Goal: Task Accomplishment & Management: Manage account settings

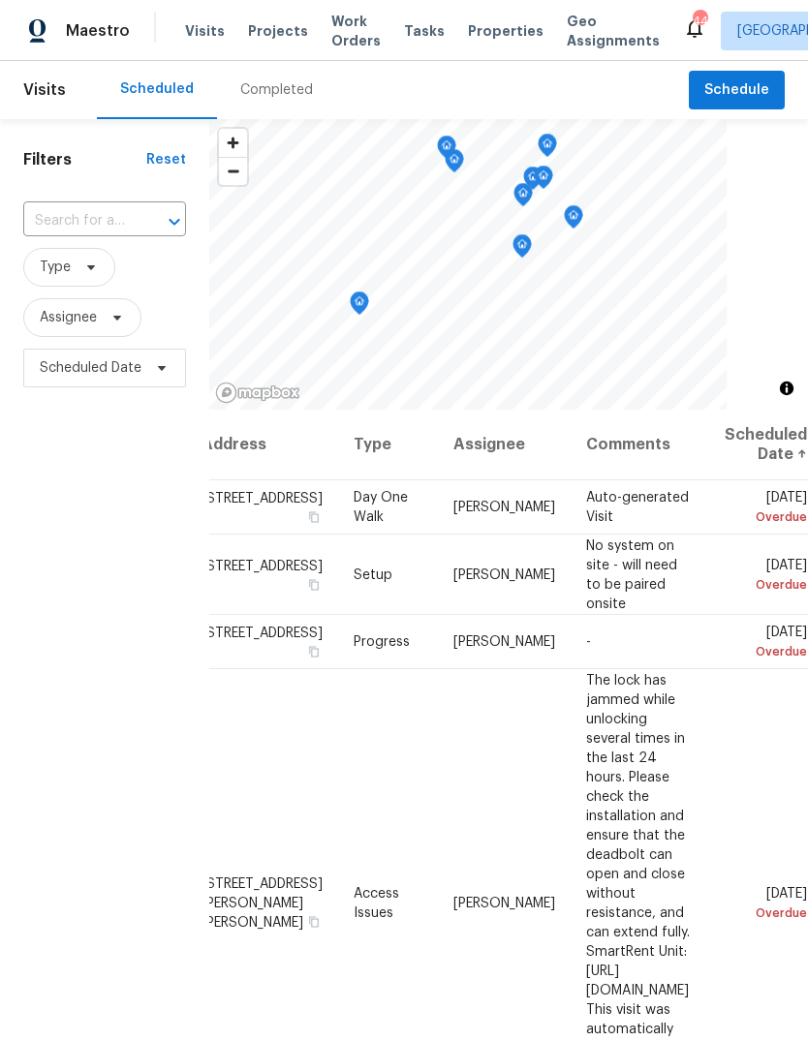
scroll to position [0, 161]
click at [0, 0] on icon at bounding box center [0, 0] width 0 height 0
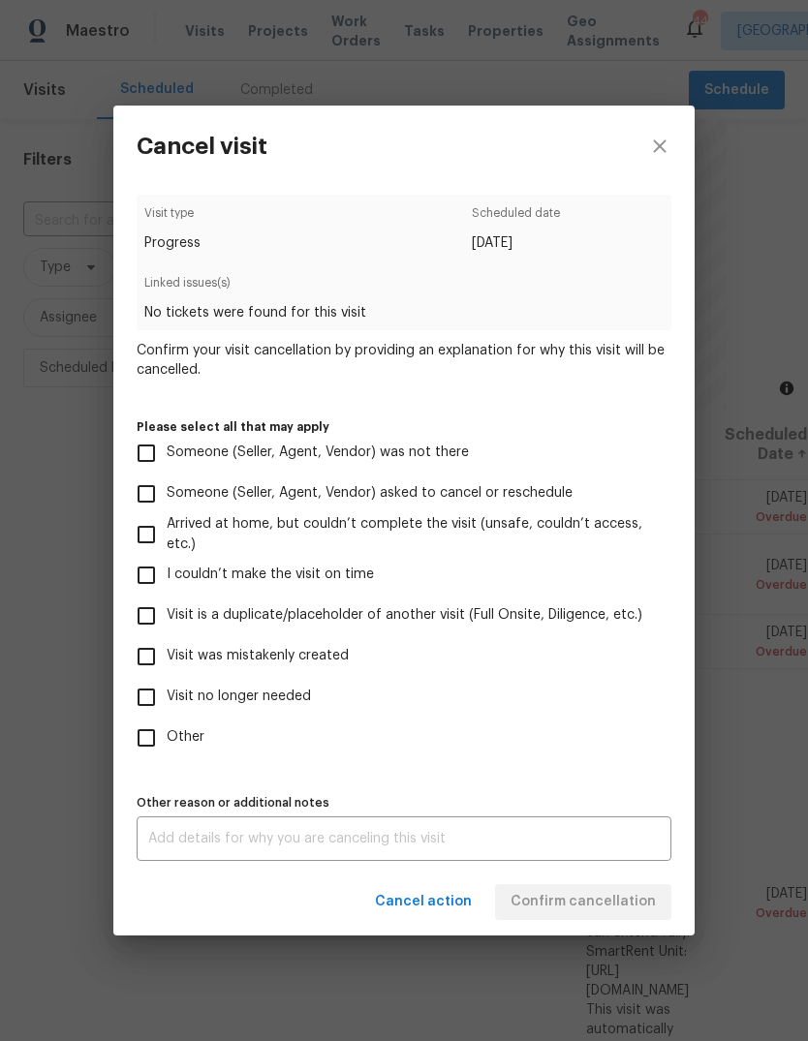
click at [280, 706] on span "Visit no longer needed" at bounding box center [239, 697] width 144 height 20
click at [167, 706] on input "Visit no longer needed" at bounding box center [146, 697] width 41 height 41
checkbox input "true"
click at [444, 846] on textarea at bounding box center [403, 839] width 511 height 14
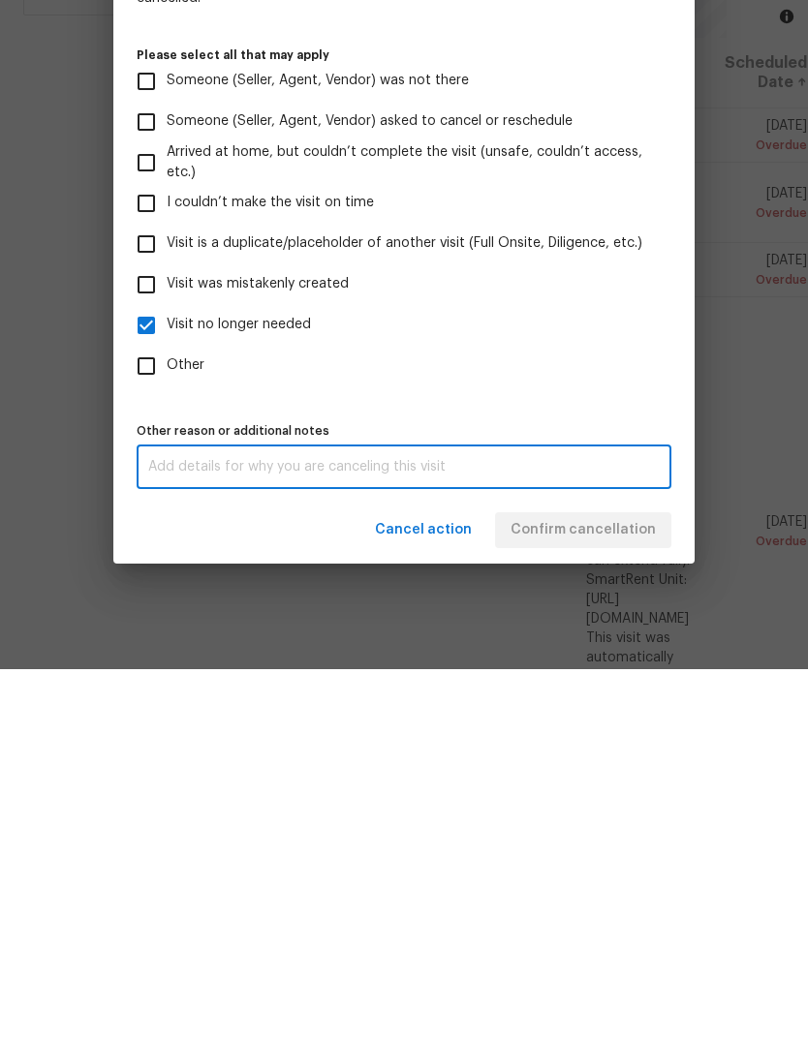
click at [246, 646] on span "Visit was mistakenly created" at bounding box center [258, 656] width 182 height 20
click at [167, 636] on input "Visit was mistakenly created" at bounding box center [146, 656] width 41 height 41
checkbox input "true"
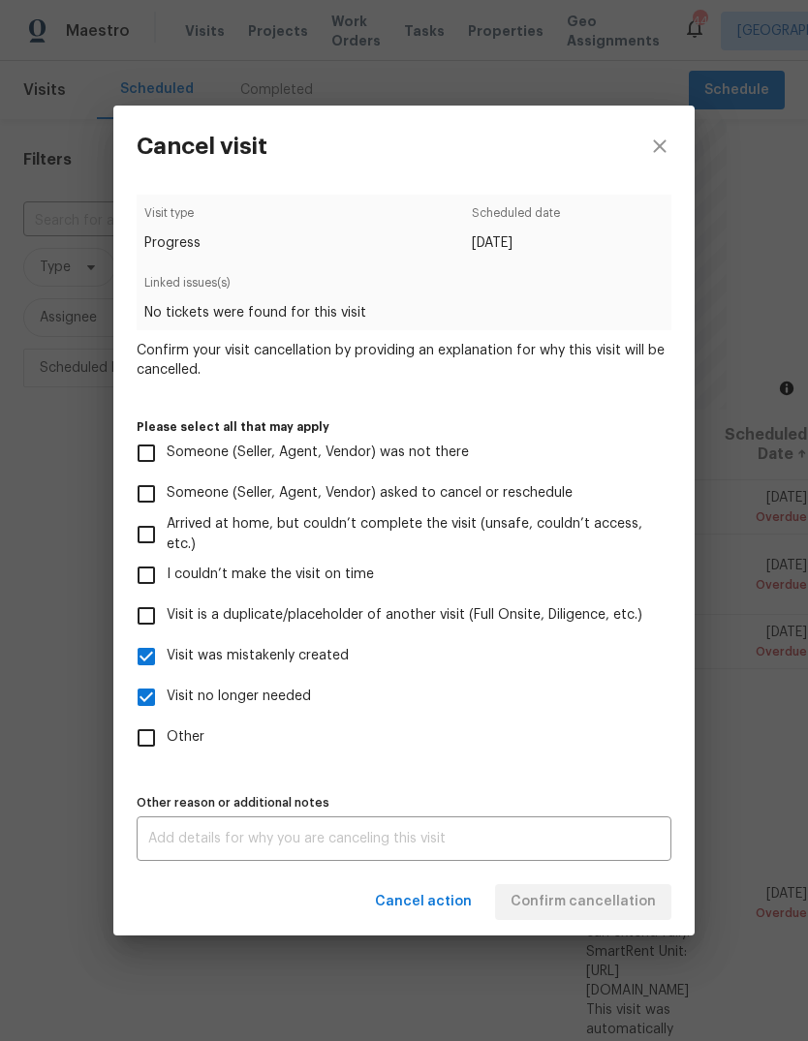
click at [360, 846] on textarea at bounding box center [403, 839] width 511 height 14
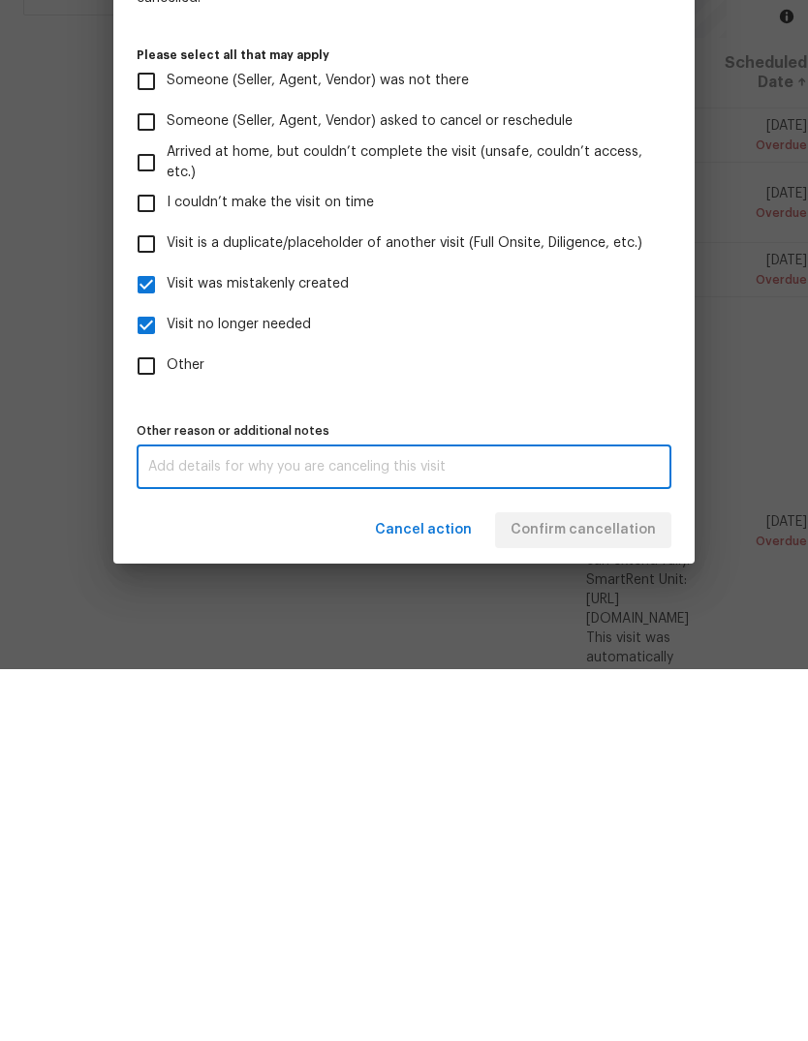
click at [136, 677] on input "Visit no longer needed" at bounding box center [146, 697] width 41 height 41
checkbox input "false"
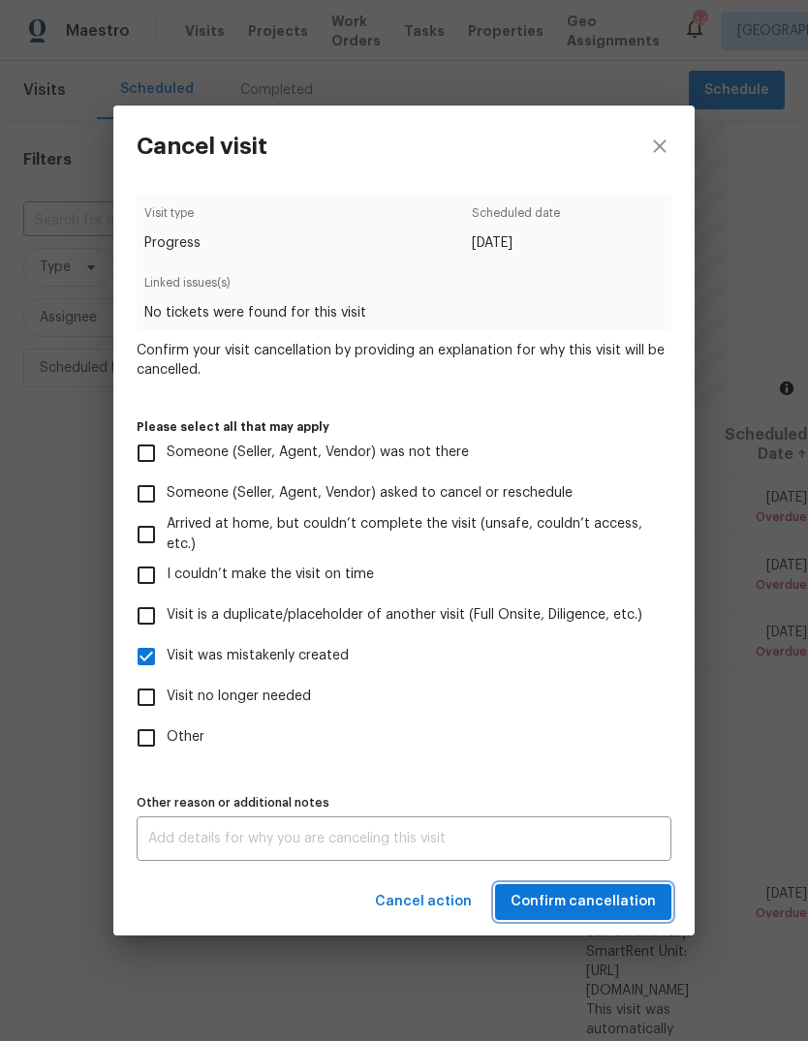
click at [607, 914] on span "Confirm cancellation" at bounding box center [582, 902] width 145 height 24
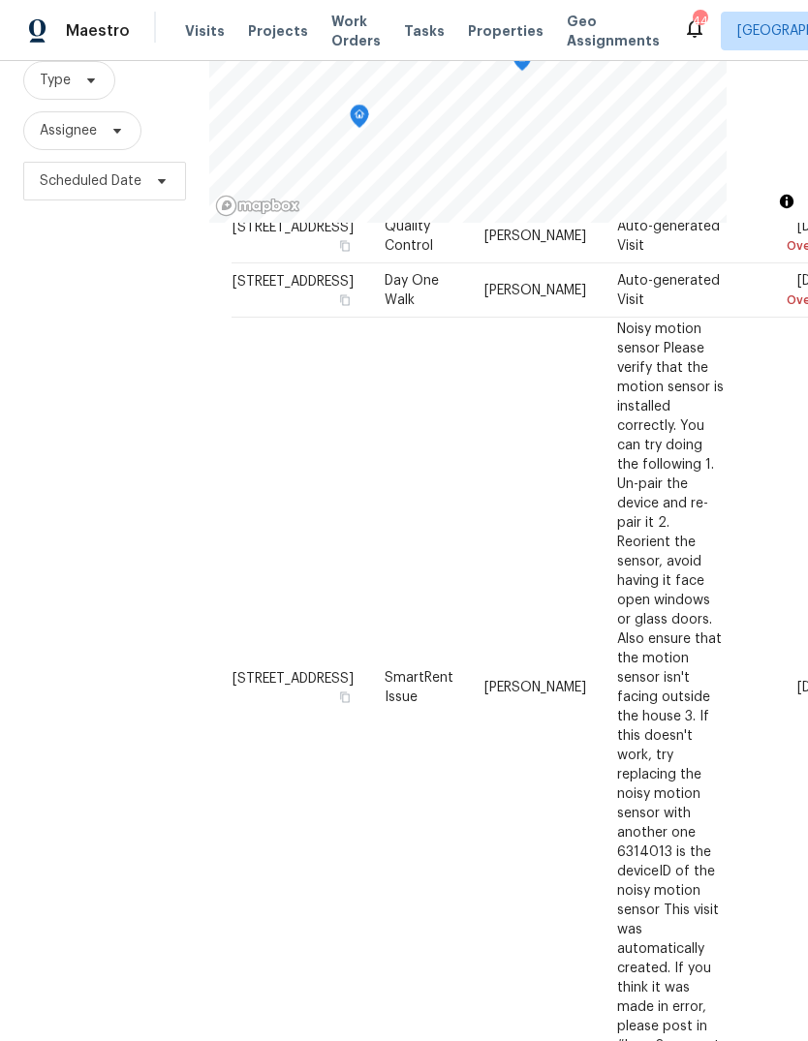
scroll to position [0, 0]
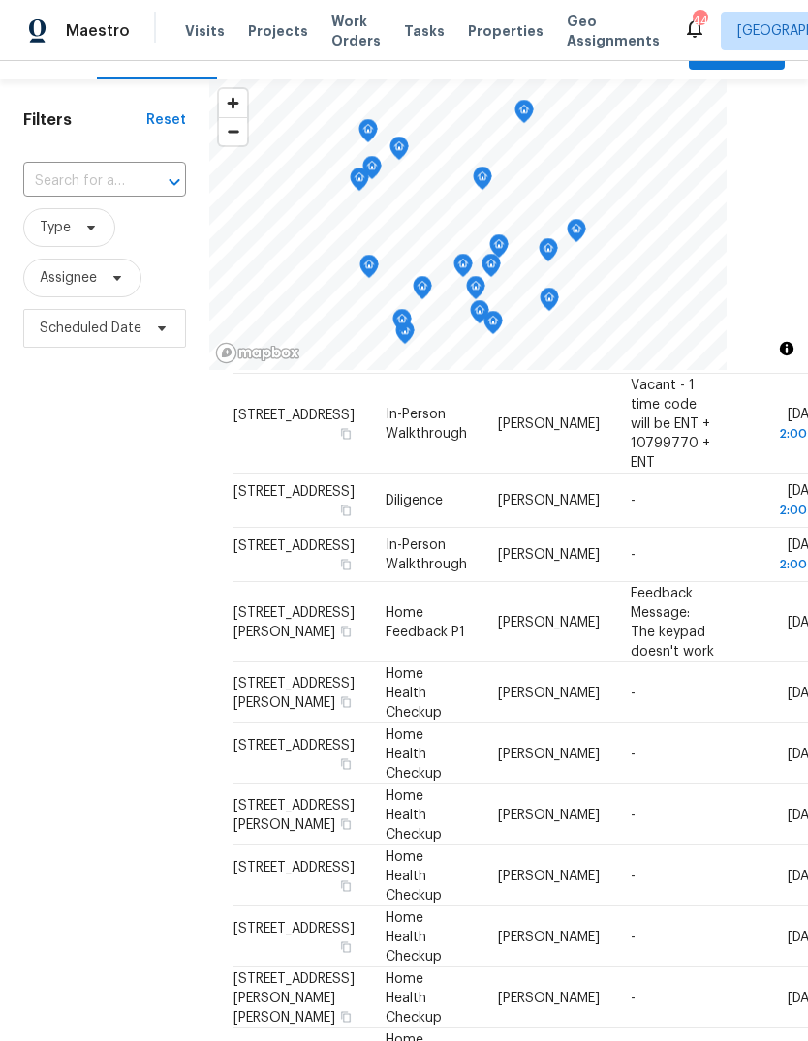
scroll to position [570, 0]
click at [57, 309] on span "Scheduled Date" at bounding box center [104, 328] width 163 height 39
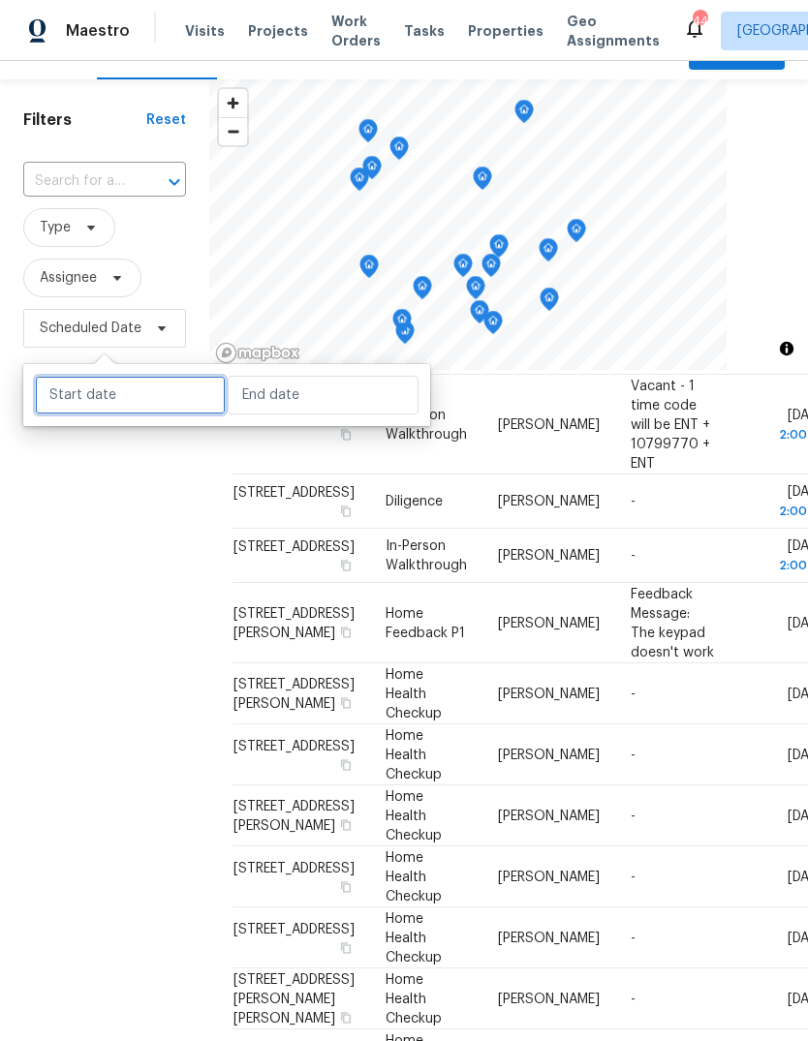
click at [77, 376] on input "text" at bounding box center [130, 395] width 191 height 39
select select "8"
select select "2025"
select select "9"
select select "2025"
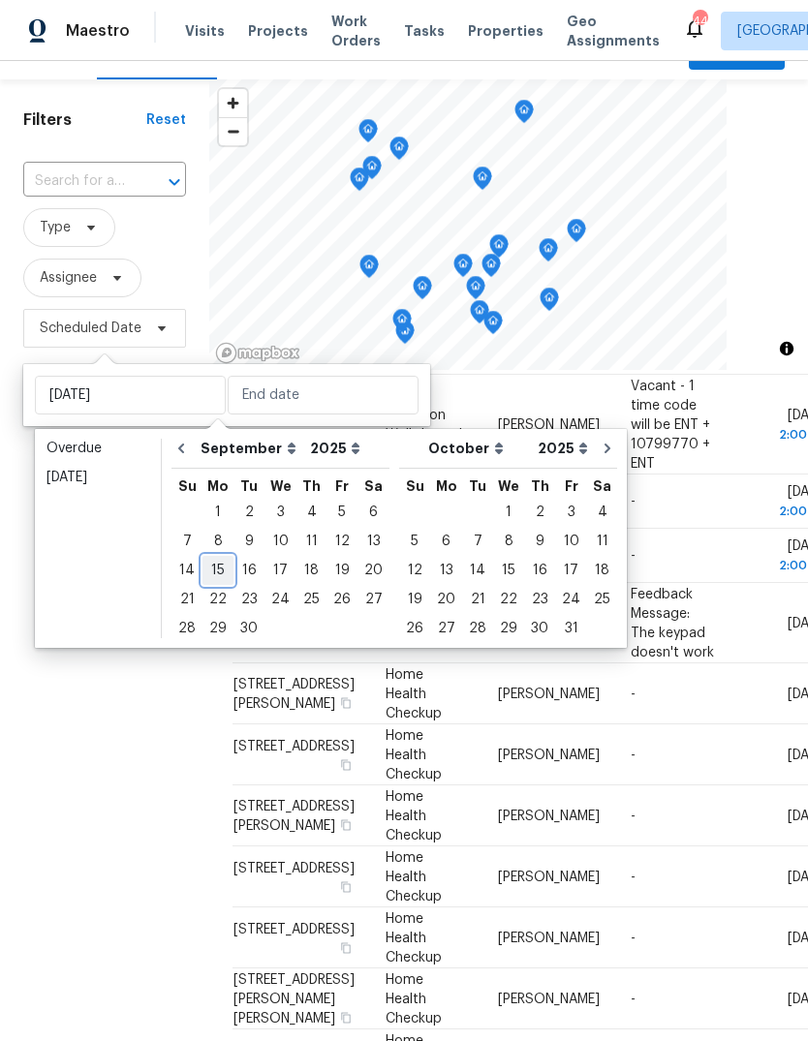
click at [217, 557] on div "15" at bounding box center [217, 570] width 31 height 27
type input "[DATE]"
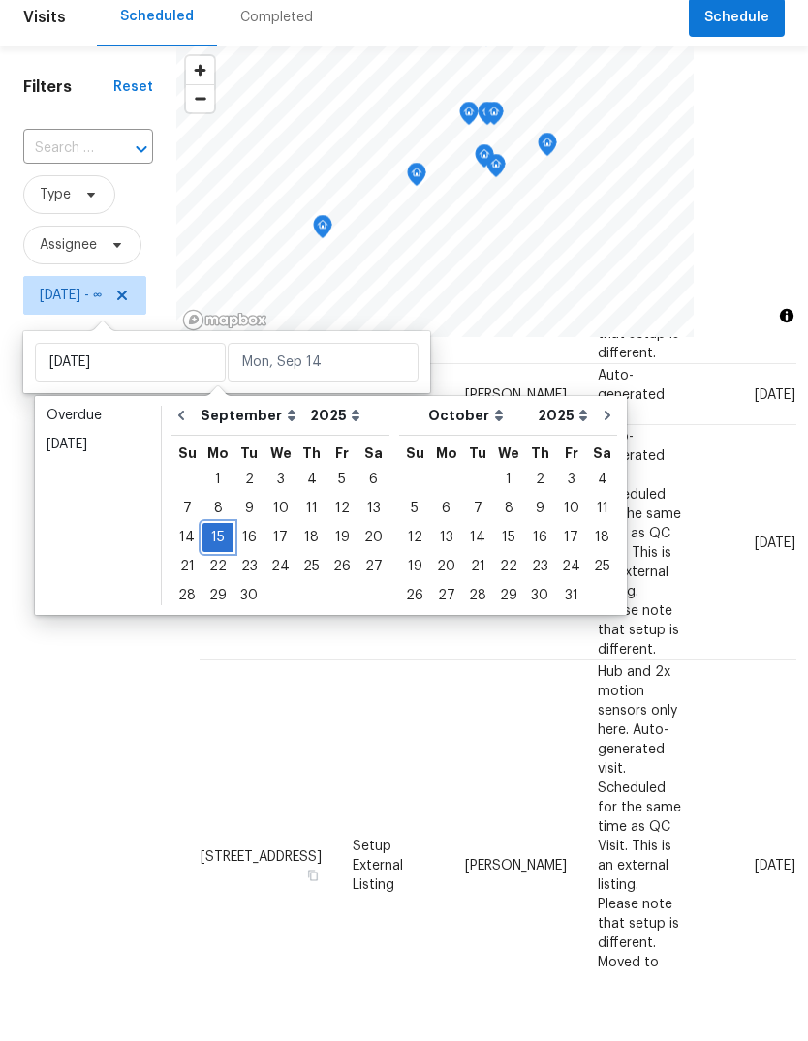
click at [217, 597] on div "15" at bounding box center [217, 610] width 31 height 27
type input "[DATE]"
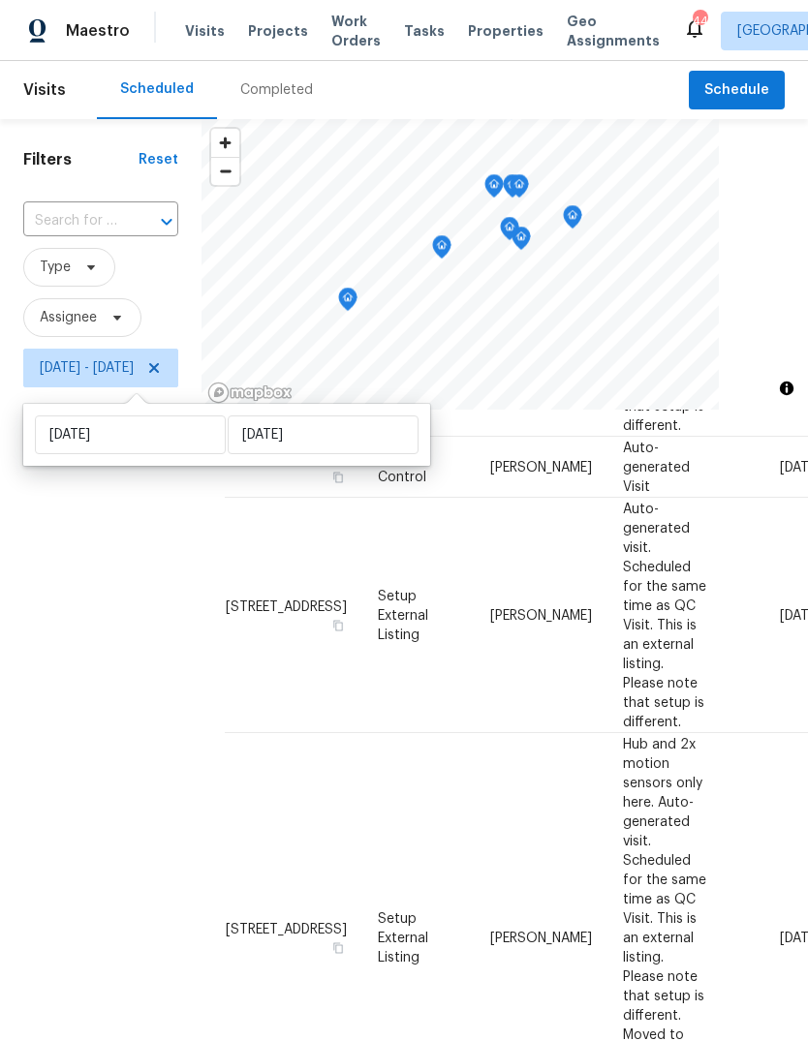
click at [57, 696] on div "Filters Reset ​ Type Assignee Mon, Sep 15 - Mon, Sep 15" at bounding box center [100, 681] width 201 height 1124
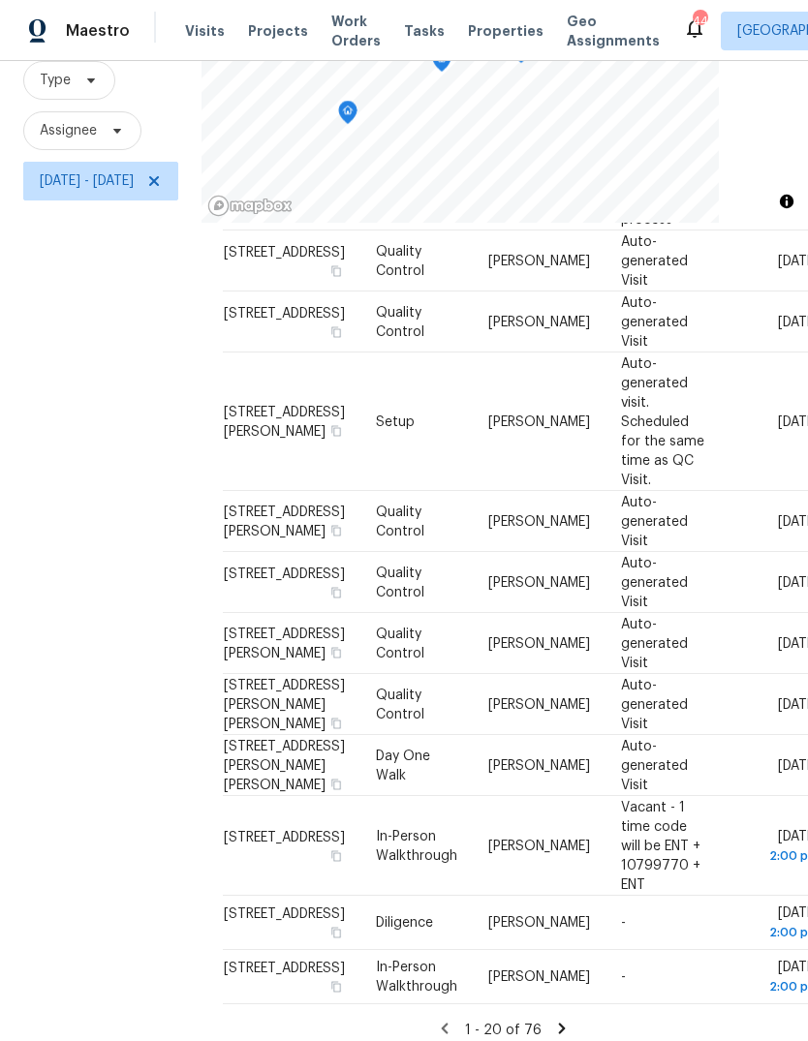
scroll to position [73, 0]
click at [570, 1020] on icon at bounding box center [561, 1028] width 17 height 17
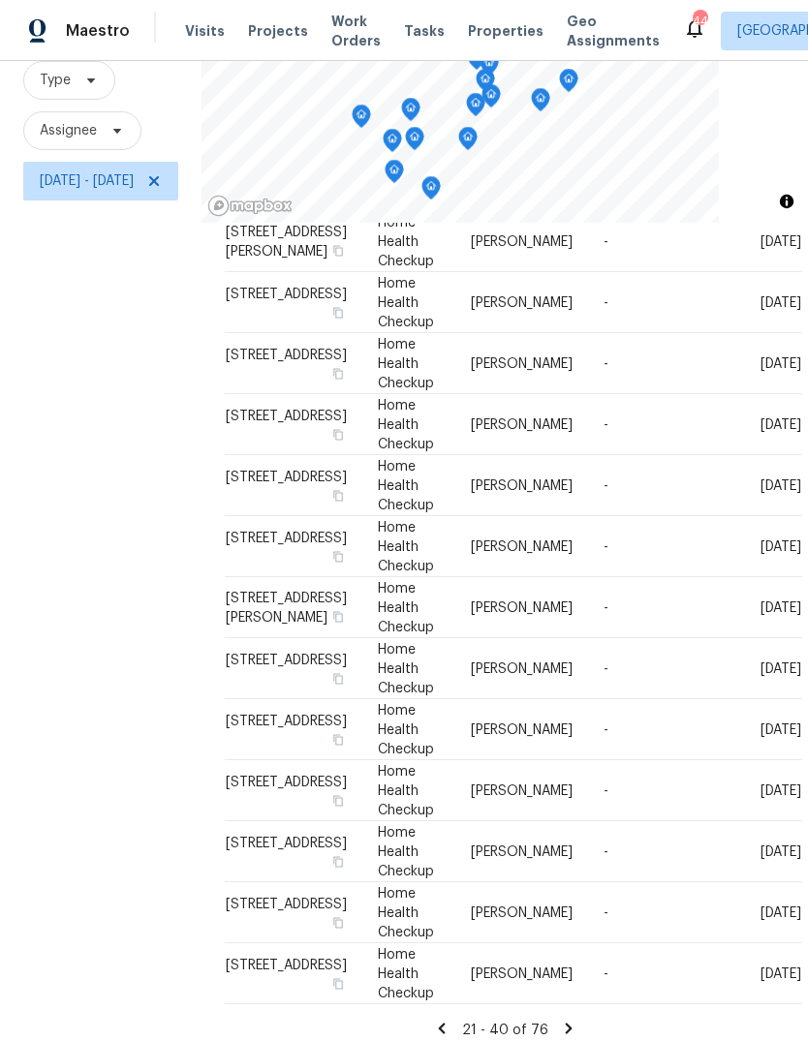
click at [571, 1023] on icon at bounding box center [568, 1028] width 7 height 11
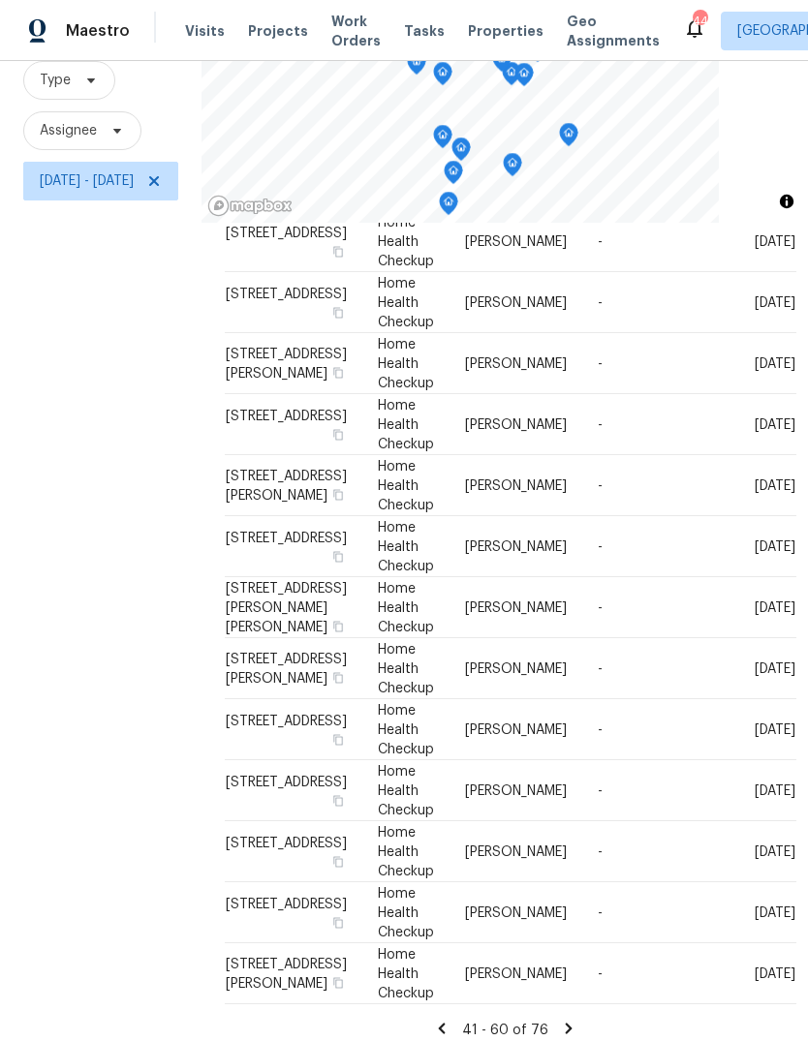
click at [571, 1023] on icon at bounding box center [568, 1028] width 7 height 11
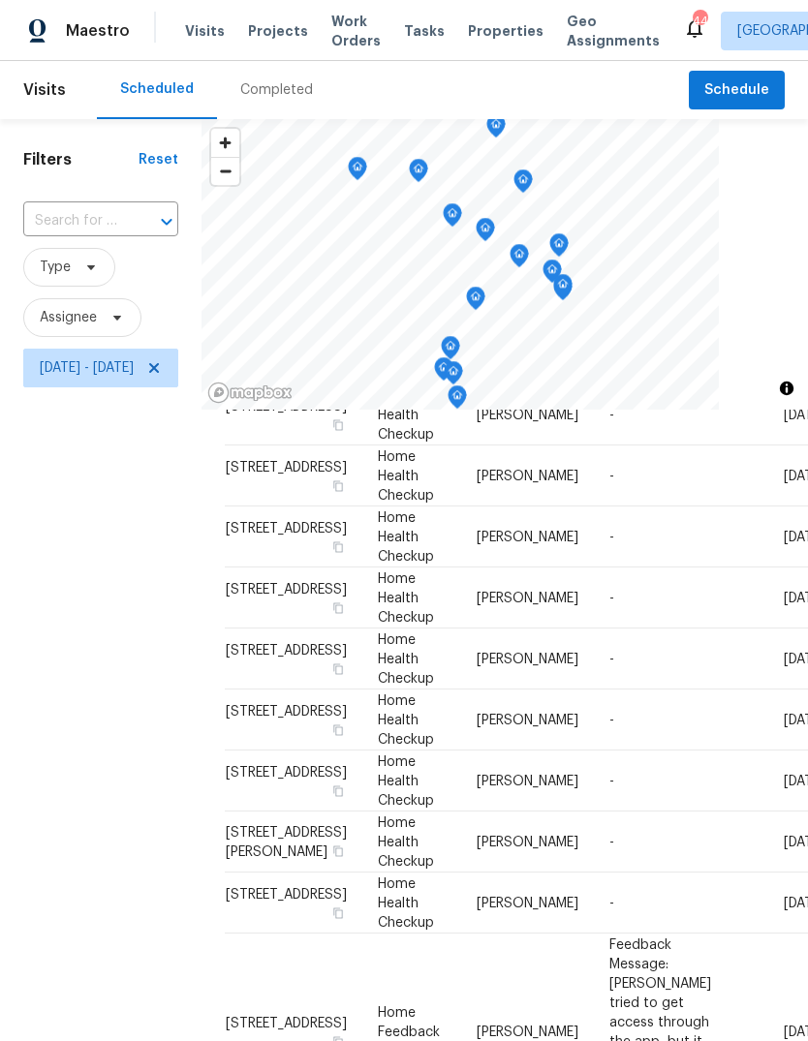
scroll to position [711, 0]
click at [76, 358] on span "[DATE] - [DATE]" at bounding box center [87, 367] width 94 height 19
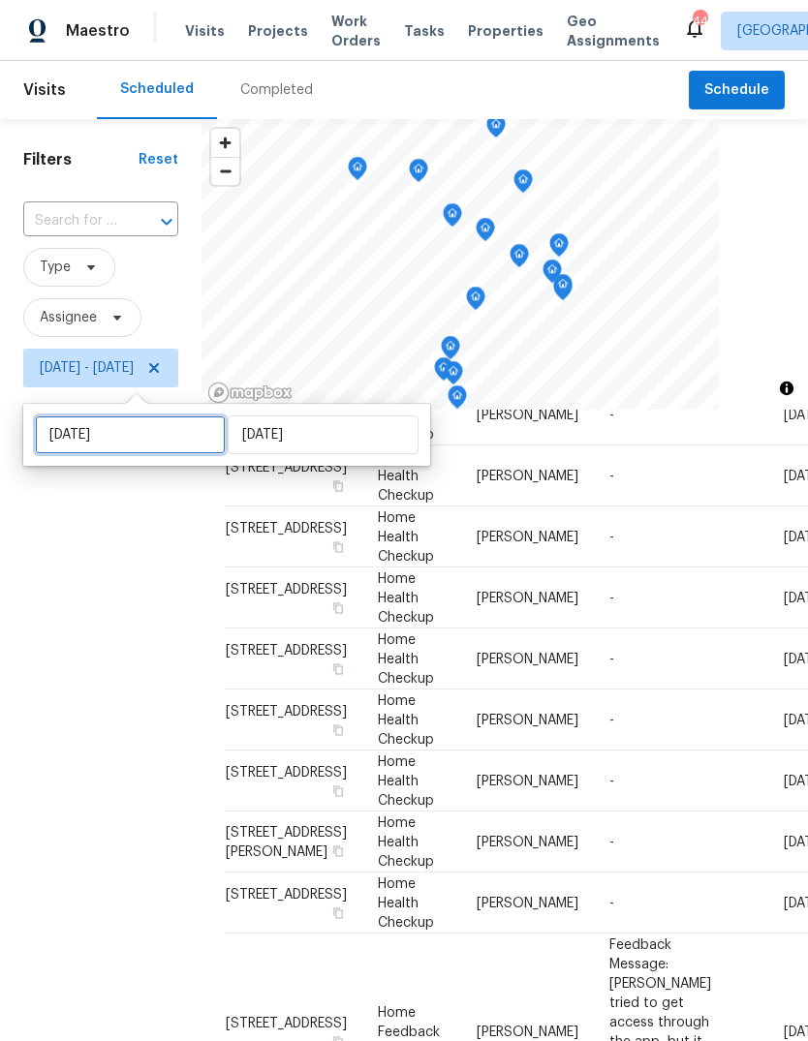
click at [72, 416] on input "[DATE]" at bounding box center [130, 435] width 191 height 39
select select "8"
select select "2025"
select select "9"
select select "2025"
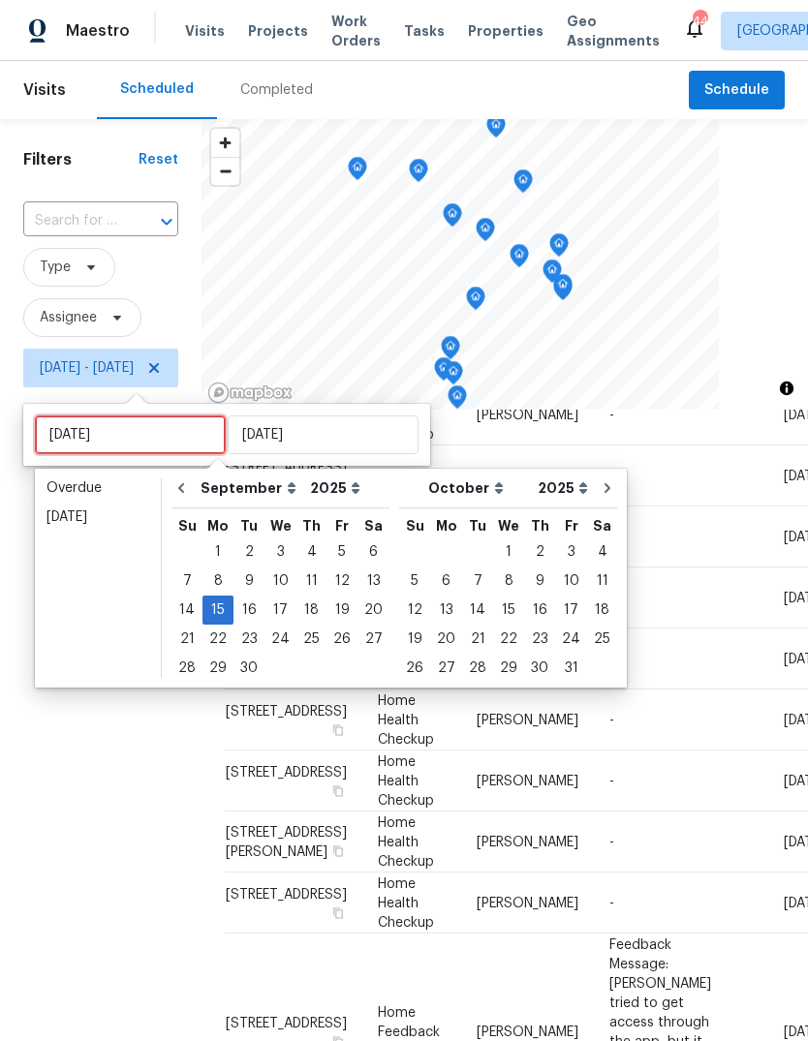
type input "[DATE]"
click at [257, 597] on div "16" at bounding box center [248, 610] width 31 height 27
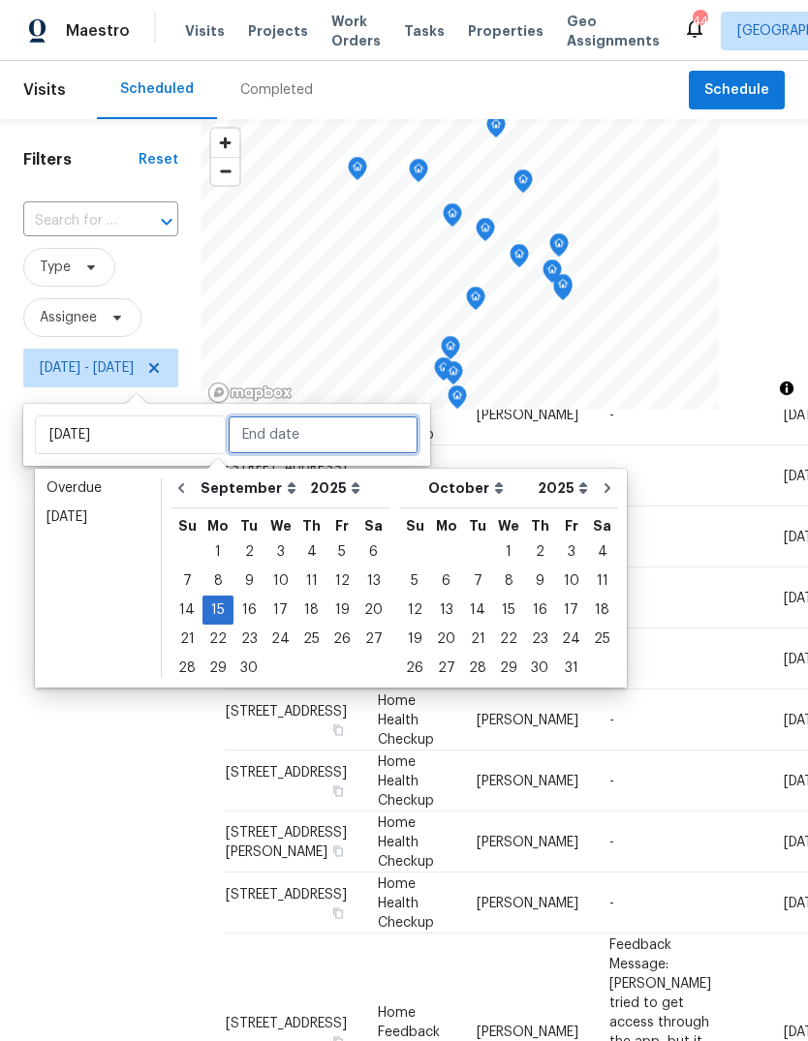
type input "[DATE]"
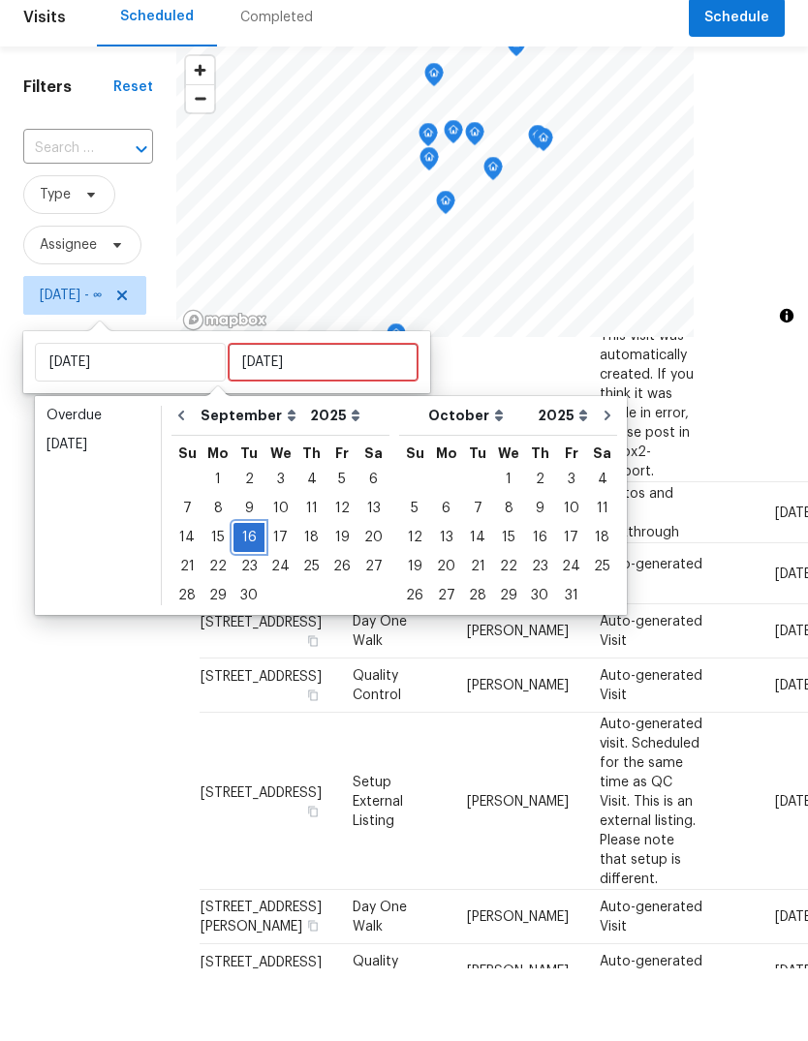
click at [243, 597] on div "16" at bounding box center [248, 610] width 31 height 27
type input "[DATE]"
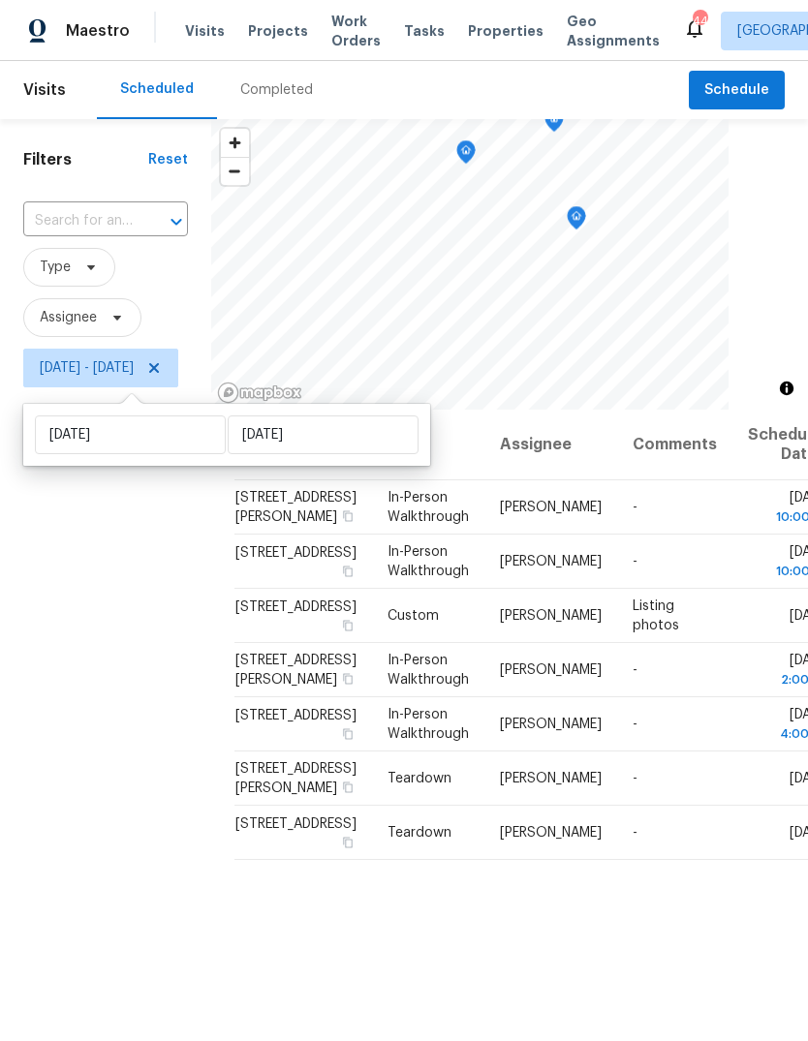
click at [53, 734] on div "Filters Reset ​ Type Assignee Tue, Sep 16 - Tue, Sep 16" at bounding box center [105, 681] width 211 height 1124
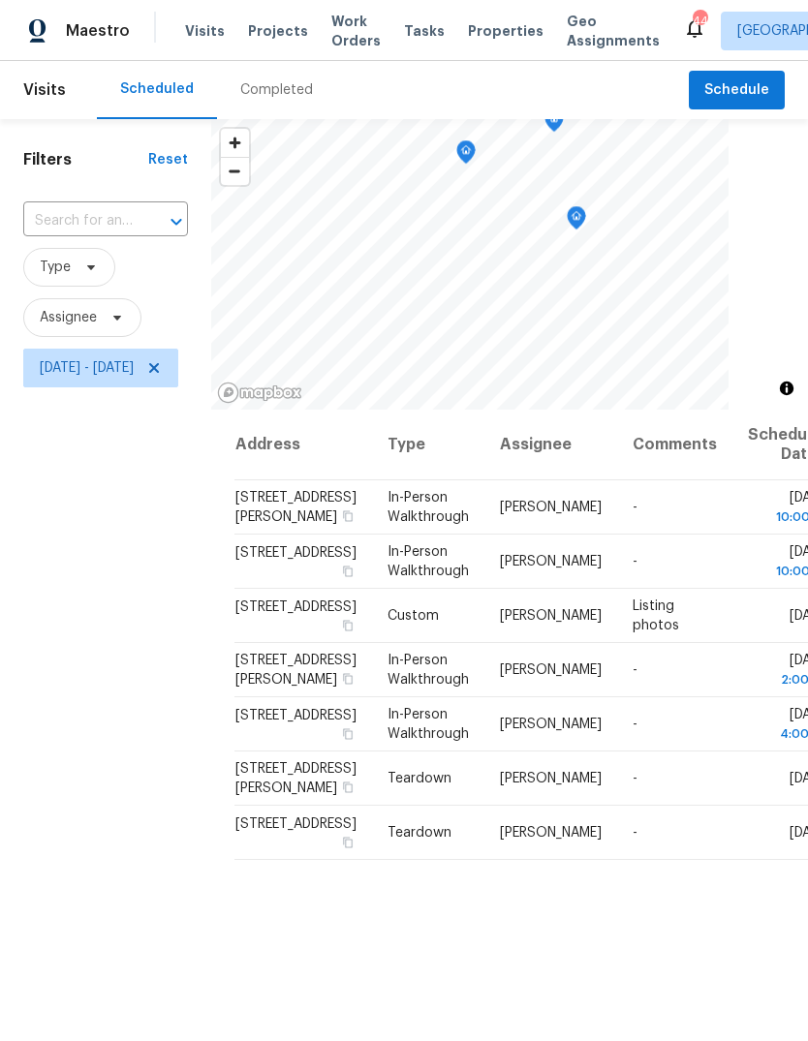
scroll to position [-4, 0]
click at [61, 377] on span "[DATE] - [DATE]" at bounding box center [87, 367] width 94 height 19
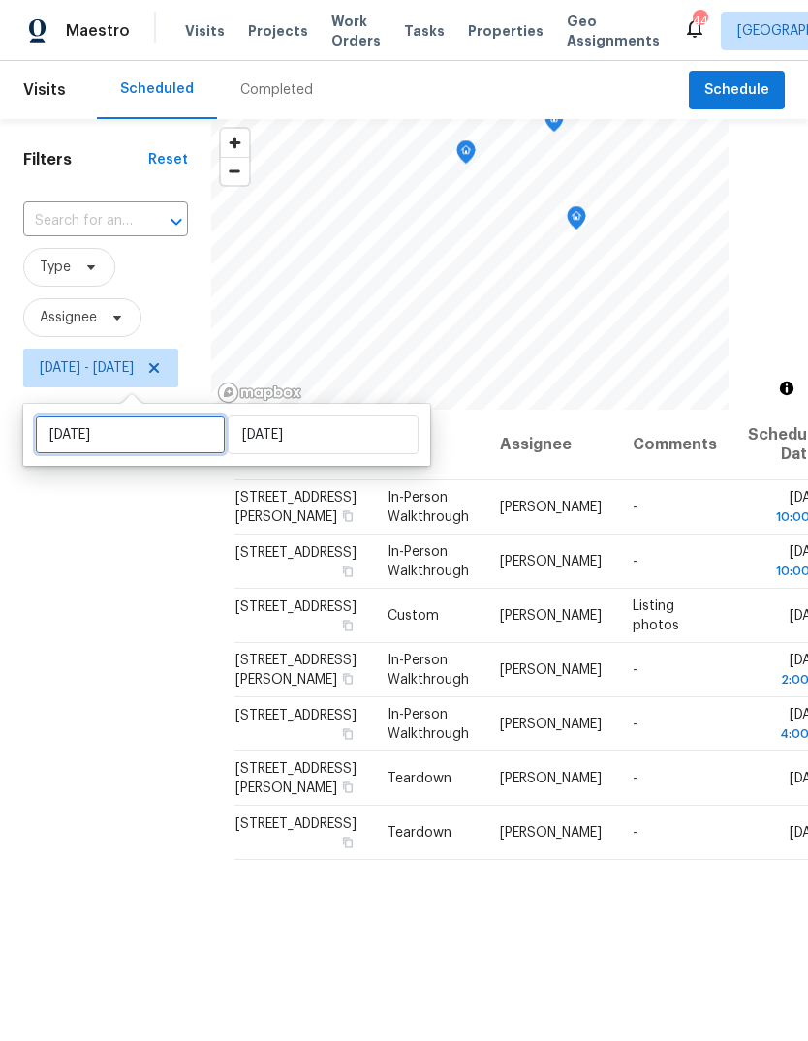
click at [63, 440] on input "[DATE]" at bounding box center [130, 435] width 191 height 39
select select "8"
select select "2025"
select select "9"
select select "2025"
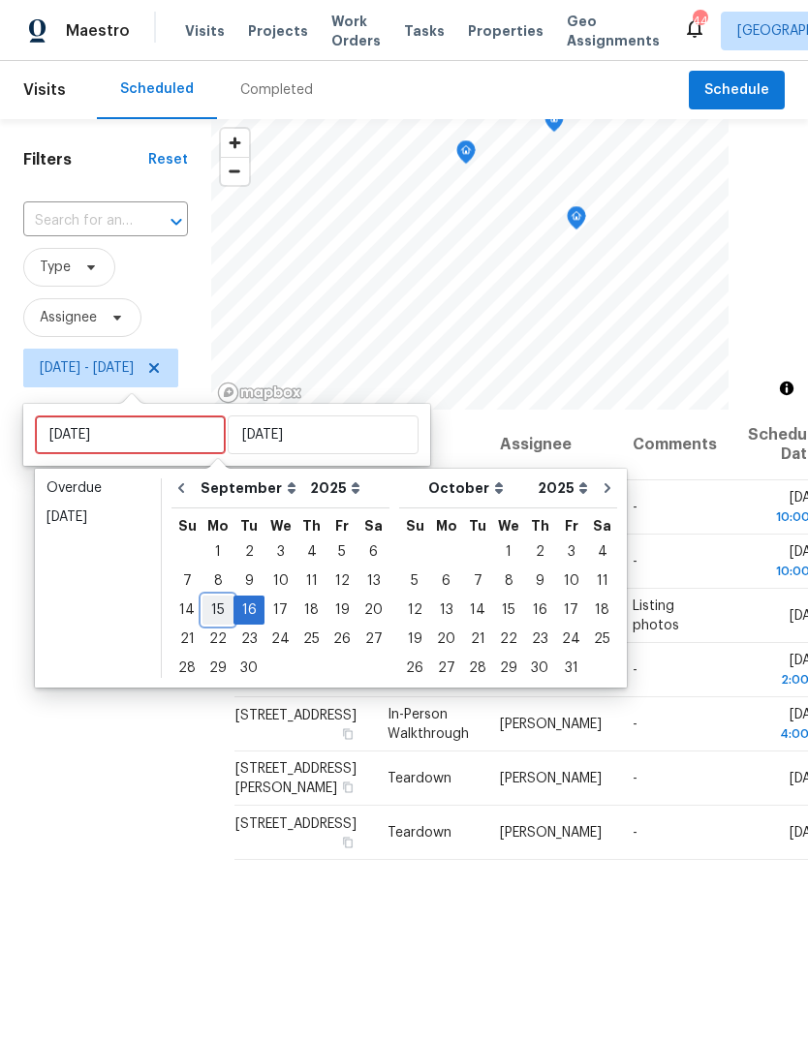
click at [207, 608] on div "15" at bounding box center [217, 610] width 31 height 27
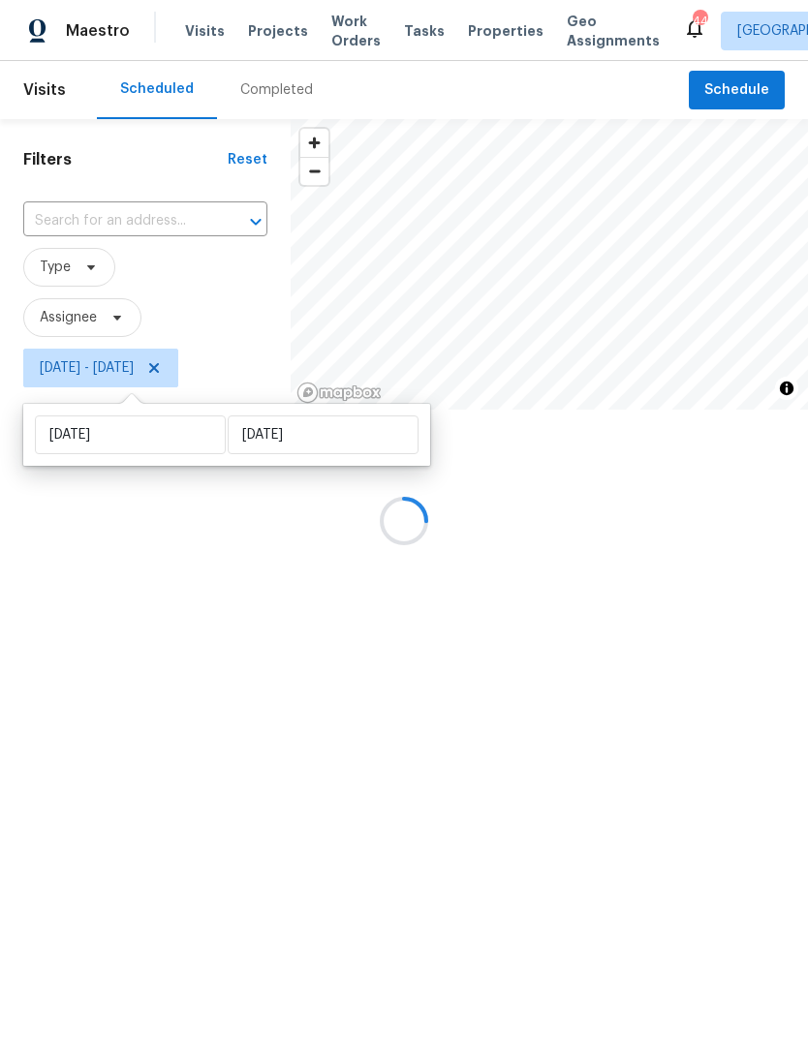
type input "[DATE]"
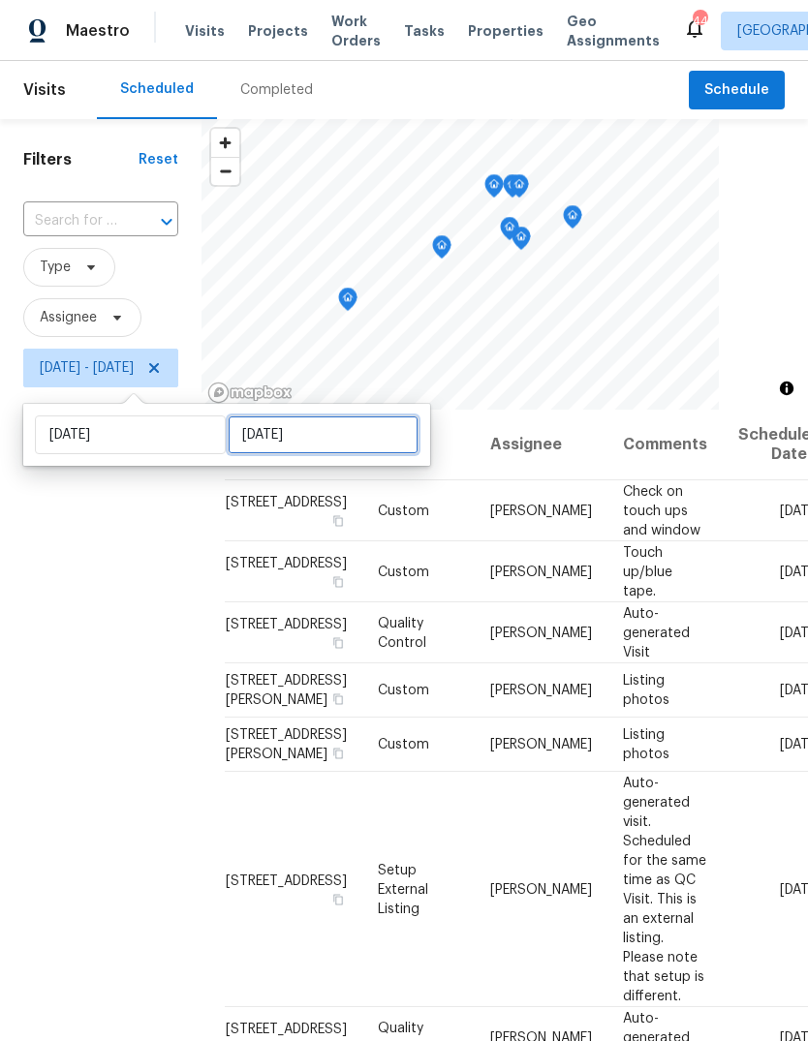
click at [262, 438] on input "[DATE]" at bounding box center [323, 435] width 191 height 39
select select "8"
select select "2025"
select select "9"
select select "2025"
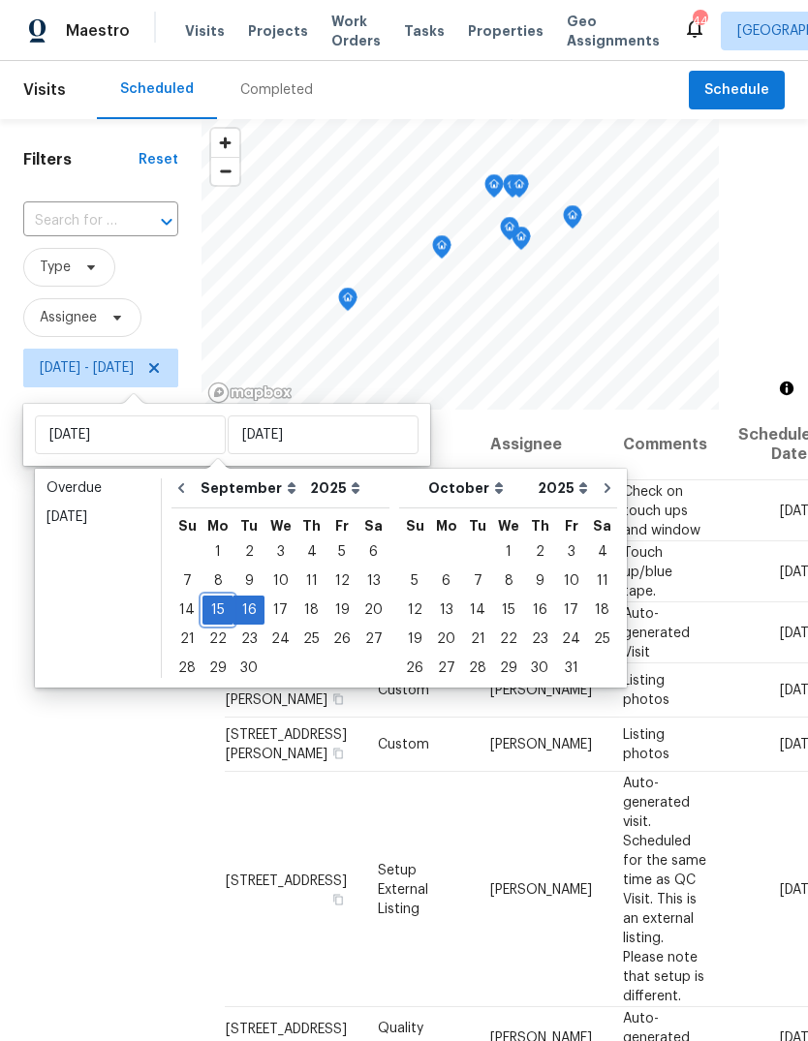
click at [208, 620] on div "15" at bounding box center [217, 610] width 31 height 27
type input "[DATE]"
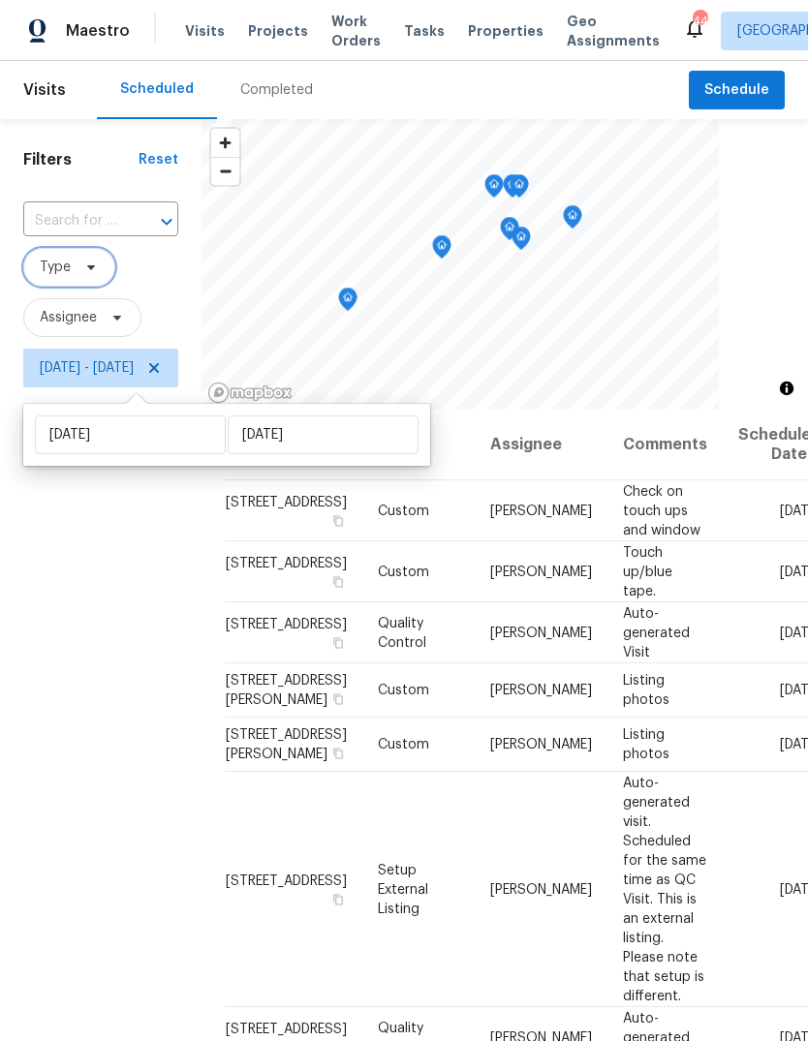
click at [53, 268] on span "Type" at bounding box center [55, 267] width 31 height 19
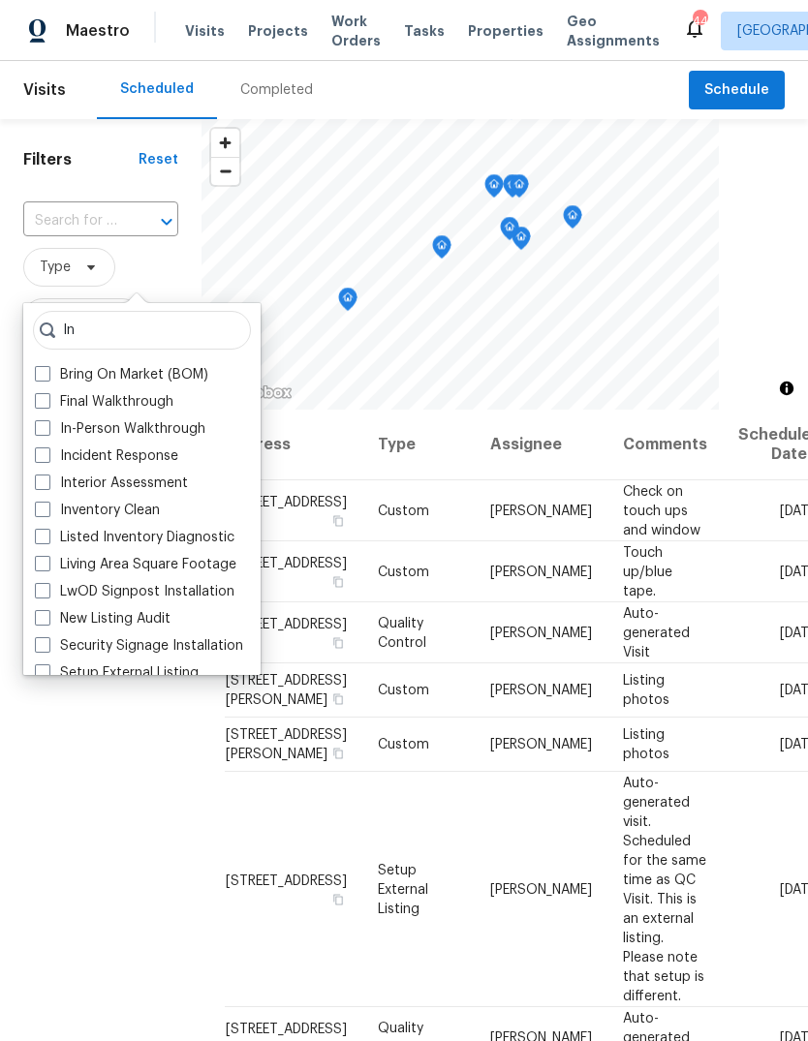
type input "In"
click at [56, 420] on label "In-Person Walkthrough" at bounding box center [120, 428] width 170 height 19
click at [47, 420] on input "In-Person Walkthrough" at bounding box center [41, 425] width 13 height 13
checkbox input "true"
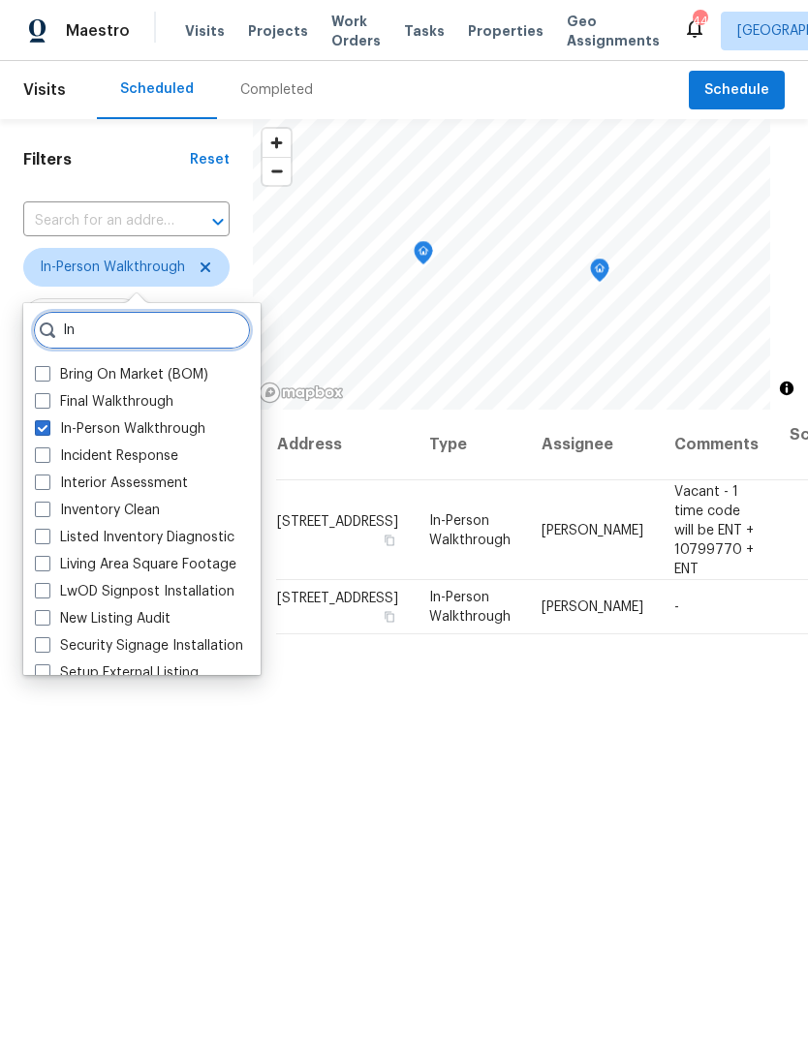
click at [111, 345] on input "In" at bounding box center [142, 330] width 218 height 39
type input "I"
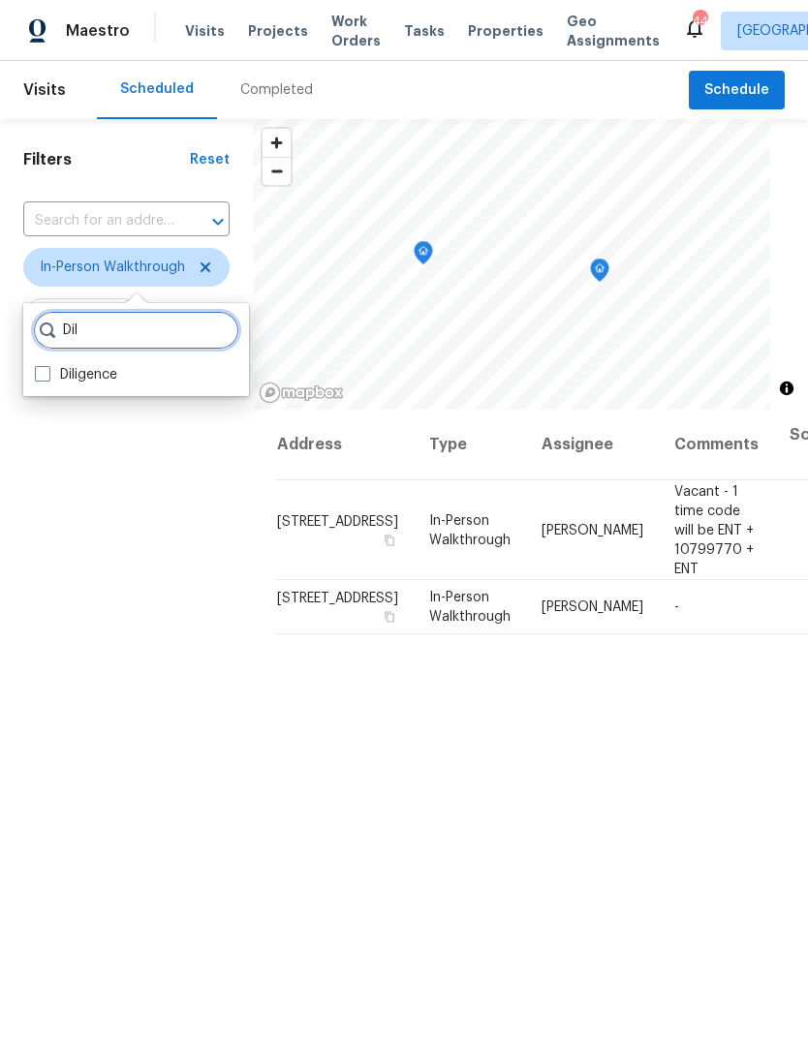
type input "Dil"
click at [38, 374] on span at bounding box center [42, 373] width 15 height 15
click at [38, 374] on input "Diligence" at bounding box center [41, 371] width 13 height 13
checkbox input "true"
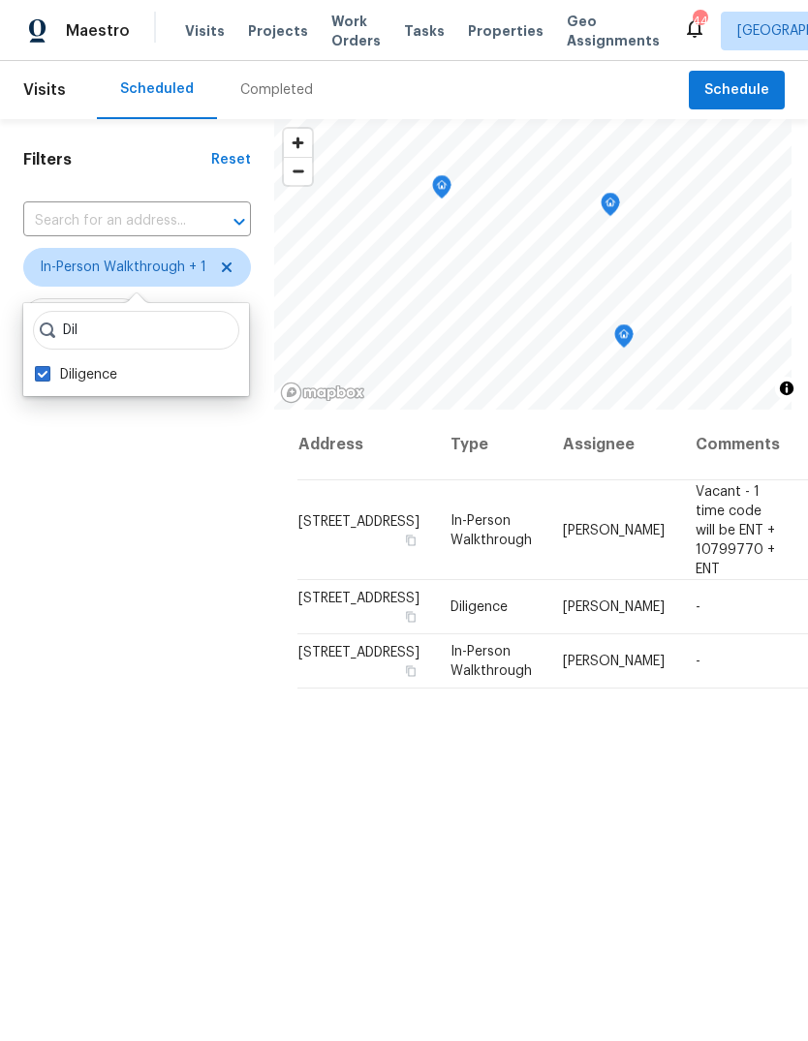
click at [110, 512] on div "Filters Reset ​ In-Person Walkthrough + 1 Assignee Mon, Sep 15 - Mon, Sep 15" at bounding box center [137, 681] width 274 height 1124
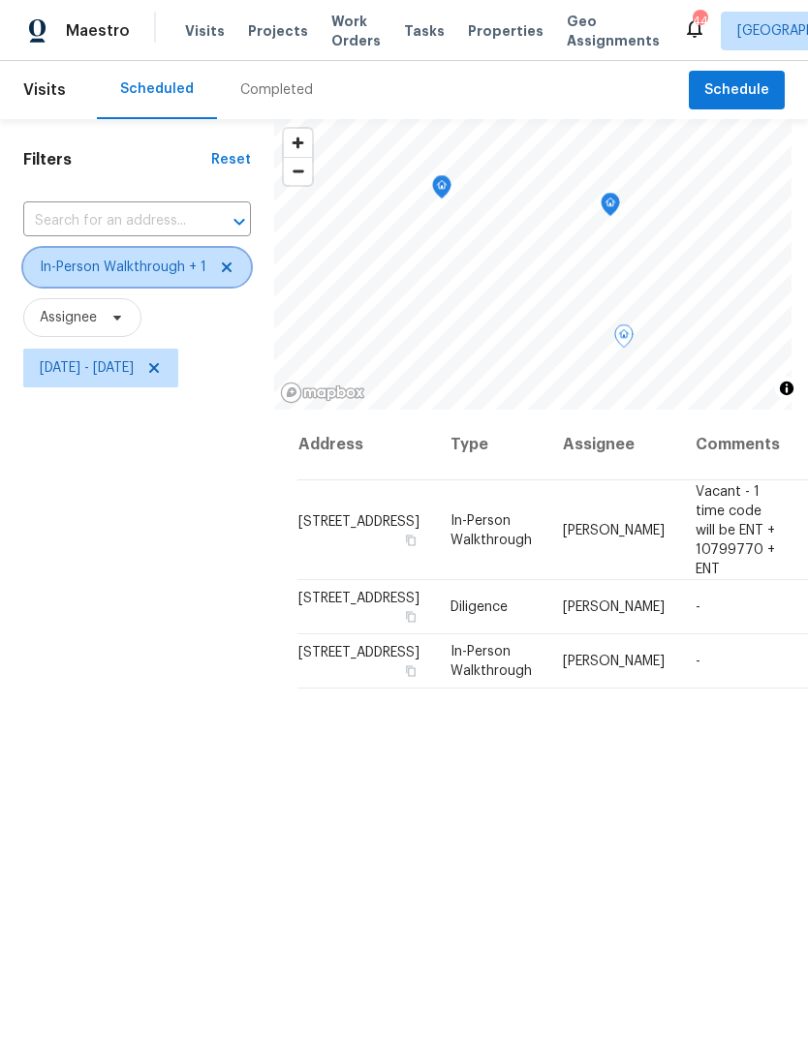
click at [70, 268] on span "In-Person Walkthrough + 1" at bounding box center [123, 267] width 167 height 19
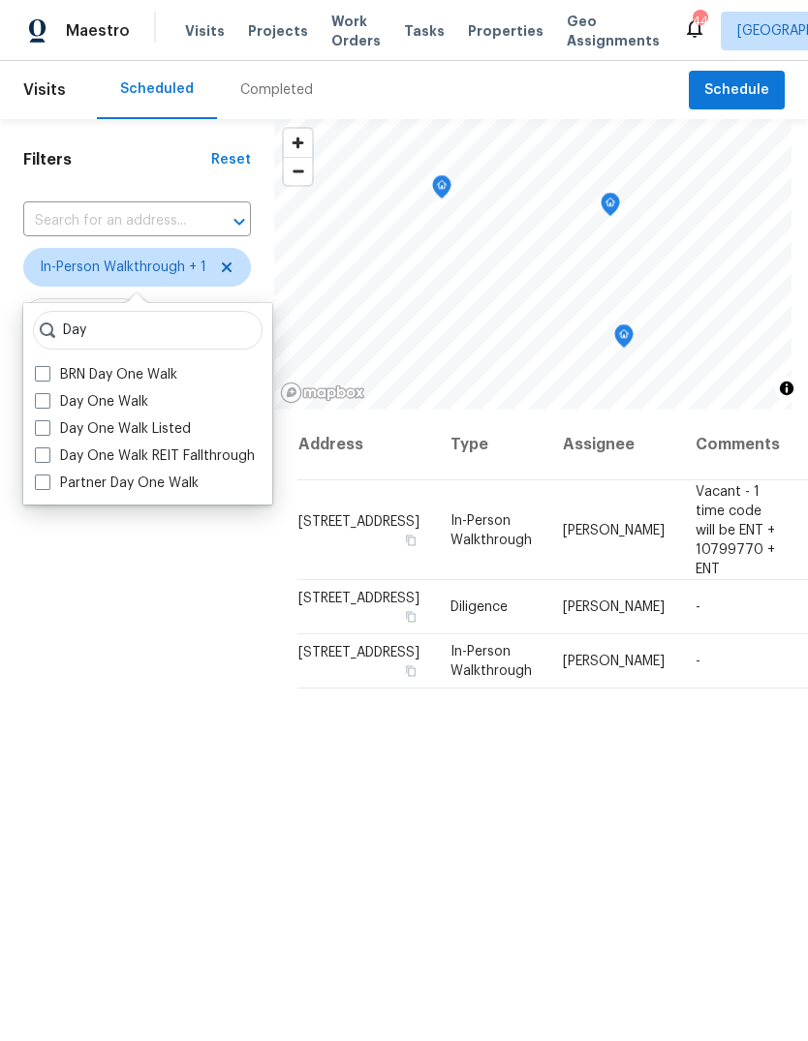
type input "Day"
click at [36, 403] on span at bounding box center [42, 400] width 15 height 15
click at [36, 403] on input "Day One Walk" at bounding box center [41, 398] width 13 height 13
checkbox input "true"
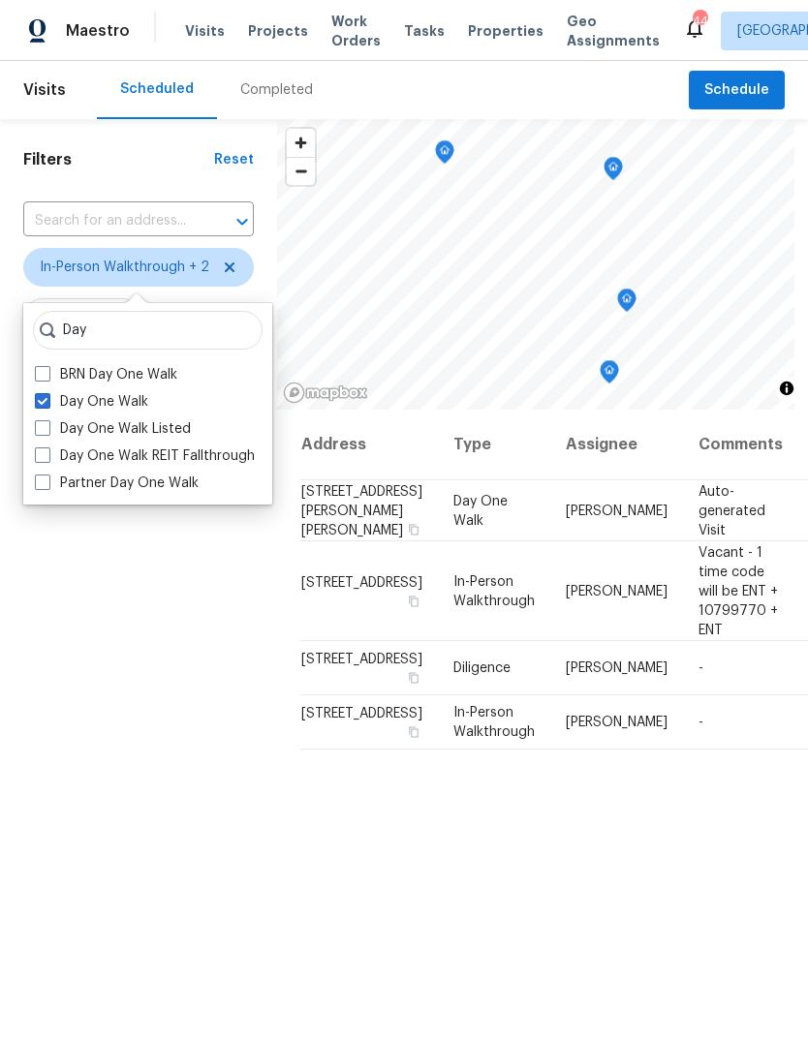
click at [69, 735] on div "Filters Reset ​ In-Person Walkthrough + 2 Assignee Mon, Sep 15 - Mon, Sep 15" at bounding box center [138, 681] width 277 height 1124
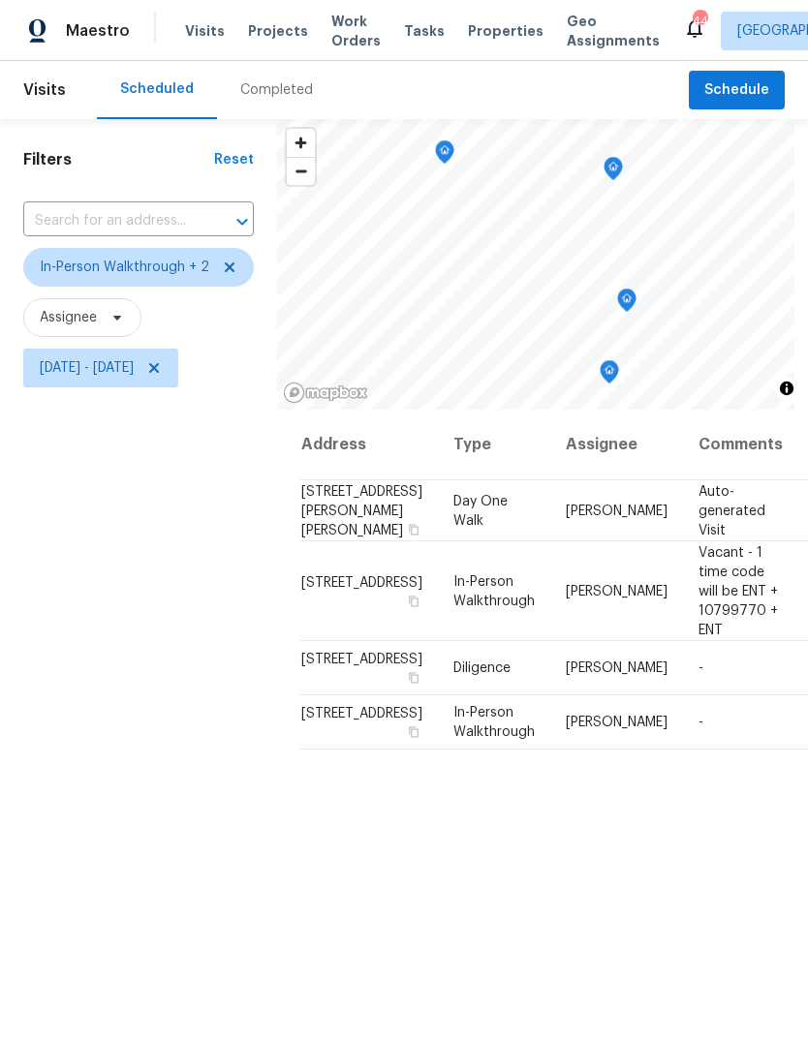
click at [0, 0] on icon at bounding box center [0, 0] width 0 height 0
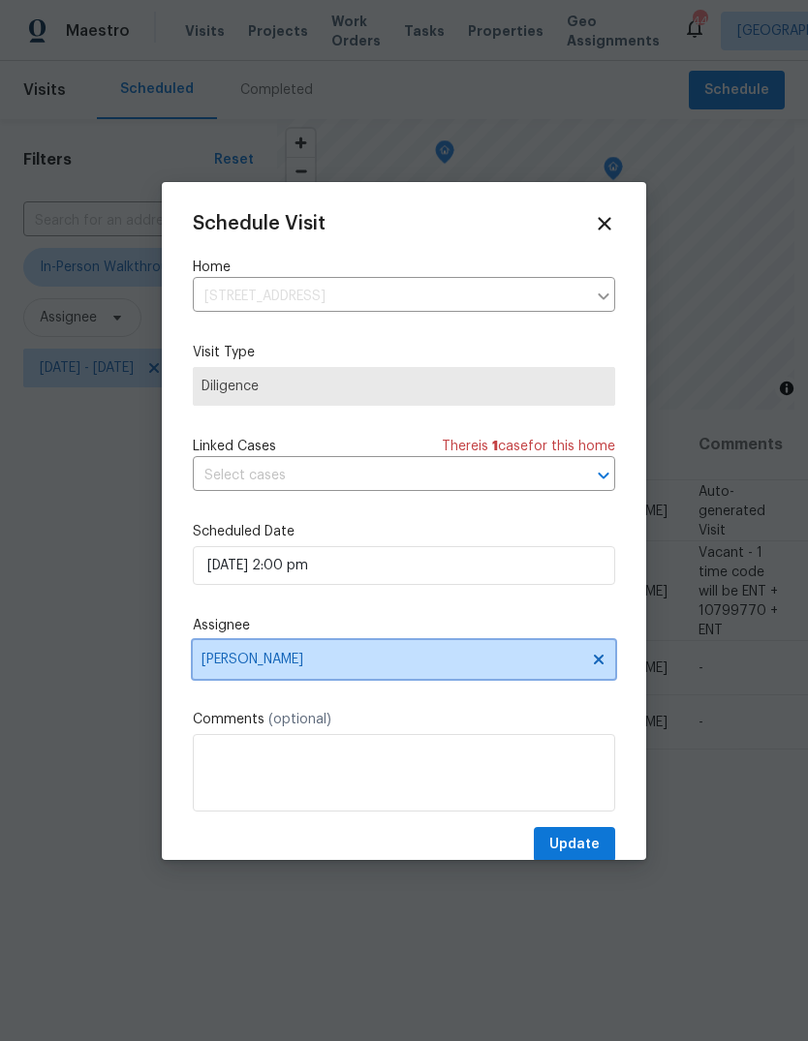
click at [295, 660] on span "Amanda Horton" at bounding box center [391, 659] width 380 height 15
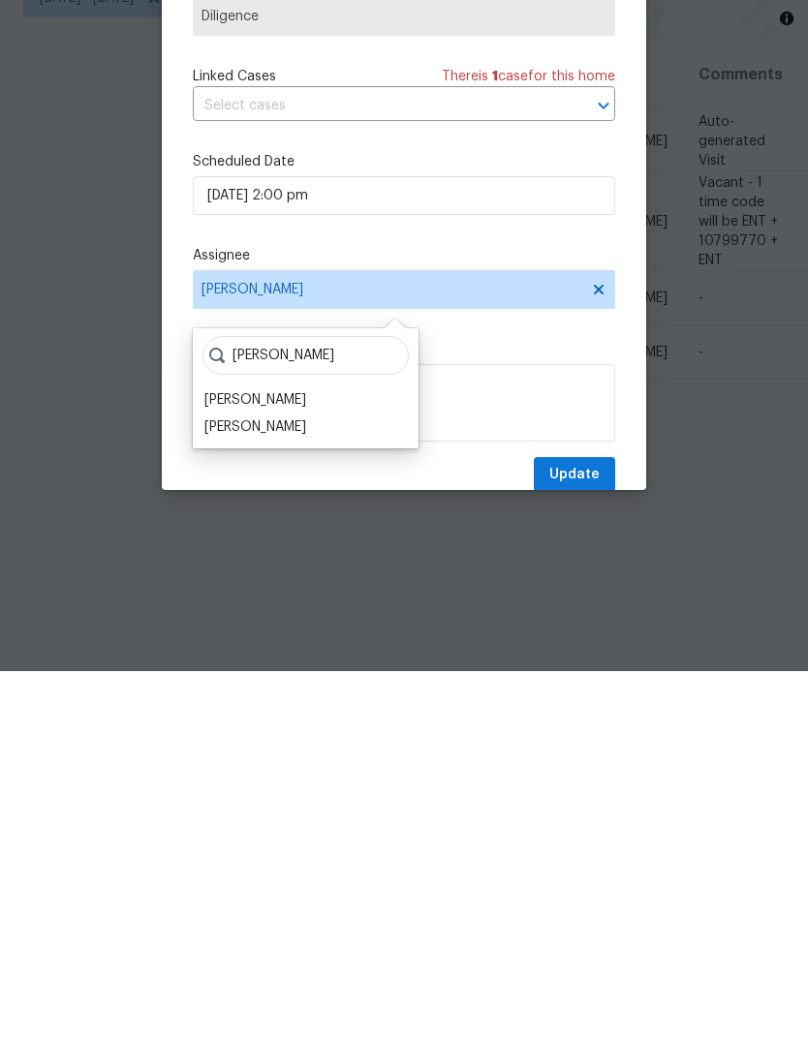
type input "Wayne"
click at [273, 787] on div "[PERSON_NAME]" at bounding box center [255, 796] width 102 height 19
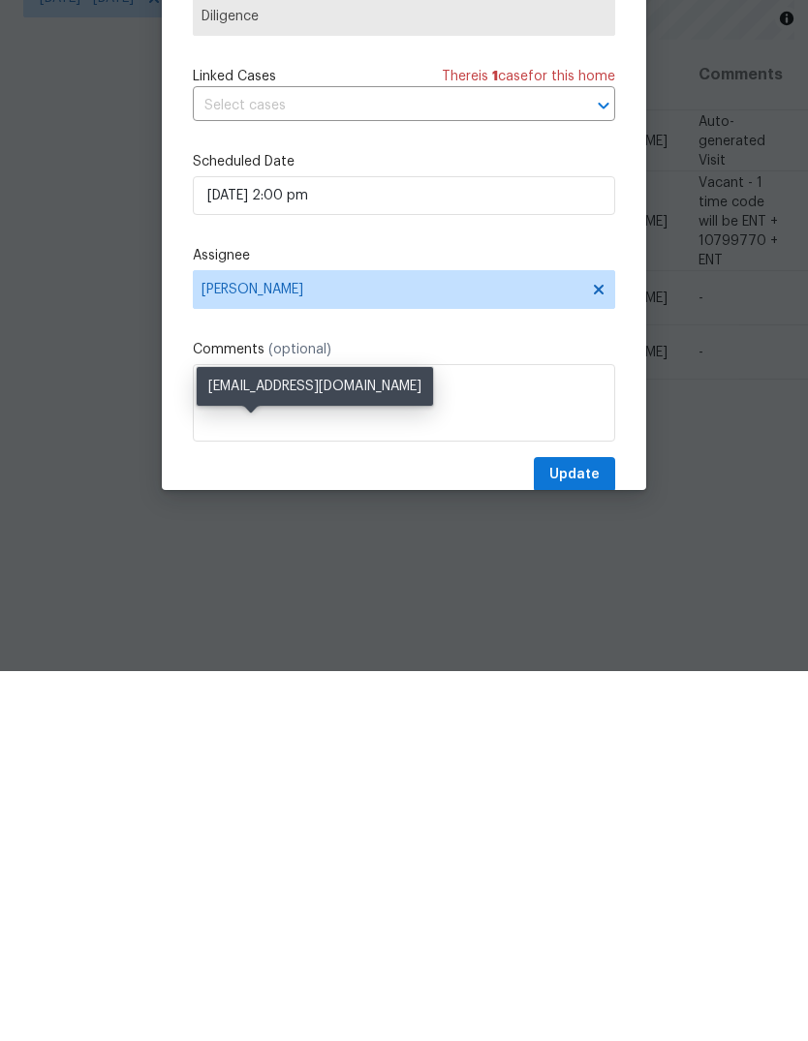
scroll to position [73, 0]
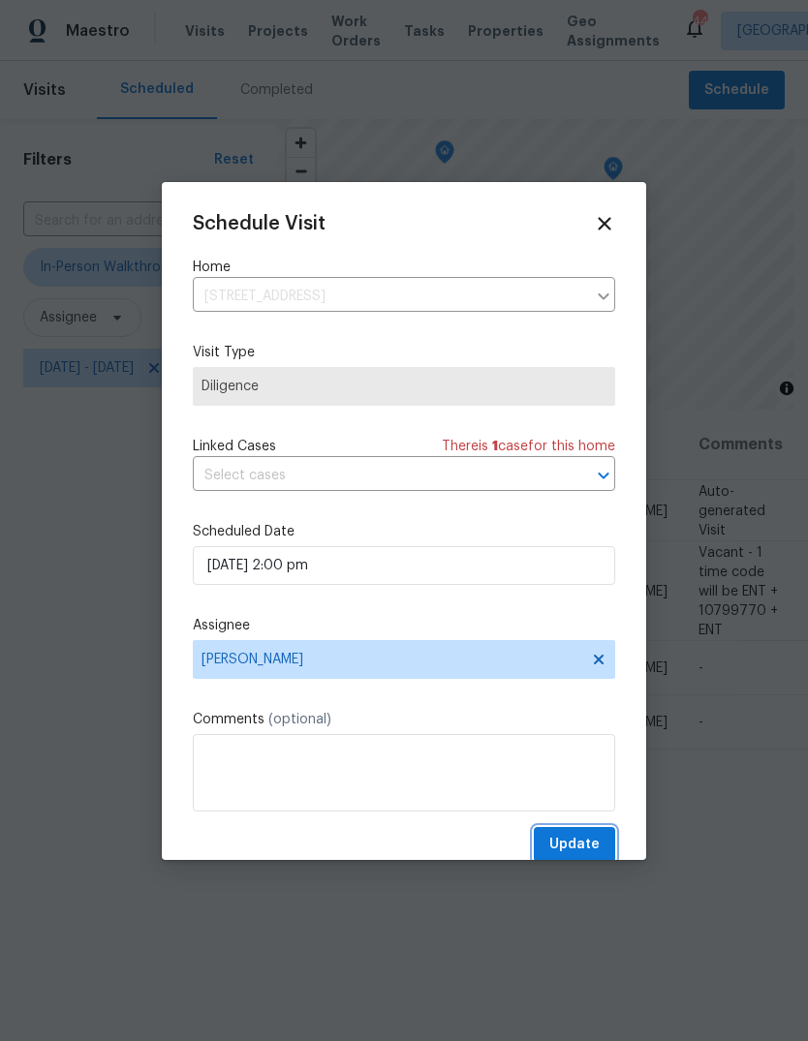
click at [593, 841] on span "Update" at bounding box center [574, 845] width 50 height 24
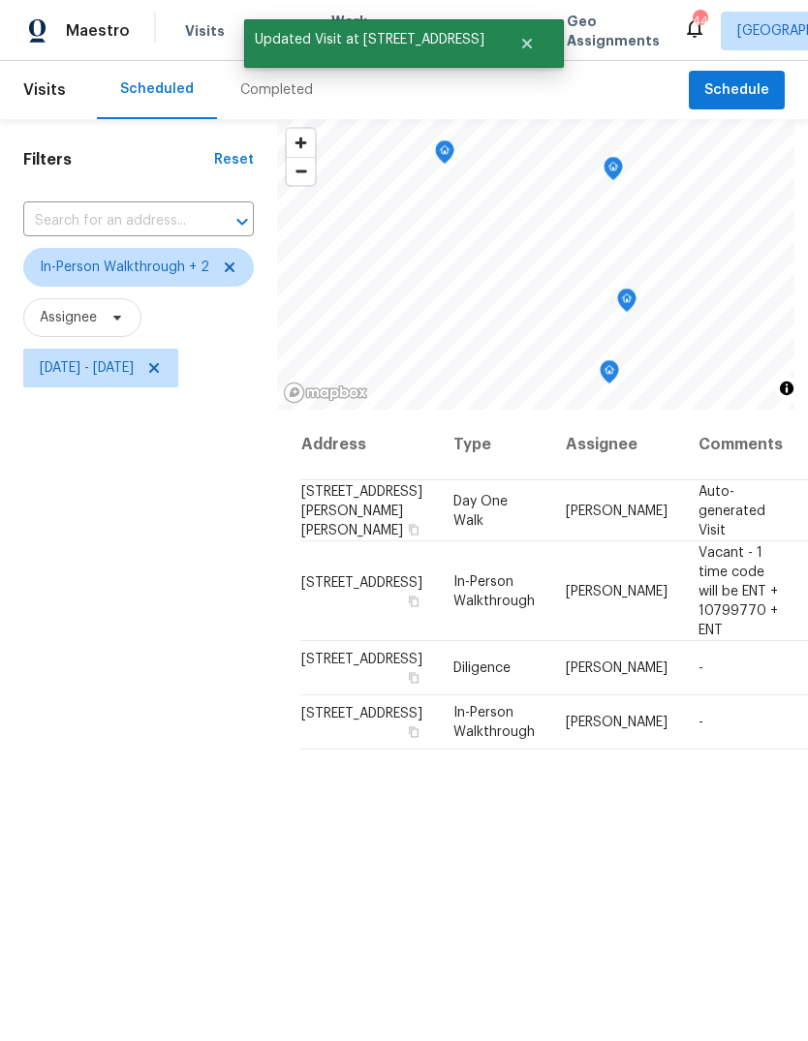
click at [107, 662] on div "Filters Reset ​ In-Person Walkthrough + 2 Assignee Mon, Sep 15 - Mon, Sep 15" at bounding box center [138, 681] width 277 height 1124
click at [162, 360] on icon at bounding box center [153, 367] width 15 height 15
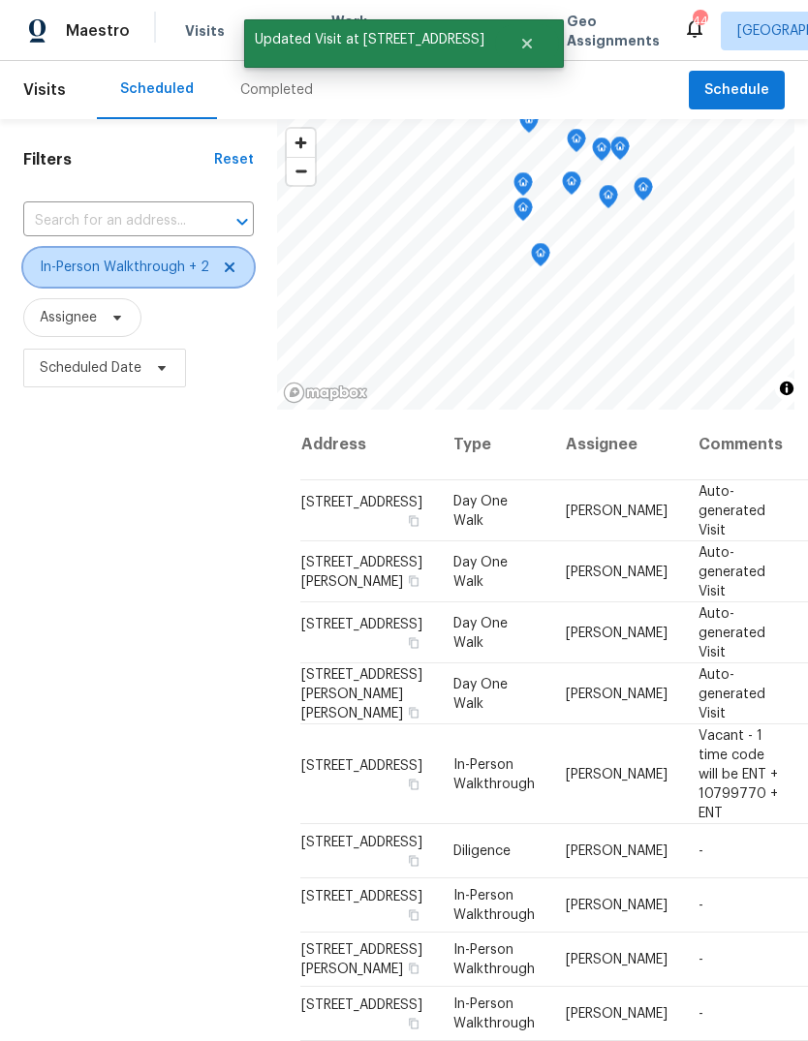
click at [222, 262] on icon at bounding box center [229, 267] width 15 height 15
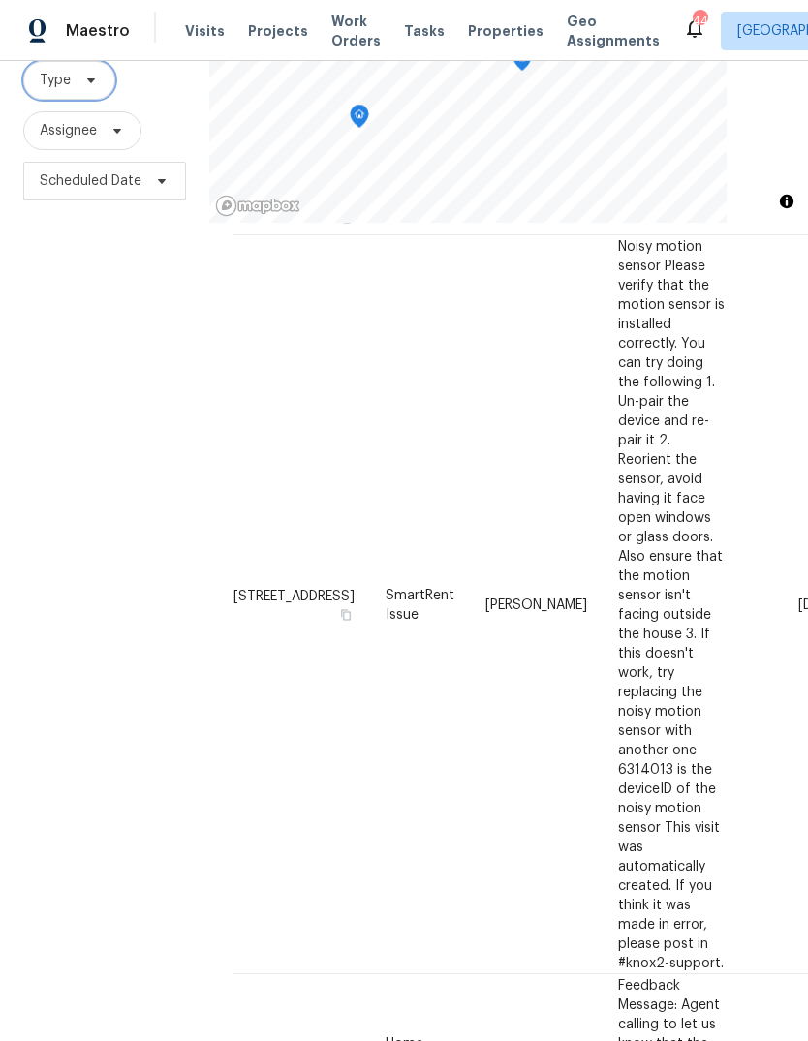
scroll to position [955, 0]
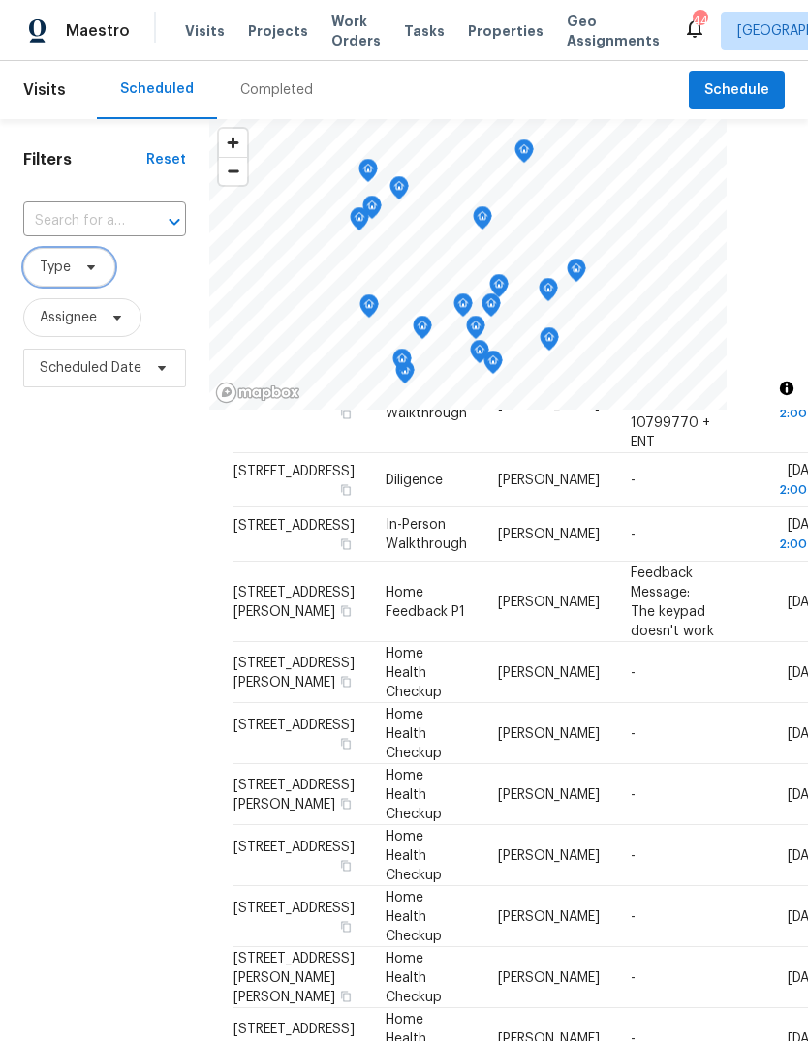
click at [63, 270] on span "Type" at bounding box center [55, 267] width 31 height 19
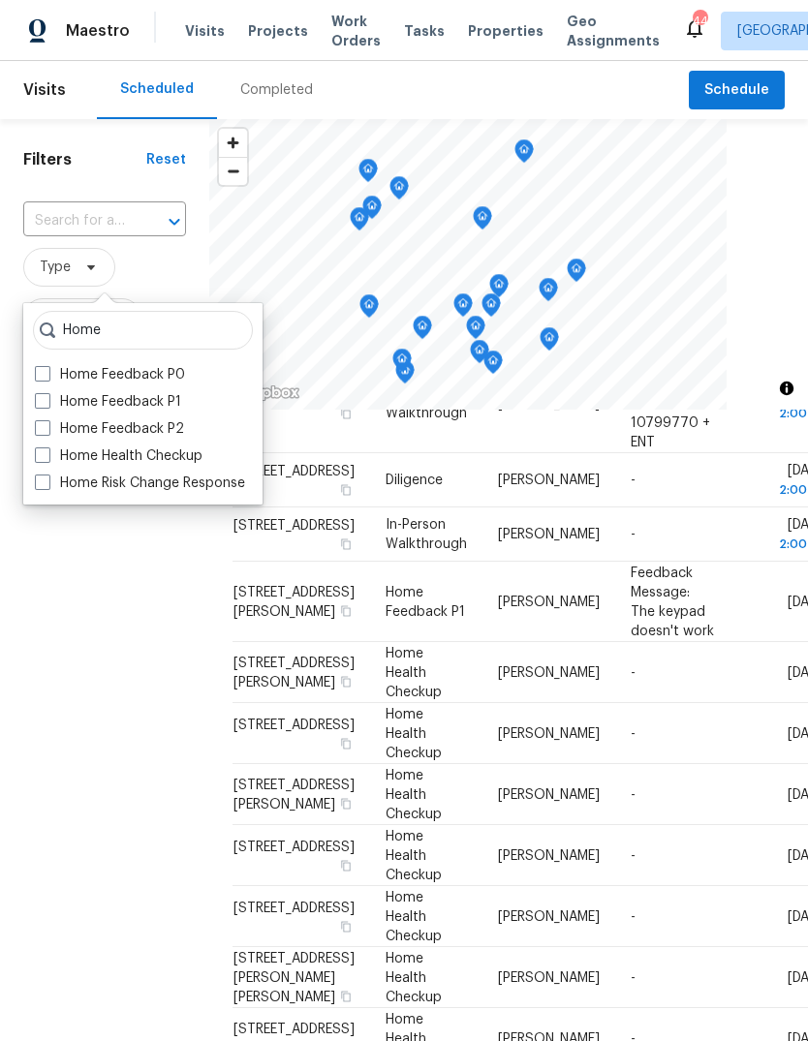
type input "Home"
click at [52, 451] on label "Home Health Checkup" at bounding box center [119, 455] width 168 height 19
click at [47, 451] on input "Home Health Checkup" at bounding box center [41, 452] width 13 height 13
checkbox input "true"
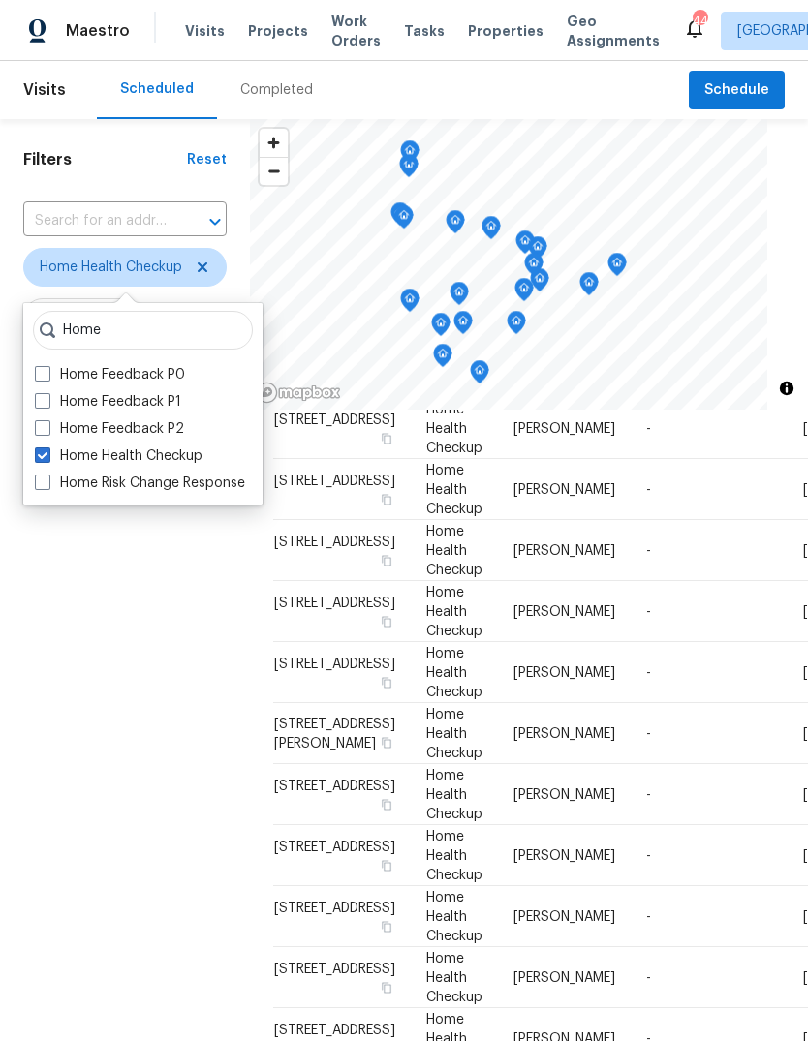
click at [55, 736] on div "Filters Reset ​ Home Health Checkup Assignee Scheduled Date" at bounding box center [125, 681] width 250 height 1124
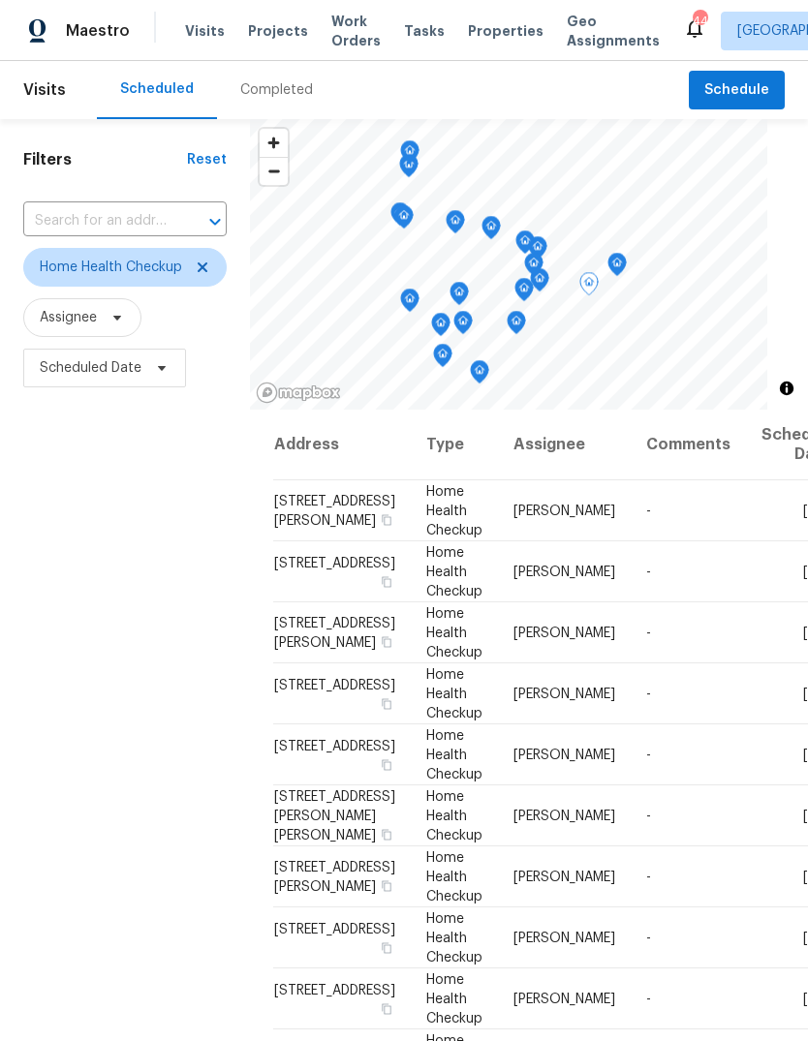
click at [0, 0] on icon at bounding box center [0, 0] width 0 height 0
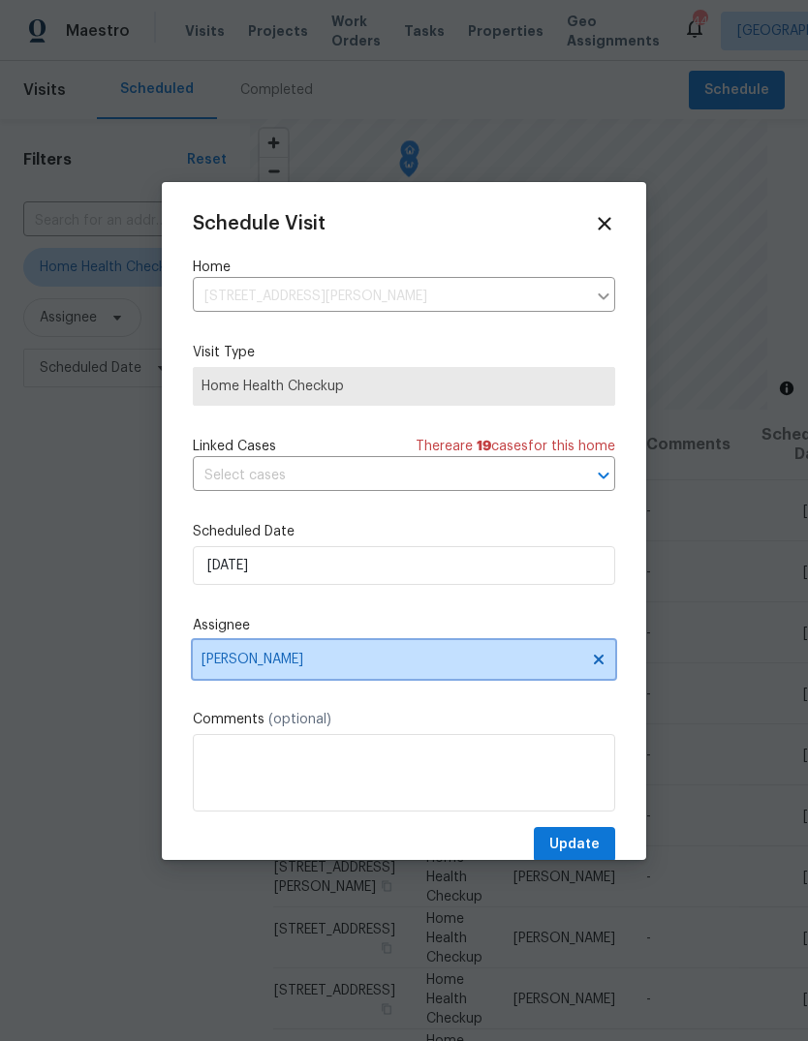
click at [309, 663] on span "Amanda Horton" at bounding box center [391, 659] width 380 height 15
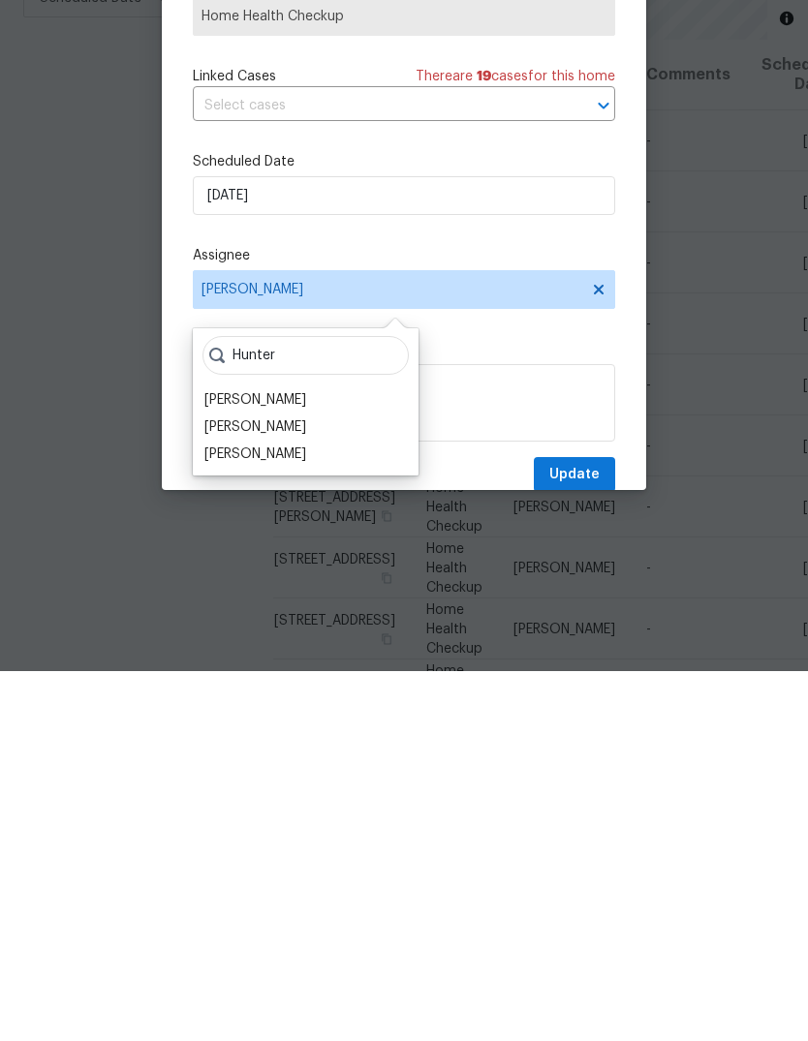
type input "Hunter"
click at [288, 815] on div "[PERSON_NAME]" at bounding box center [255, 824] width 102 height 19
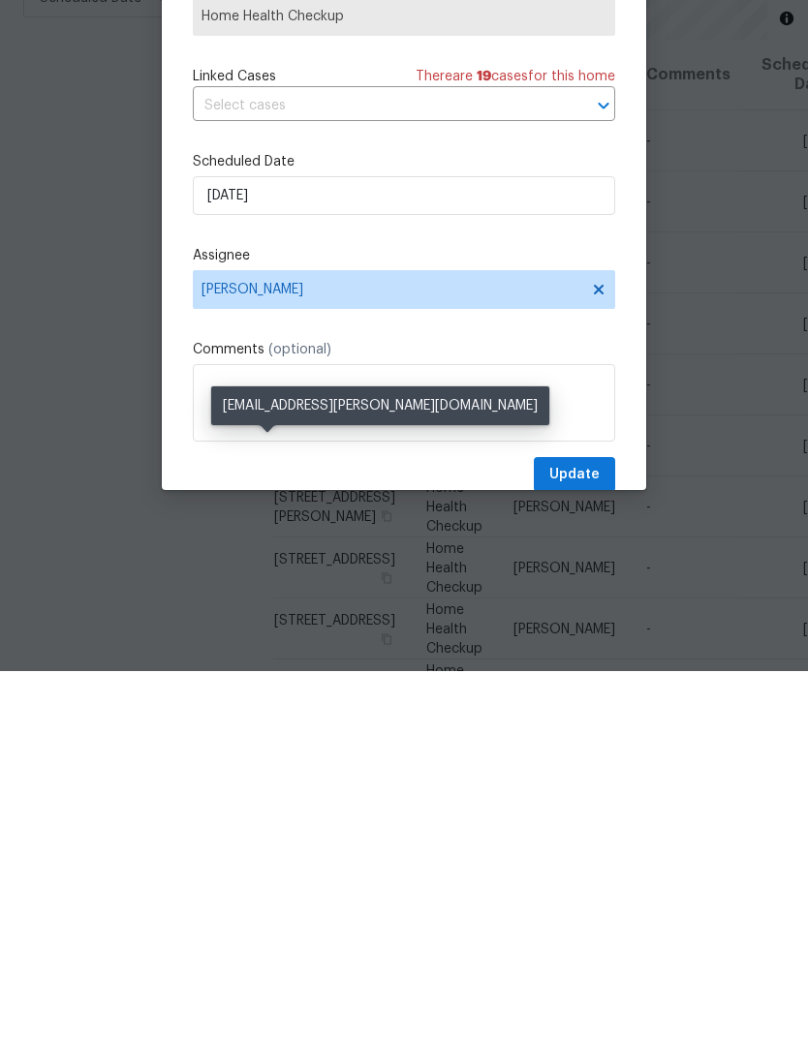
scroll to position [73, 0]
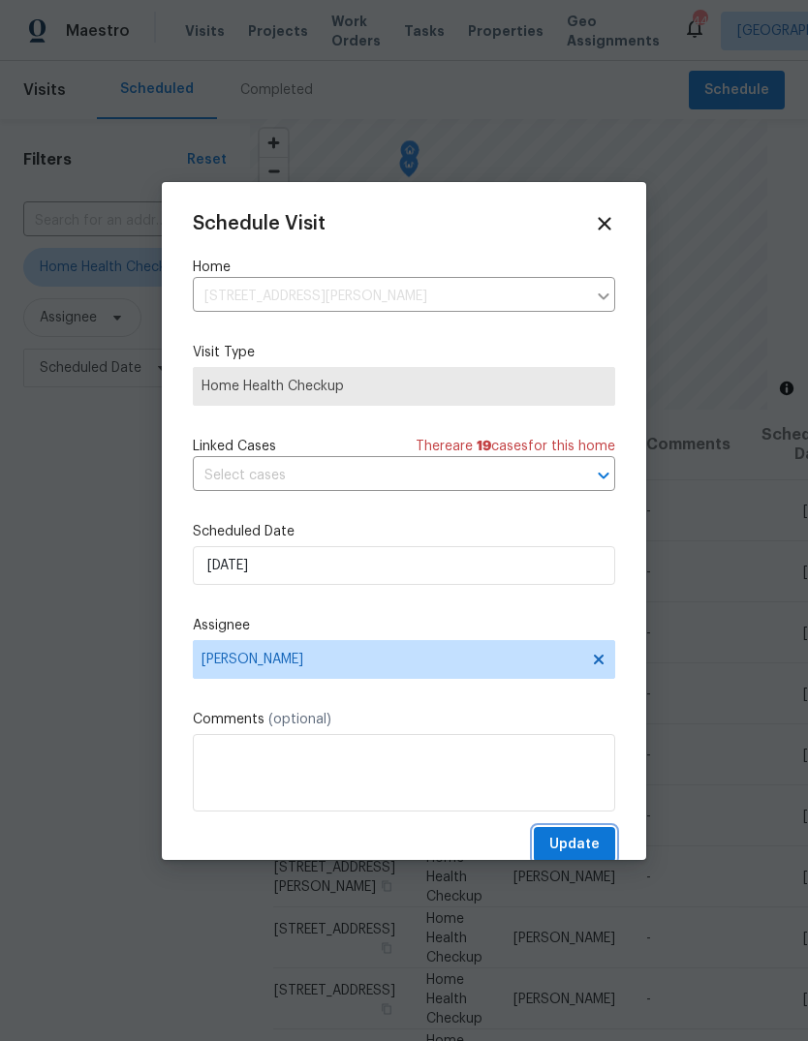
click at [581, 839] on span "Update" at bounding box center [574, 845] width 50 height 24
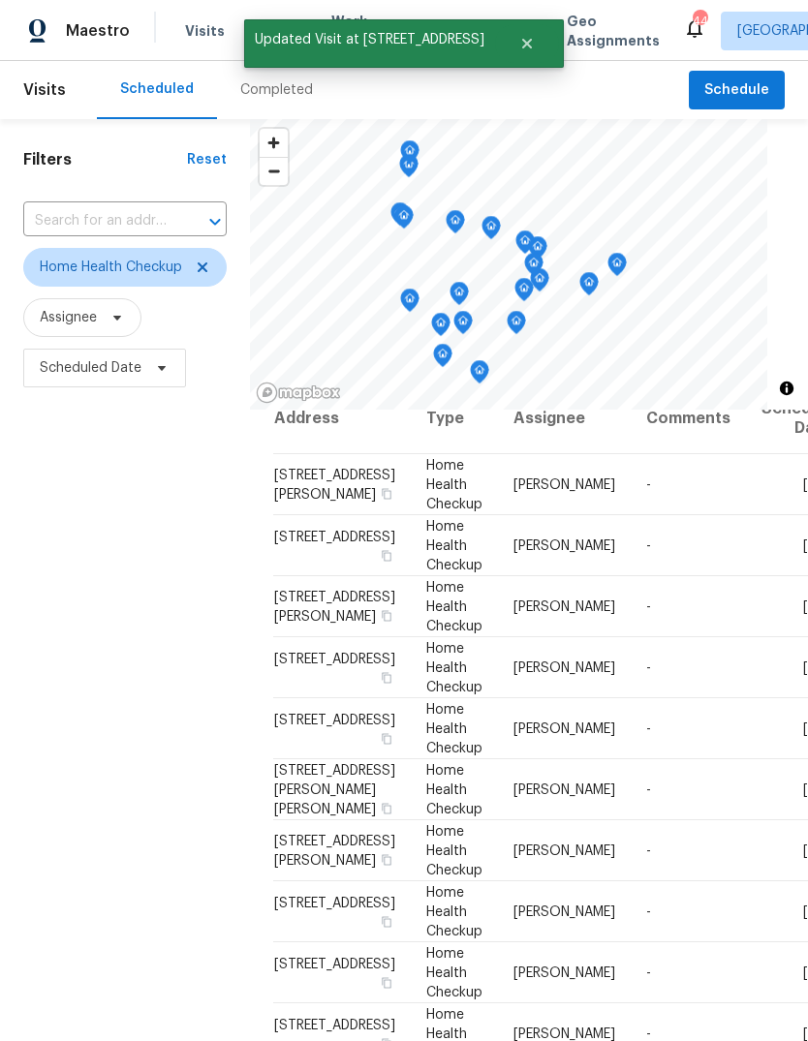
scroll to position [28, 0]
click at [0, 0] on icon at bounding box center [0, 0] width 0 height 0
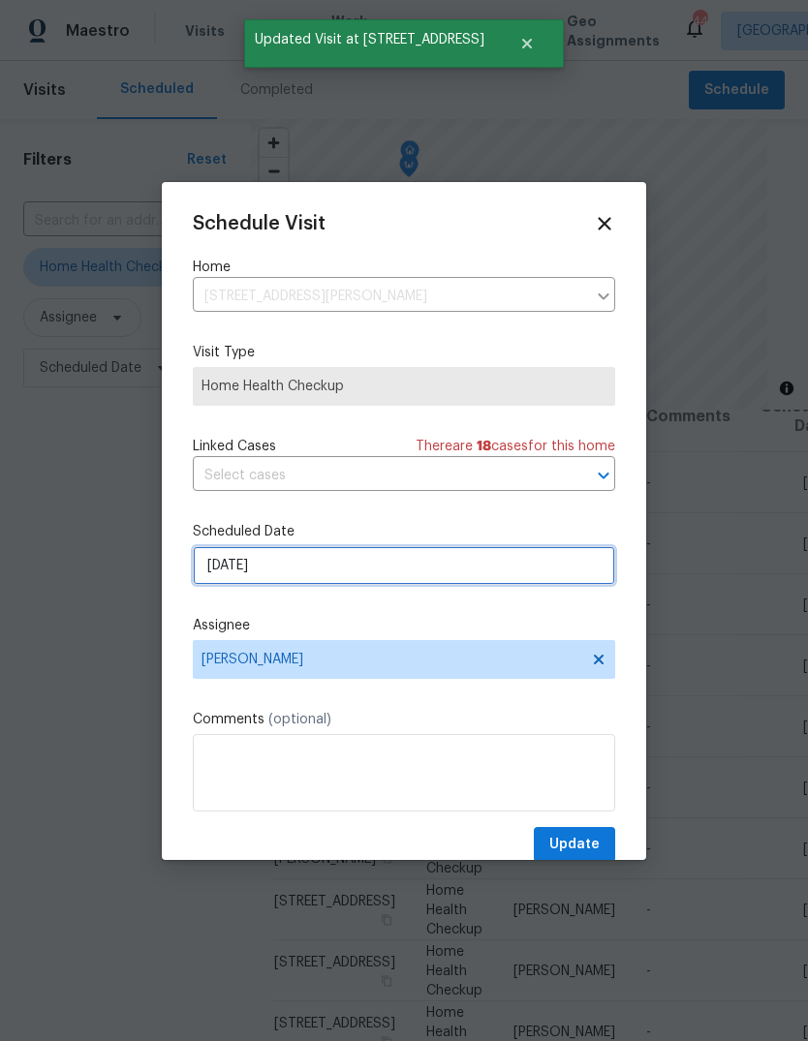
click at [306, 559] on input "9/15/2025" at bounding box center [404, 565] width 422 height 39
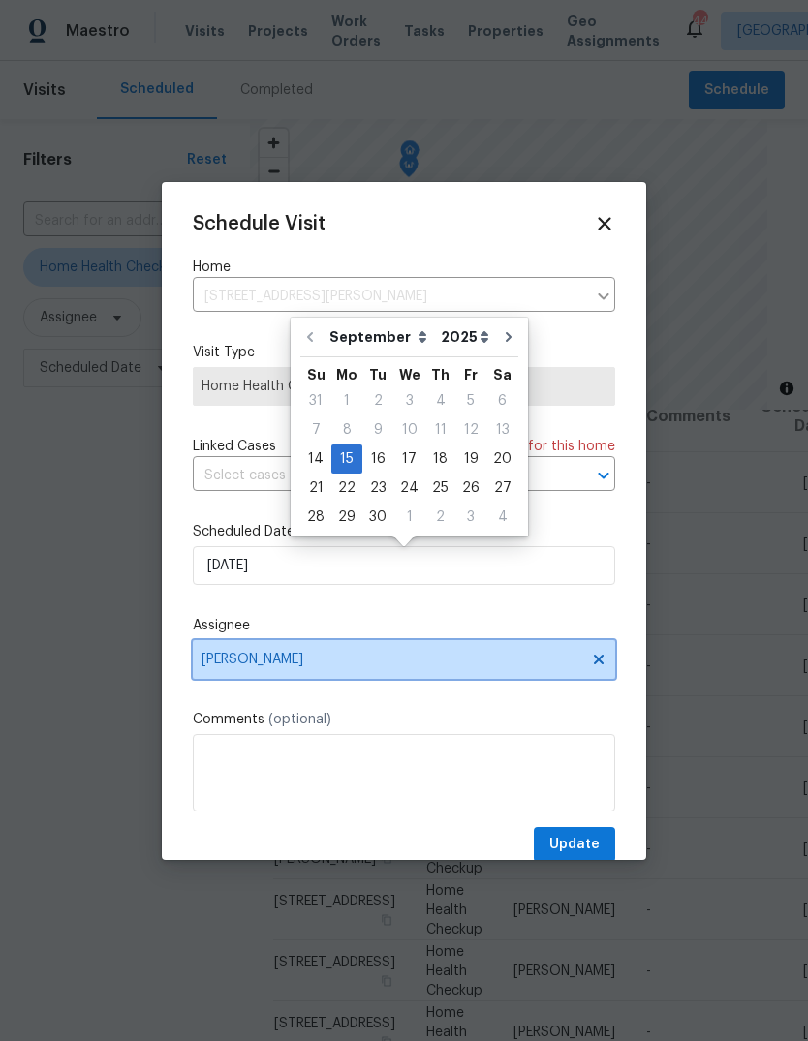
click at [383, 656] on span "Amanda Horton" at bounding box center [391, 659] width 380 height 15
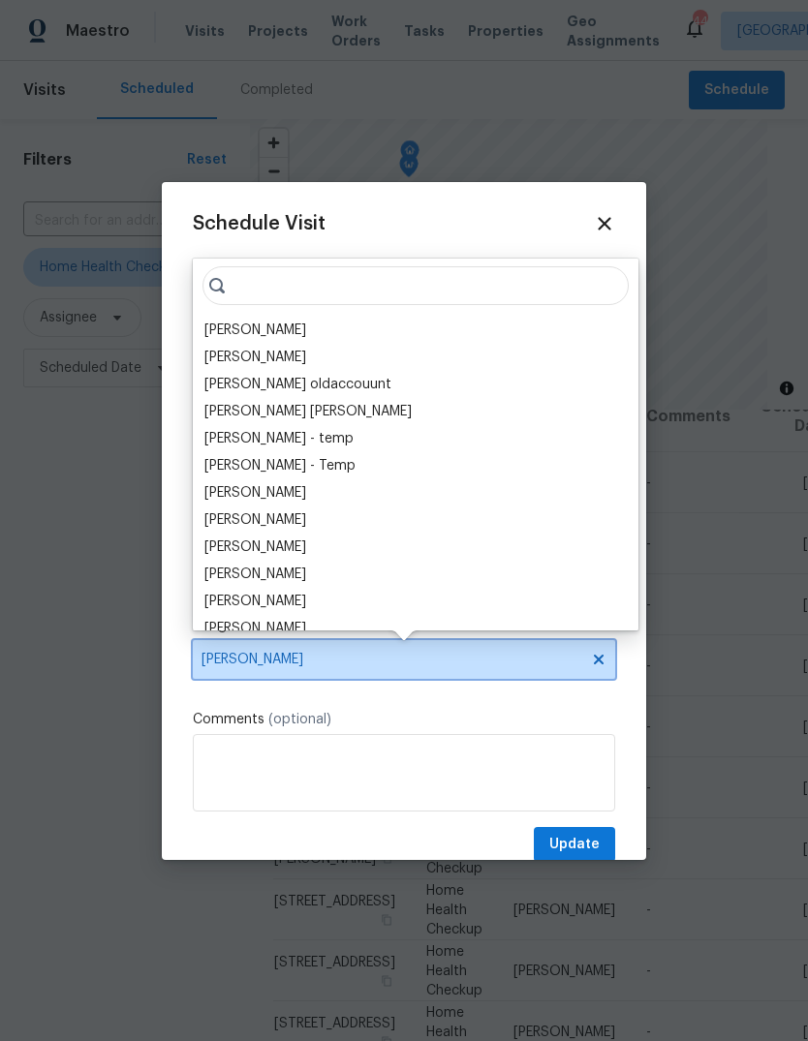
click at [348, 657] on span "Amanda Horton" at bounding box center [391, 659] width 380 height 15
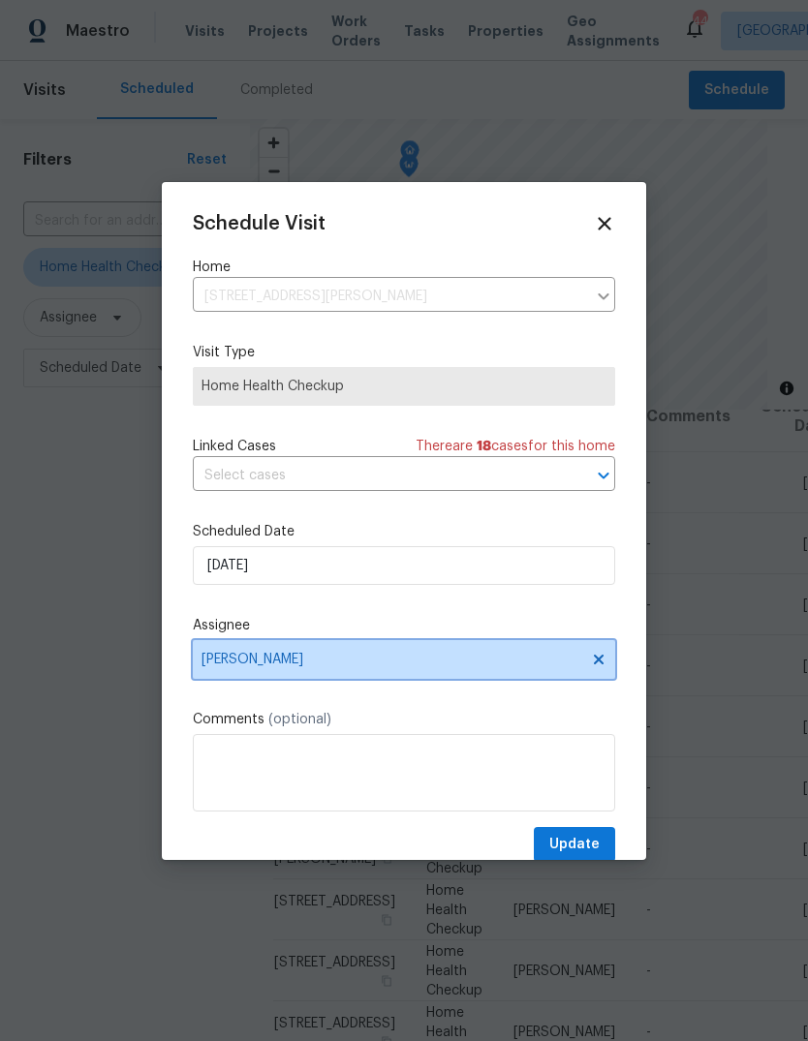
click at [327, 664] on span "Amanda Horton" at bounding box center [391, 659] width 380 height 15
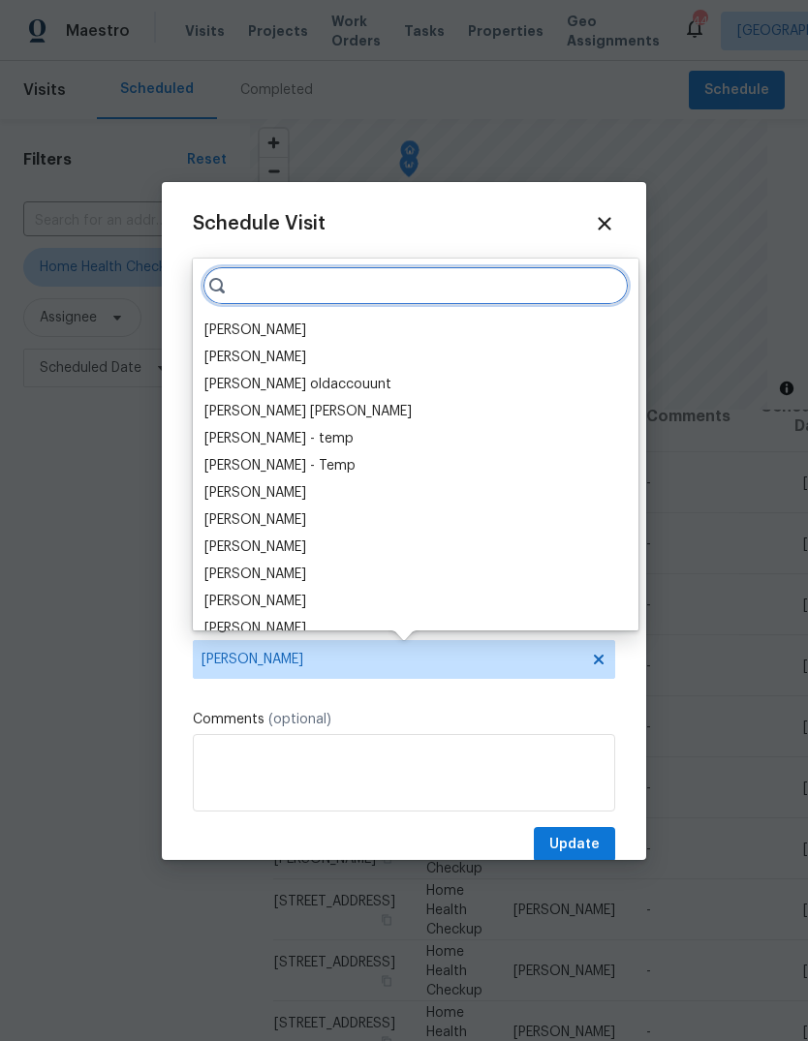
click at [342, 303] on input "search" at bounding box center [415, 285] width 426 height 39
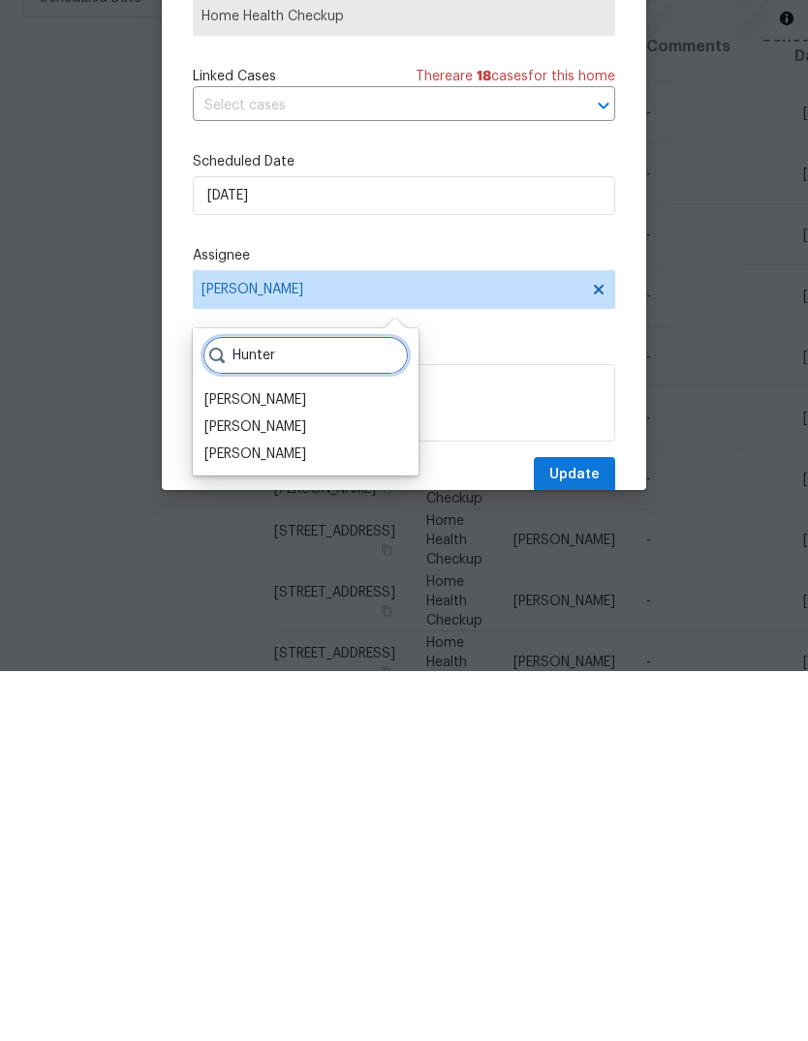
type input "Hunter"
click at [283, 815] on div "[PERSON_NAME]" at bounding box center [255, 824] width 102 height 19
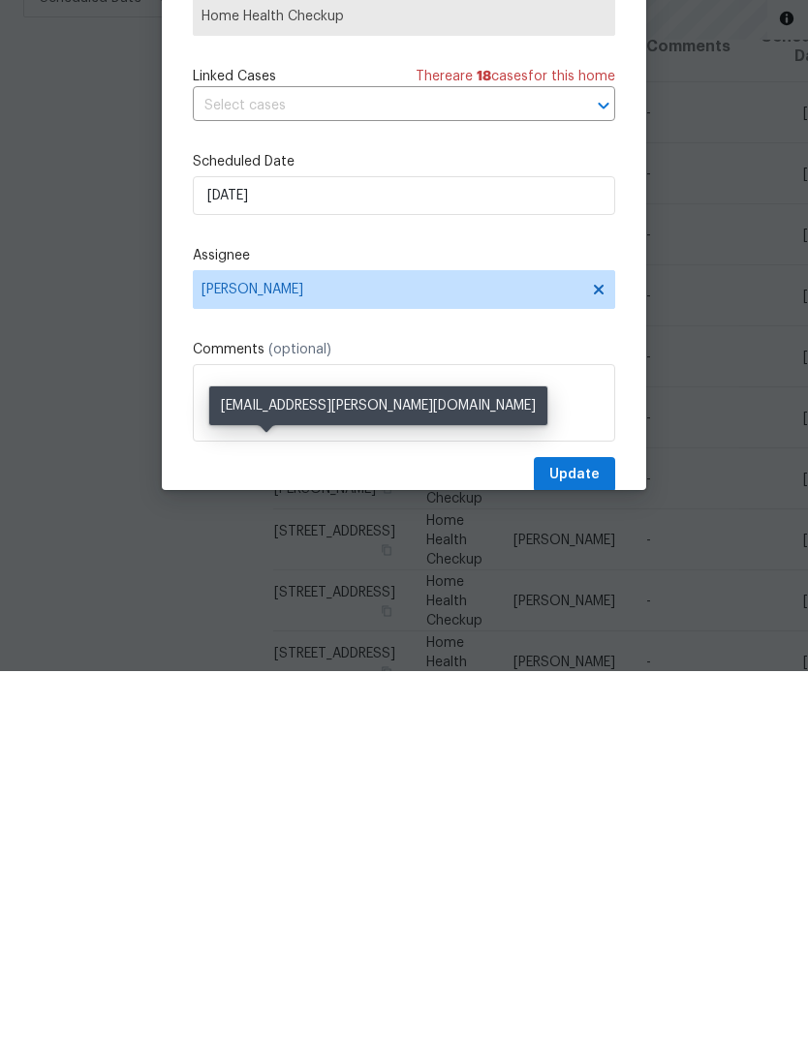
scroll to position [73, 0]
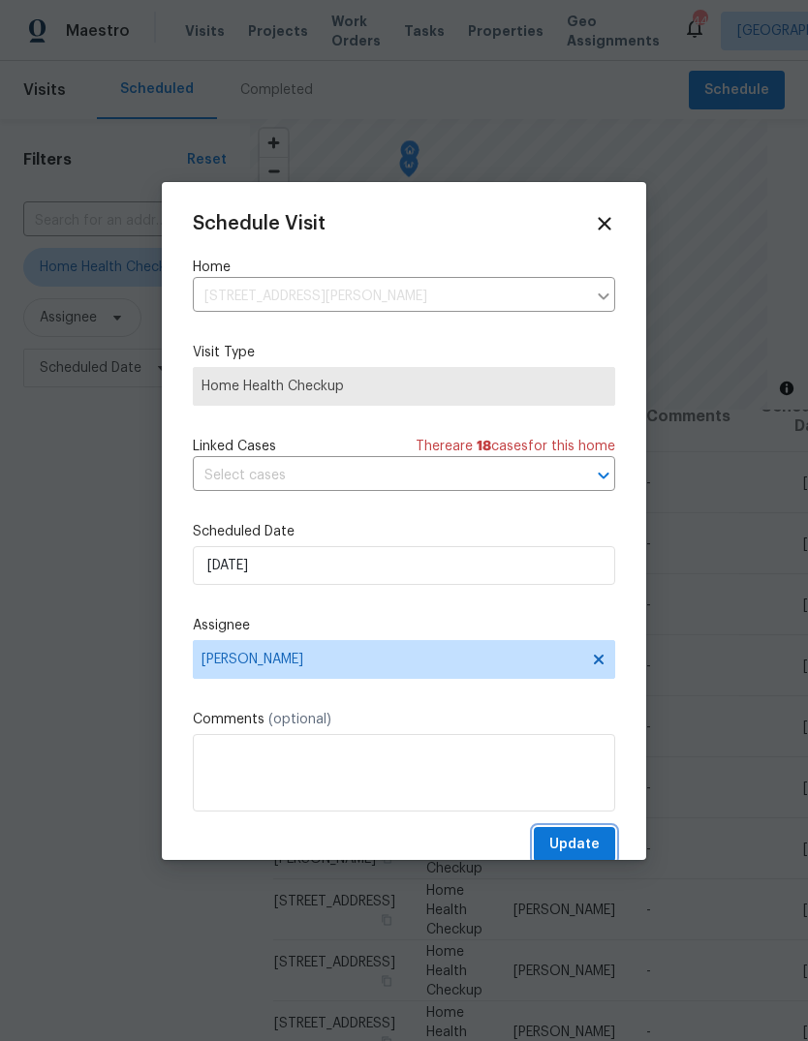
click at [599, 844] on span "Update" at bounding box center [574, 845] width 50 height 24
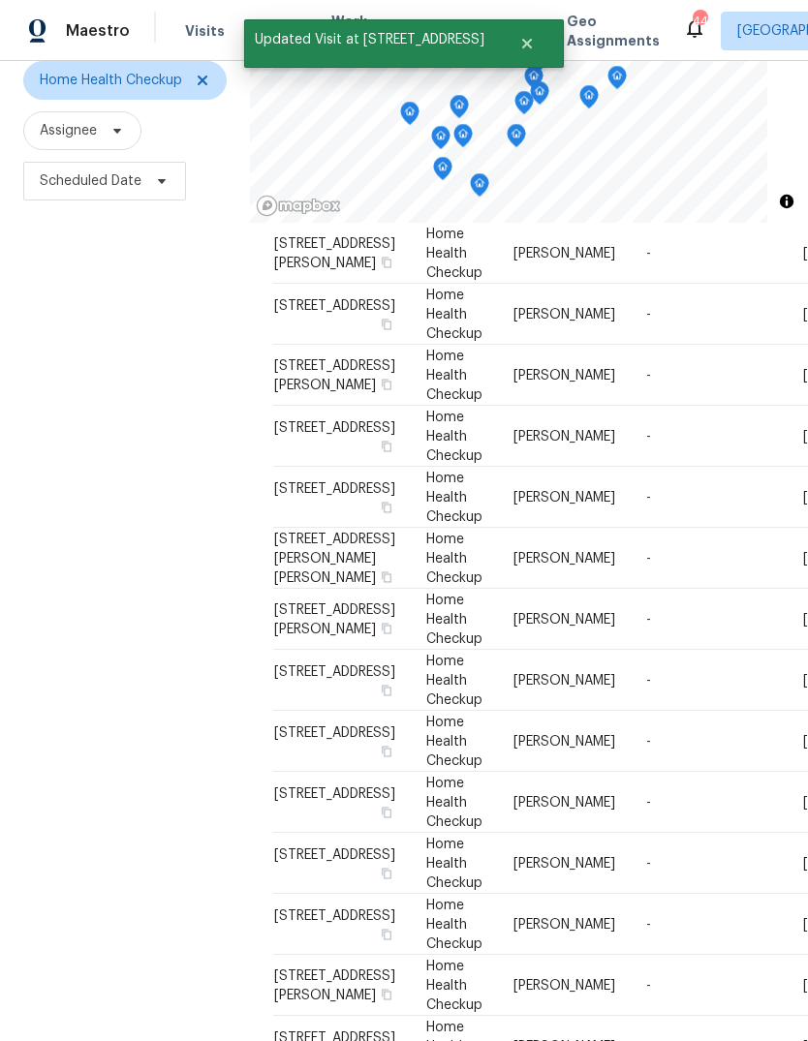
scroll to position [88, 0]
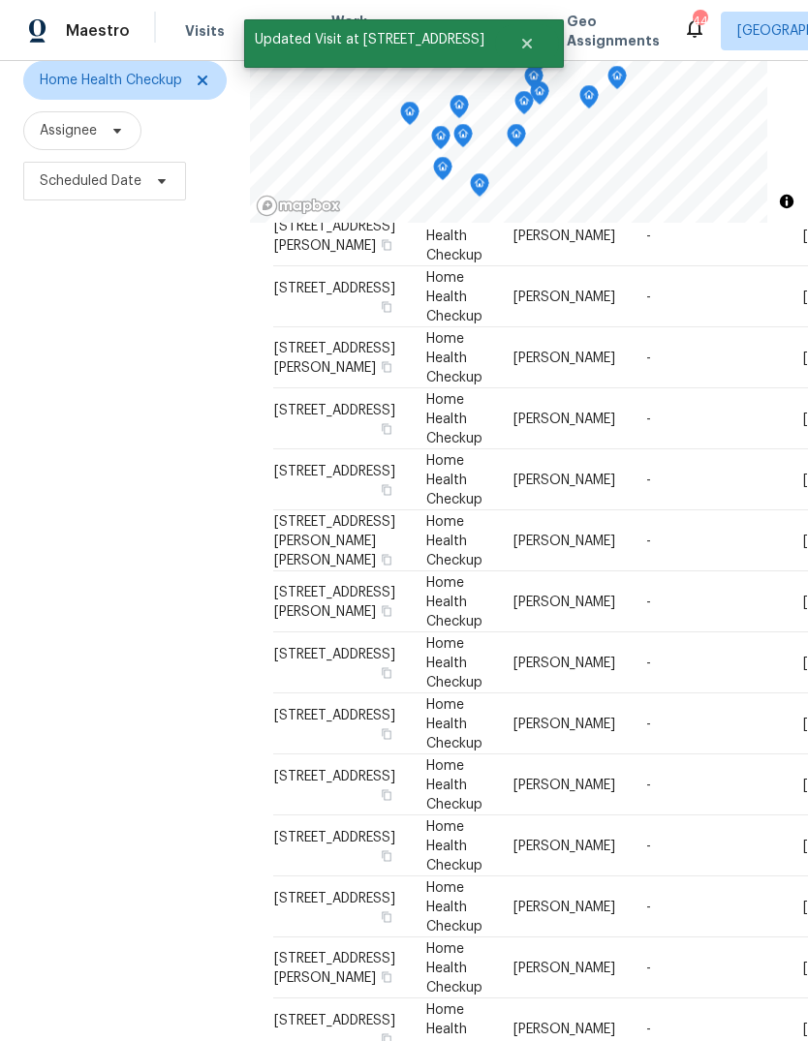
click at [0, 0] on icon at bounding box center [0, 0] width 0 height 0
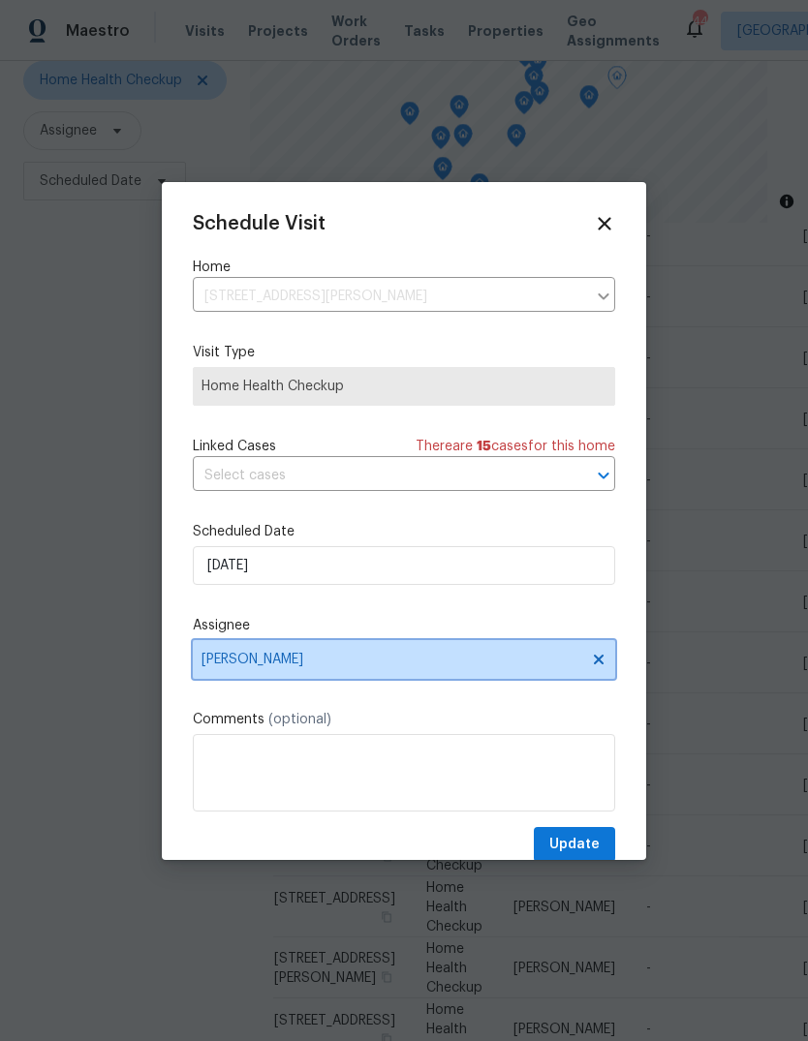
click at [333, 667] on span "Amanda Horton" at bounding box center [391, 659] width 380 height 15
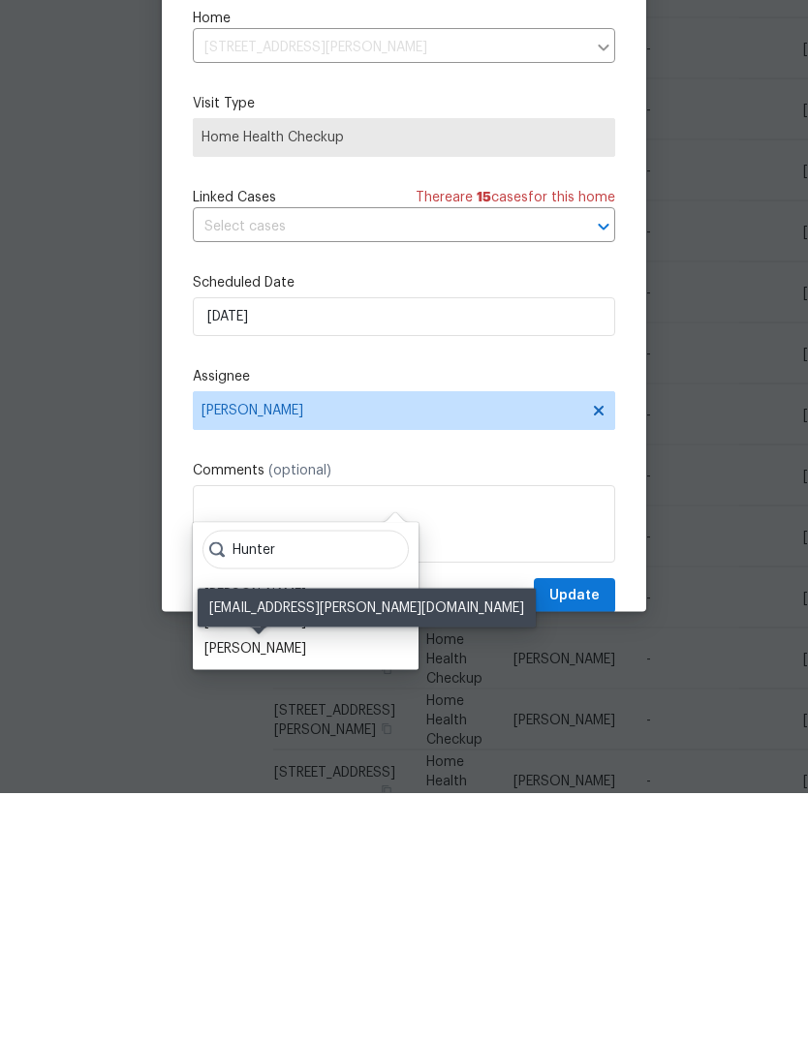
type input "Hunter"
click at [299, 887] on div "[PERSON_NAME]" at bounding box center [255, 896] width 102 height 19
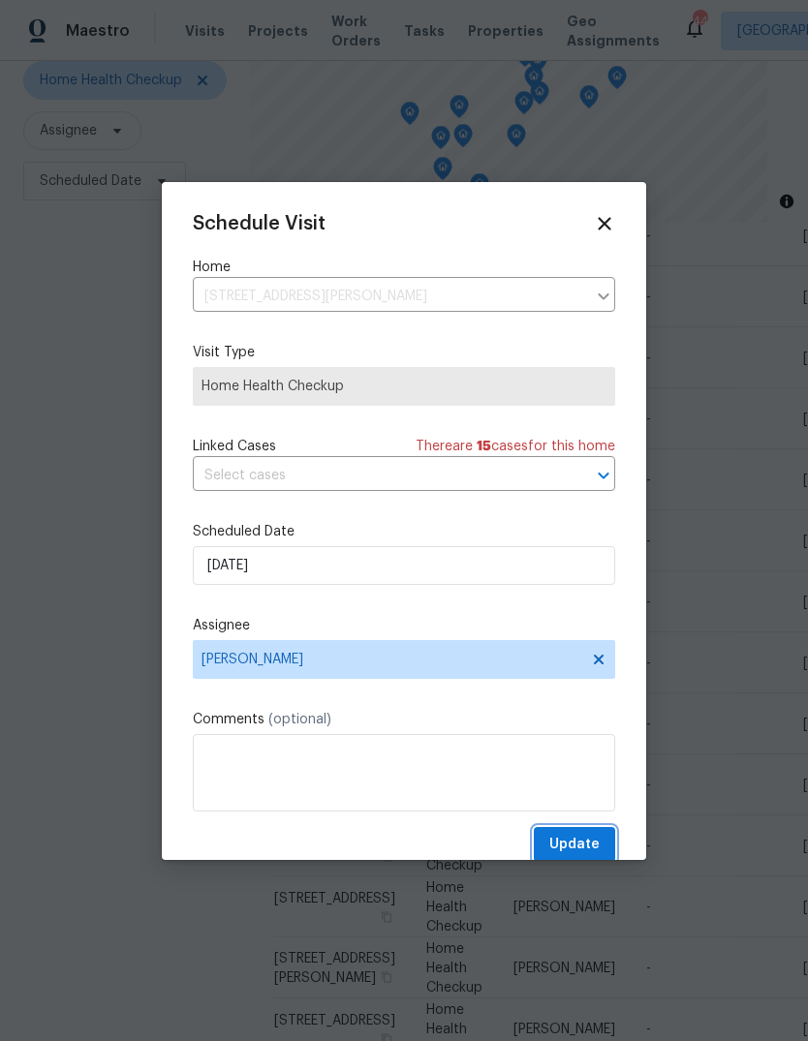
click at [587, 841] on span "Update" at bounding box center [574, 845] width 50 height 24
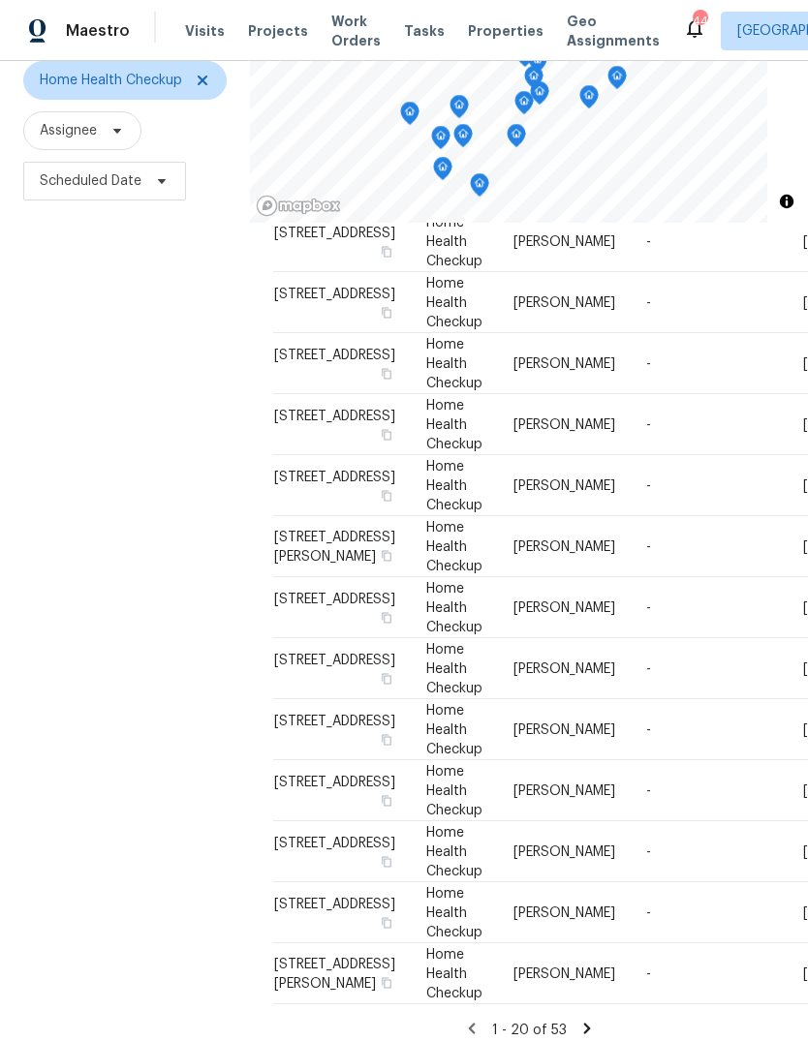
scroll to position [1273, 0]
click at [0, 0] on icon at bounding box center [0, 0] width 0 height 0
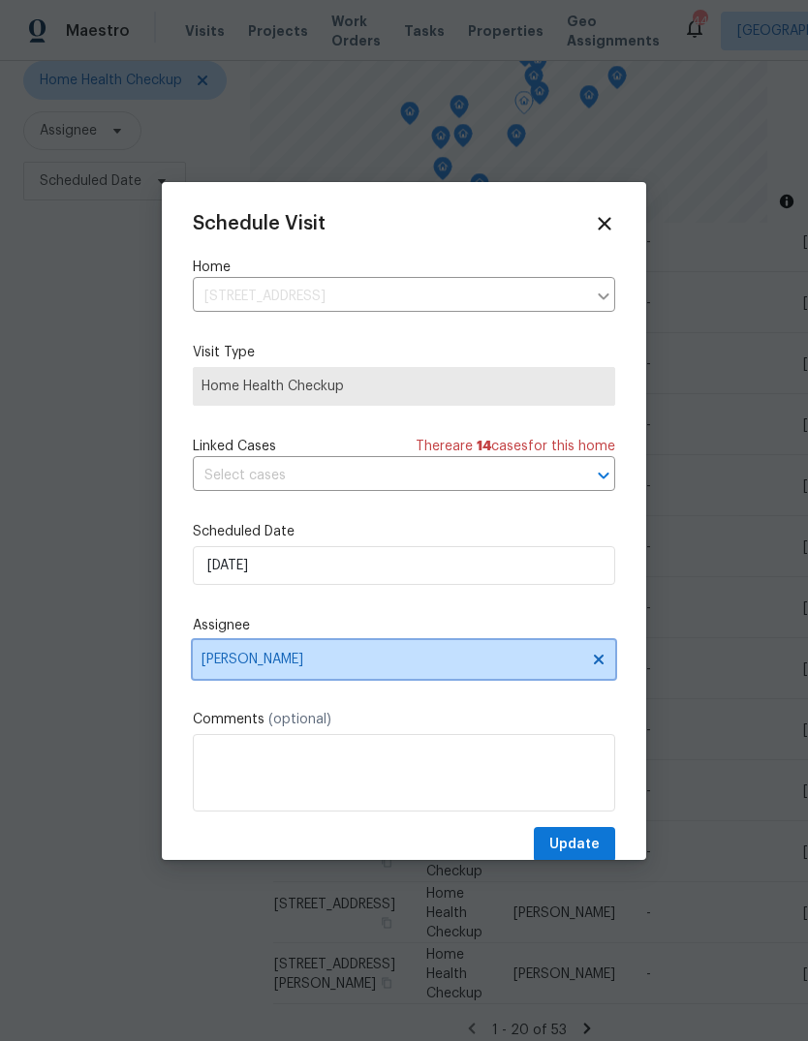
click at [324, 667] on span "Amanda Horton" at bounding box center [391, 659] width 380 height 15
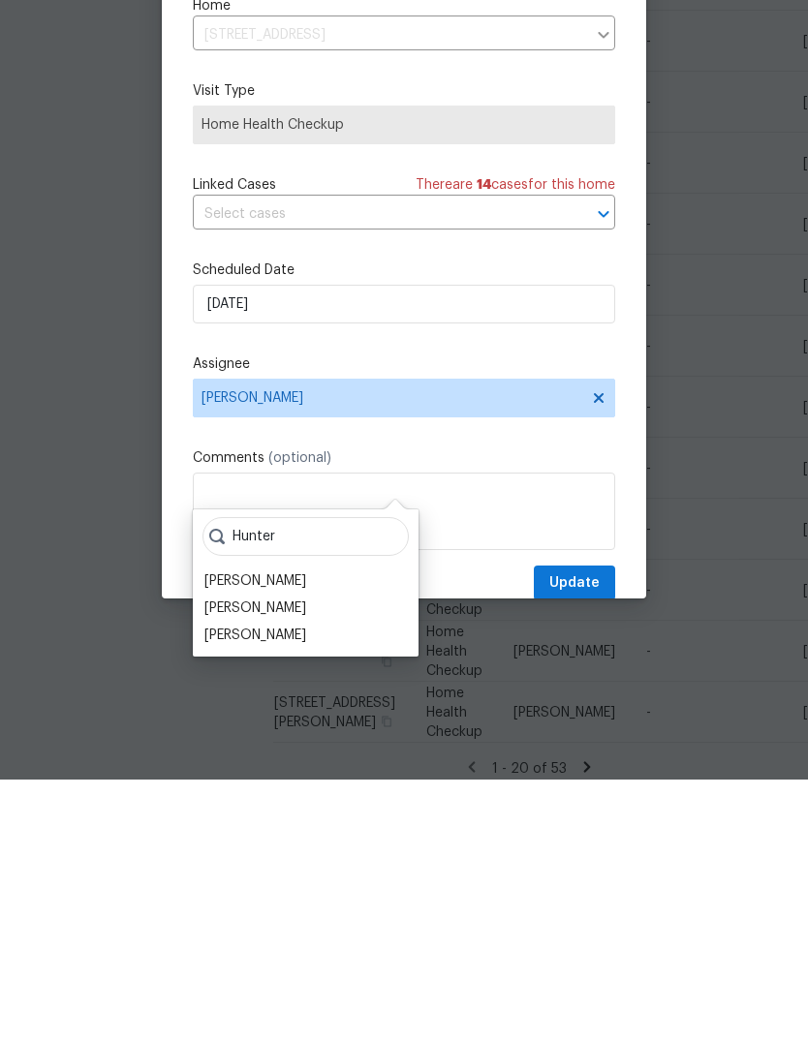
type input "Hunter"
click at [306, 887] on div "[PERSON_NAME]" at bounding box center [255, 896] width 102 height 19
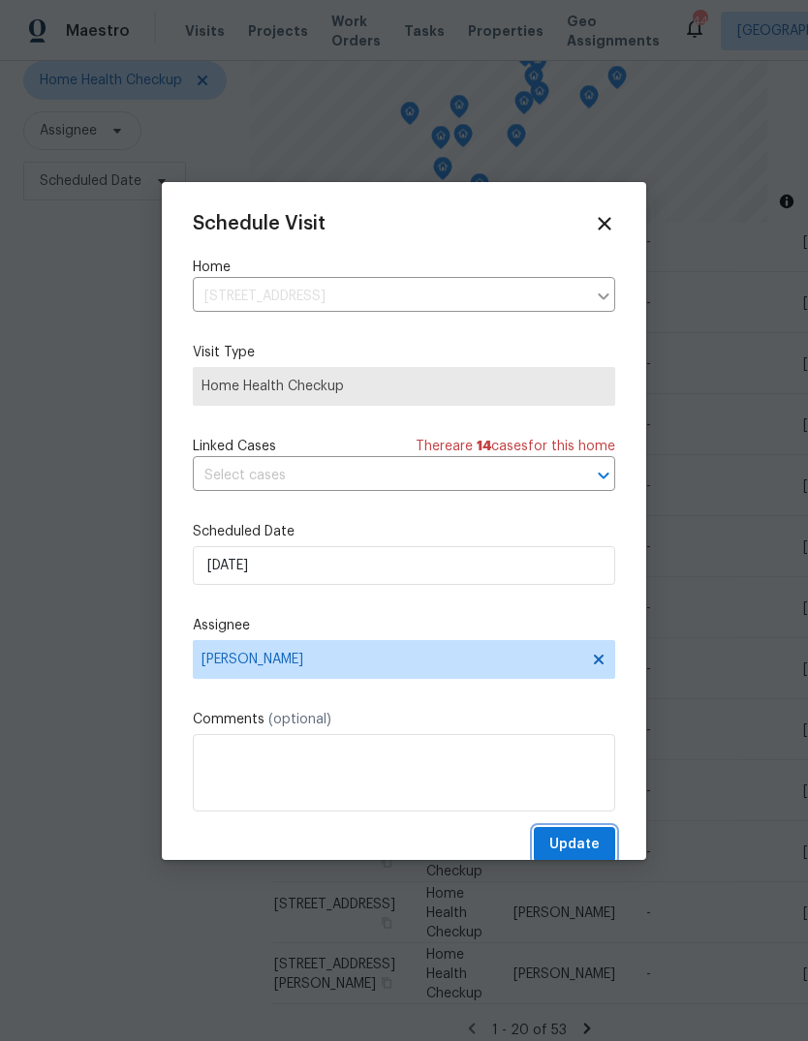
click at [591, 836] on button "Update" at bounding box center [574, 845] width 81 height 36
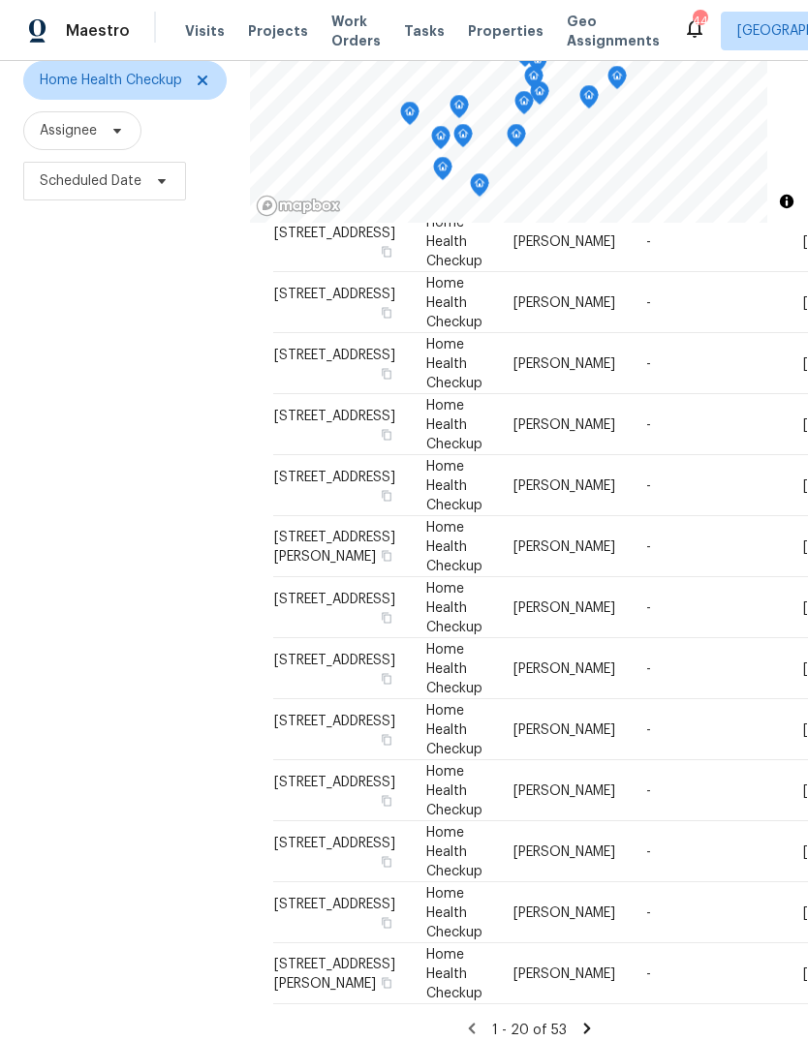
click at [584, 1023] on icon at bounding box center [586, 1028] width 7 height 11
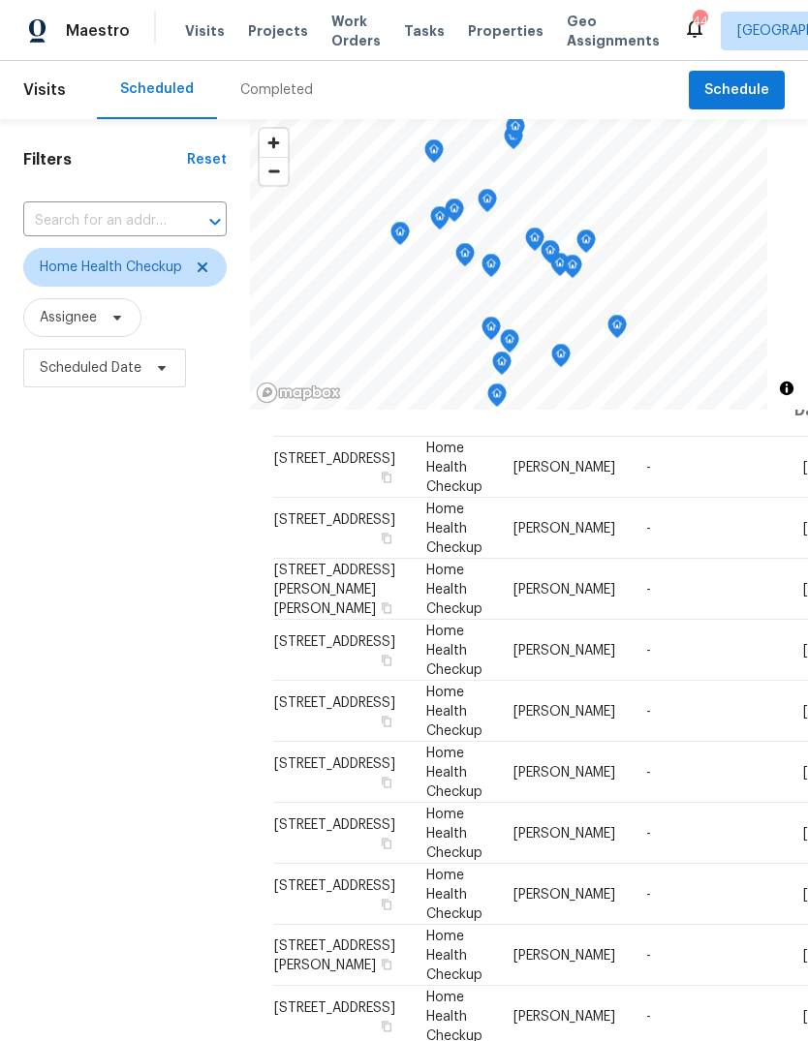
scroll to position [52, 0]
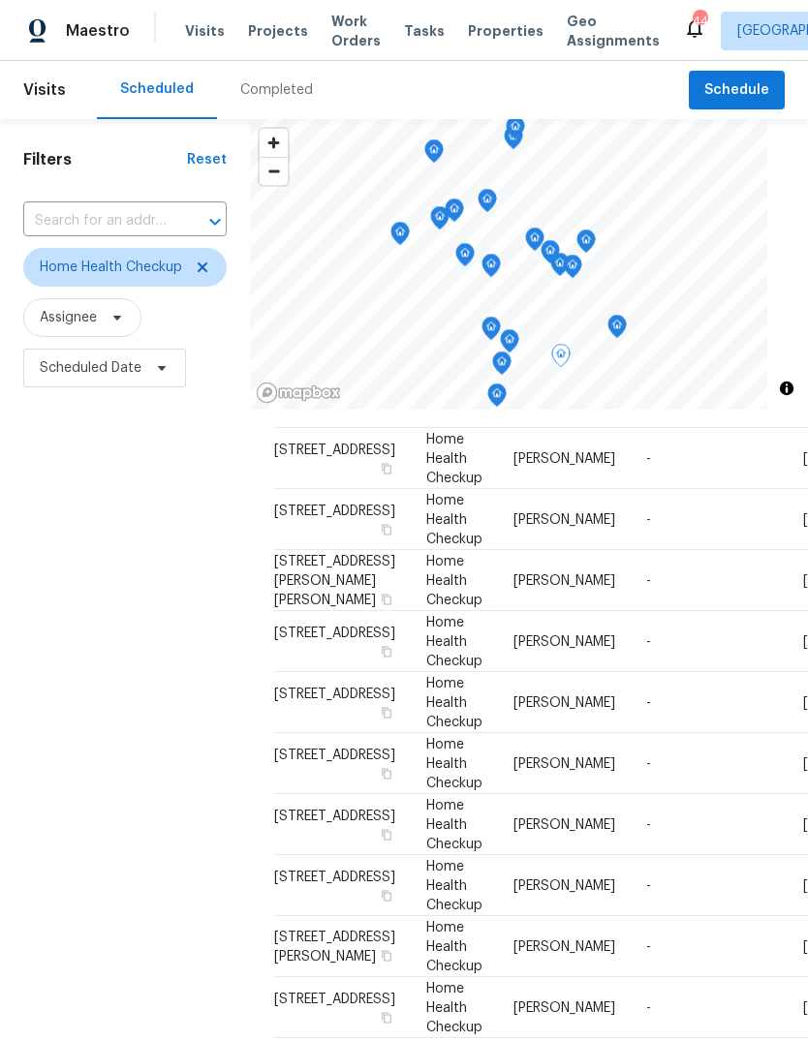
click at [0, 0] on icon at bounding box center [0, 0] width 0 height 0
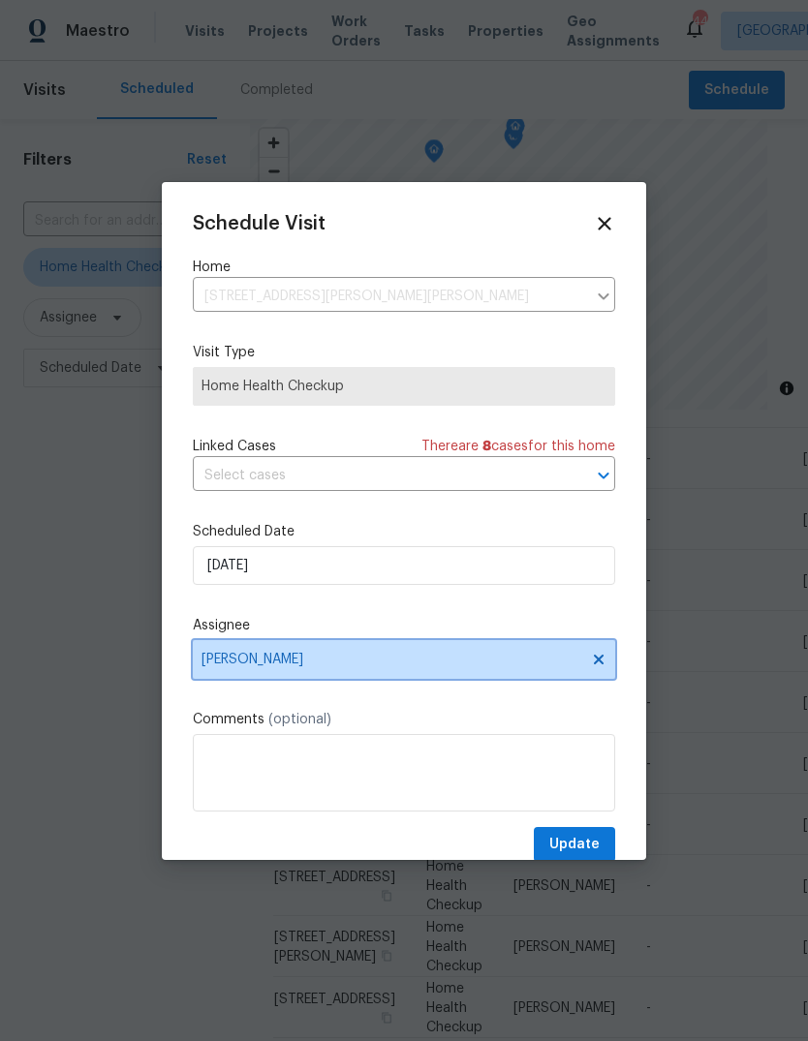
click at [326, 675] on span "Amanda Horton" at bounding box center [404, 659] width 422 height 39
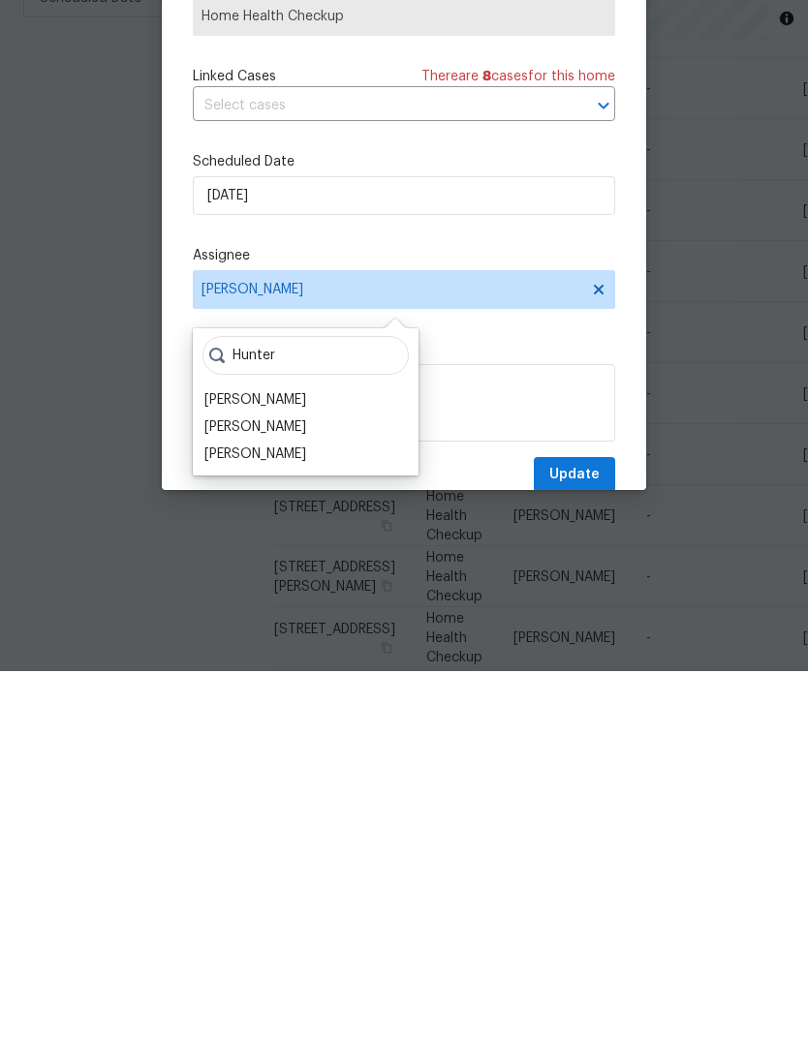
type input "Hunter"
click at [296, 815] on div "[PERSON_NAME]" at bounding box center [255, 824] width 102 height 19
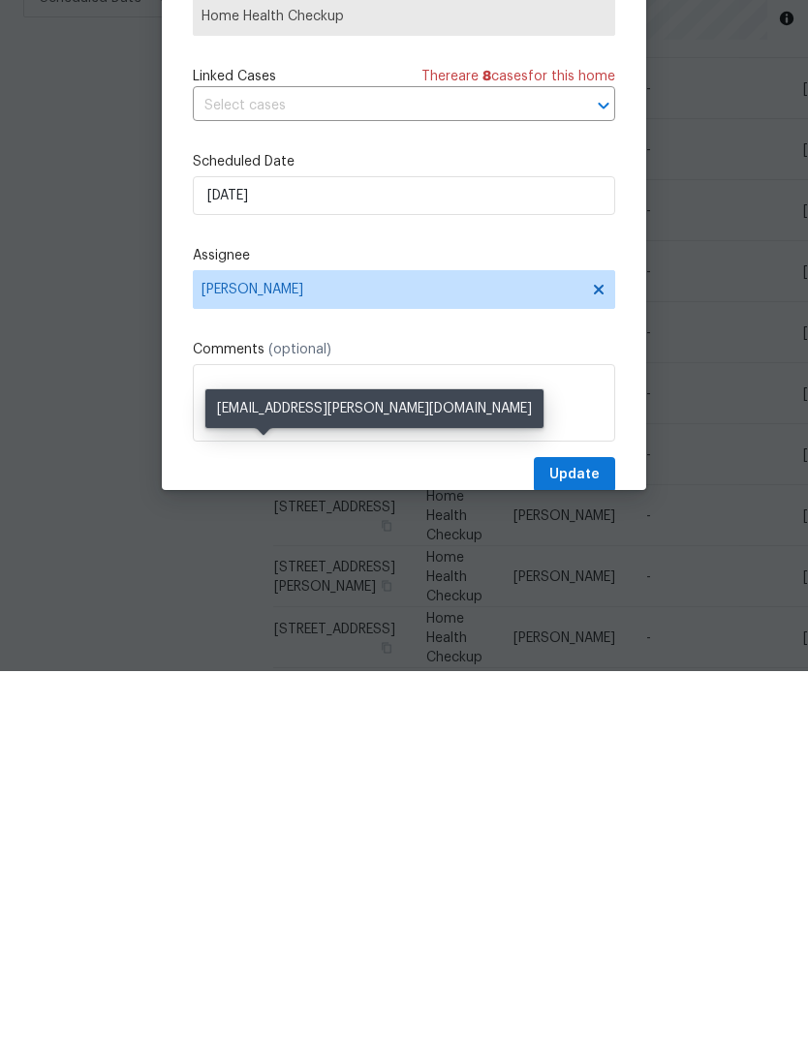
scroll to position [73, 0]
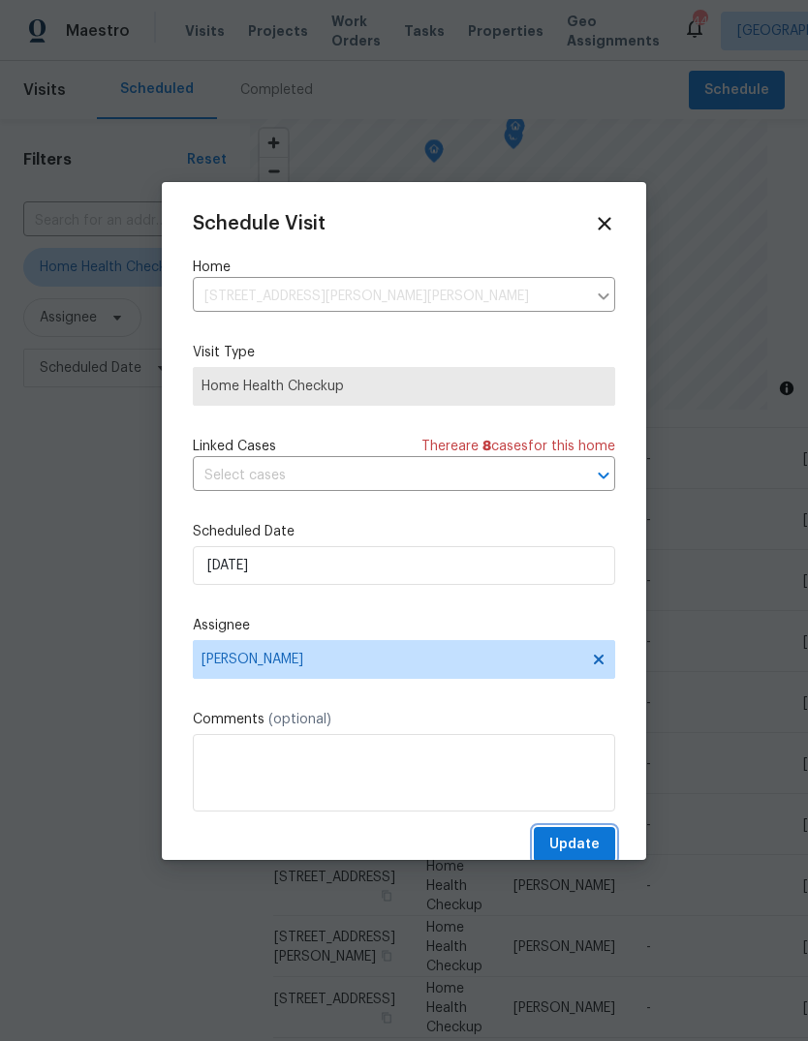
click at [586, 842] on span "Update" at bounding box center [574, 845] width 50 height 24
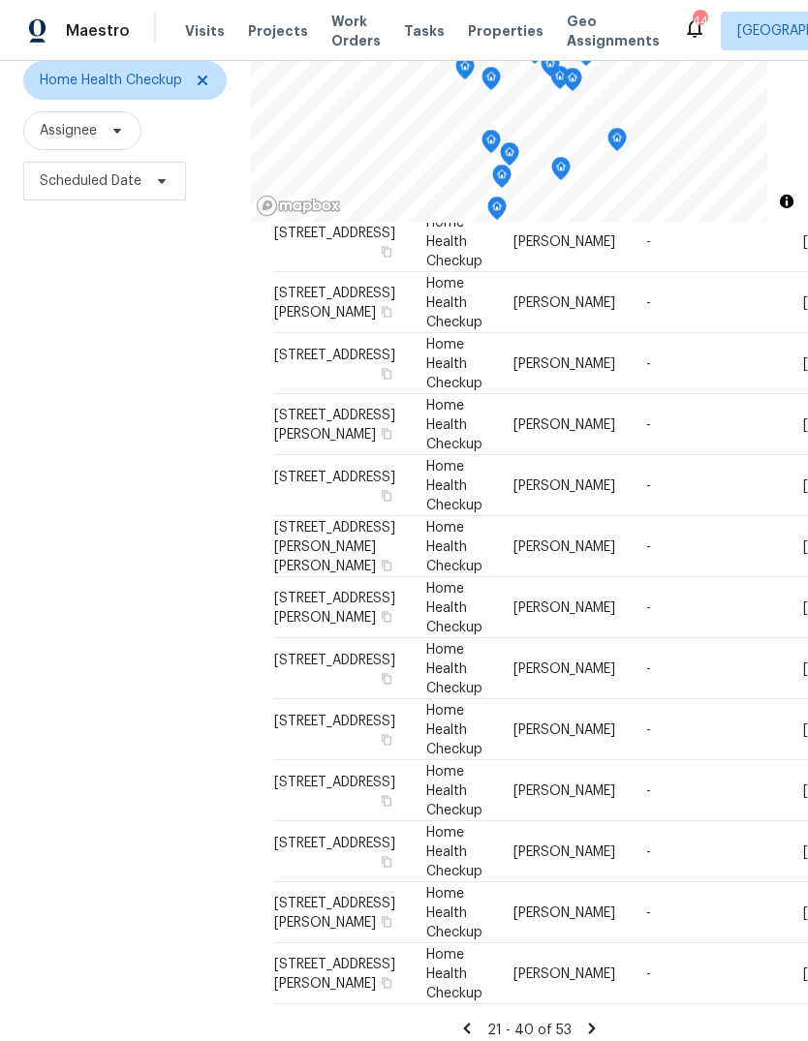
scroll to position [187, 0]
click at [0, 0] on icon at bounding box center [0, 0] width 0 height 0
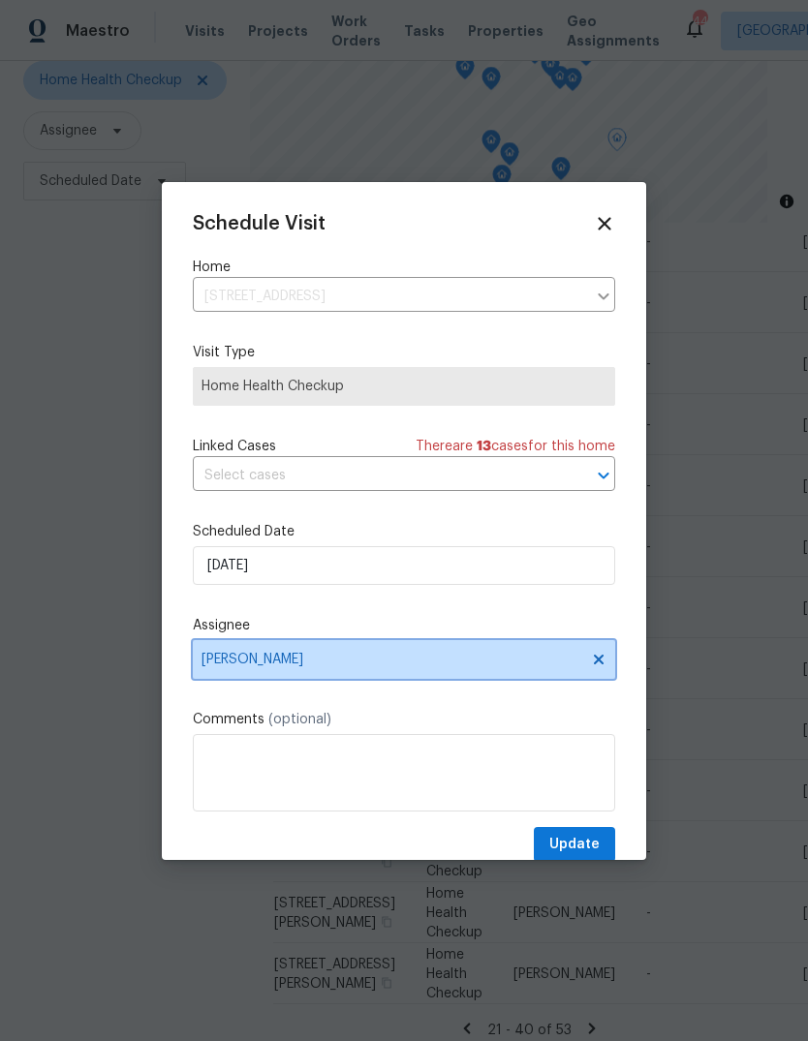
click at [329, 666] on span "Amanda Horton" at bounding box center [391, 659] width 380 height 15
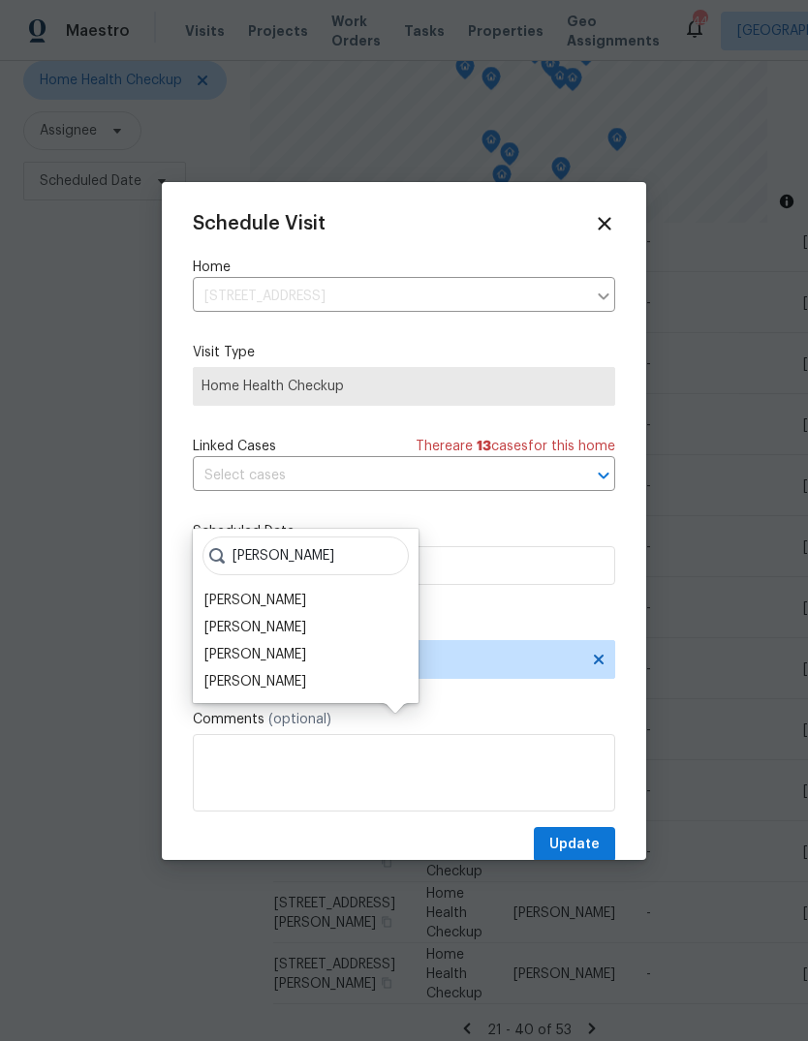
type input "Hunt"
click at [286, 645] on div "[PERSON_NAME]" at bounding box center [255, 654] width 102 height 19
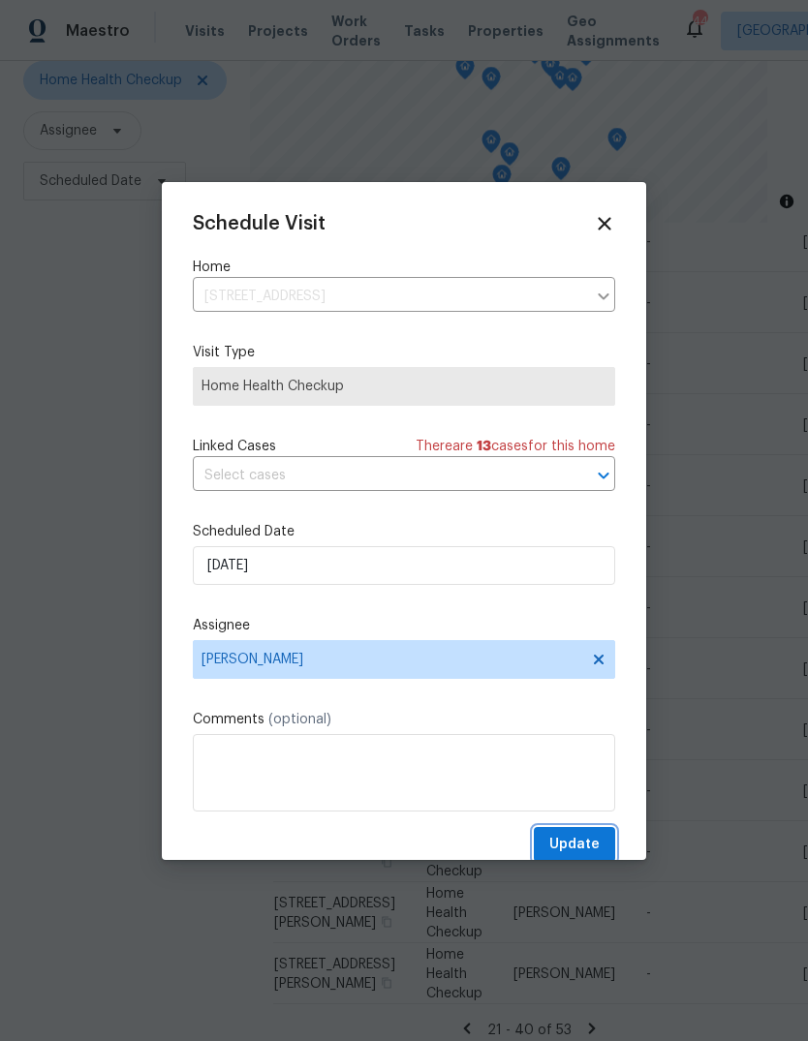
click at [587, 846] on span "Update" at bounding box center [574, 845] width 50 height 24
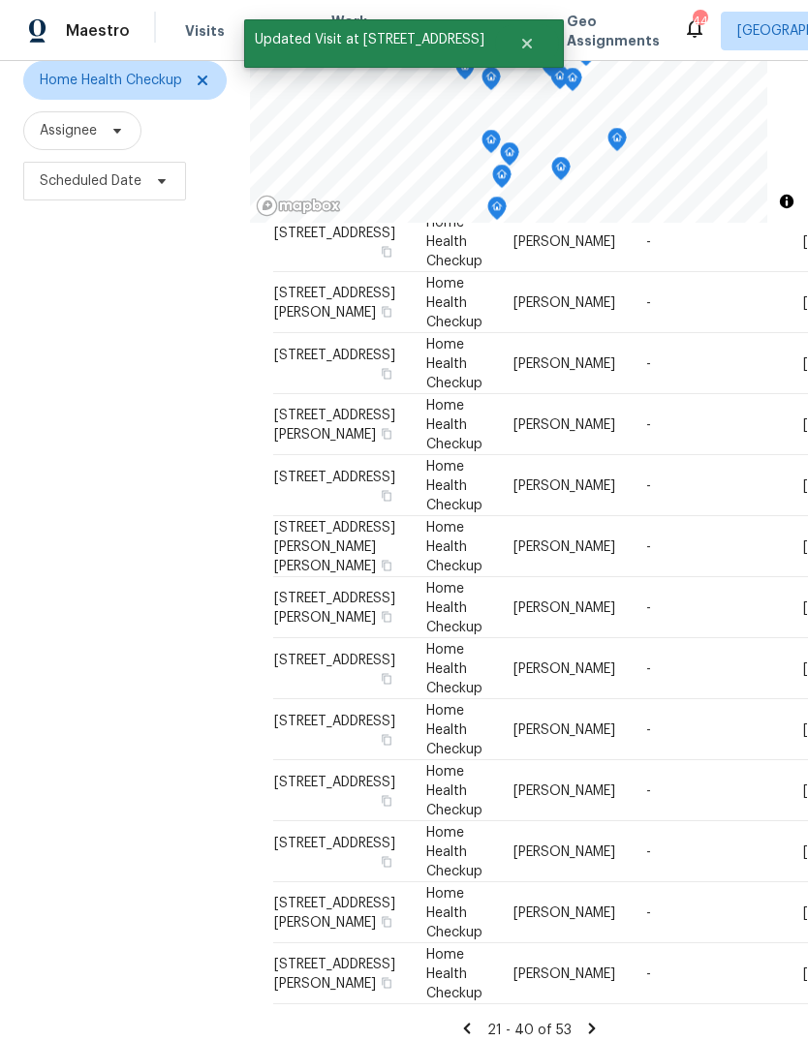
click at [585, 1020] on icon at bounding box center [591, 1028] width 17 height 17
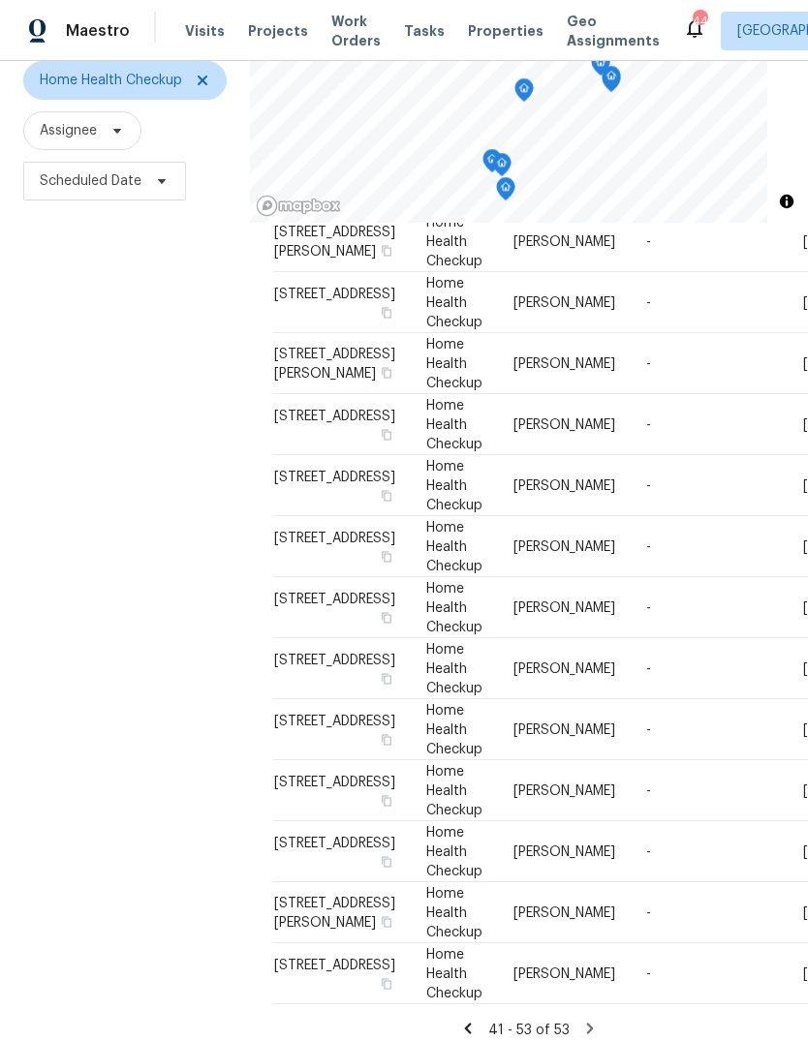
scroll to position [315, 0]
click at [0, 0] on icon at bounding box center [0, 0] width 0 height 0
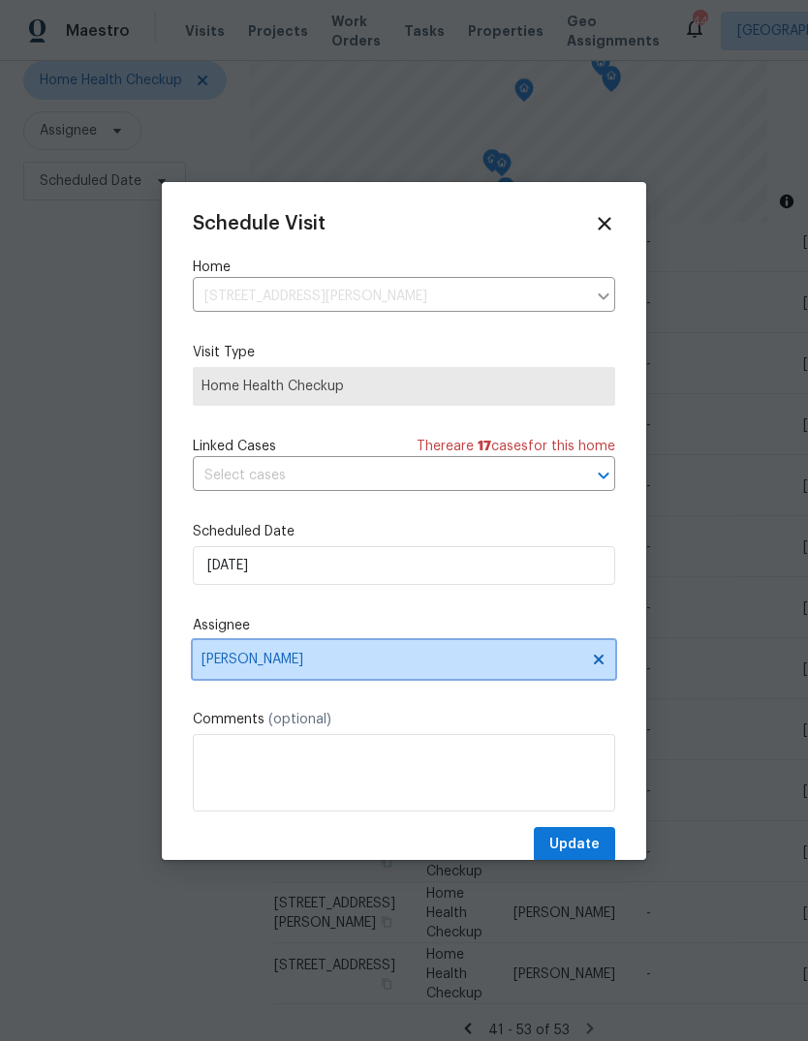
click at [301, 666] on span "[PERSON_NAME]" at bounding box center [391, 659] width 380 height 15
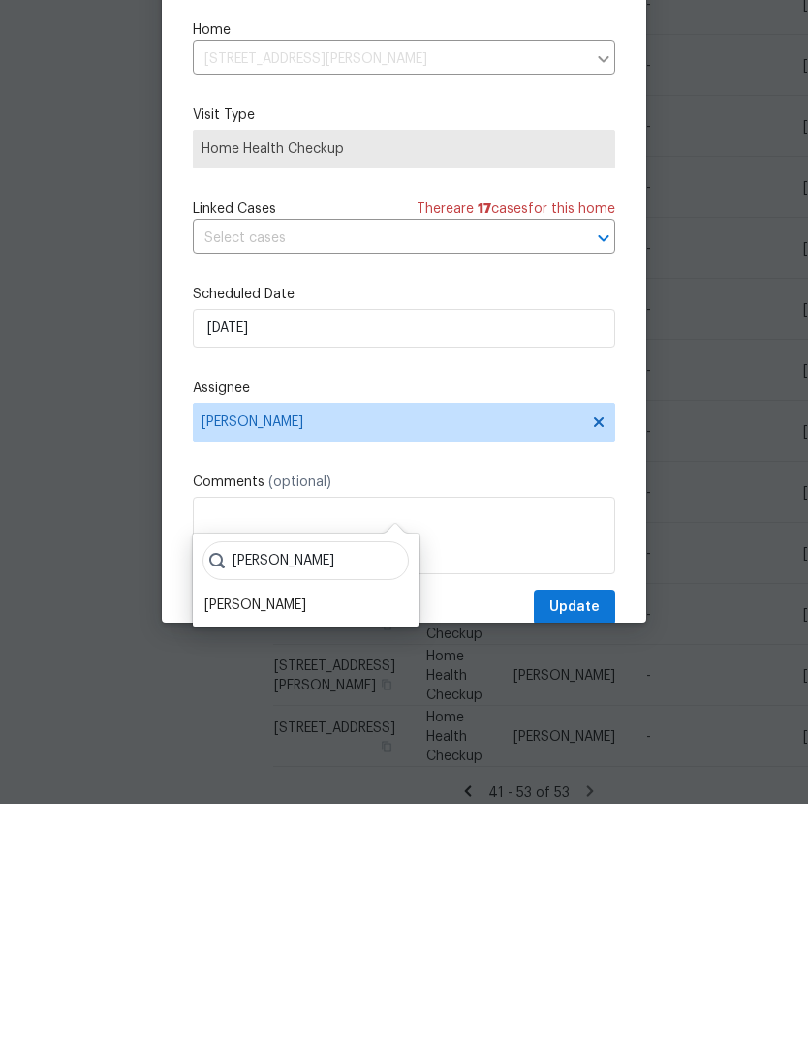
type input "Shawn"
click at [255, 833] on div "[PERSON_NAME]" at bounding box center [255, 842] width 102 height 19
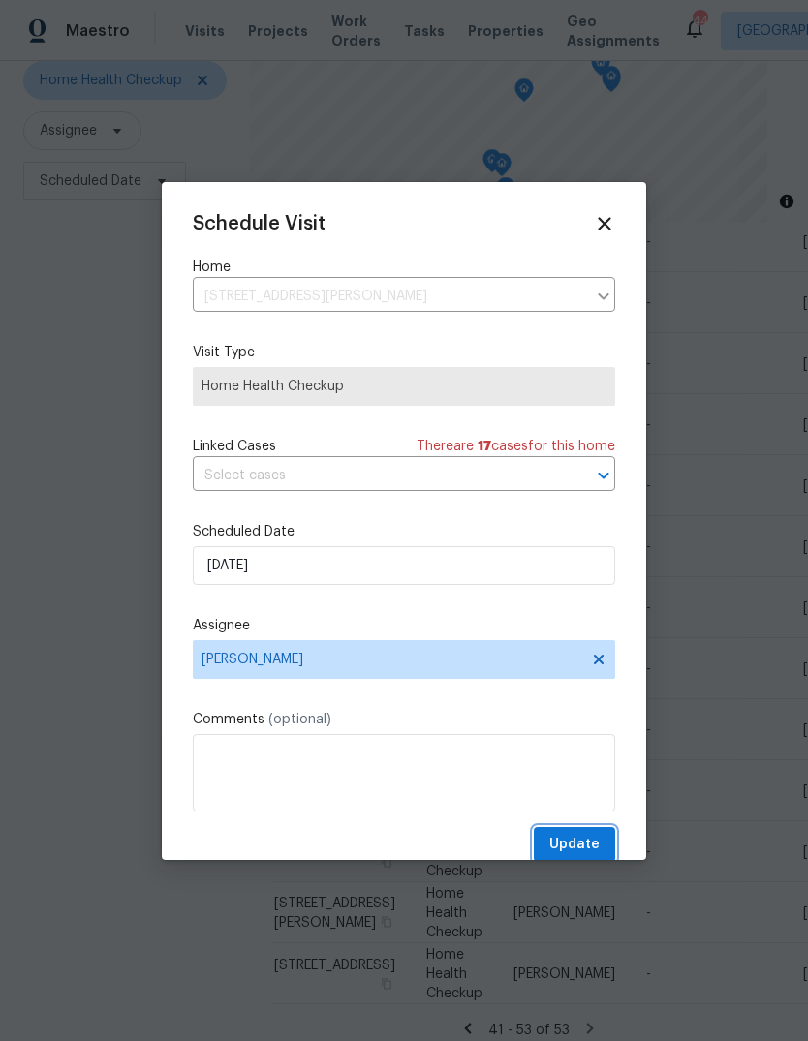
click at [584, 843] on span "Update" at bounding box center [574, 845] width 50 height 24
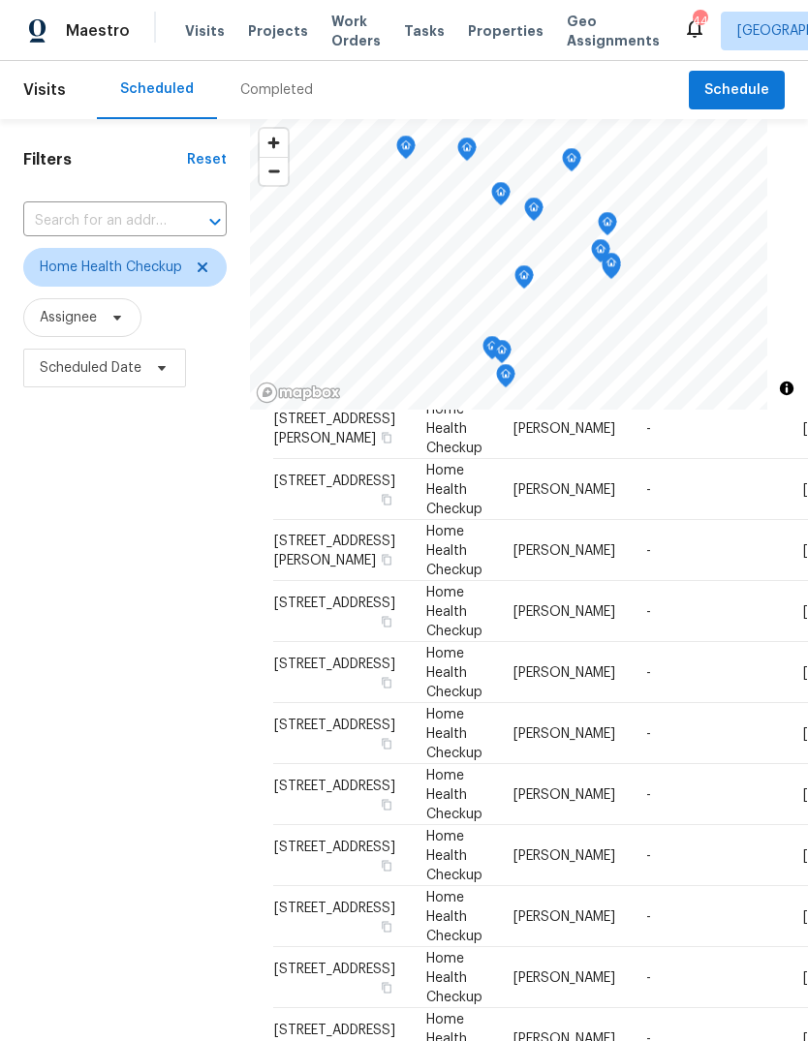
scroll to position [198, 0]
click at [0, 0] on span at bounding box center [0, 0] width 0 height 0
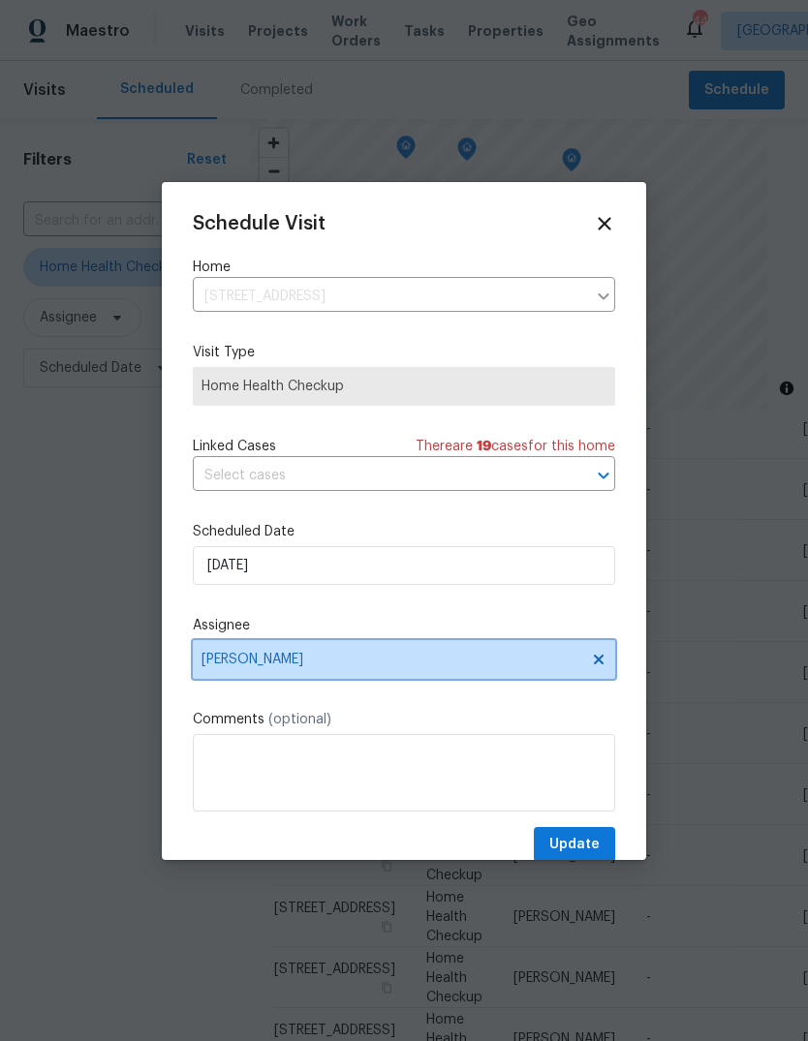
click at [286, 666] on span "[PERSON_NAME]" at bounding box center [391, 659] width 380 height 15
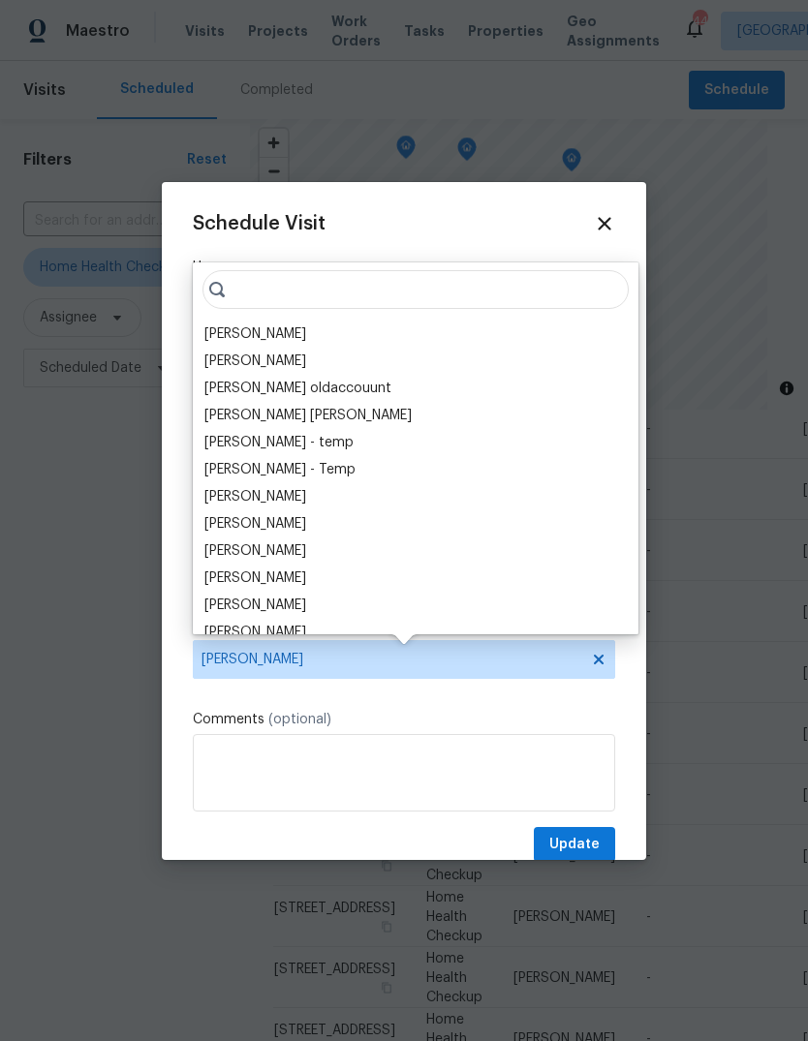
scroll to position [4, 0]
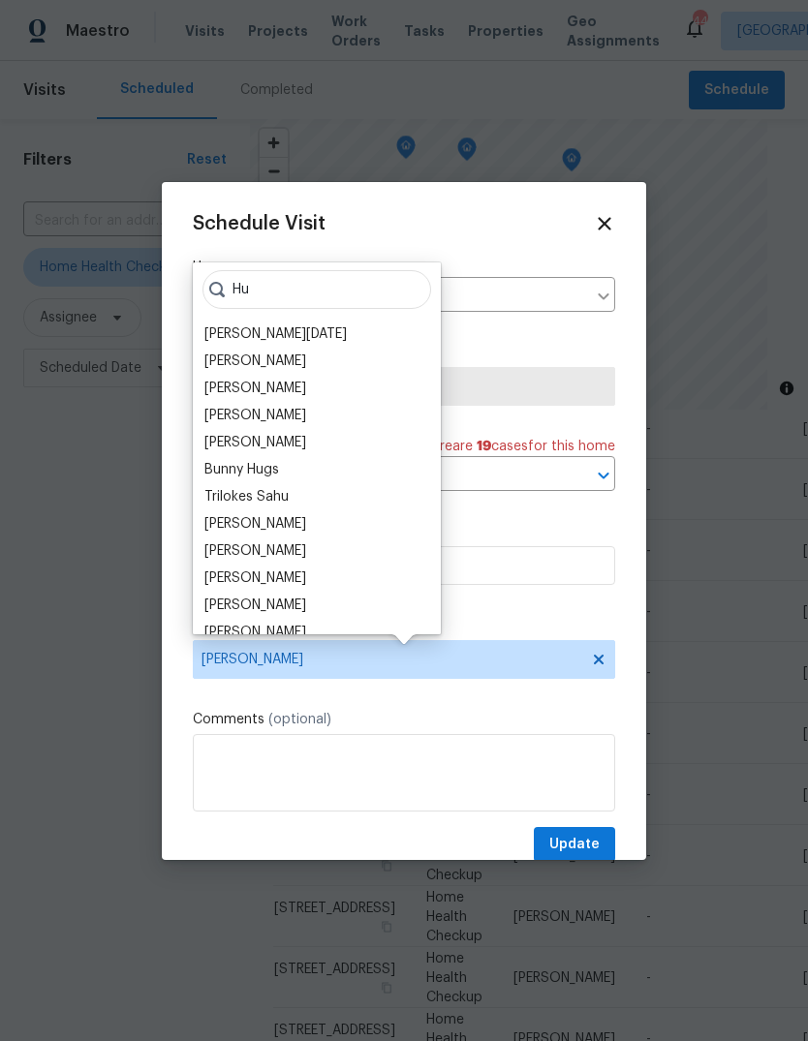
type input "H"
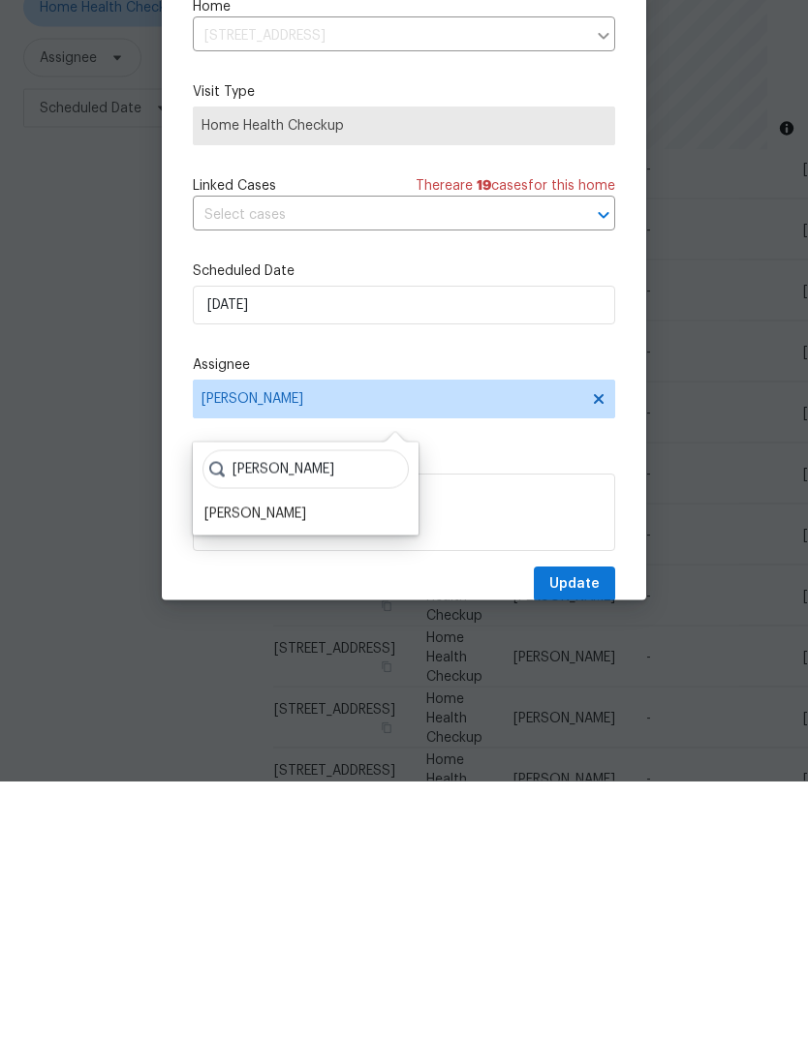
type input "Shawn"
click at [260, 764] on div "[PERSON_NAME]" at bounding box center [255, 773] width 102 height 19
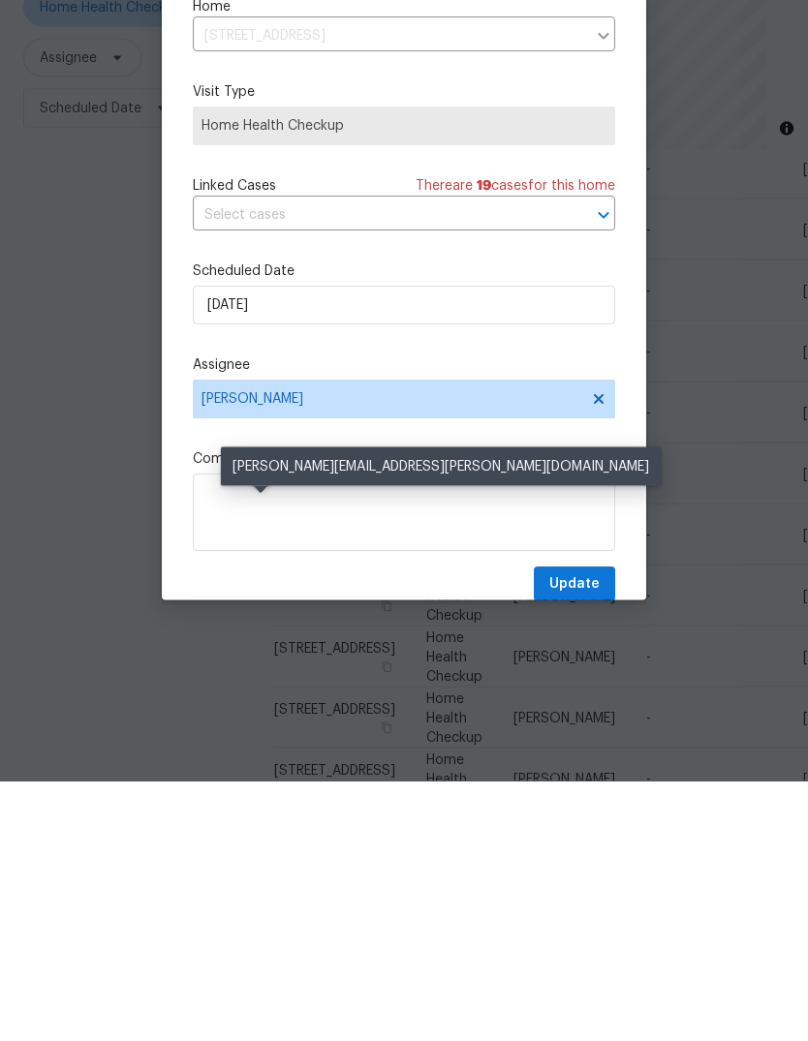
scroll to position [73, 0]
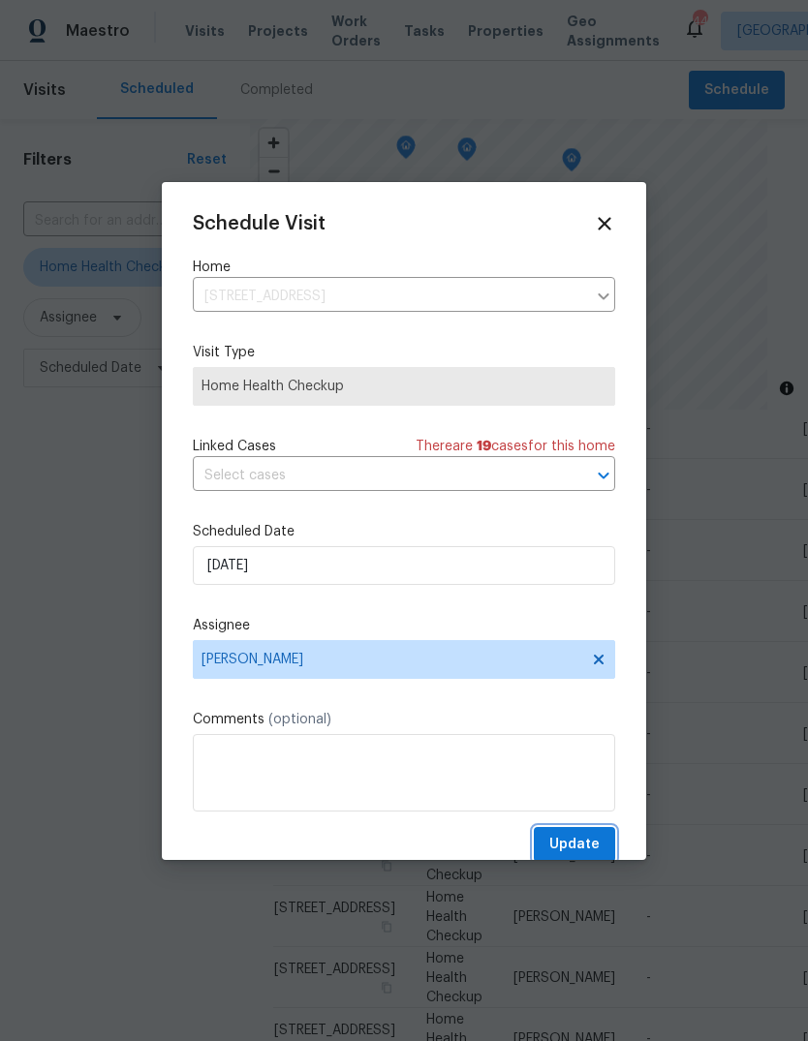
click at [588, 851] on span "Update" at bounding box center [574, 845] width 50 height 24
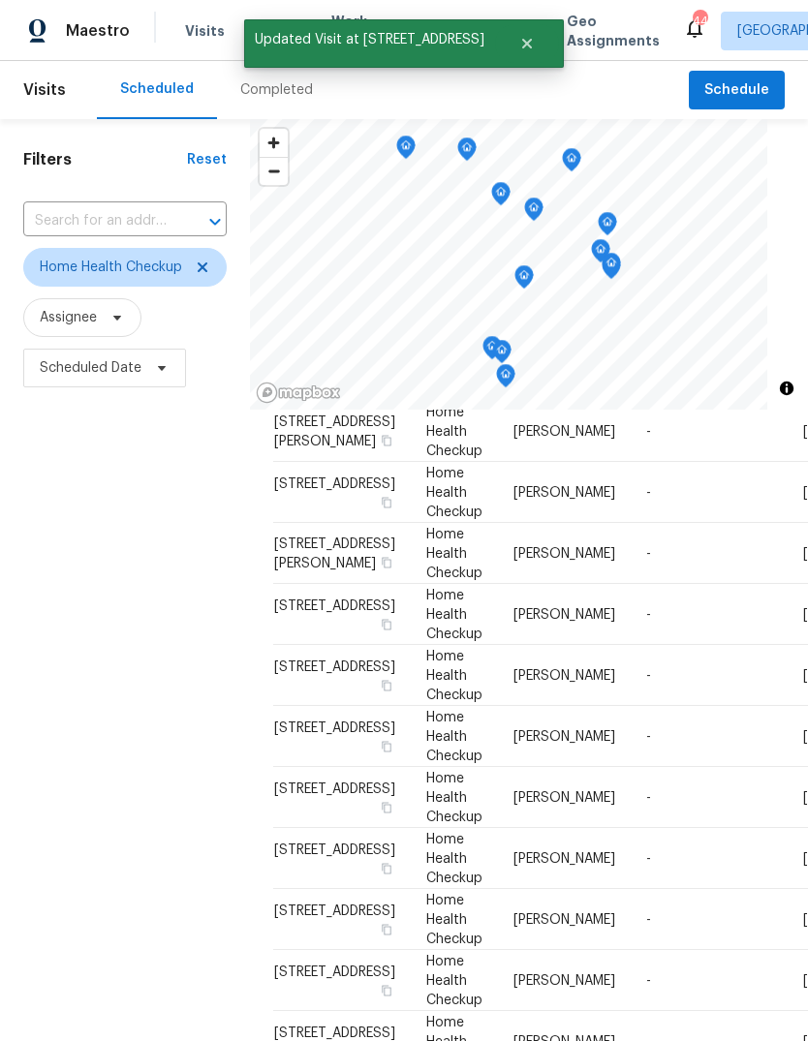
scroll to position [66, 0]
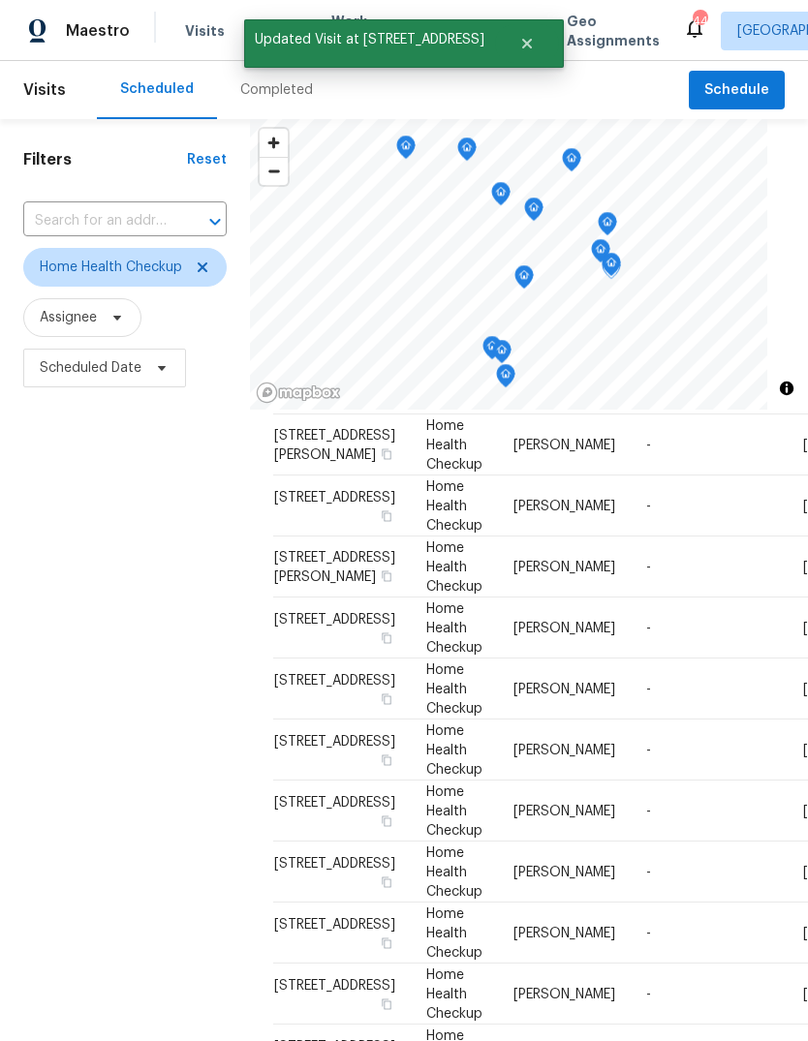
click at [0, 0] on icon at bounding box center [0, 0] width 0 height 0
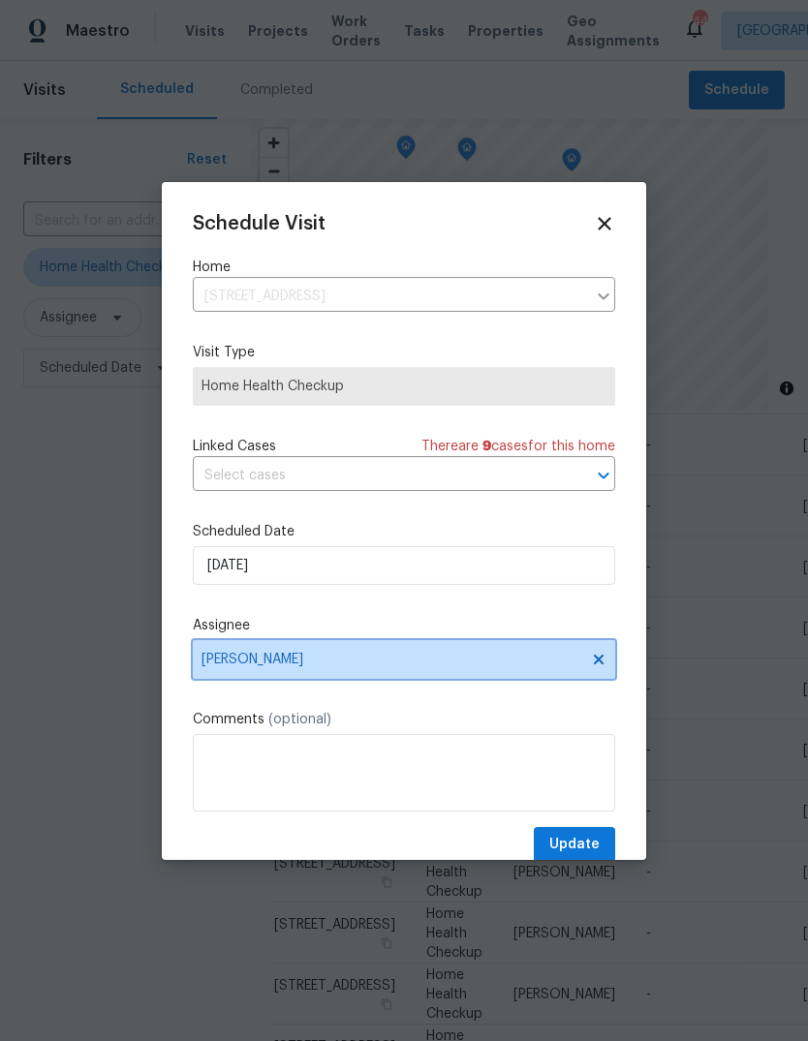
click at [311, 667] on span "[PERSON_NAME]" at bounding box center [391, 659] width 380 height 15
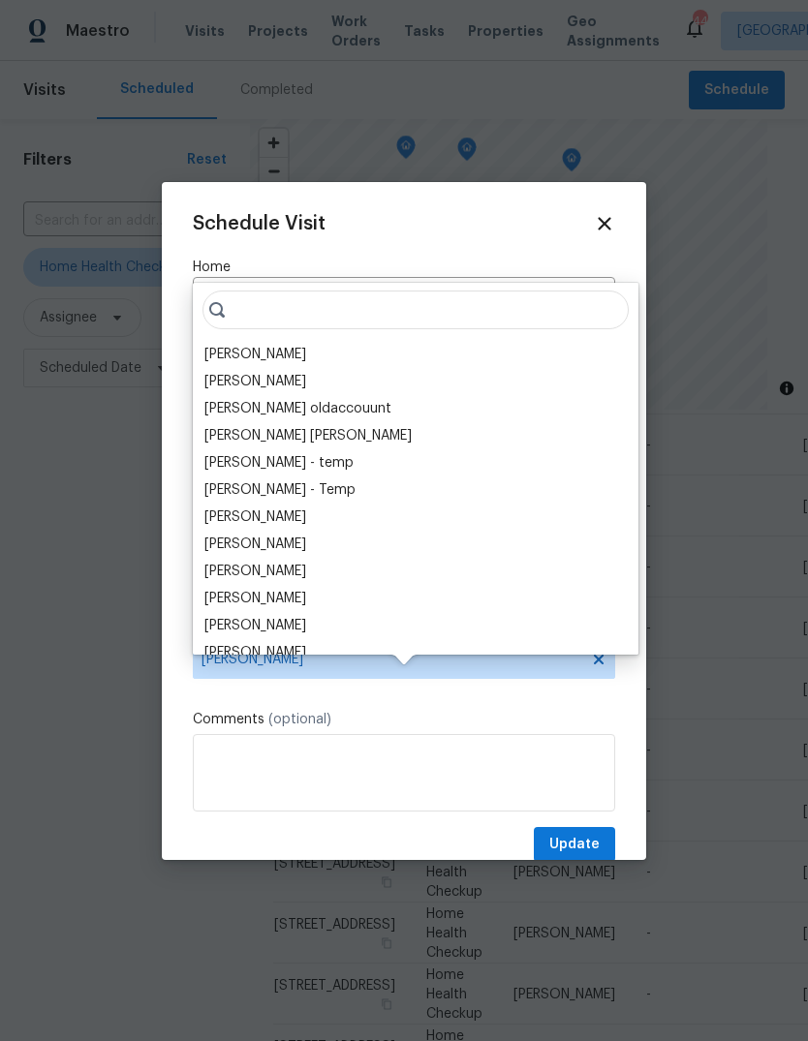
scroll to position [24, 0]
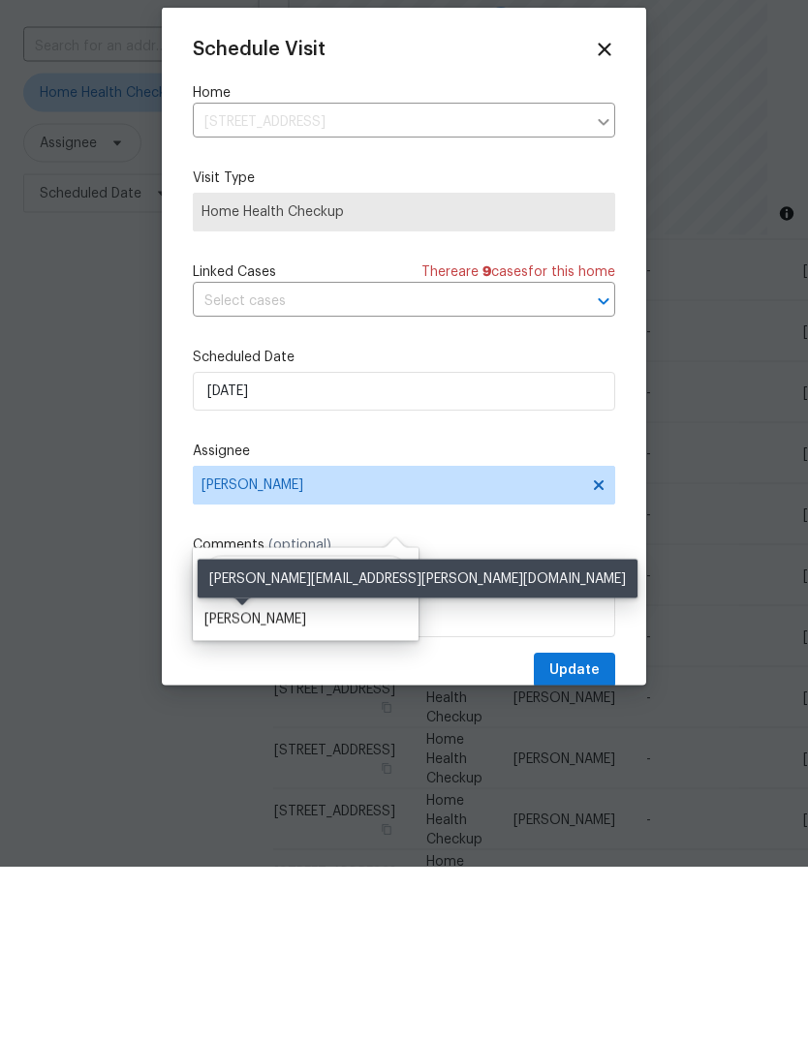
type input "Shawn"
click at [261, 785] on div "[PERSON_NAME]" at bounding box center [255, 794] width 102 height 19
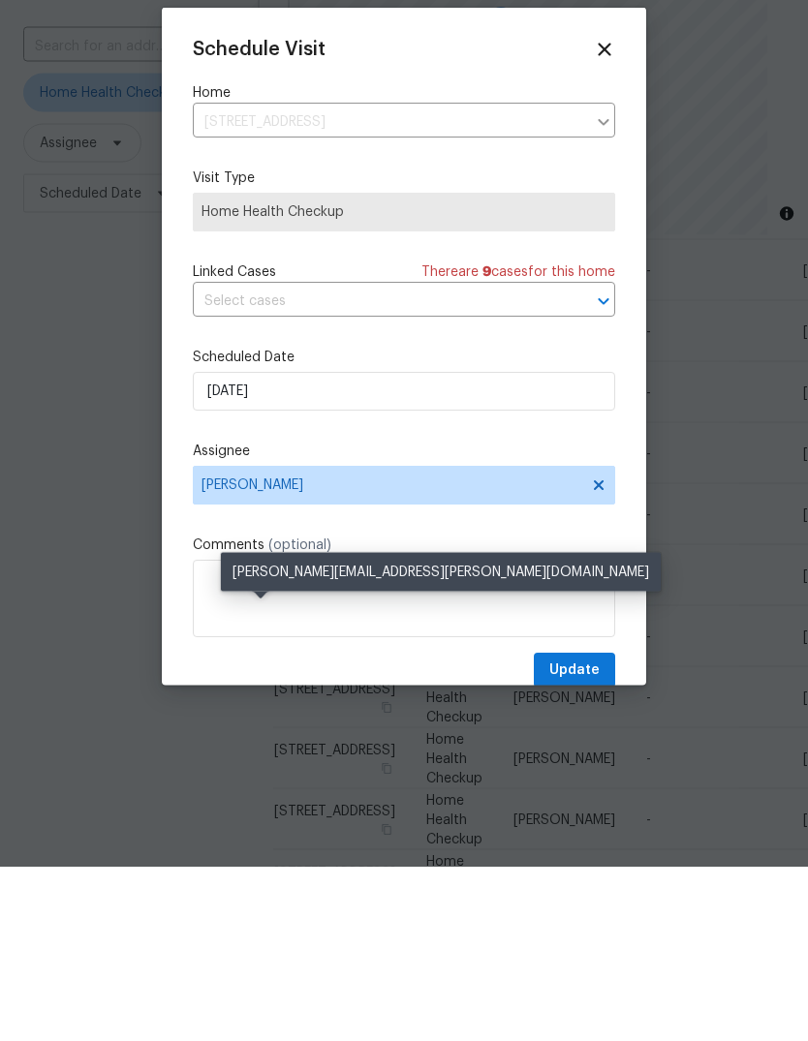
scroll to position [73, 0]
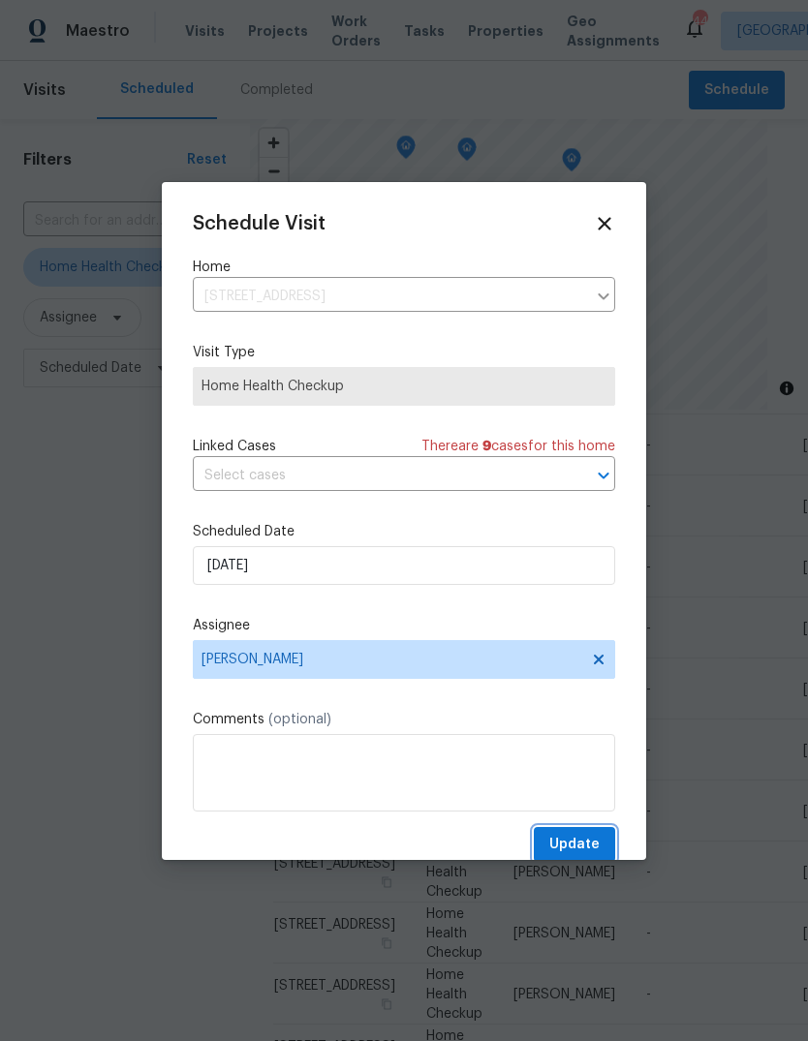
click at [582, 849] on span "Update" at bounding box center [574, 845] width 50 height 24
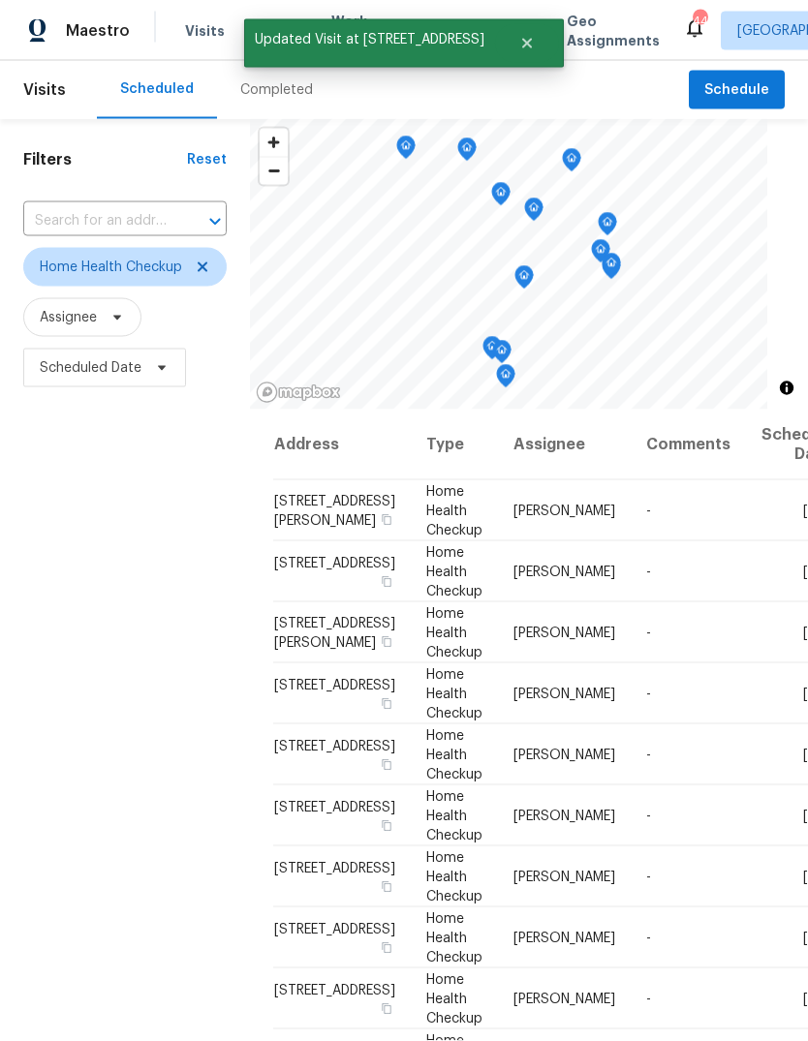
scroll to position [51, 0]
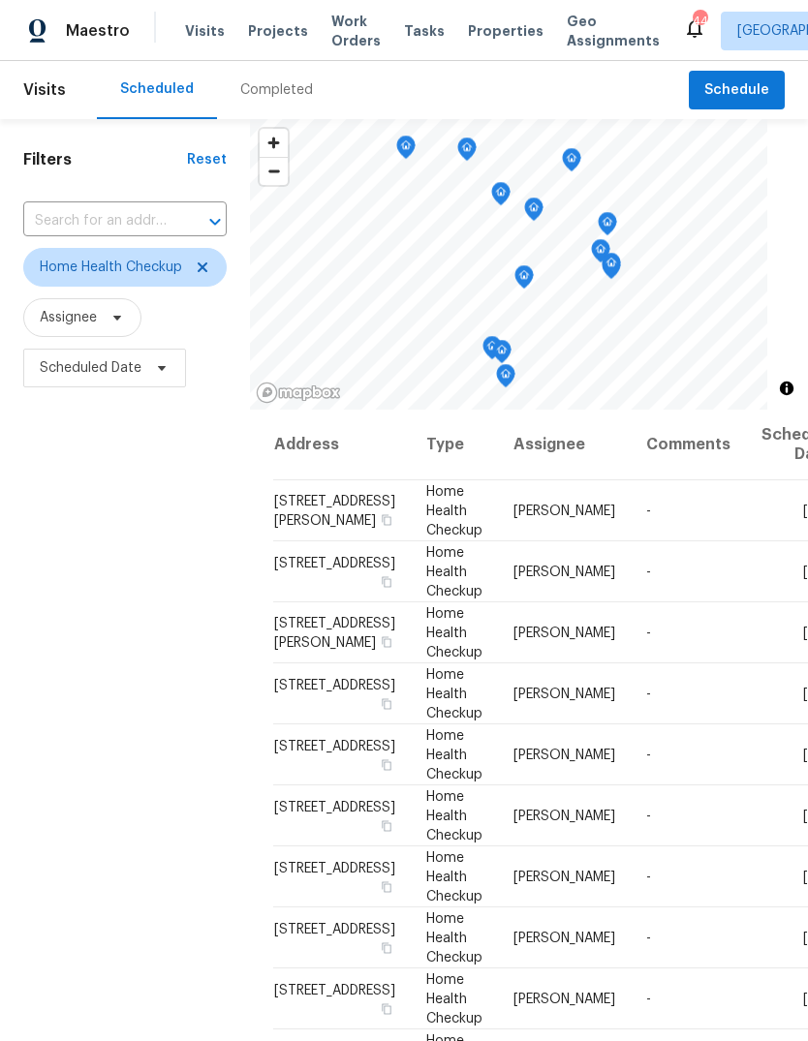
click at [0, 0] on icon at bounding box center [0, 0] width 0 height 0
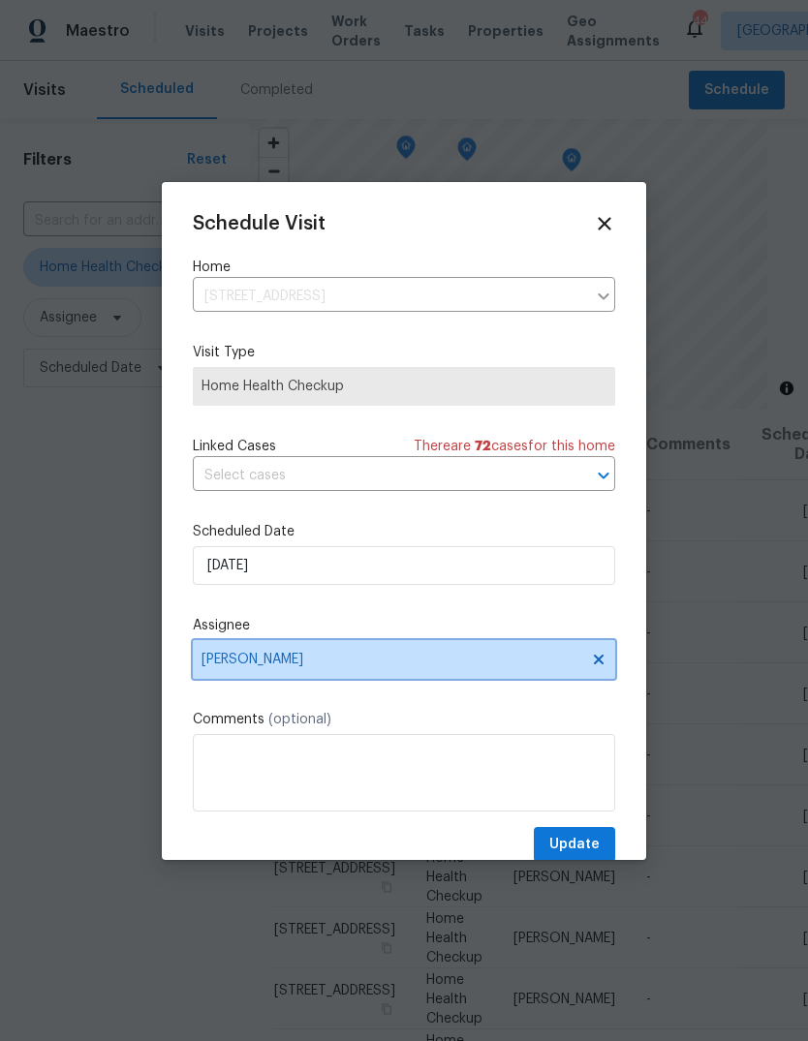
click at [302, 666] on span "[PERSON_NAME]" at bounding box center [391, 659] width 380 height 15
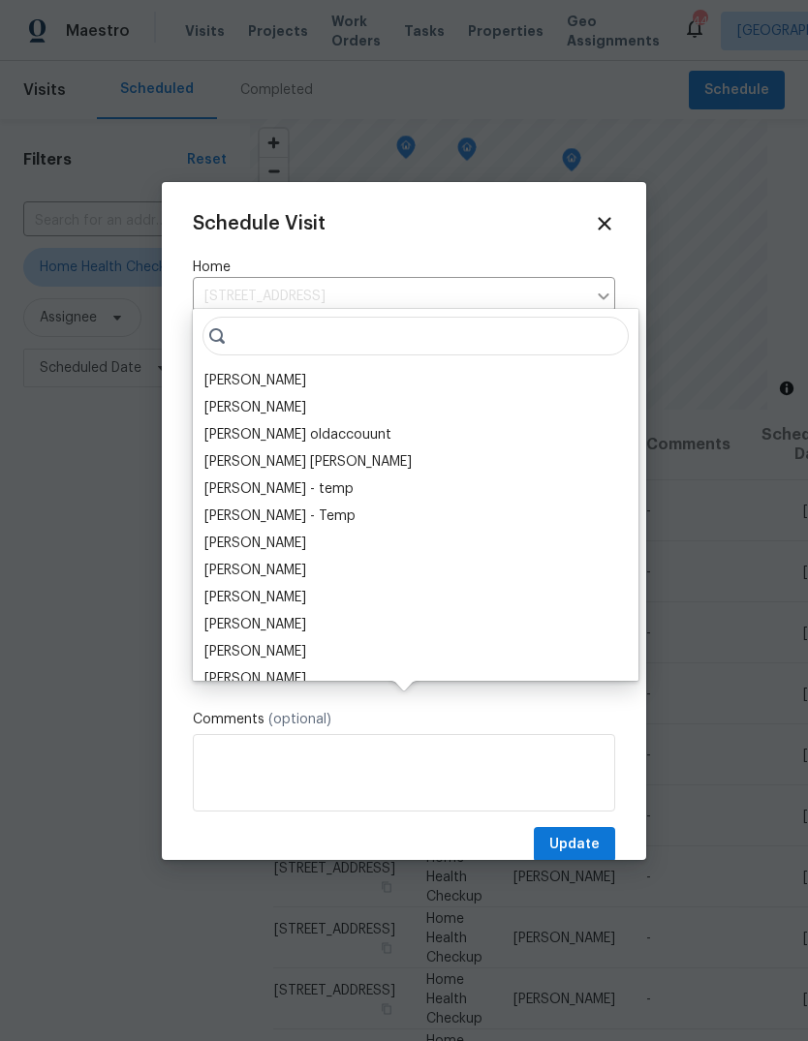
scroll to position [50, 0]
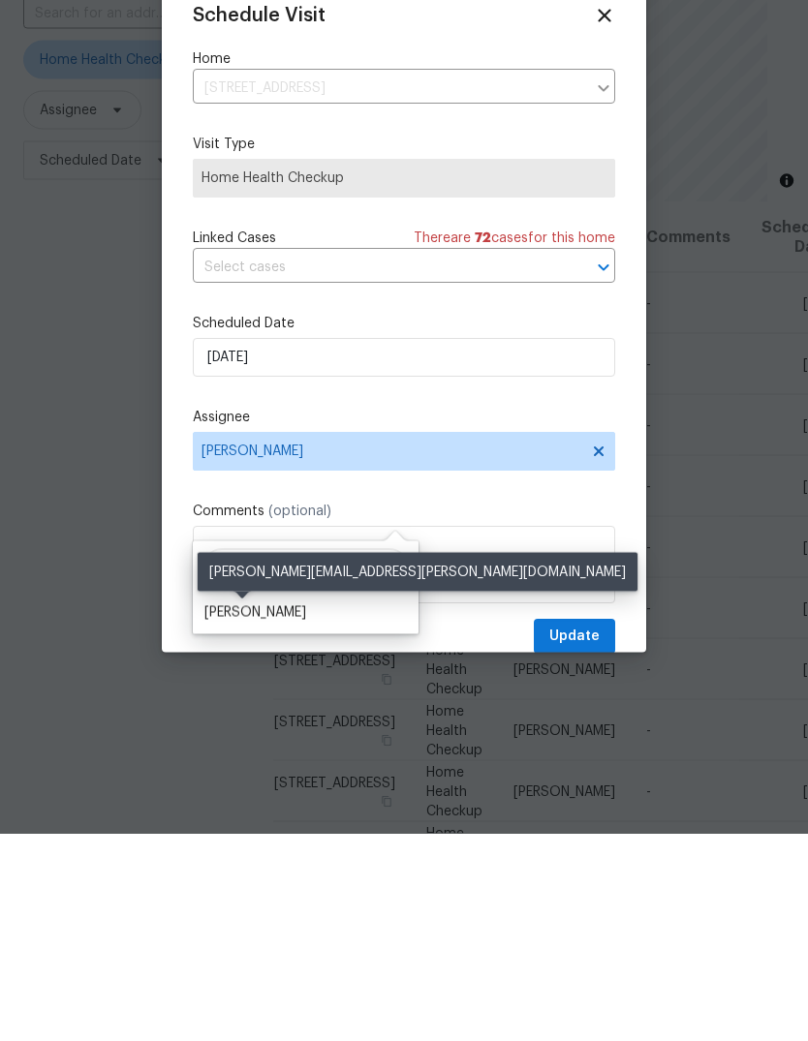
type input "Shawn"
click at [262, 811] on div "[PERSON_NAME]" at bounding box center [255, 820] width 102 height 19
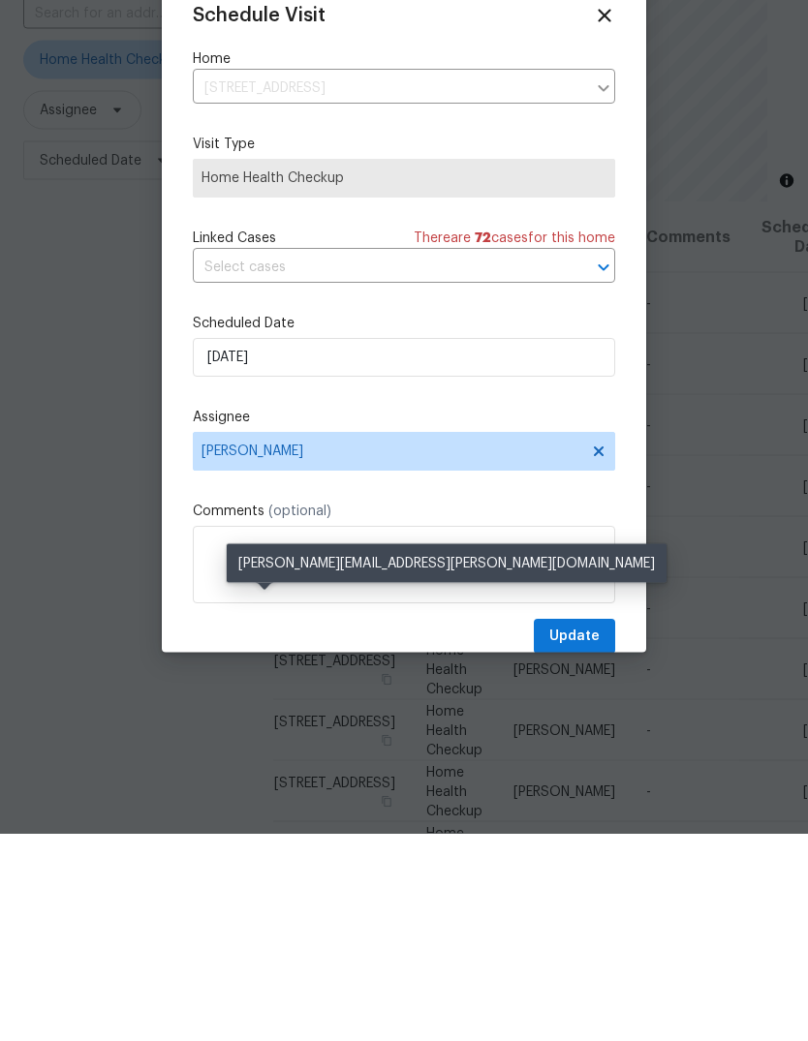
scroll to position [73, 0]
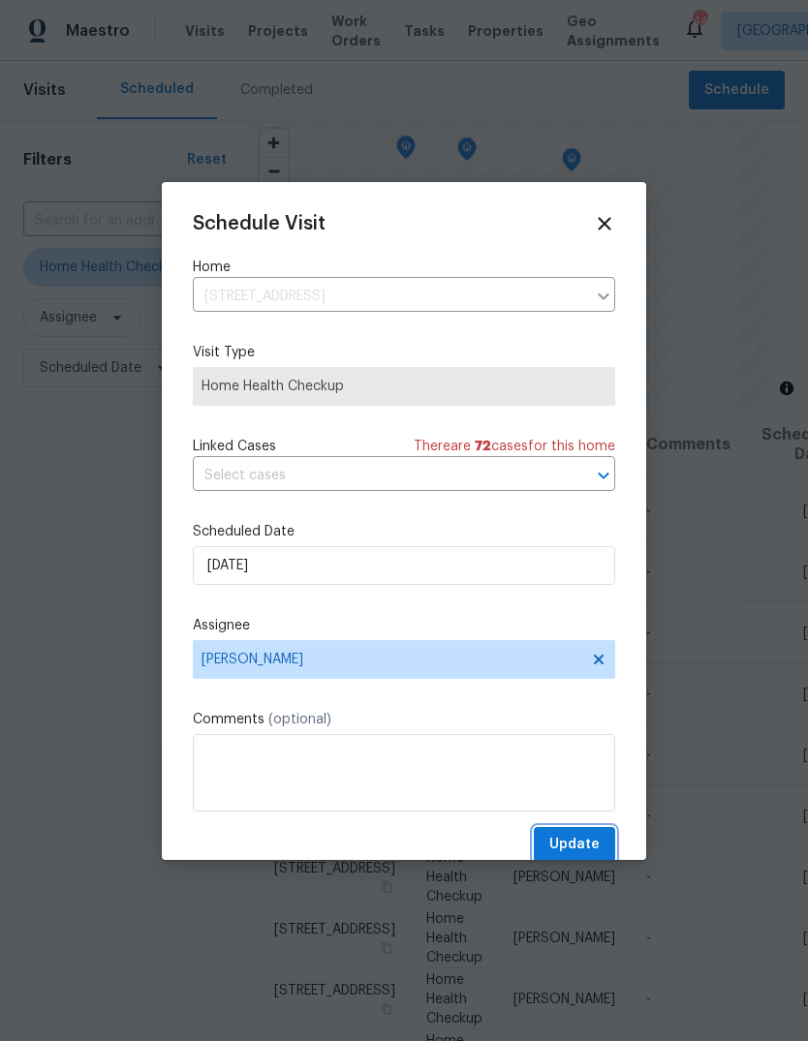
click at [580, 857] on span "Update" at bounding box center [574, 845] width 50 height 24
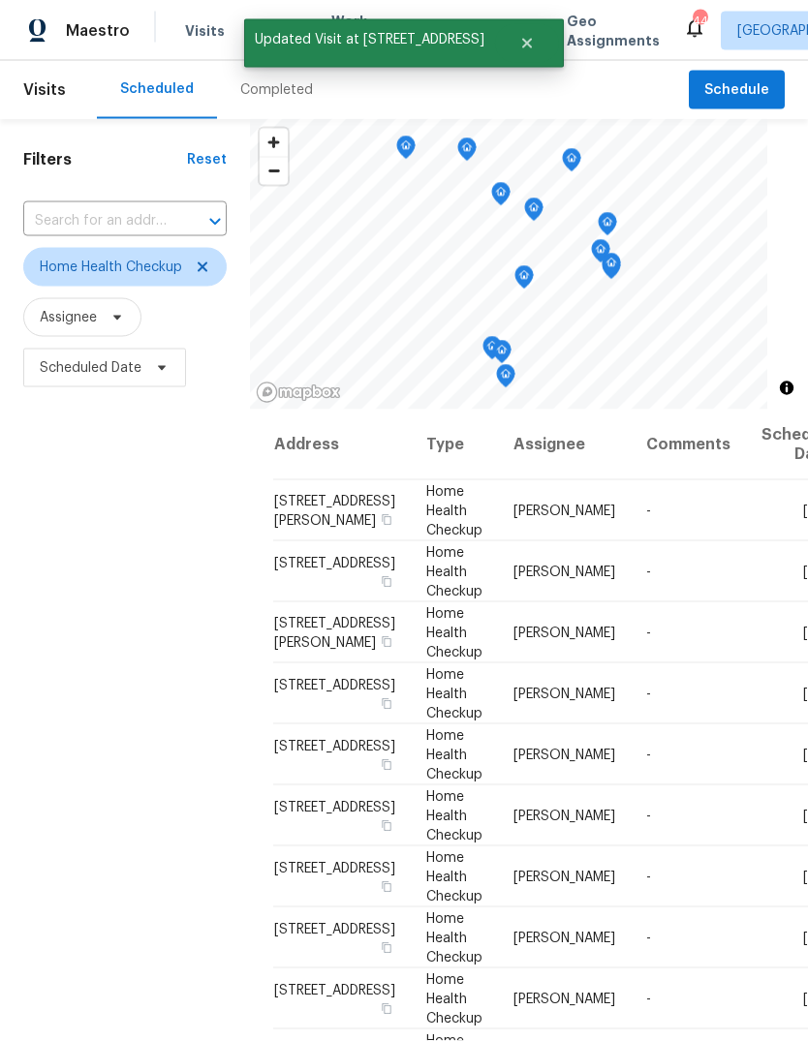
scroll to position [0, 0]
click at [0, 0] on icon at bounding box center [0, 0] width 0 height 0
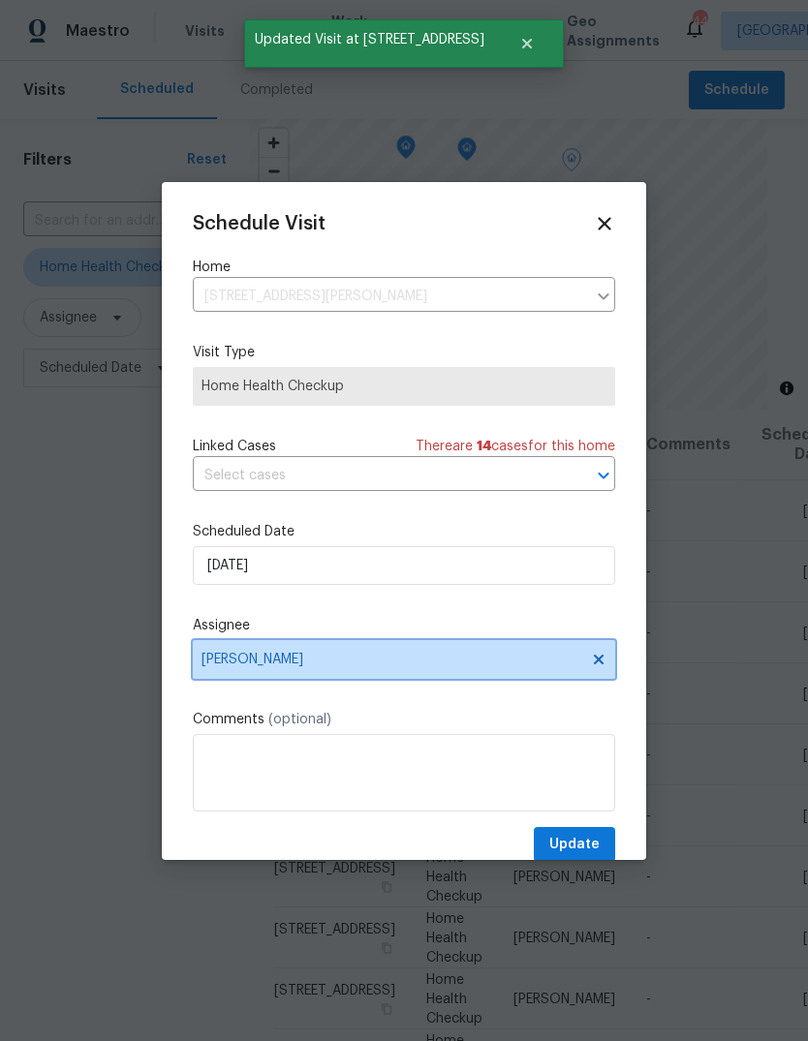
click at [296, 664] on span "[PERSON_NAME]" at bounding box center [391, 659] width 380 height 15
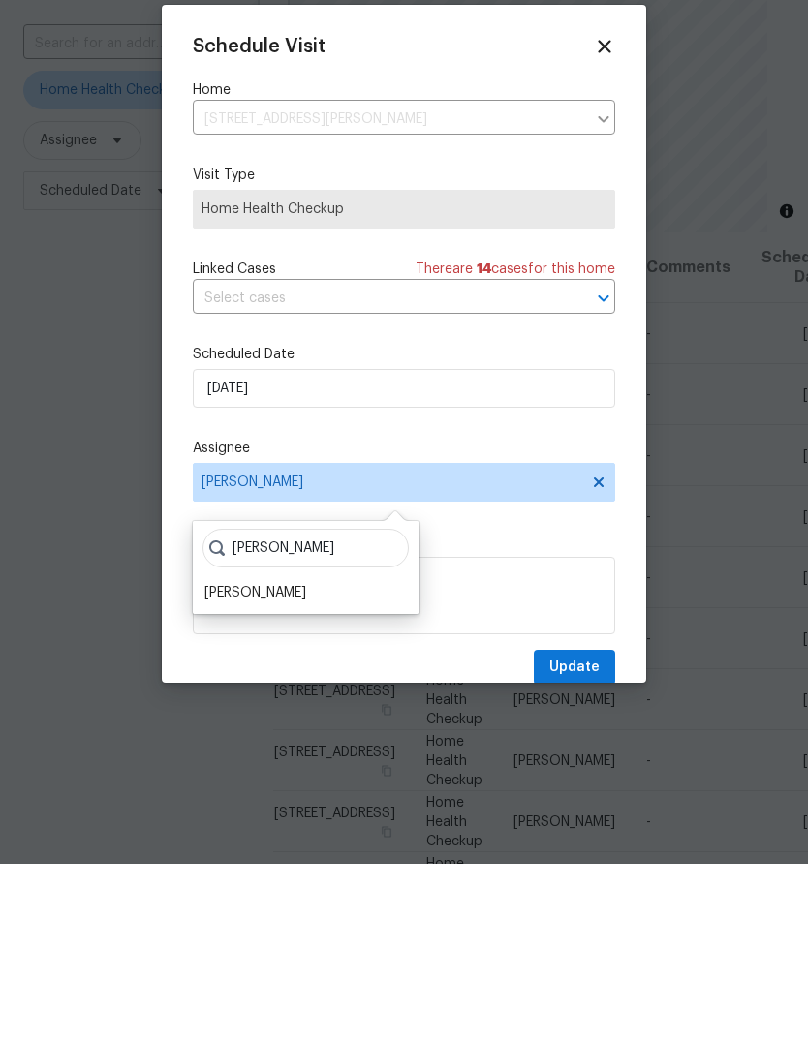
type input "Shawn"
click at [250, 760] on div "[PERSON_NAME]" at bounding box center [255, 769] width 102 height 19
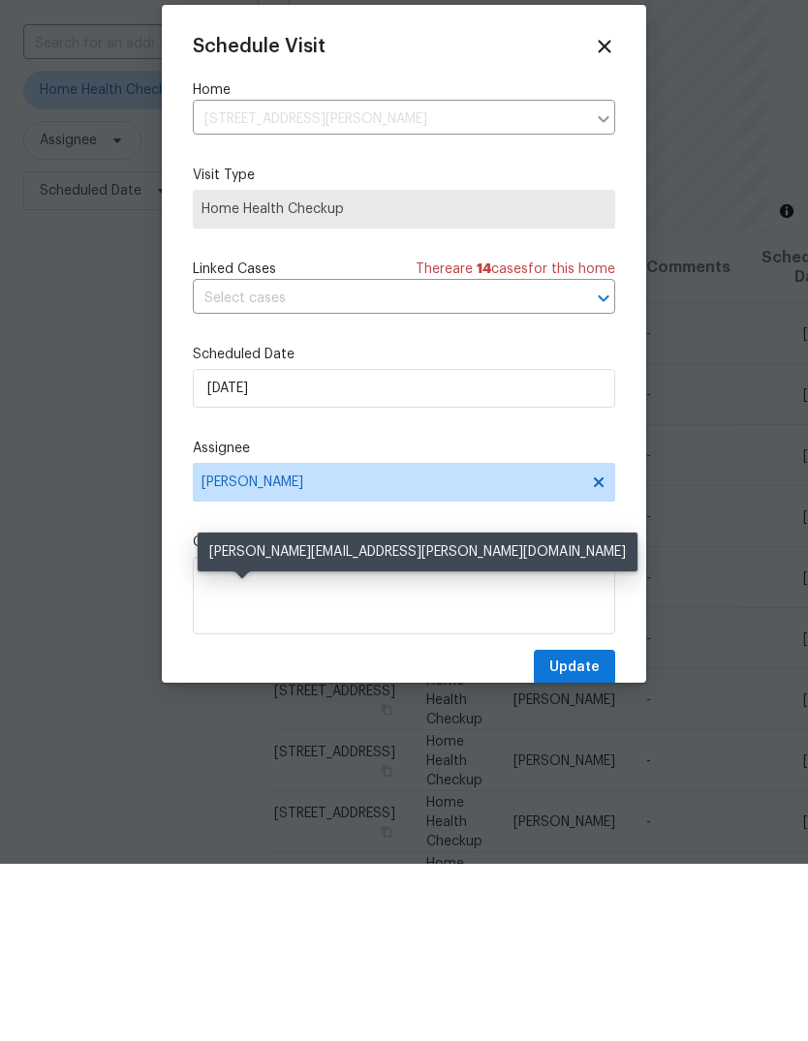
scroll to position [73, 0]
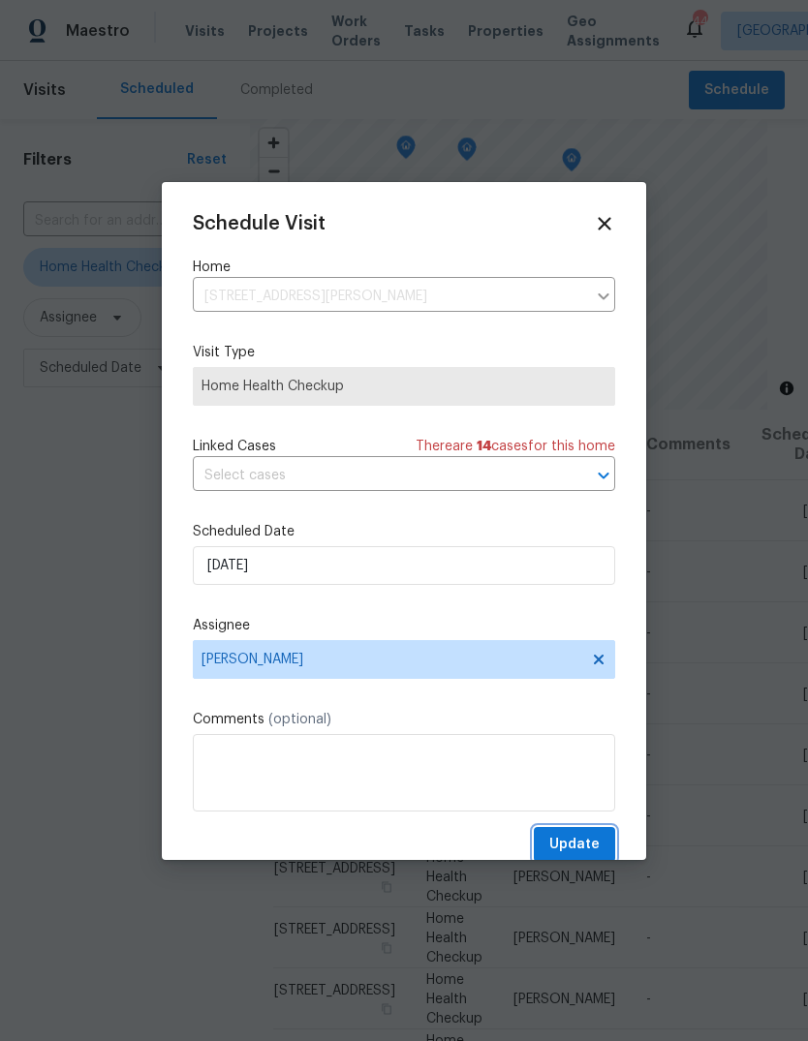
click at [582, 839] on span "Update" at bounding box center [574, 845] width 50 height 24
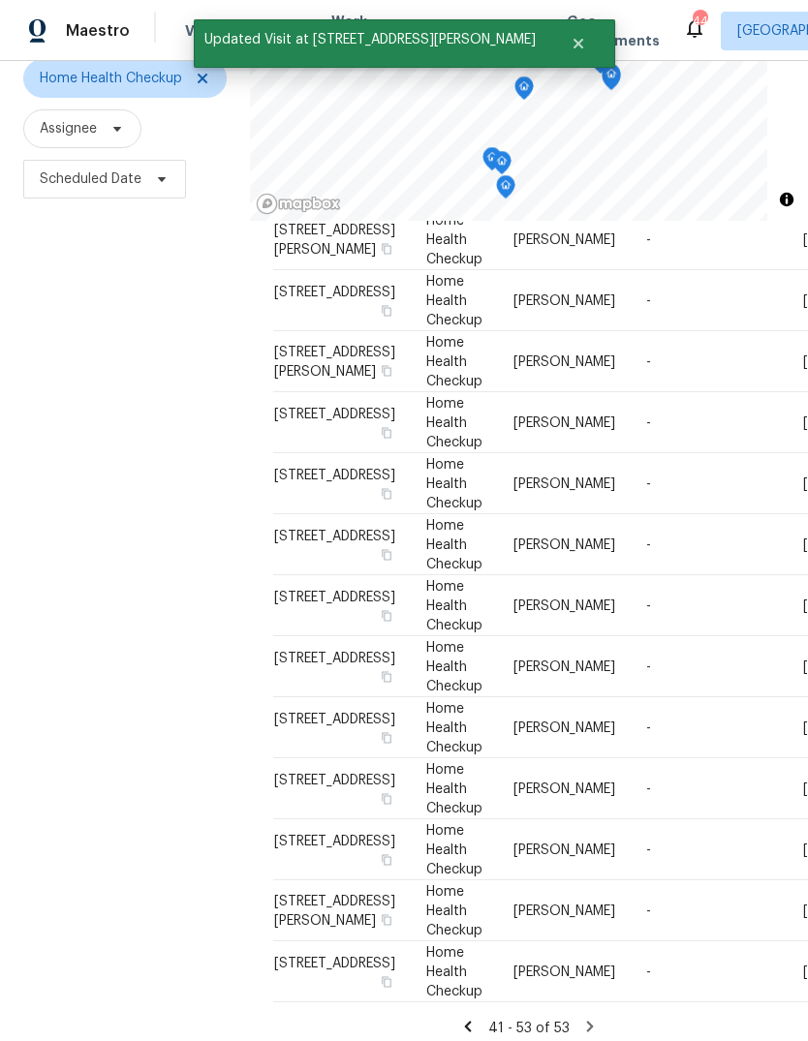
scroll to position [187, 0]
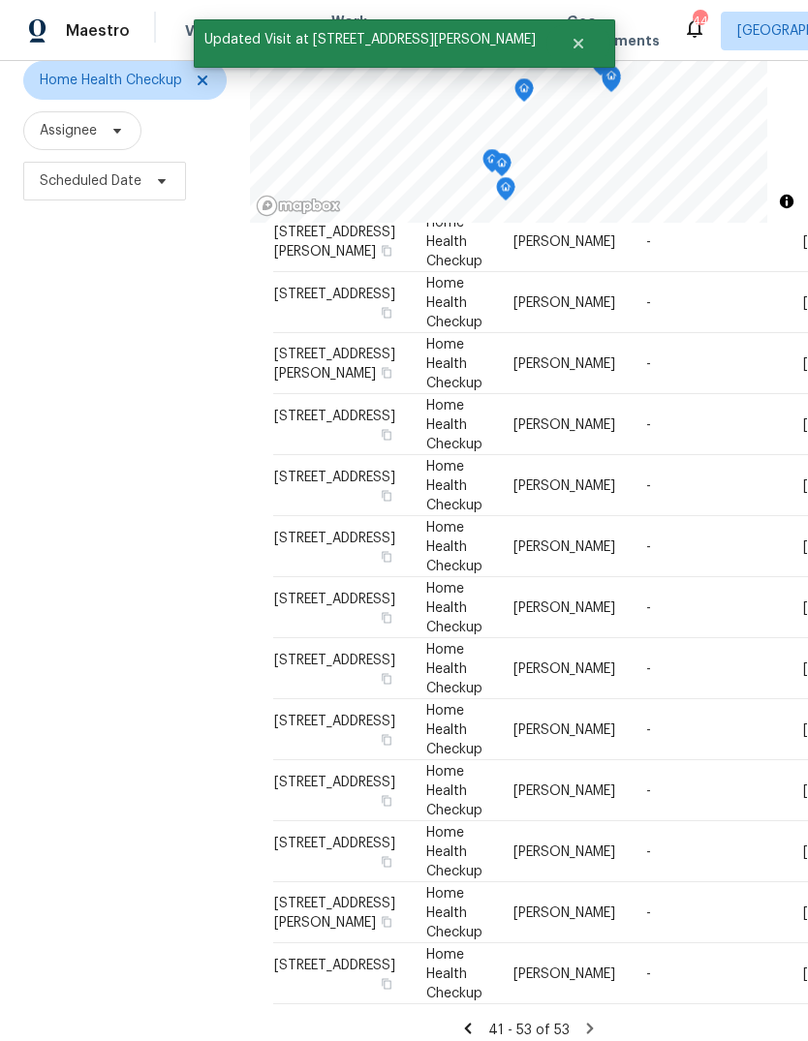
click at [470, 1023] on icon at bounding box center [468, 1028] width 7 height 11
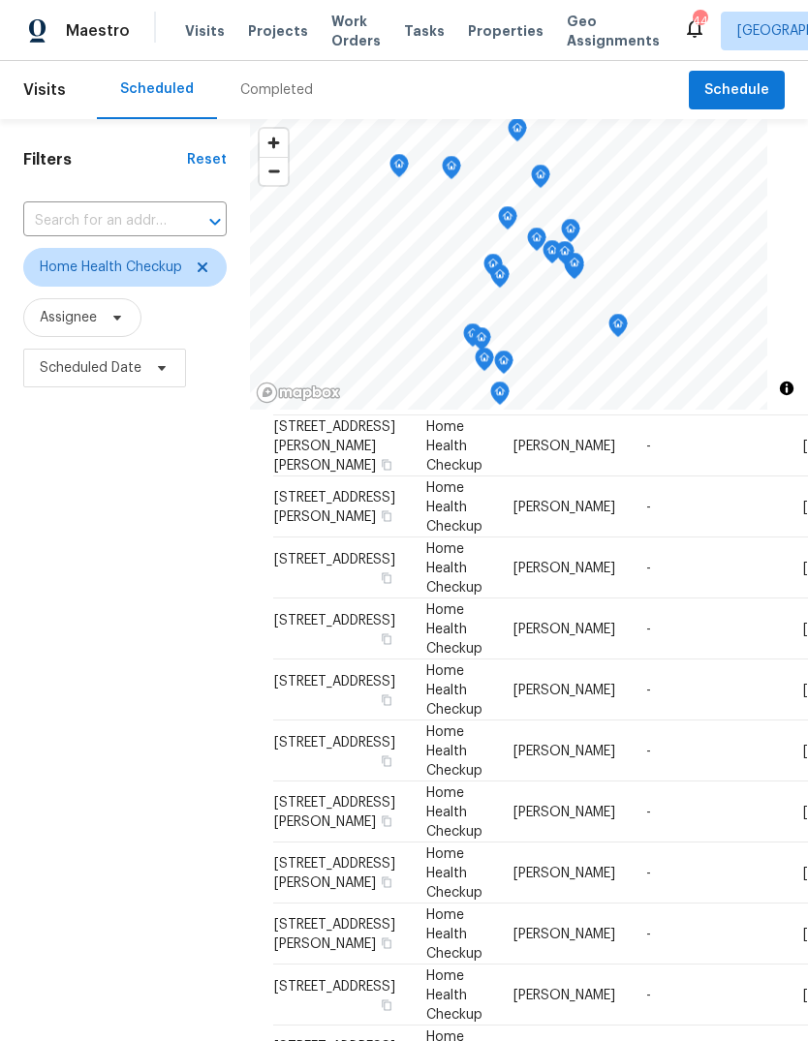
scroll to position [64, 0]
click at [0, 0] on span at bounding box center [0, 0] width 0 height 0
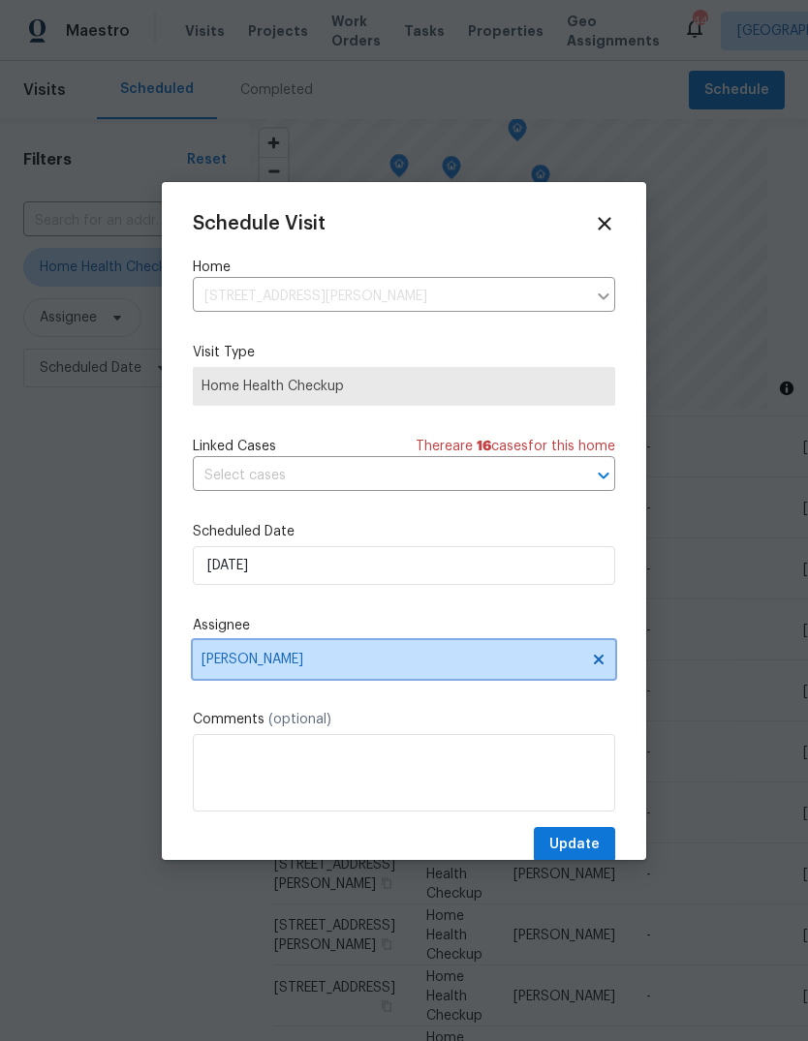
click at [278, 667] on span "[PERSON_NAME]" at bounding box center [391, 659] width 380 height 15
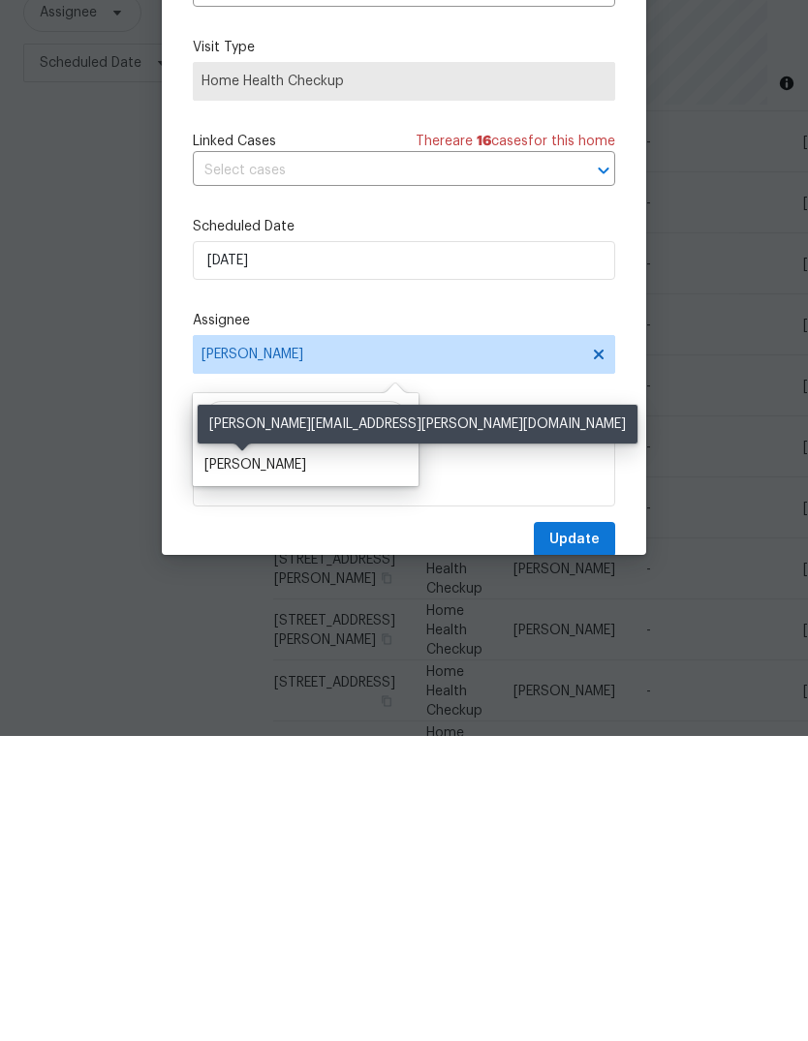
type input "Shawn"
click at [262, 760] on div "[PERSON_NAME]" at bounding box center [255, 769] width 102 height 19
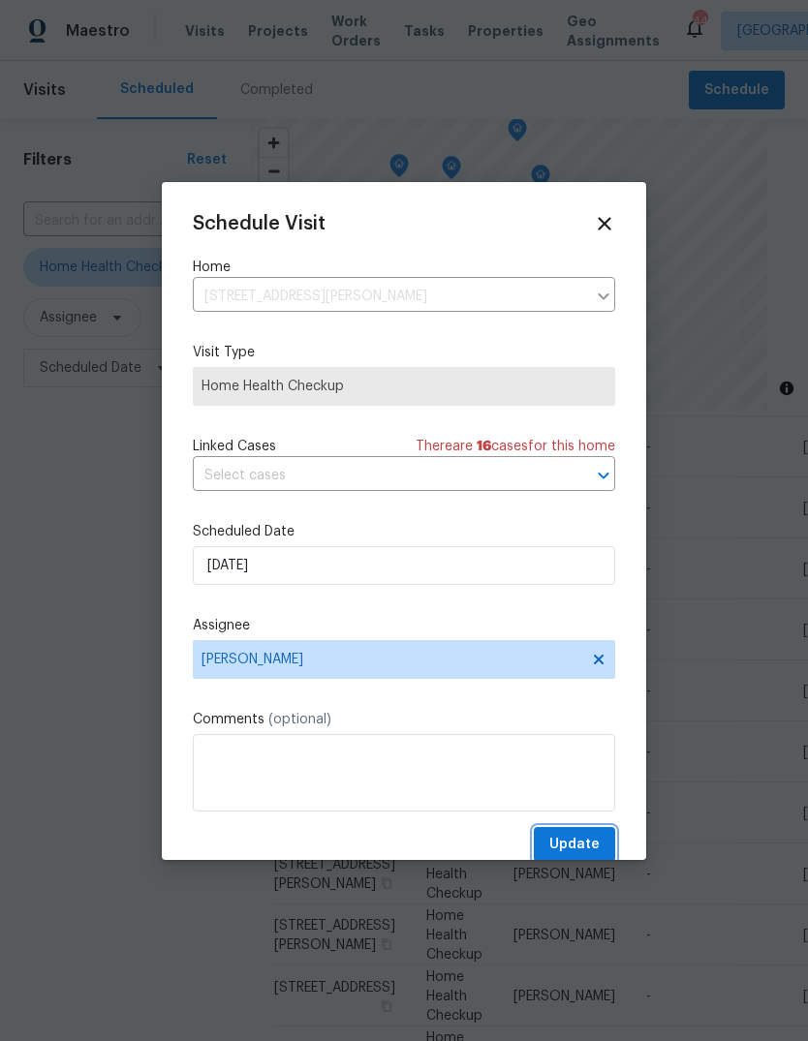
click at [589, 856] on span "Update" at bounding box center [574, 845] width 50 height 24
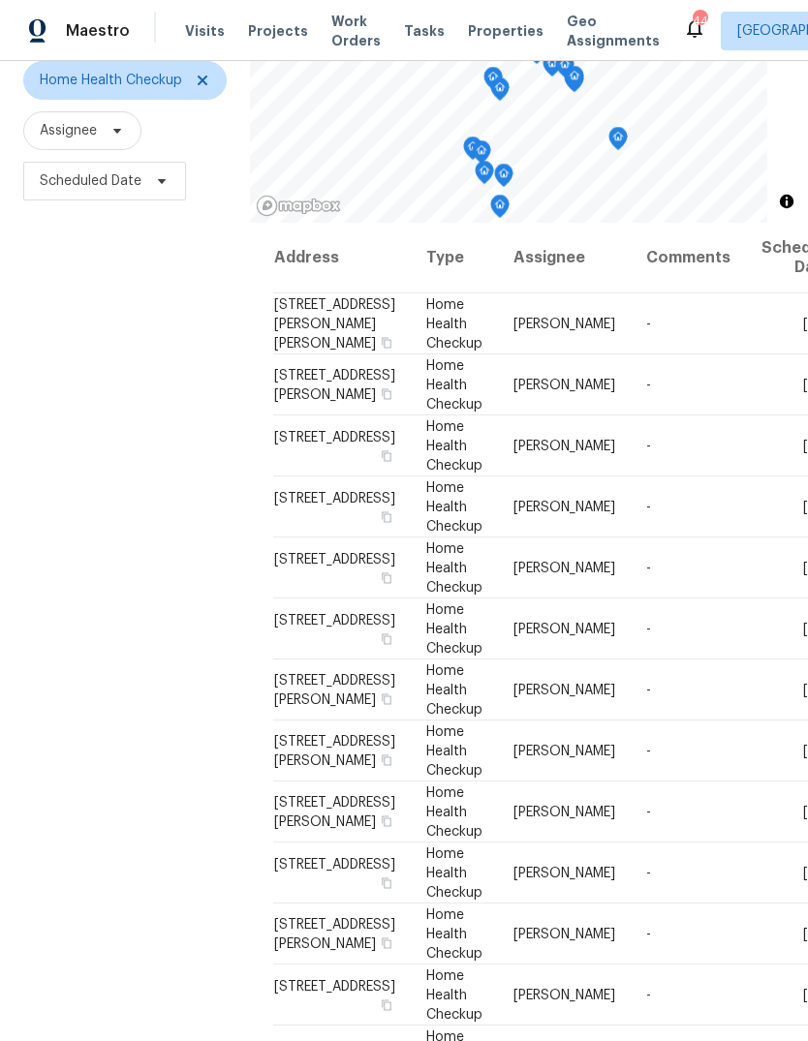
scroll to position [0, 0]
click at [0, 0] on icon at bounding box center [0, 0] width 0 height 0
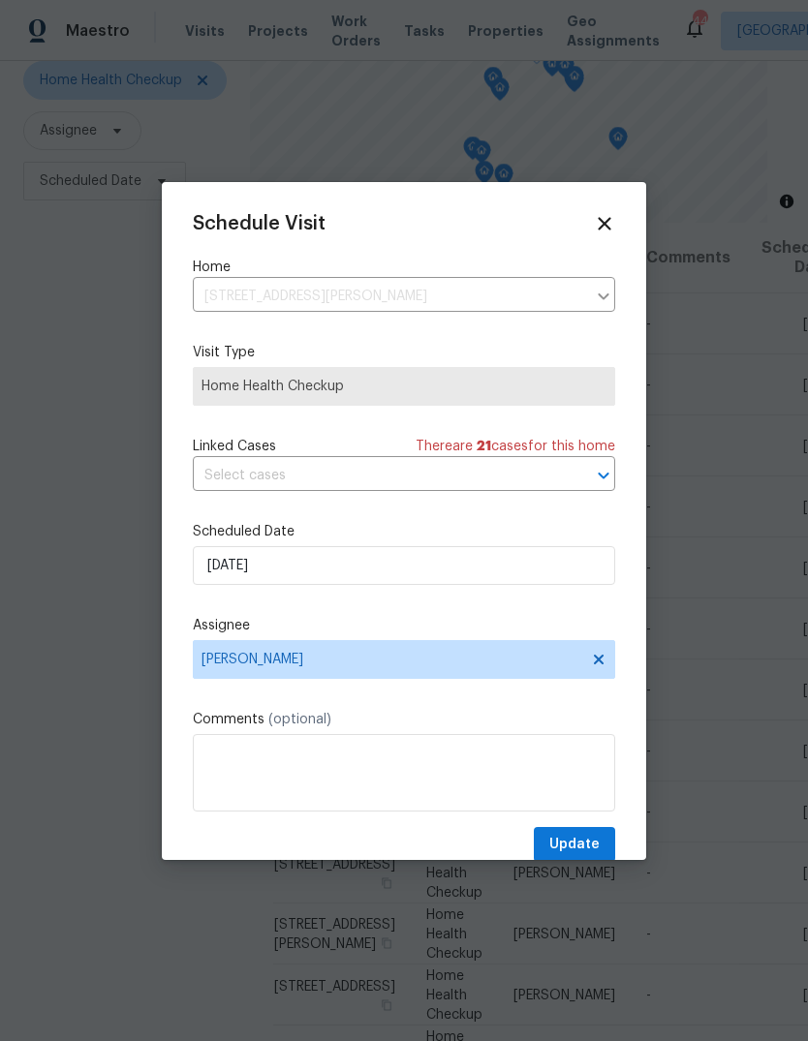
click at [609, 230] on icon at bounding box center [604, 223] width 13 height 13
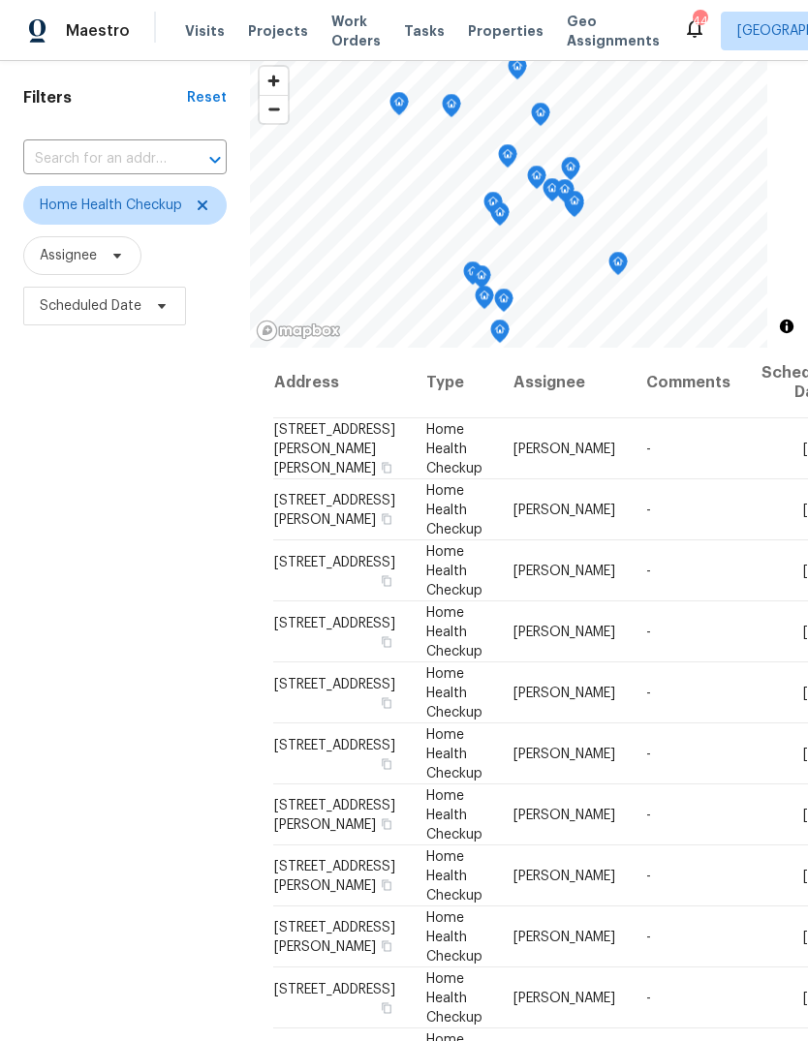
scroll to position [1, 0]
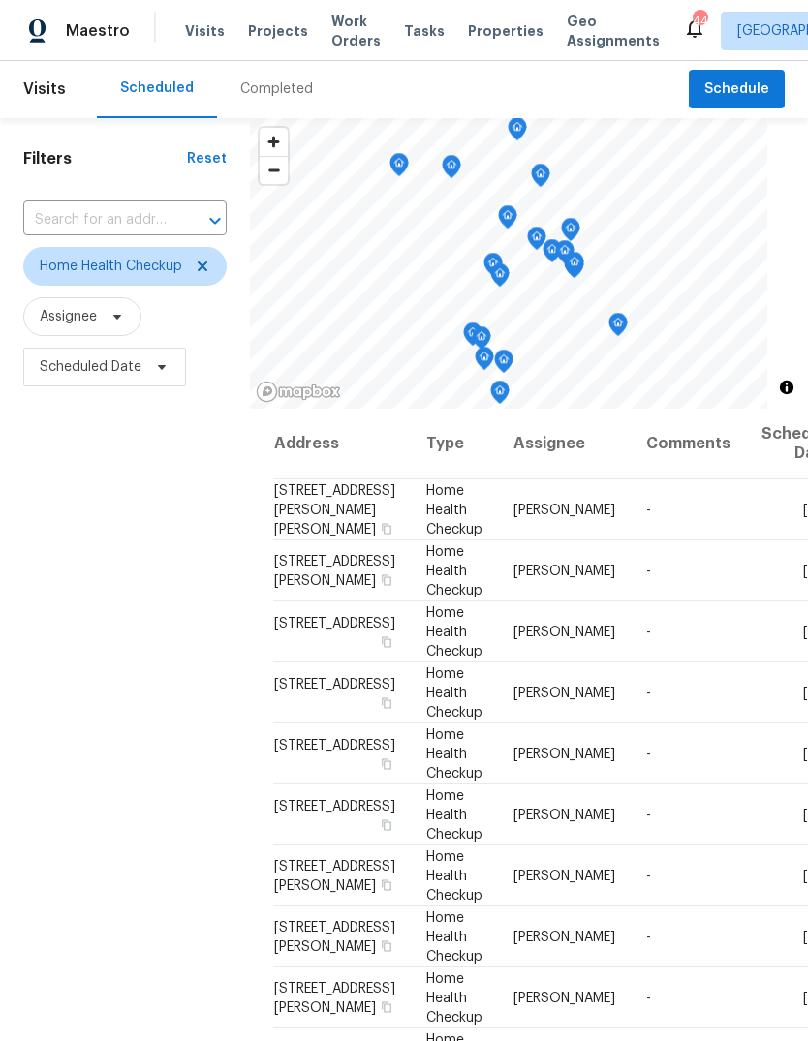
click at [0, 0] on icon at bounding box center [0, 0] width 0 height 0
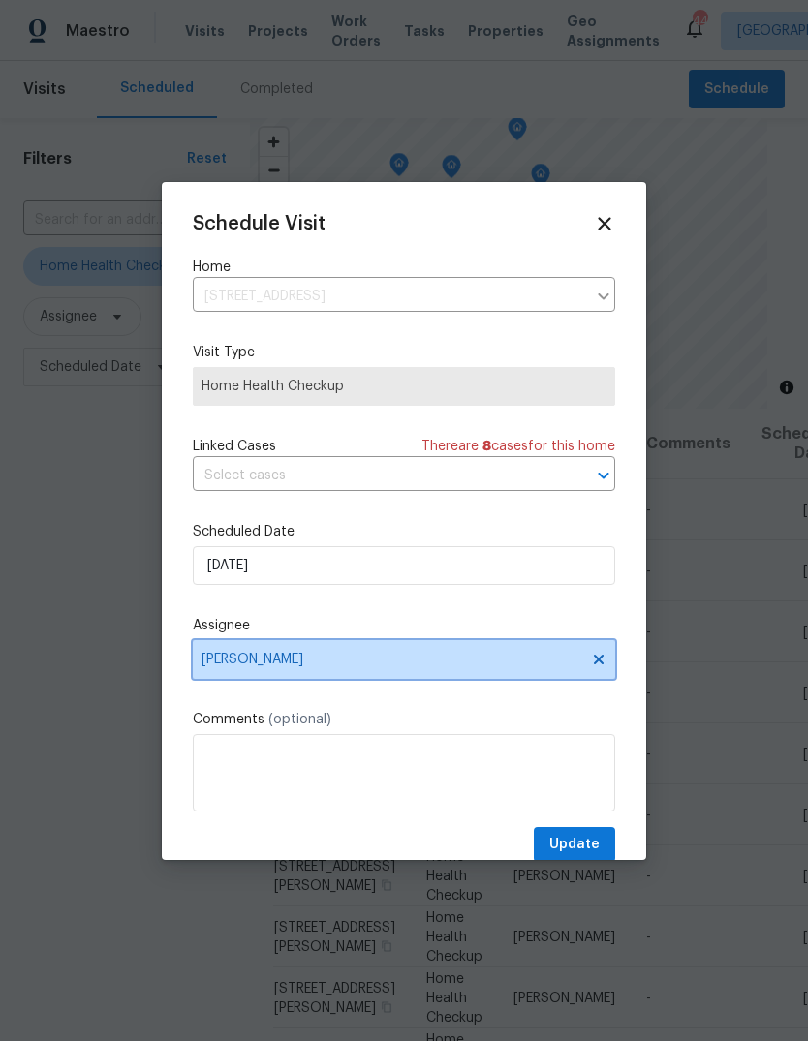
click at [306, 667] on span "[PERSON_NAME]" at bounding box center [391, 659] width 380 height 15
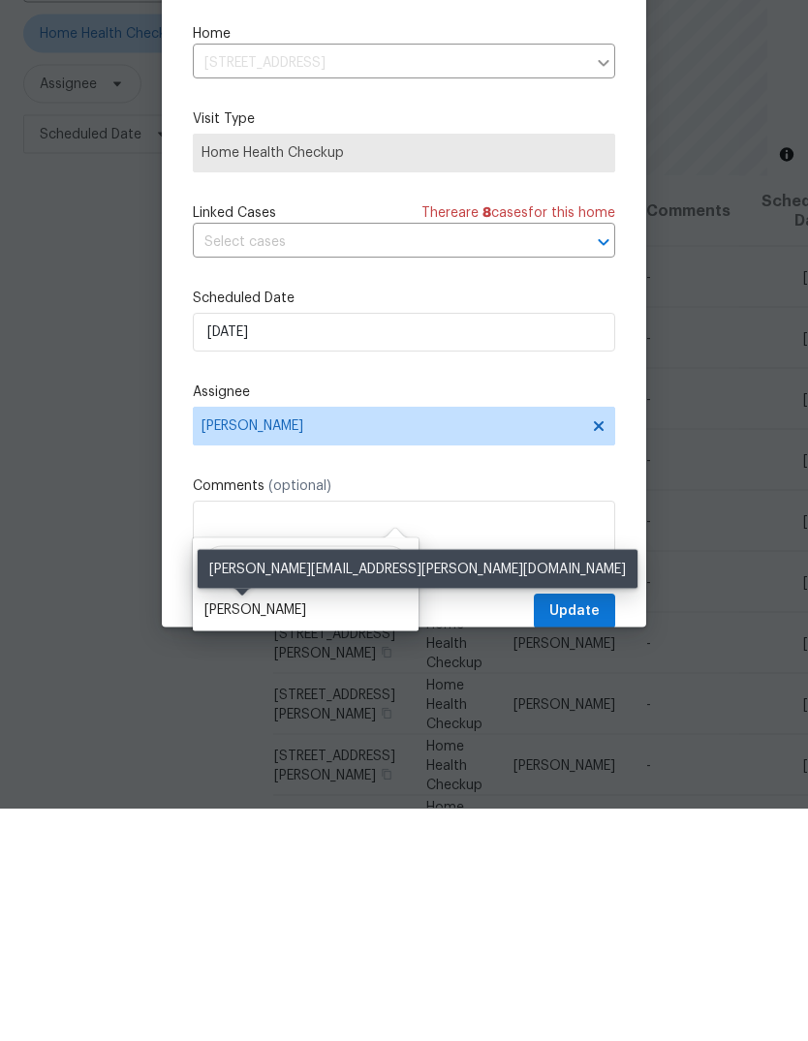
type input "Shawn"
click at [249, 833] on div "[PERSON_NAME]" at bounding box center [255, 842] width 102 height 19
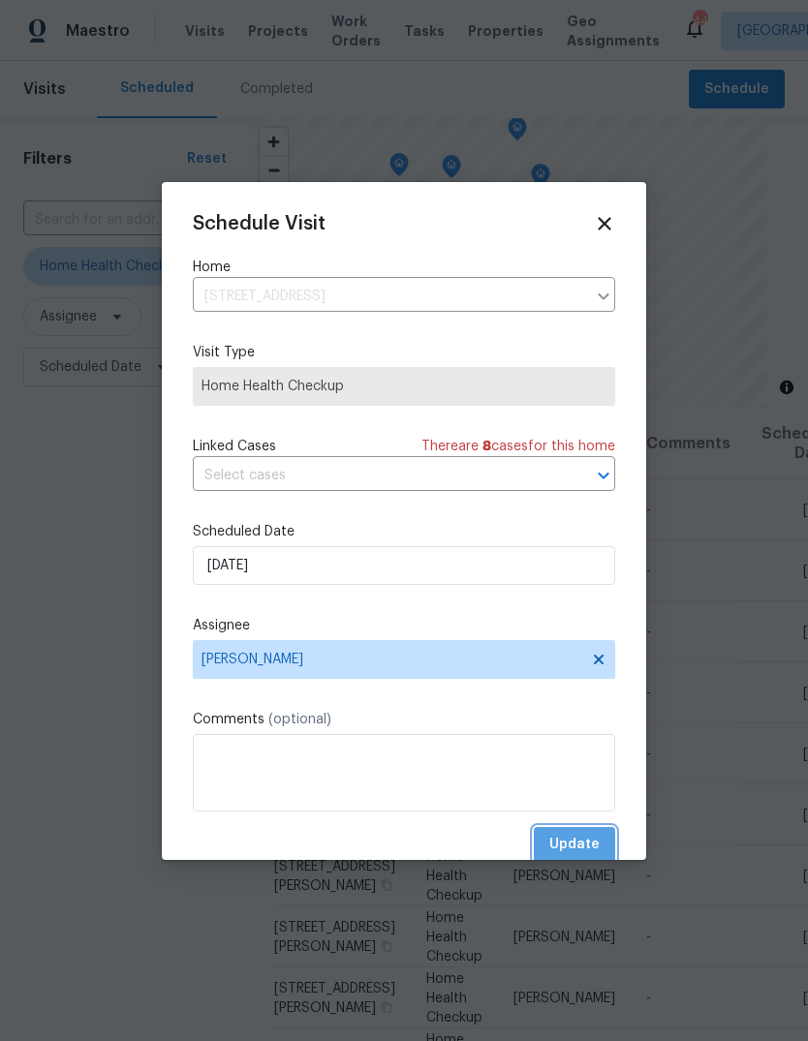
click at [584, 839] on span "Update" at bounding box center [574, 845] width 50 height 24
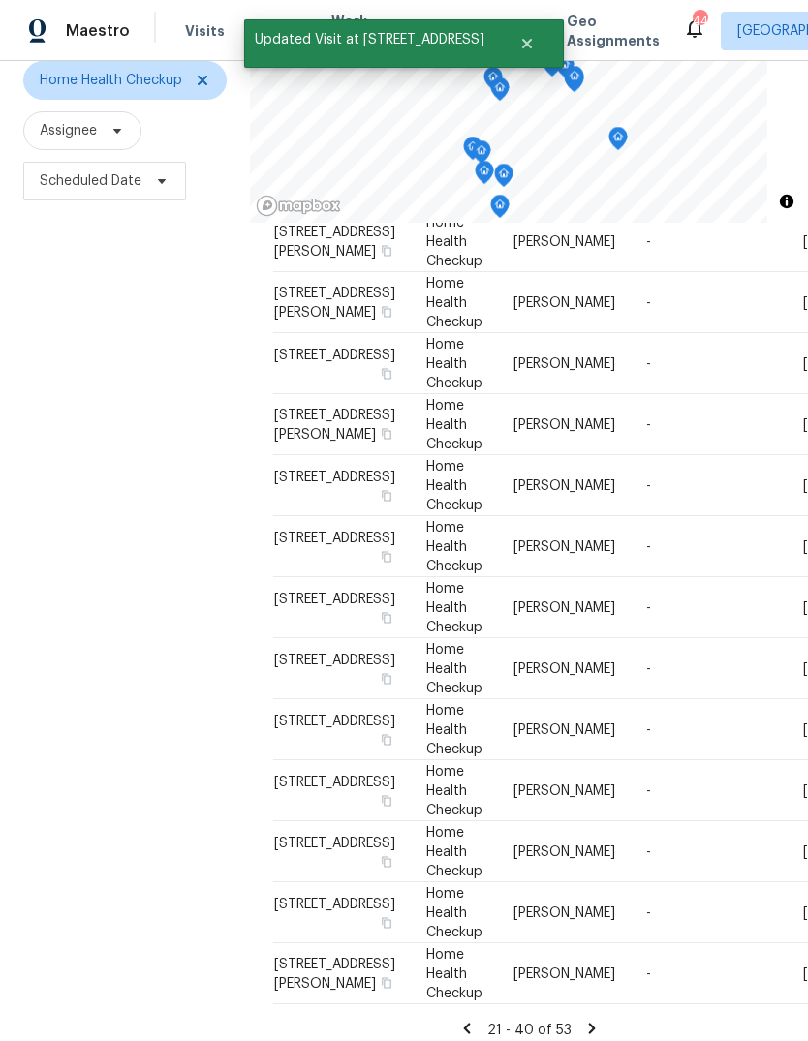
scroll to position [897, 0]
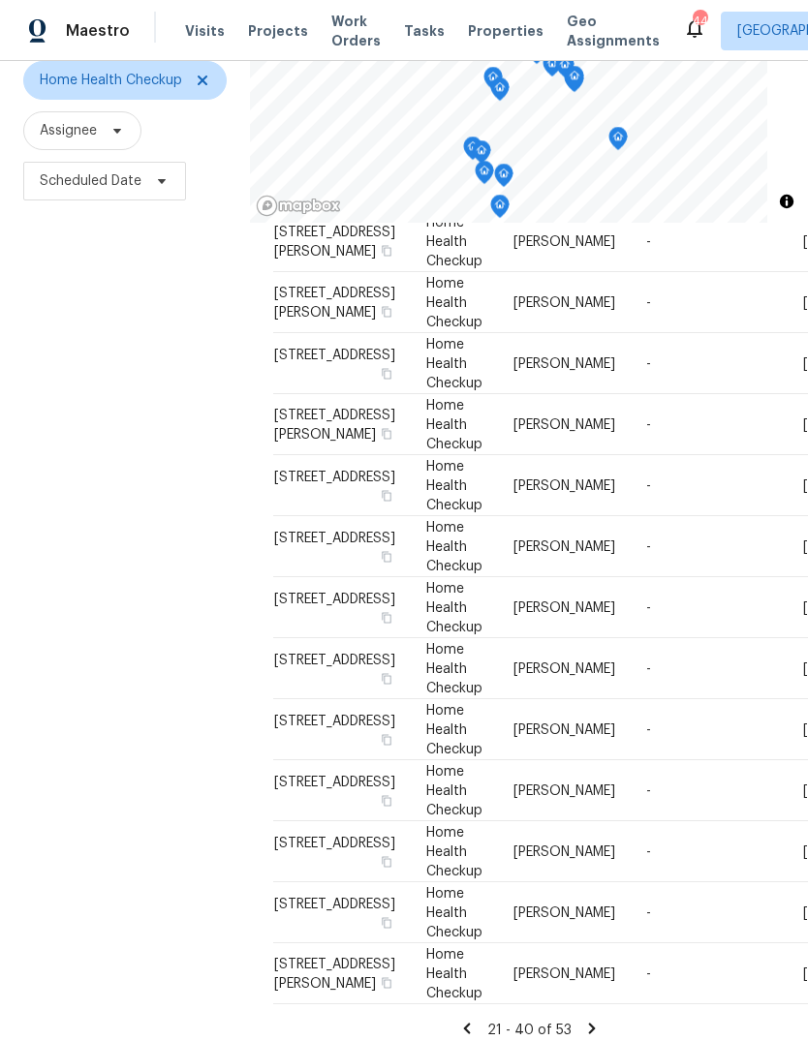
click at [474, 1020] on icon at bounding box center [466, 1028] width 17 height 17
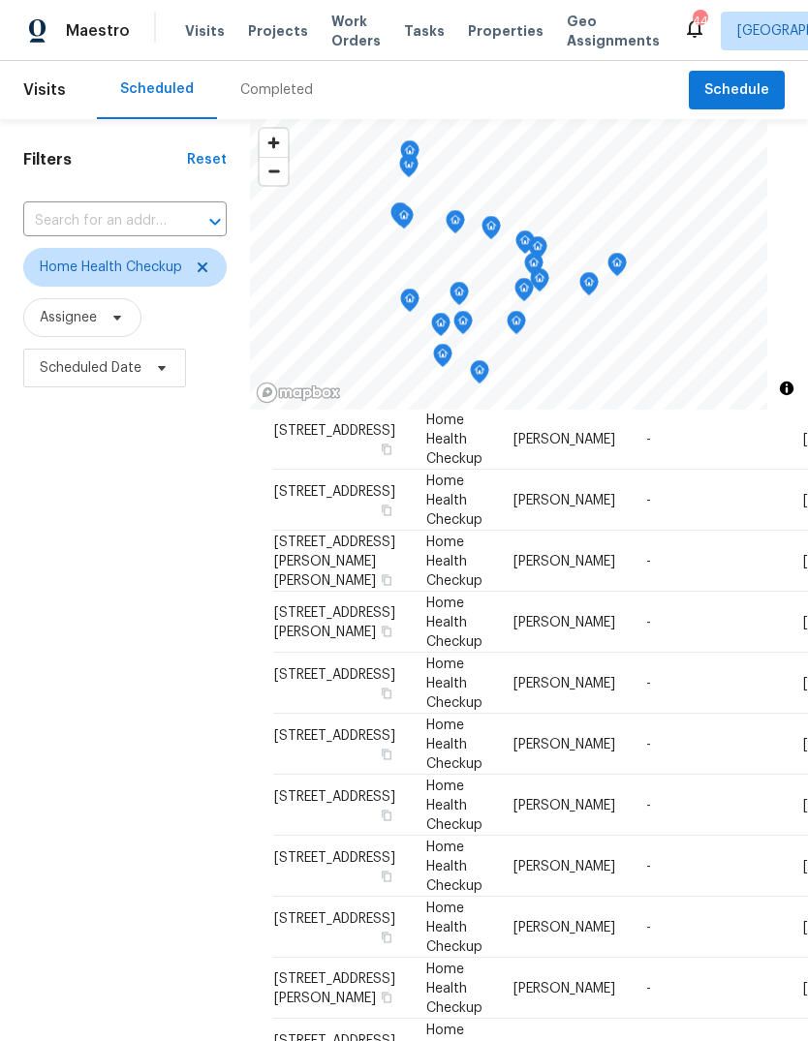
scroll to position [270, 0]
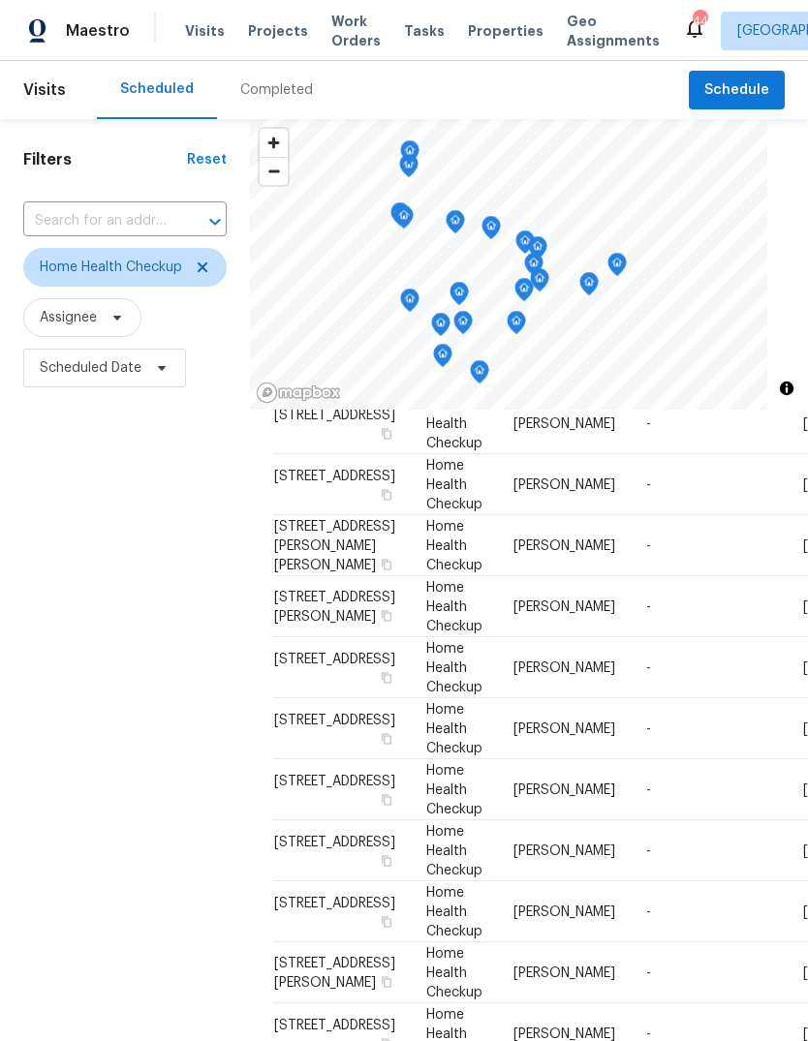
click at [0, 0] on span at bounding box center [0, 0] width 0 height 0
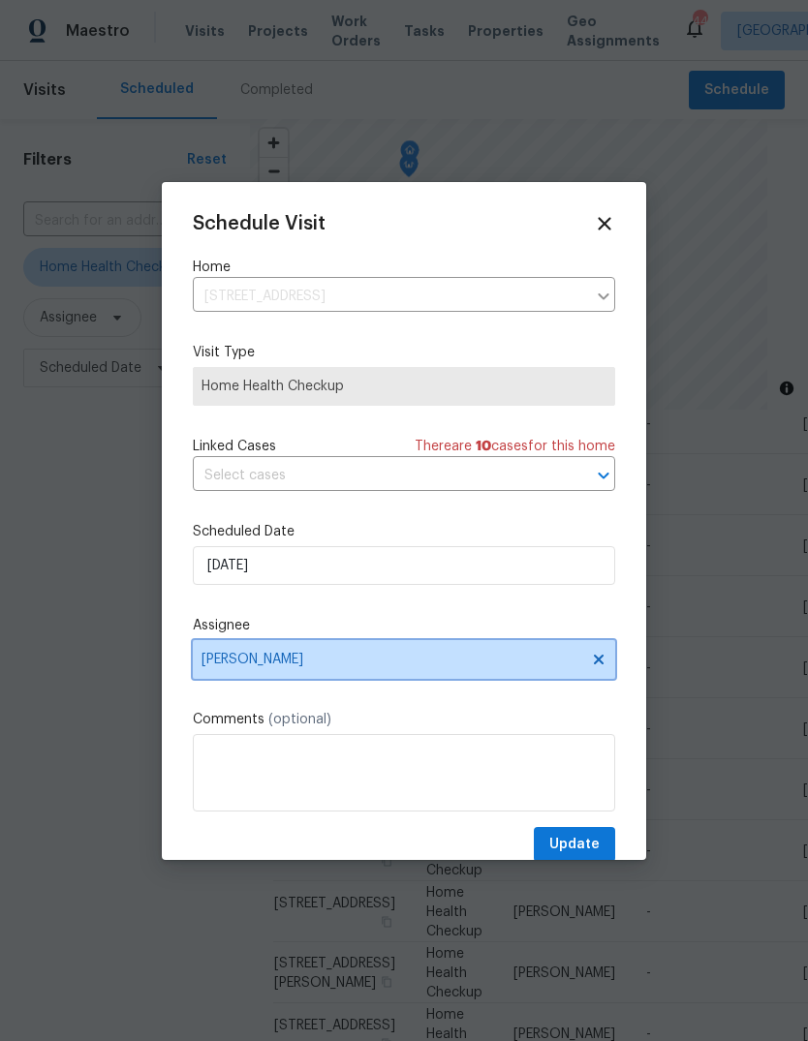
click at [314, 660] on span "Amanda Horton" at bounding box center [391, 659] width 380 height 15
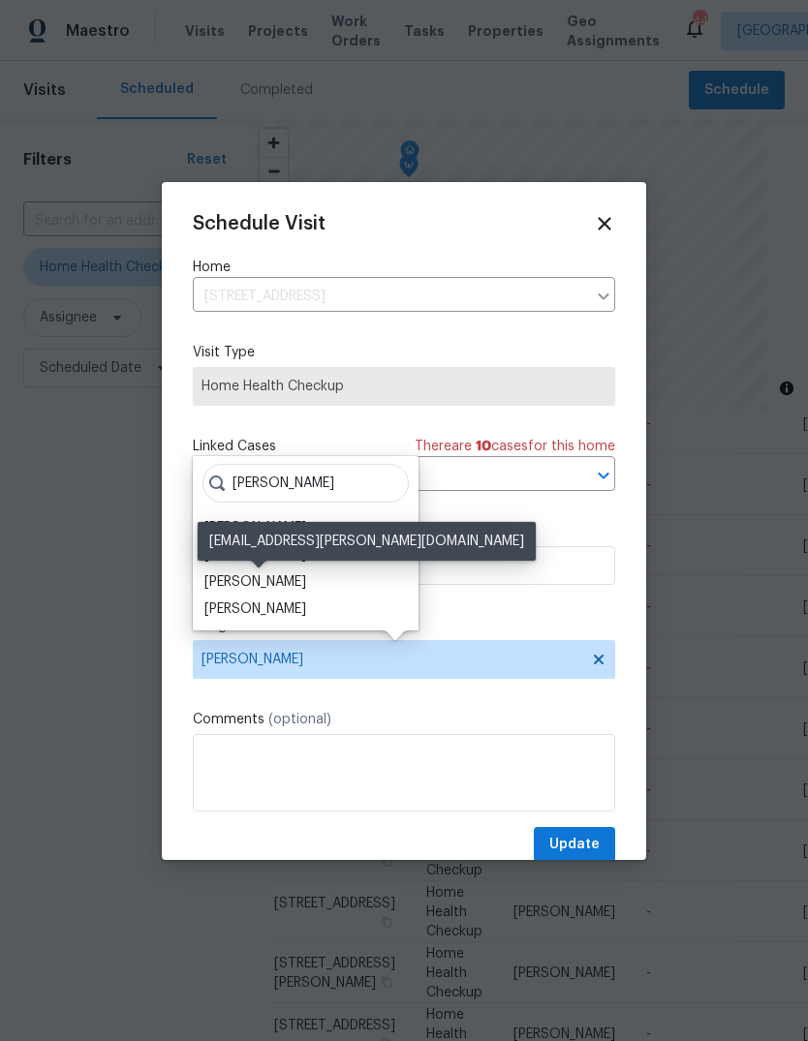
type input "Hunt"
click at [305, 578] on div "[PERSON_NAME]" at bounding box center [255, 581] width 102 height 19
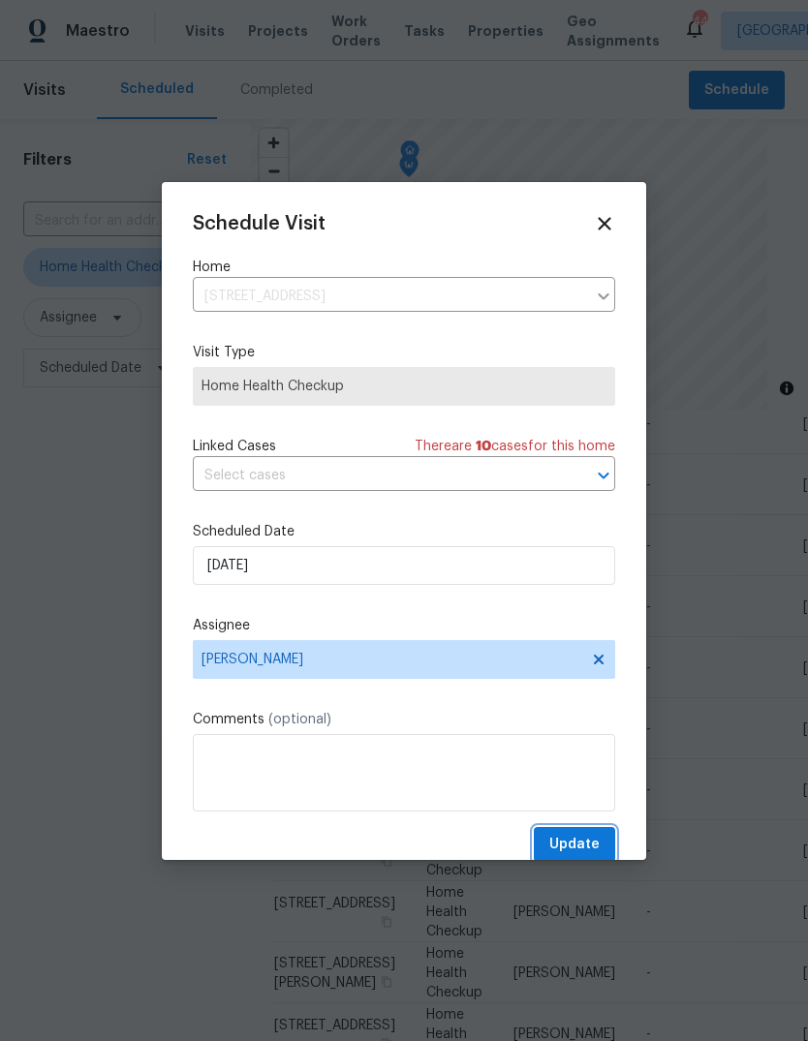
click at [575, 850] on span "Update" at bounding box center [574, 845] width 50 height 24
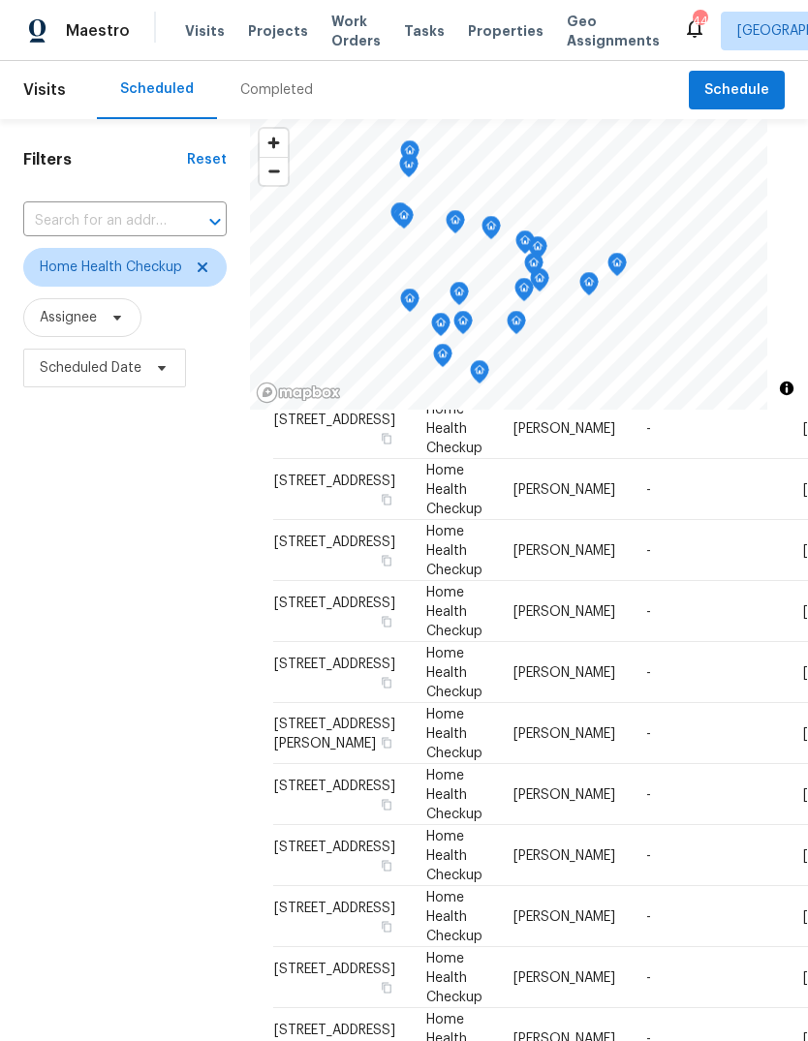
scroll to position [973, 0]
click at [0, 0] on icon at bounding box center [0, 0] width 0 height 0
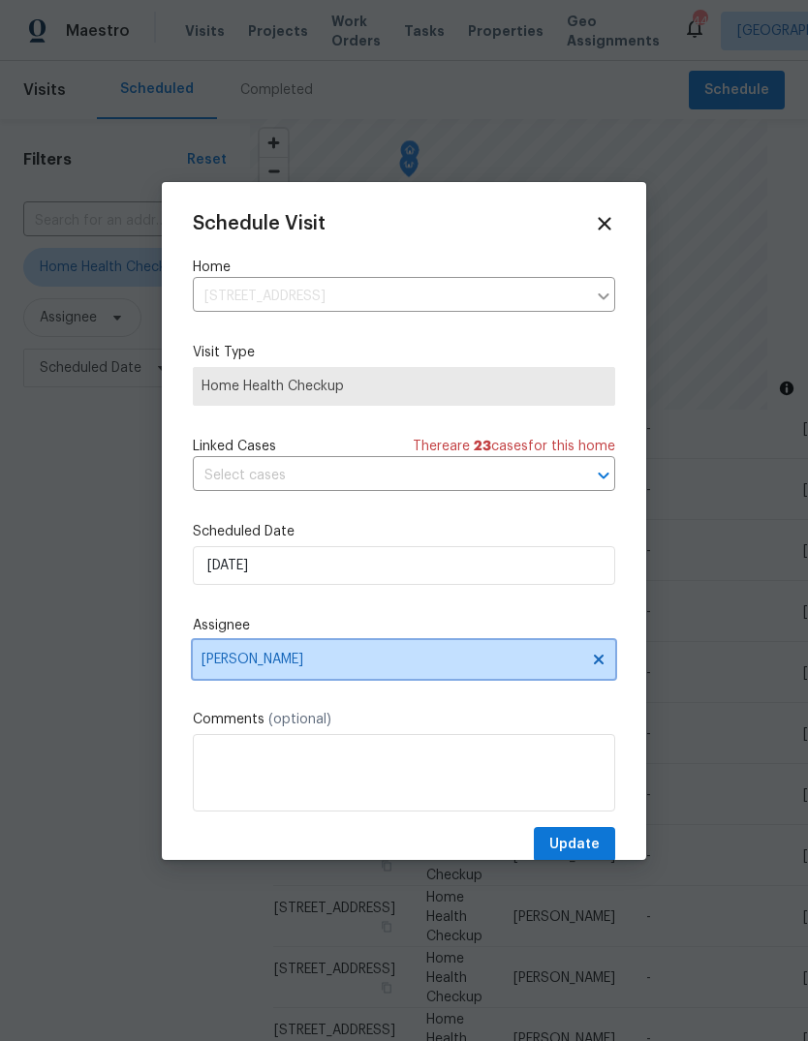
click at [274, 666] on span "[PERSON_NAME]" at bounding box center [391, 659] width 380 height 15
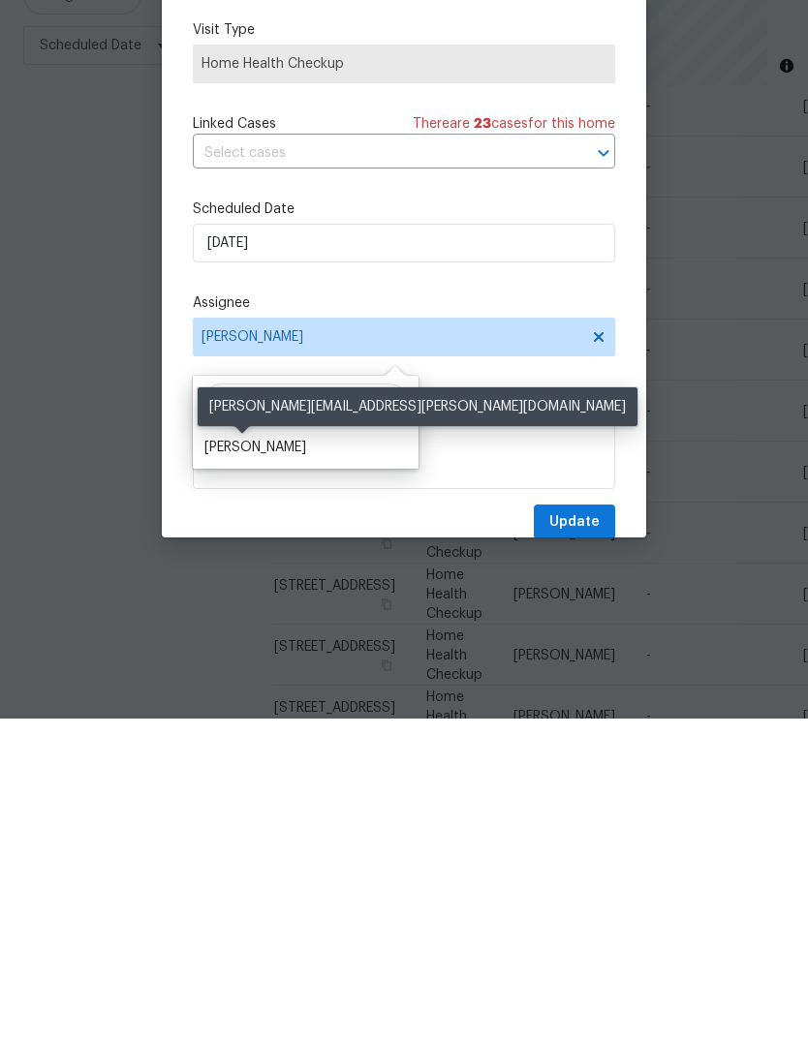
type input "Shawn"
click at [238, 760] on div "[PERSON_NAME]" at bounding box center [255, 769] width 102 height 19
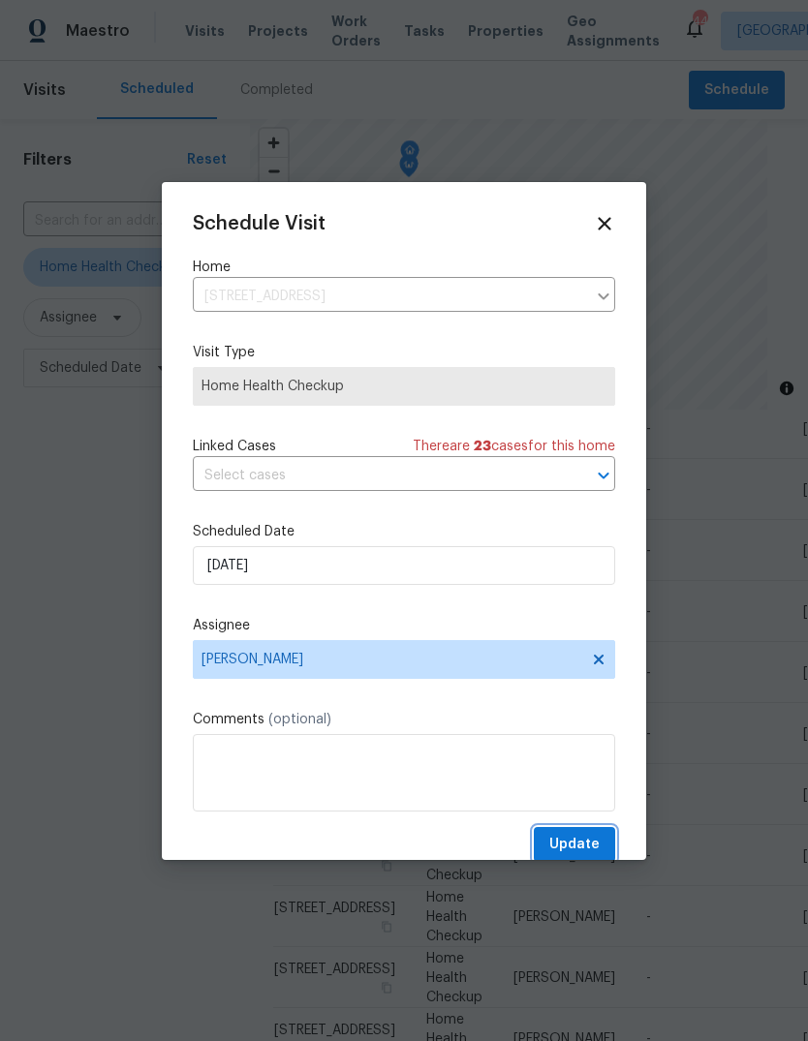
click at [587, 847] on span "Update" at bounding box center [574, 845] width 50 height 24
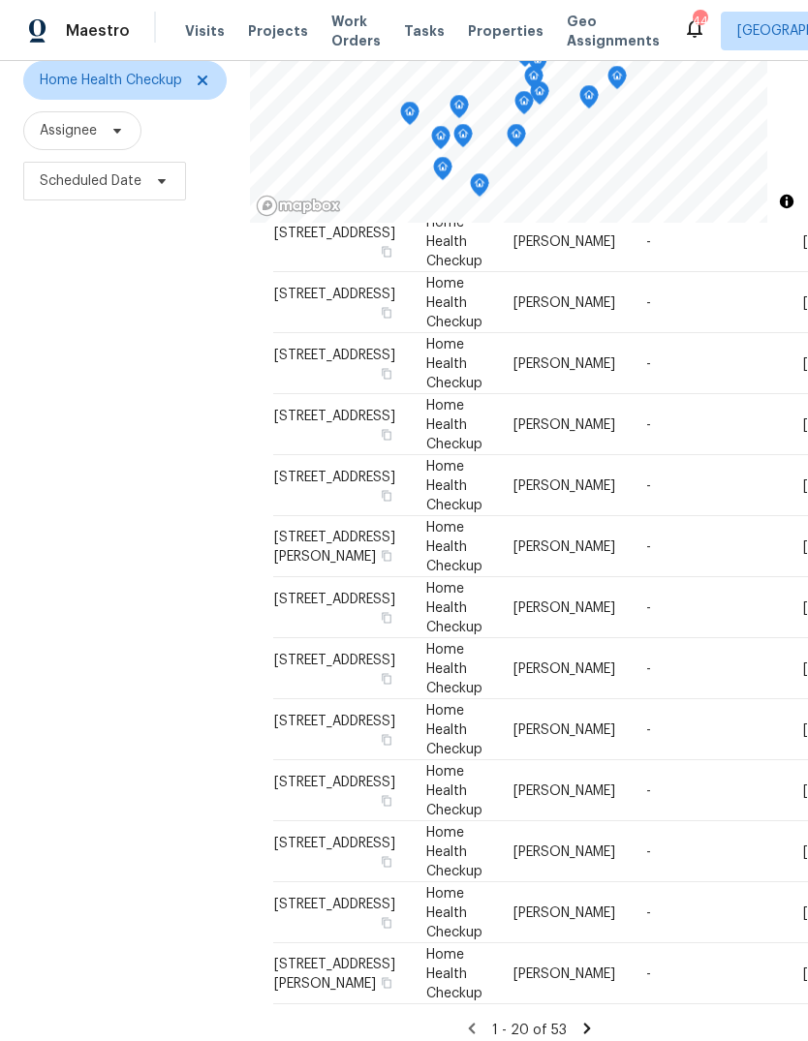
scroll to position [1076, 0]
click at [0, 0] on icon at bounding box center [0, 0] width 0 height 0
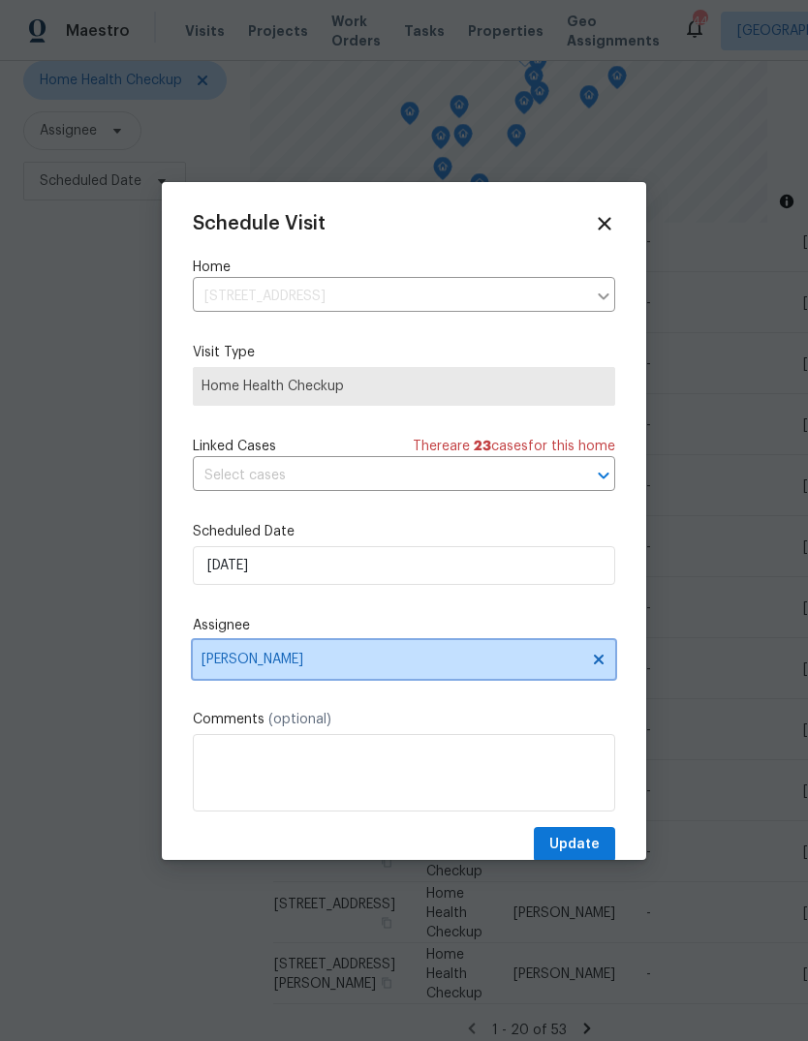
click at [290, 667] on span "[PERSON_NAME]" at bounding box center [391, 659] width 380 height 15
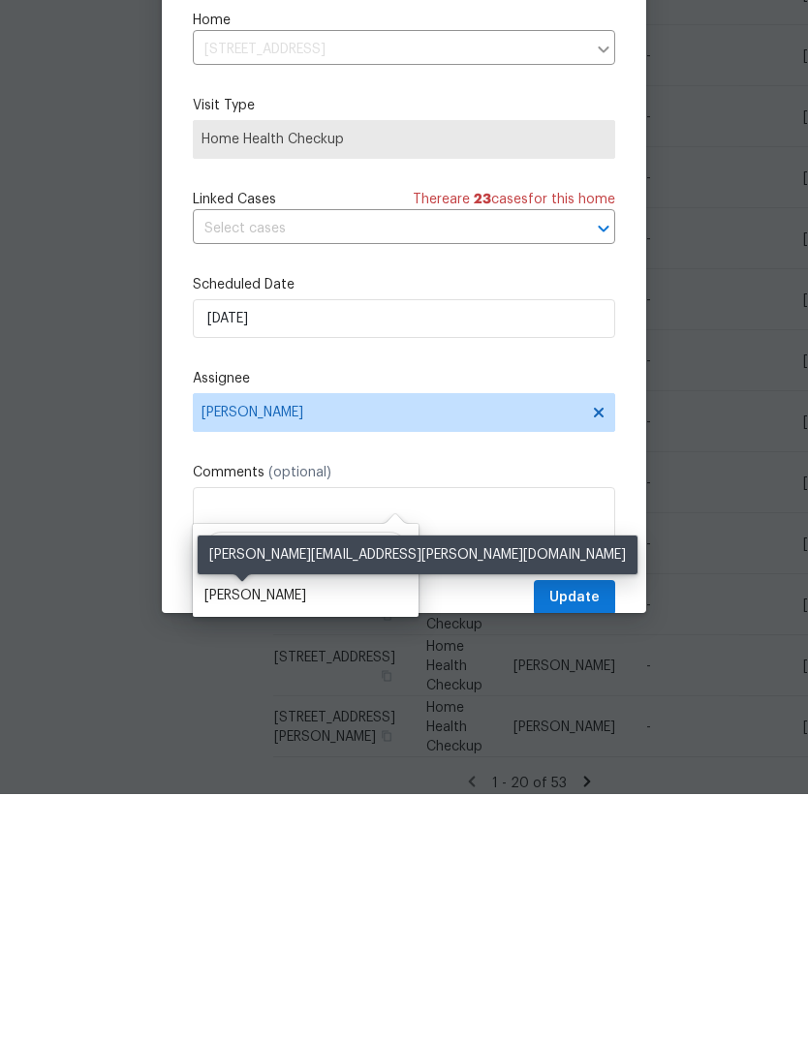
type input "Shawn"
click at [252, 833] on div "[PERSON_NAME]" at bounding box center [255, 842] width 102 height 19
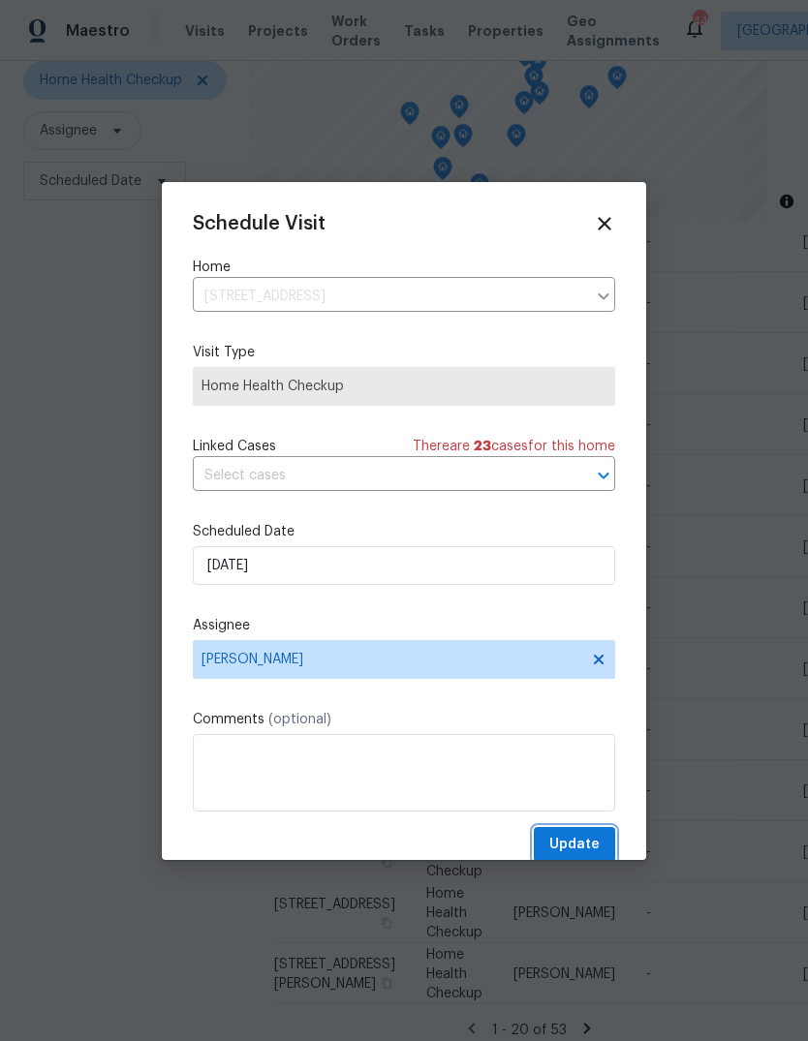
click at [588, 857] on span "Update" at bounding box center [574, 845] width 50 height 24
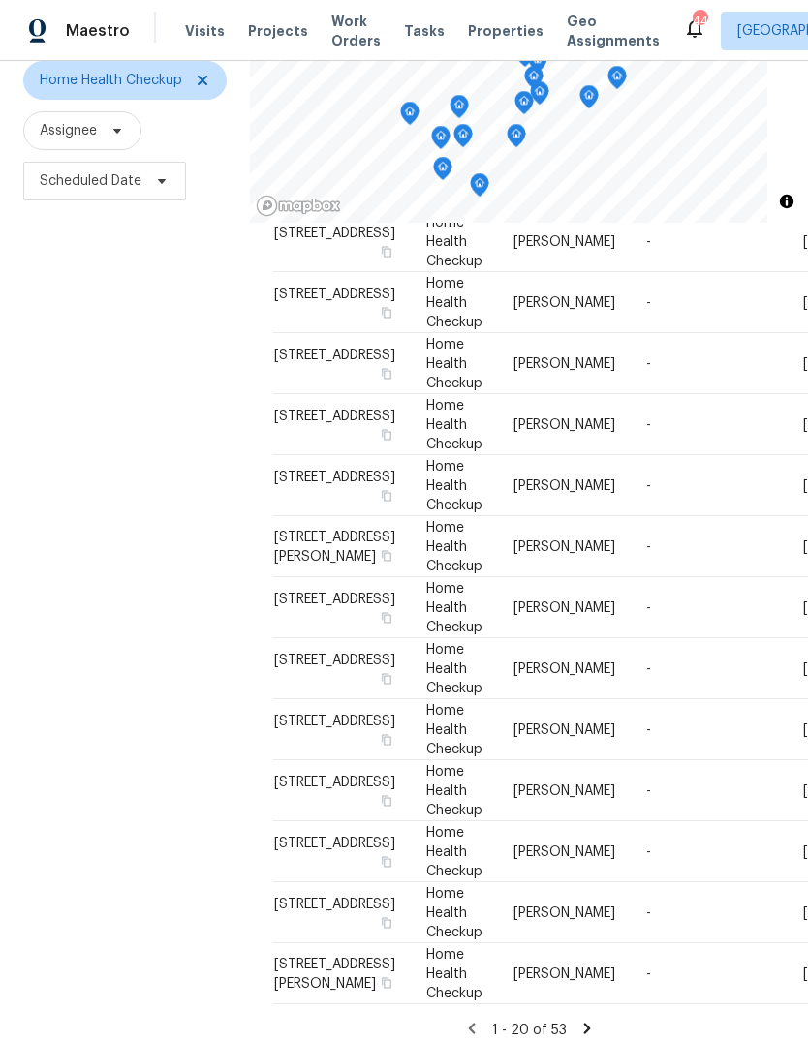
scroll to position [1273, 0]
click at [0, 0] on icon at bounding box center [0, 0] width 0 height 0
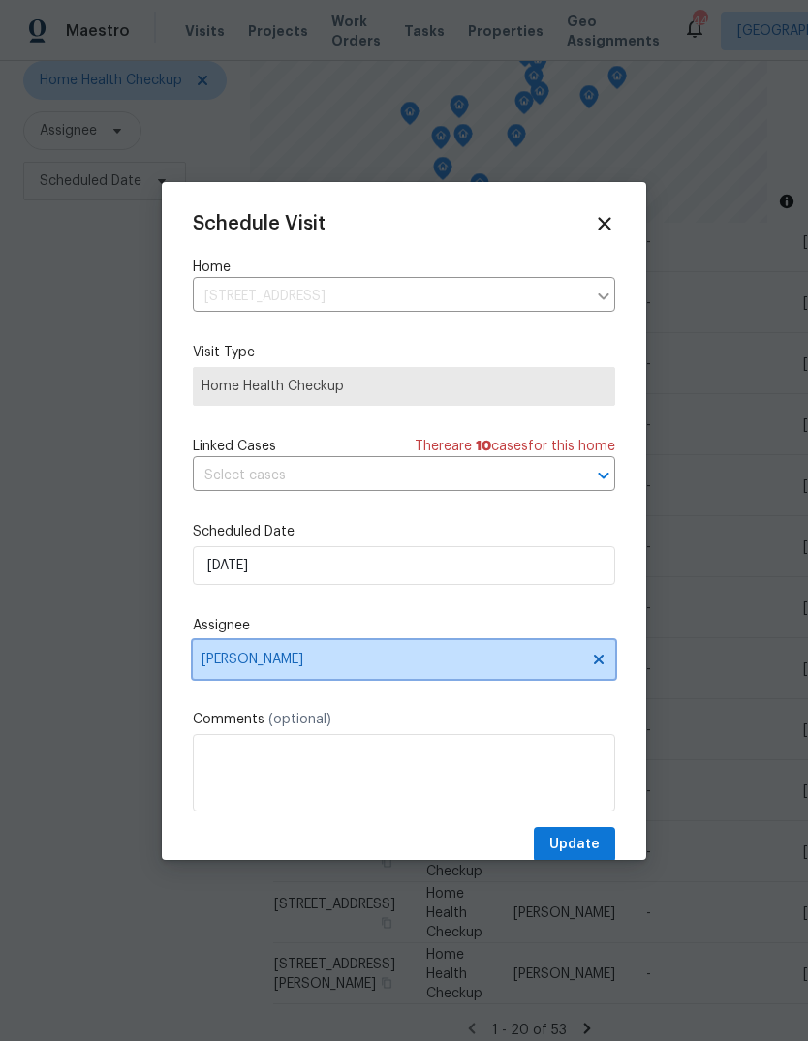
click at [389, 663] on span "[PERSON_NAME]" at bounding box center [391, 659] width 380 height 15
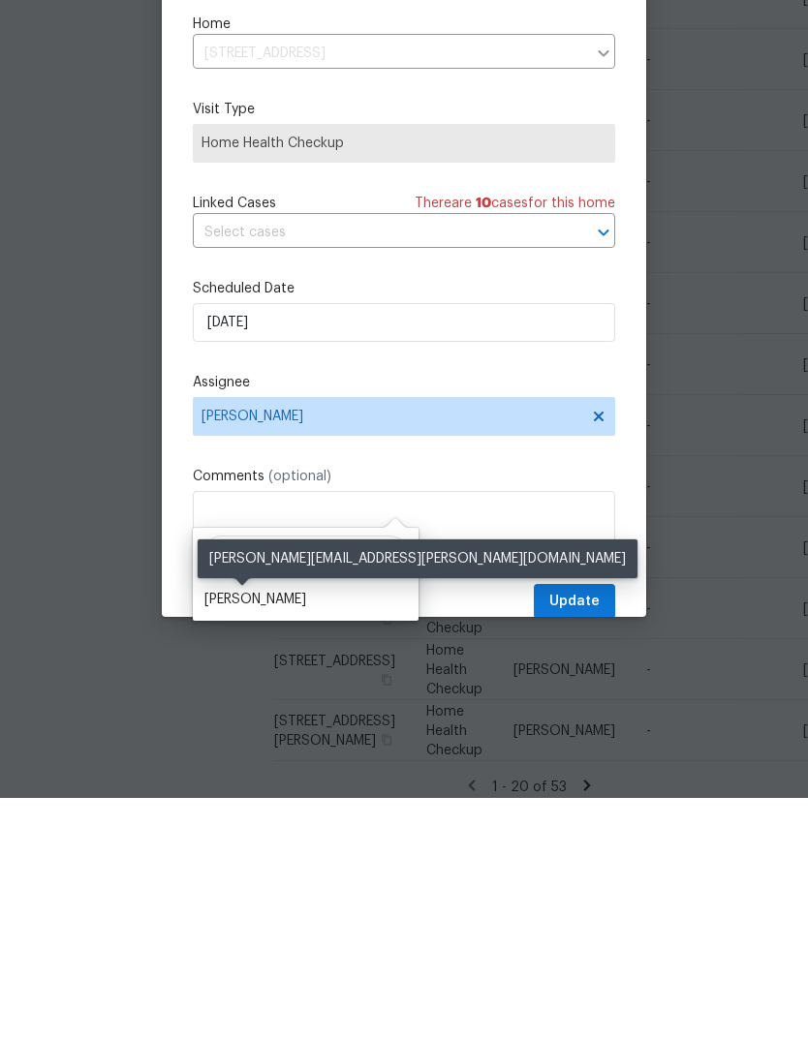
type input "Shawn"
click at [238, 833] on div "[PERSON_NAME]" at bounding box center [255, 842] width 102 height 19
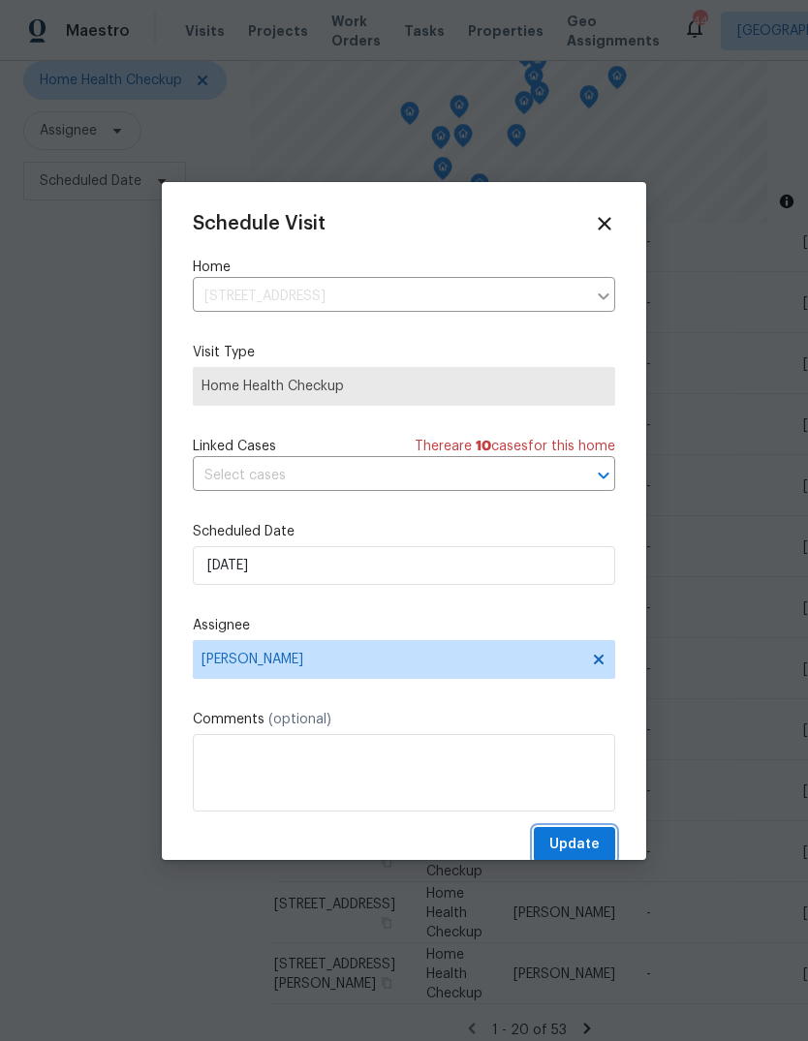
click at [599, 847] on span "Update" at bounding box center [574, 845] width 50 height 24
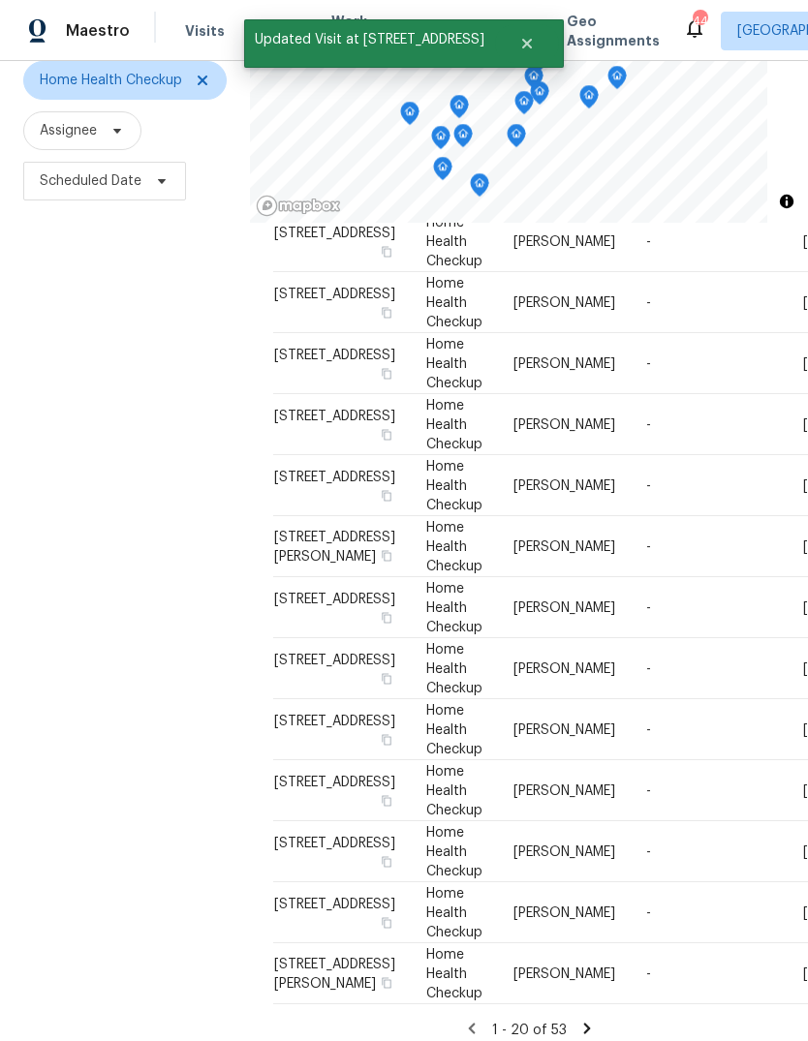
scroll to position [1227, 0]
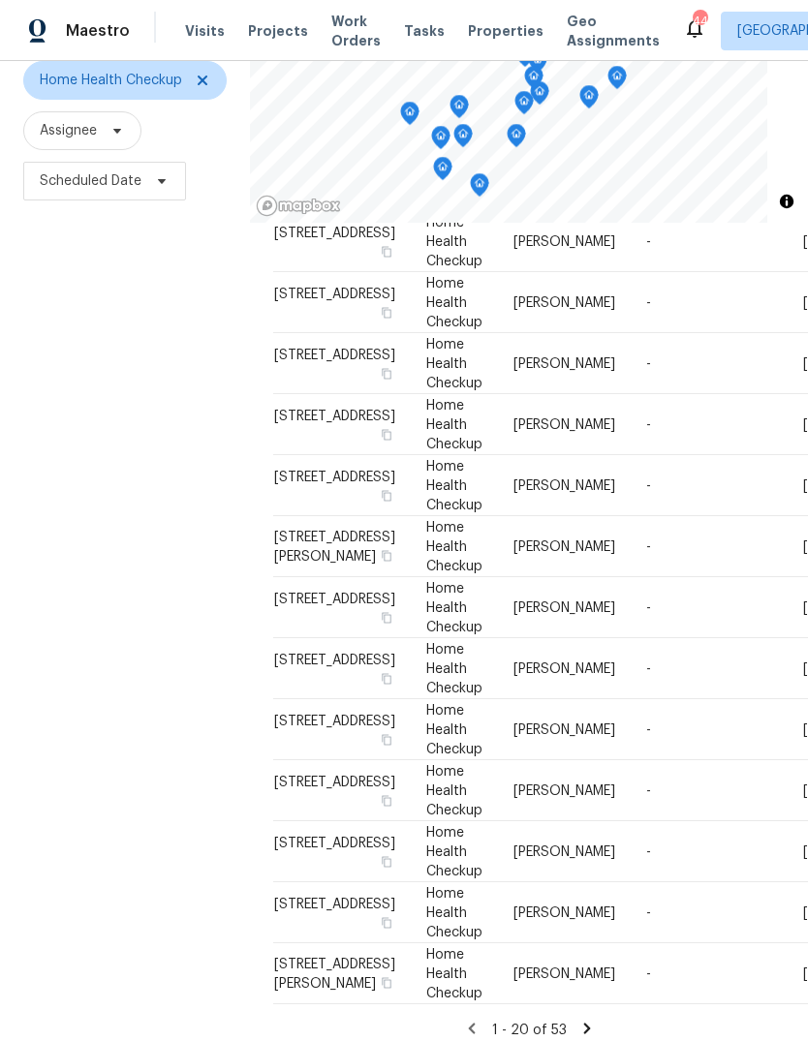
click at [0, 0] on icon at bounding box center [0, 0] width 0 height 0
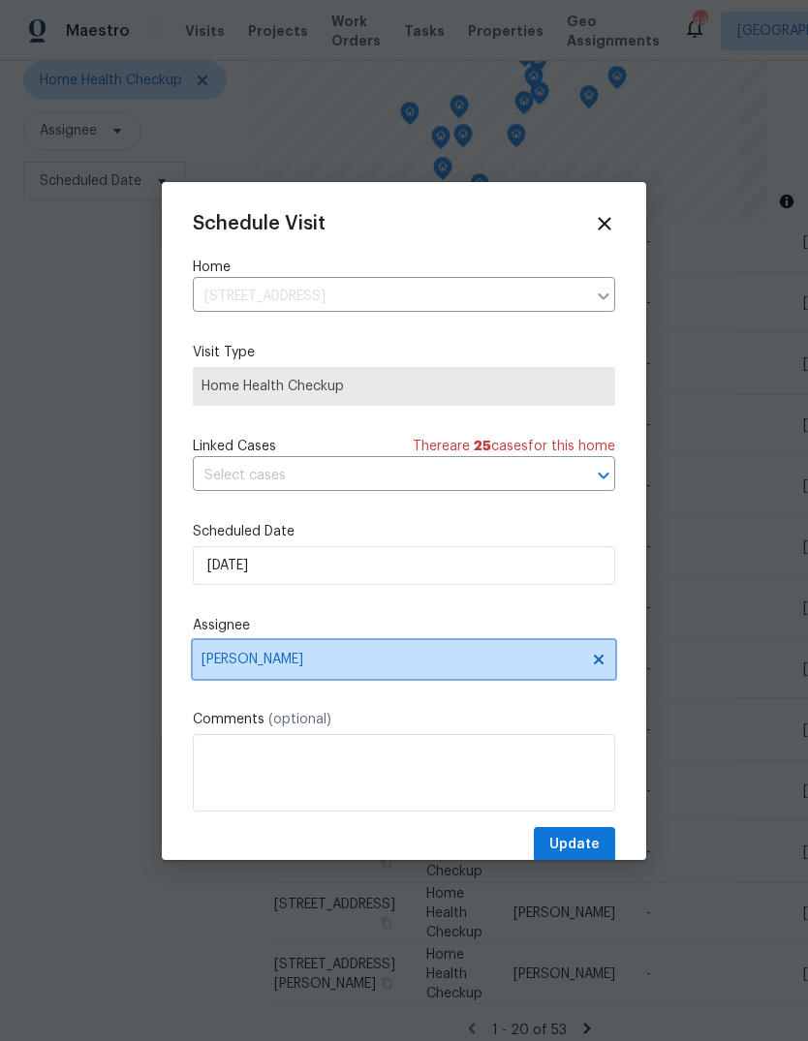
click at [292, 663] on span "[PERSON_NAME]" at bounding box center [391, 659] width 380 height 15
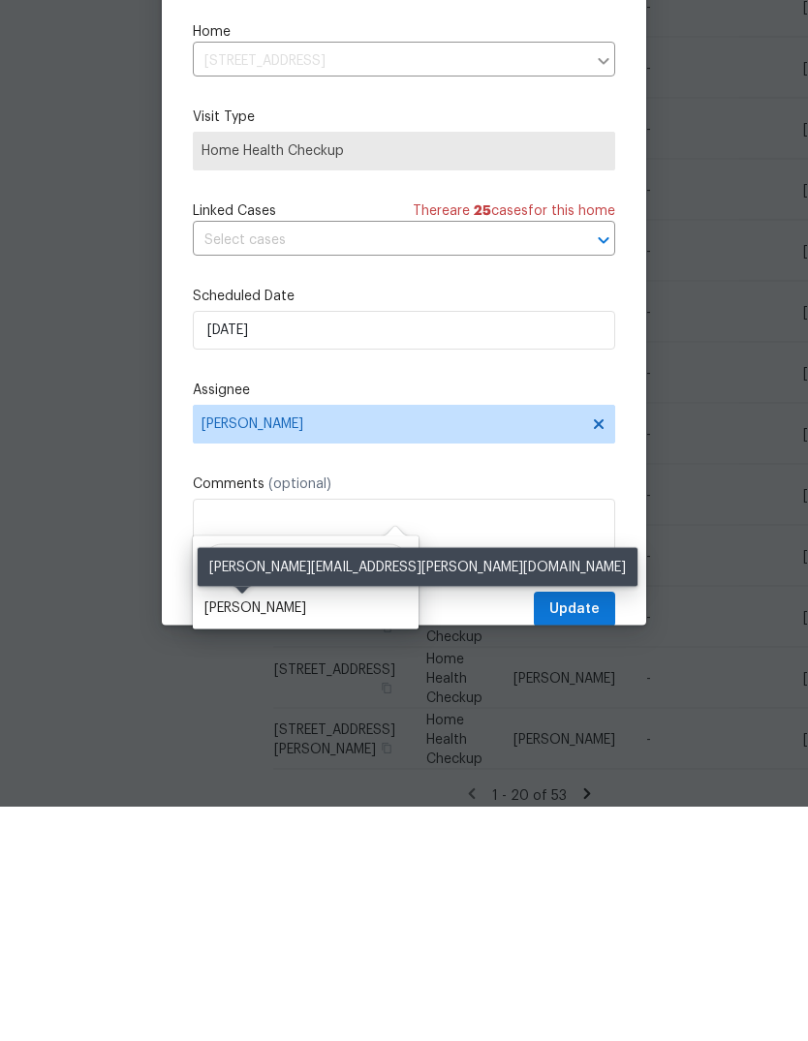
type input "Shawn"
click at [230, 833] on div "[PERSON_NAME]" at bounding box center [255, 842] width 102 height 19
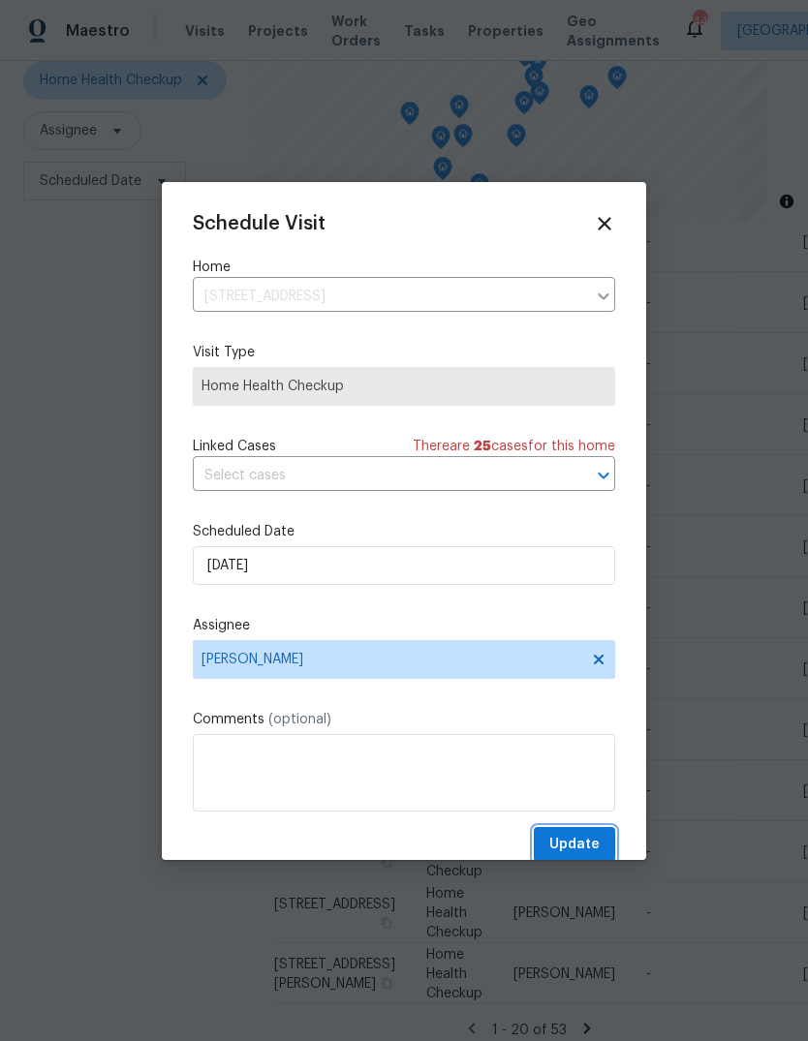
click at [583, 847] on span "Update" at bounding box center [574, 845] width 50 height 24
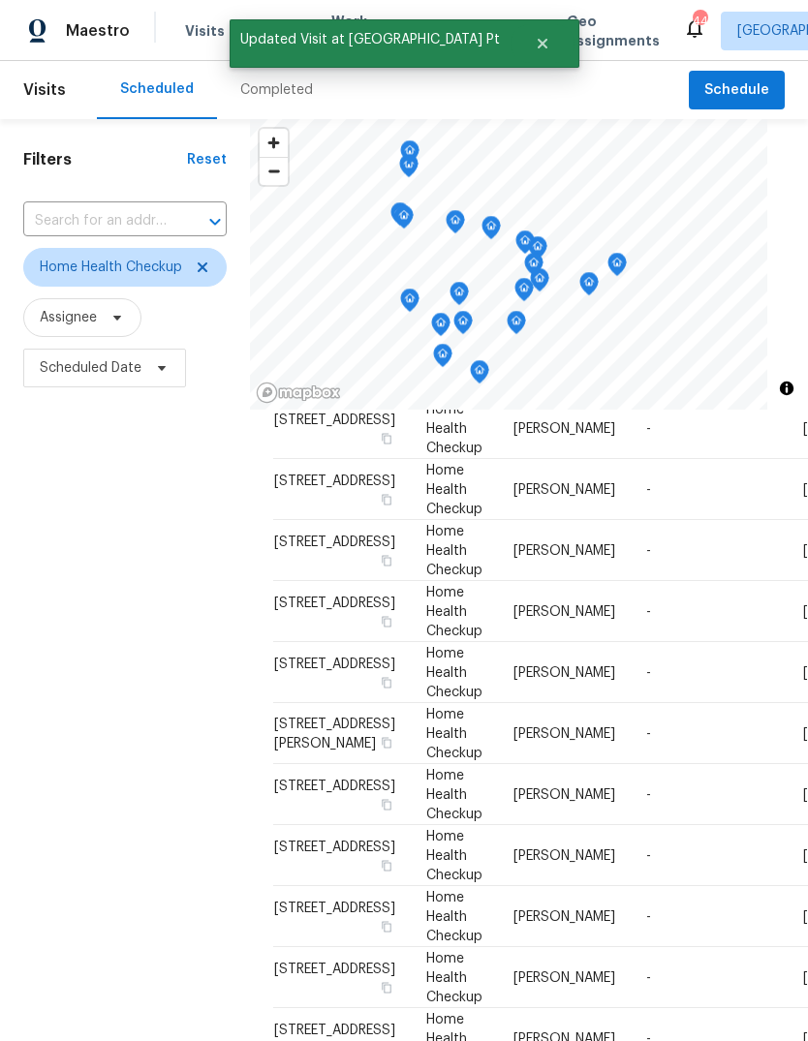
scroll to position [0, 0]
click at [103, 298] on span "Assignee" at bounding box center [82, 317] width 118 height 39
click at [137, 418] on div "Filters Reset ​ Home Health Checkup Assignee Scheduled Date" at bounding box center [125, 681] width 250 height 1124
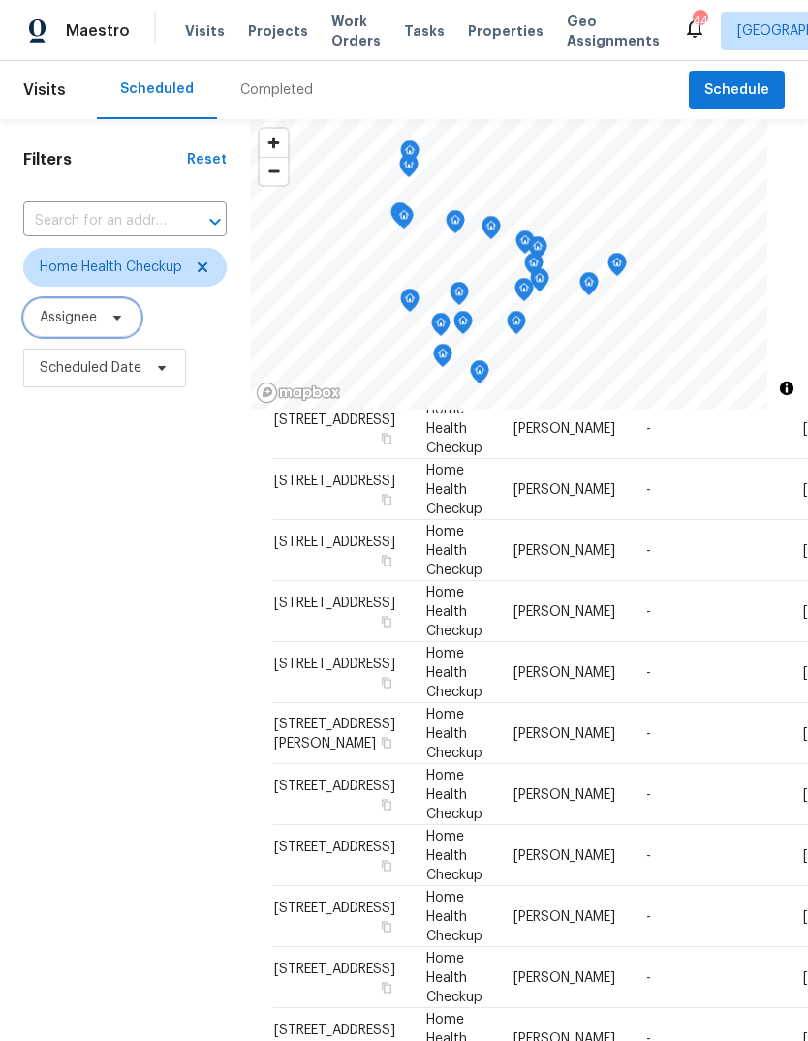
click at [114, 298] on span "Assignee" at bounding box center [82, 317] width 118 height 39
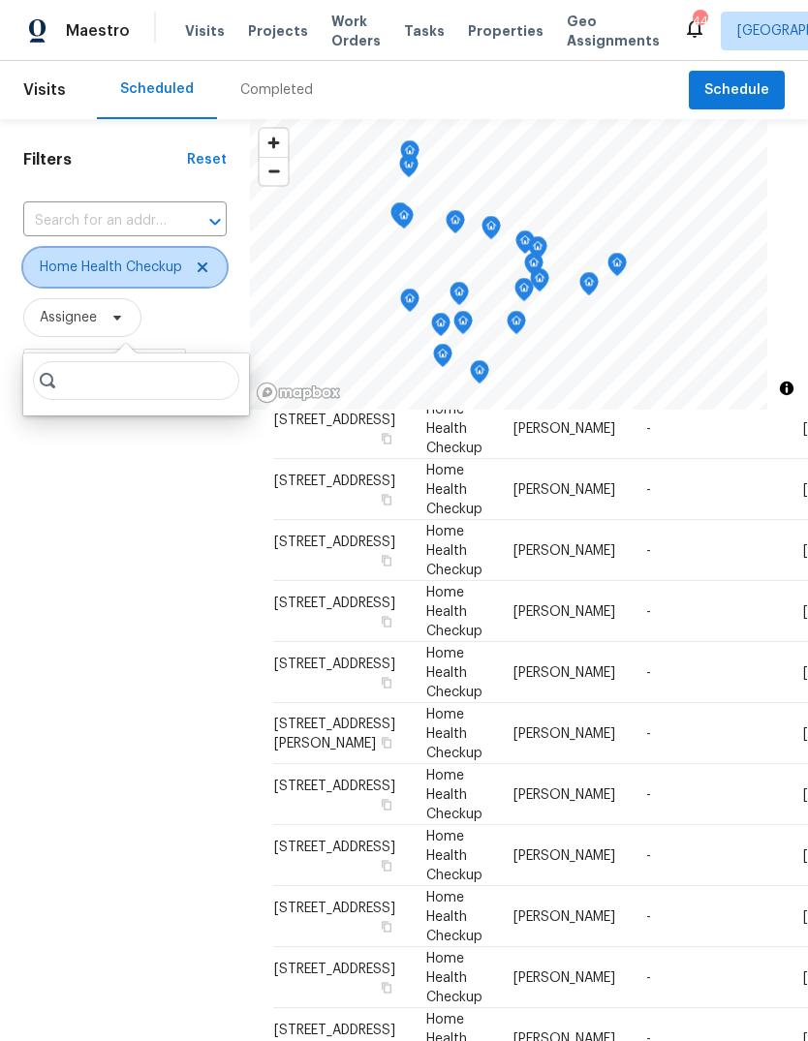
click at [206, 260] on icon at bounding box center [202, 267] width 15 height 15
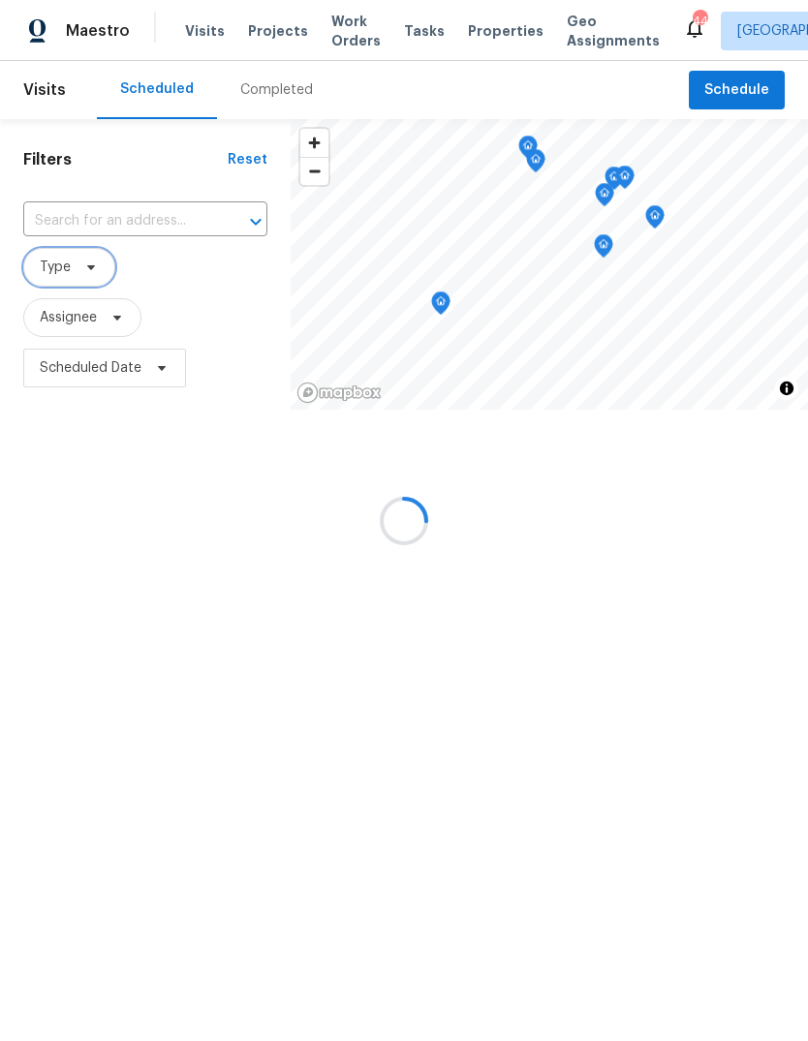
scroll to position [955, 0]
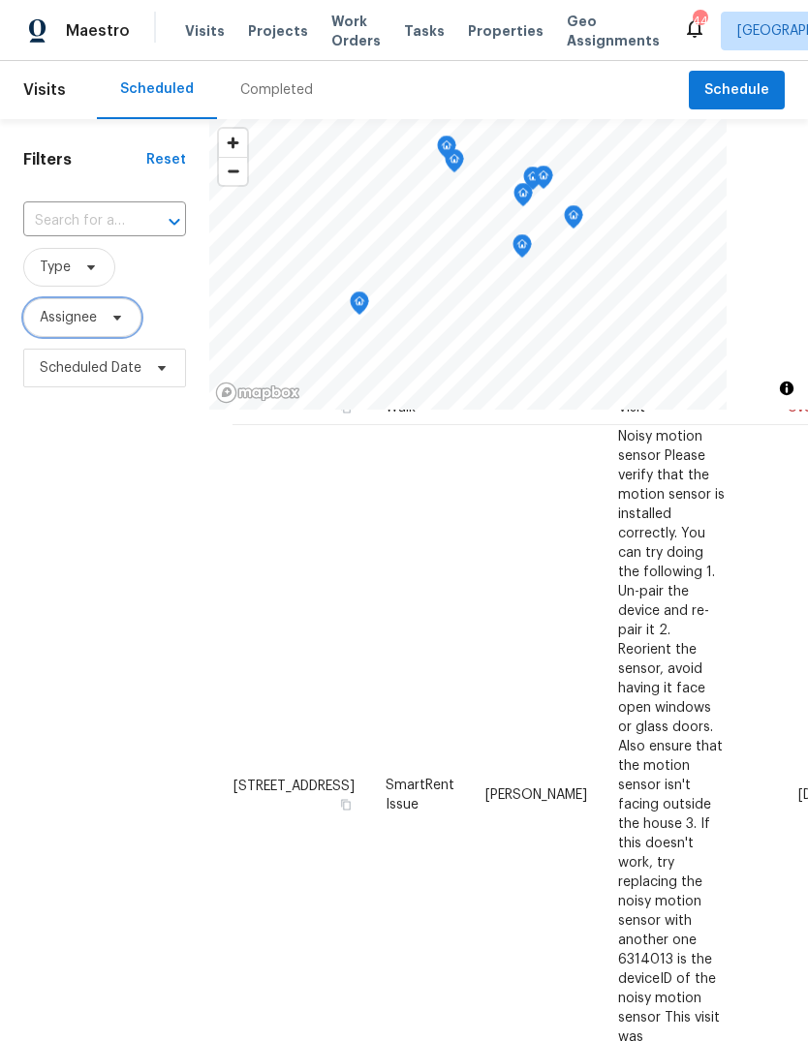
click at [108, 324] on span at bounding box center [114, 317] width 21 height 15
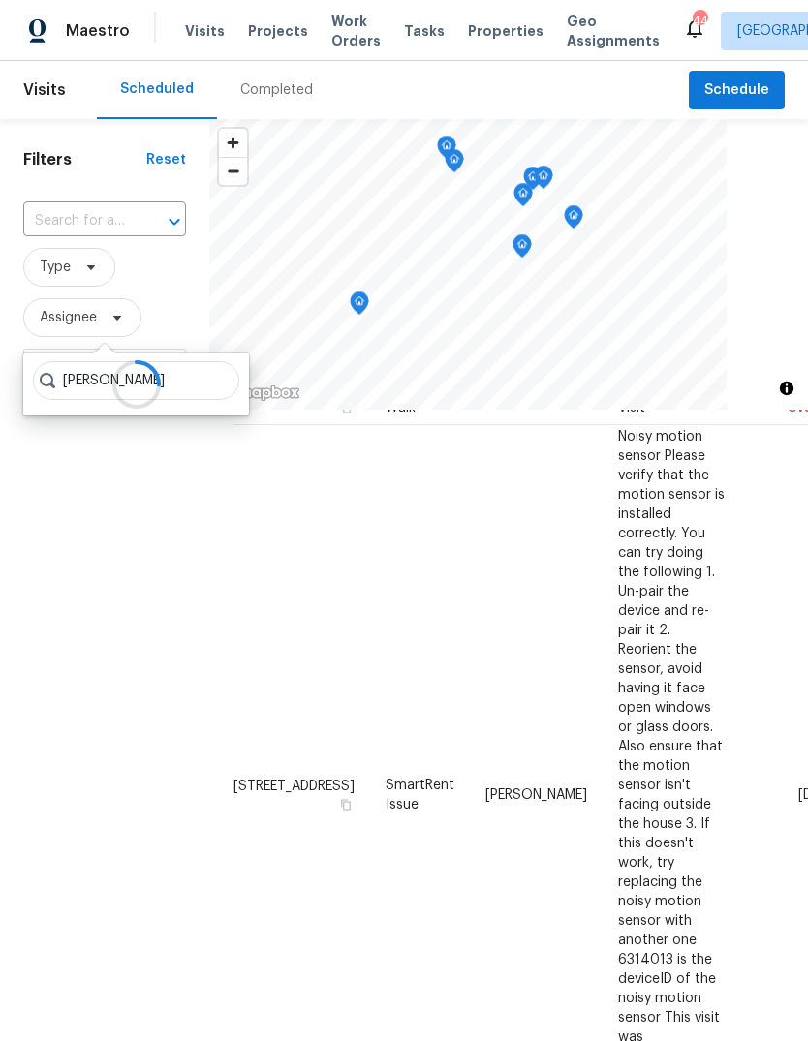
type input "Shawn wise"
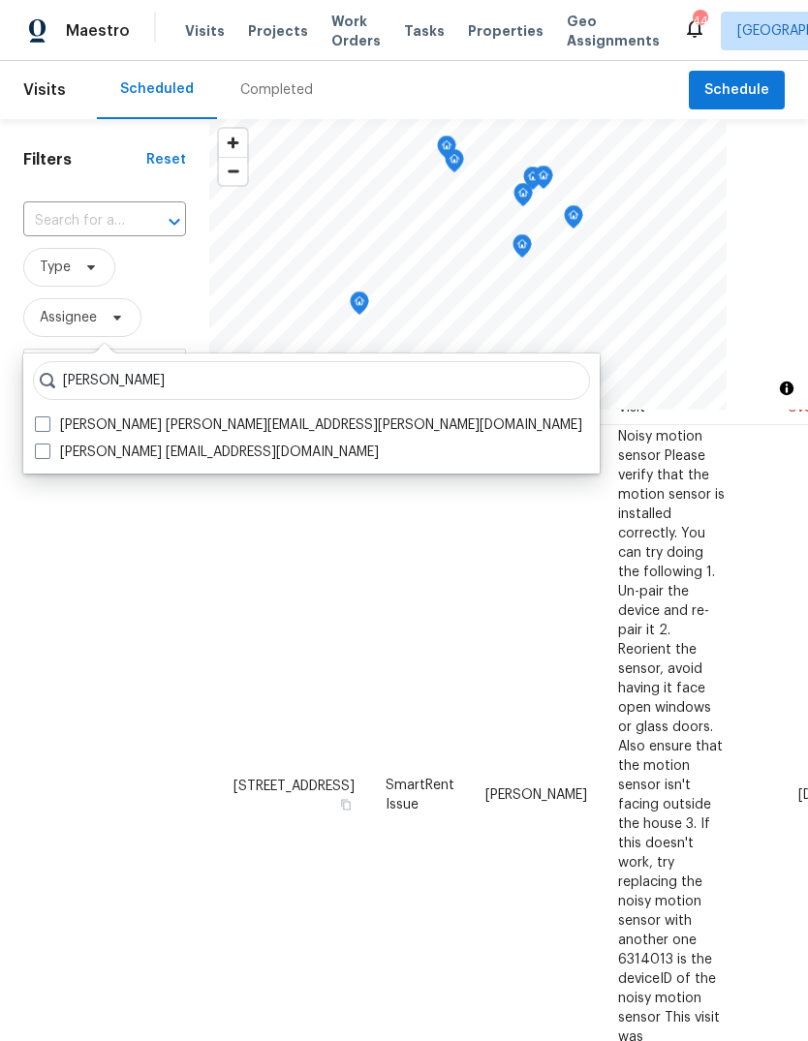
click at [41, 426] on span at bounding box center [42, 423] width 15 height 15
click at [41, 426] on input "Shawn Wise shawn.wise@opendoor.com" at bounding box center [41, 422] width 13 height 13
checkbox input "true"
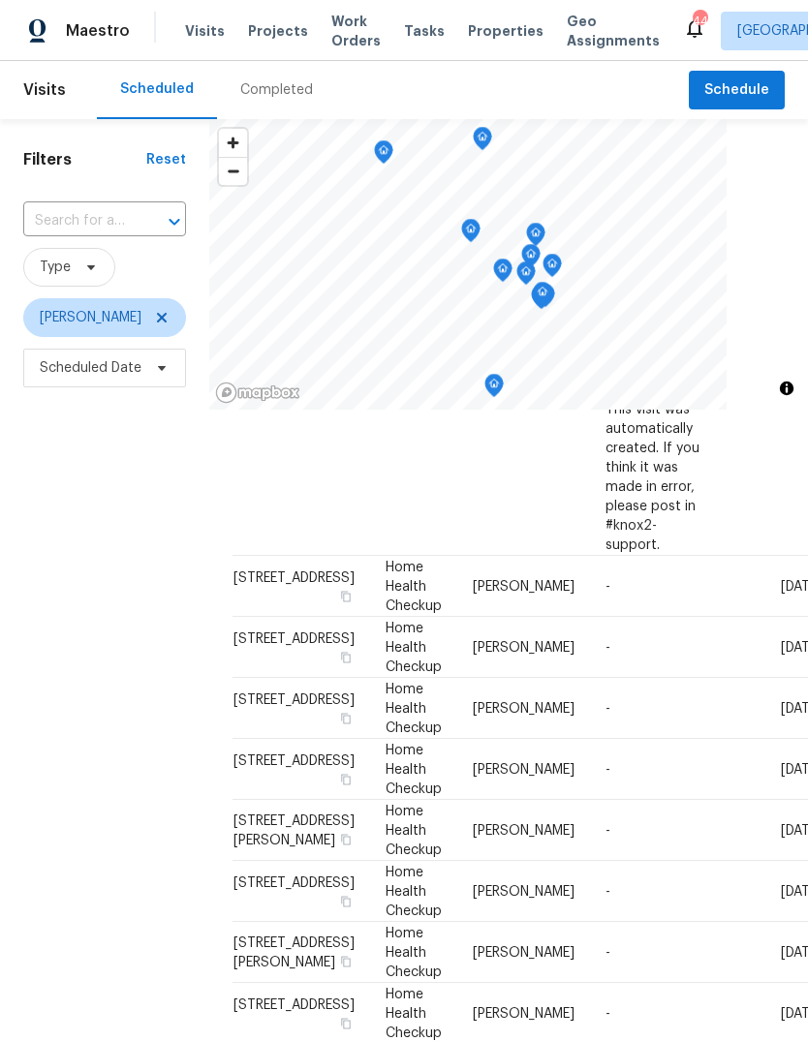
scroll to position [761, 0]
click at [97, 678] on div "Filters Reset ​ Type Shawn Wise Scheduled Date" at bounding box center [104, 681] width 209 height 1124
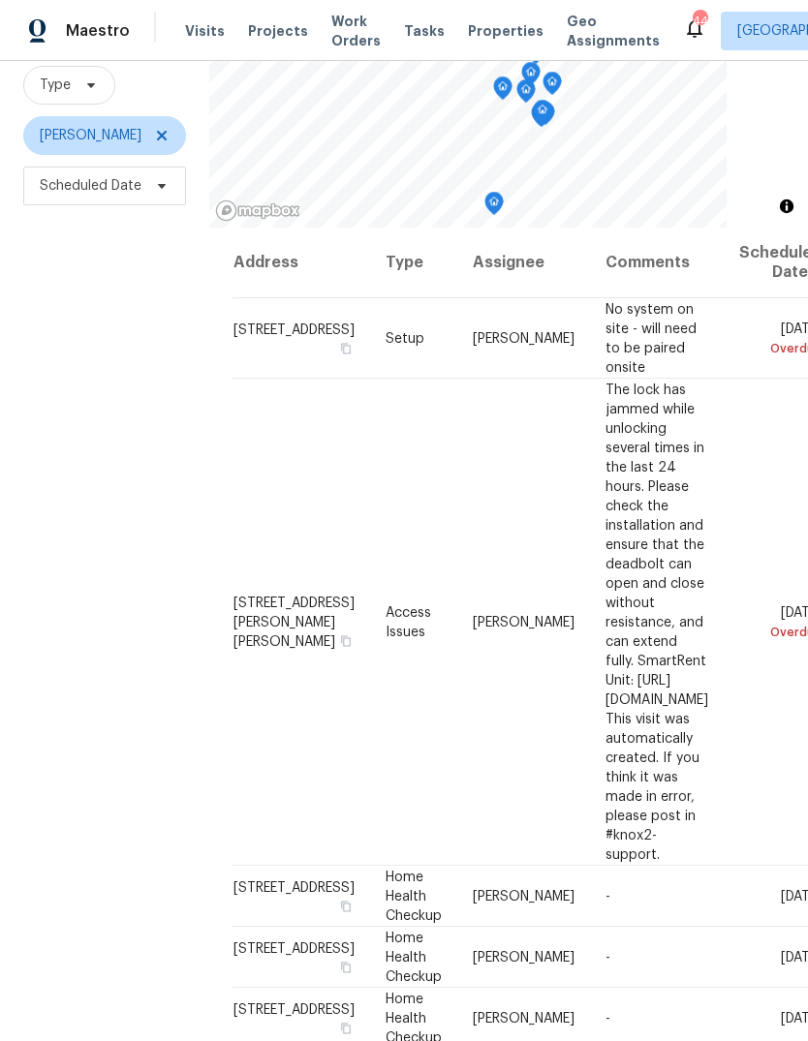
scroll to position [0, 0]
click at [494, 105] on icon "Map marker" at bounding box center [500, 108] width 17 height 22
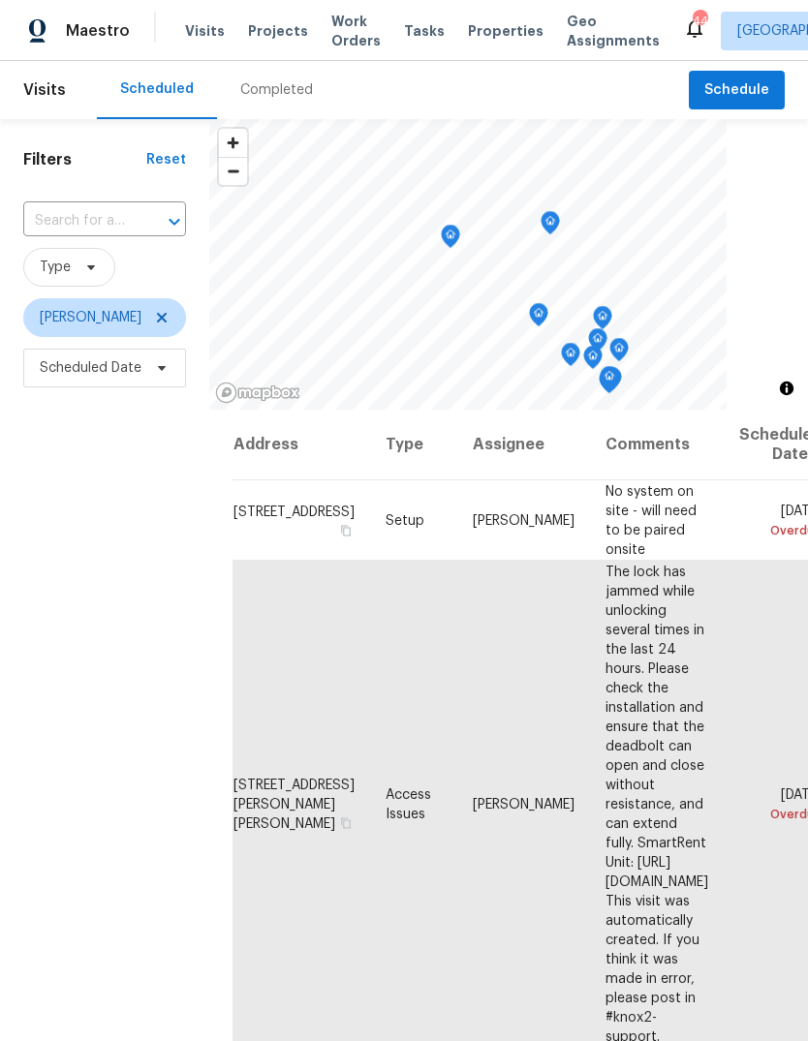
click at [547, 229] on icon "Map marker" at bounding box center [549, 223] width 17 height 22
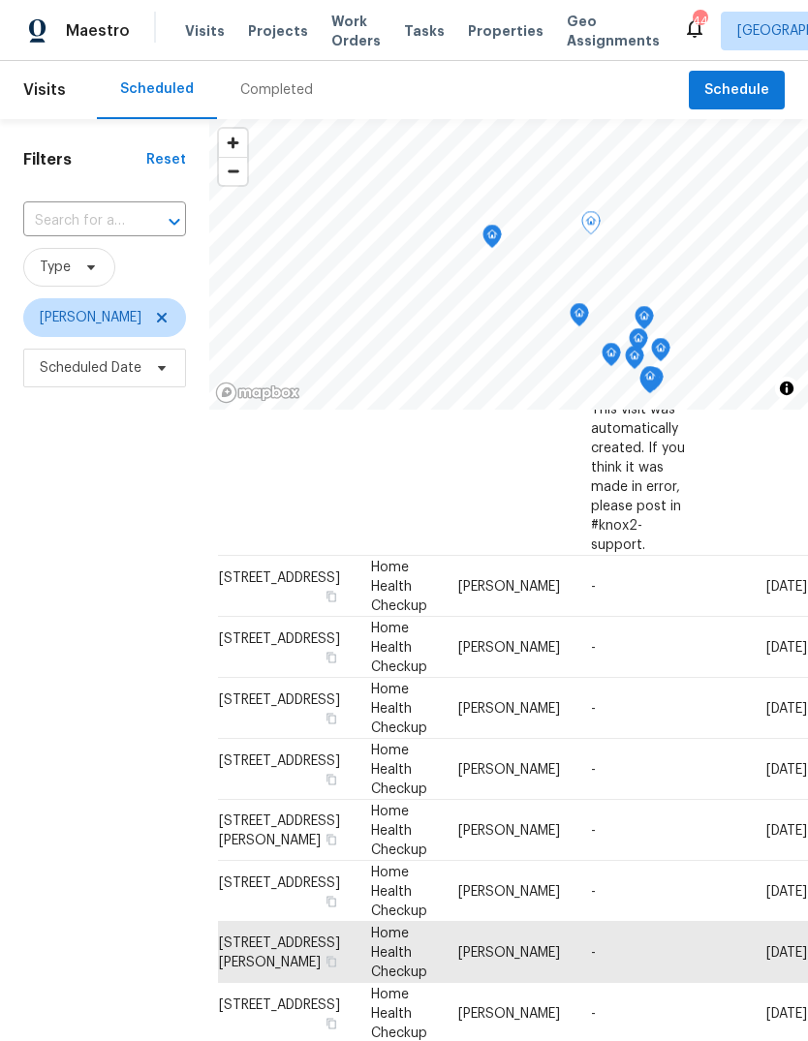
scroll to position [749, 130]
click at [0, 0] on icon at bounding box center [0, 0] width 0 height 0
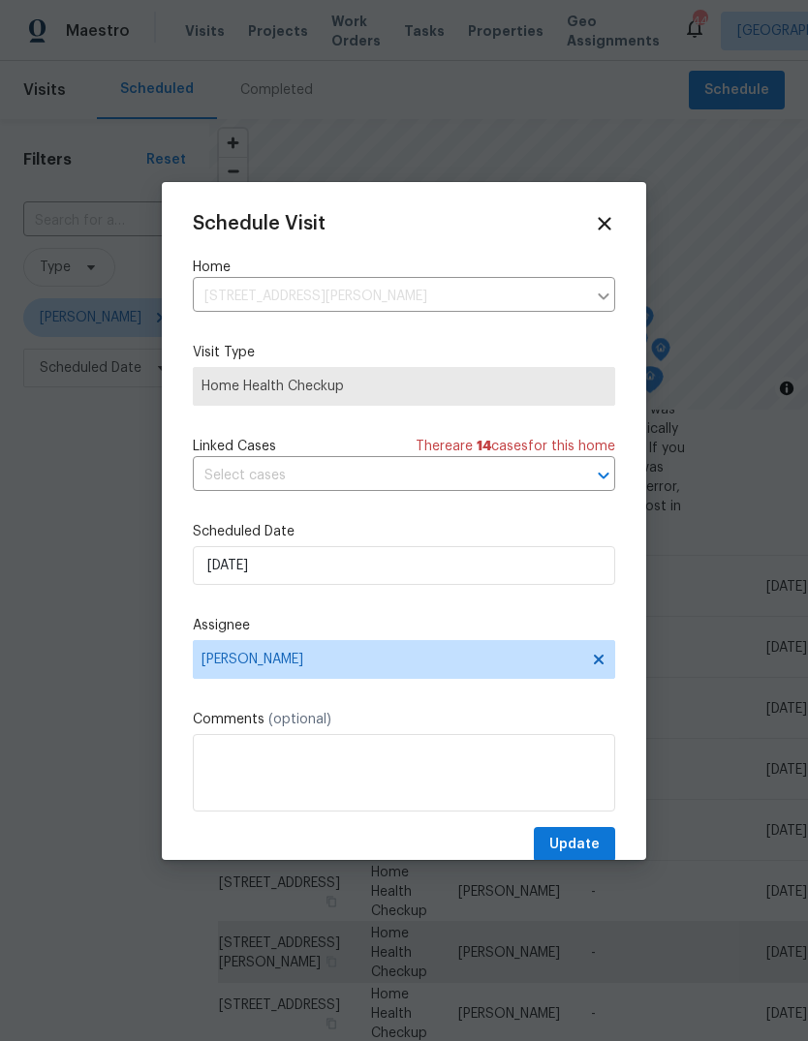
click at [592, 203] on div "Schedule Visit Home 6233 Reagan Ln, Wake Forest, NC 27587 ​ Visit Type Home Hea…" at bounding box center [404, 521] width 484 height 678
click at [612, 224] on icon at bounding box center [604, 223] width 21 height 21
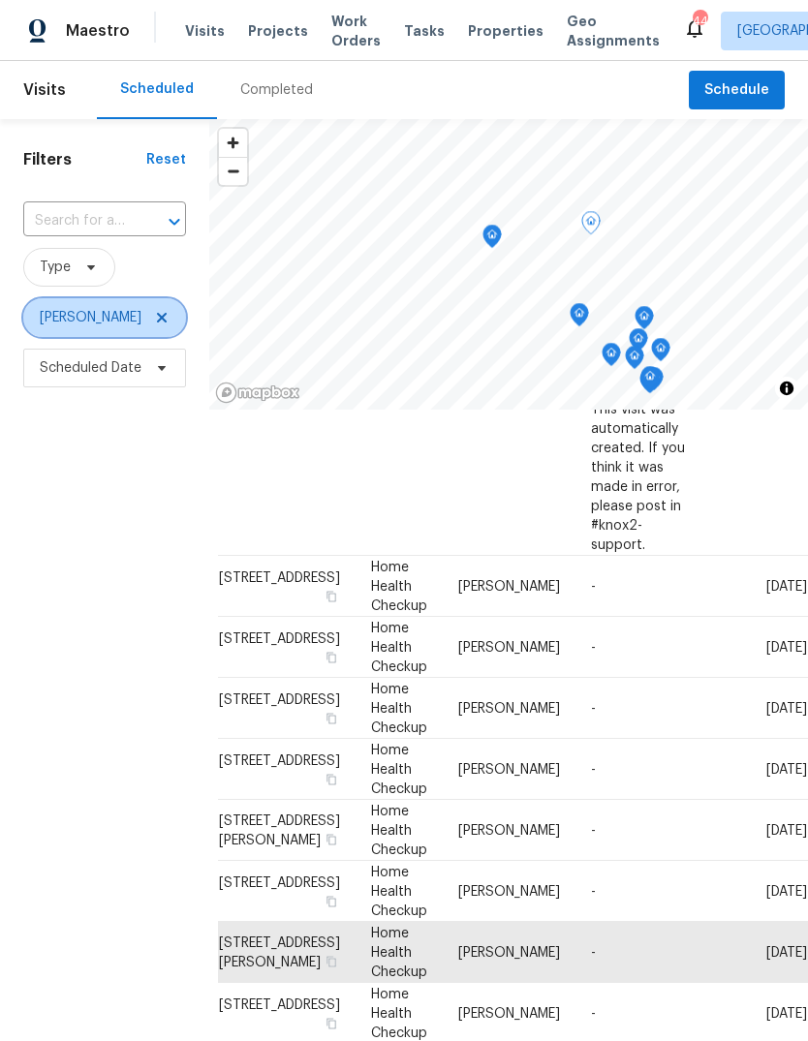
click at [148, 313] on span "[PERSON_NAME]" at bounding box center [104, 317] width 163 height 39
click at [154, 324] on icon at bounding box center [161, 317] width 15 height 15
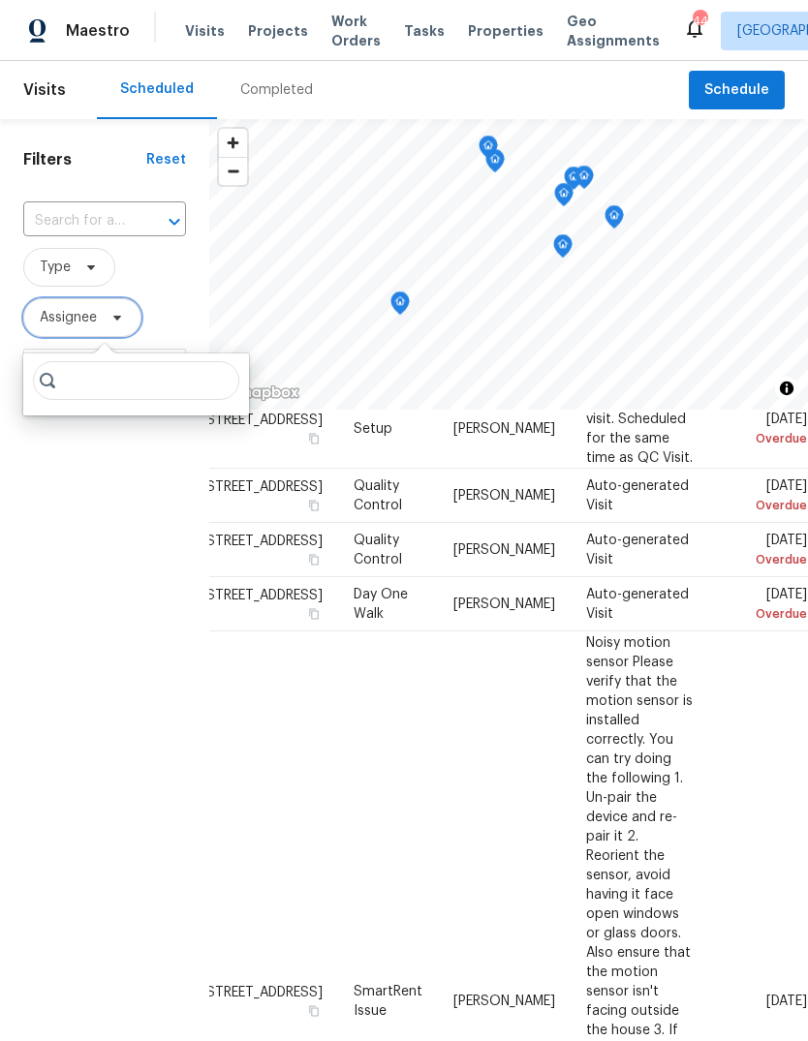
click at [108, 325] on span at bounding box center [114, 317] width 21 height 15
click at [119, 324] on icon at bounding box center [116, 317] width 15 height 15
click at [143, 388] on input "search" at bounding box center [136, 380] width 206 height 39
click at [112, 581] on div "Filters Reset ​ Type Assignee Scheduled Date" at bounding box center [104, 681] width 209 height 1124
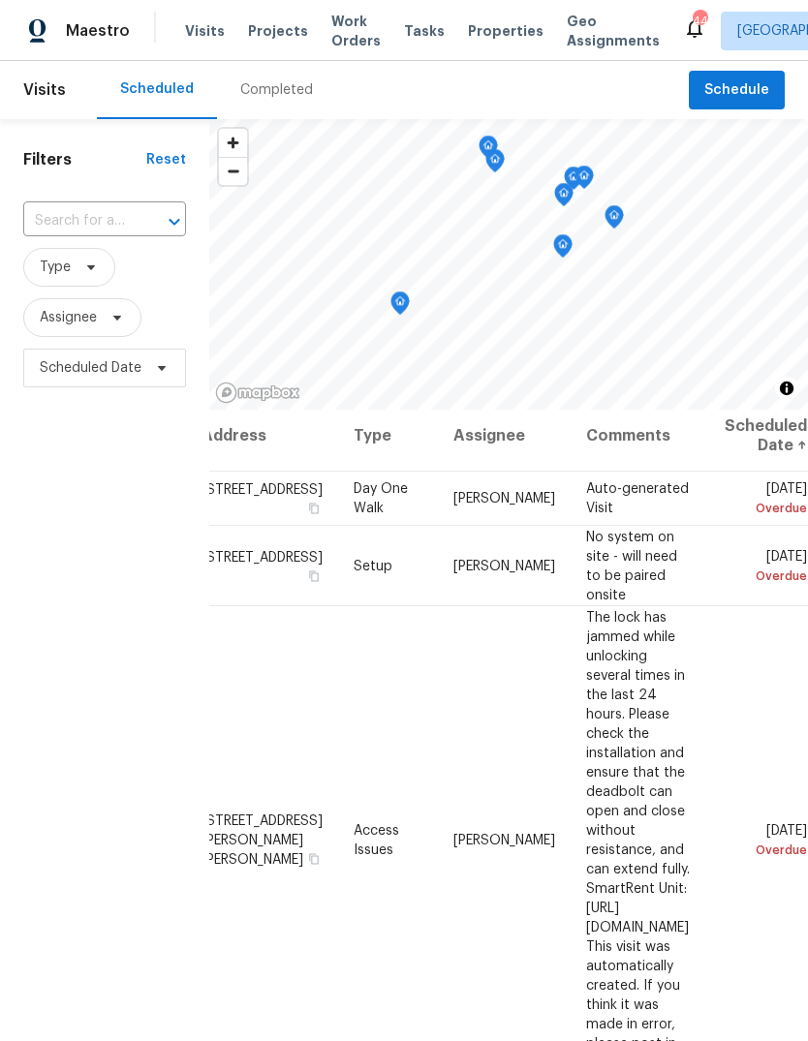
scroll to position [10, 161]
click at [0, 0] on icon at bounding box center [0, 0] width 0 height 0
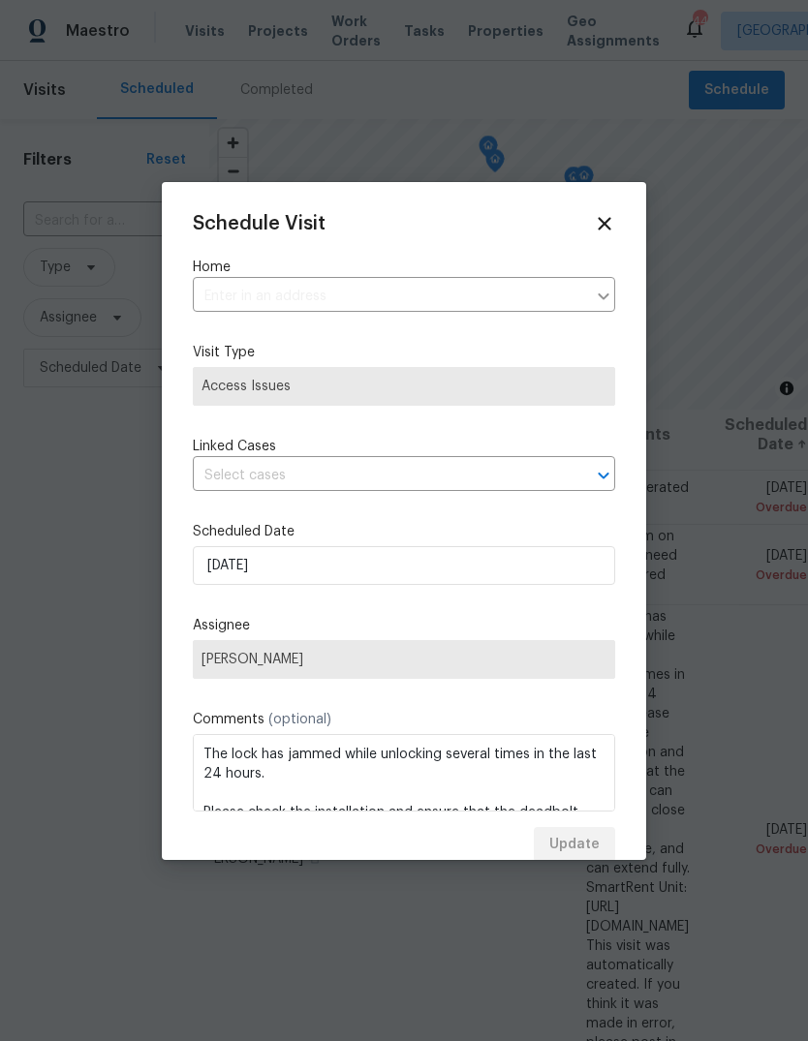
type input "1400 Woods Creek Dr, Garner, NC 27529"
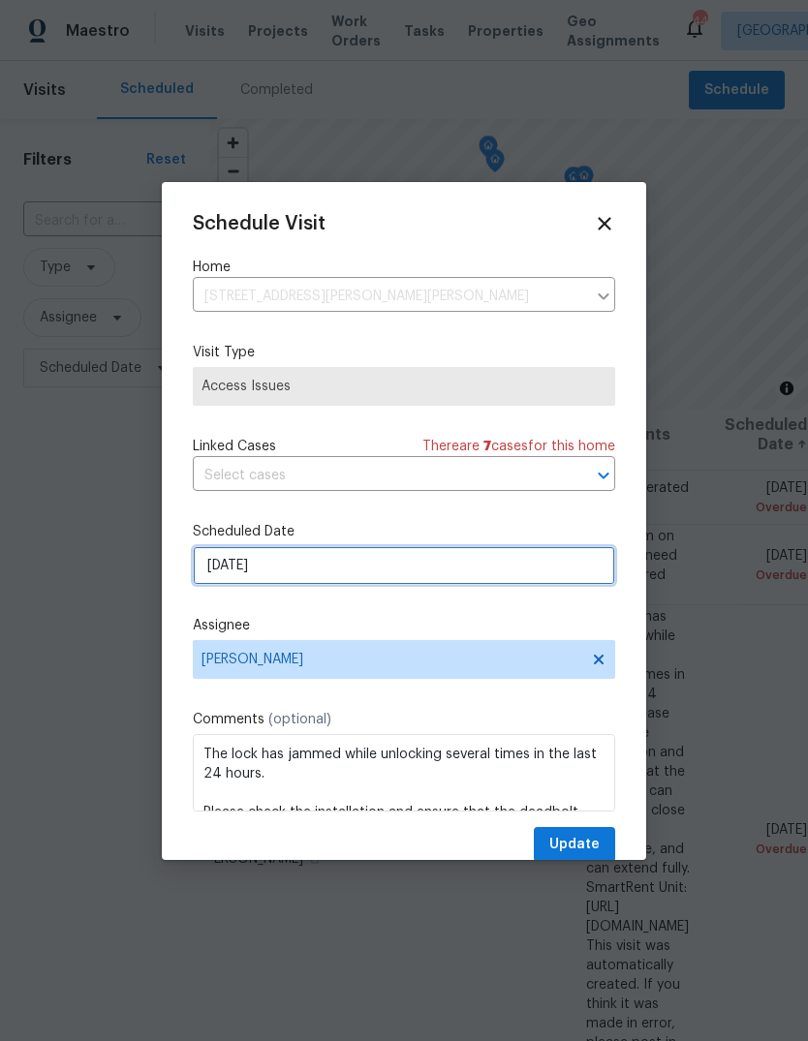
click at [326, 564] on input "9/12/2025" at bounding box center [404, 565] width 422 height 39
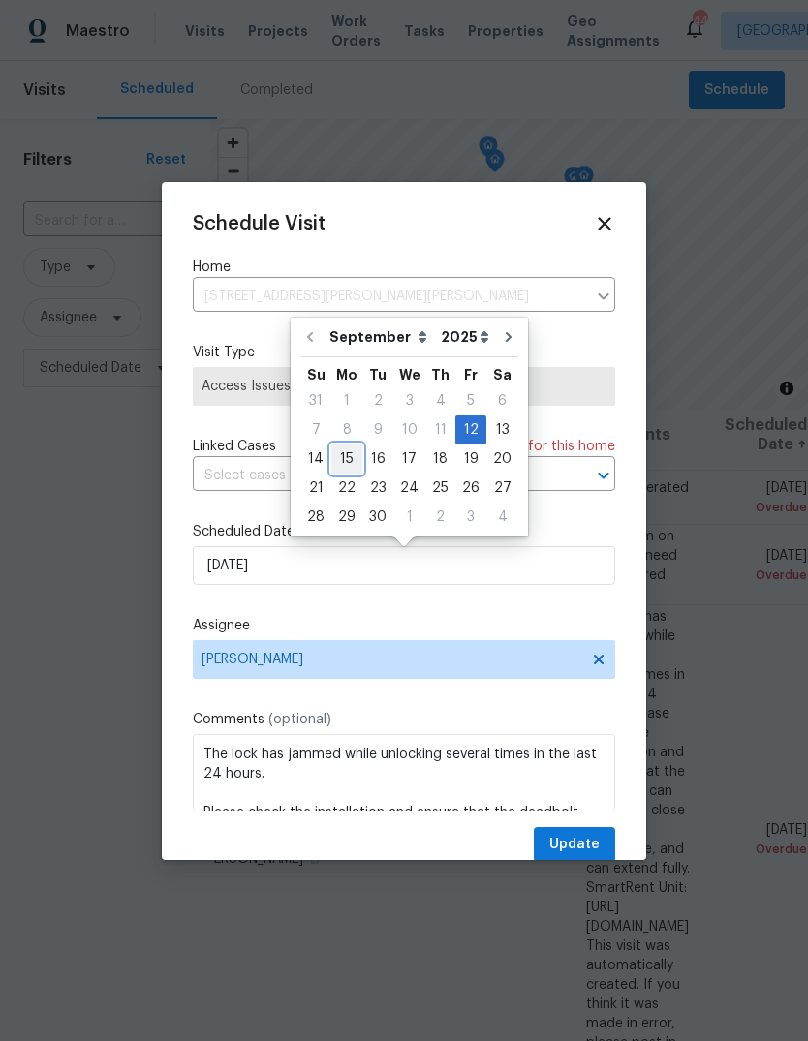
click at [345, 459] on div "15" at bounding box center [346, 459] width 31 height 27
type input "9/15/2025"
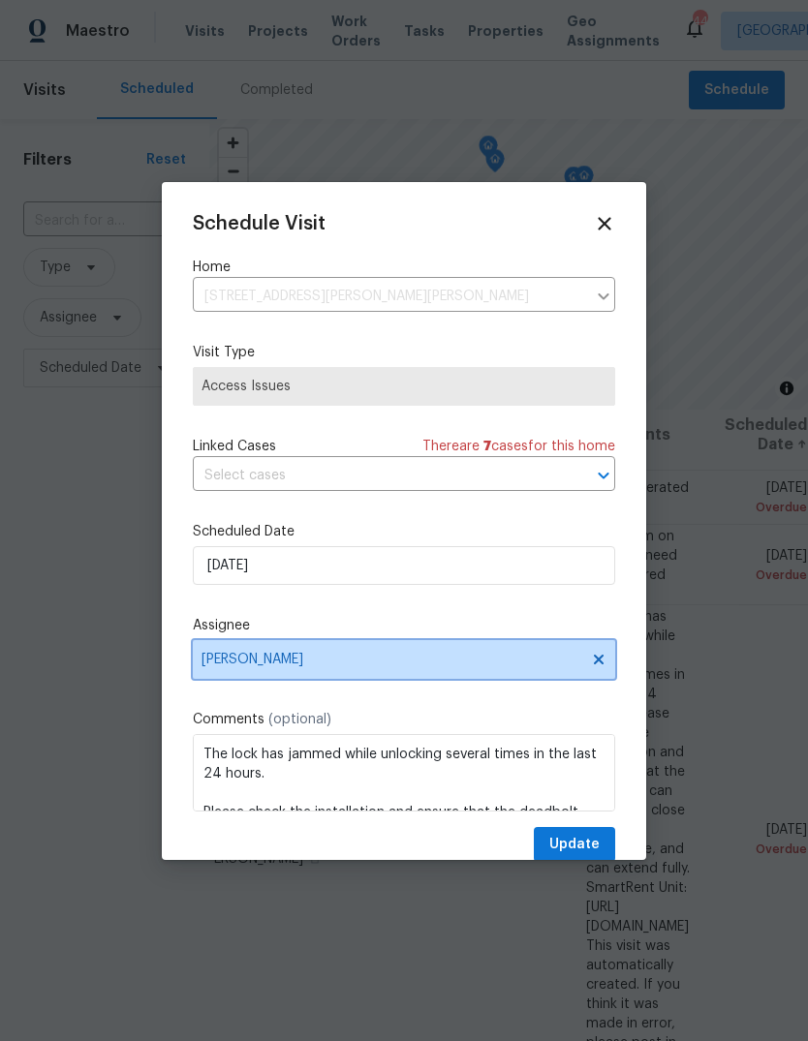
click at [404, 662] on span "[PERSON_NAME]" at bounding box center [391, 659] width 380 height 15
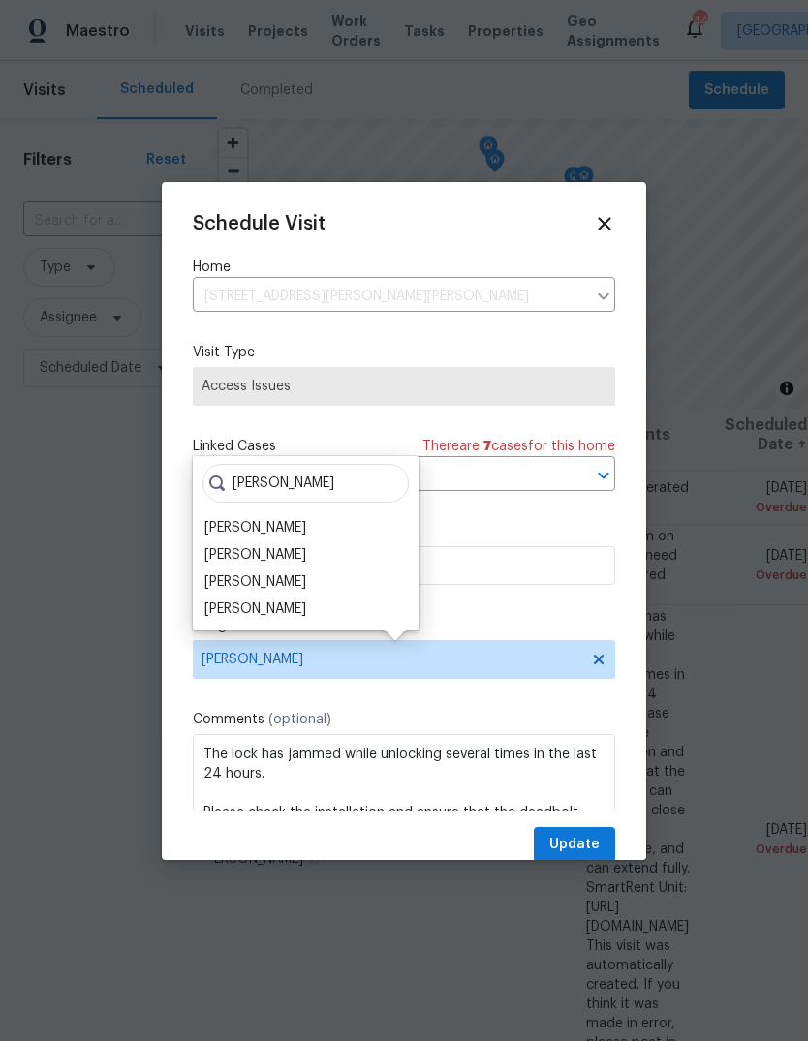
type input "Hunt"
click at [291, 581] on div "[PERSON_NAME]" at bounding box center [255, 581] width 102 height 19
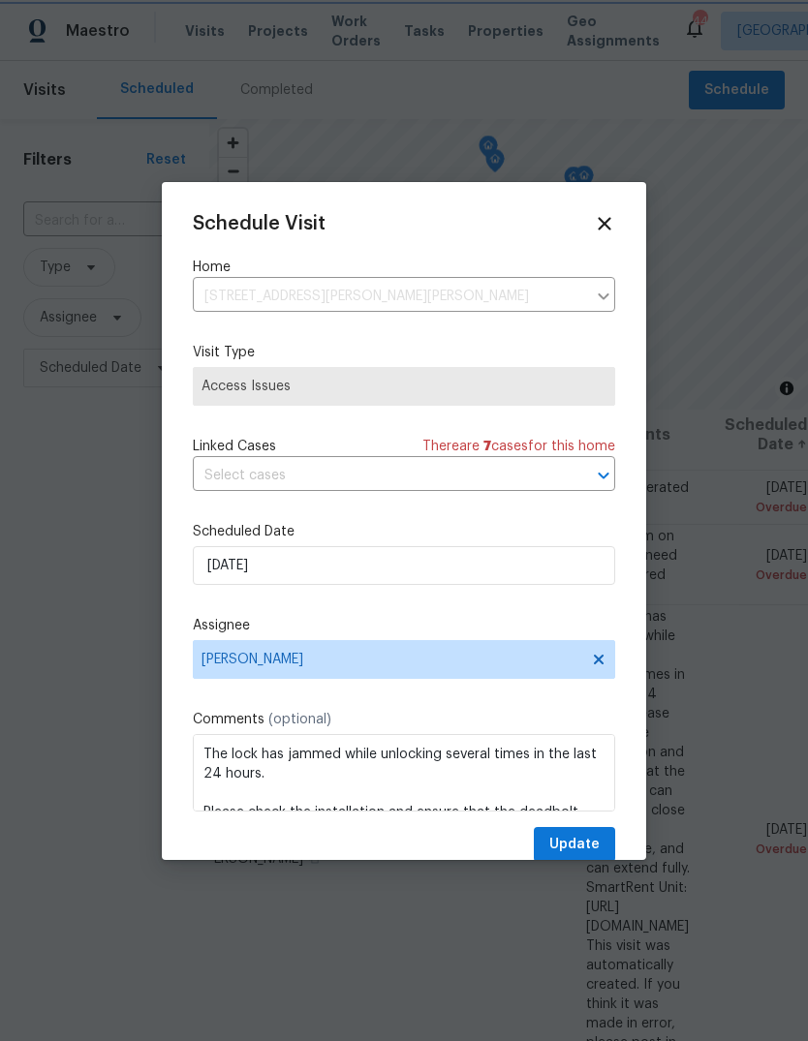
click at [592, 841] on span "Update" at bounding box center [574, 845] width 50 height 24
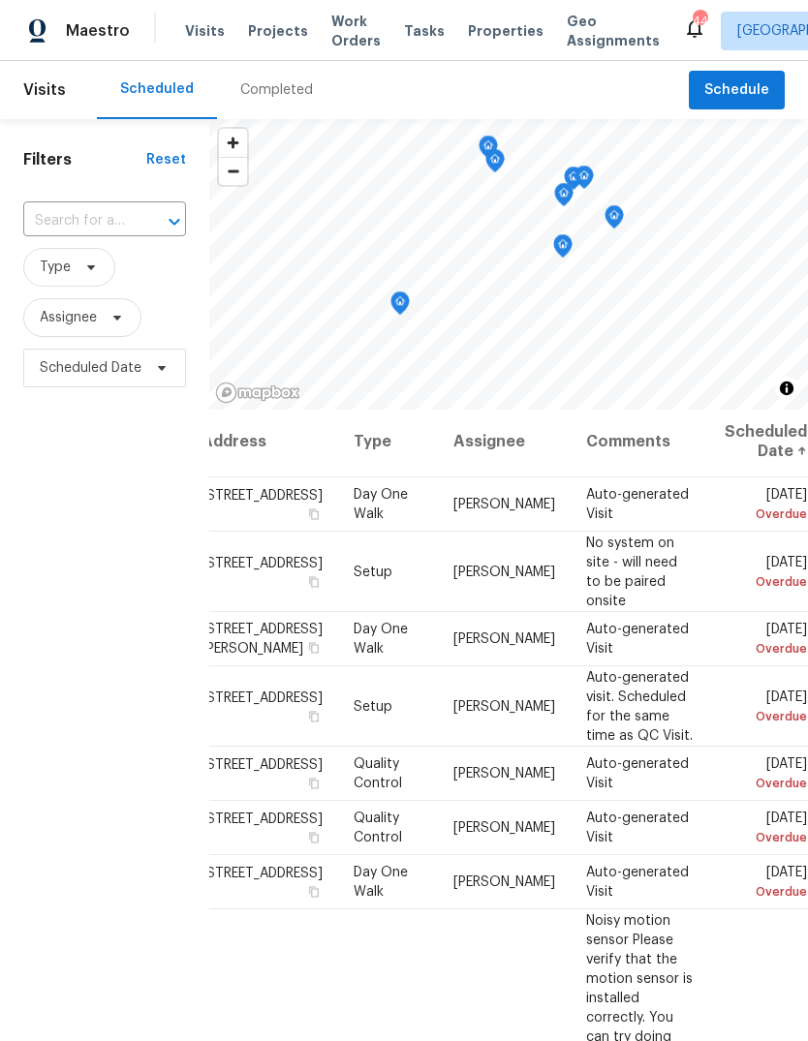
scroll to position [3, 161]
click at [0, 0] on icon at bounding box center [0, 0] width 0 height 0
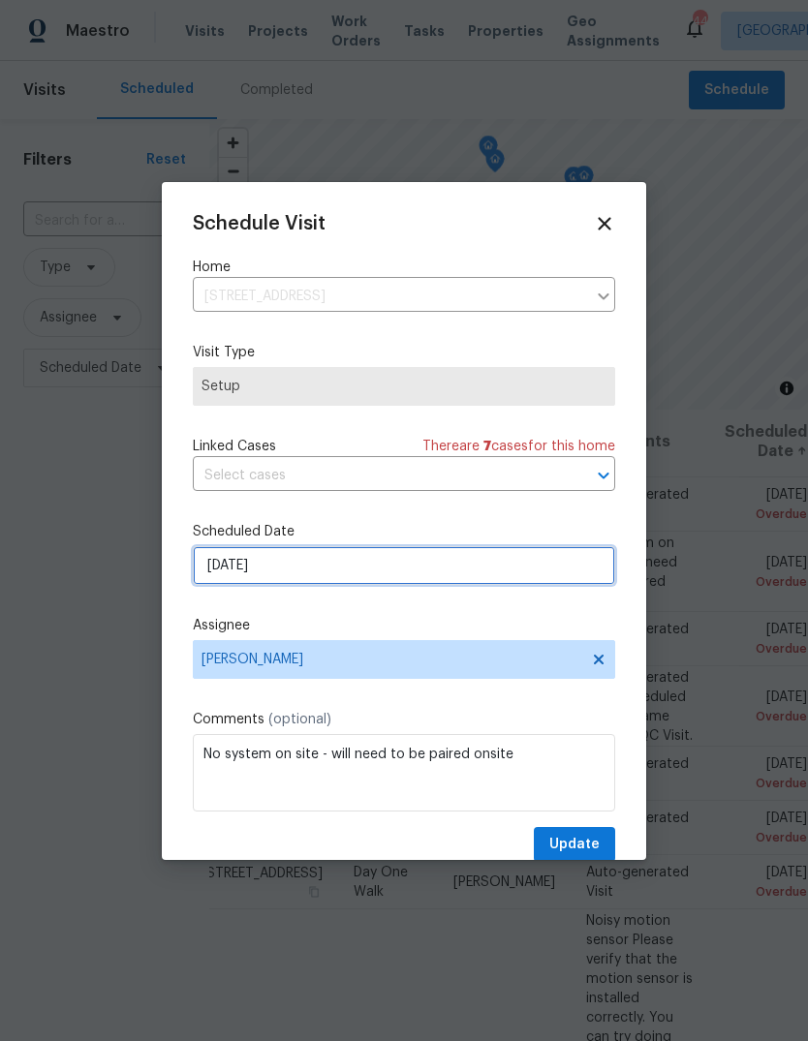
click at [359, 570] on input "9/11/2025" at bounding box center [404, 565] width 422 height 39
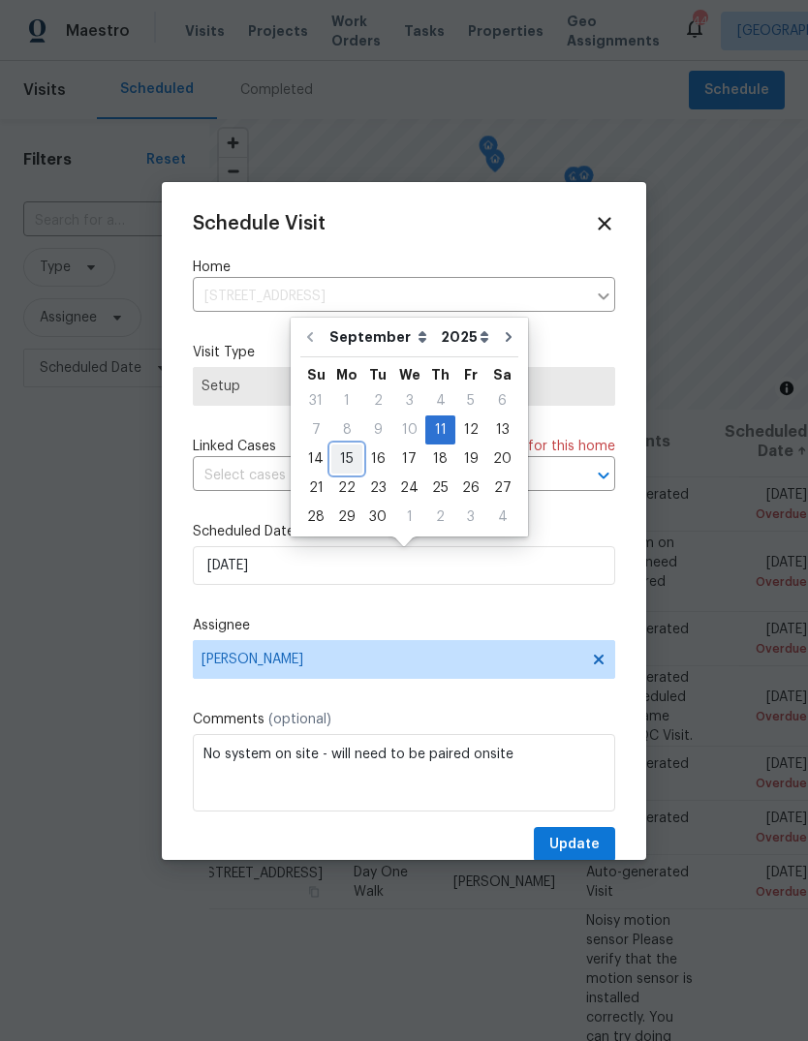
click at [349, 457] on div "15" at bounding box center [346, 459] width 31 height 27
type input "9/15/2025"
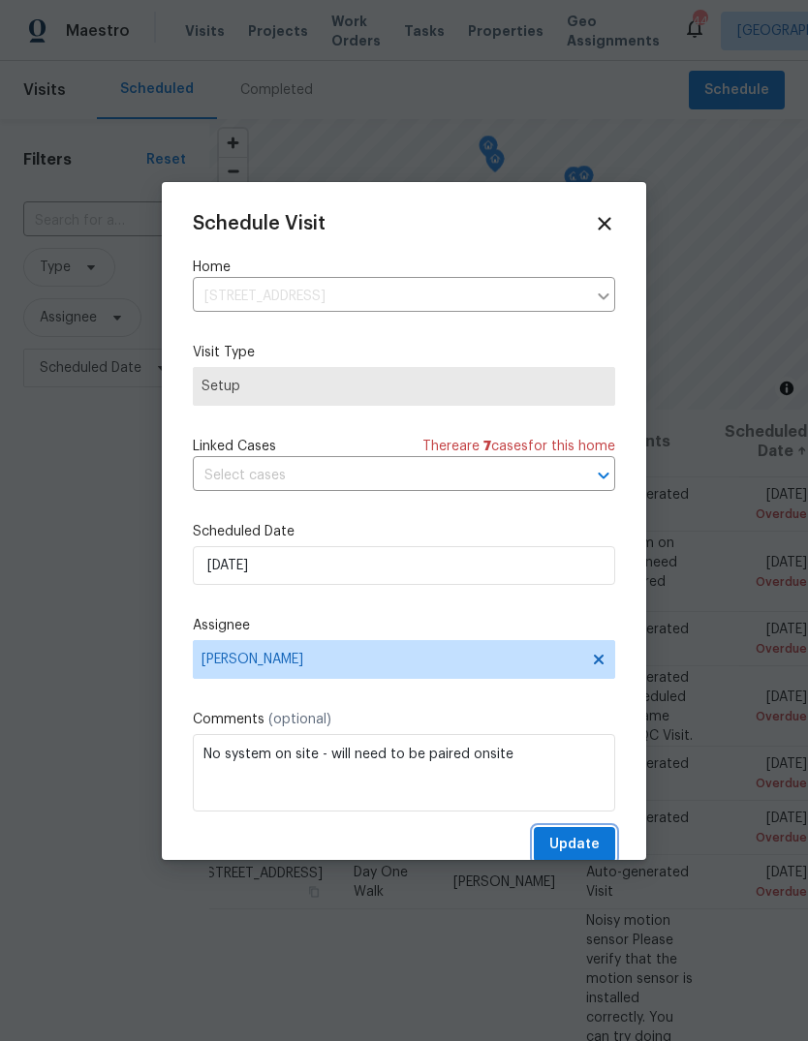
click at [594, 843] on span "Update" at bounding box center [574, 845] width 50 height 24
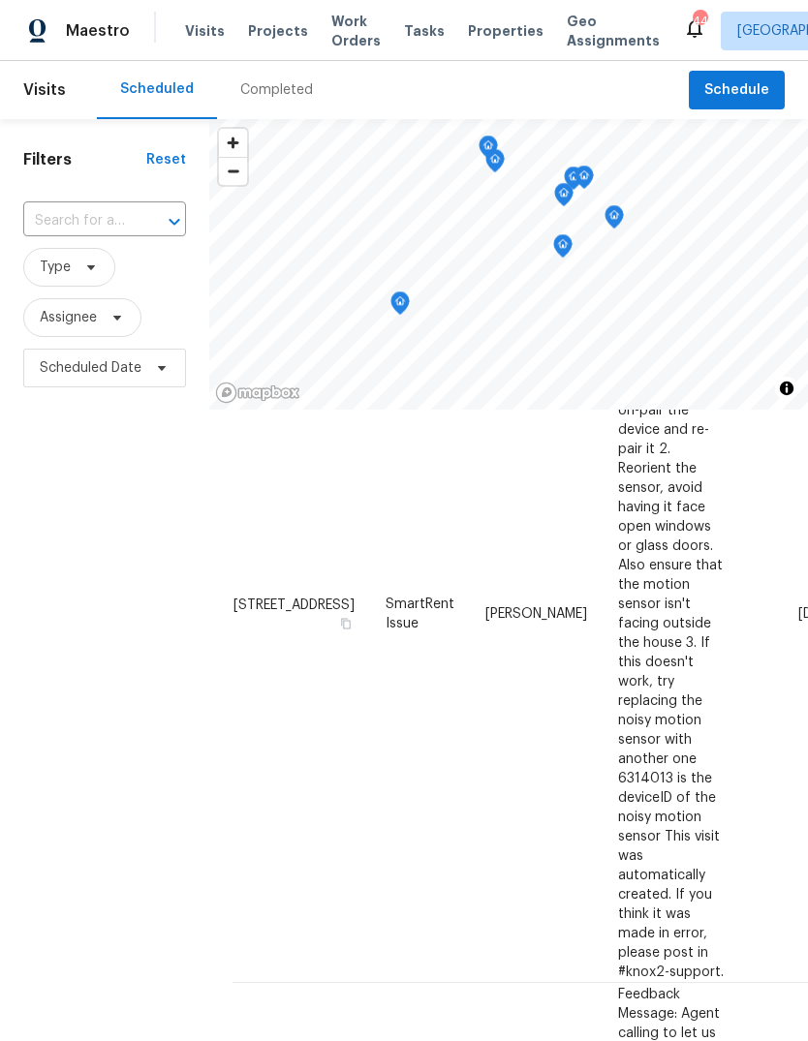
scroll to position [587, 0]
click at [116, 314] on icon at bounding box center [116, 317] width 15 height 15
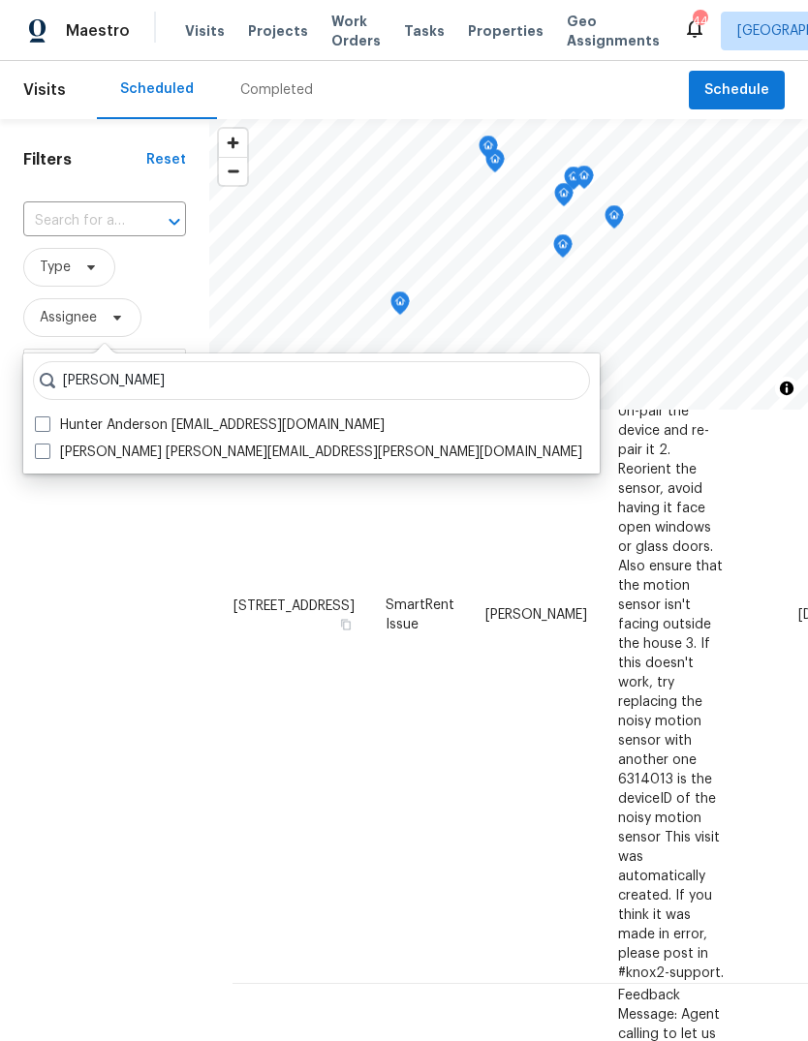
type input "Hunter anderson"
click at [41, 454] on span at bounding box center [42, 451] width 15 height 15
click at [41, 454] on input "Hunter Anderson hunter.anderson@opendoor.com" at bounding box center [41, 449] width 13 height 13
checkbox input "true"
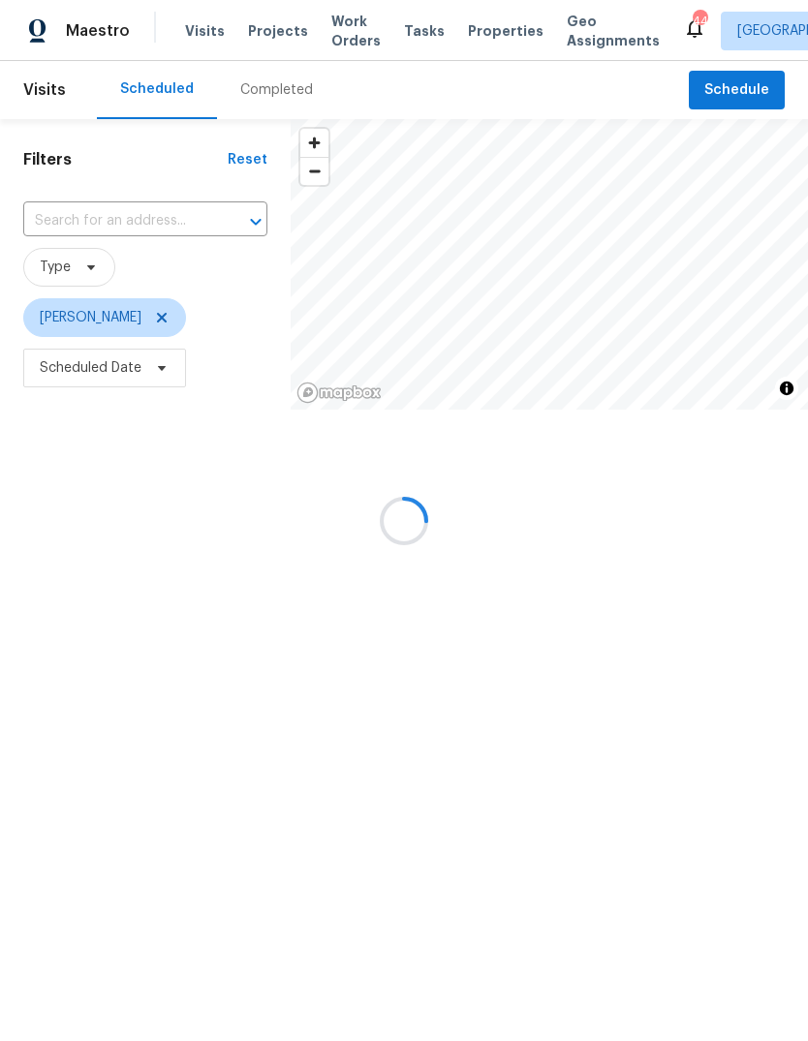
scroll to position [200, 0]
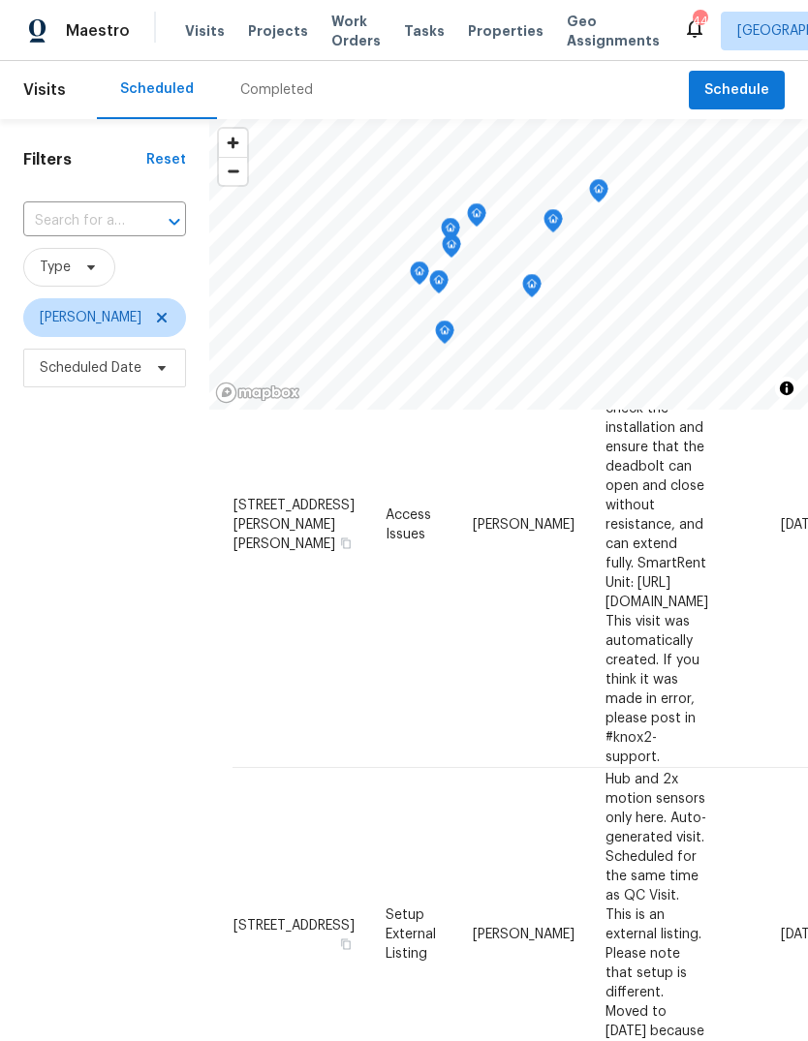
click at [102, 661] on div "Filters Reset ​ Type Hunter Anderson Scheduled Date" at bounding box center [104, 681] width 209 height 1124
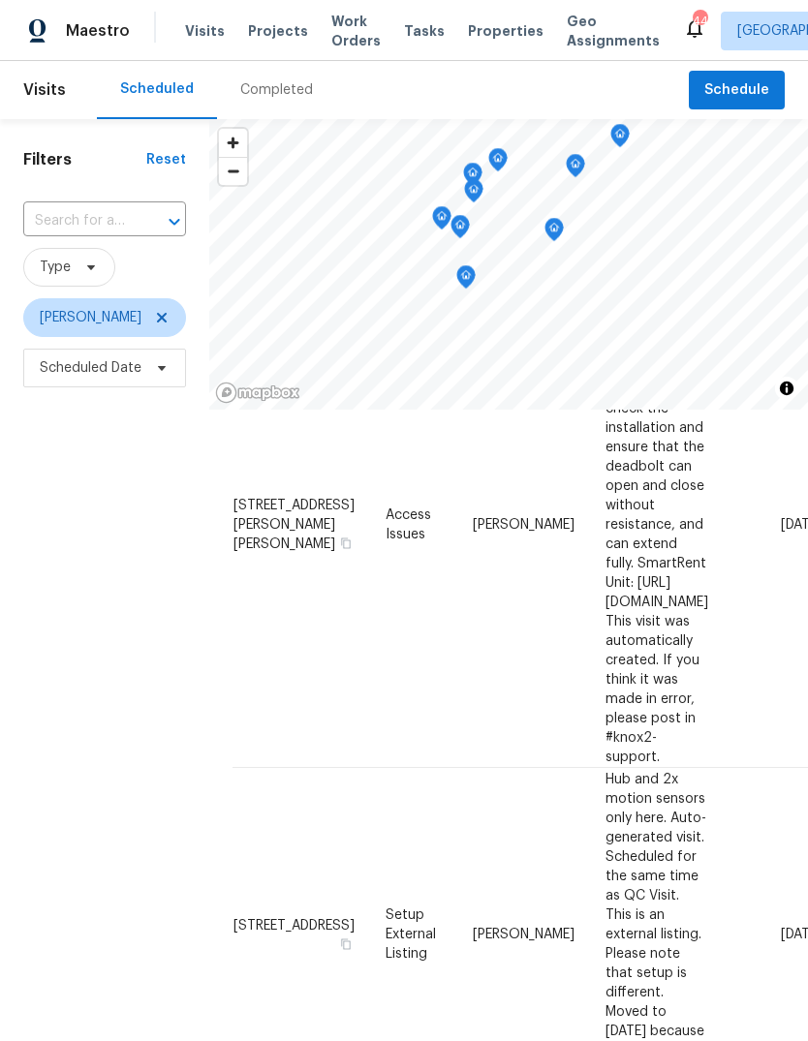
scroll to position [0, 0]
click at [167, 310] on icon at bounding box center [161, 317] width 15 height 15
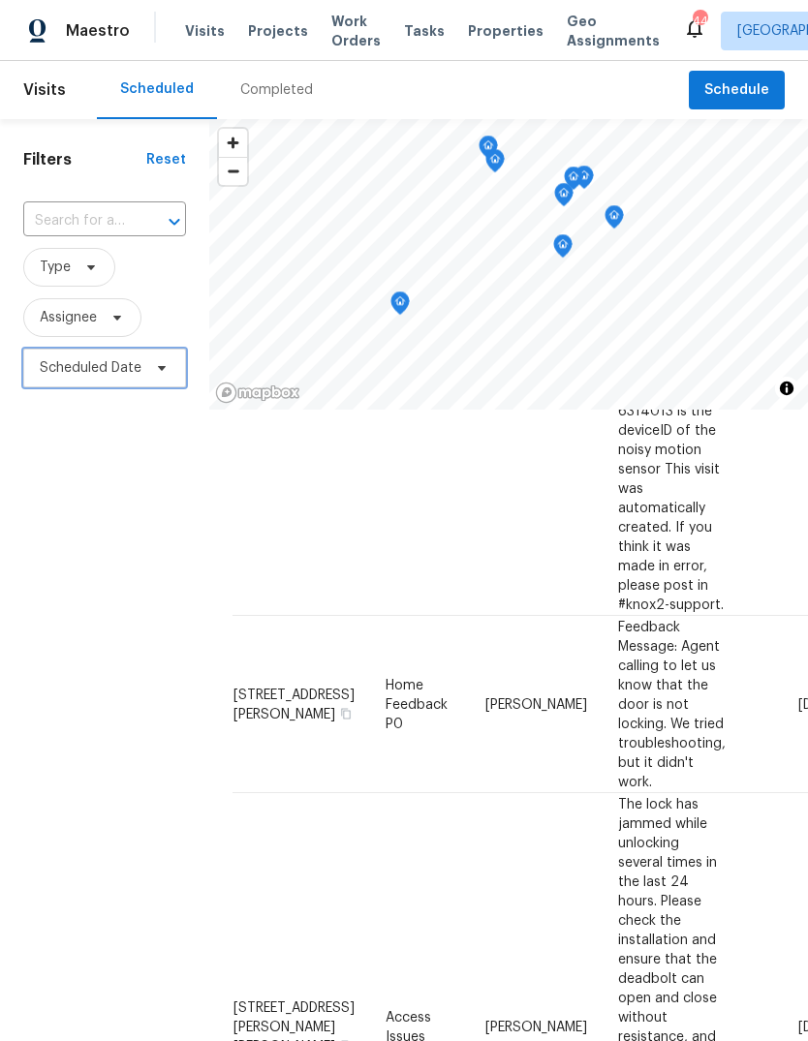
click at [170, 349] on span "Scheduled Date" at bounding box center [104, 368] width 163 height 39
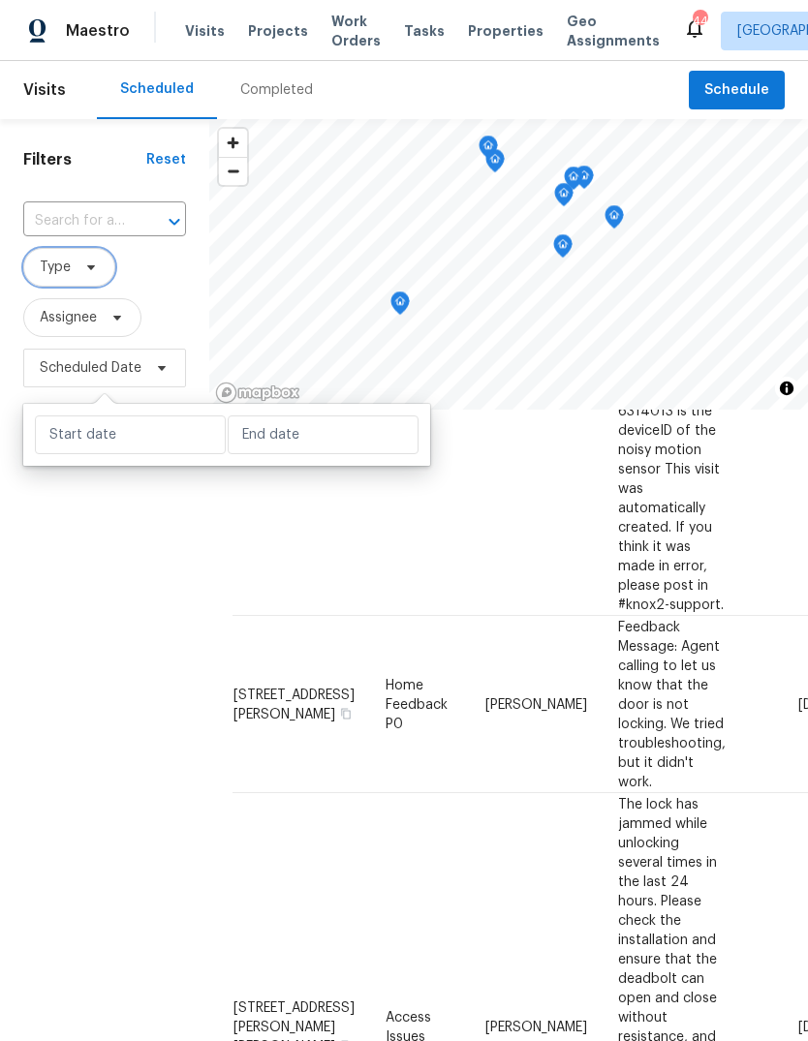
click at [91, 260] on icon at bounding box center [90, 267] width 15 height 15
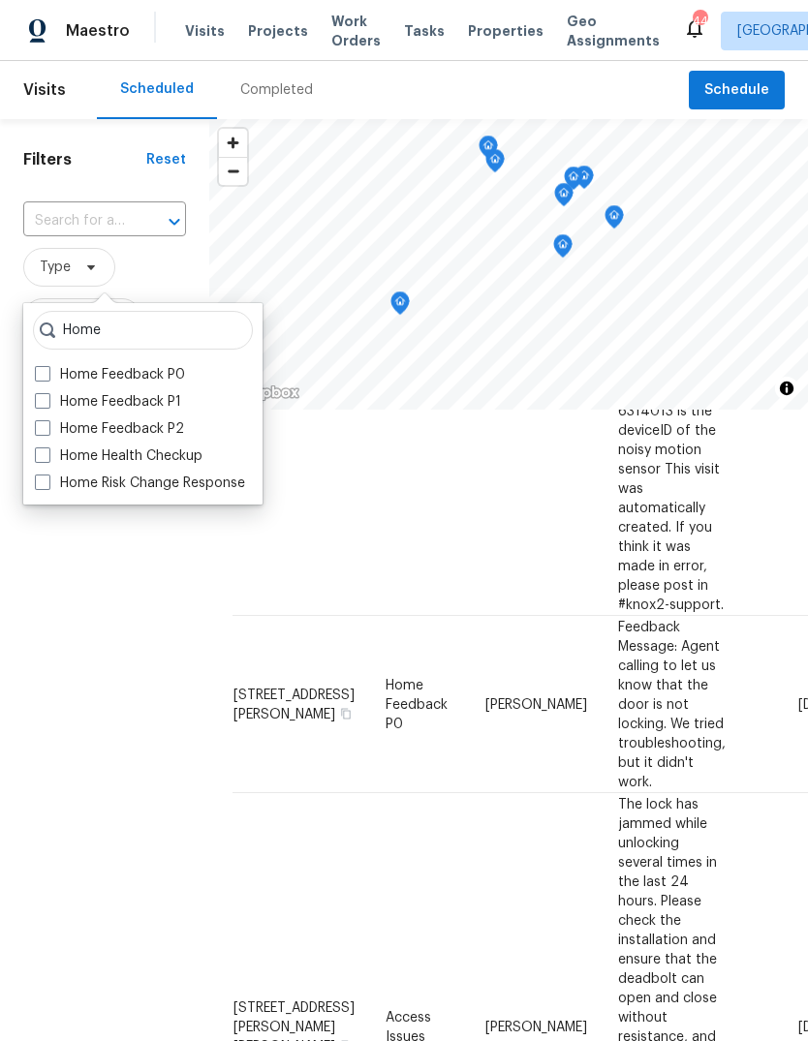
type input "Home"
click at [46, 447] on span at bounding box center [42, 454] width 15 height 15
click at [46, 446] on input "Home Health Checkup" at bounding box center [41, 452] width 13 height 13
checkbox input "true"
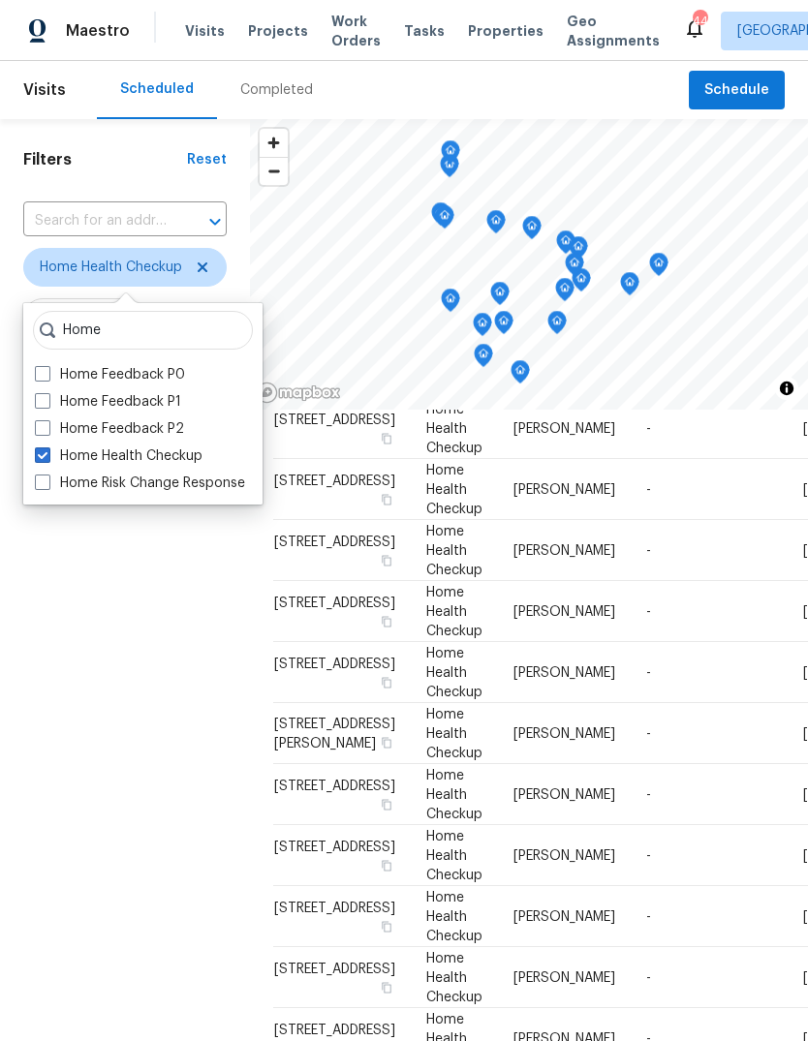
click at [97, 622] on div "Filters Reset ​ Home Health Checkup Assignee Scheduled Date" at bounding box center [125, 681] width 250 height 1124
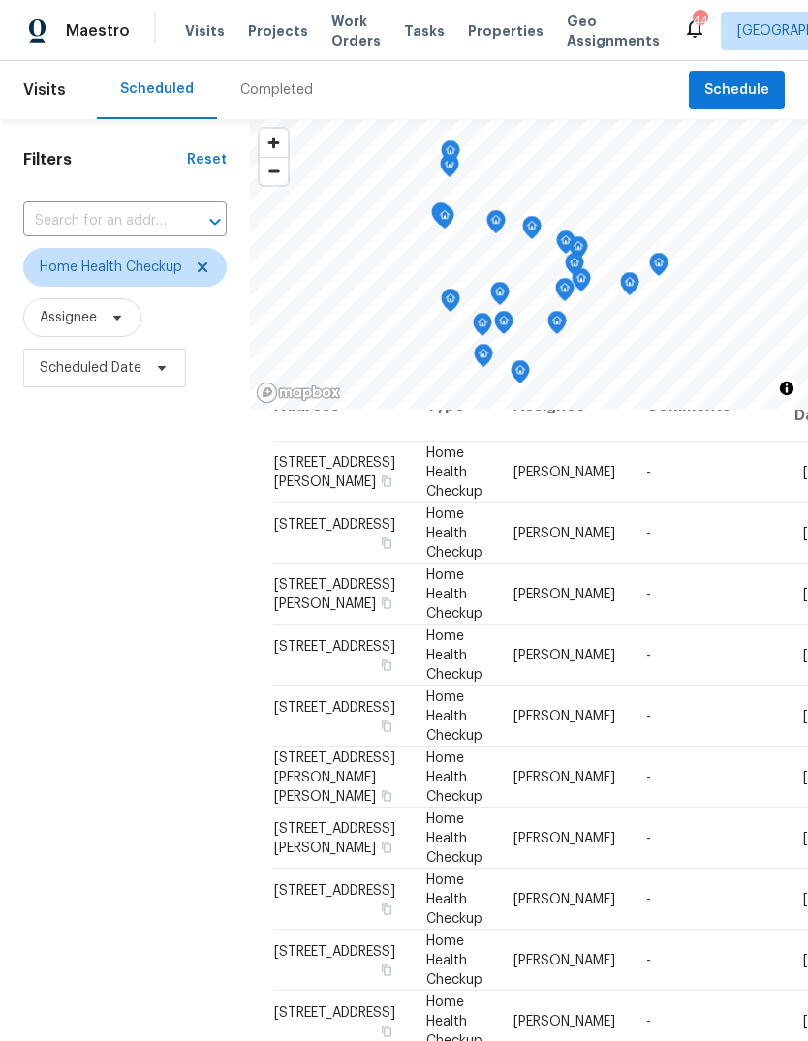
scroll to position [56, 0]
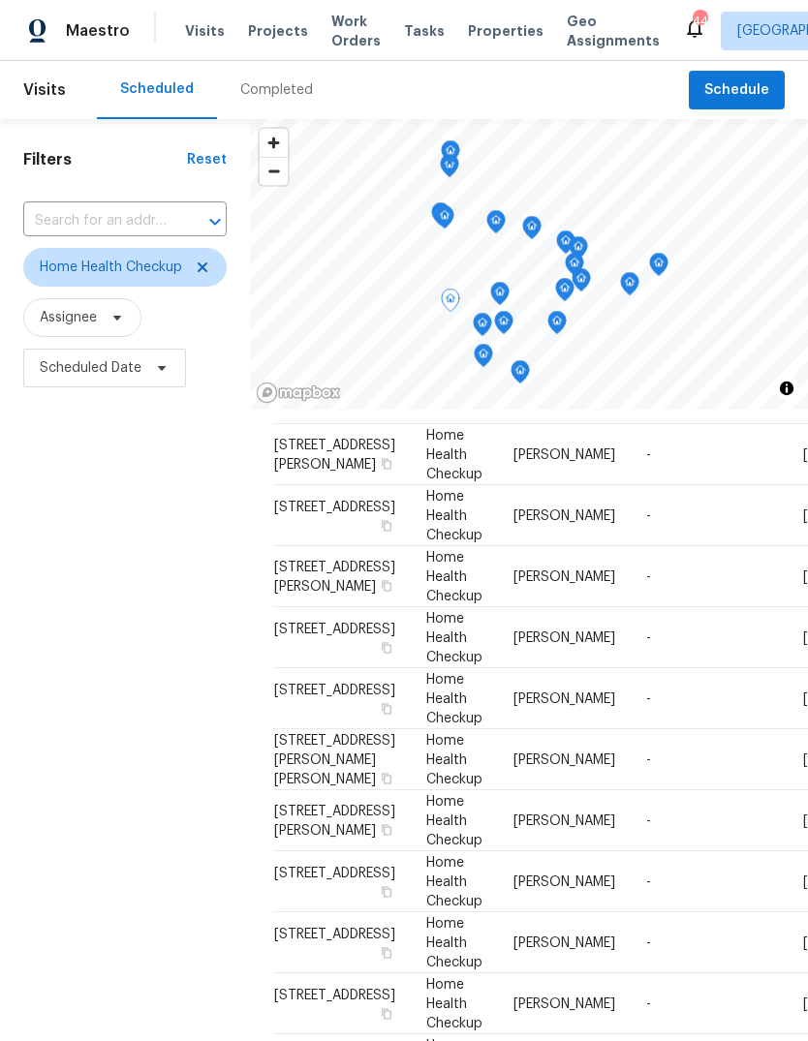
click at [0, 0] on icon at bounding box center [0, 0] width 0 height 0
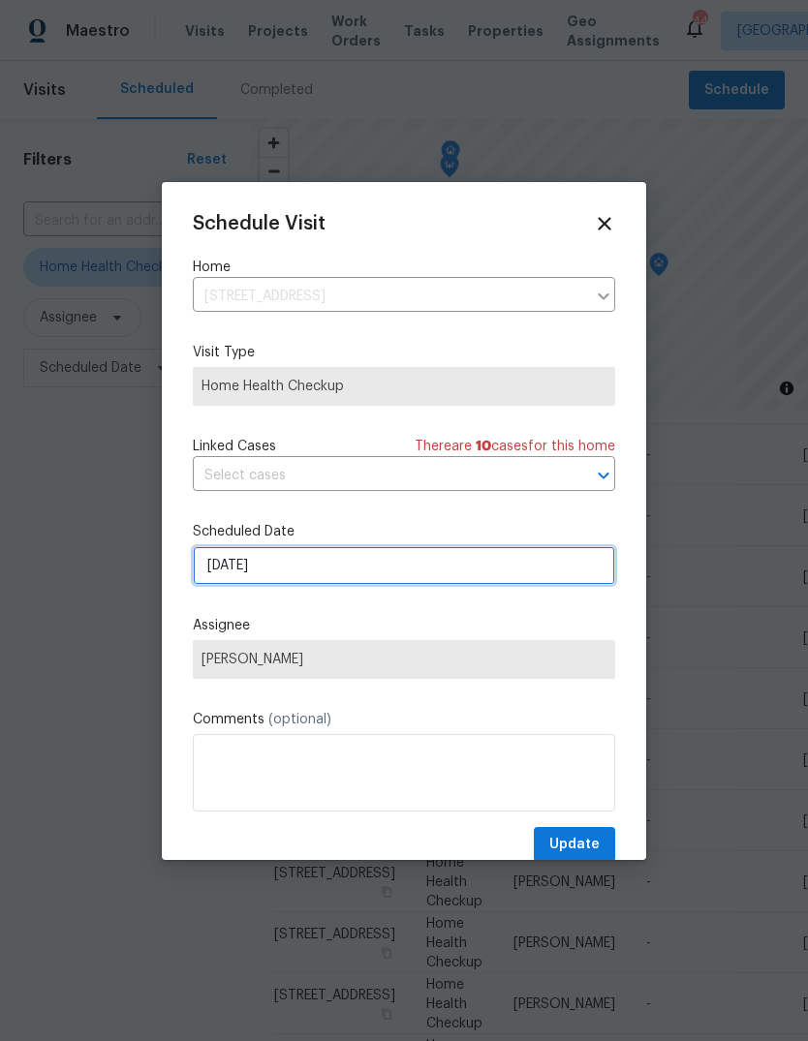
click at [315, 573] on input "9/15/2025" at bounding box center [404, 565] width 422 height 39
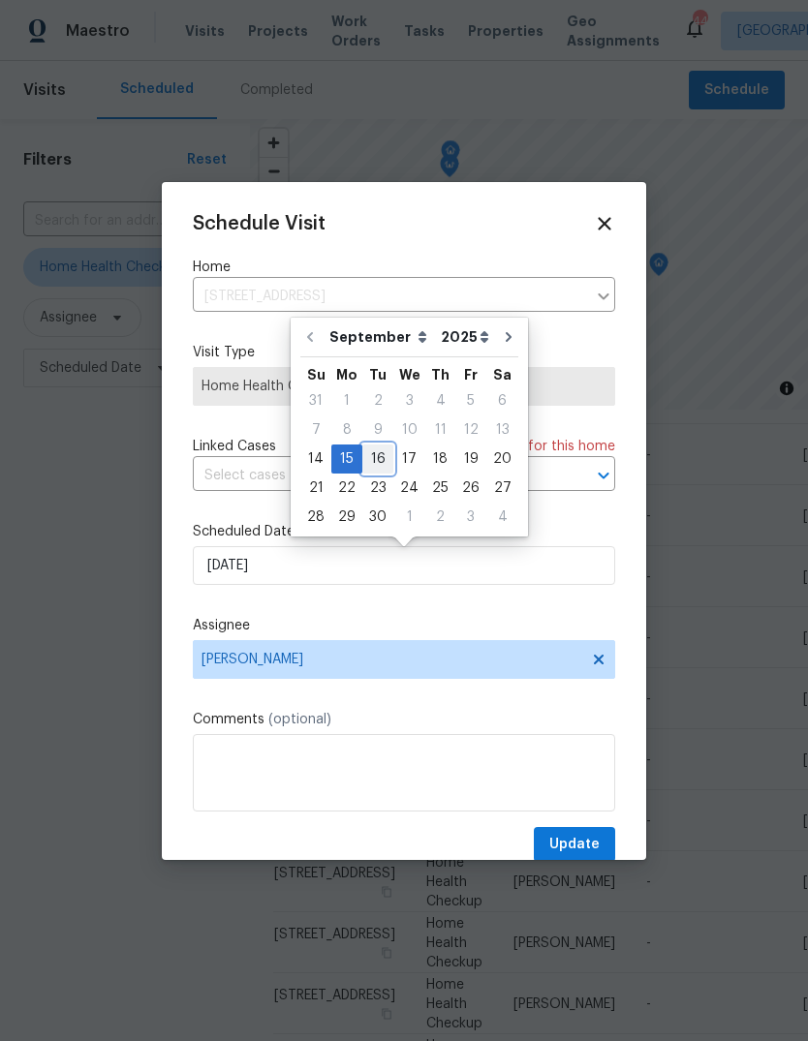
click at [369, 462] on div "16" at bounding box center [377, 459] width 31 height 27
type input "[DATE]"
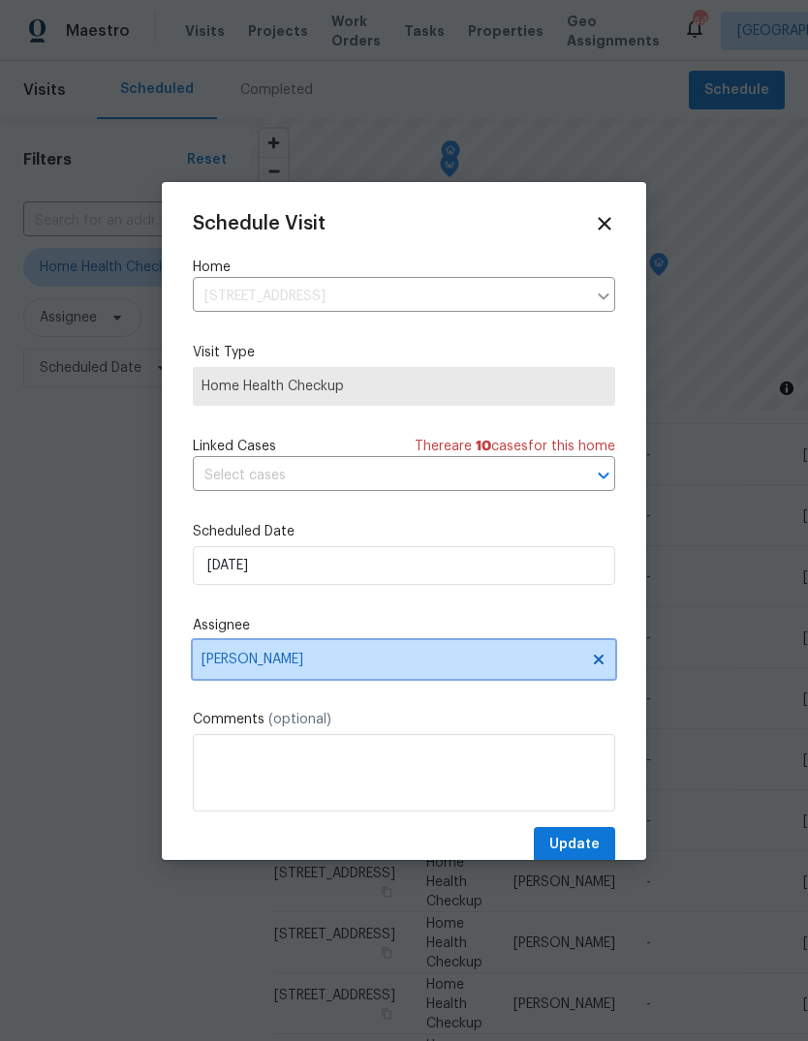
click at [328, 664] on span "[PERSON_NAME]" at bounding box center [391, 659] width 380 height 15
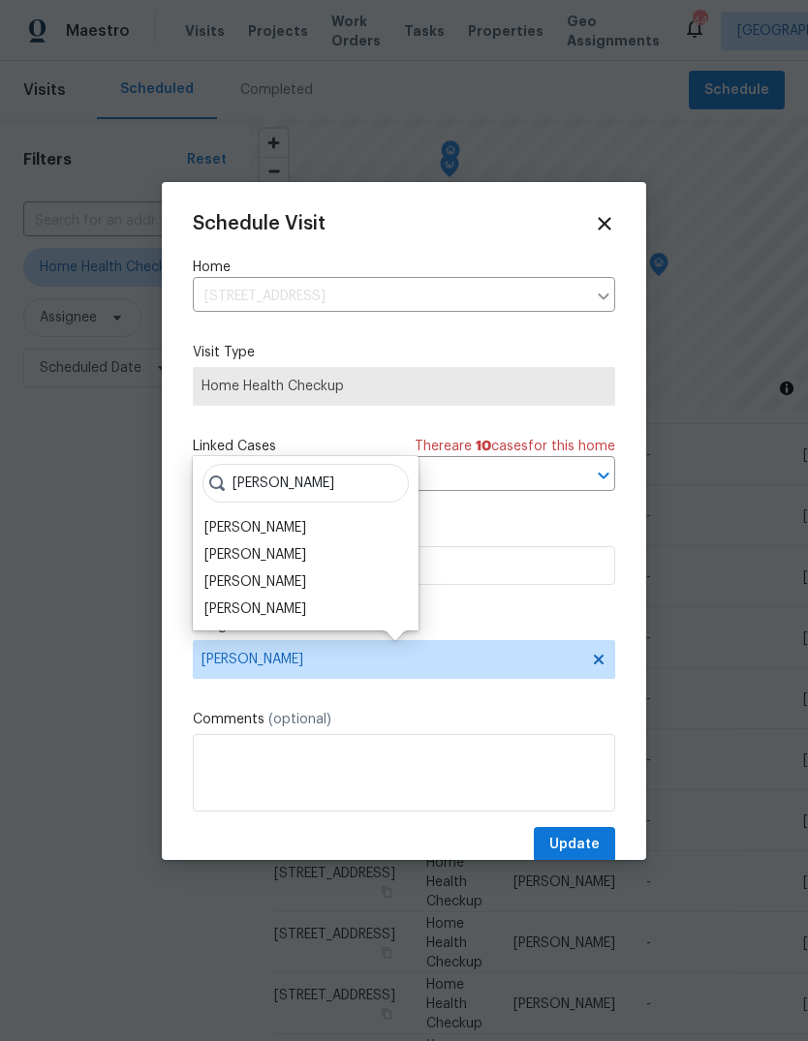
type input "Hunt"
click at [303, 582] on div "[PERSON_NAME]" at bounding box center [255, 581] width 102 height 19
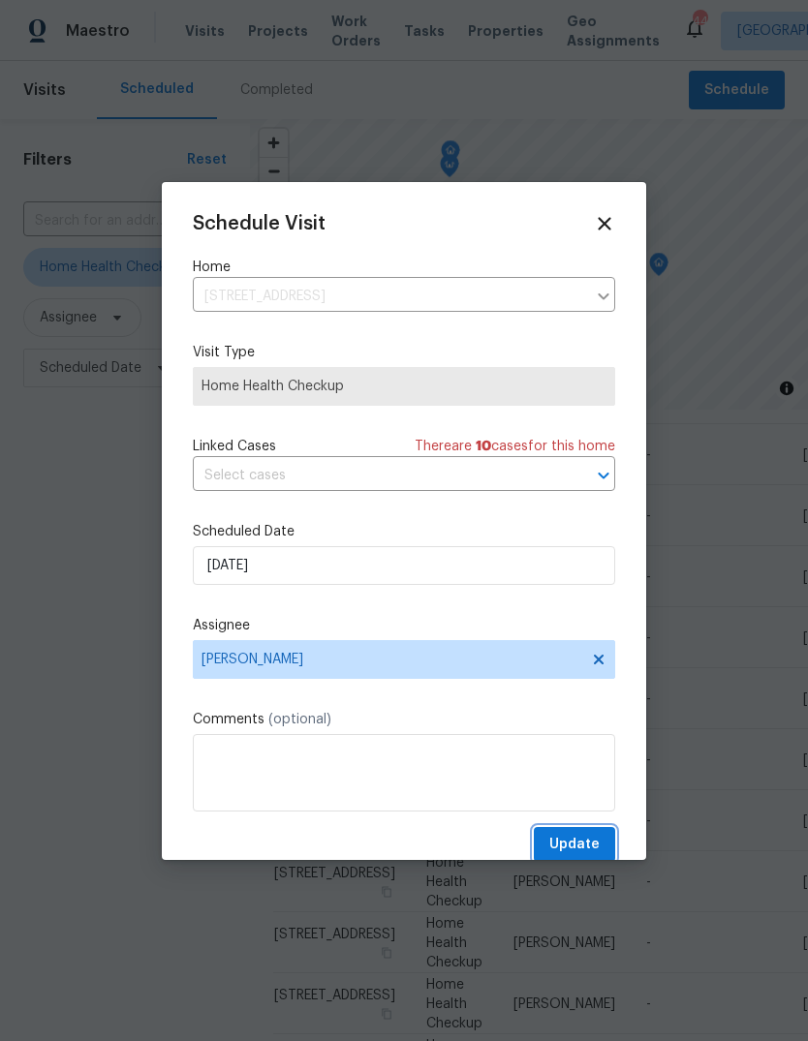
click at [591, 856] on span "Update" at bounding box center [574, 845] width 50 height 24
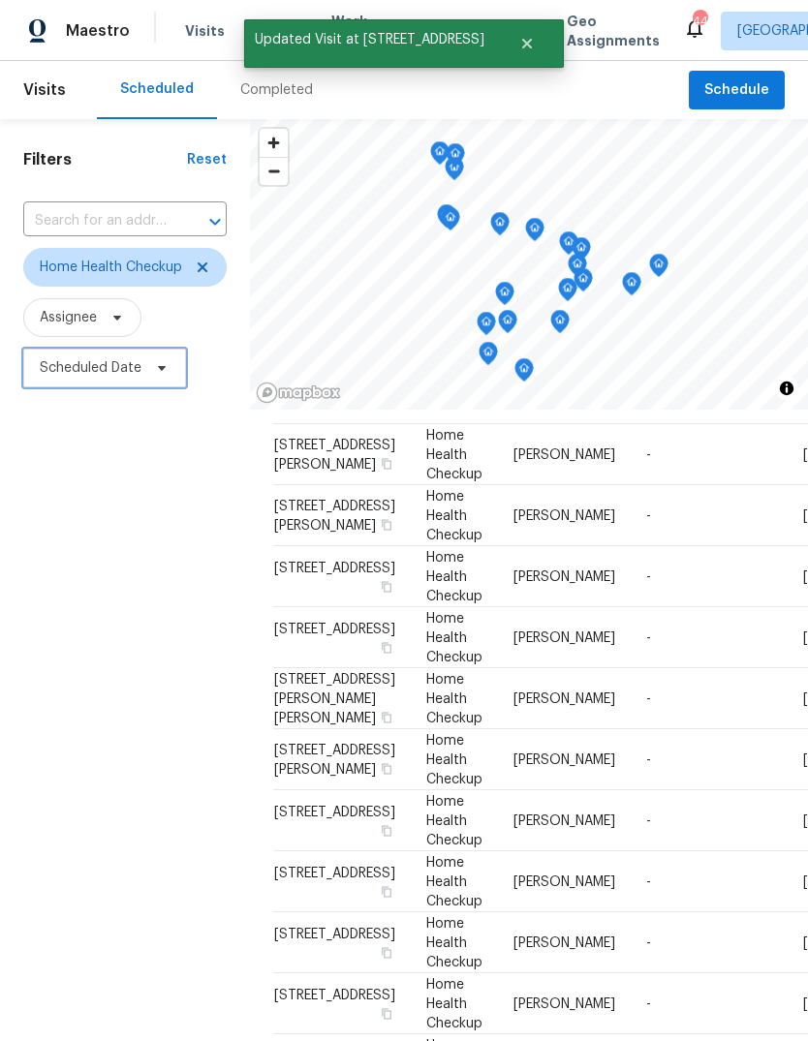
click at [151, 376] on span at bounding box center [158, 367] width 21 height 15
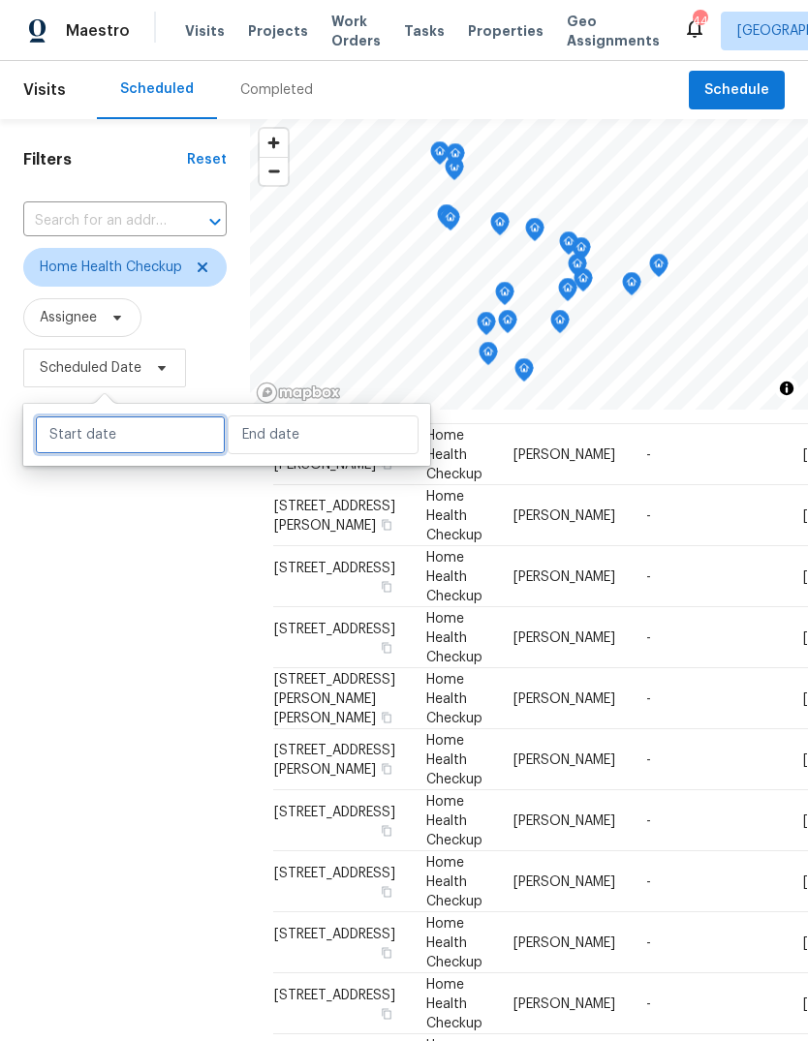
click at [116, 442] on input "text" at bounding box center [130, 435] width 191 height 39
select select "8"
select select "2025"
select select "9"
select select "2025"
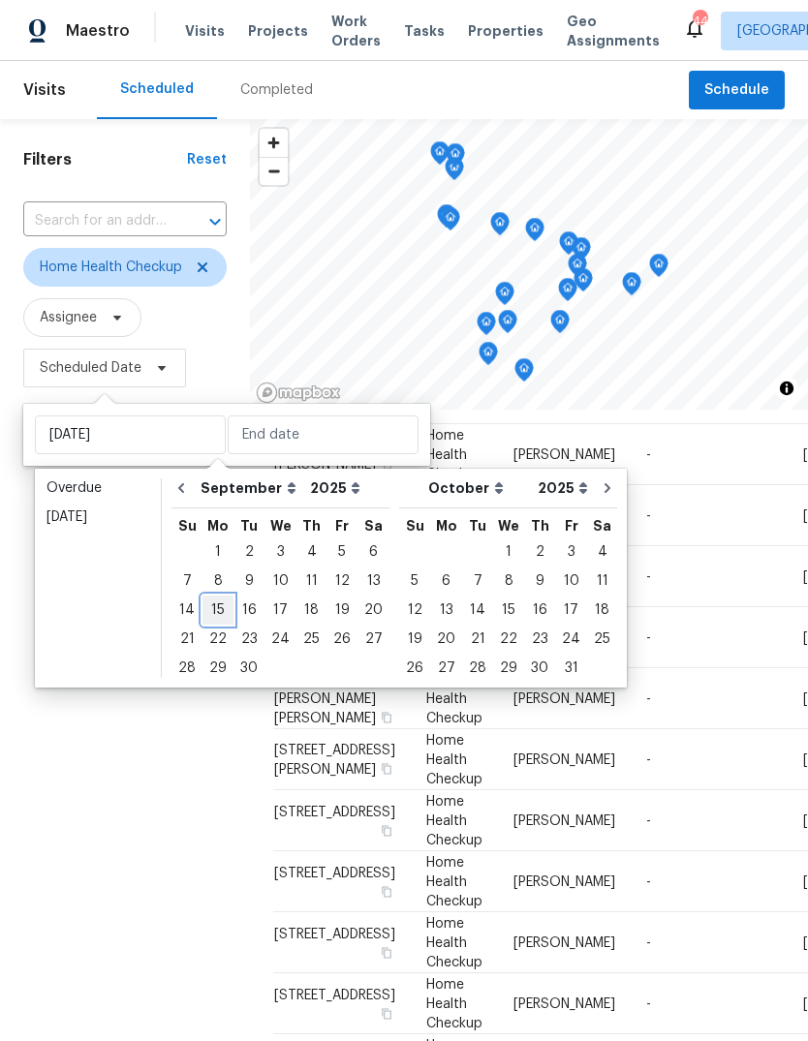
click at [215, 614] on div "15" at bounding box center [217, 610] width 31 height 27
type input "[DATE]"
click at [225, 610] on div "15" at bounding box center [217, 610] width 31 height 27
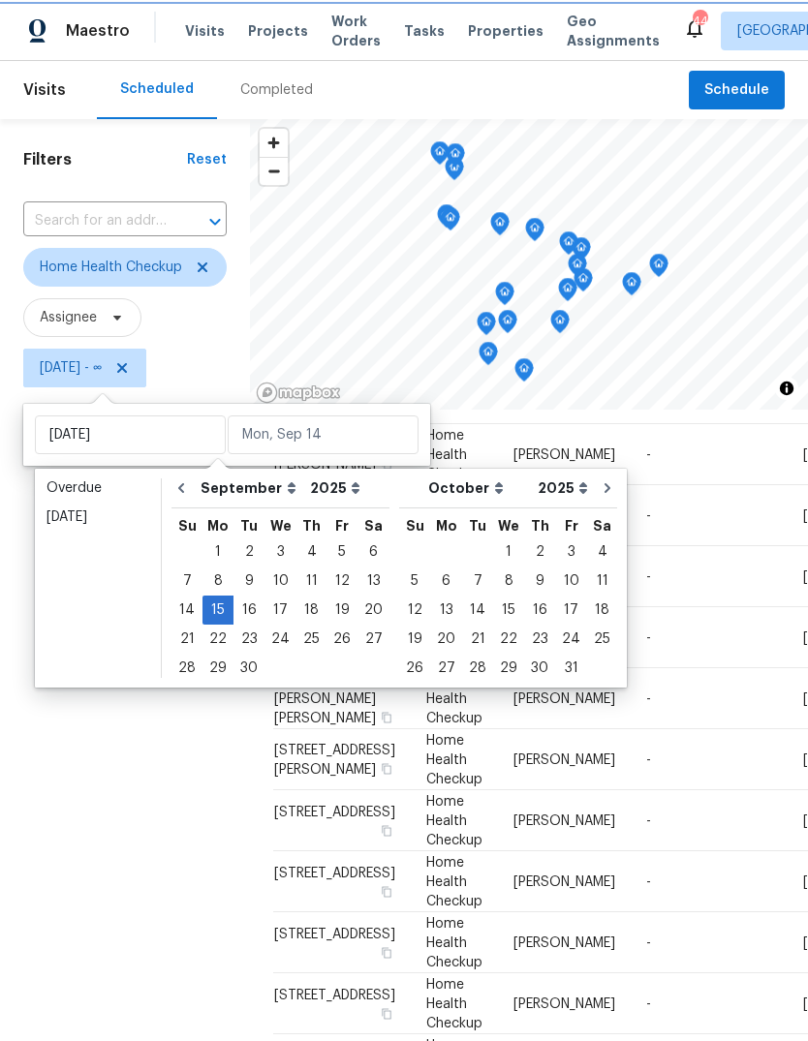
type input "[DATE]"
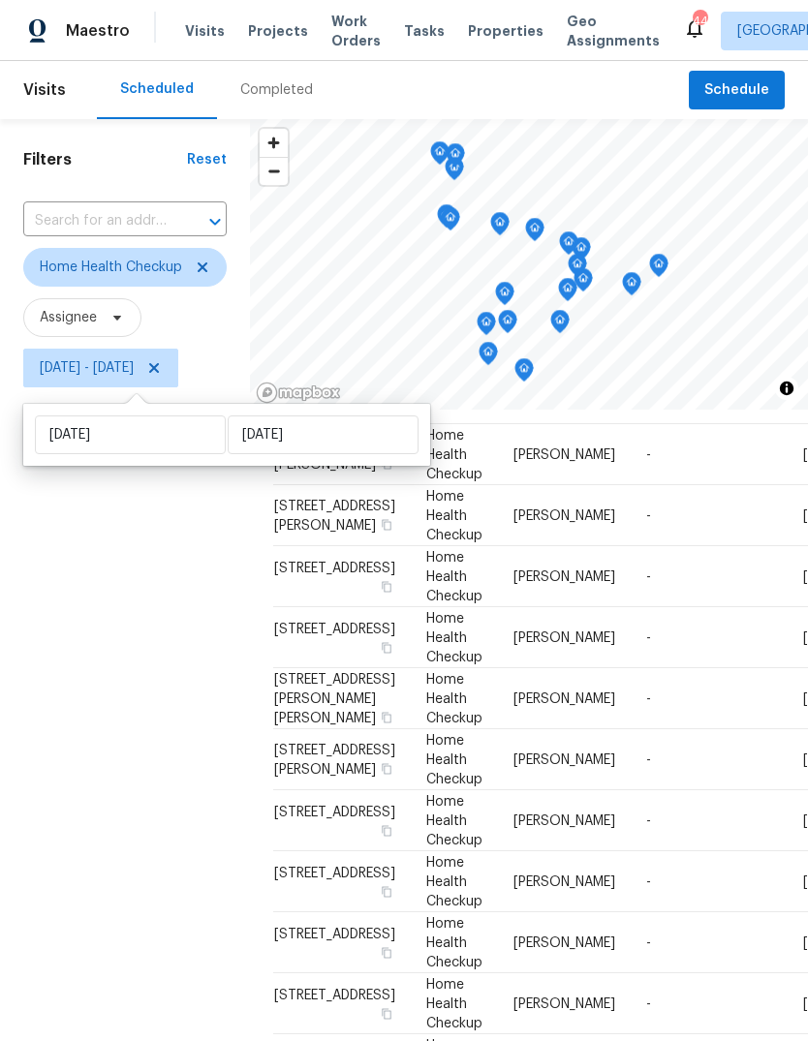
click at [117, 697] on div "Filters Reset ​ Home Health Checkup Assignee [DATE] - [DATE]" at bounding box center [125, 681] width 250 height 1124
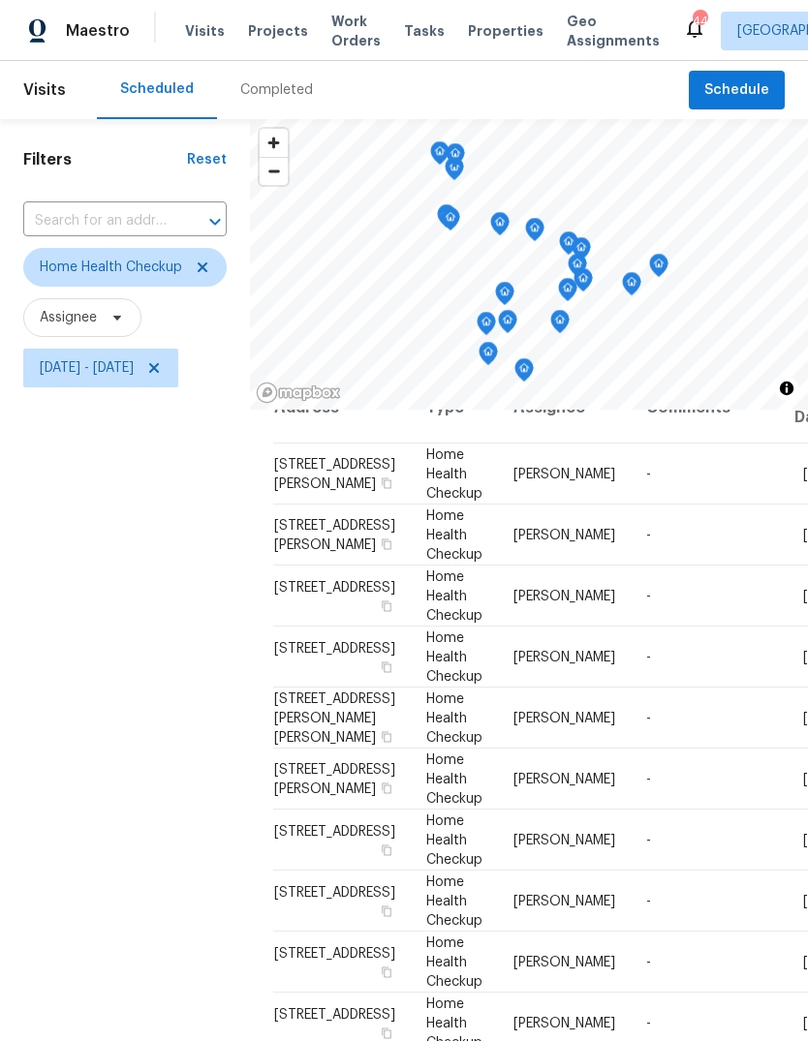
scroll to position [38, 0]
click at [0, 0] on icon at bounding box center [0, 0] width 0 height 0
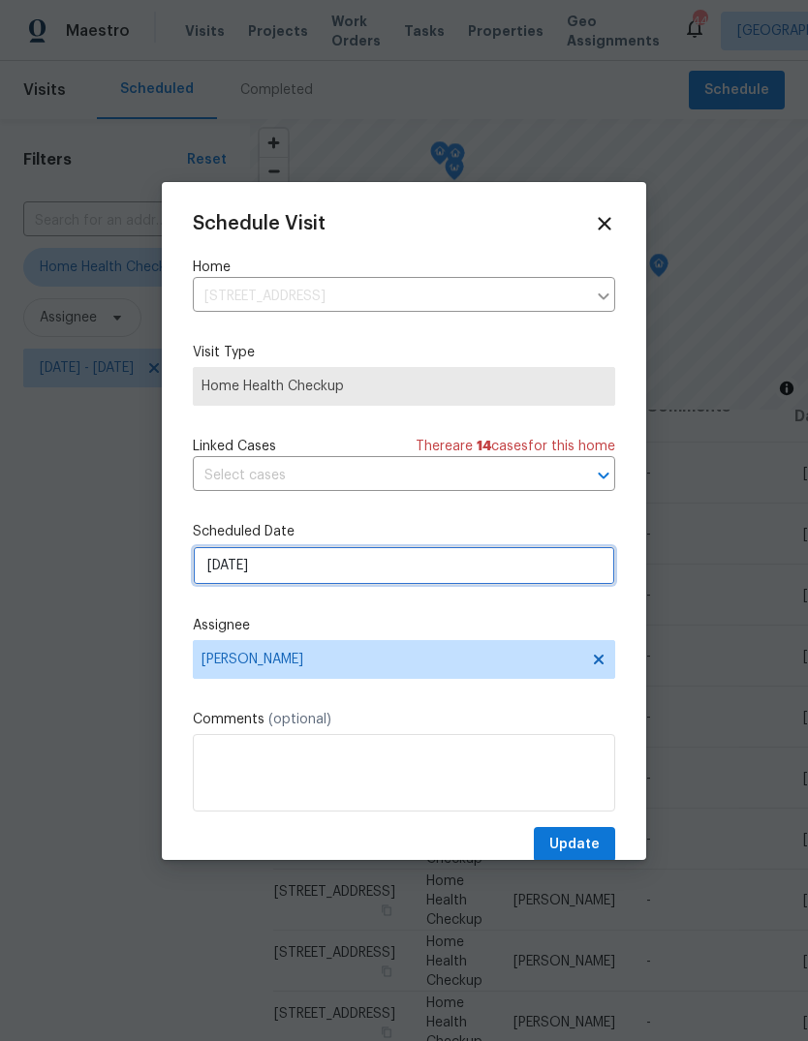
click at [303, 578] on input "9/15/2025" at bounding box center [404, 565] width 422 height 39
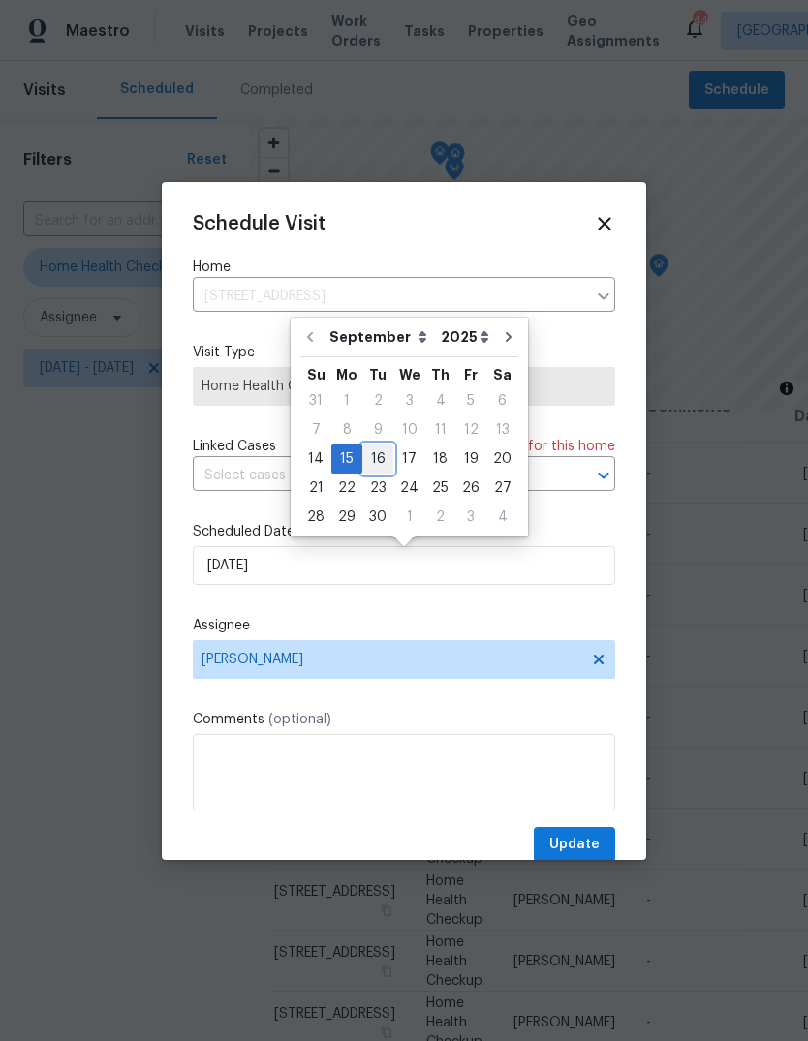
click at [375, 464] on div "16" at bounding box center [377, 459] width 31 height 27
type input "[DATE]"
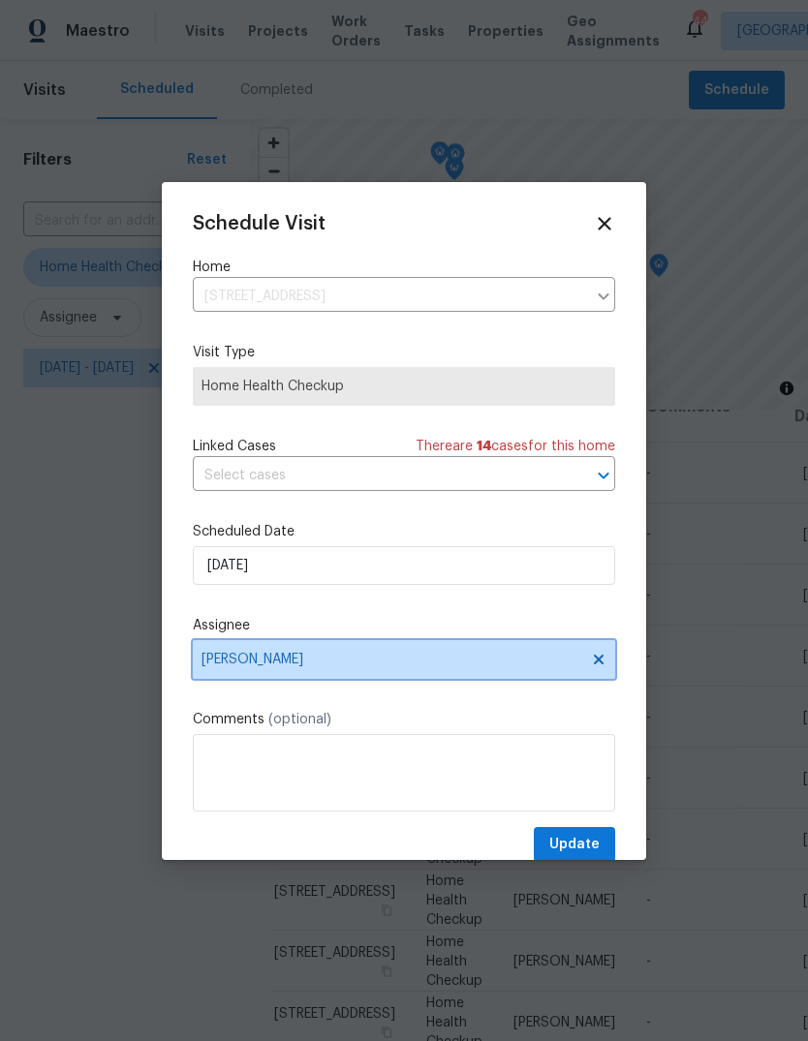
click at [350, 662] on span "[PERSON_NAME]" at bounding box center [391, 659] width 380 height 15
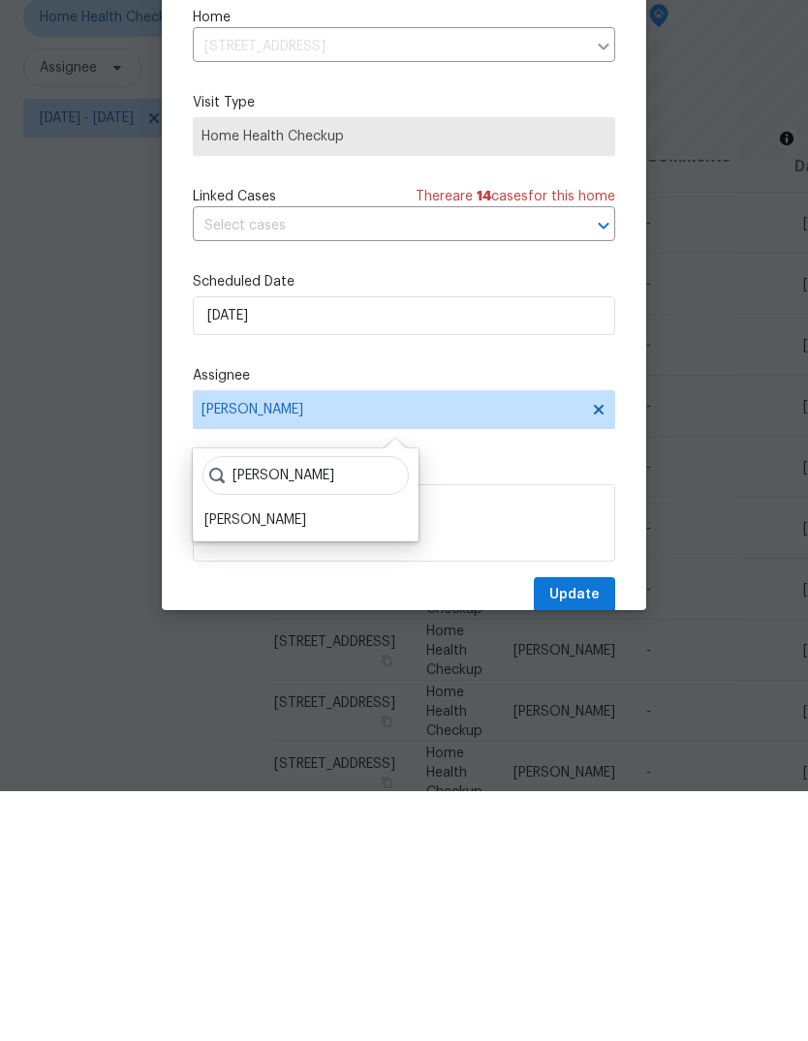
type input "Shawn"
click at [240, 760] on div "[PERSON_NAME]" at bounding box center [255, 769] width 102 height 19
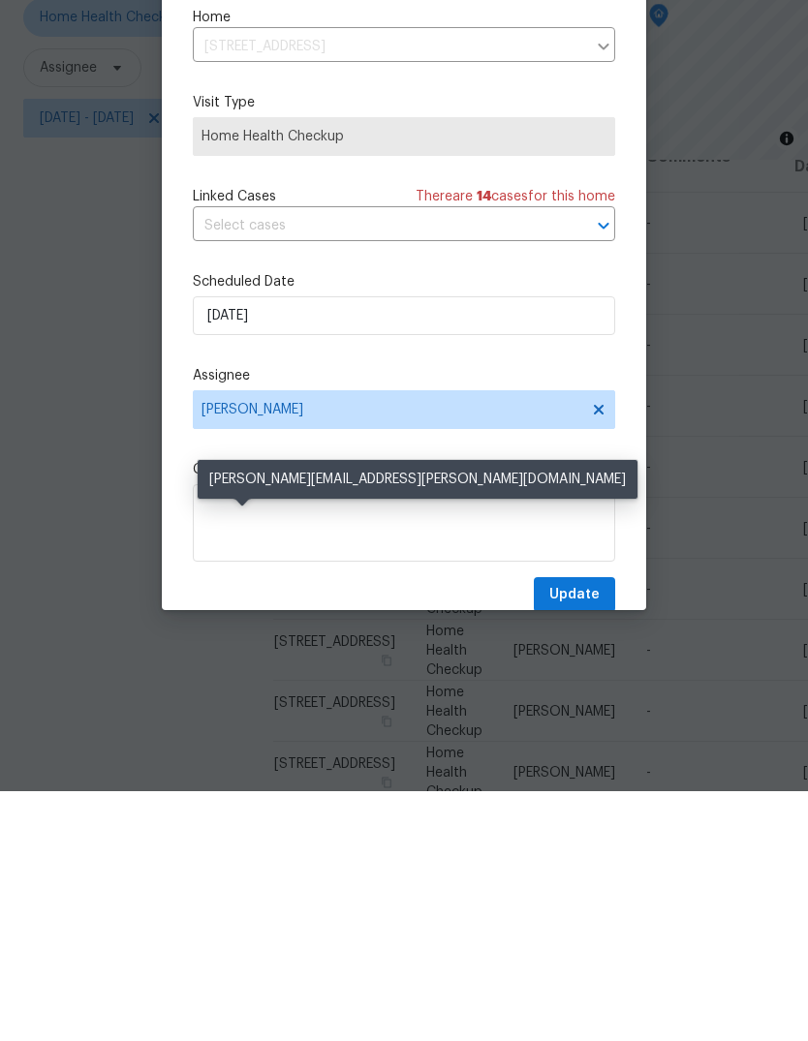
scroll to position [73, 0]
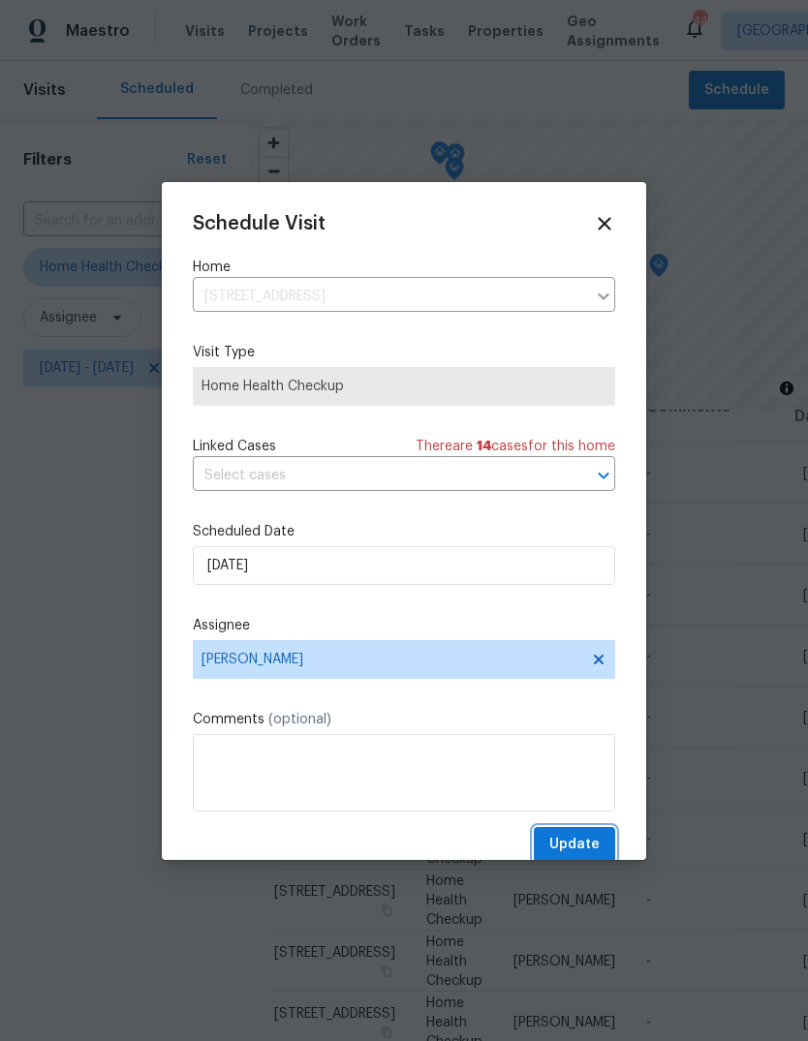
click at [581, 844] on span "Update" at bounding box center [574, 845] width 50 height 24
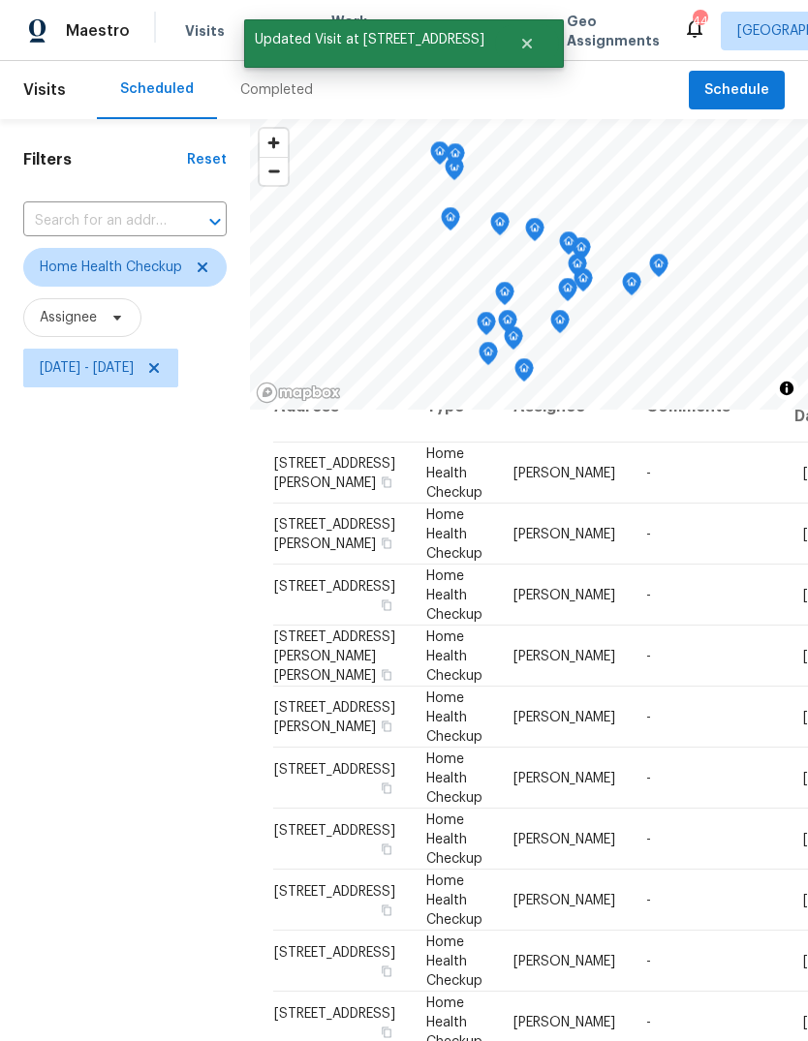
click at [0, 0] on icon at bounding box center [0, 0] width 0 height 0
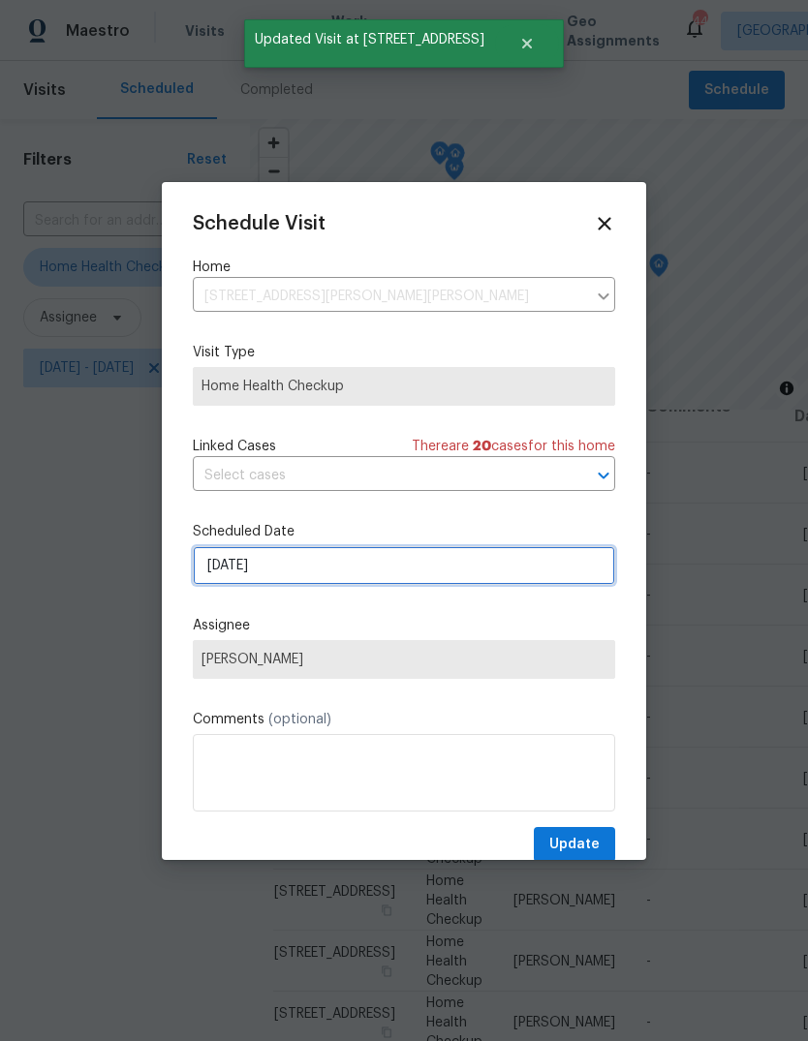
click at [304, 569] on input "9/15/2025" at bounding box center [404, 565] width 422 height 39
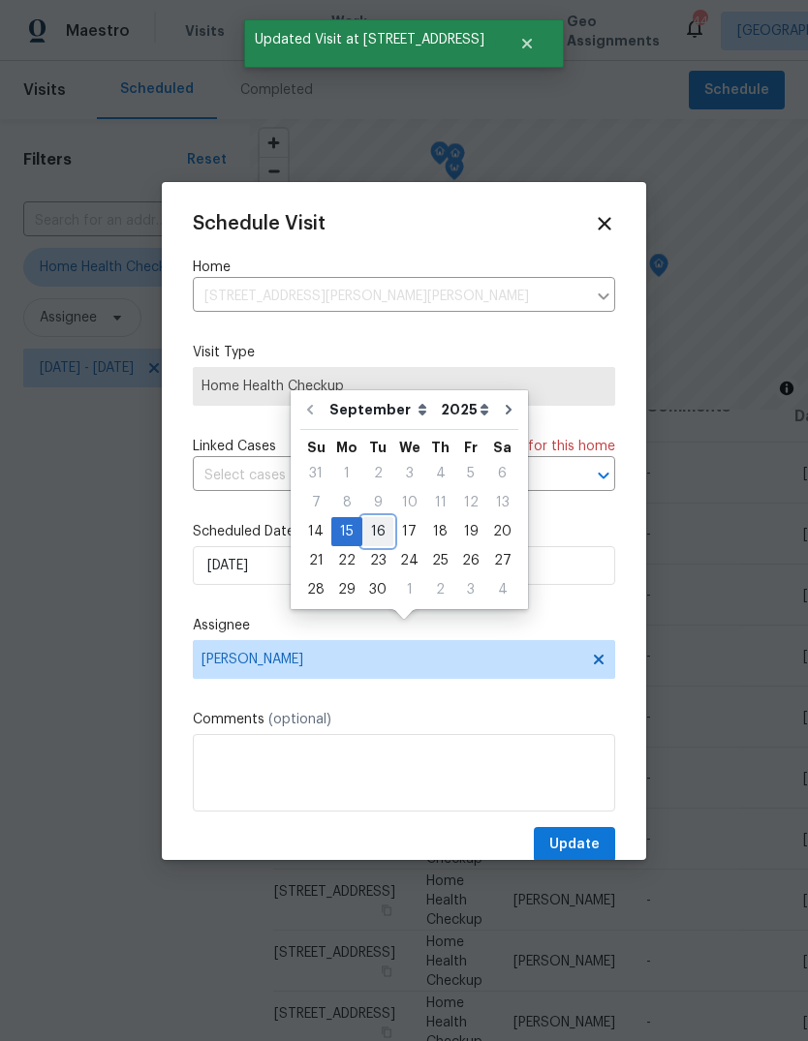
click at [378, 518] on div "16" at bounding box center [377, 531] width 31 height 27
type input "[DATE]"
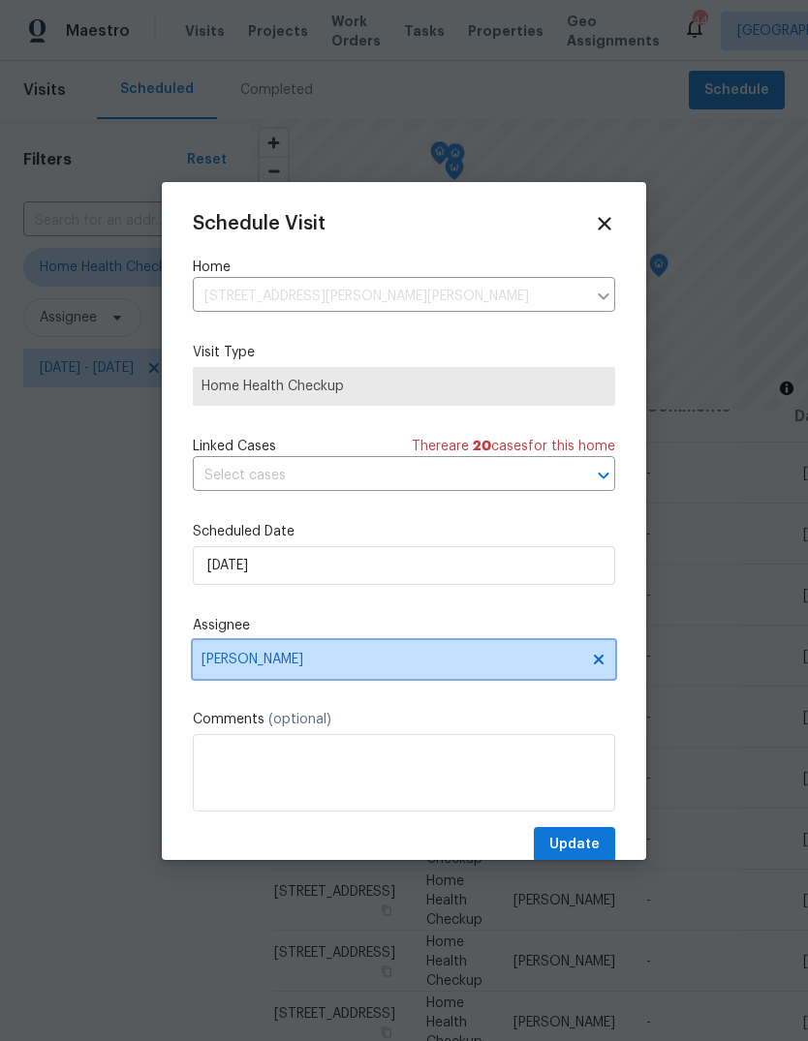
click at [360, 667] on span "[PERSON_NAME]" at bounding box center [391, 659] width 380 height 15
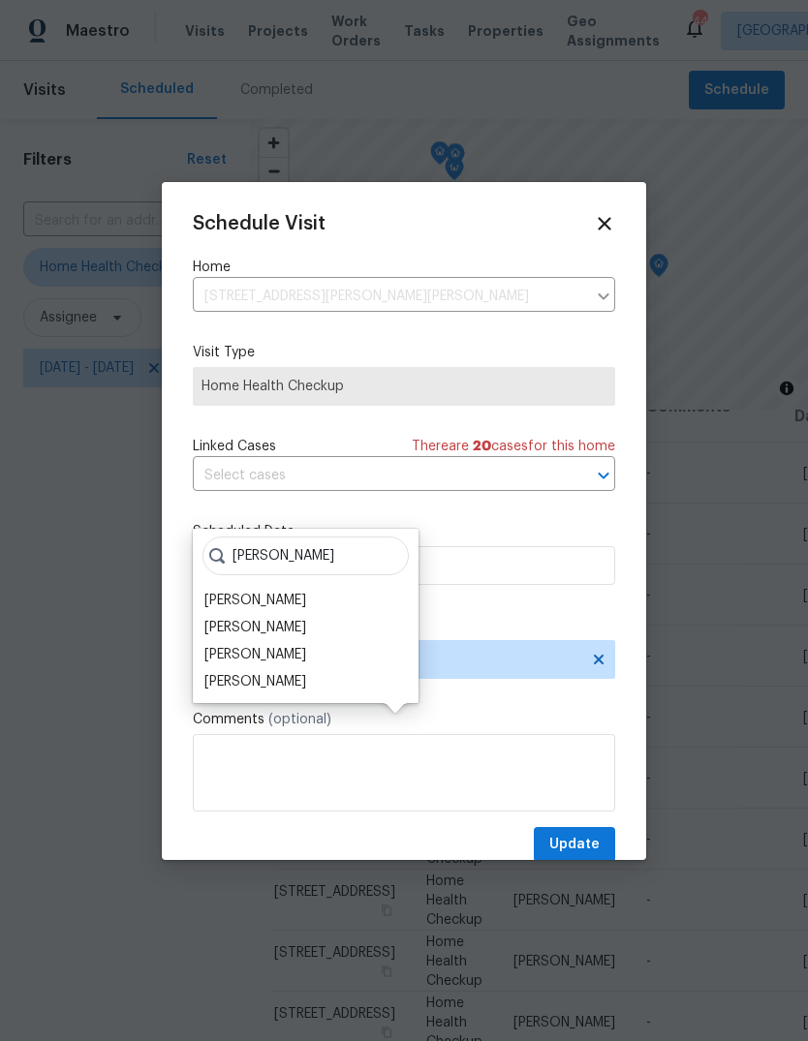
type input "Hunt"
click at [292, 645] on div "[PERSON_NAME]" at bounding box center [255, 654] width 102 height 19
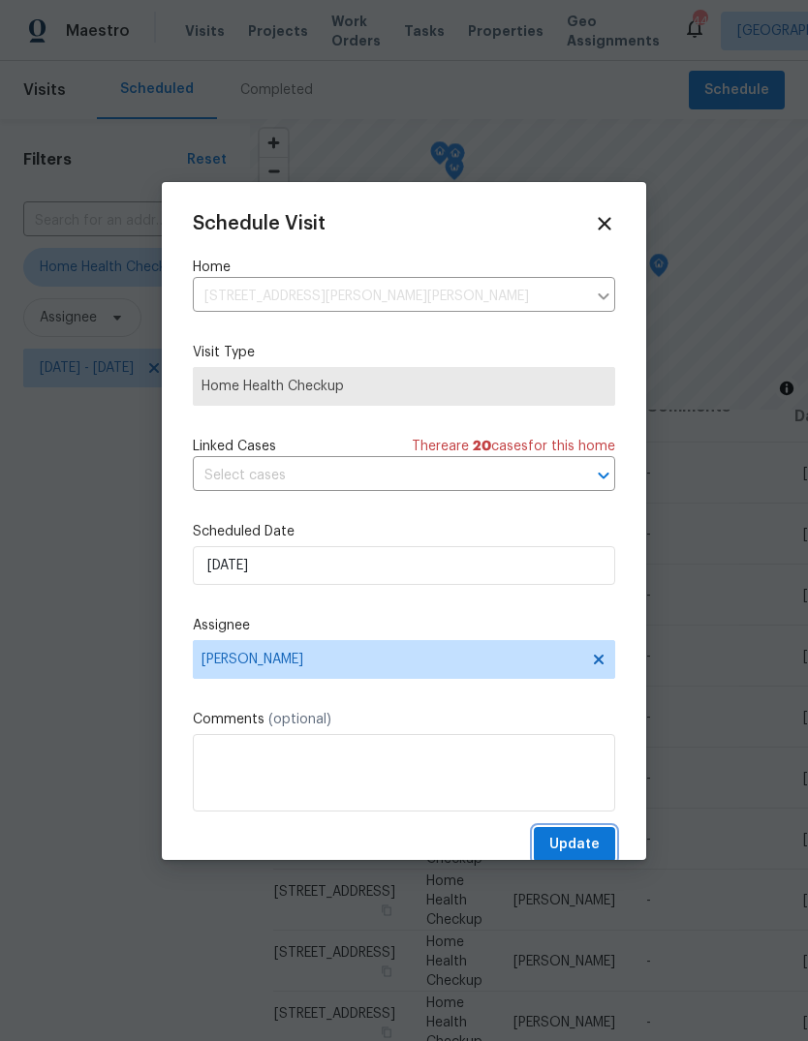
click at [594, 840] on span "Update" at bounding box center [574, 845] width 50 height 24
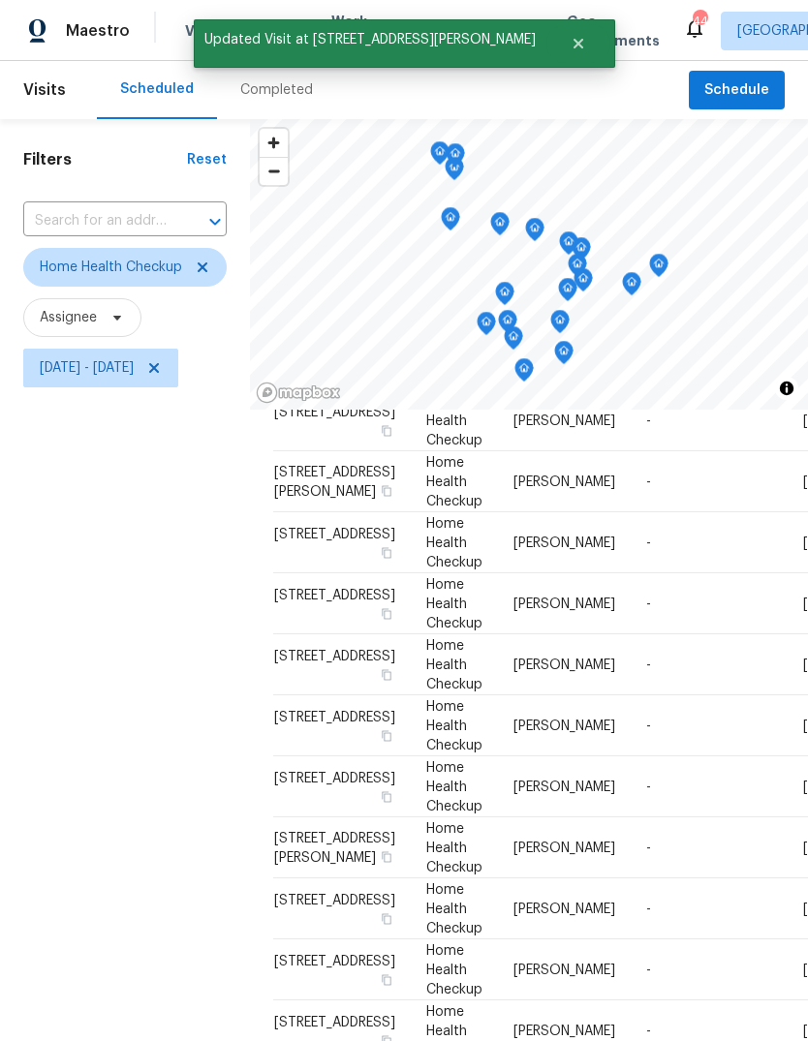
scroll to position [243, 0]
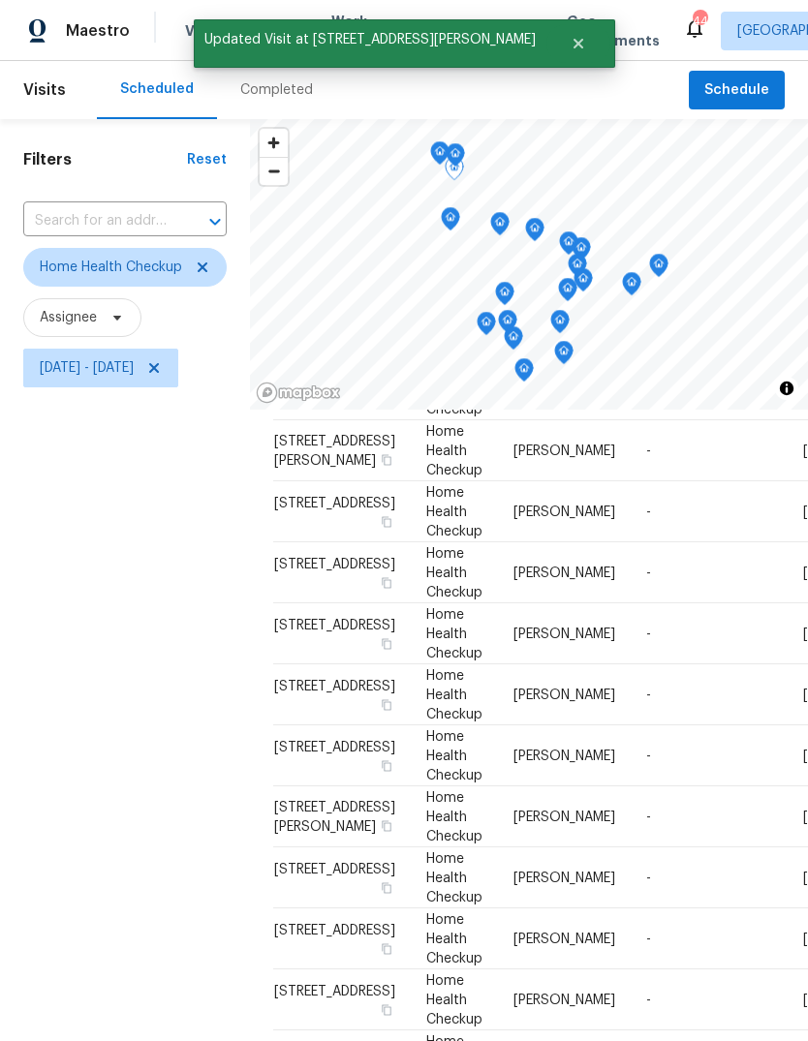
click at [0, 0] on icon at bounding box center [0, 0] width 0 height 0
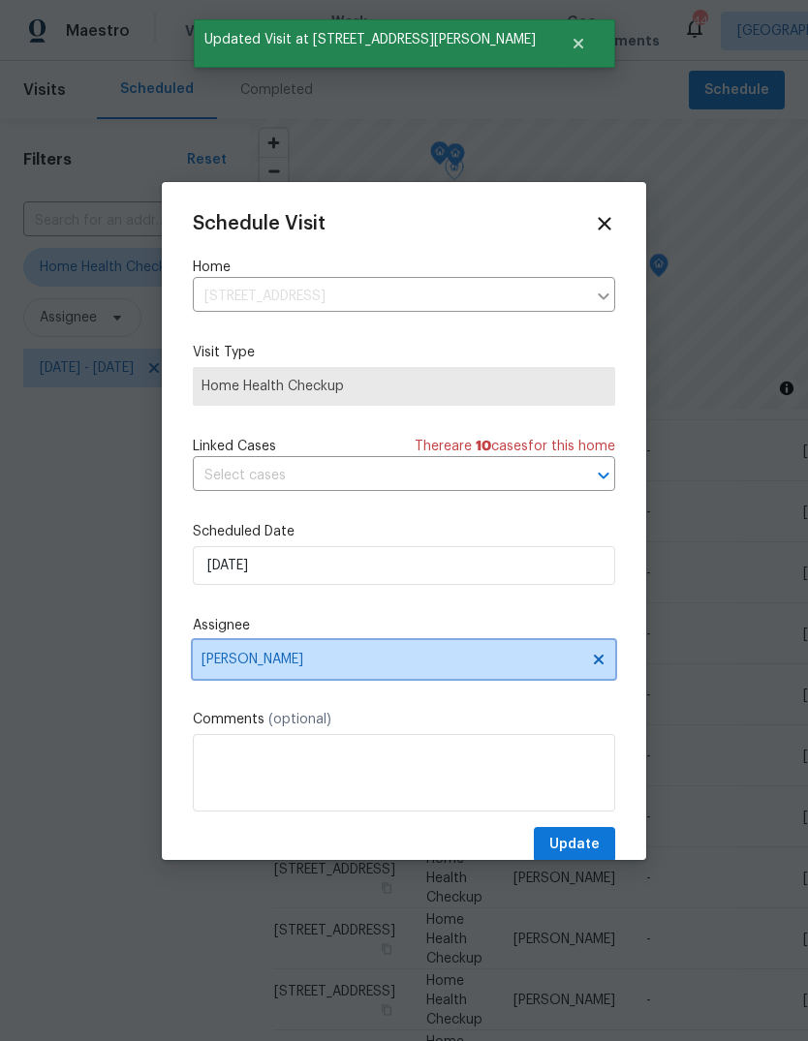
click at [298, 662] on span "[PERSON_NAME]" at bounding box center [391, 659] width 380 height 15
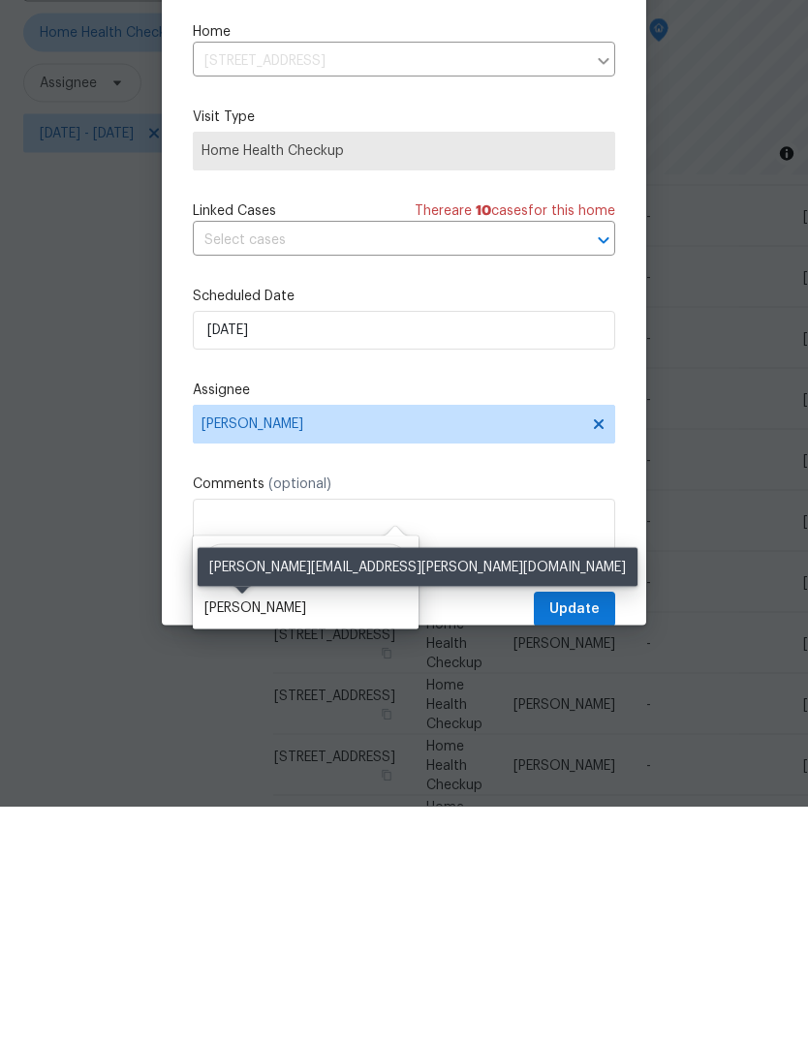
type input "Shawn"
click at [266, 833] on div "[PERSON_NAME]" at bounding box center [255, 842] width 102 height 19
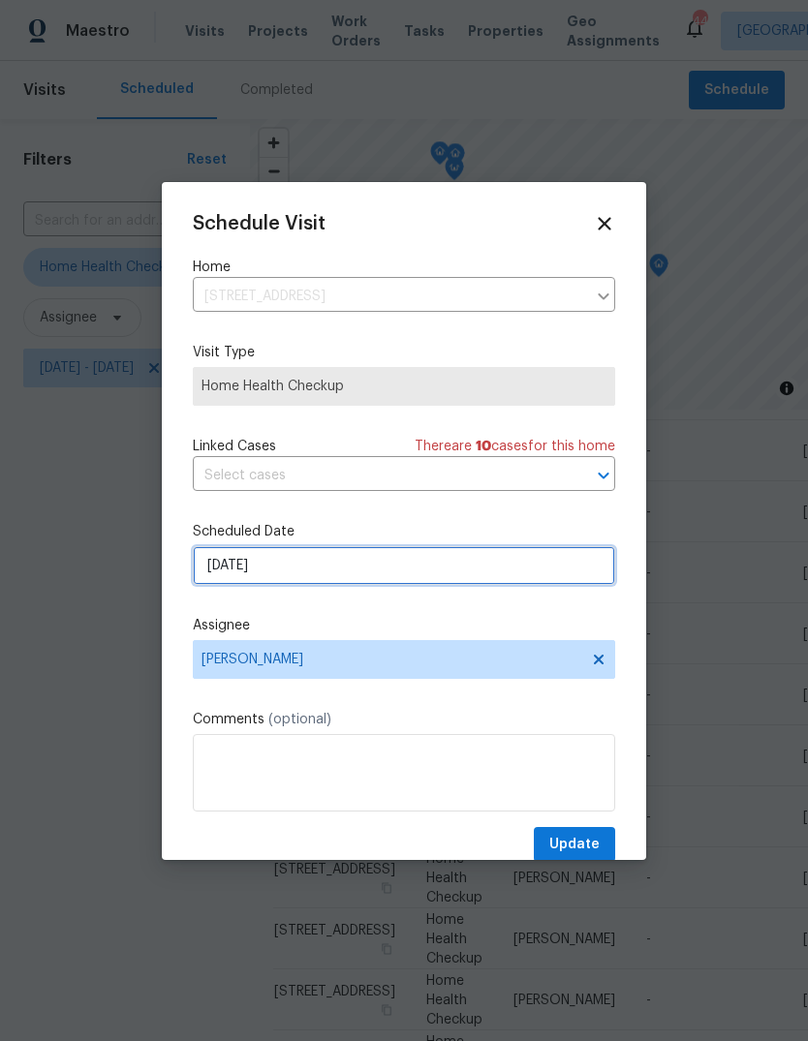
click at [295, 568] on input "9/15/2025" at bounding box center [404, 565] width 422 height 39
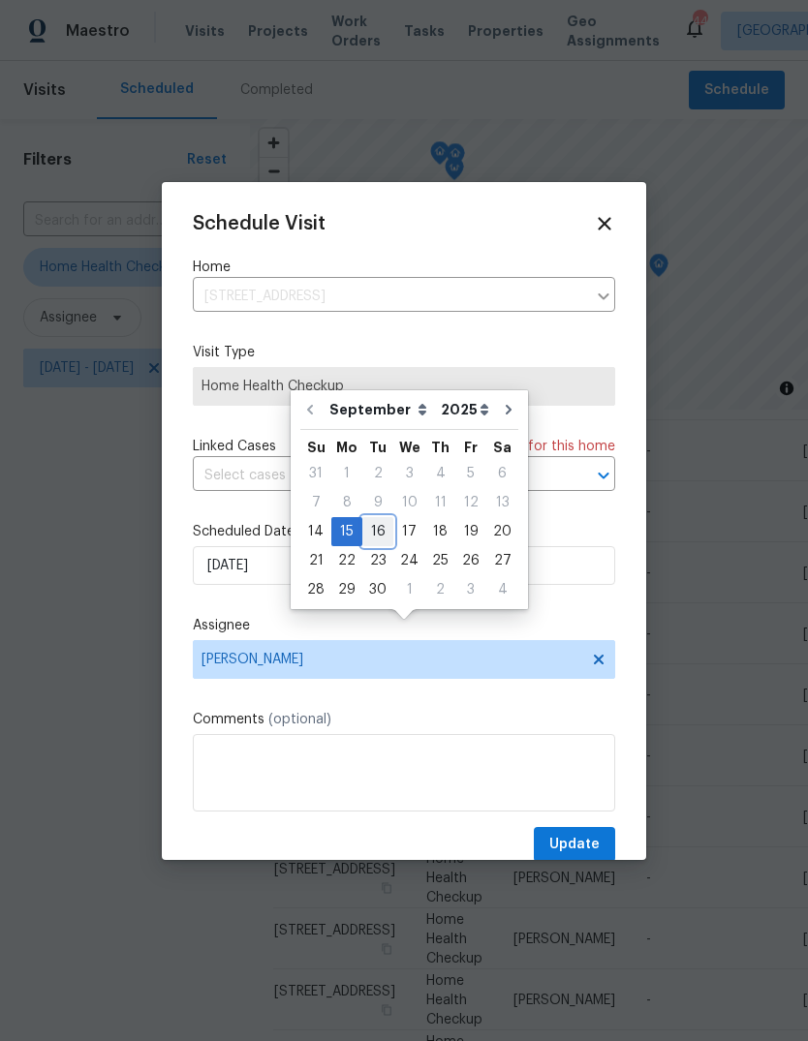
click at [387, 518] on div "16" at bounding box center [377, 531] width 31 height 27
type input "[DATE]"
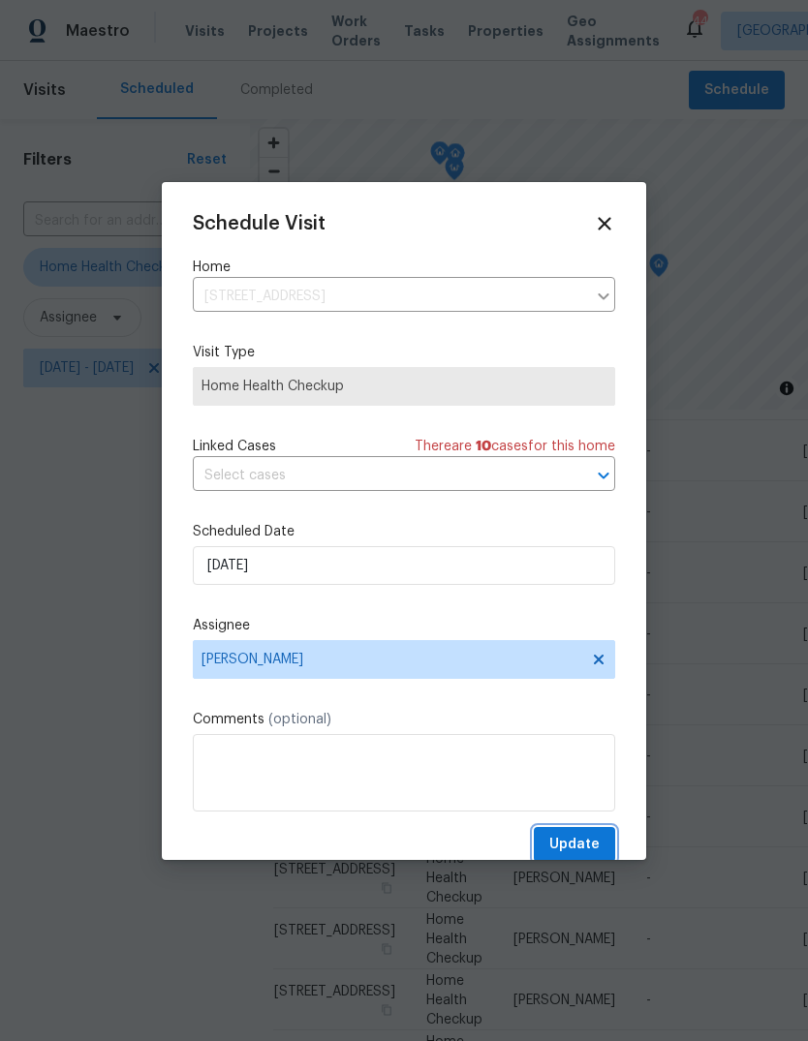
click at [594, 846] on span "Update" at bounding box center [574, 845] width 50 height 24
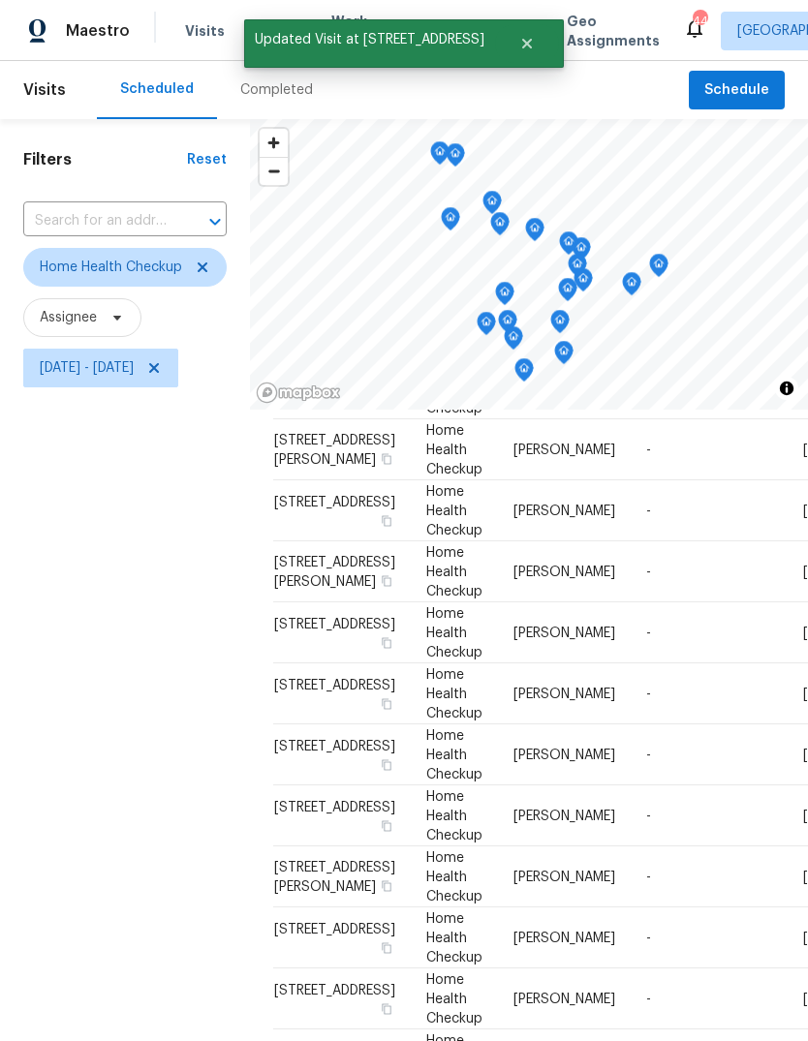
scroll to position [127, 0]
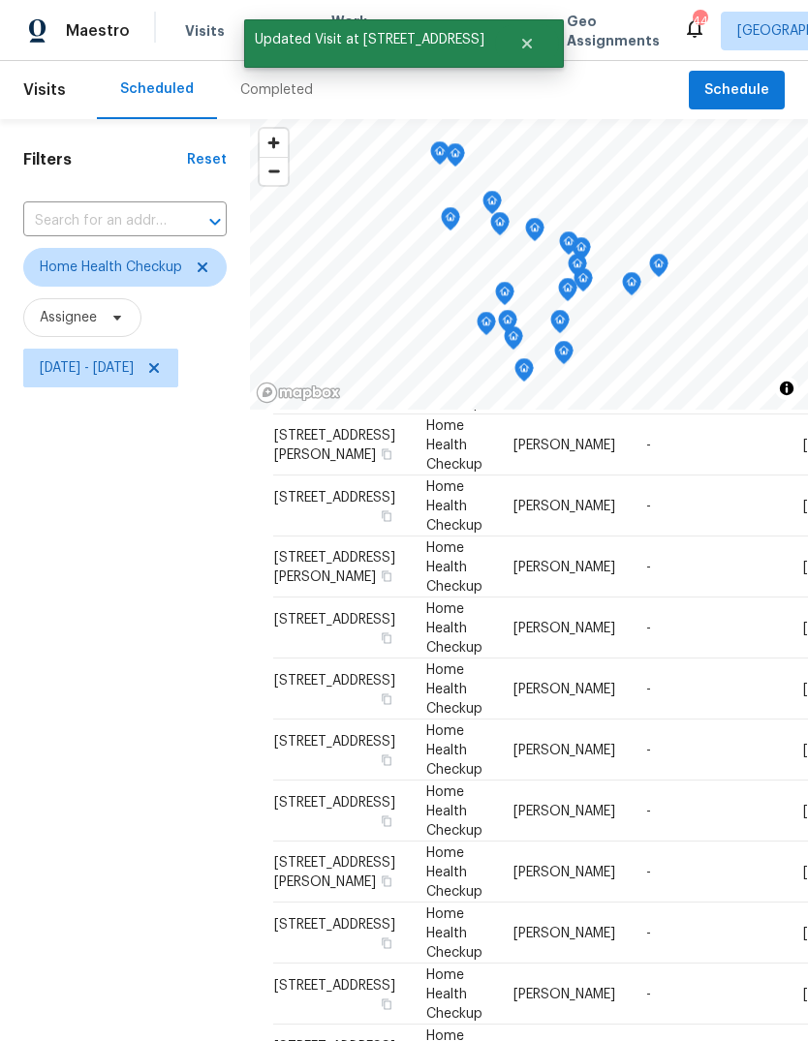
click at [0, 0] on icon at bounding box center [0, 0] width 0 height 0
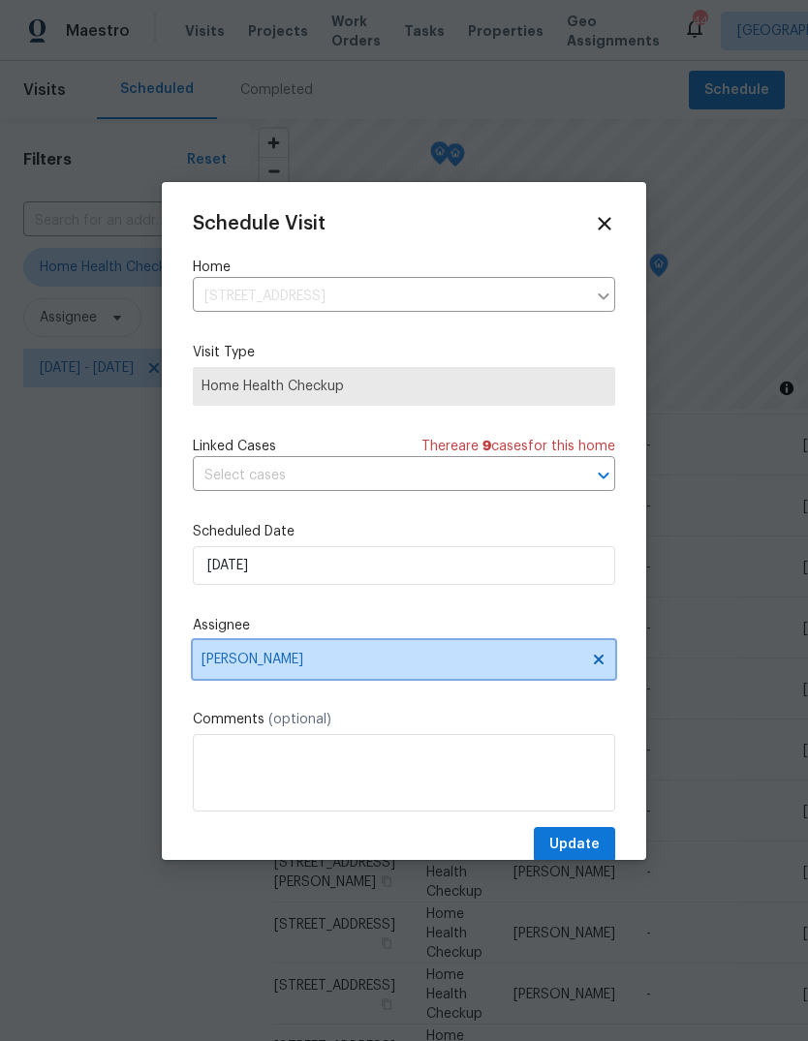
click at [290, 667] on span "[PERSON_NAME]" at bounding box center [391, 659] width 380 height 15
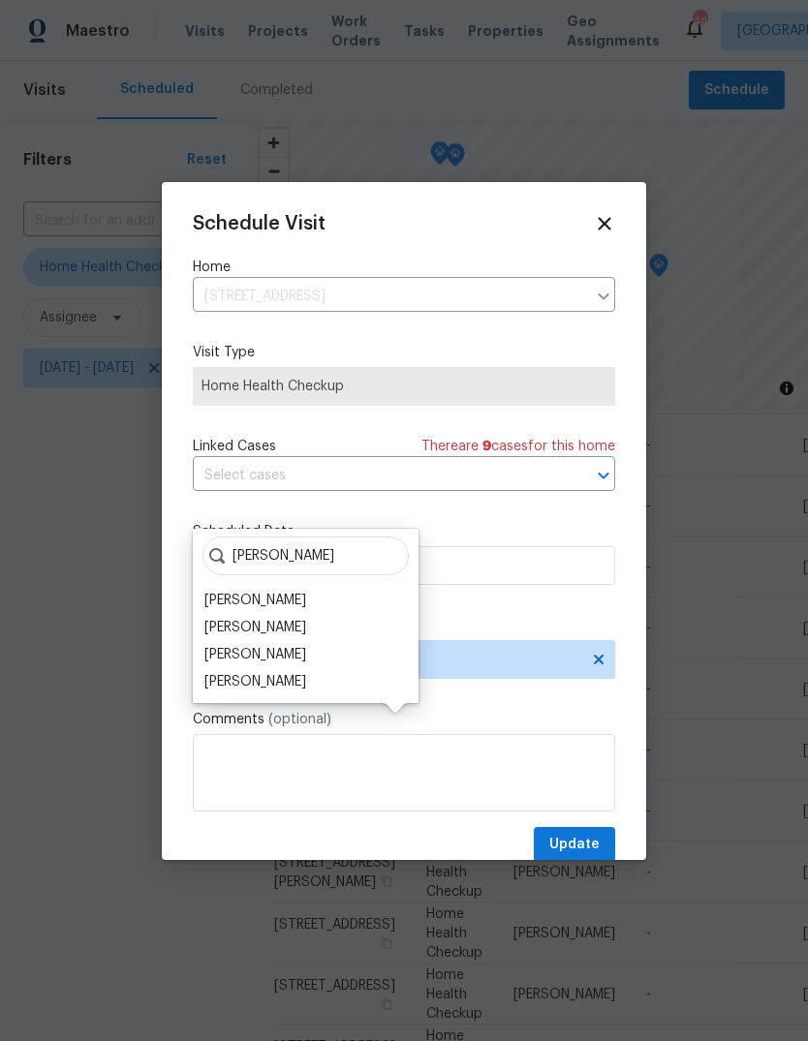
type input "Hunt"
click at [292, 645] on div "[PERSON_NAME]" at bounding box center [255, 654] width 102 height 19
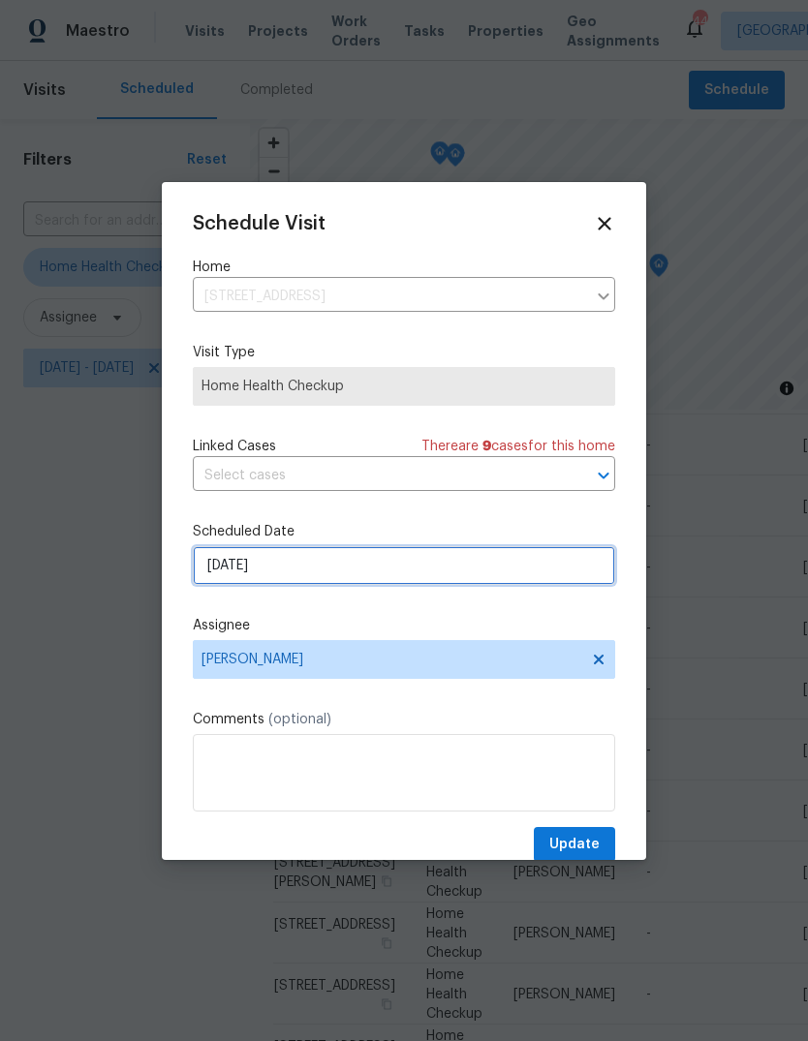
click at [289, 569] on input "9/15/2025" at bounding box center [404, 565] width 422 height 39
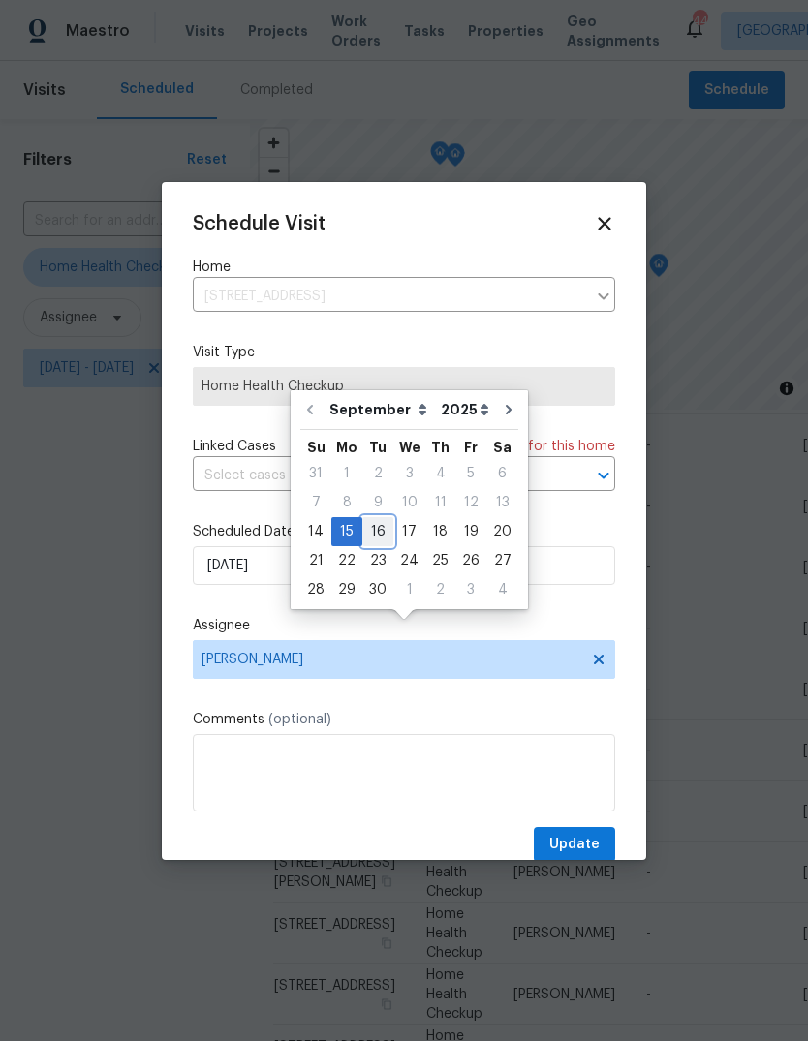
click at [376, 518] on div "16" at bounding box center [377, 531] width 31 height 27
type input "[DATE]"
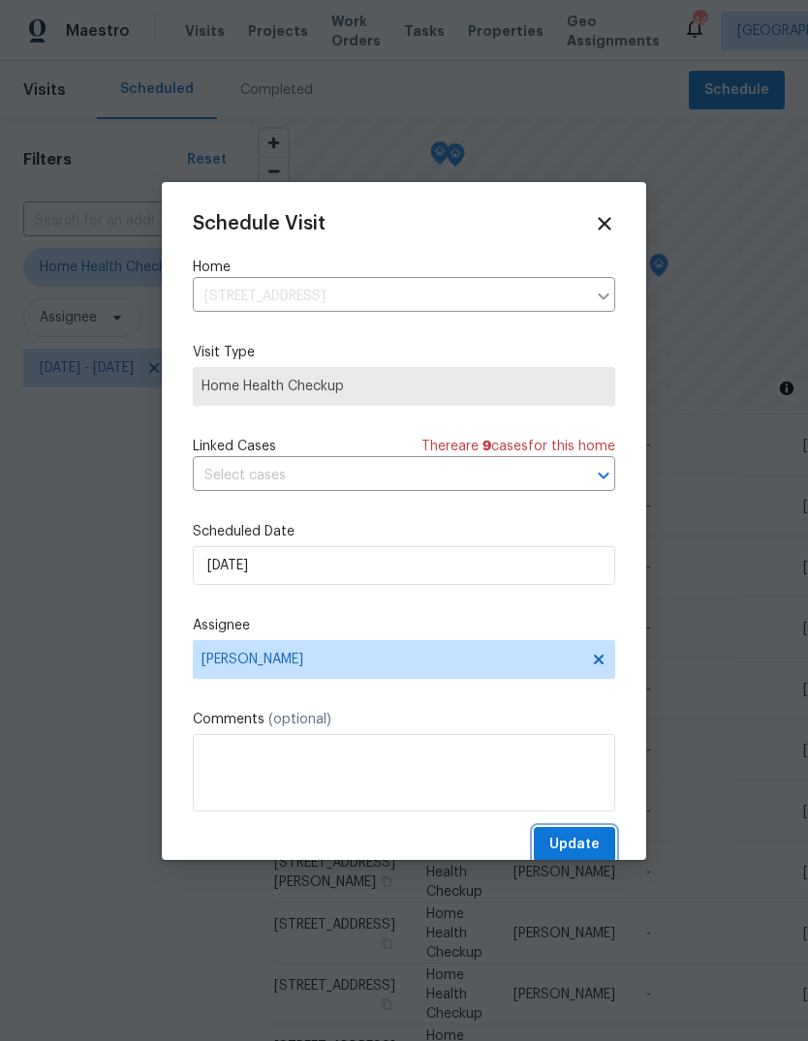
click at [591, 847] on span "Update" at bounding box center [574, 845] width 50 height 24
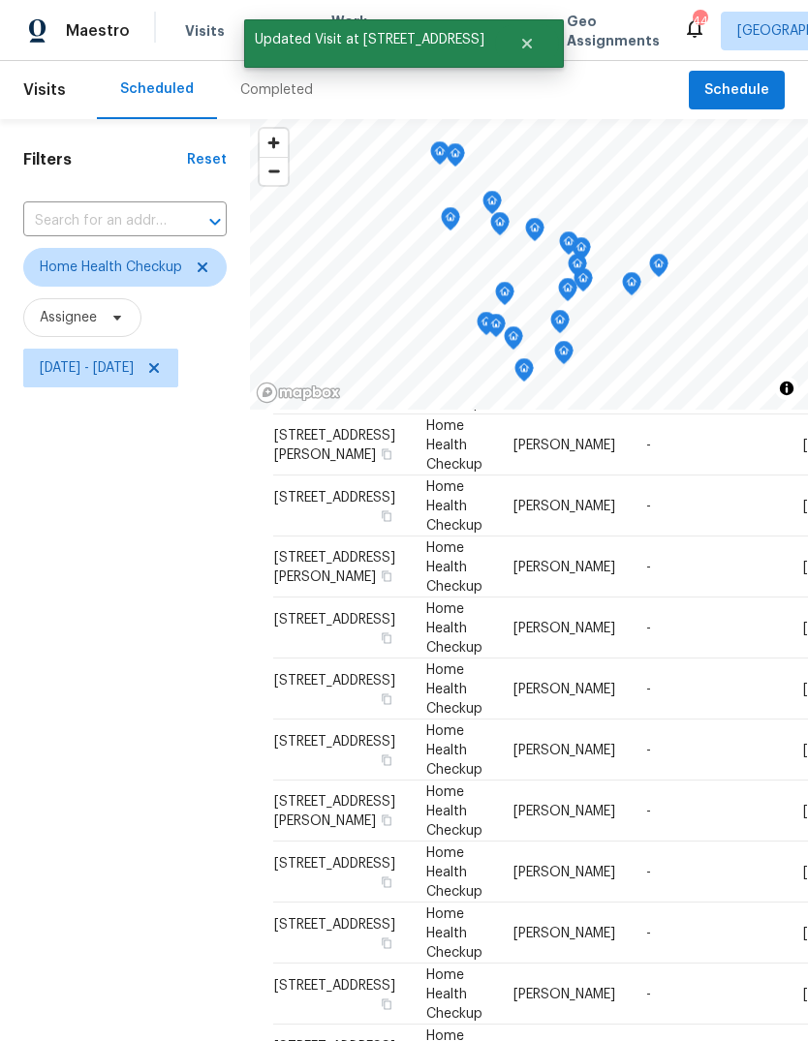
scroll to position [109, 0]
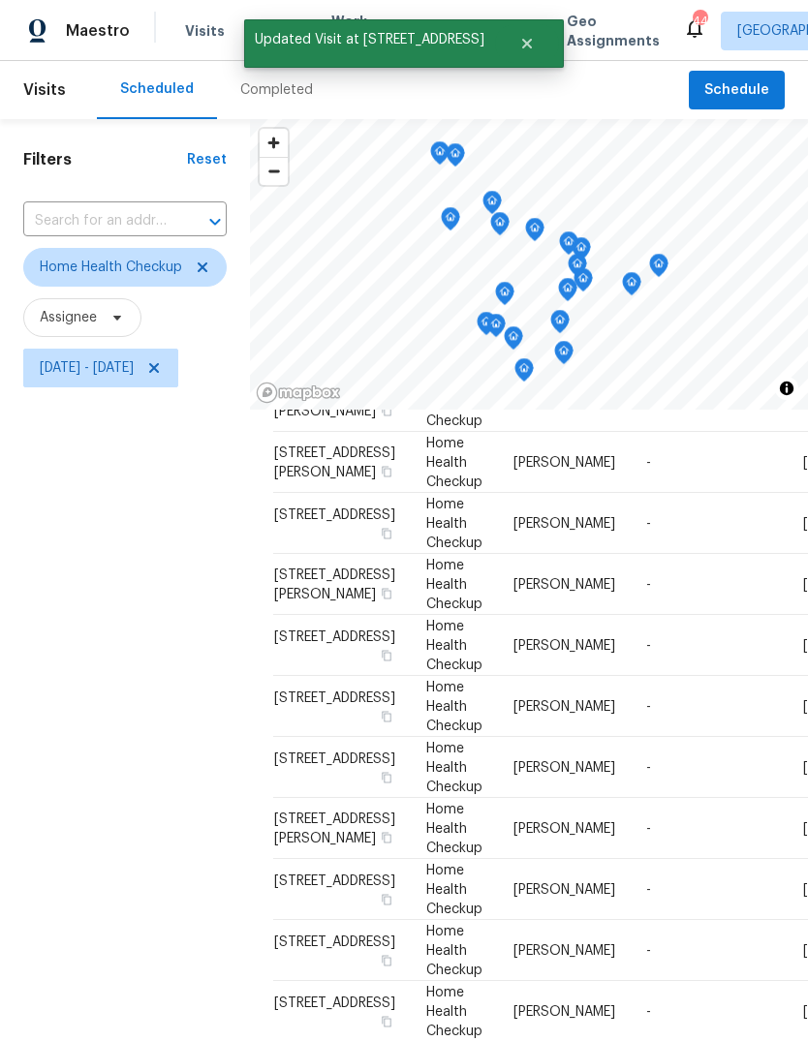
click at [0, 0] on icon at bounding box center [0, 0] width 0 height 0
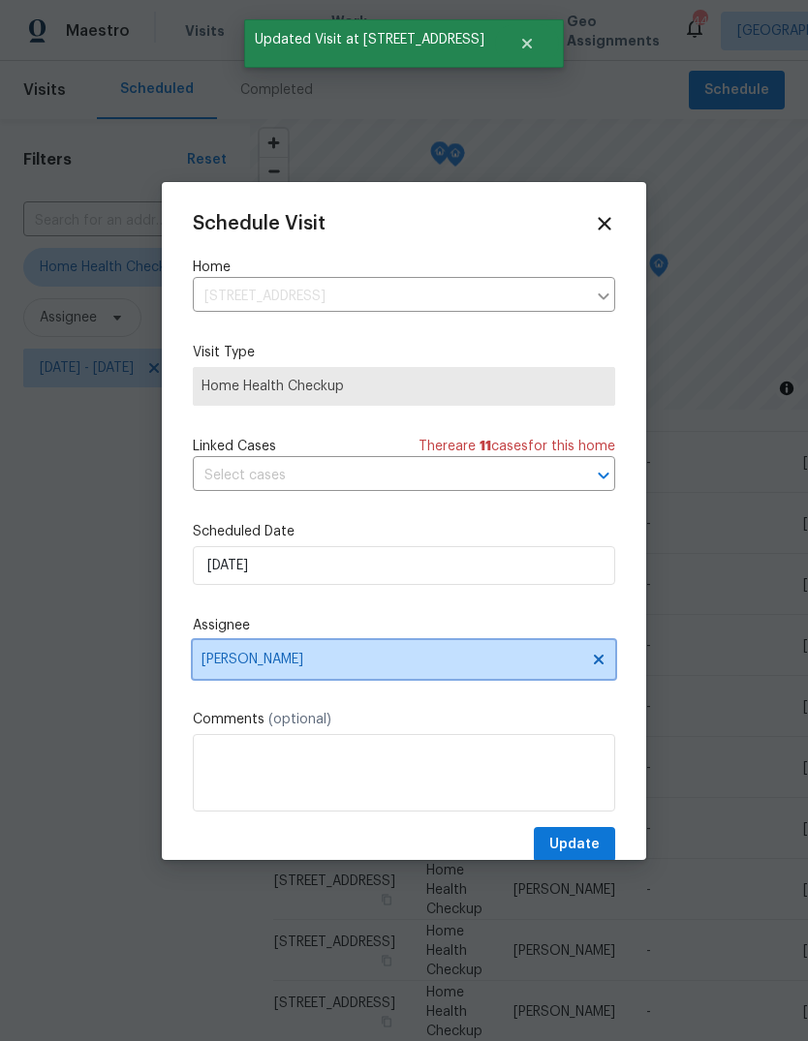
click at [301, 664] on span "[PERSON_NAME]" at bounding box center [391, 659] width 380 height 15
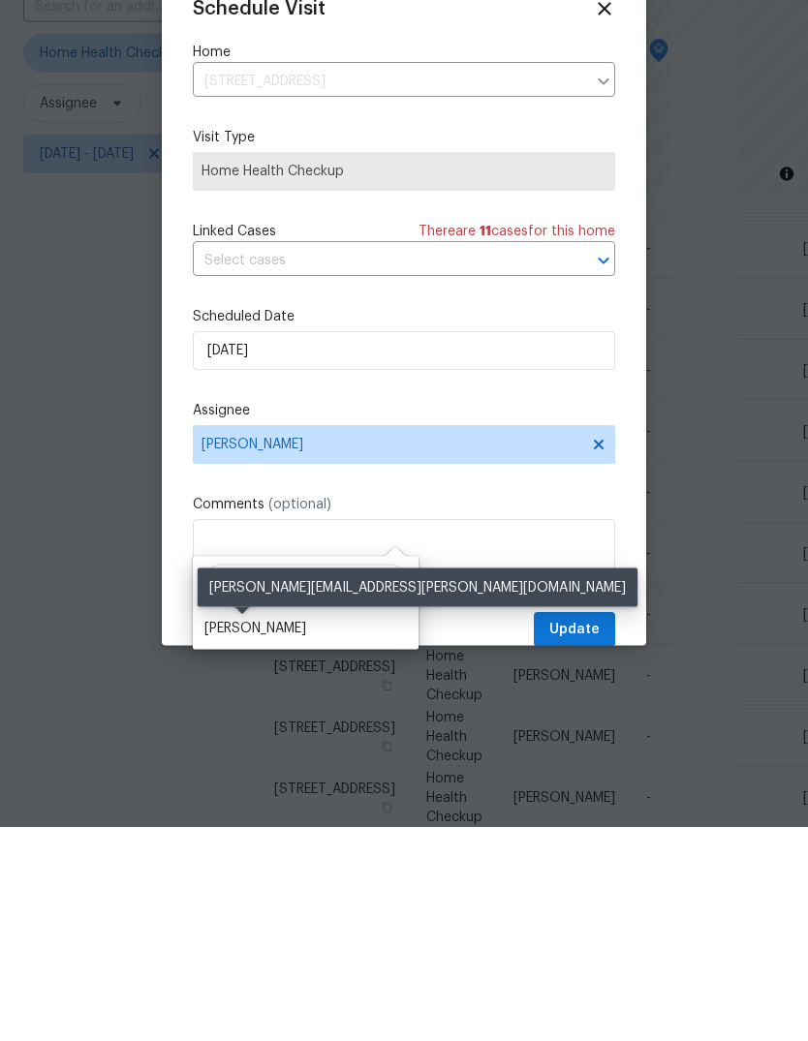
type input "Shawn"
click at [250, 833] on div "[PERSON_NAME]" at bounding box center [255, 842] width 102 height 19
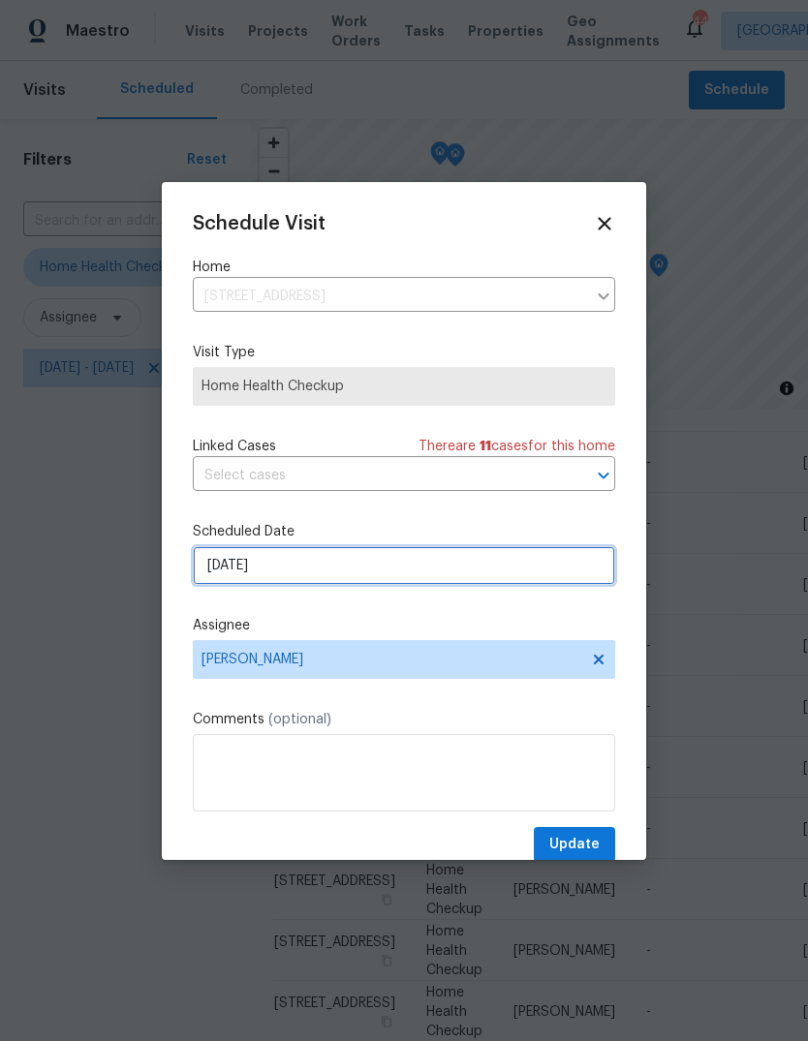
click at [276, 571] on input "9/15/2025" at bounding box center [404, 565] width 422 height 39
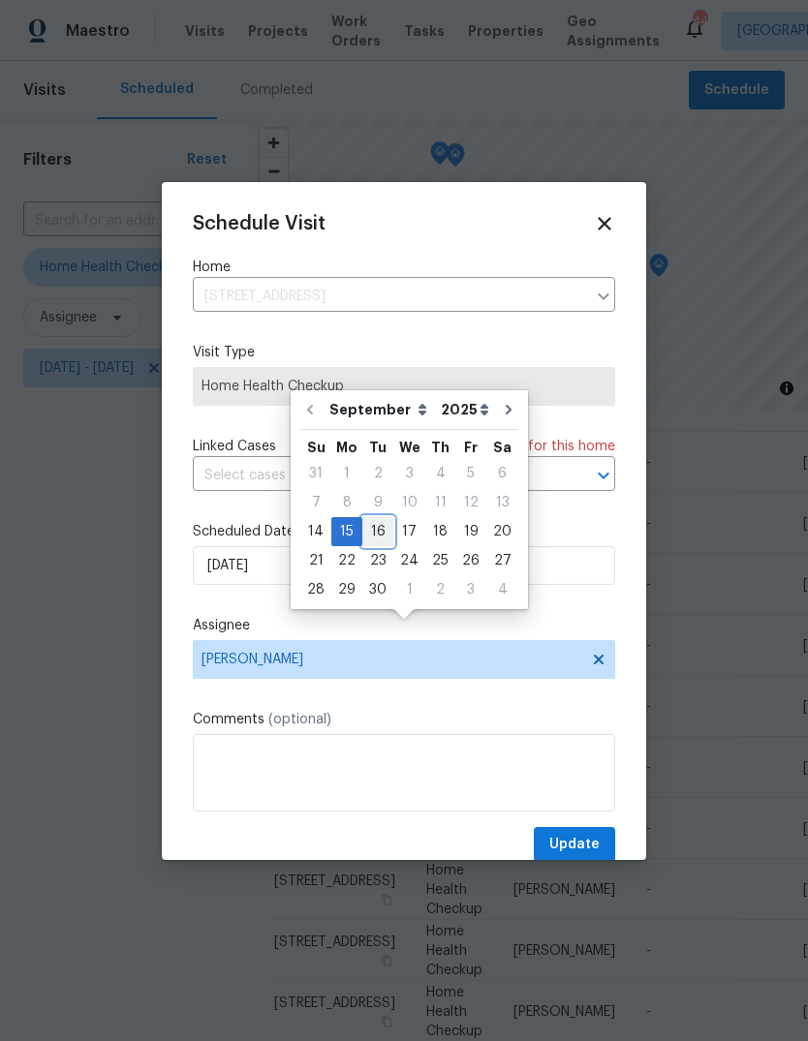
click at [378, 518] on div "16" at bounding box center [377, 531] width 31 height 27
type input "[DATE]"
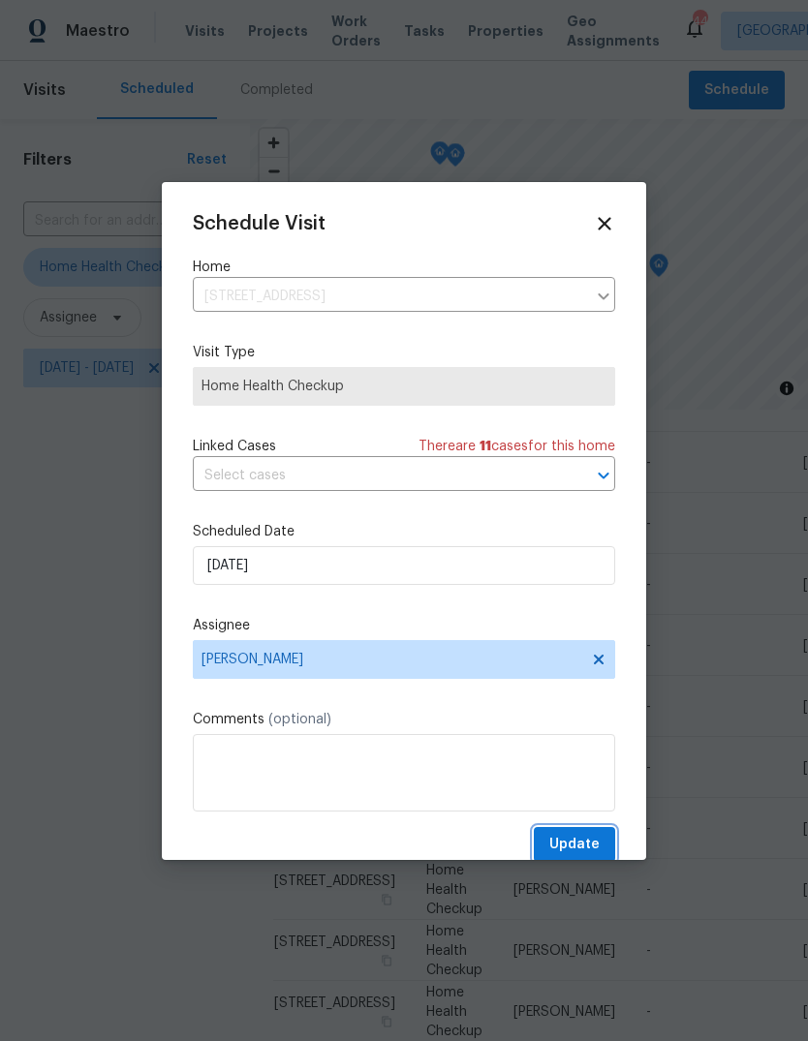
click at [584, 855] on span "Update" at bounding box center [574, 845] width 50 height 24
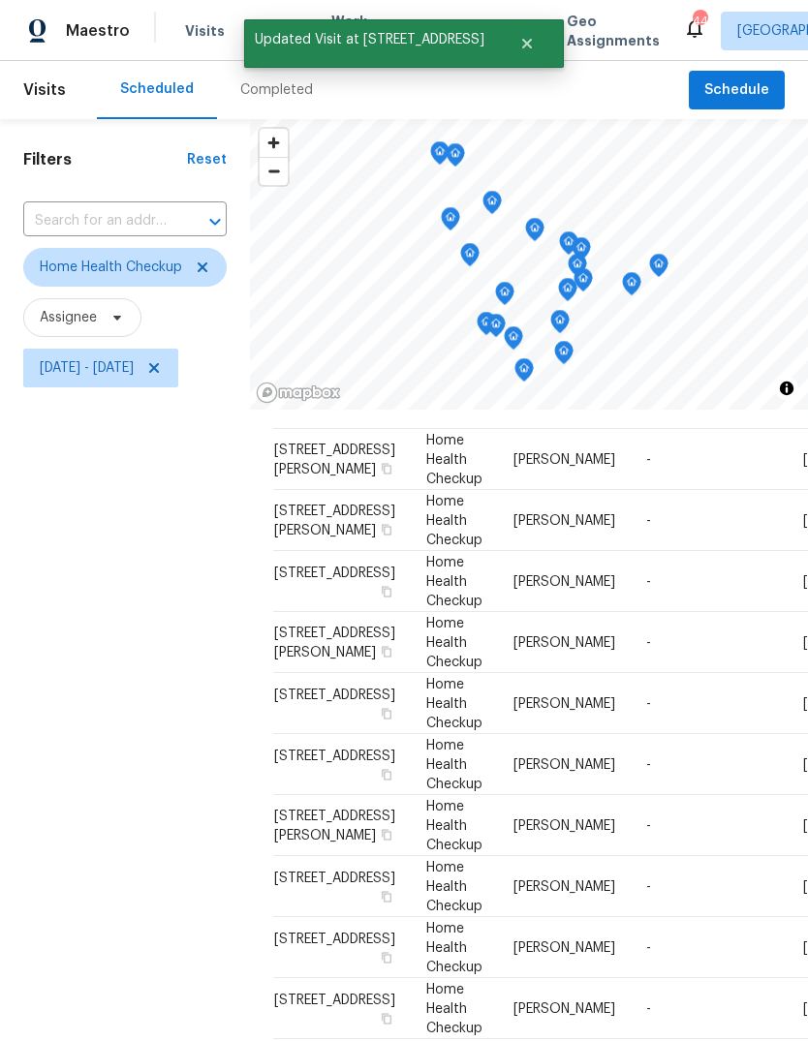
scroll to position [50, 0]
click at [0, 0] on icon at bounding box center [0, 0] width 0 height 0
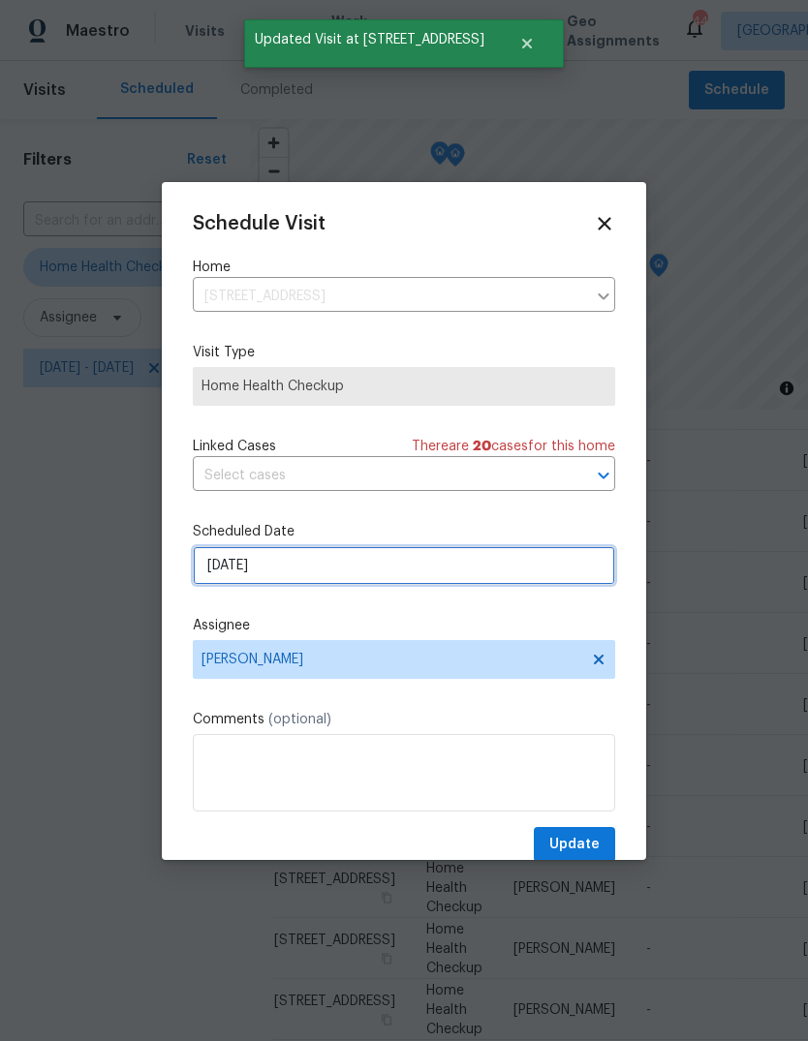
click at [277, 578] on input "9/15/2025" at bounding box center [404, 565] width 422 height 39
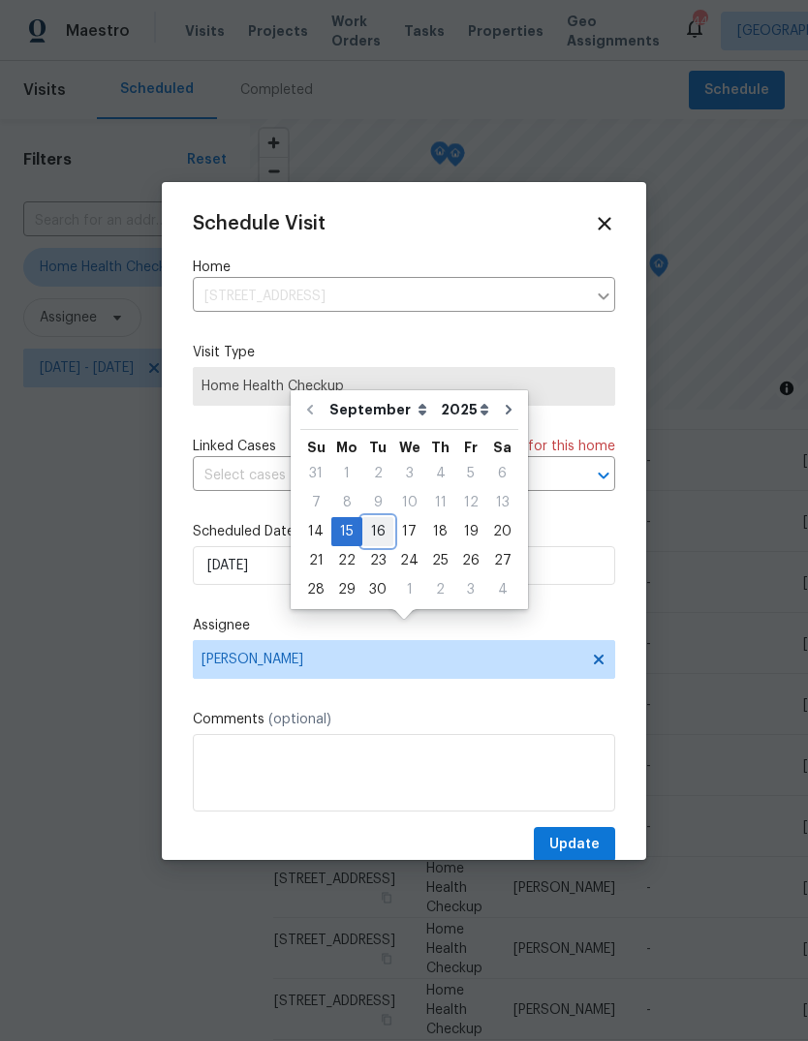
click at [375, 518] on div "16" at bounding box center [377, 531] width 31 height 27
type input "[DATE]"
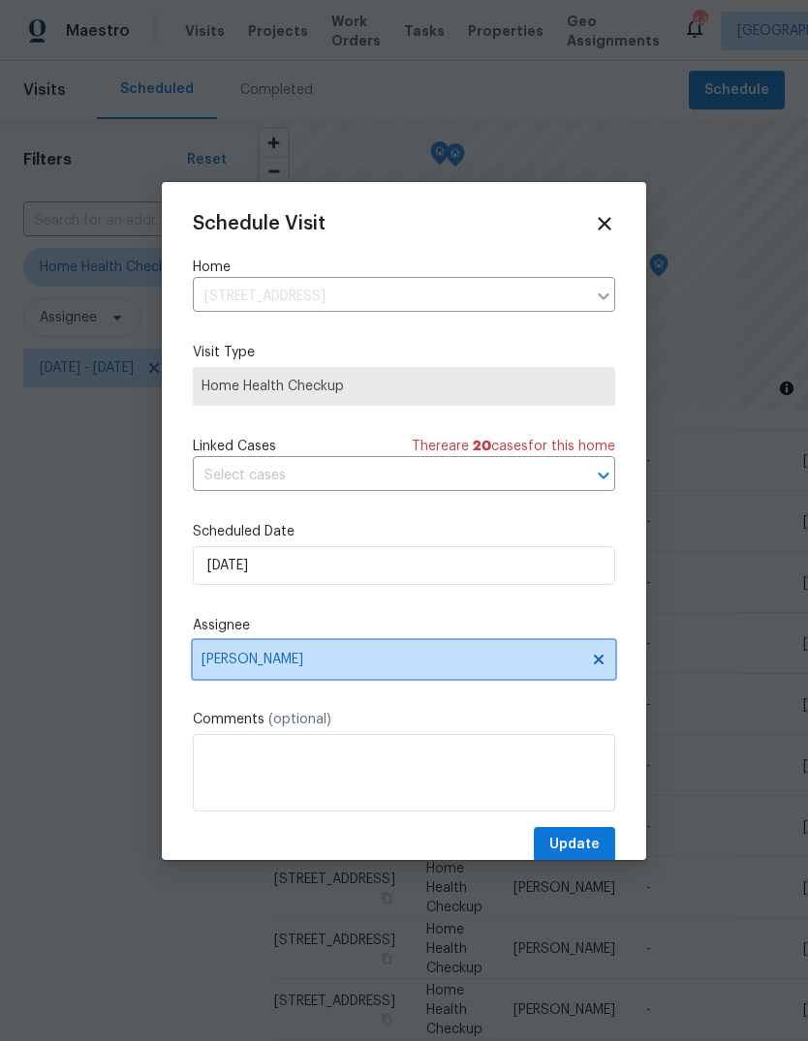
click at [308, 667] on span "[PERSON_NAME]" at bounding box center [391, 659] width 380 height 15
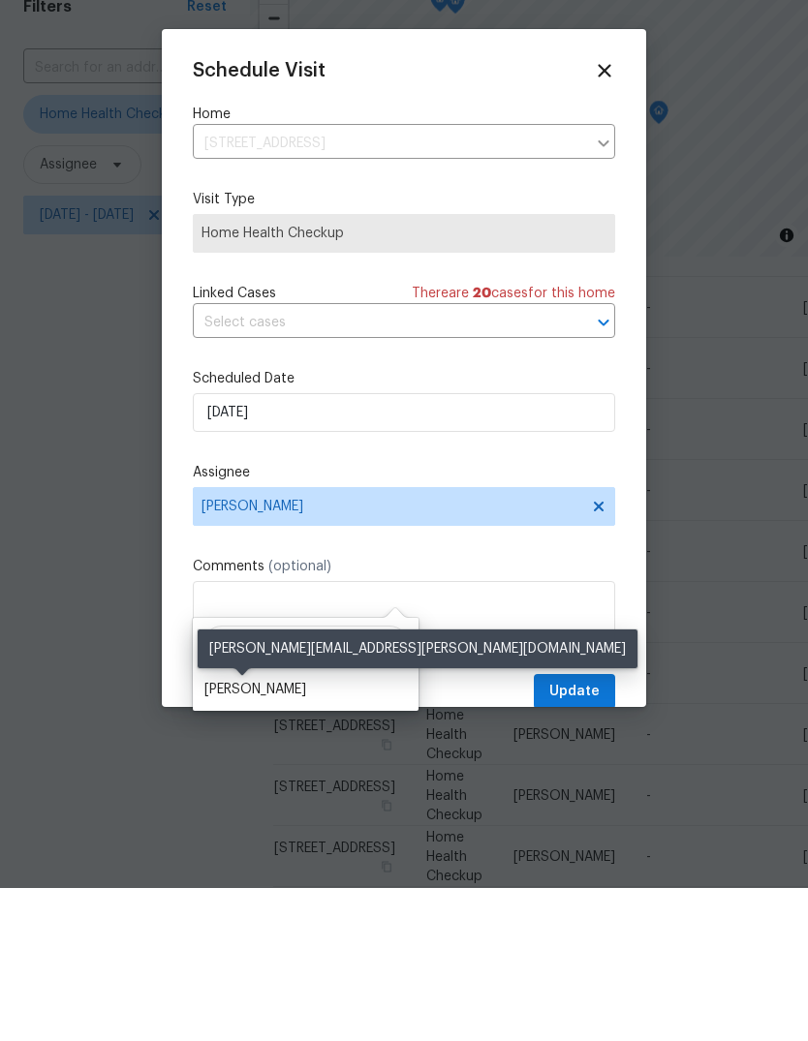
type input "Shawn"
click at [248, 833] on div "[PERSON_NAME]" at bounding box center [255, 842] width 102 height 19
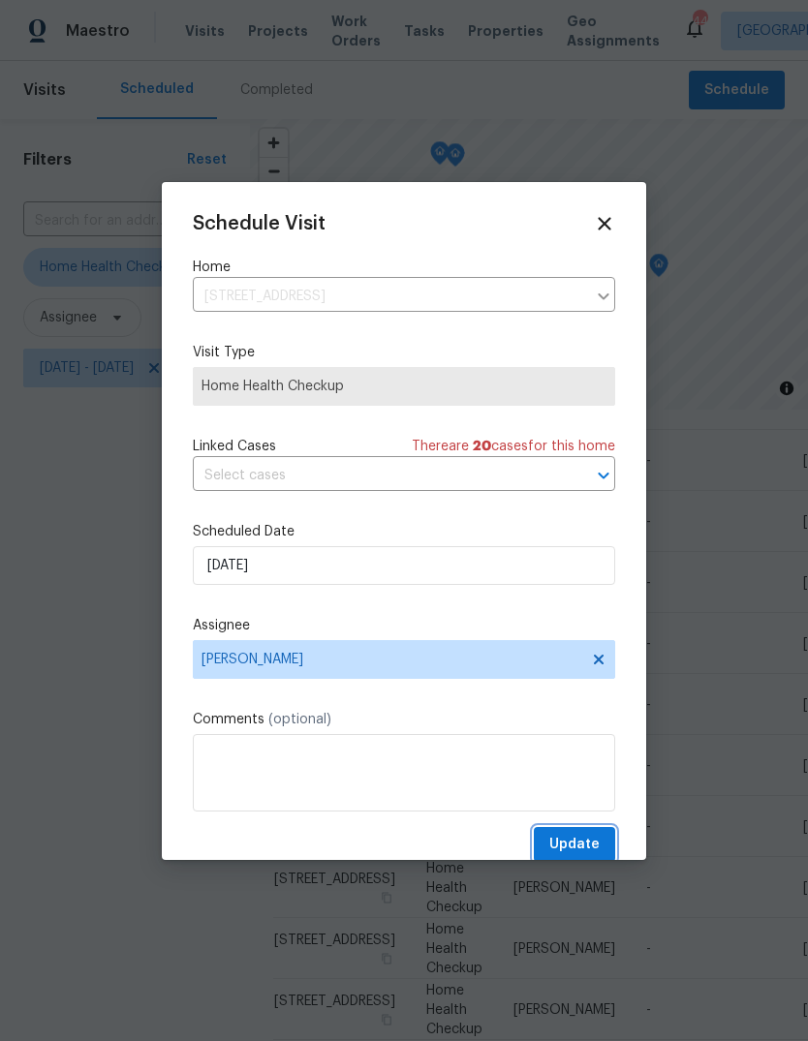
click at [593, 856] on span "Update" at bounding box center [574, 845] width 50 height 24
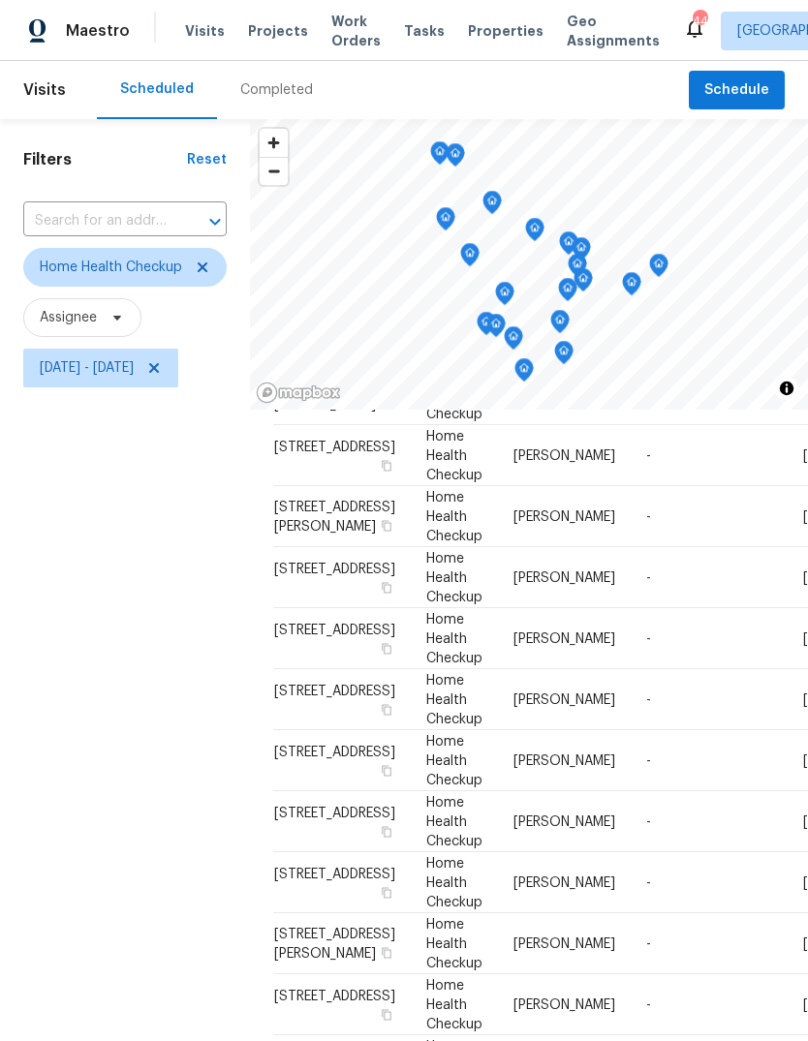
scroll to position [303, 0]
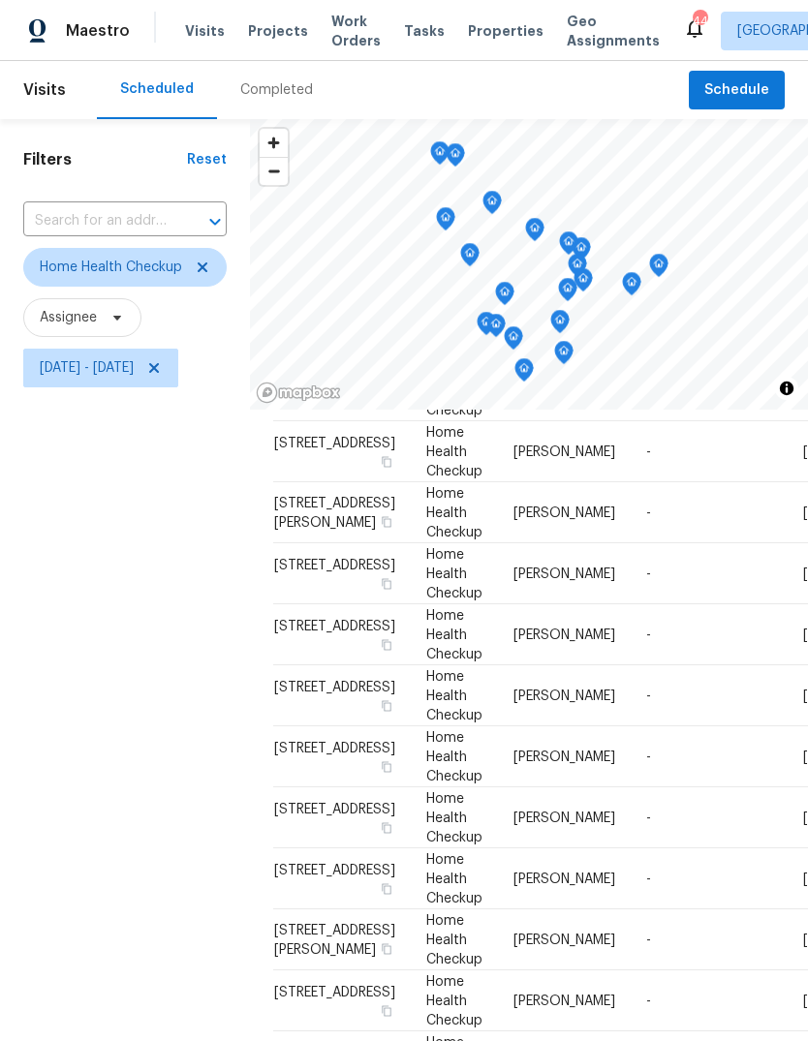
click at [0, 0] on icon at bounding box center [0, 0] width 0 height 0
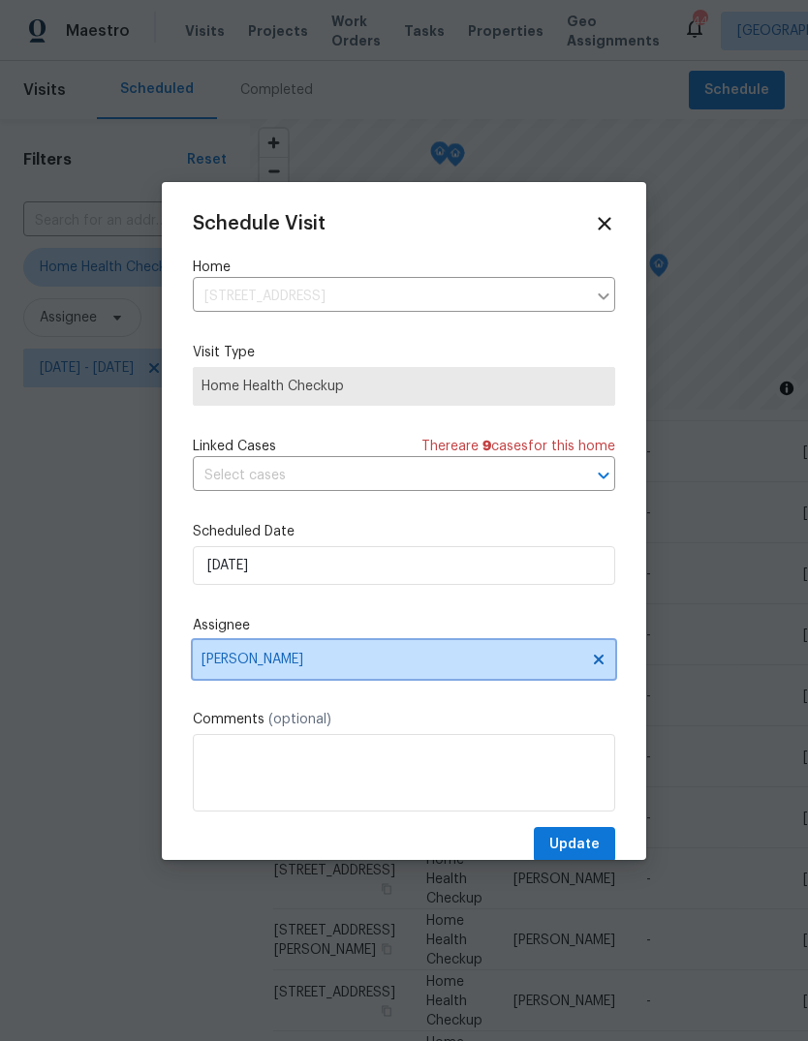
click at [311, 662] on span "[PERSON_NAME]" at bounding box center [391, 659] width 380 height 15
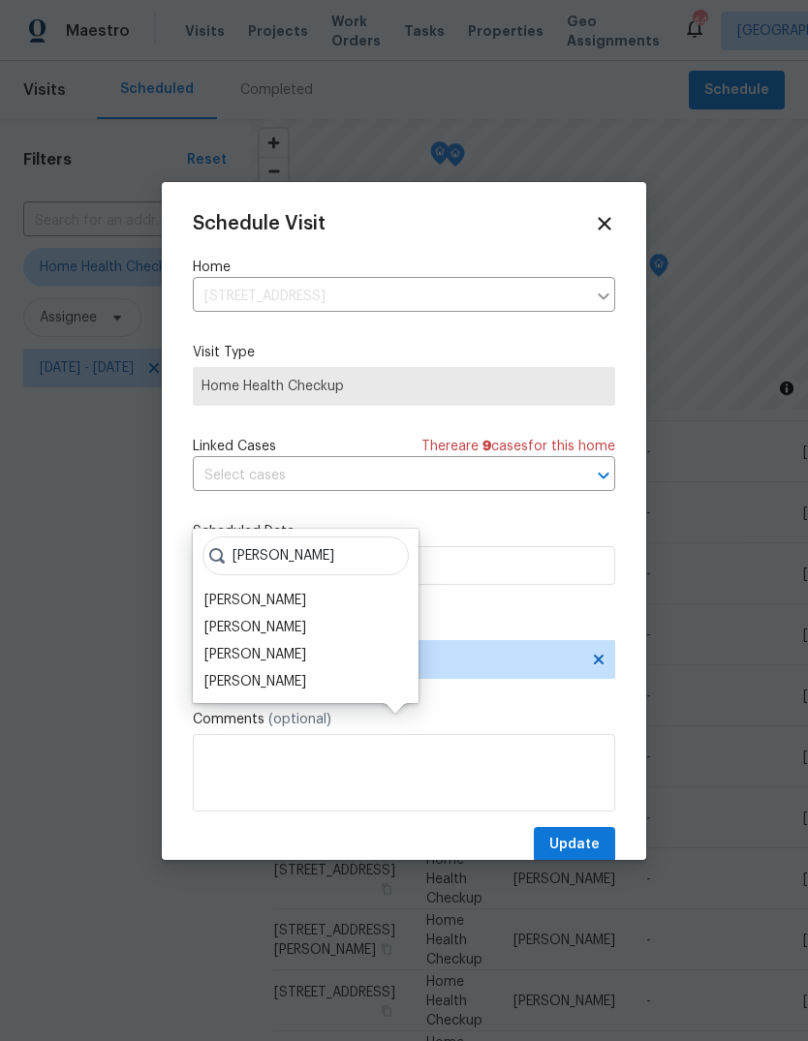
type input "Hunt"
click at [303, 645] on div "[PERSON_NAME]" at bounding box center [255, 654] width 102 height 19
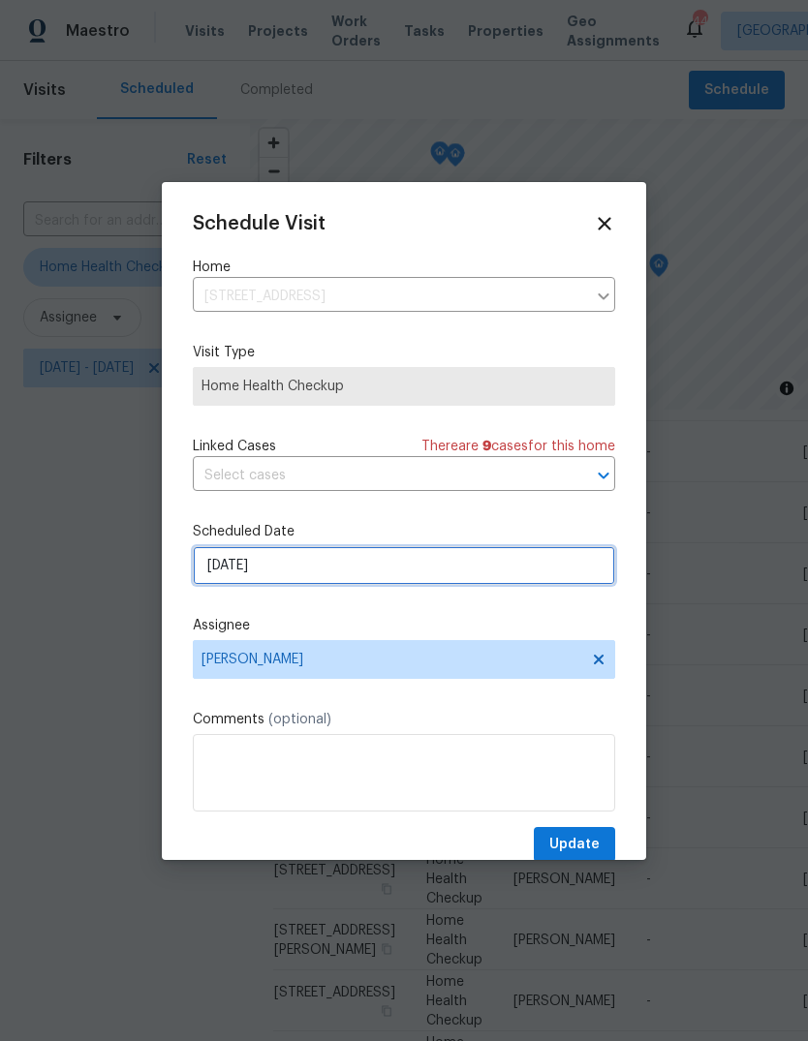
click at [333, 575] on input "9/15/2025" at bounding box center [404, 565] width 422 height 39
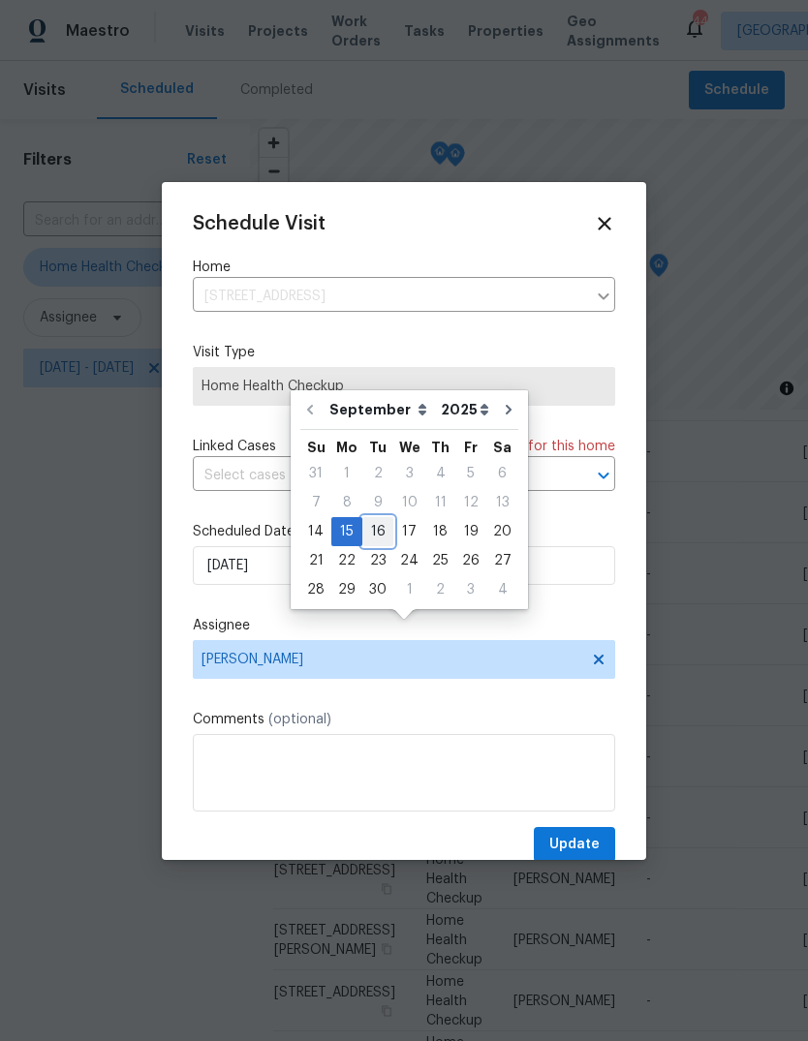
click at [372, 518] on div "16" at bounding box center [377, 531] width 31 height 27
type input "[DATE]"
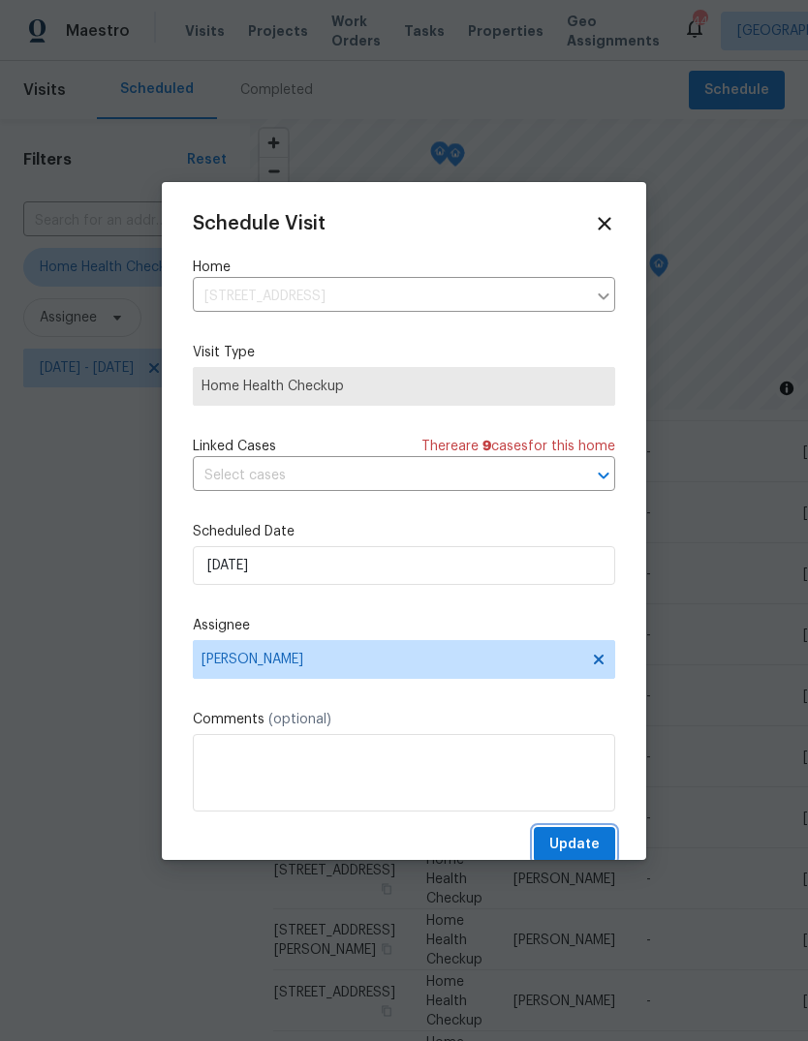
click at [597, 851] on span "Update" at bounding box center [574, 845] width 50 height 24
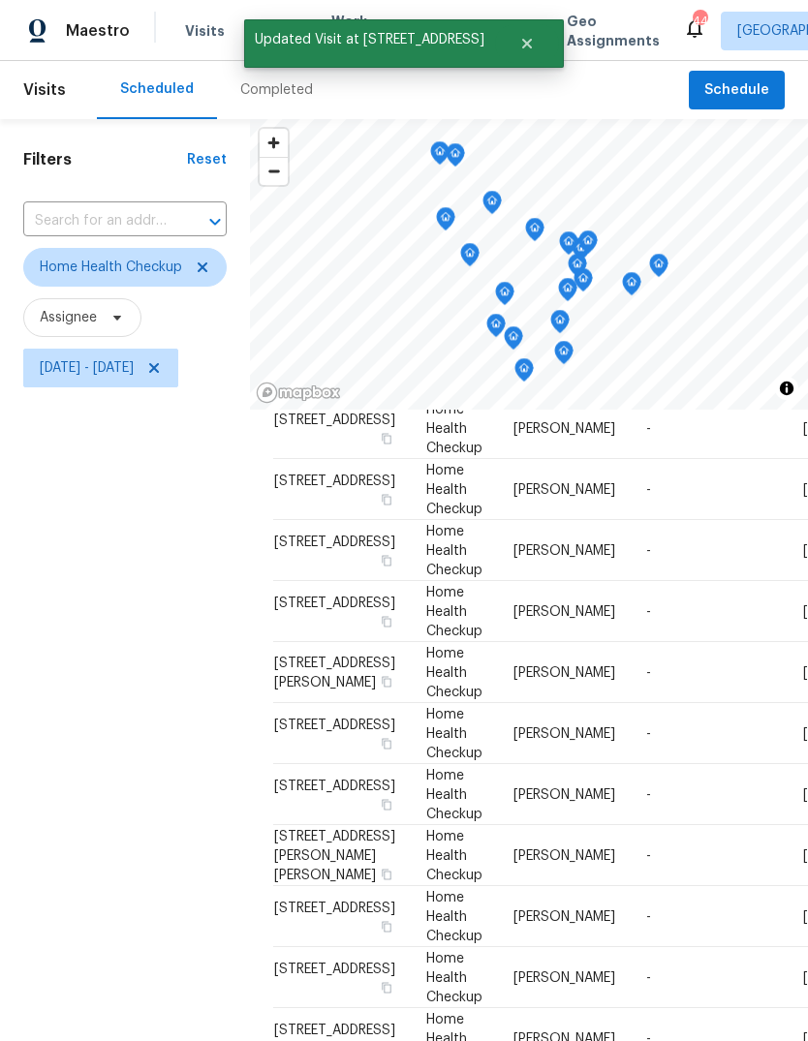
scroll to position [642, 0]
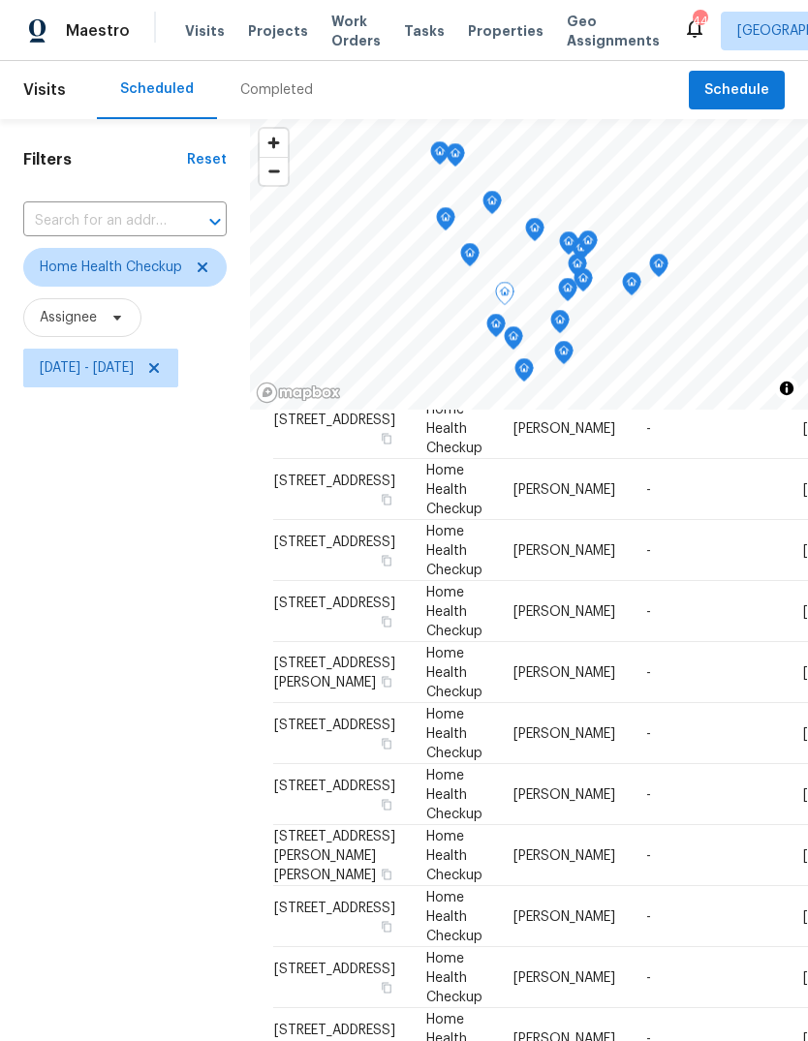
click at [0, 0] on icon at bounding box center [0, 0] width 0 height 0
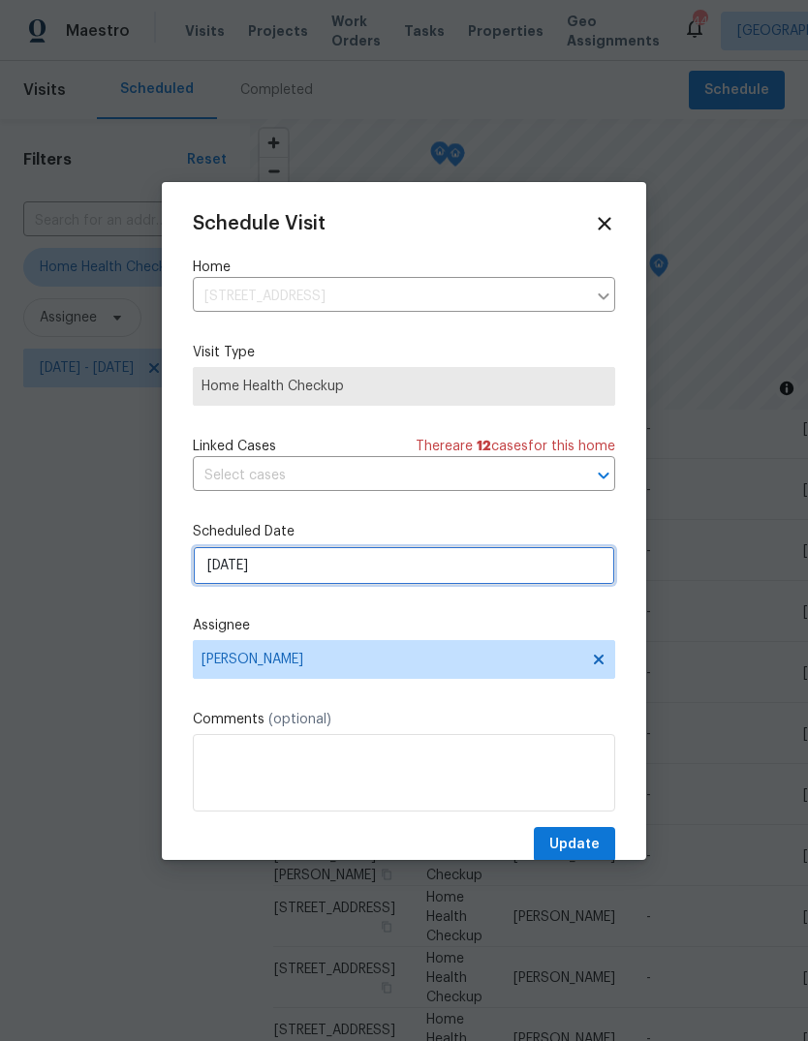
click at [349, 569] on input "9/15/2025" at bounding box center [404, 565] width 422 height 39
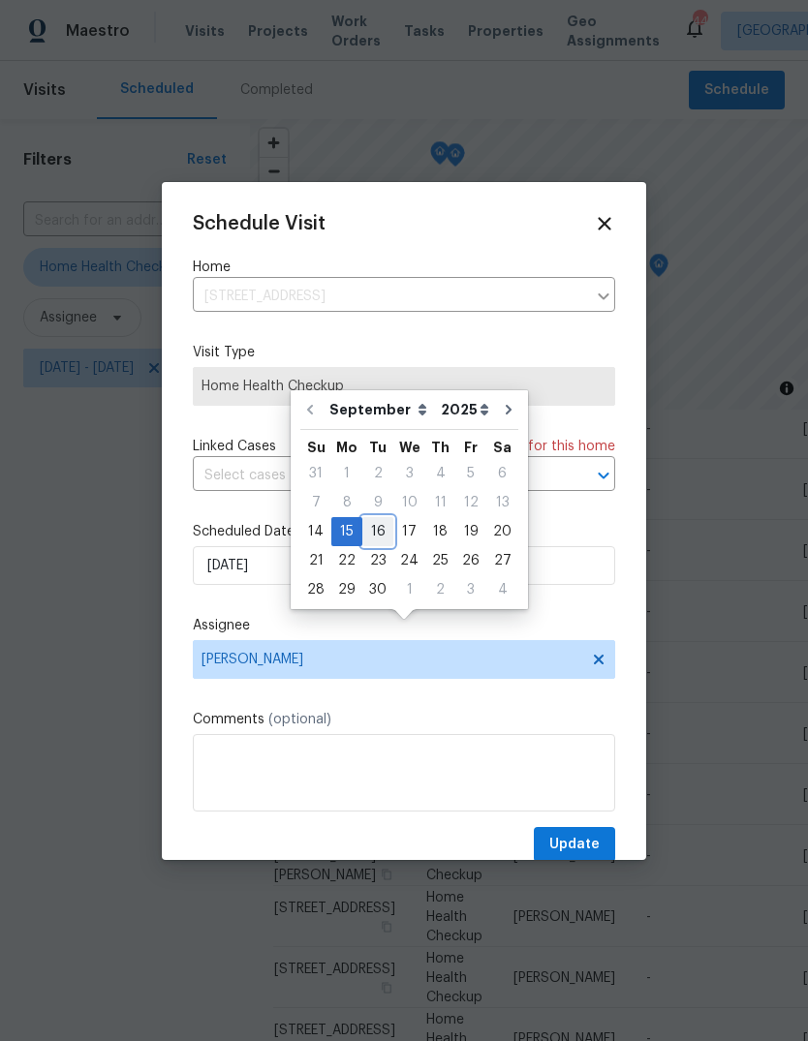
click at [378, 518] on div "16" at bounding box center [377, 531] width 31 height 27
type input "[DATE]"
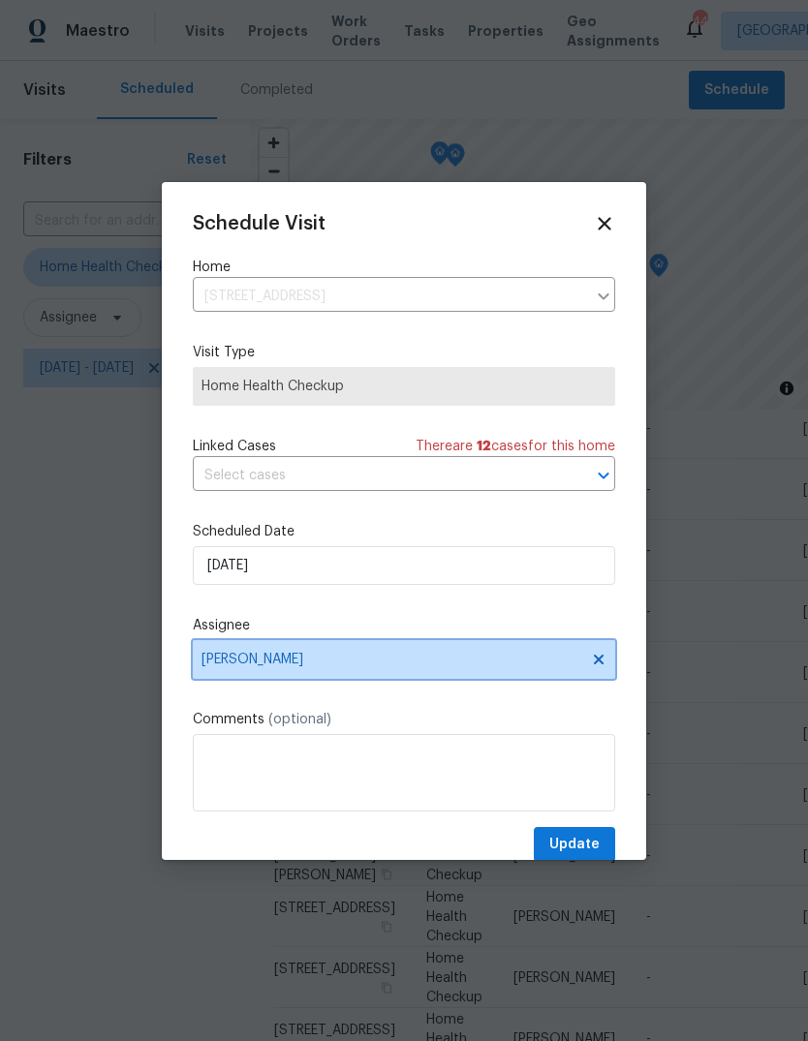
click at [347, 667] on span "[PERSON_NAME]" at bounding box center [391, 659] width 380 height 15
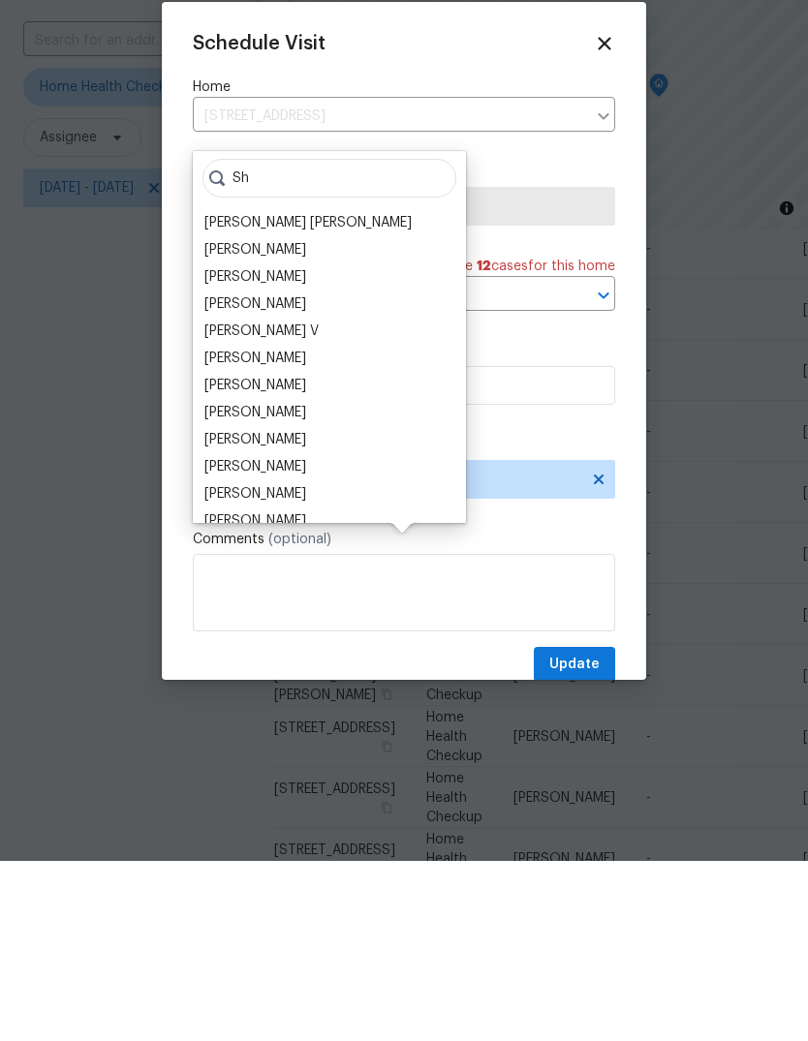
type input "S"
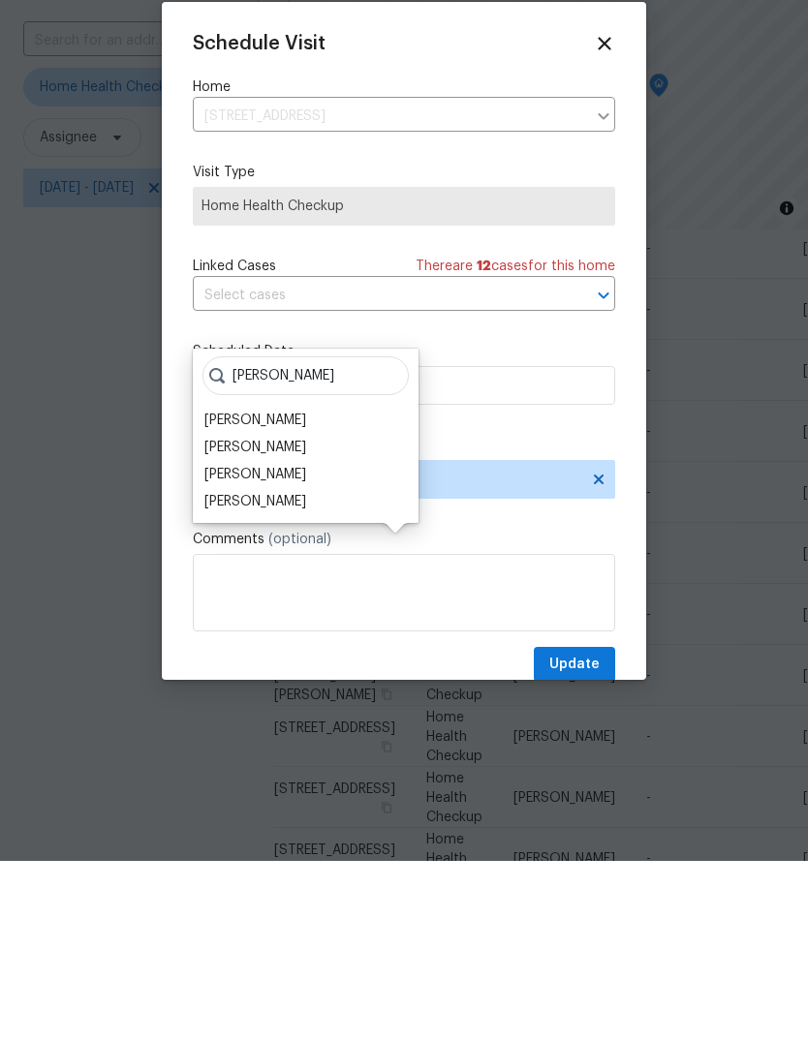
type input "Hunt"
click at [296, 645] on div "[PERSON_NAME]" at bounding box center [255, 654] width 102 height 19
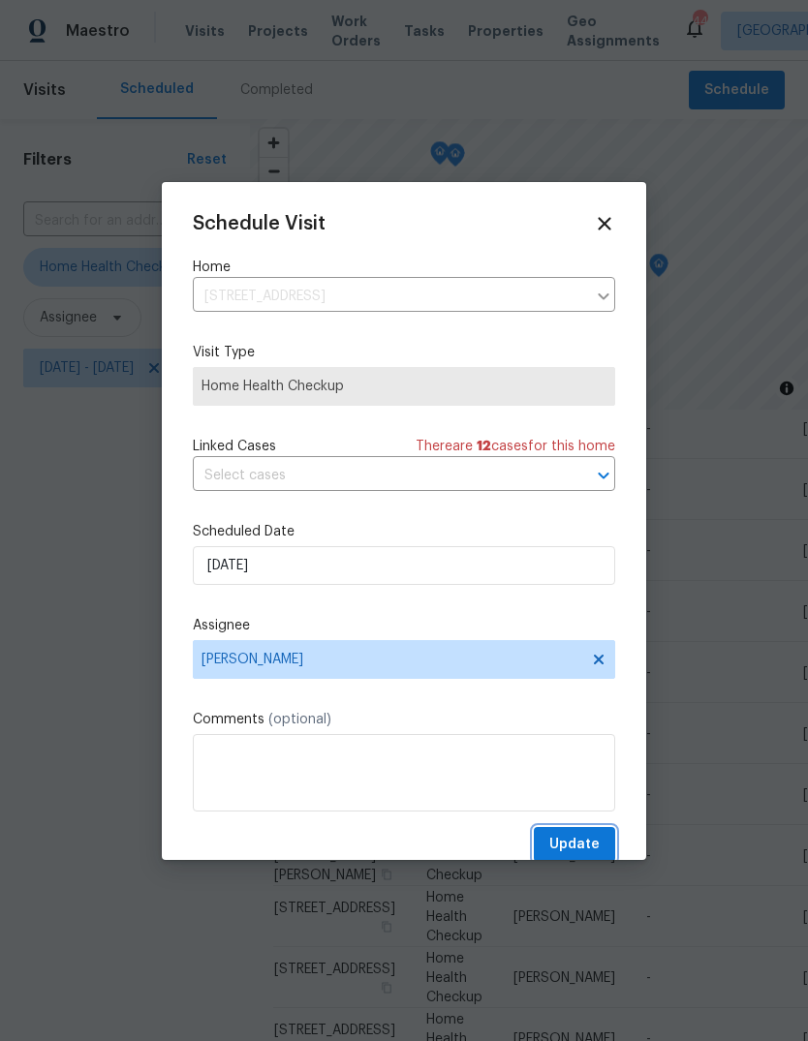
click at [588, 850] on span "Update" at bounding box center [574, 845] width 50 height 24
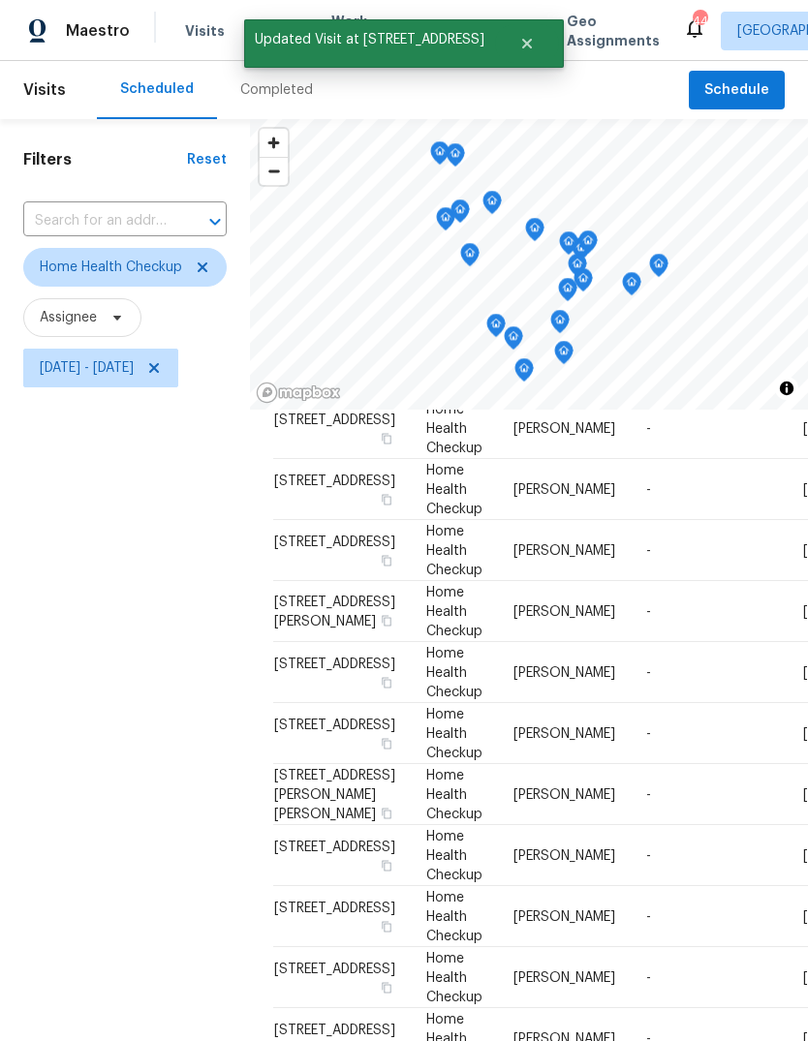
scroll to position [718, 0]
click at [0, 0] on icon at bounding box center [0, 0] width 0 height 0
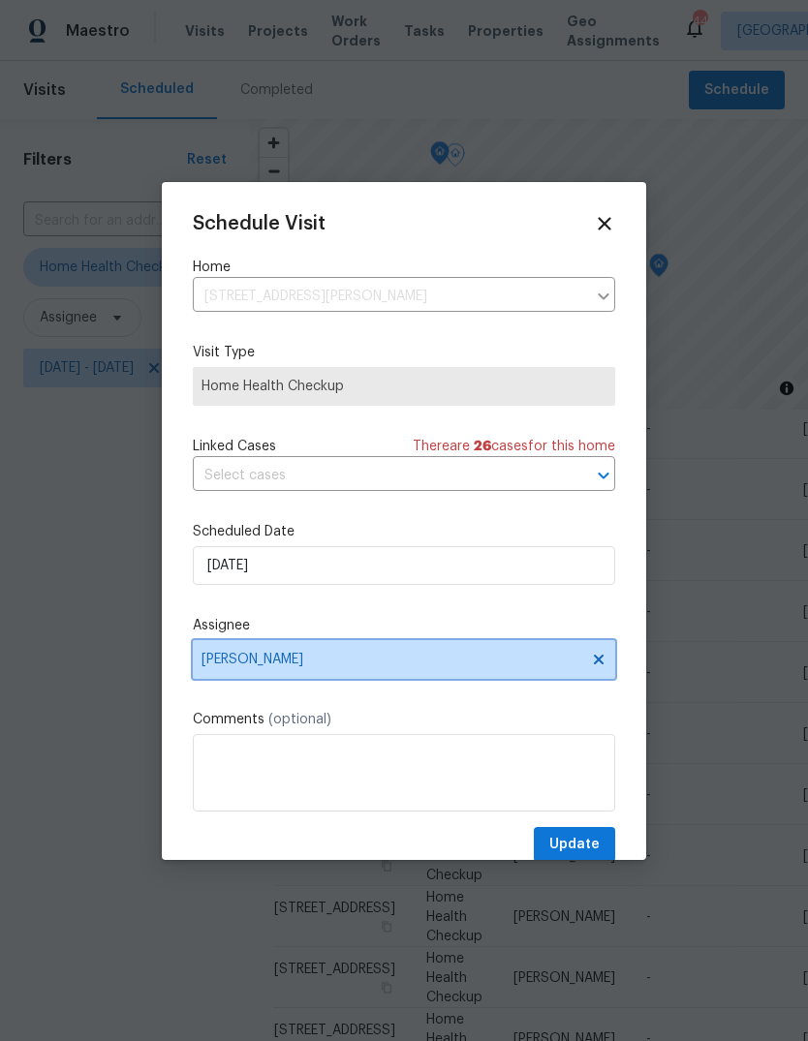
click at [285, 660] on span "[PERSON_NAME]" at bounding box center [391, 659] width 380 height 15
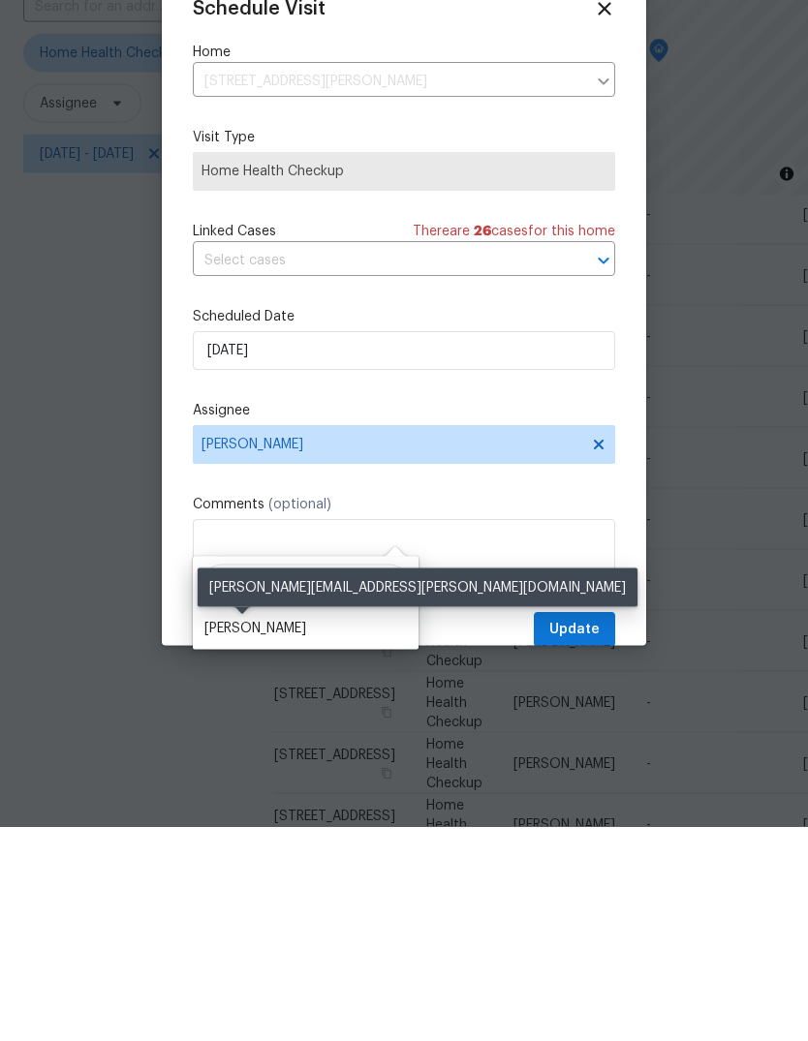
type input "Shawn"
click at [262, 833] on div "[PERSON_NAME]" at bounding box center [255, 842] width 102 height 19
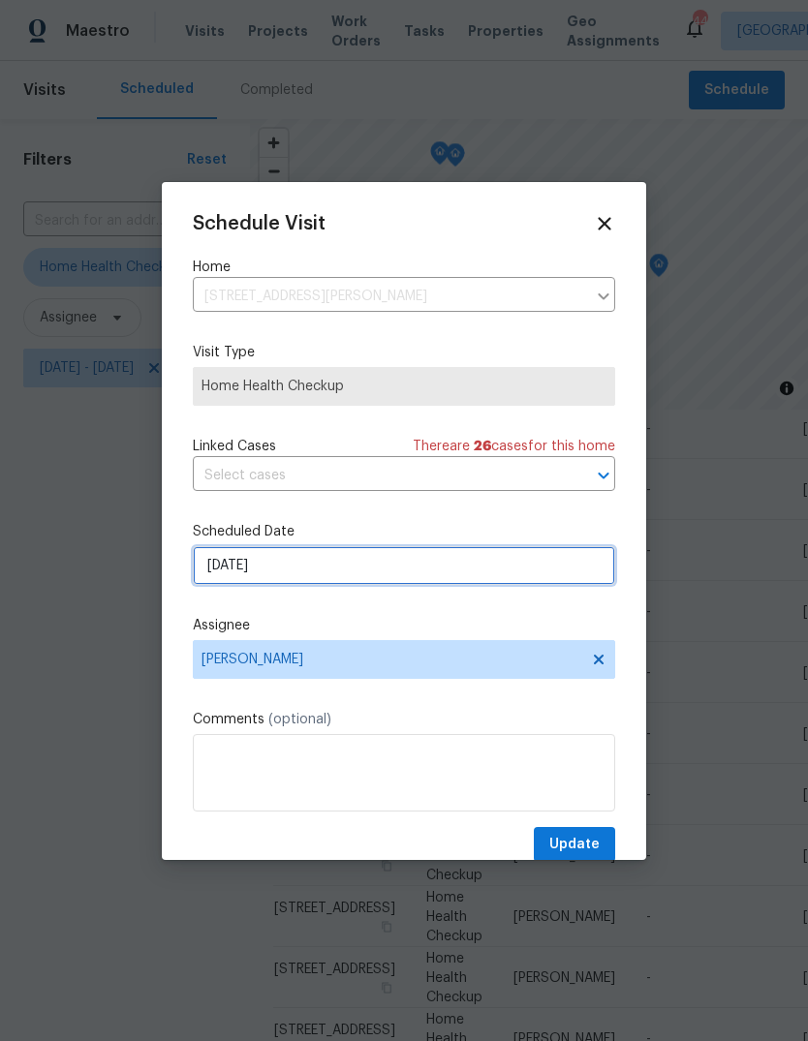
click at [280, 570] on input "9/15/2025" at bounding box center [404, 565] width 422 height 39
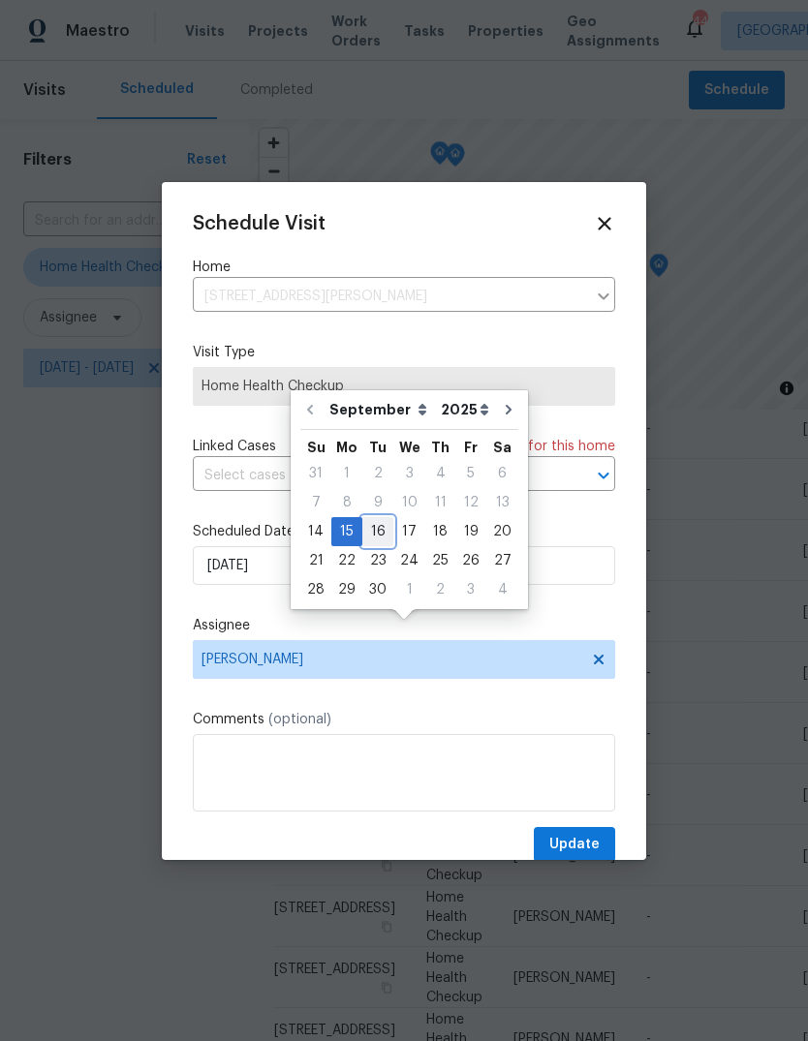
click at [377, 518] on div "16" at bounding box center [377, 531] width 31 height 27
type input "[DATE]"
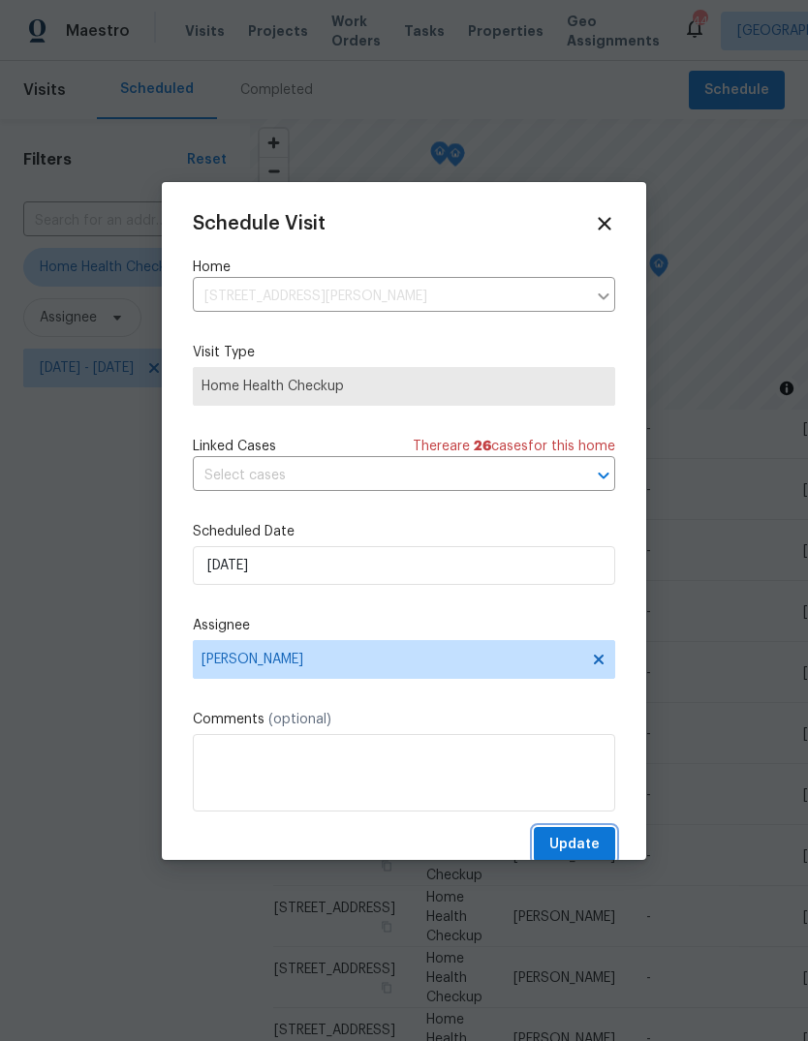
click at [589, 844] on span "Update" at bounding box center [574, 845] width 50 height 24
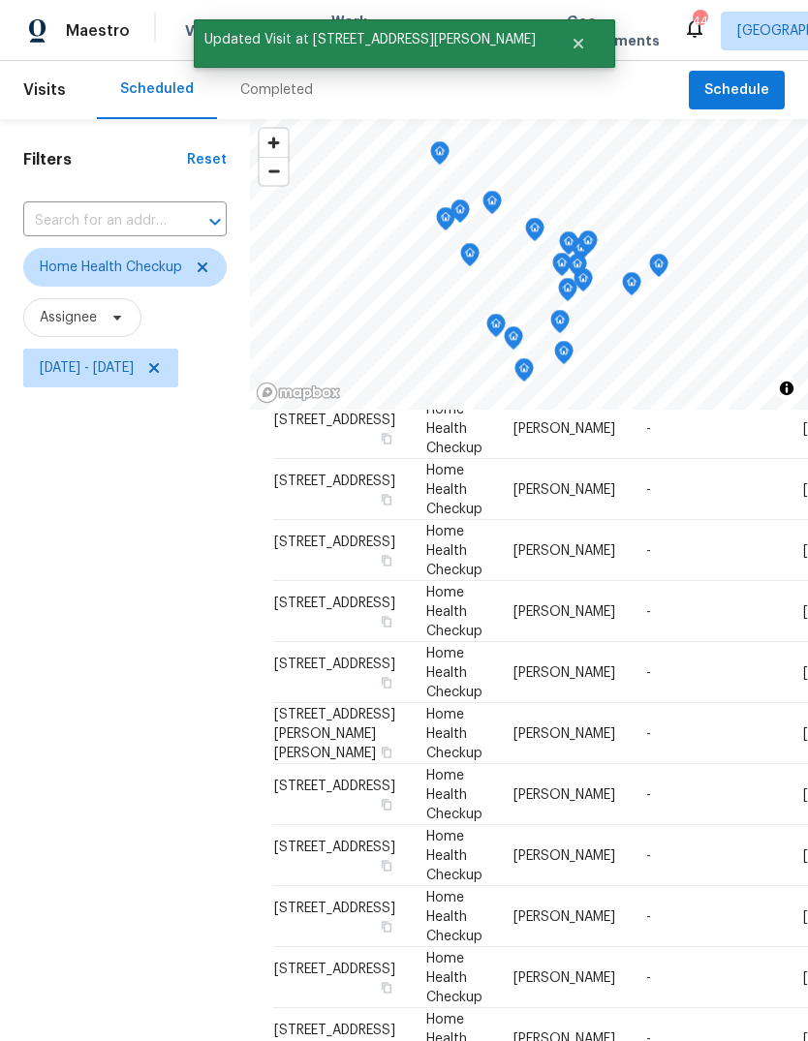
scroll to position [694, 0]
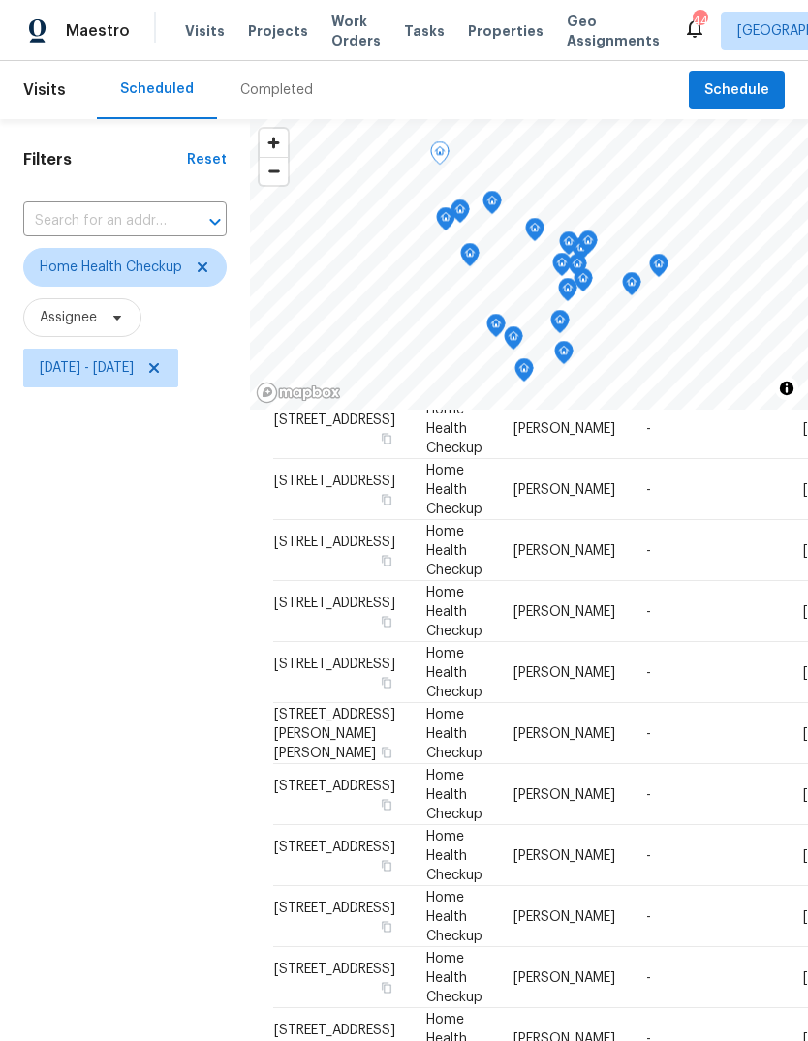
click at [0, 0] on icon at bounding box center [0, 0] width 0 height 0
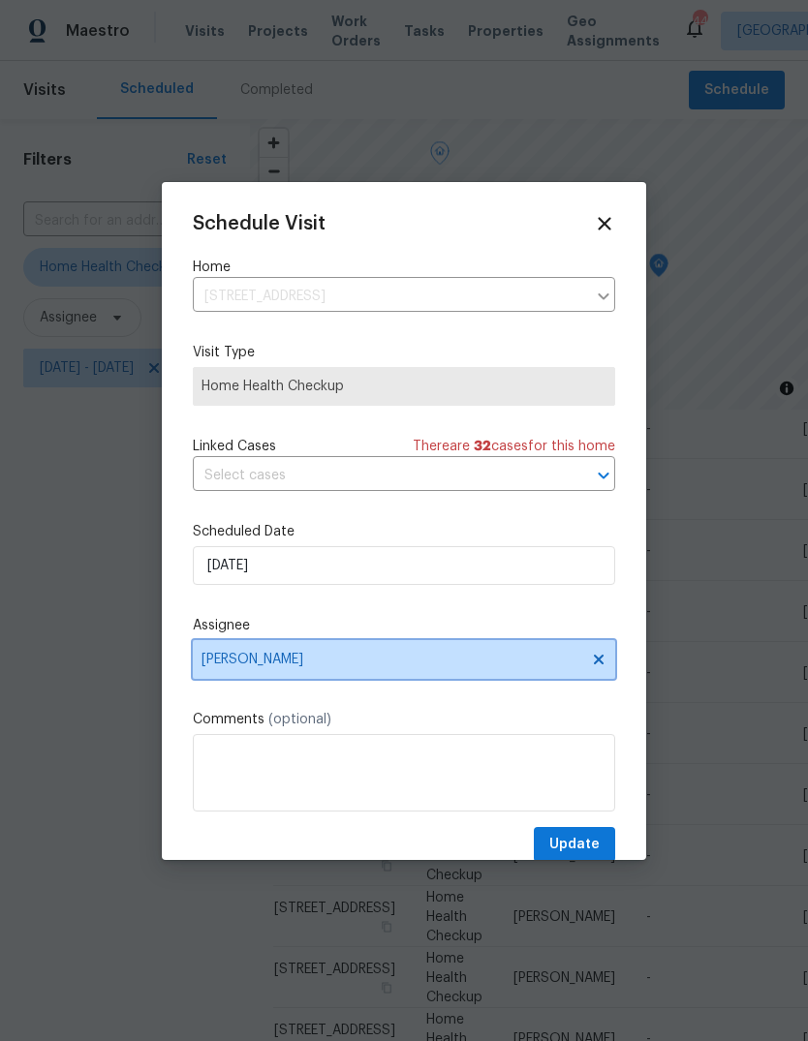
click at [294, 667] on span "[PERSON_NAME]" at bounding box center [391, 659] width 380 height 15
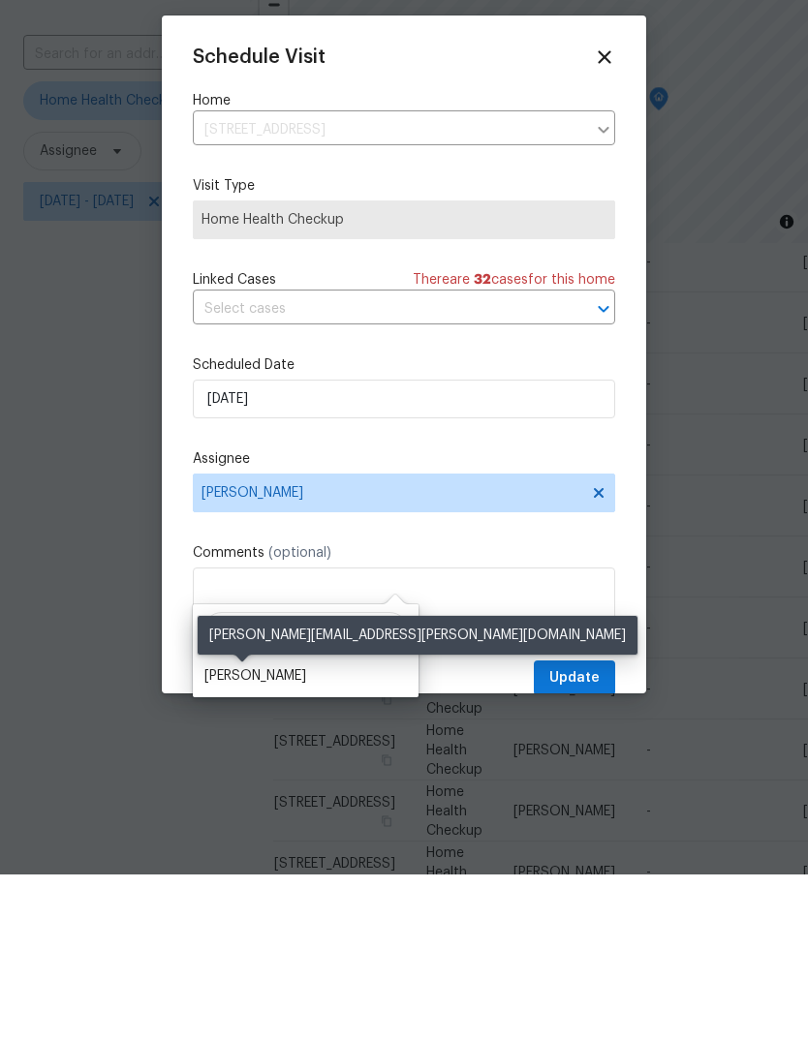
type input "Shawn"
click at [279, 833] on div "[PERSON_NAME]" at bounding box center [255, 842] width 102 height 19
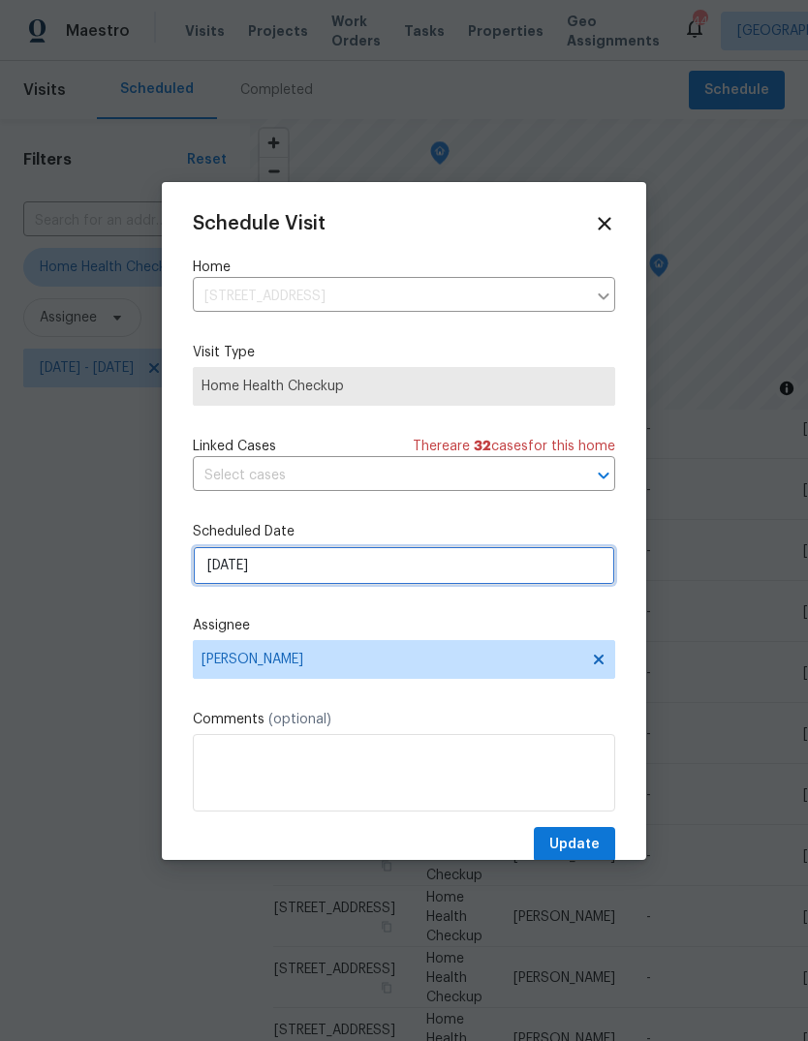
click at [288, 567] on input "9/15/2025" at bounding box center [404, 565] width 422 height 39
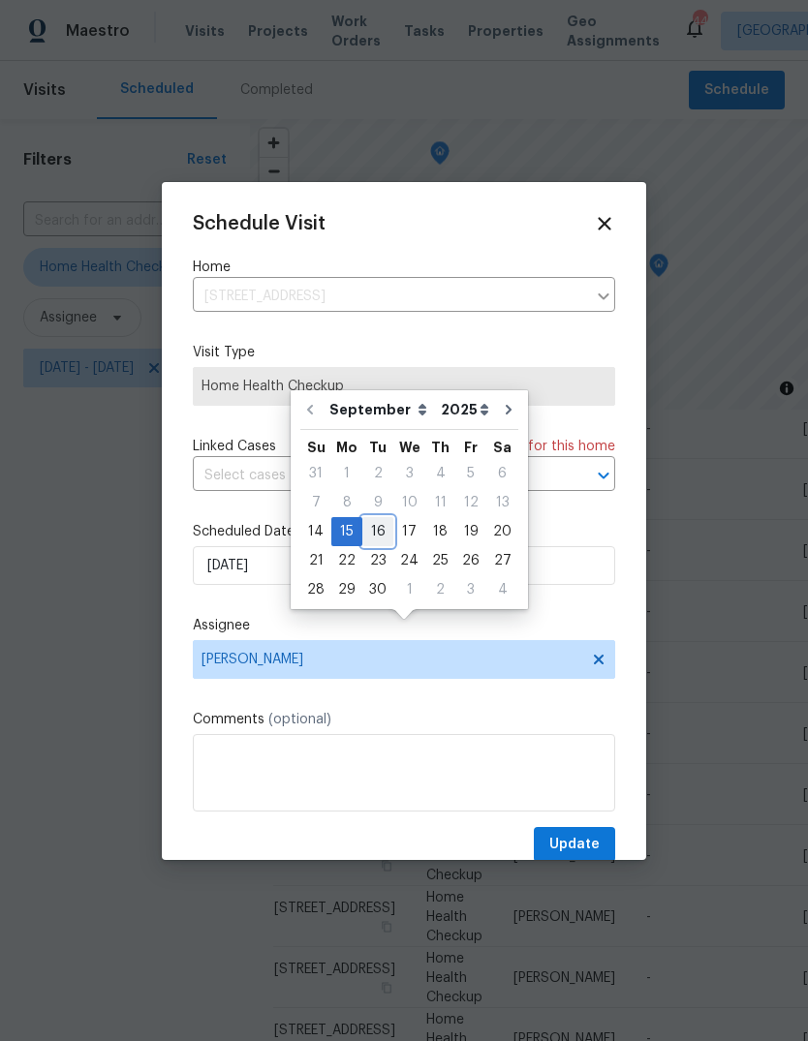
click at [376, 518] on div "16" at bounding box center [377, 531] width 31 height 27
type input "[DATE]"
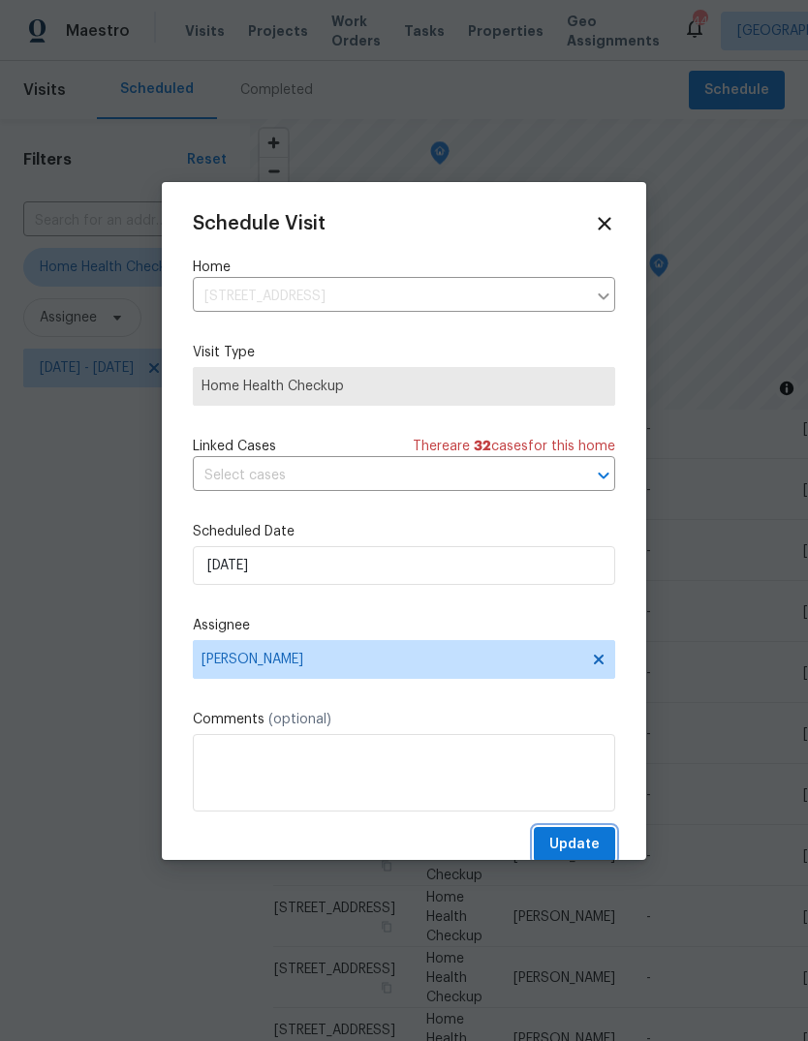
click at [589, 845] on span "Update" at bounding box center [574, 845] width 50 height 24
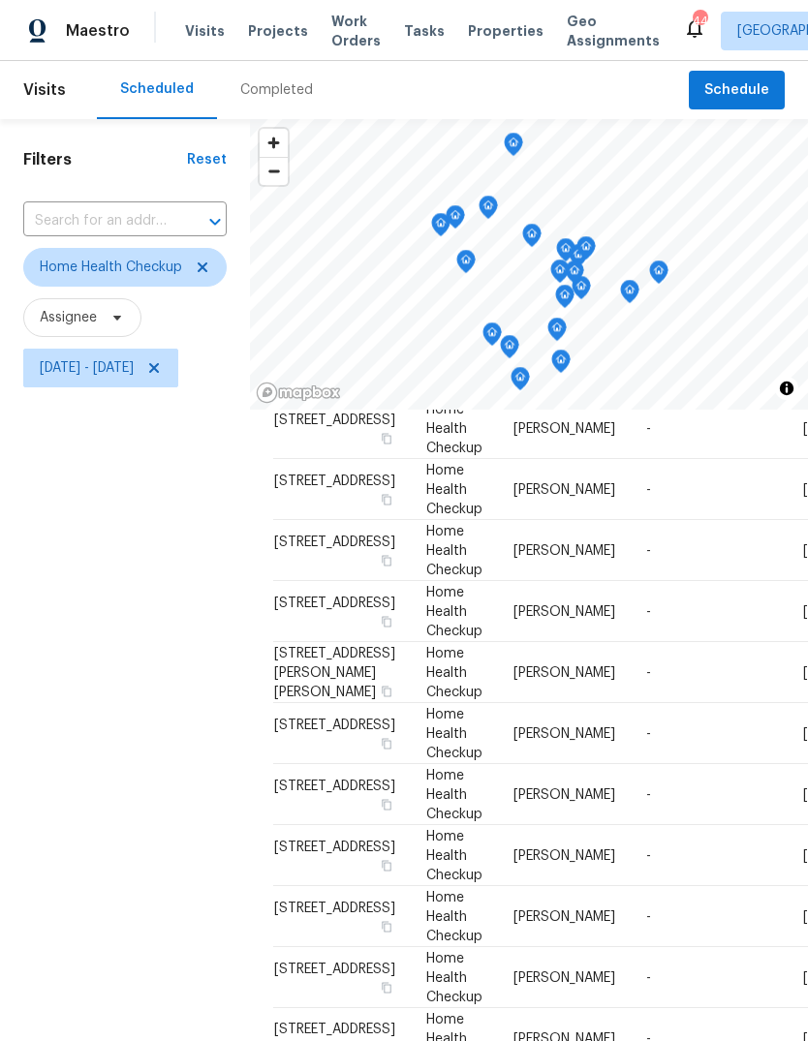
scroll to position [565, 0]
click at [0, 0] on icon at bounding box center [0, 0] width 0 height 0
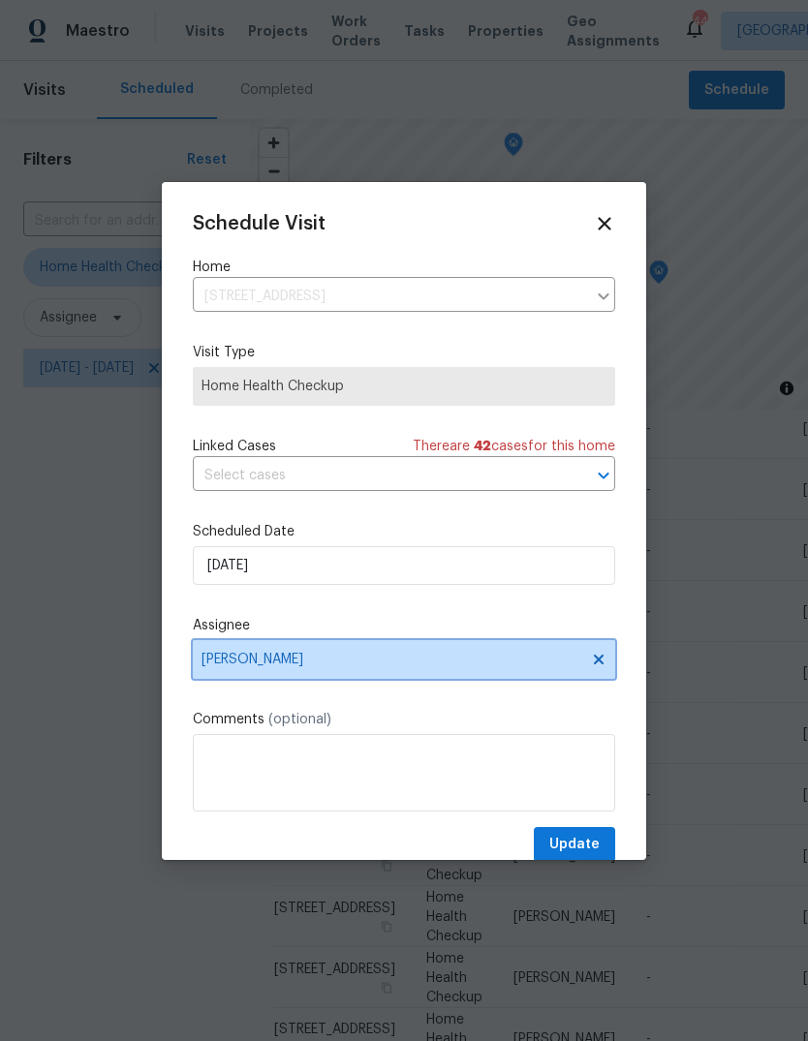
click at [328, 666] on span "[PERSON_NAME]" at bounding box center [391, 659] width 380 height 15
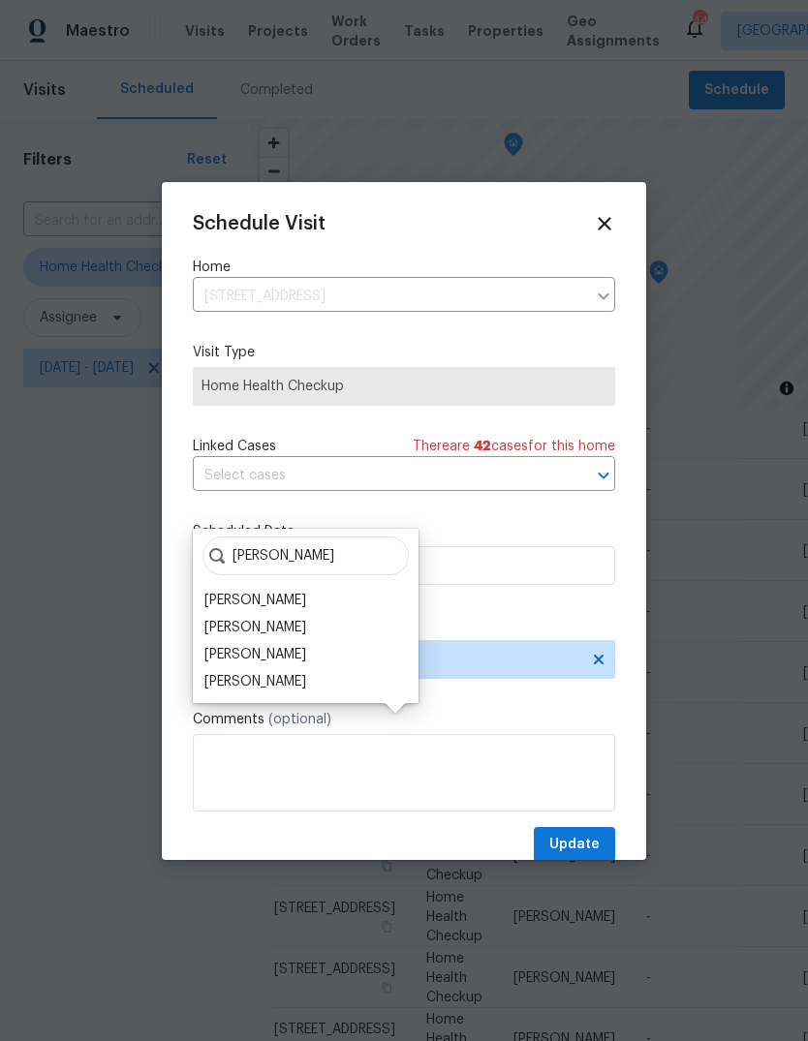
type input "Hunt"
click at [306, 645] on div "[PERSON_NAME]" at bounding box center [255, 654] width 102 height 19
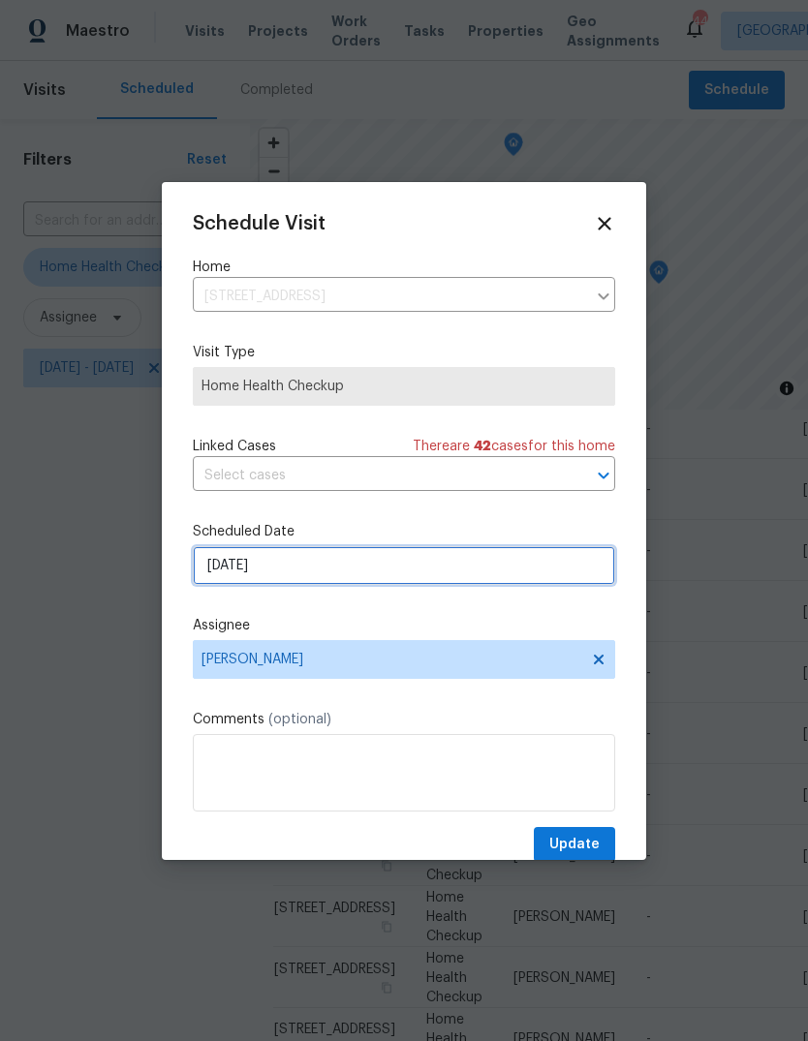
click at [303, 572] on input "9/15/2025" at bounding box center [404, 565] width 422 height 39
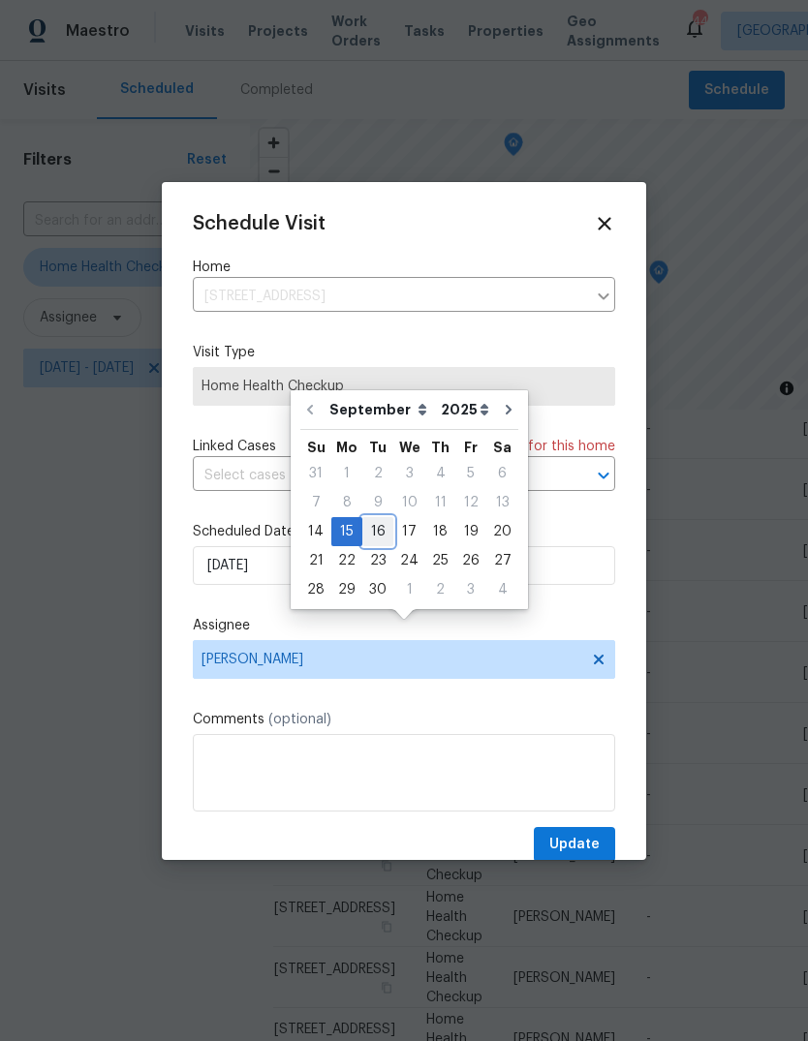
click at [382, 518] on div "16" at bounding box center [377, 531] width 31 height 27
type input "[DATE]"
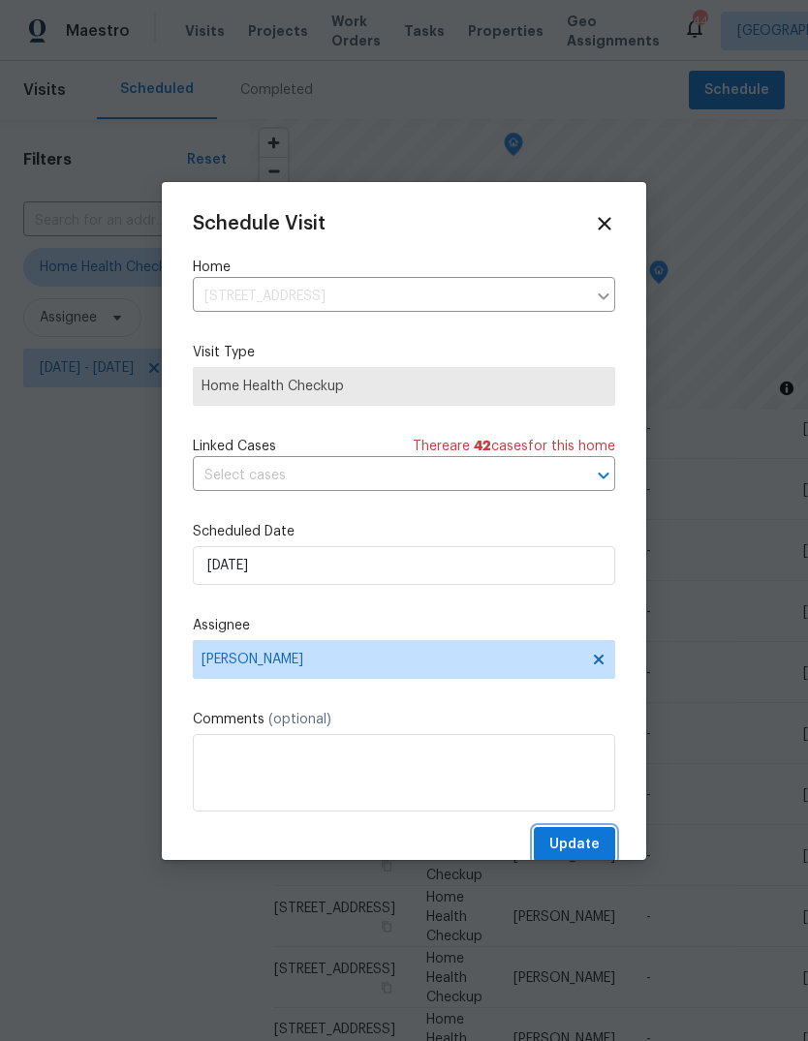
click at [577, 847] on span "Update" at bounding box center [574, 845] width 50 height 24
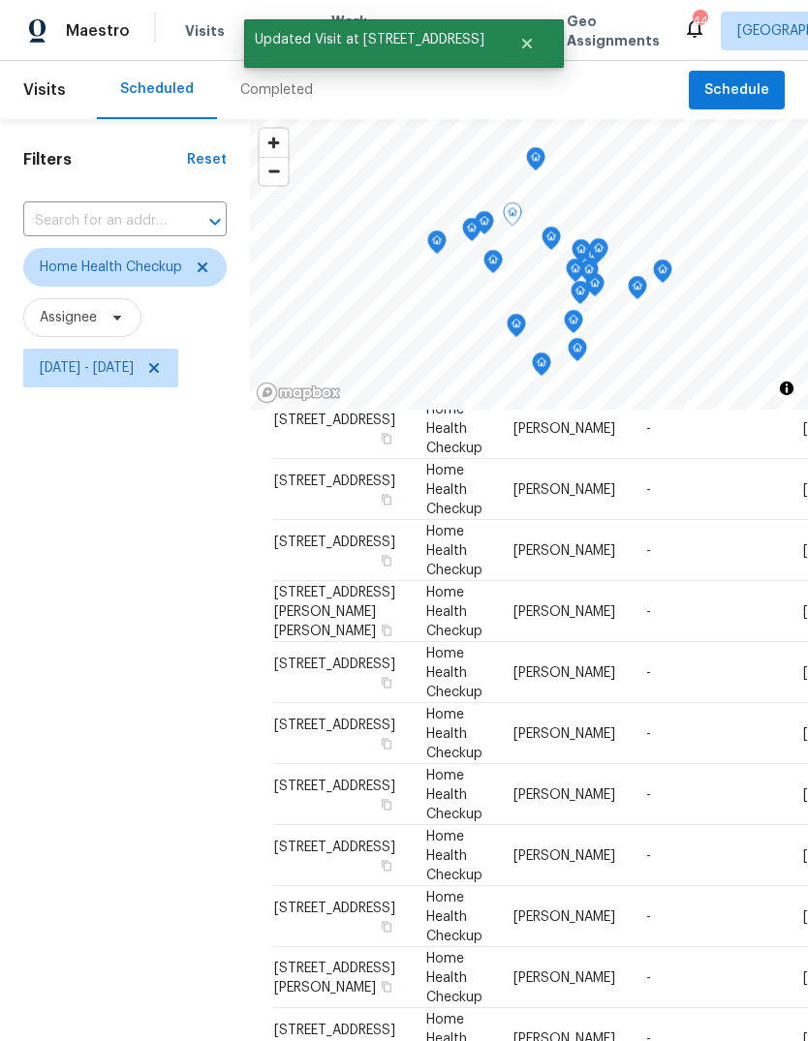
click at [0, 0] on icon at bounding box center [0, 0] width 0 height 0
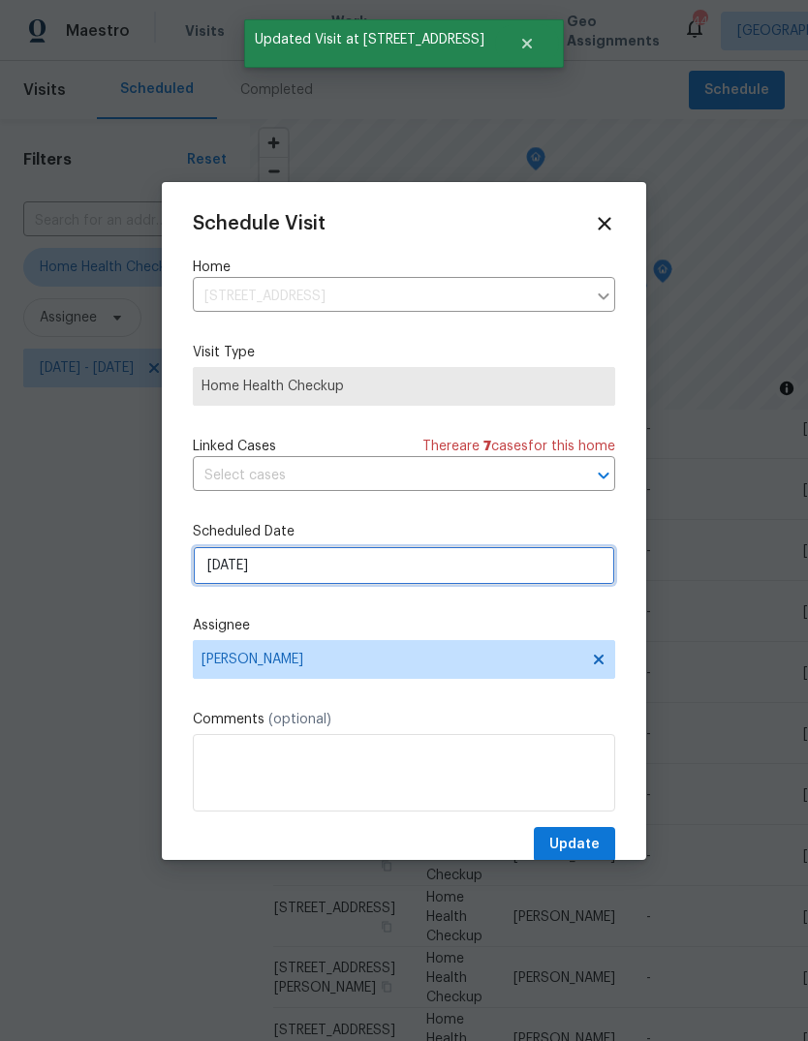
click at [301, 571] on input "9/15/2025" at bounding box center [404, 565] width 422 height 39
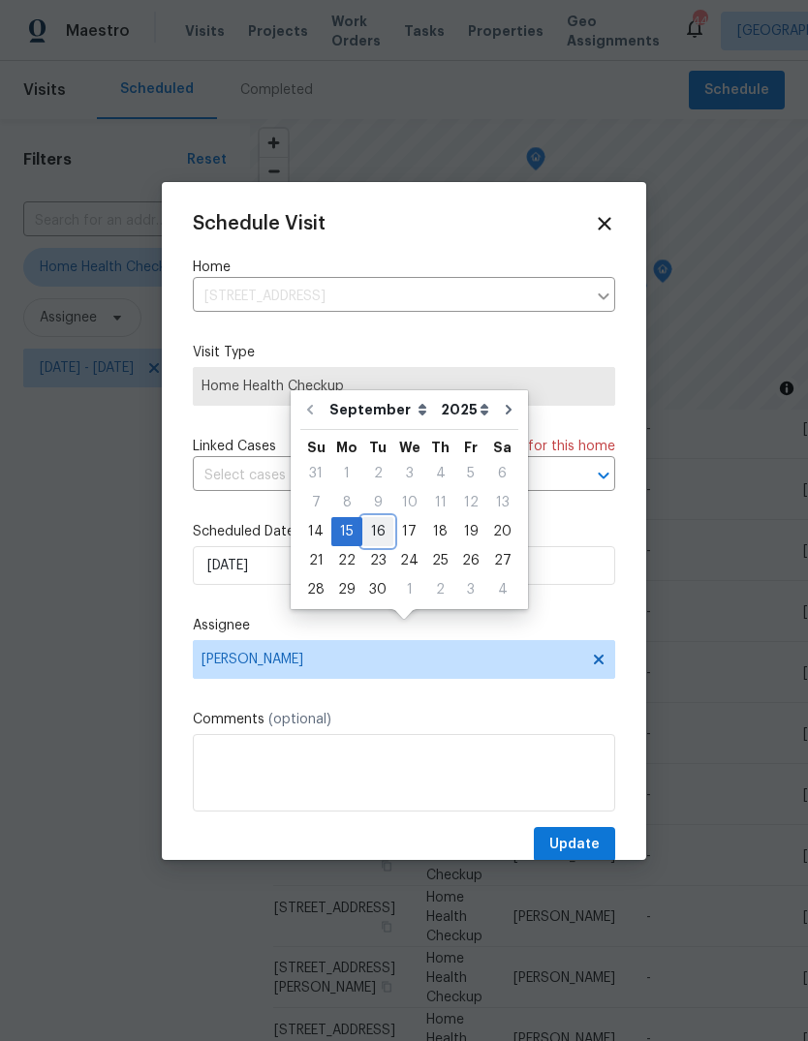
click at [383, 518] on div "16" at bounding box center [377, 531] width 31 height 27
type input "[DATE]"
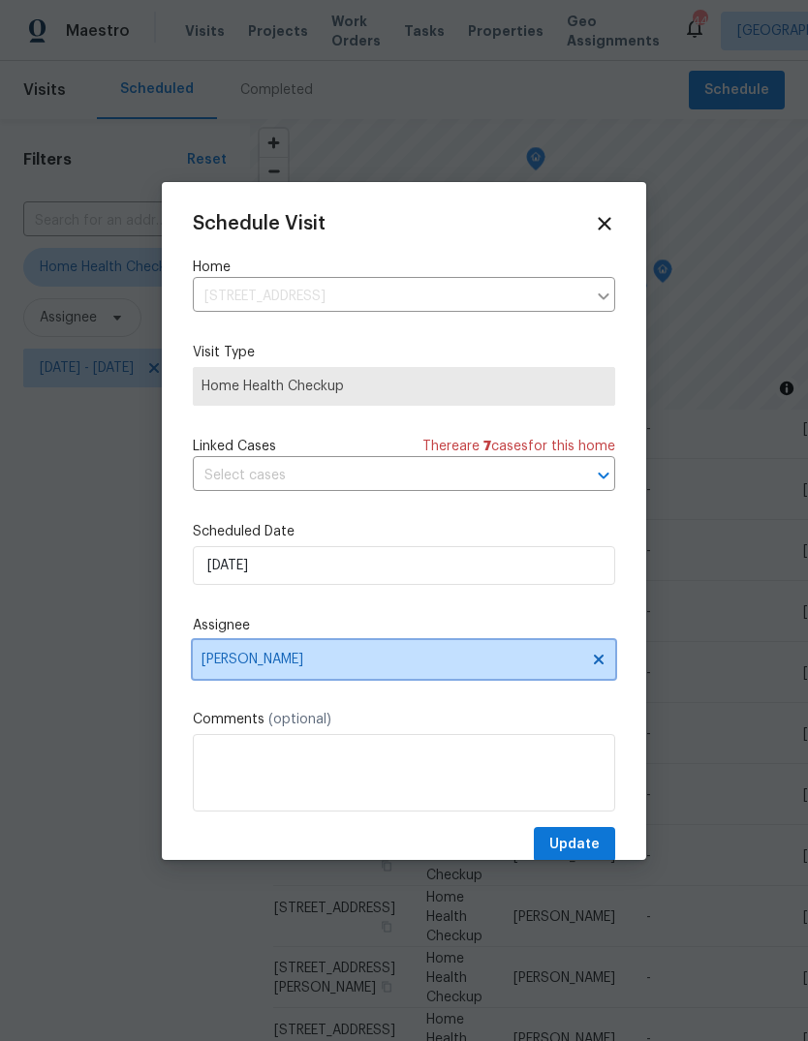
click at [362, 662] on span "[PERSON_NAME]" at bounding box center [391, 659] width 380 height 15
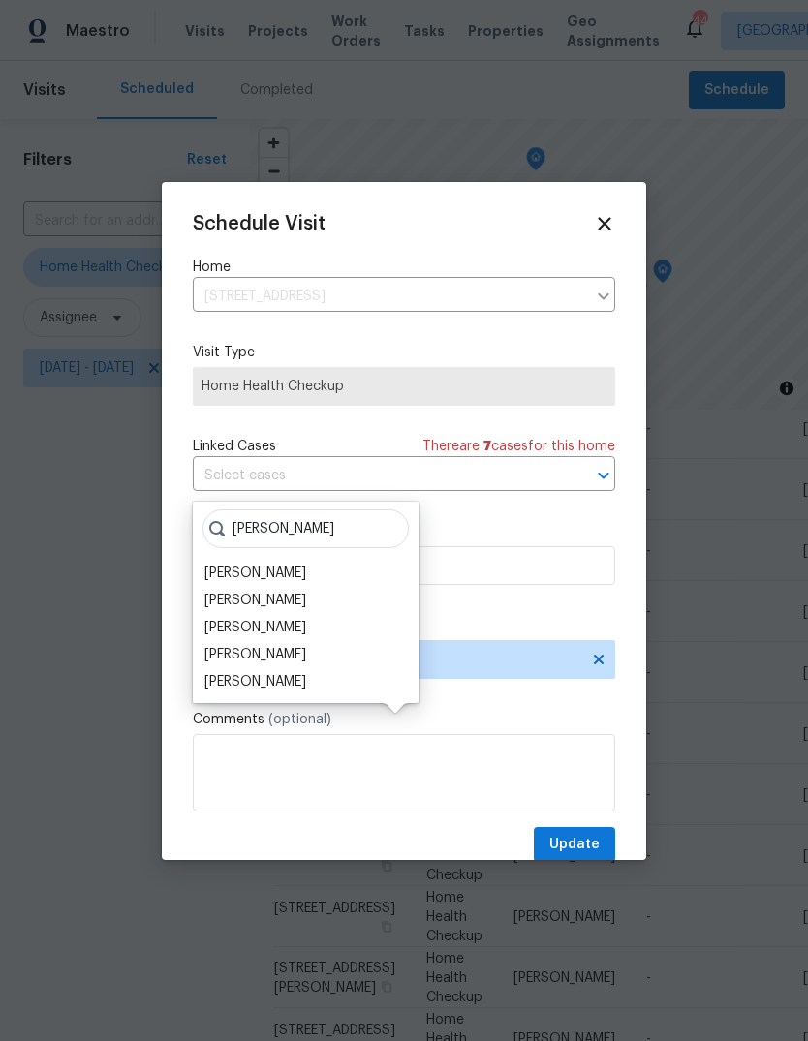
type input "Shaw"
click at [255, 672] on div "[PERSON_NAME]" at bounding box center [255, 681] width 102 height 19
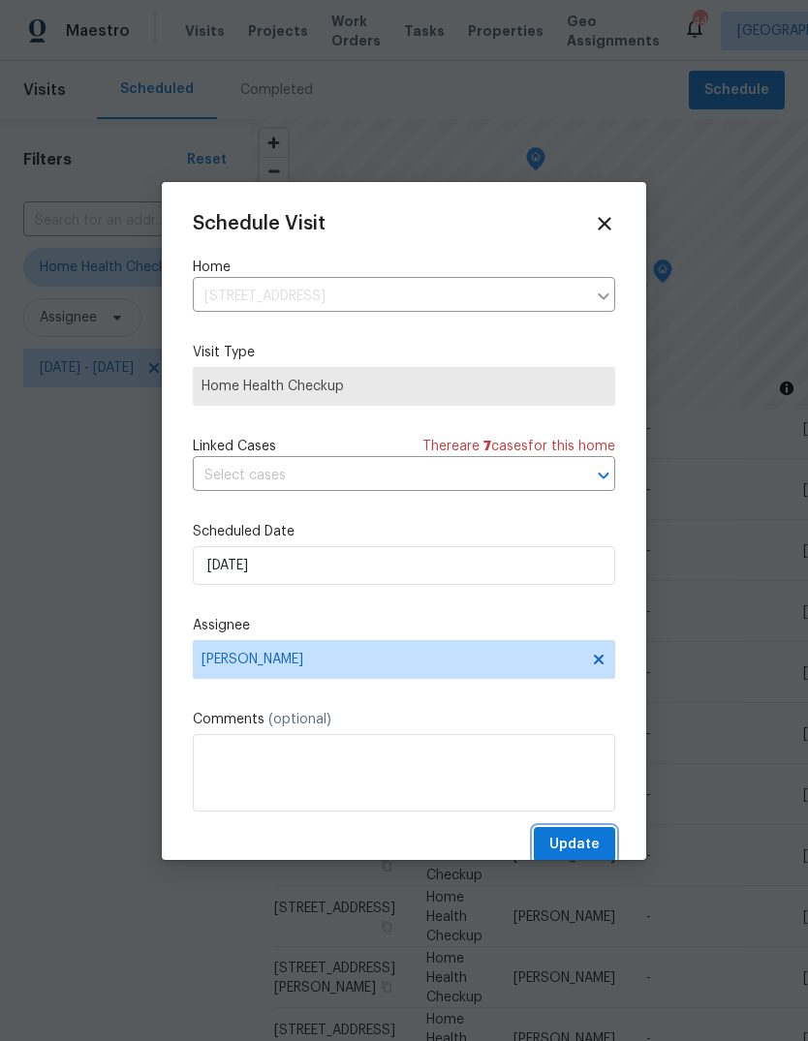
click at [592, 852] on span "Update" at bounding box center [574, 845] width 50 height 24
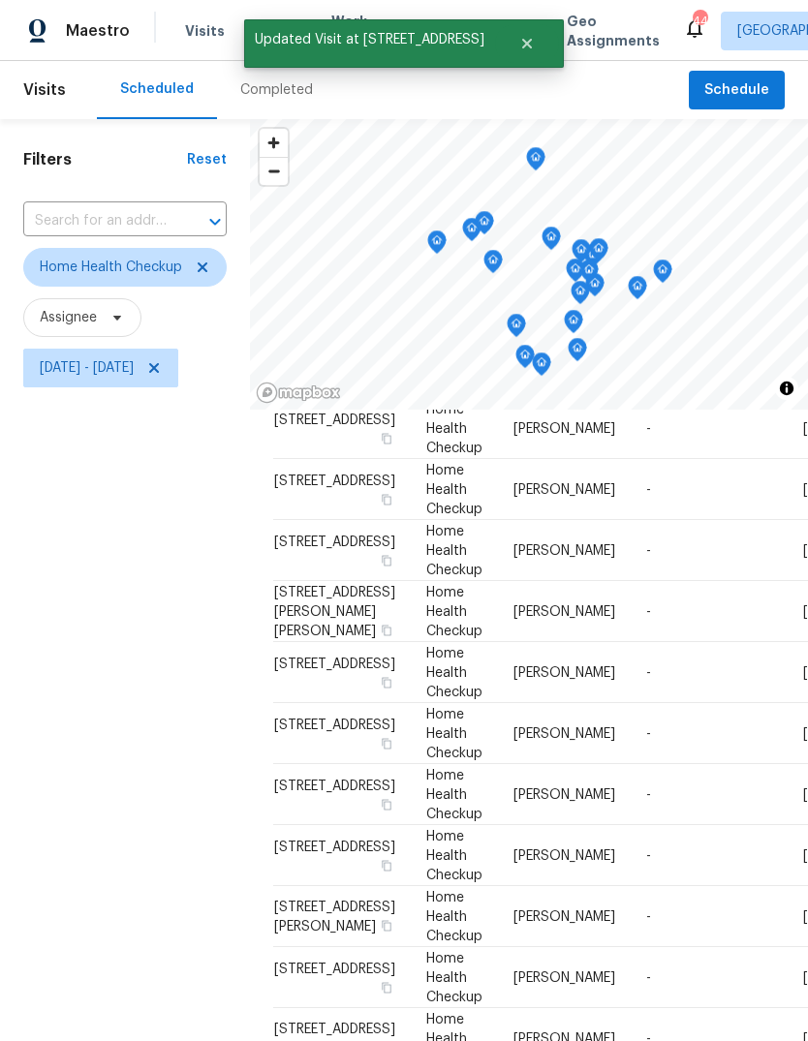
scroll to position [1093, 0]
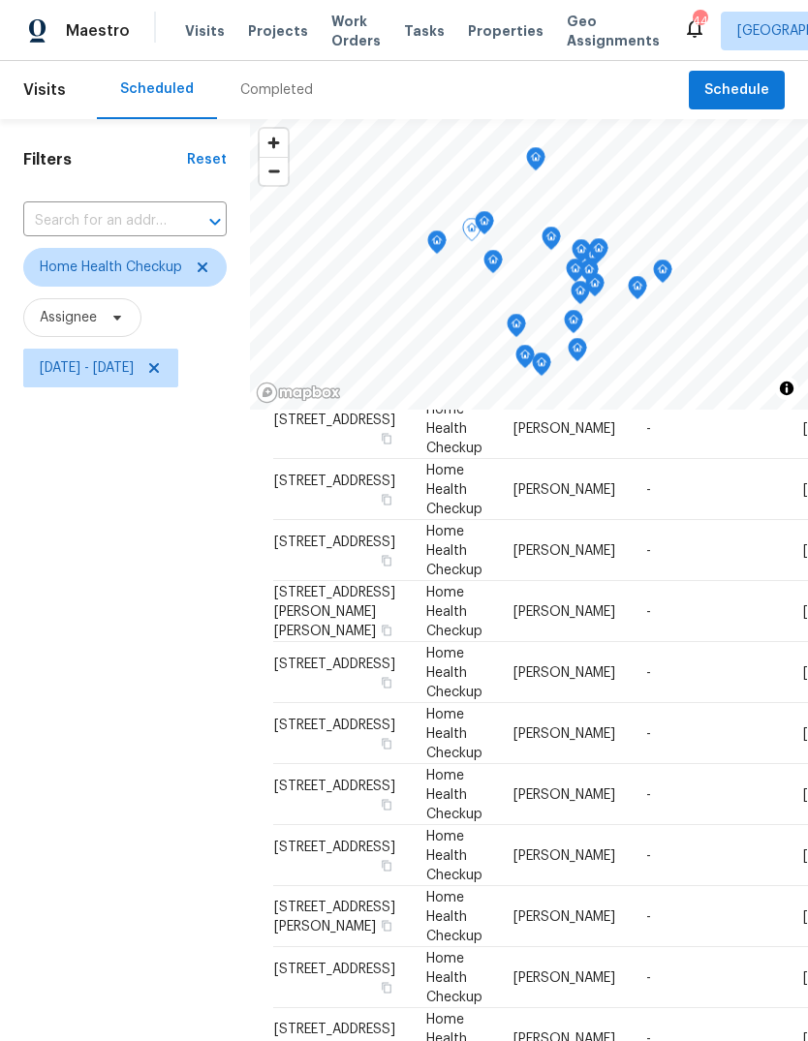
click at [0, 0] on icon at bounding box center [0, 0] width 0 height 0
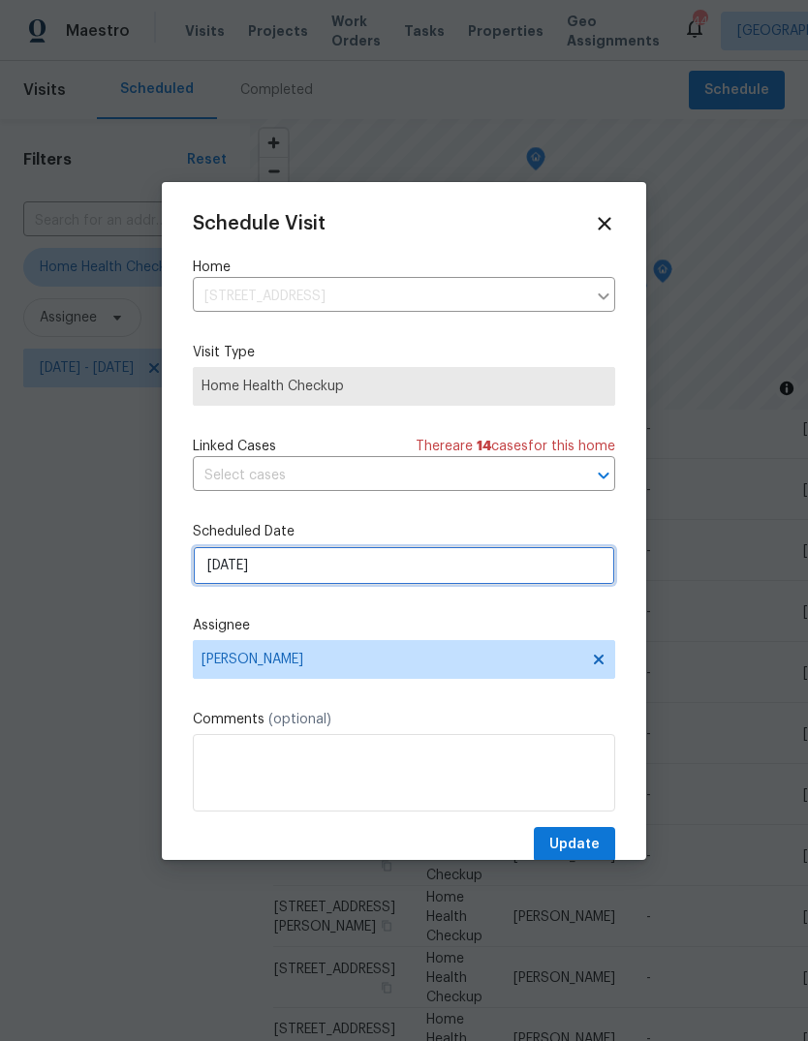
click at [293, 570] on input "9/15/2025" at bounding box center [404, 565] width 422 height 39
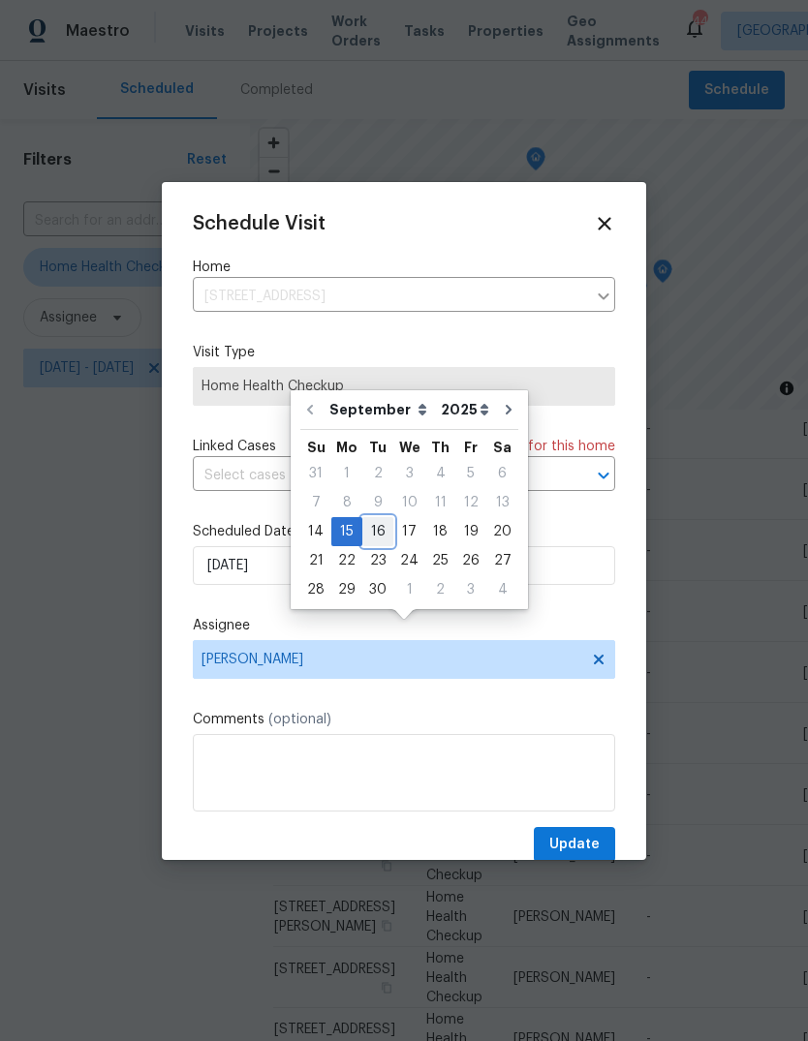
click at [376, 518] on div "16" at bounding box center [377, 531] width 31 height 27
type input "[DATE]"
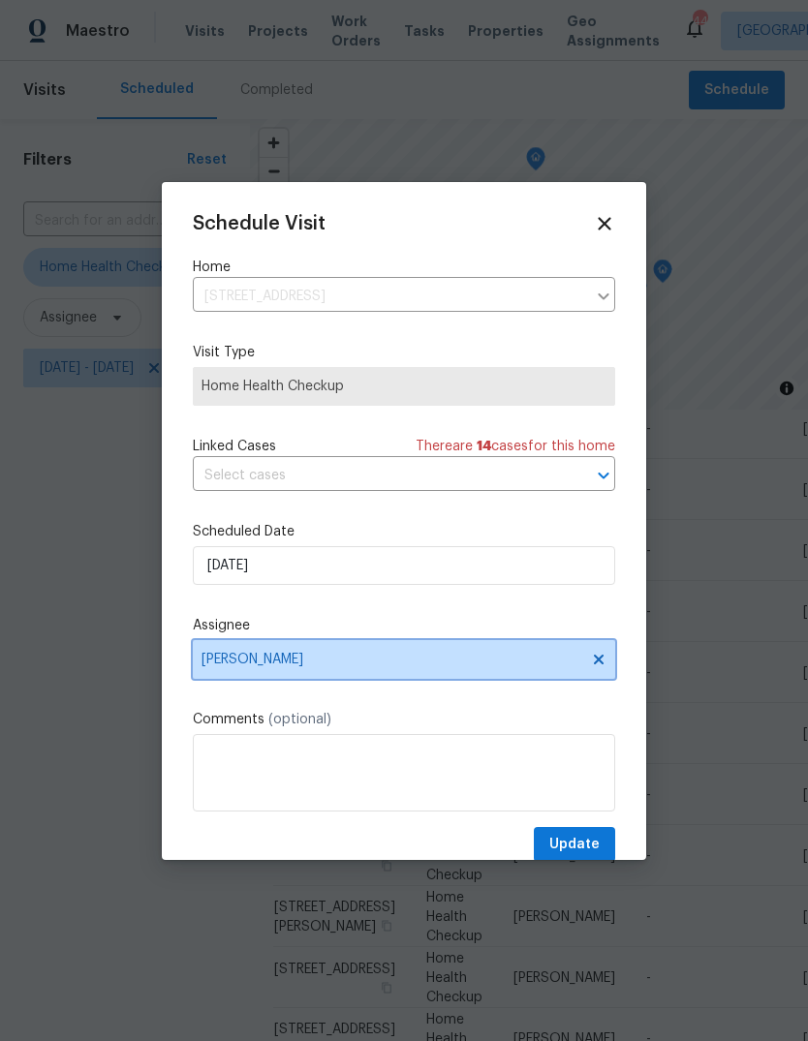
click at [333, 667] on span "[PERSON_NAME]" at bounding box center [391, 659] width 380 height 15
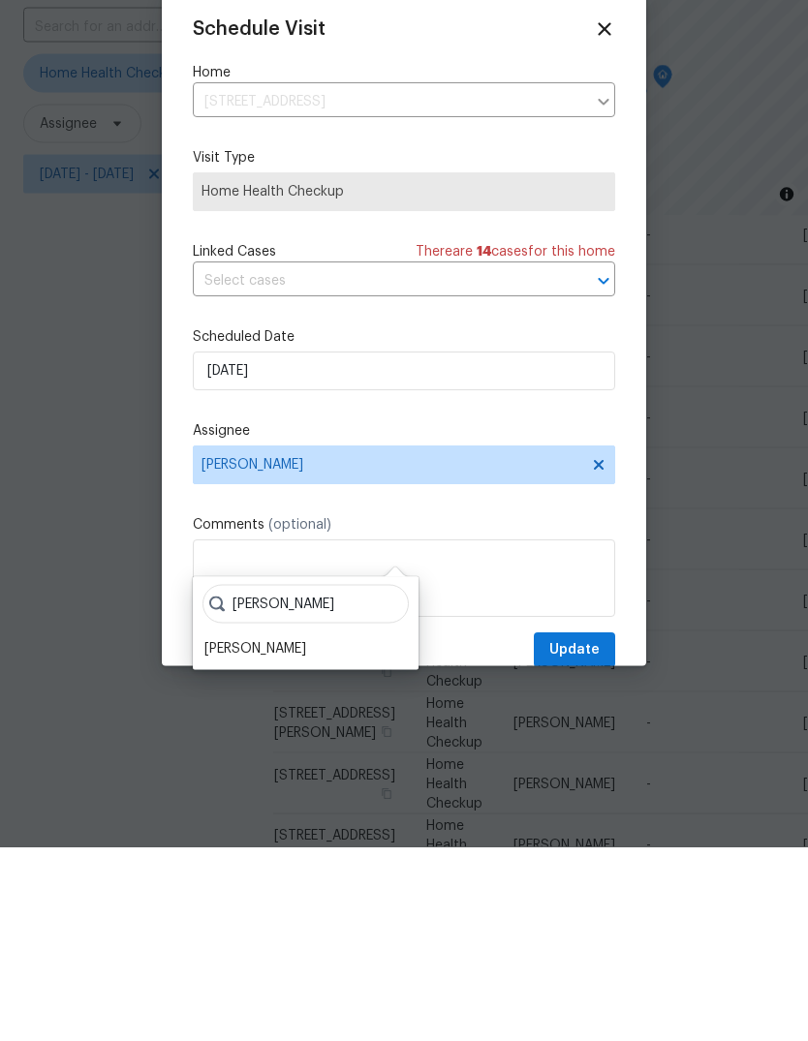
type input "Shawn"
click at [237, 833] on div "[PERSON_NAME]" at bounding box center [255, 842] width 102 height 19
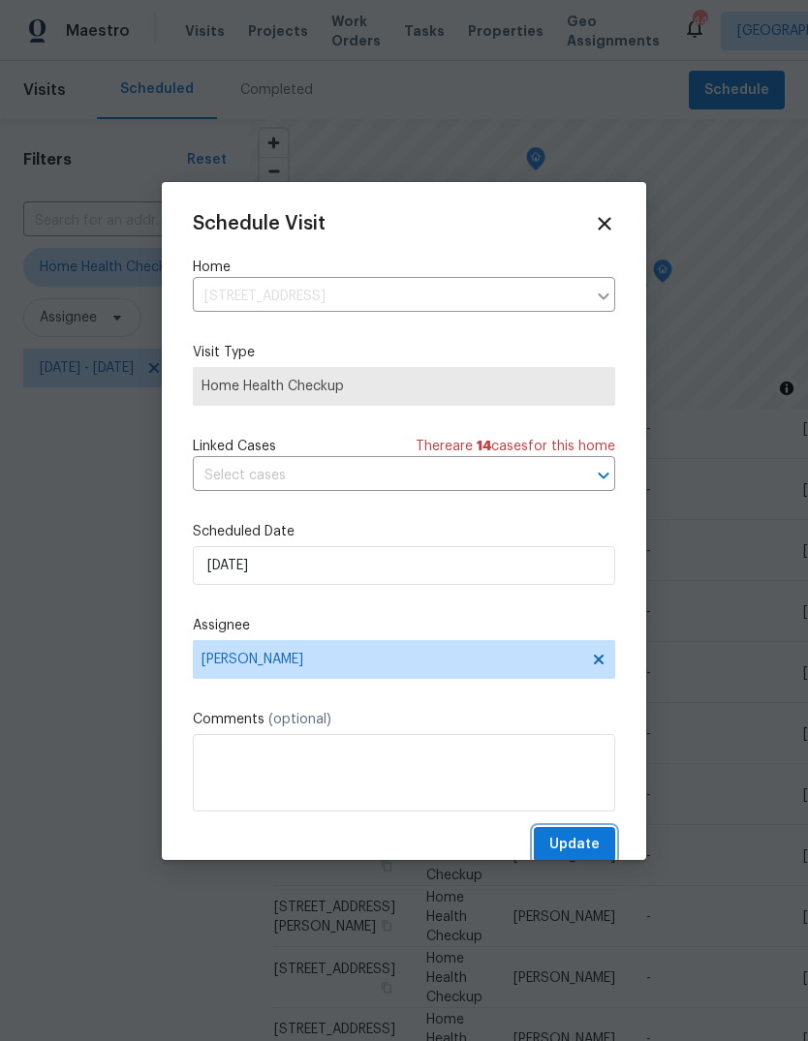
click at [590, 854] on span "Update" at bounding box center [574, 845] width 50 height 24
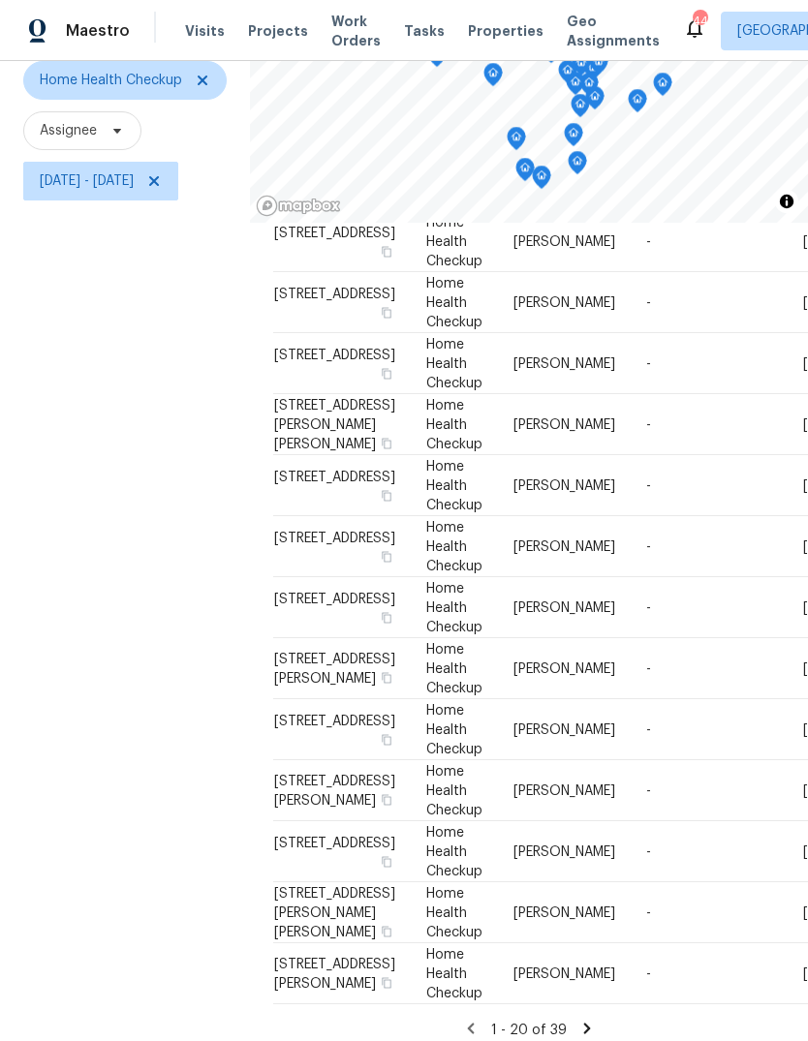
scroll to position [975, 0]
click at [0, 0] on icon at bounding box center [0, 0] width 0 height 0
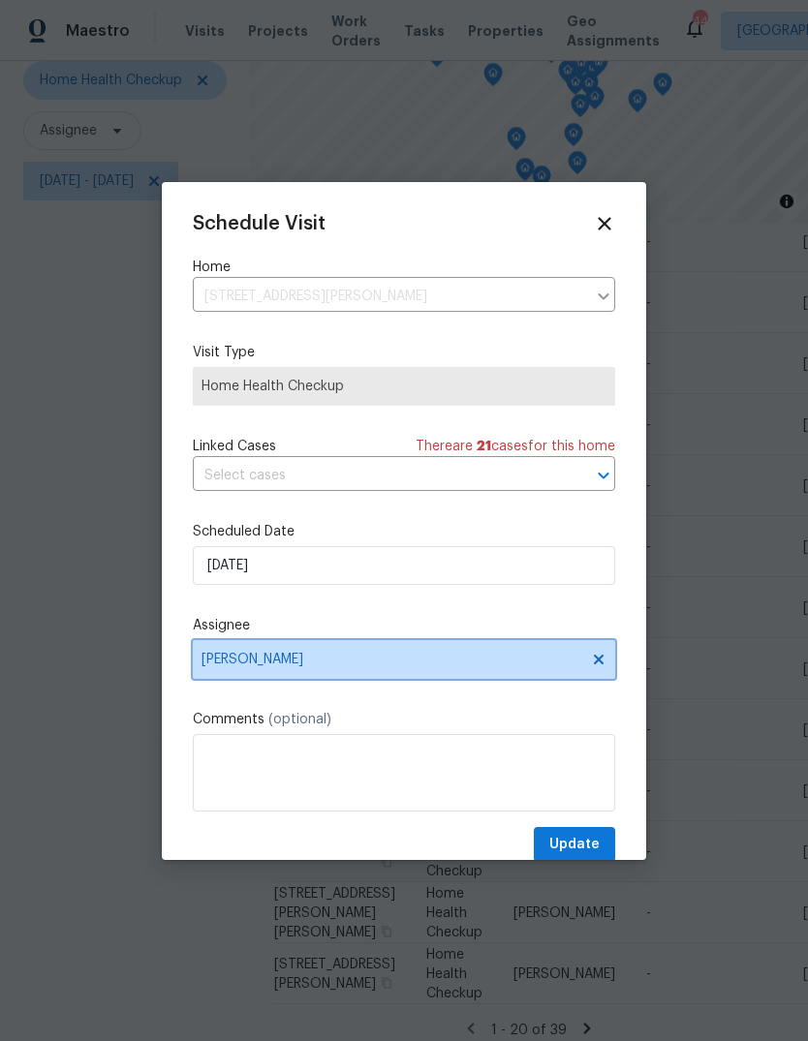
click at [292, 663] on span "[PERSON_NAME]" at bounding box center [391, 659] width 380 height 15
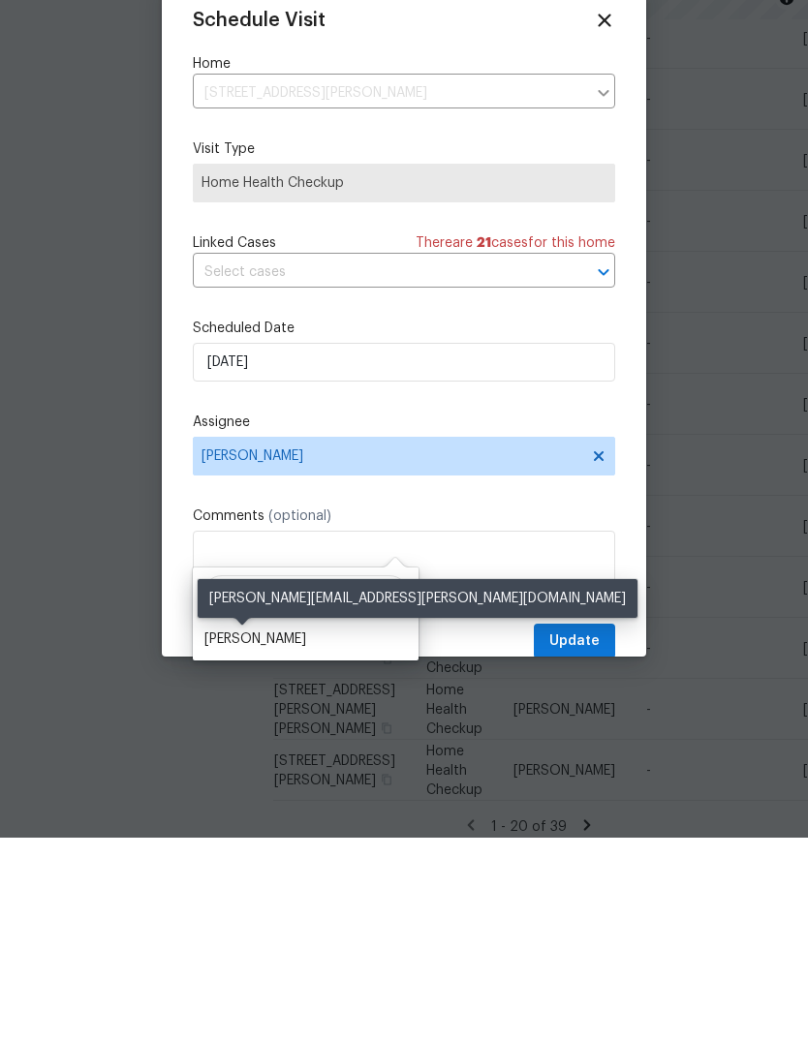
type input "Shawn"
click at [249, 833] on div "[PERSON_NAME]" at bounding box center [255, 842] width 102 height 19
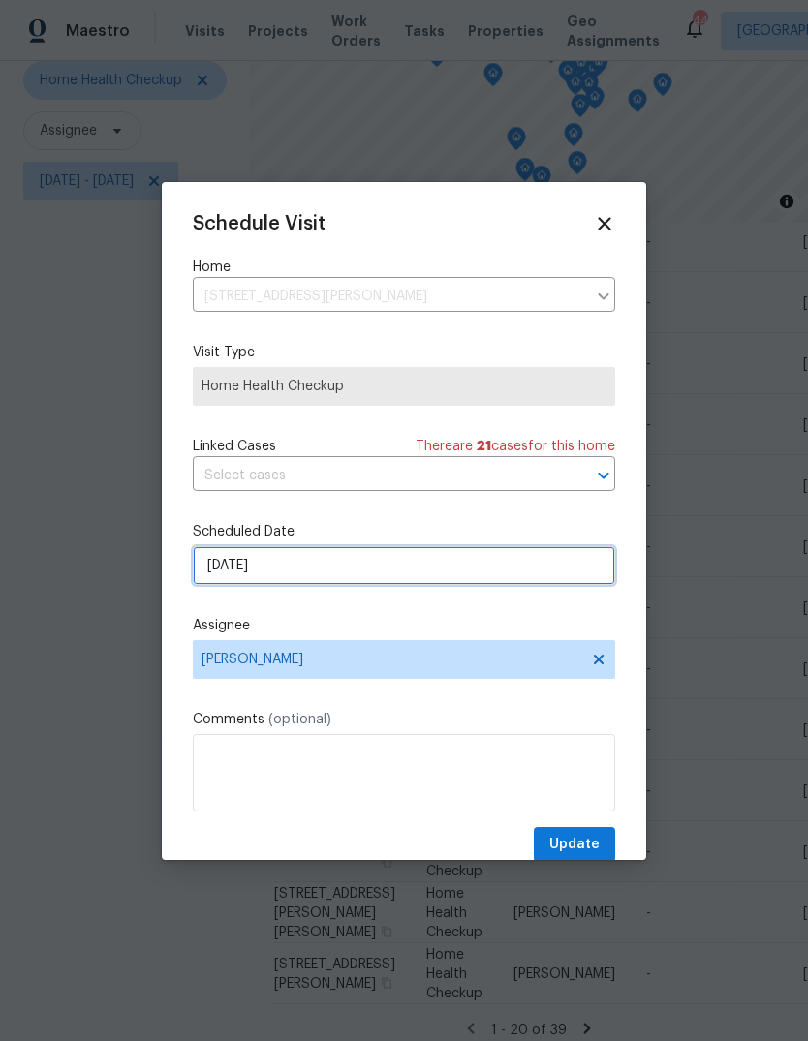
click at [278, 573] on input "9/15/2025" at bounding box center [404, 565] width 422 height 39
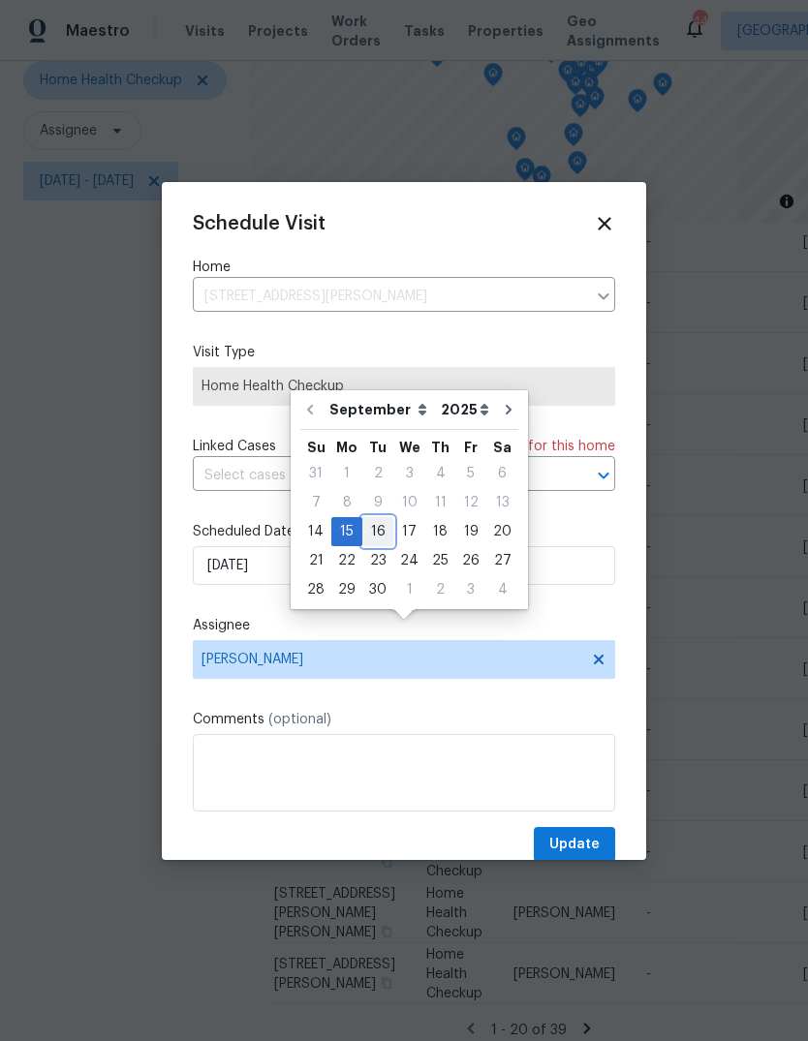
click at [377, 518] on div "16" at bounding box center [377, 531] width 31 height 27
type input "[DATE]"
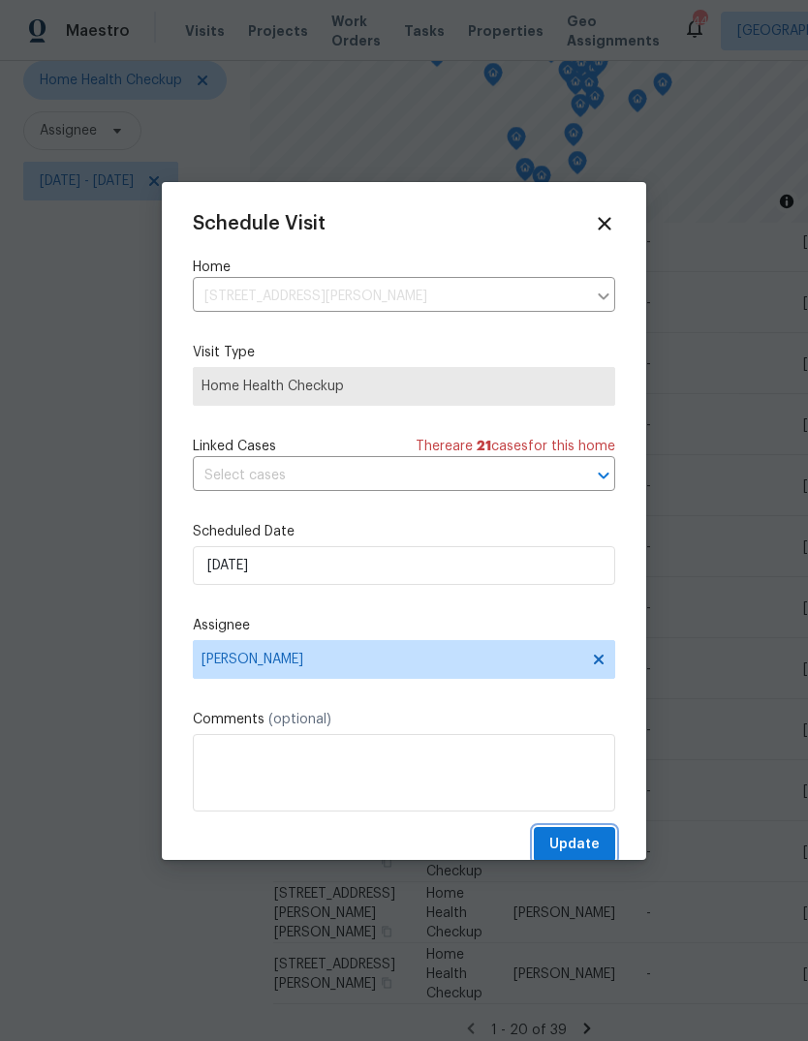
click at [594, 852] on span "Update" at bounding box center [574, 845] width 50 height 24
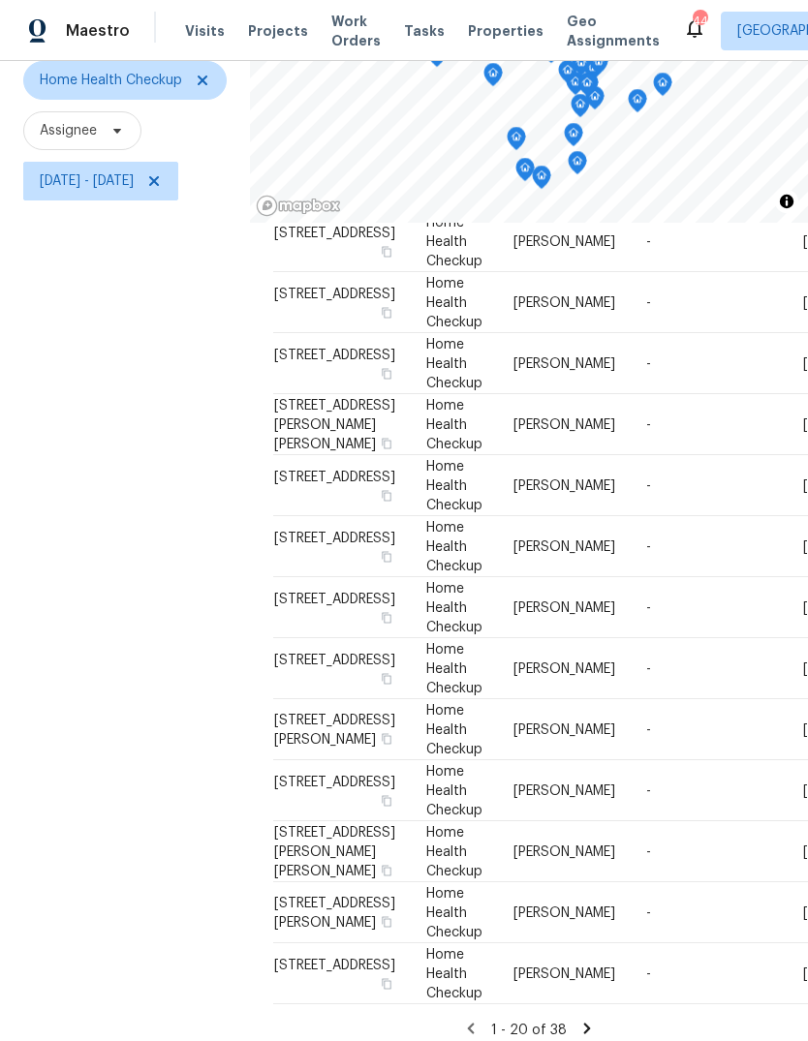
scroll to position [1189, 0]
click at [0, 0] on icon at bounding box center [0, 0] width 0 height 0
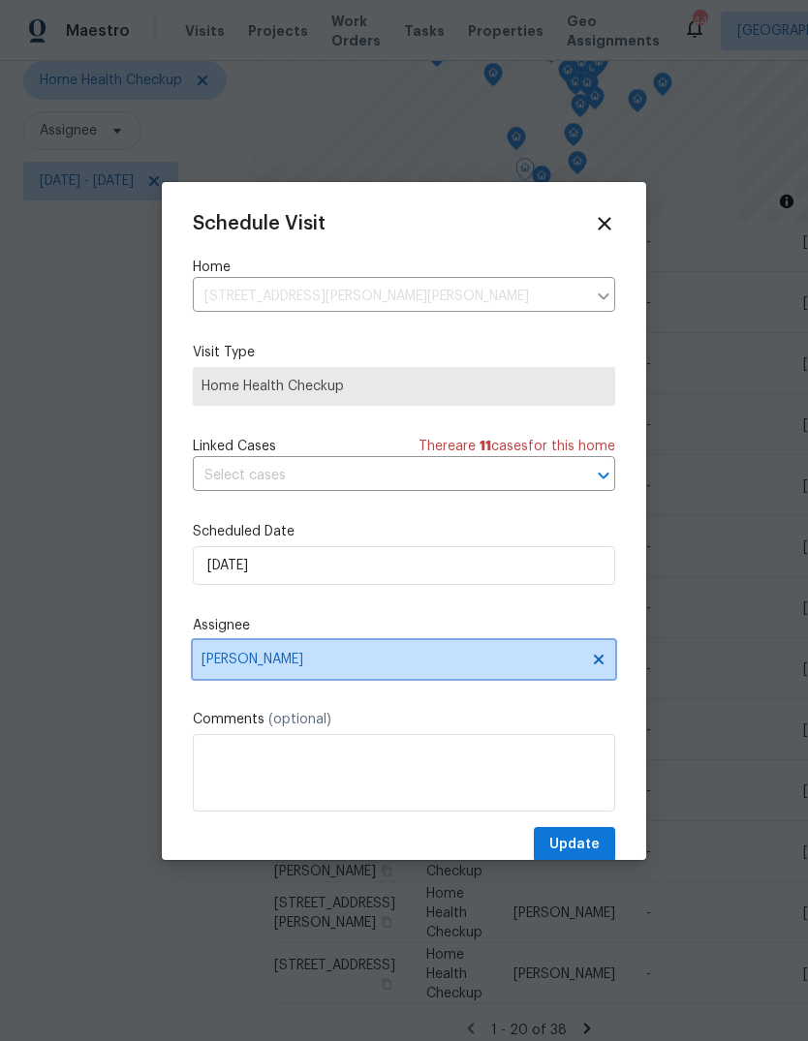
click at [296, 664] on span "[PERSON_NAME]" at bounding box center [391, 659] width 380 height 15
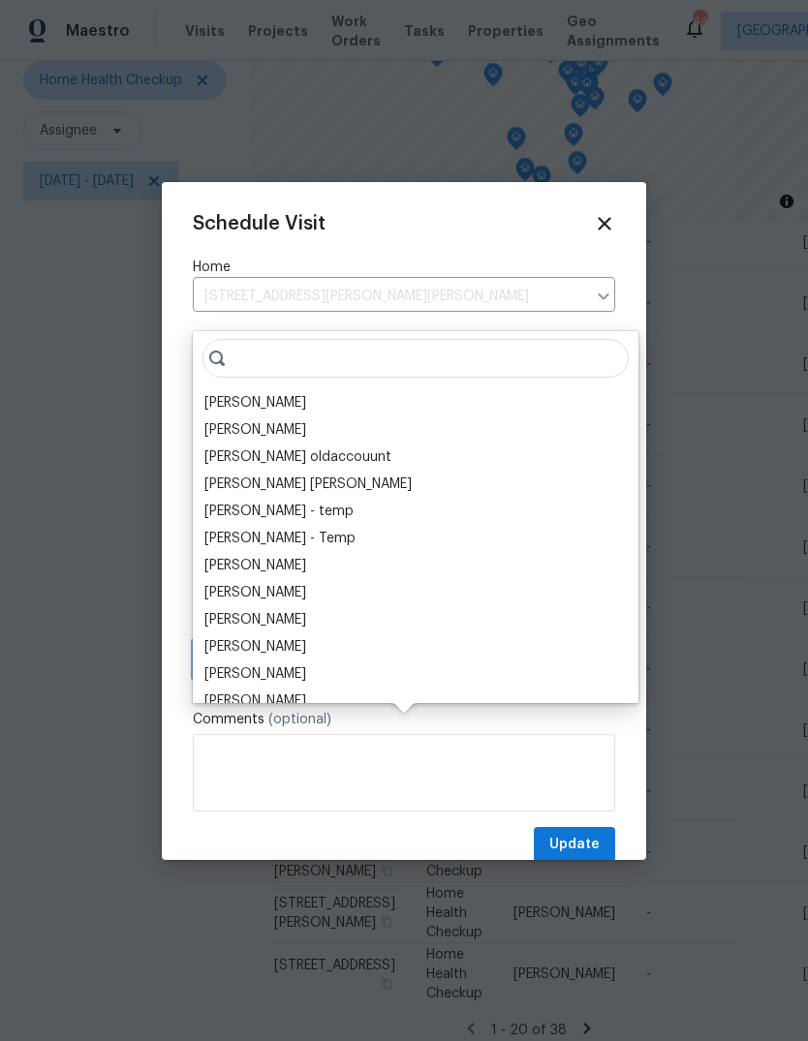
click at [364, 660] on span "[PERSON_NAME]" at bounding box center [391, 659] width 380 height 15
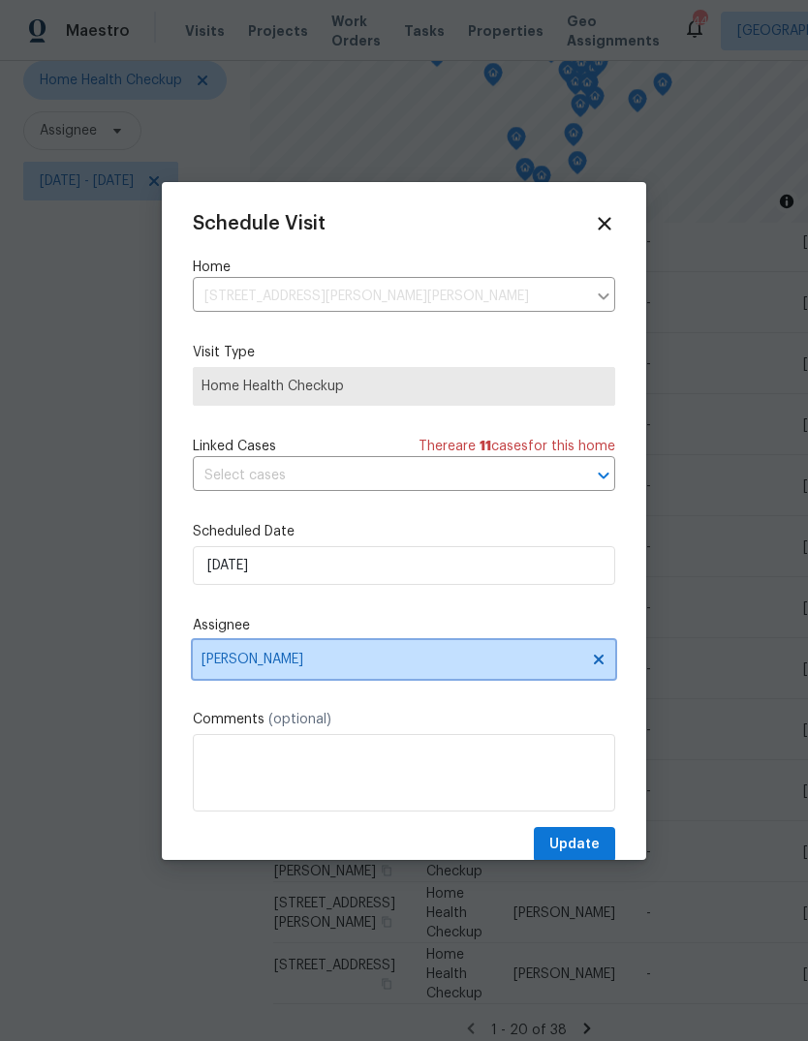
click at [333, 660] on span "[PERSON_NAME]" at bounding box center [391, 659] width 380 height 15
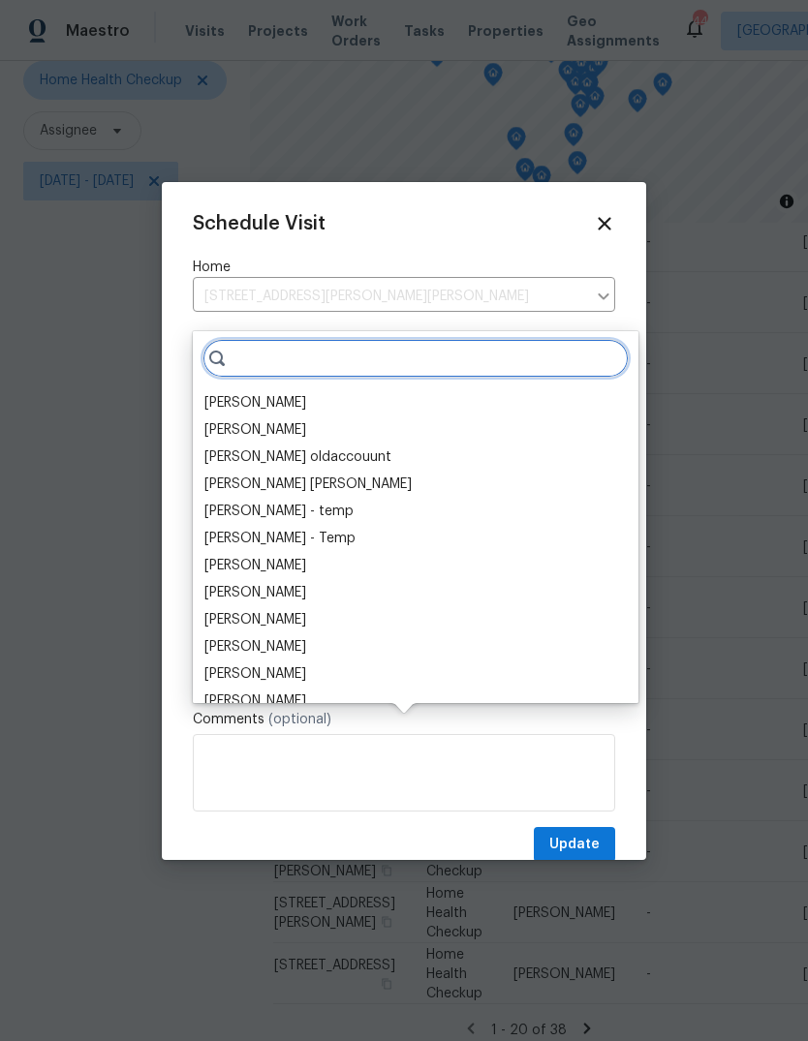
click at [318, 339] on input "search" at bounding box center [415, 358] width 426 height 39
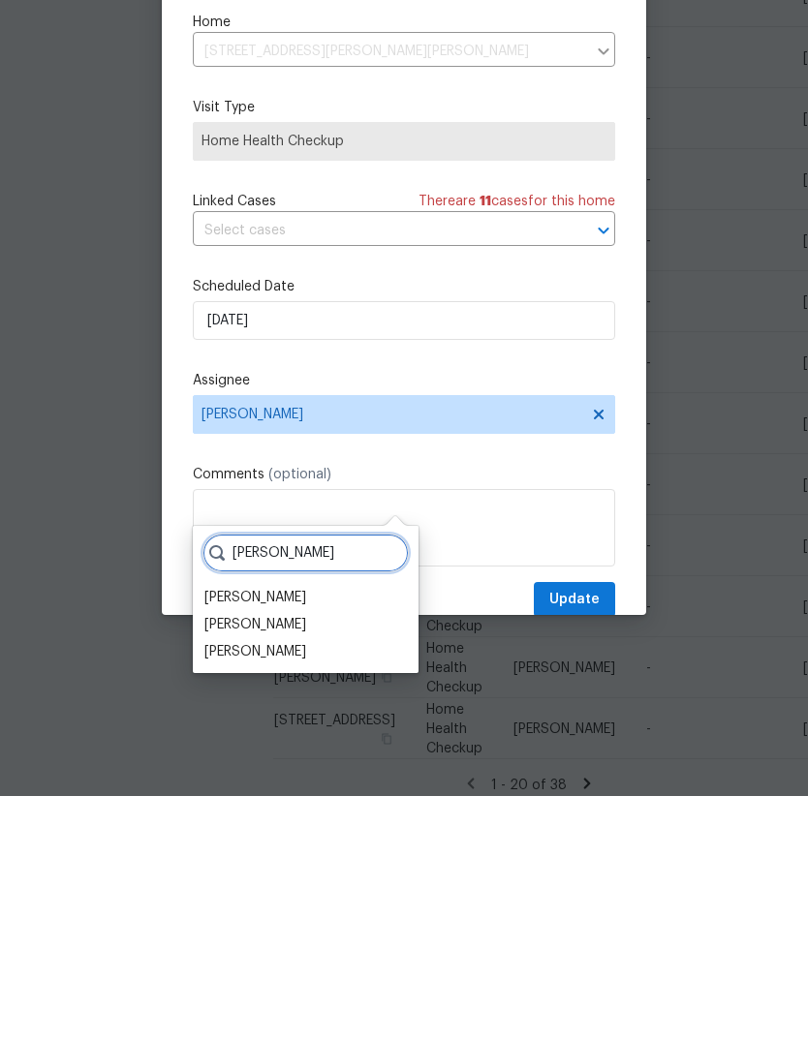
type input "Hunte"
click at [295, 887] on div "[PERSON_NAME]" at bounding box center [255, 896] width 102 height 19
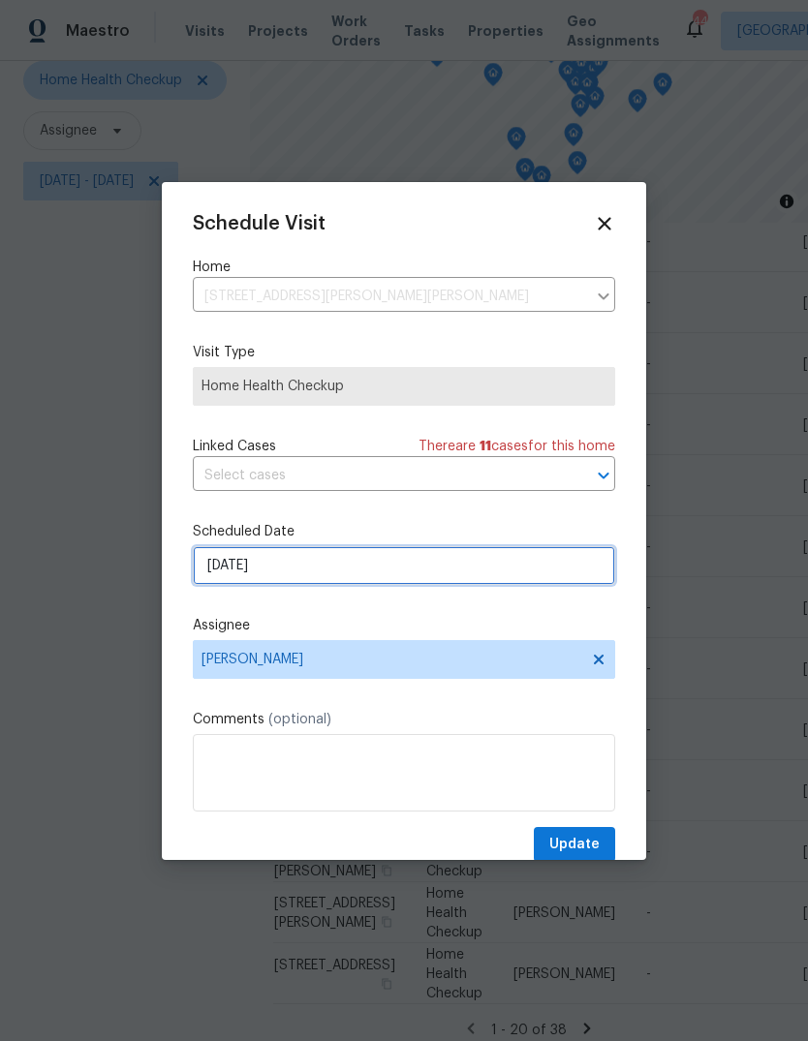
click at [288, 573] on input "9/15/2025" at bounding box center [404, 565] width 422 height 39
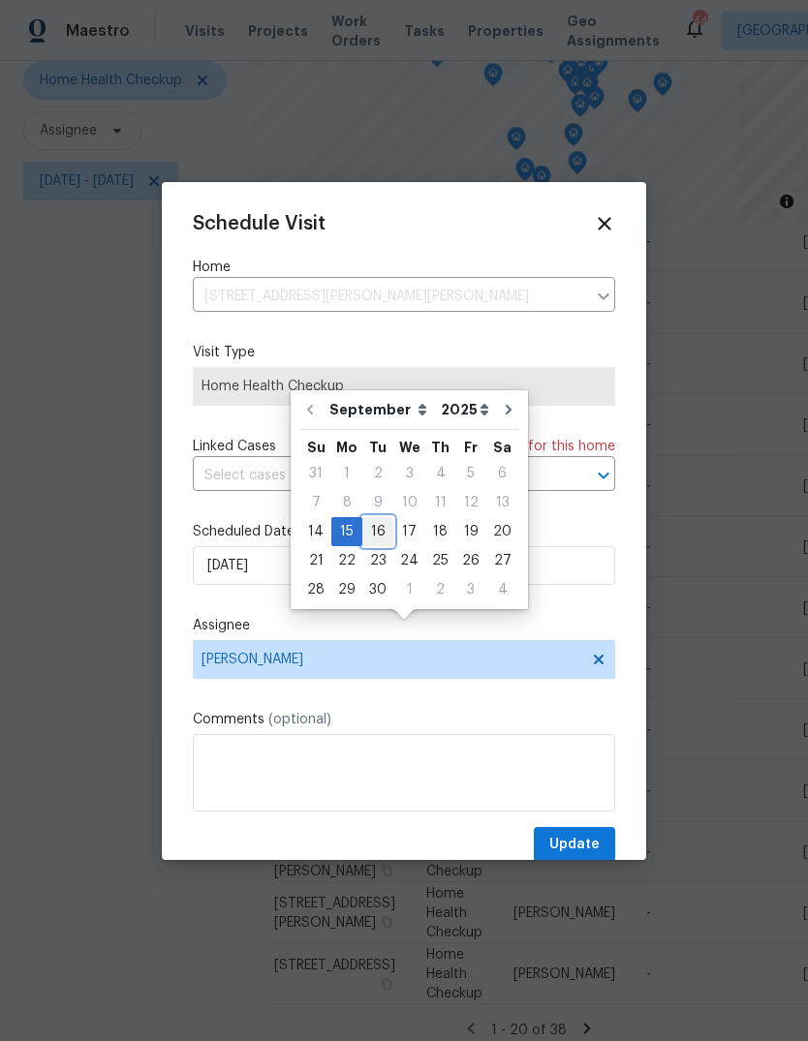
click at [380, 518] on div "16" at bounding box center [377, 531] width 31 height 27
type input "[DATE]"
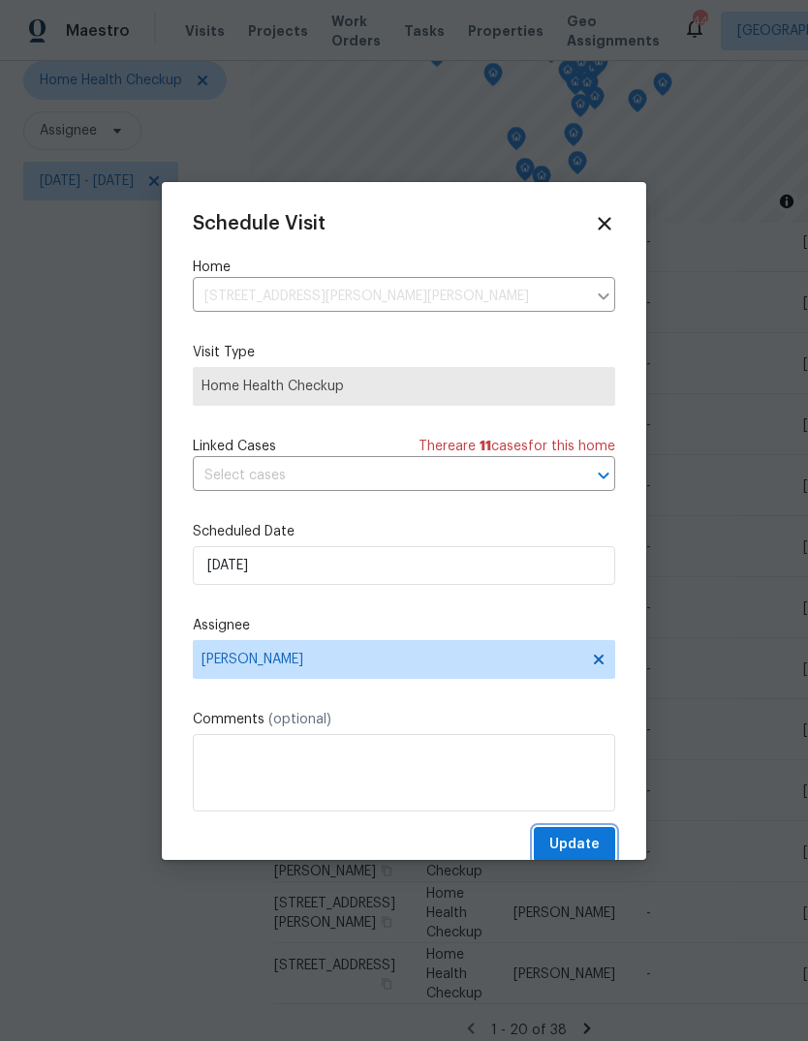
click at [589, 848] on span "Update" at bounding box center [574, 845] width 50 height 24
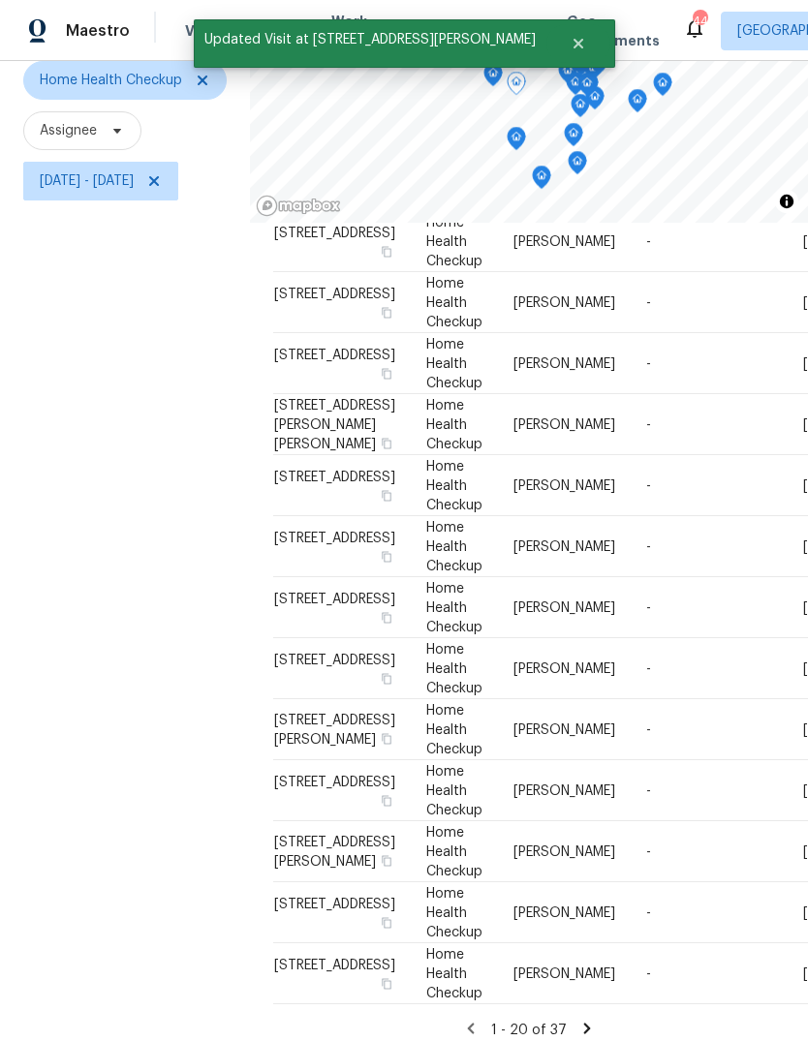
click at [0, 0] on icon at bounding box center [0, 0] width 0 height 0
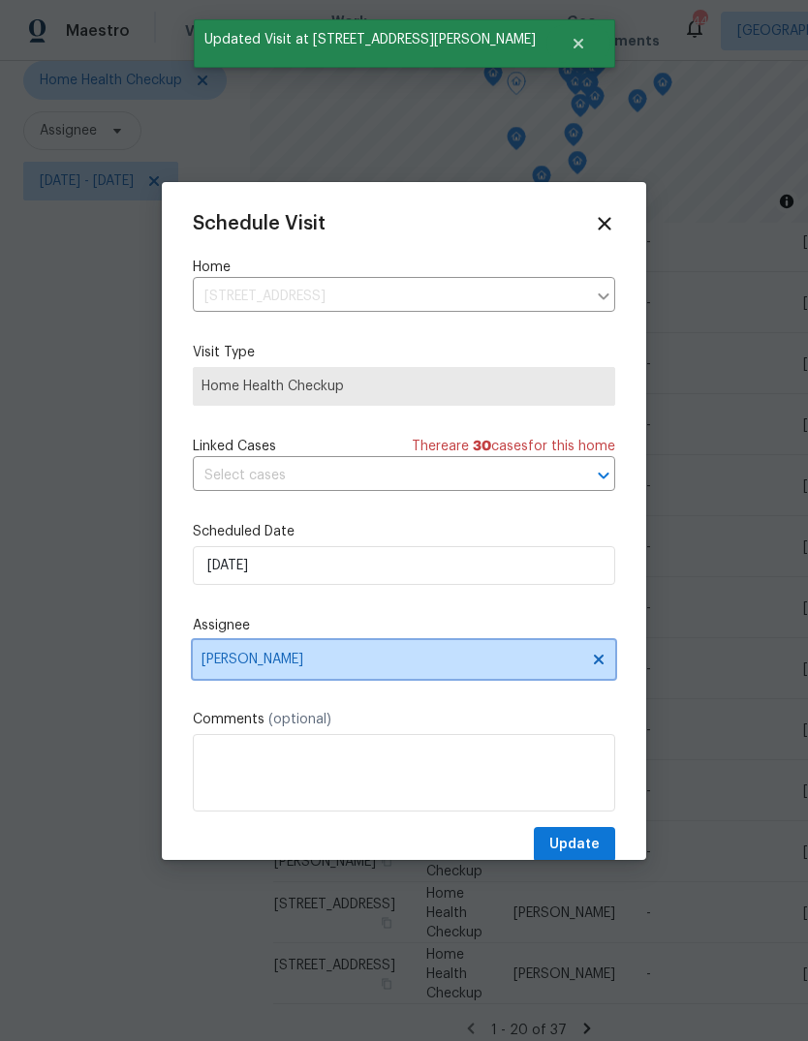
click at [292, 663] on span "[PERSON_NAME]" at bounding box center [391, 659] width 380 height 15
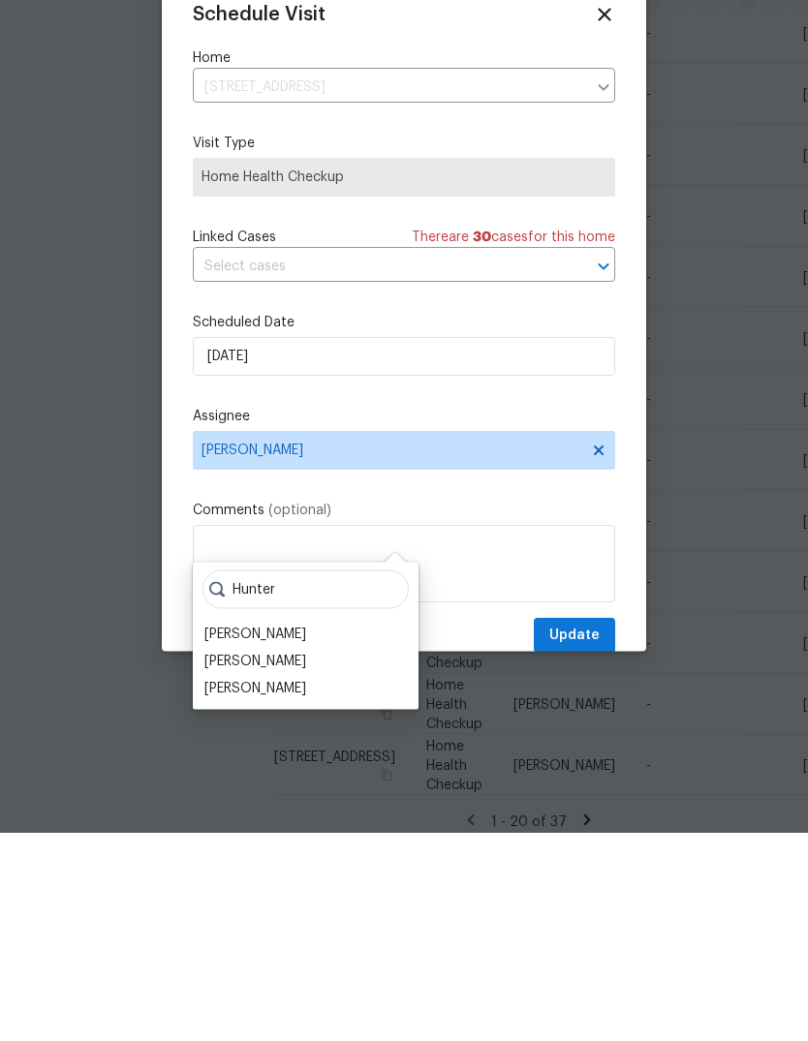
type input "Hunter"
click at [299, 887] on div "[PERSON_NAME]" at bounding box center [255, 896] width 102 height 19
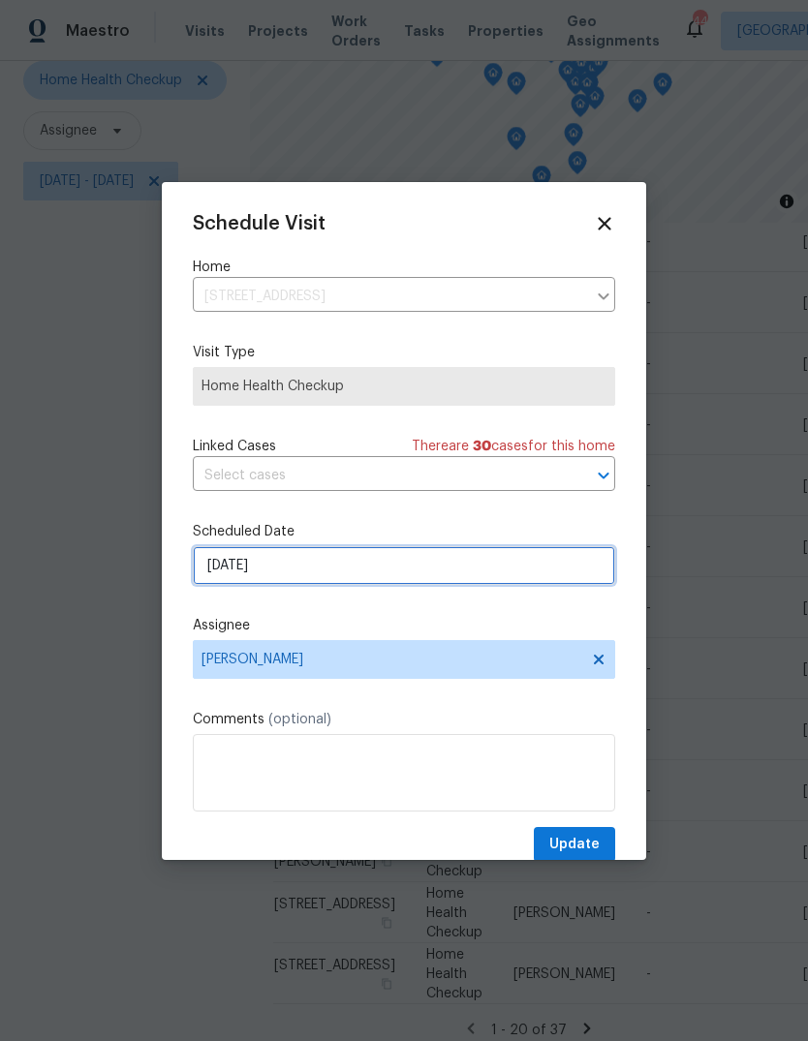
click at [312, 564] on input "9/15/2025" at bounding box center [404, 565] width 422 height 39
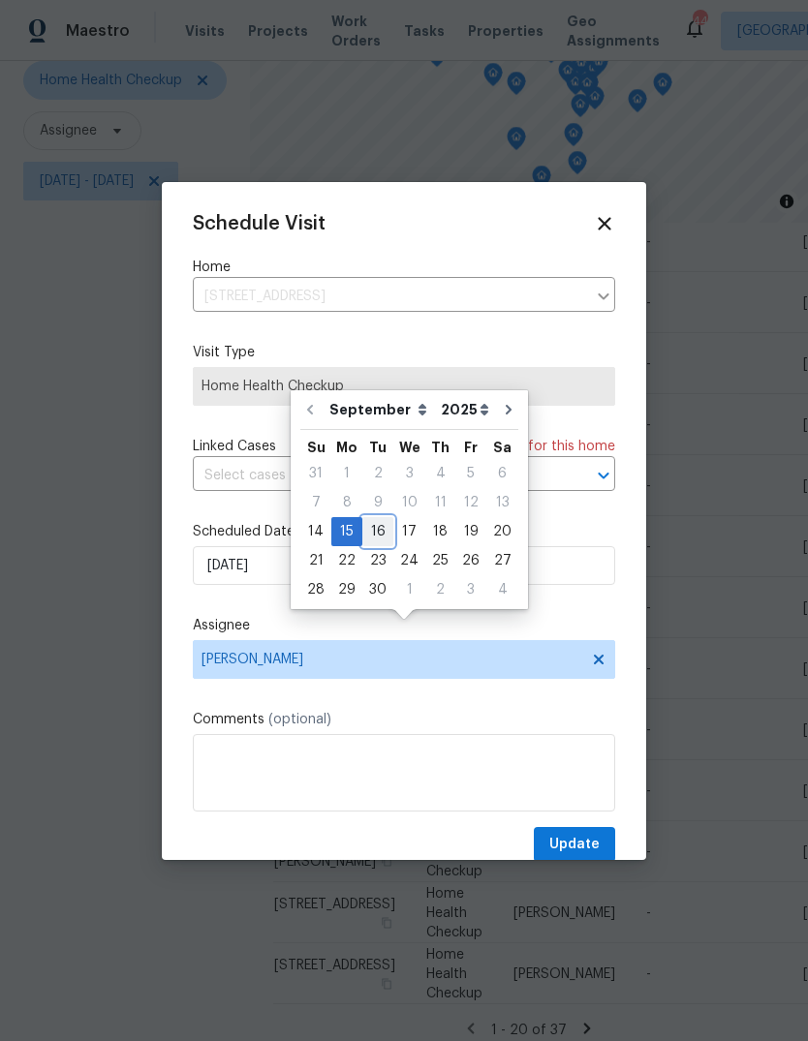
click at [378, 518] on div "16" at bounding box center [377, 531] width 31 height 27
type input "[DATE]"
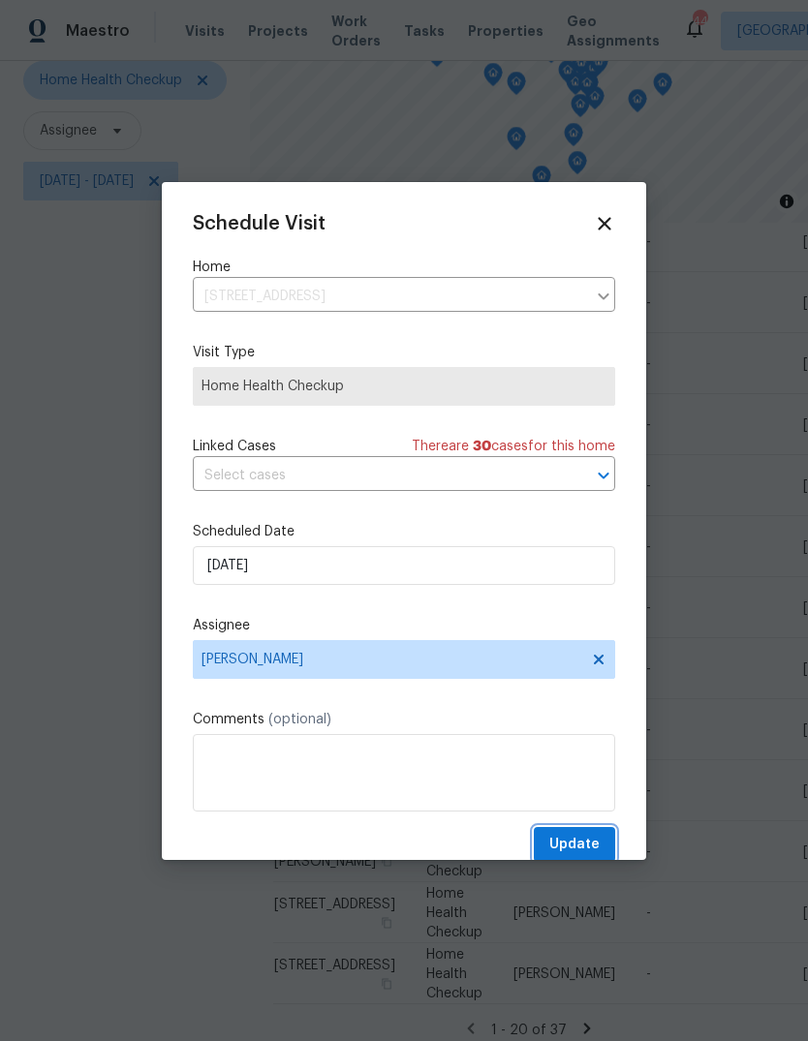
click at [589, 852] on span "Update" at bounding box center [574, 845] width 50 height 24
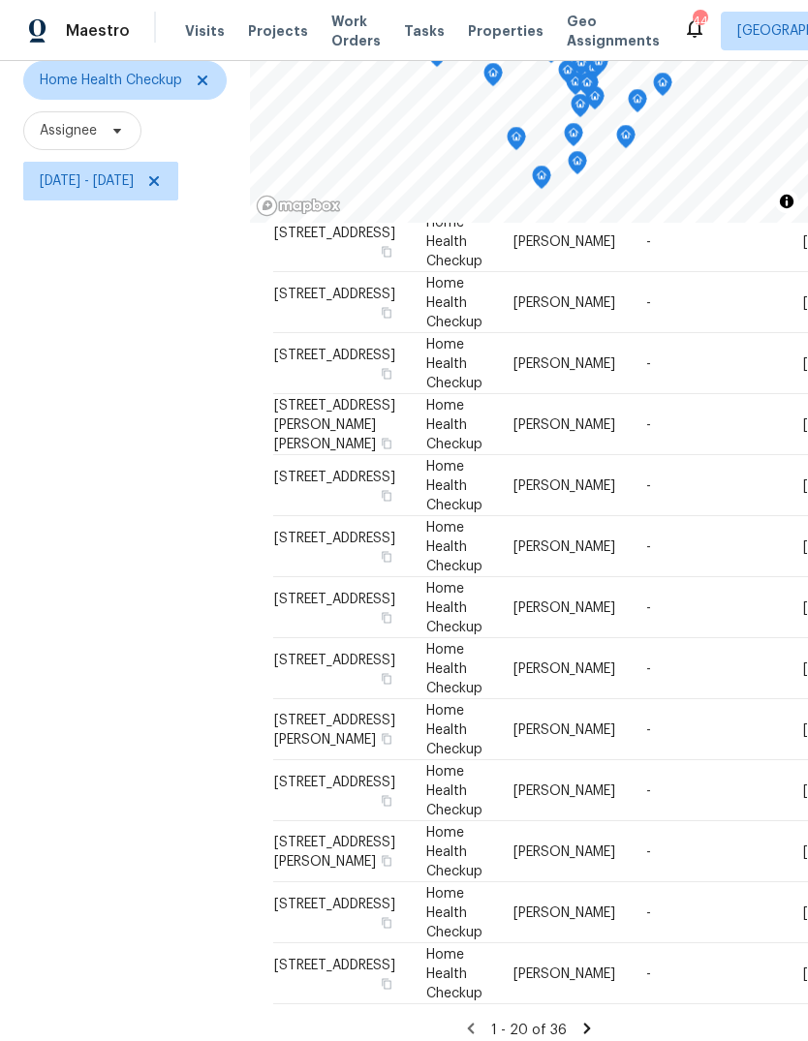
scroll to position [1187, 0]
click at [592, 1020] on icon at bounding box center [586, 1028] width 17 height 17
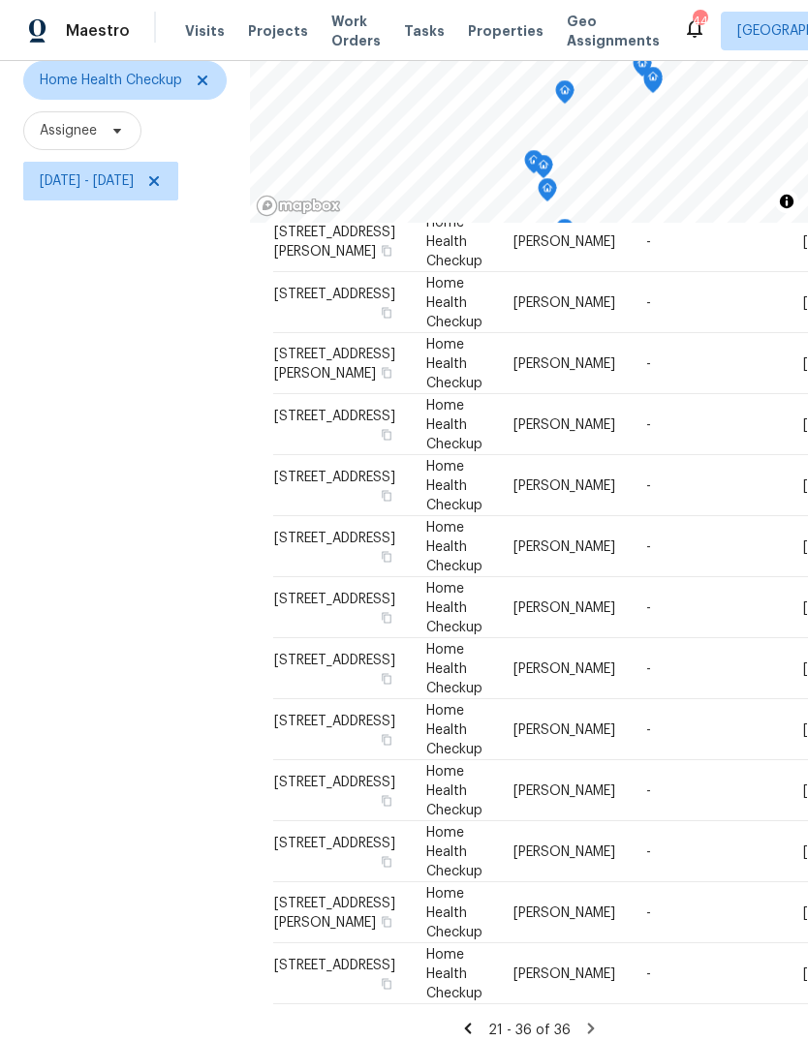
scroll to position [468, 0]
click at [0, 0] on icon at bounding box center [0, 0] width 0 height 0
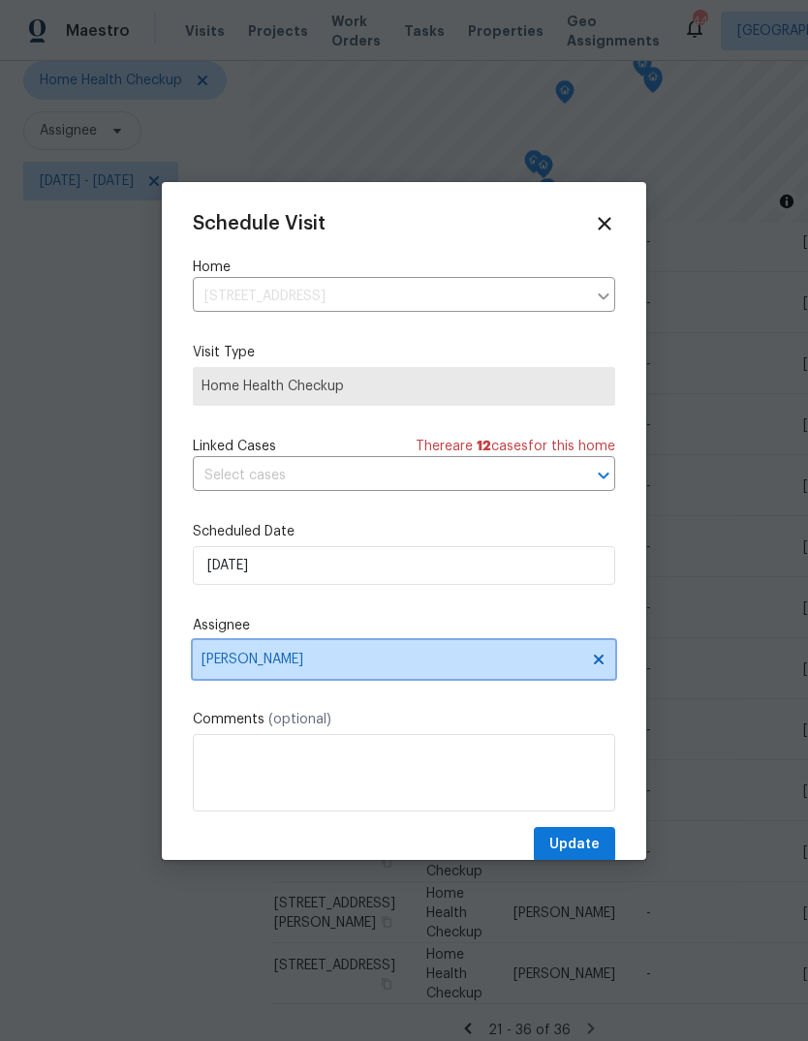
click at [313, 663] on span "[PERSON_NAME]" at bounding box center [391, 659] width 380 height 15
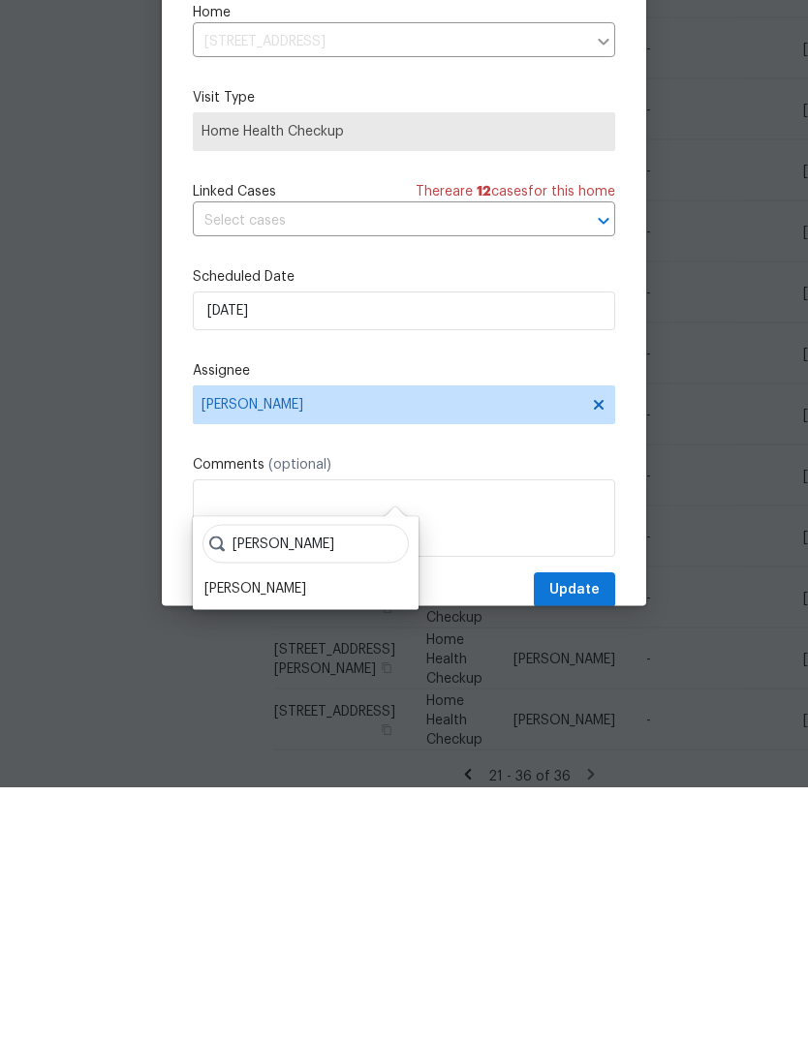
type input "Shawn"
click at [257, 833] on div "[PERSON_NAME]" at bounding box center [255, 842] width 102 height 19
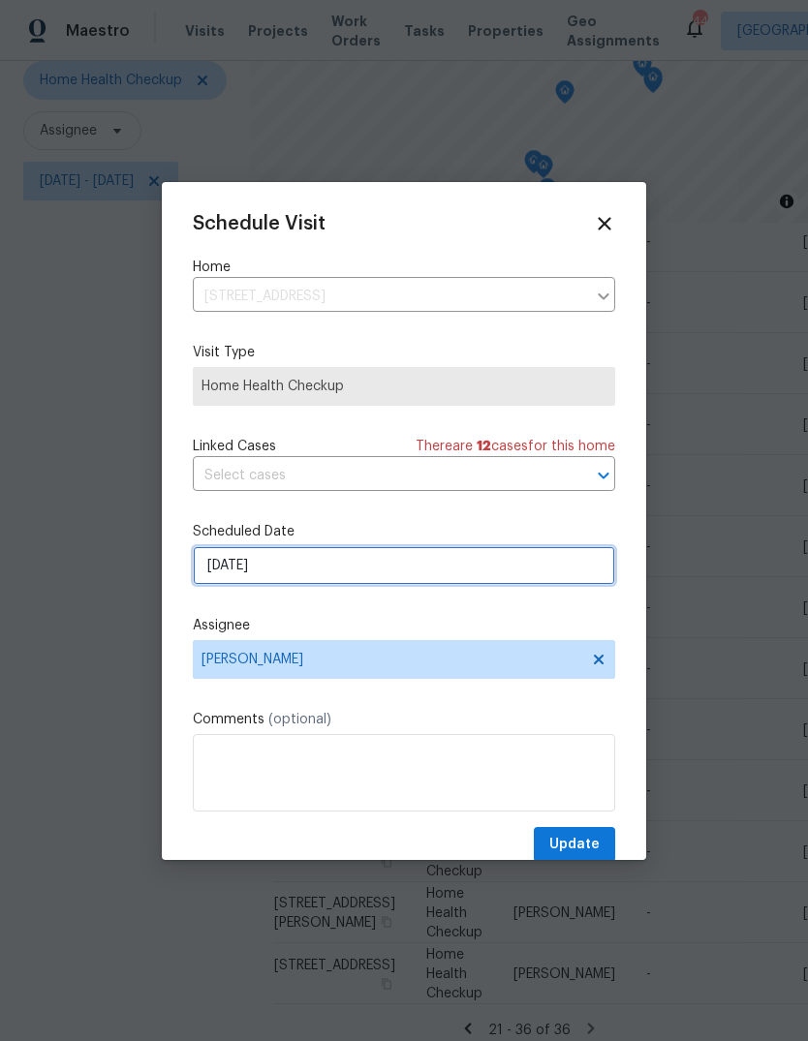
click at [312, 578] on input "9/15/2025" at bounding box center [404, 565] width 422 height 39
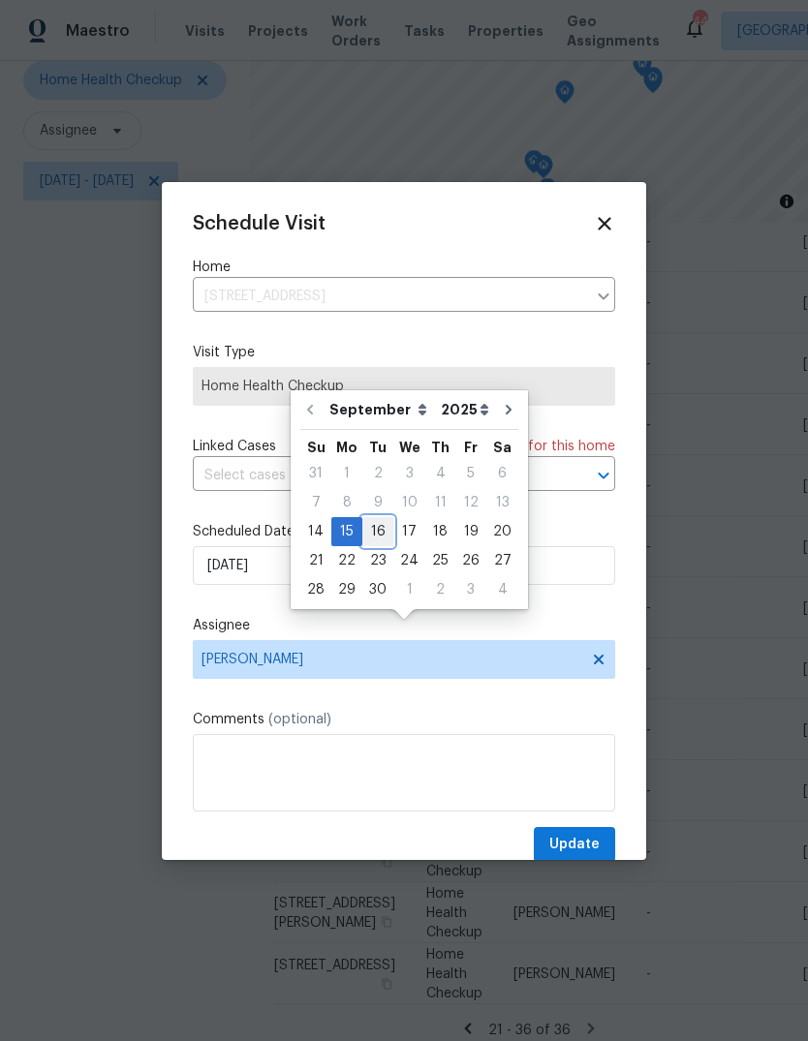
click at [374, 518] on div "16" at bounding box center [377, 531] width 31 height 27
type input "[DATE]"
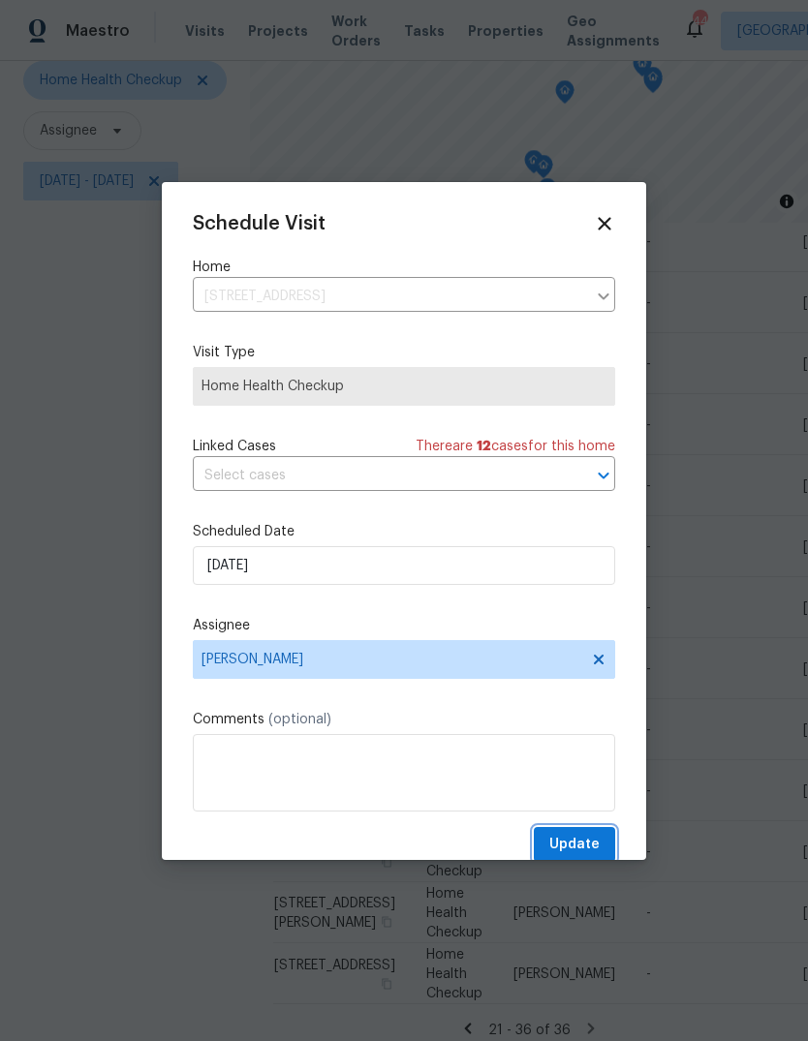
click at [594, 850] on span "Update" at bounding box center [574, 845] width 50 height 24
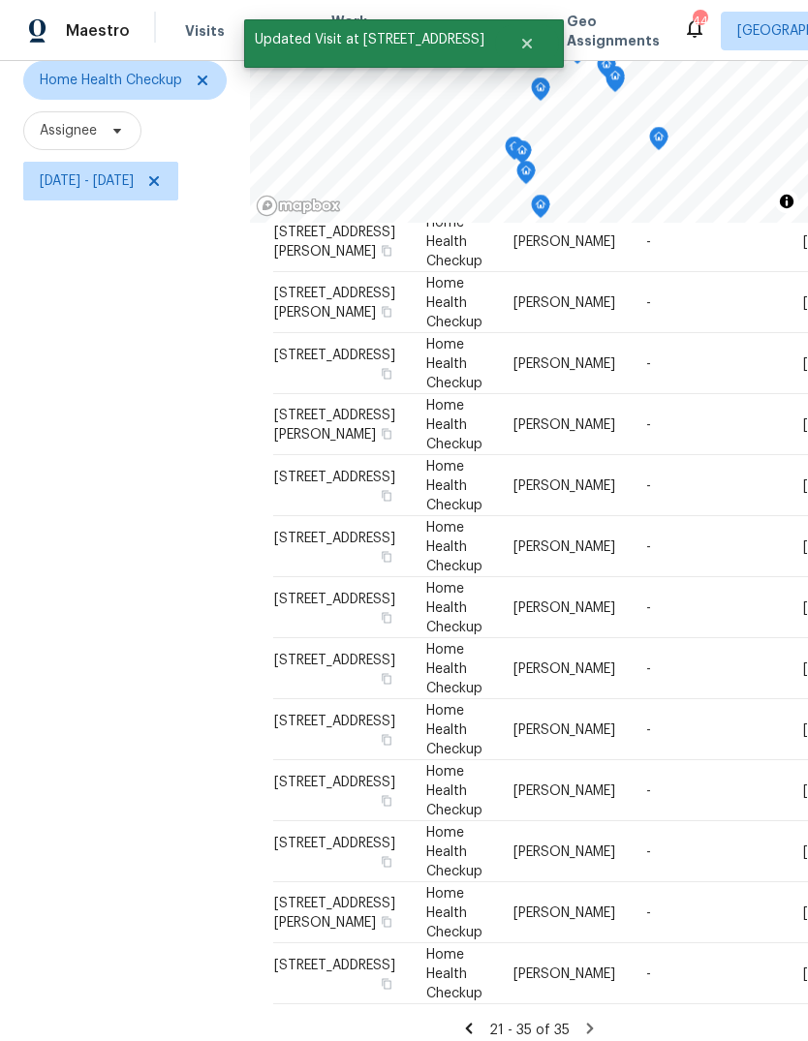
scroll to position [556, 0]
click at [0, 0] on icon at bounding box center [0, 0] width 0 height 0
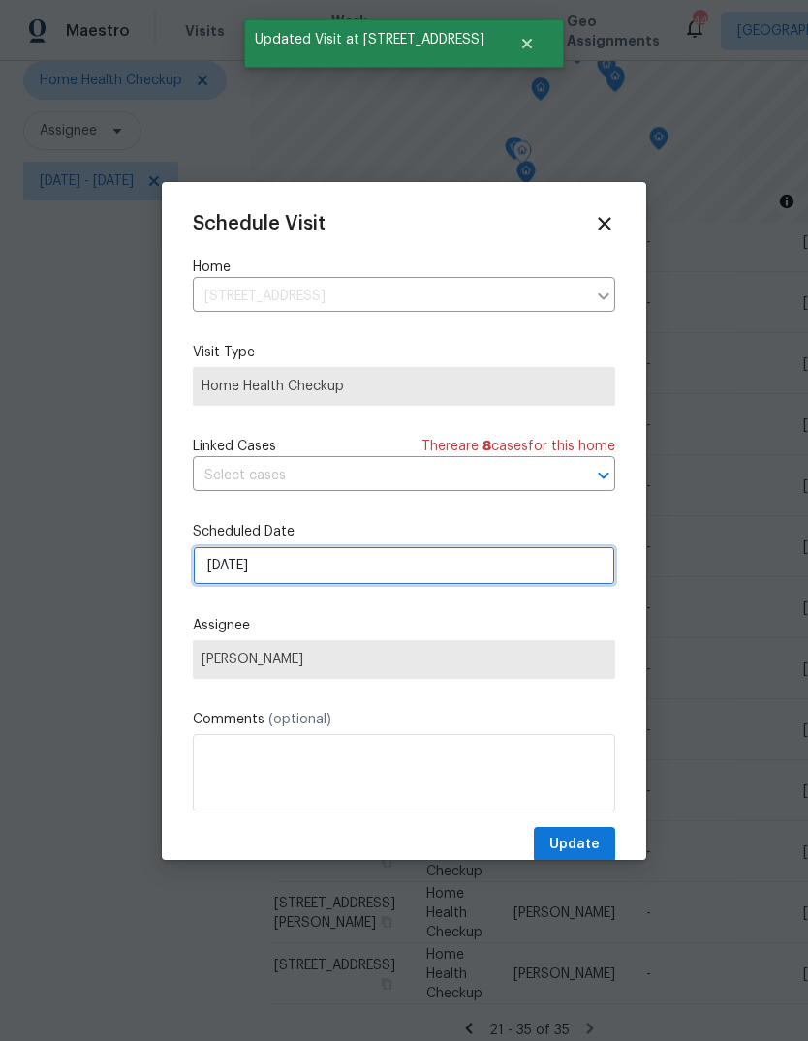
click at [287, 562] on input "9/15/2025" at bounding box center [404, 565] width 422 height 39
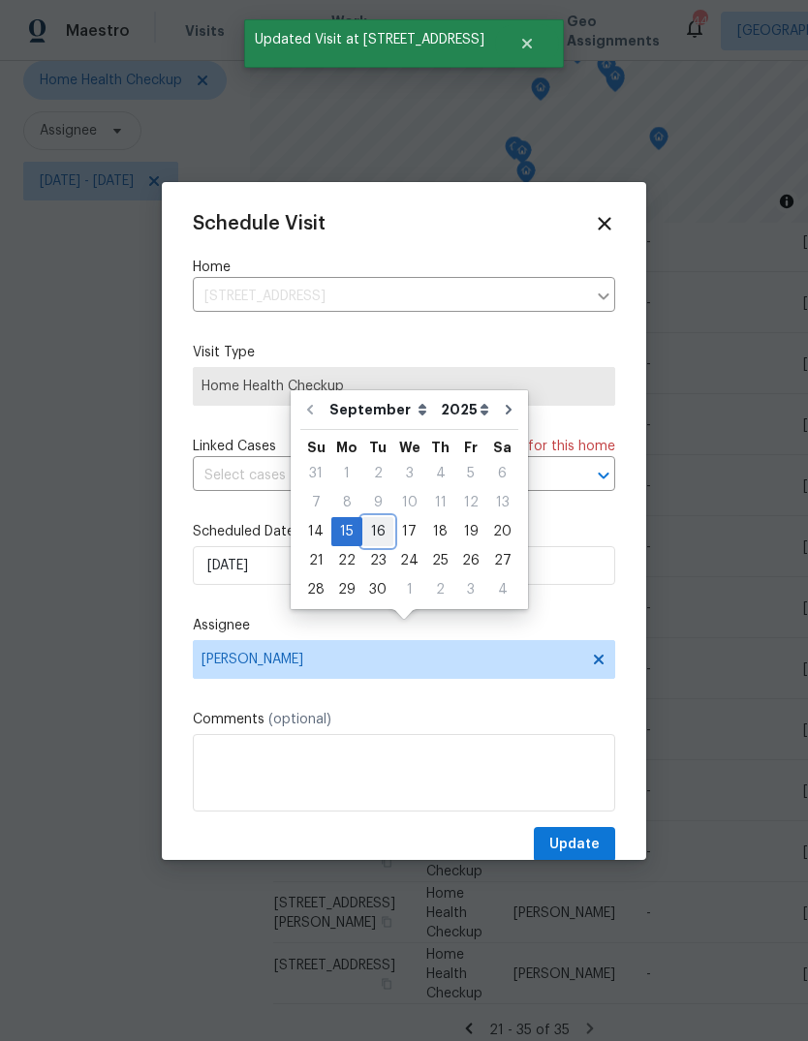
click at [380, 518] on div "16" at bounding box center [377, 531] width 31 height 27
type input "[DATE]"
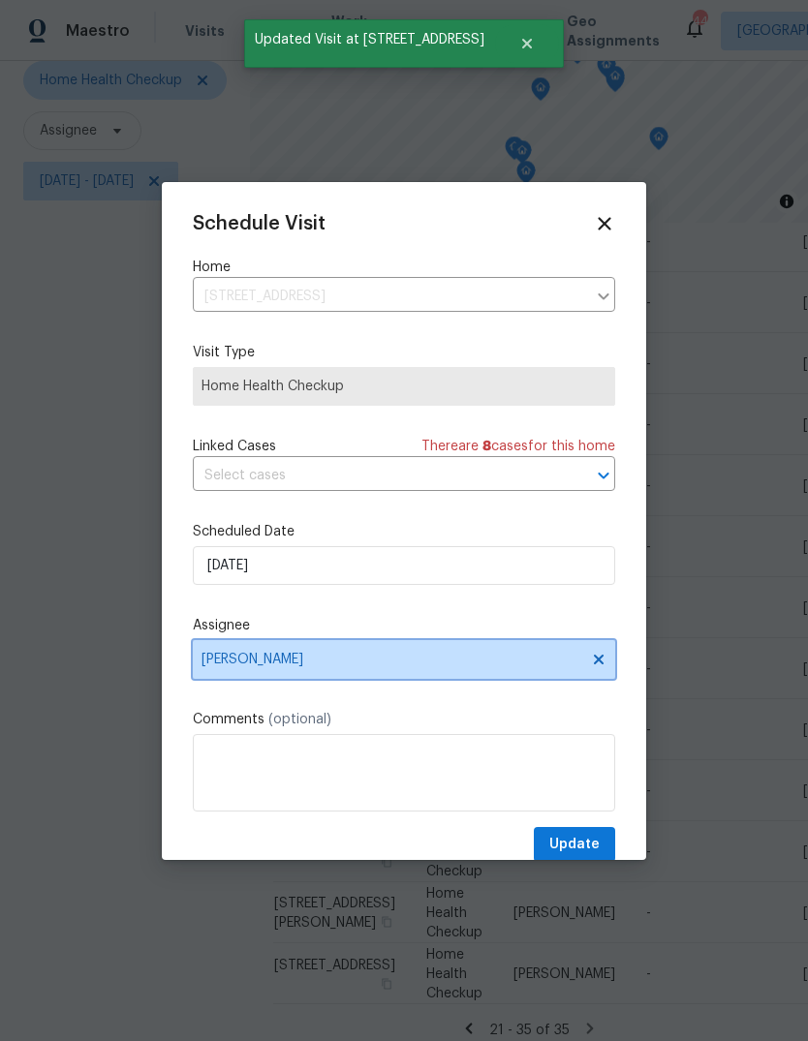
click at [329, 661] on span "[PERSON_NAME]" at bounding box center [391, 659] width 380 height 15
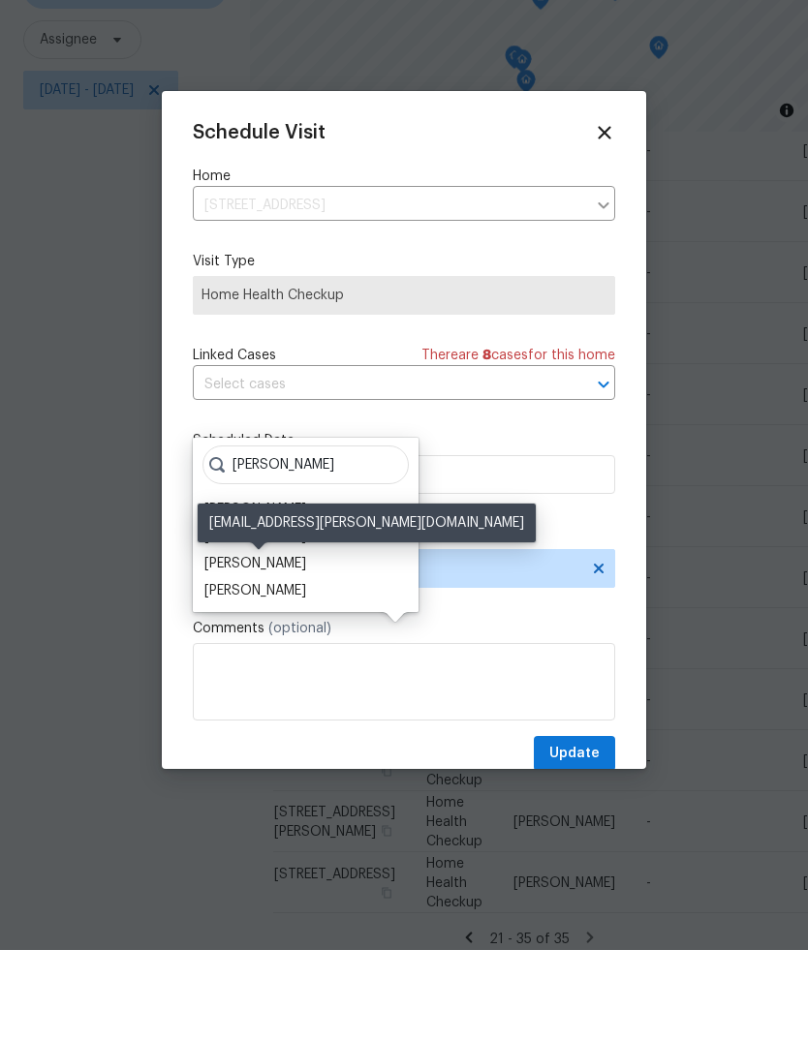
type input "Hunt"
click at [304, 645] on div "[PERSON_NAME]" at bounding box center [255, 654] width 102 height 19
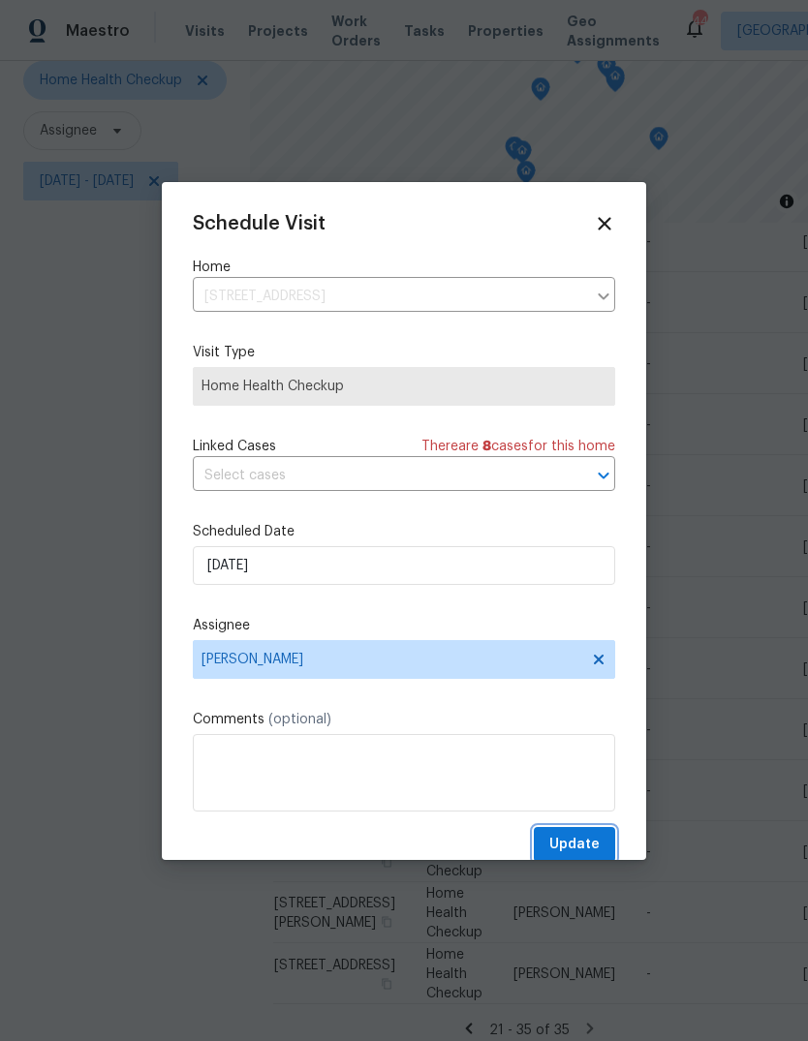
click at [586, 848] on span "Update" at bounding box center [574, 845] width 50 height 24
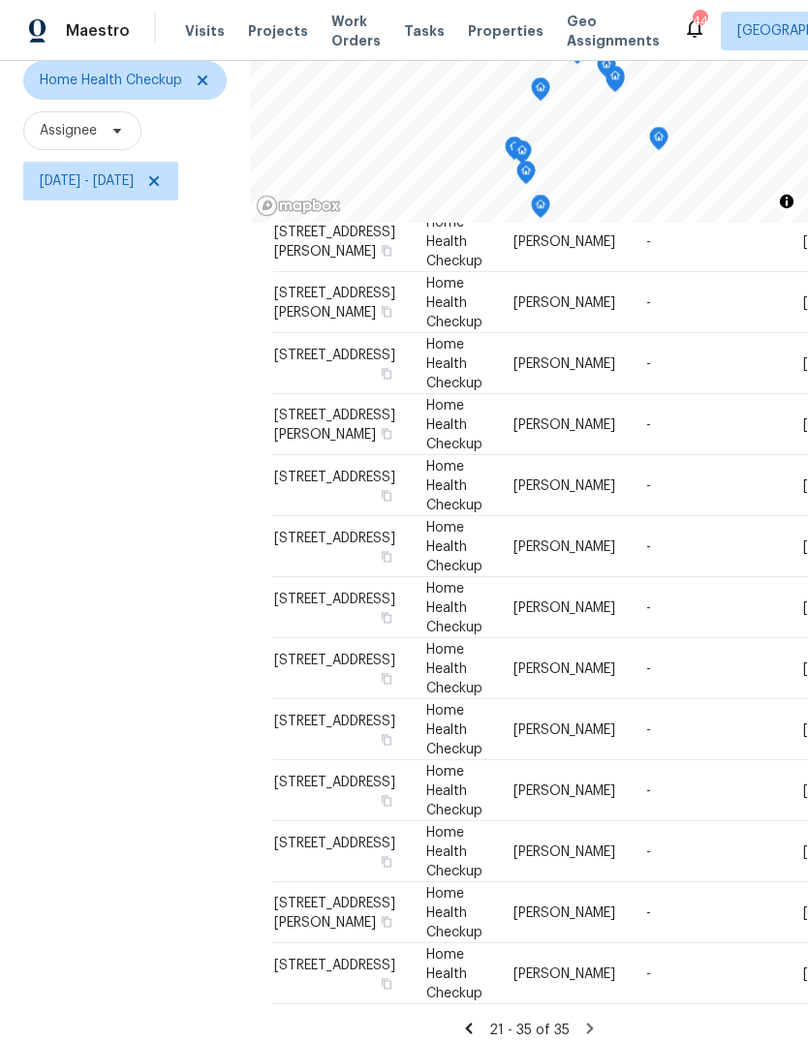
scroll to position [537, 0]
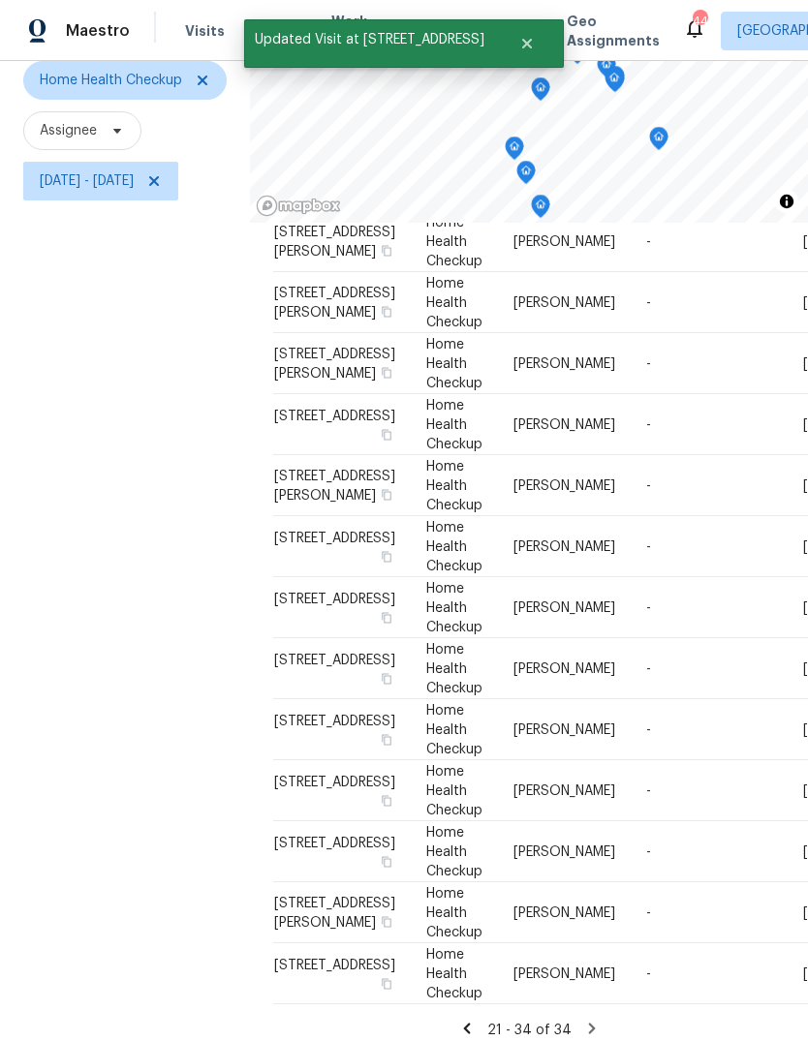
click at [0, 0] on icon at bounding box center [0, 0] width 0 height 0
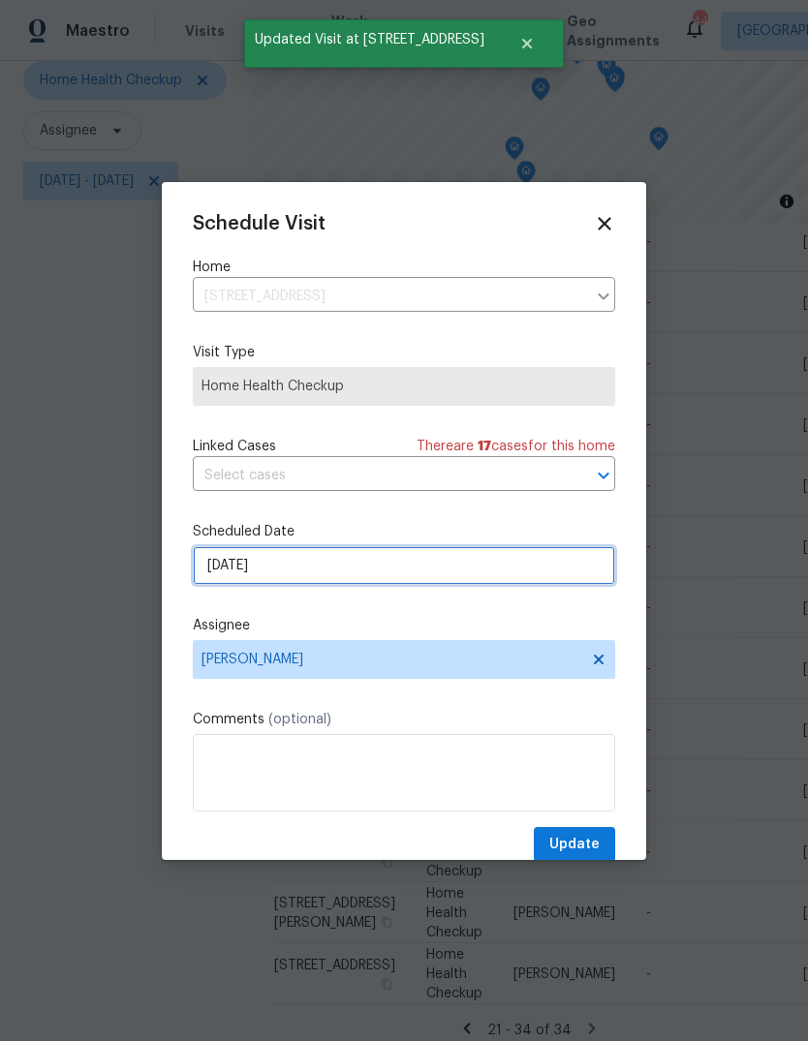
click at [291, 570] on input "9/15/2025" at bounding box center [404, 565] width 422 height 39
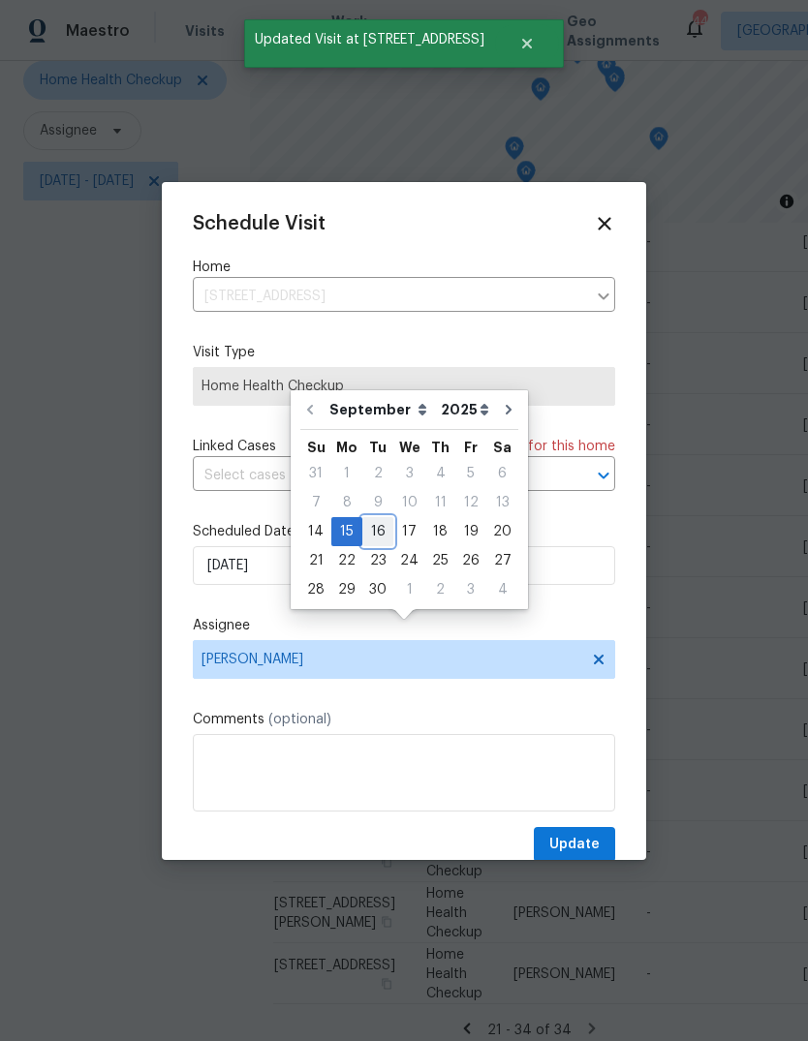
click at [377, 518] on div "16" at bounding box center [377, 531] width 31 height 27
type input "[DATE]"
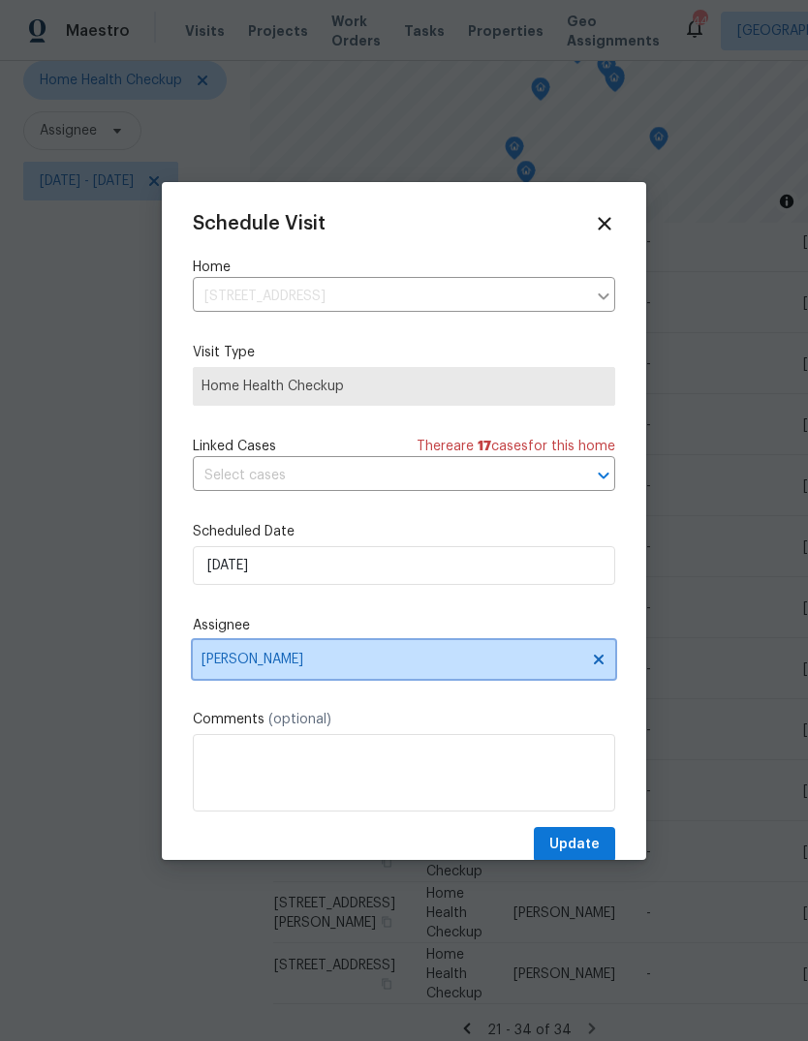
click at [354, 667] on span "[PERSON_NAME]" at bounding box center [391, 659] width 380 height 15
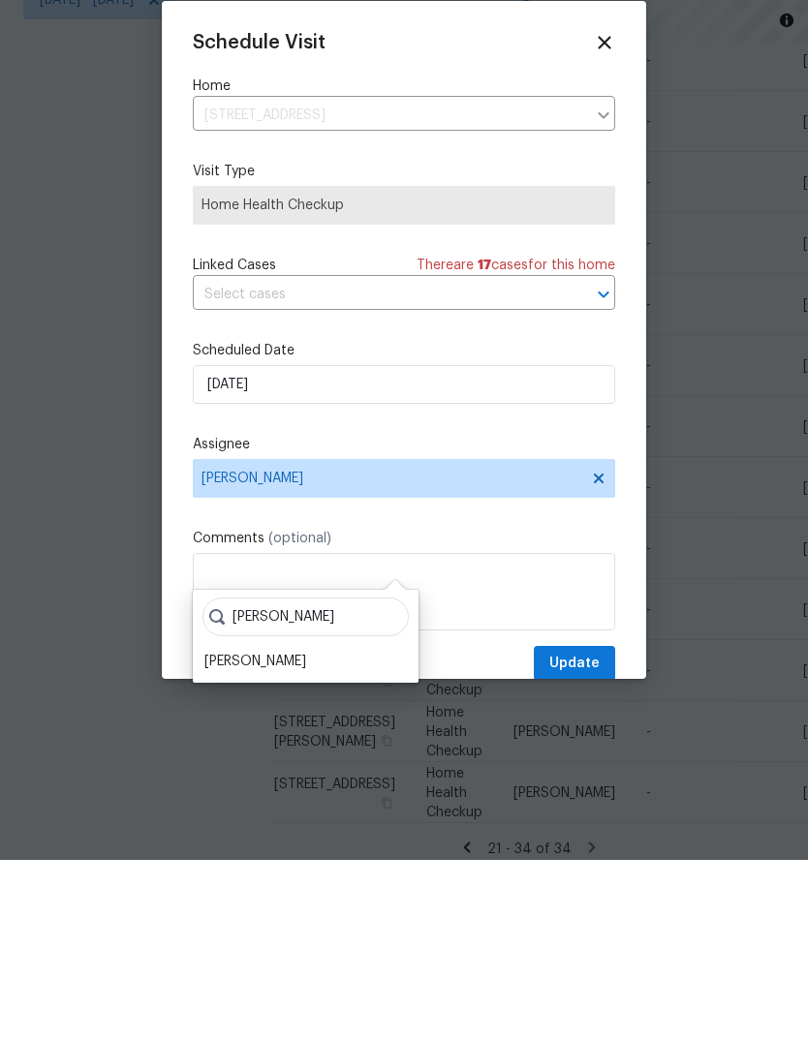
type input "Shawn"
click at [240, 833] on div "[PERSON_NAME]" at bounding box center [255, 842] width 102 height 19
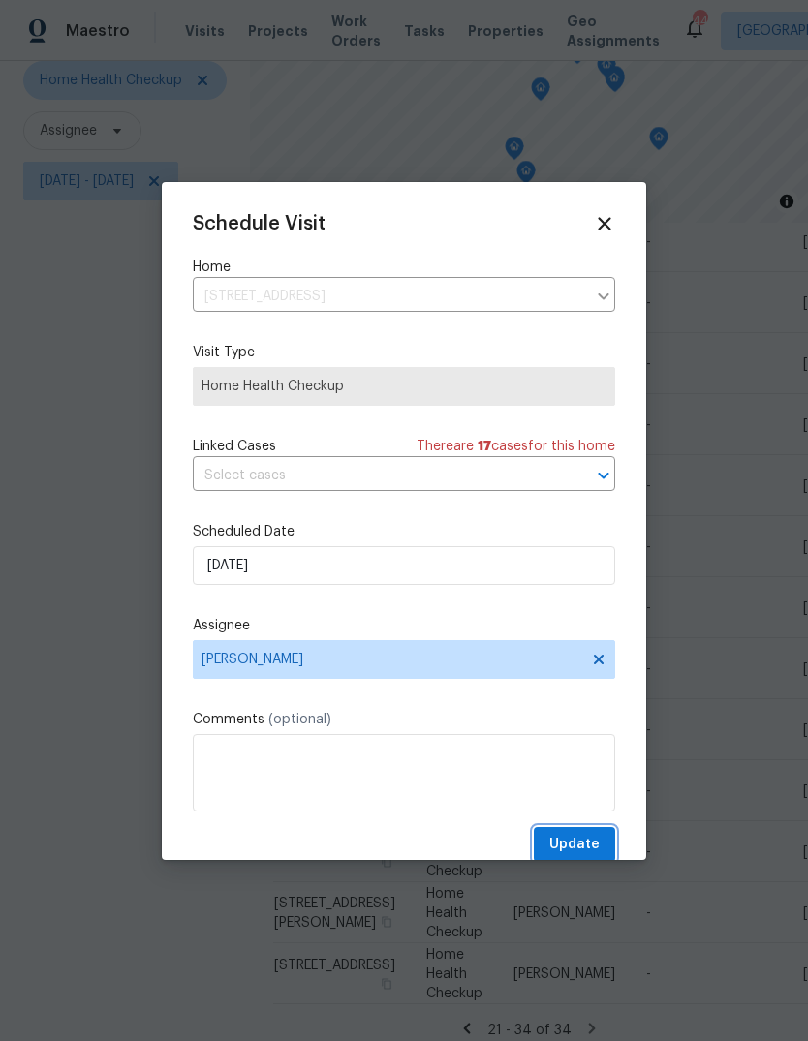
click at [586, 849] on span "Update" at bounding box center [574, 845] width 50 height 24
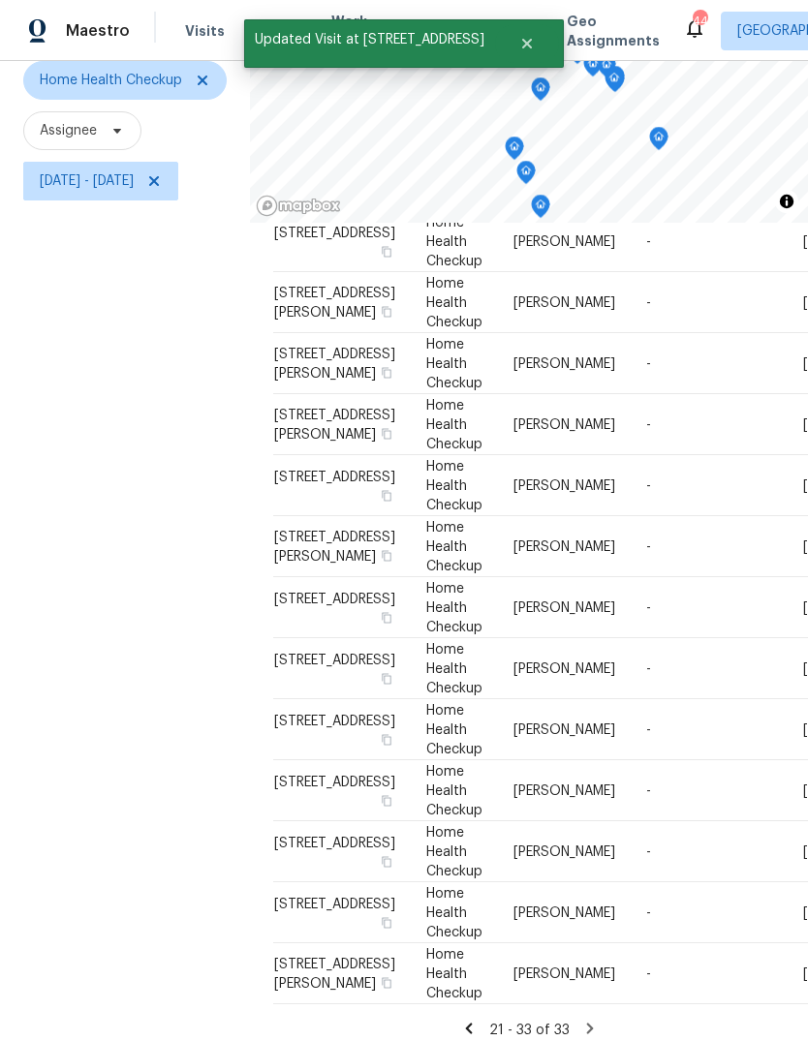
click at [0, 0] on icon at bounding box center [0, 0] width 0 height 0
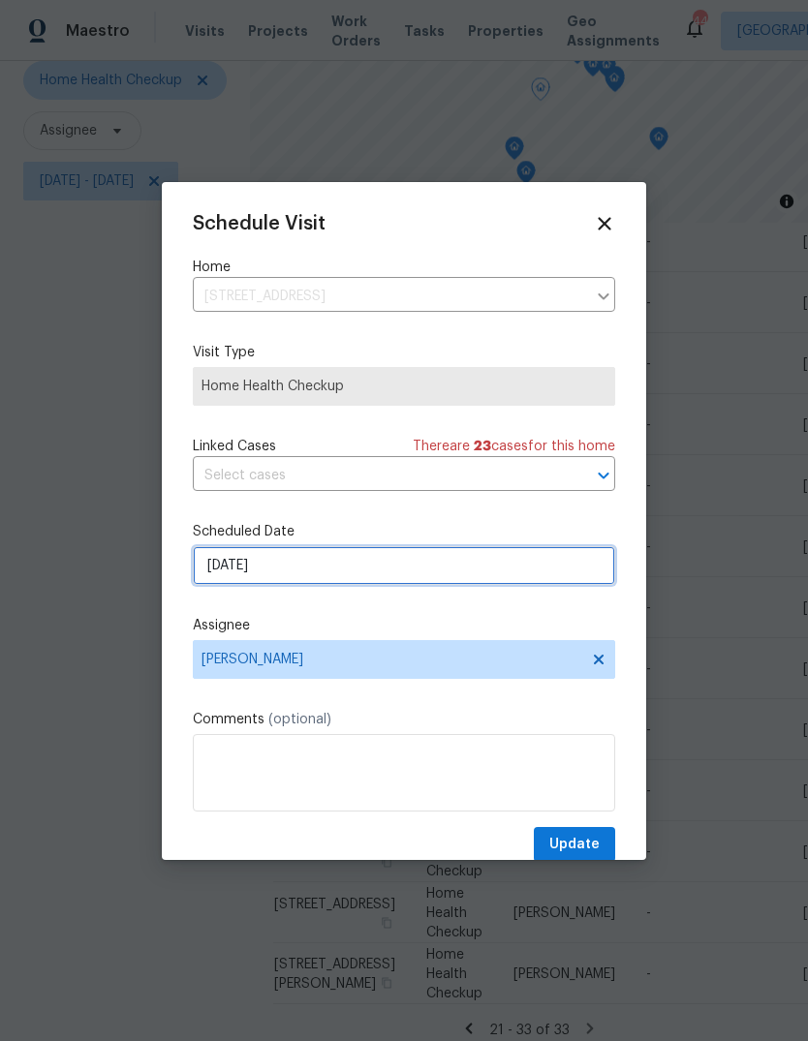
click at [286, 571] on input "9/15/2025" at bounding box center [404, 565] width 422 height 39
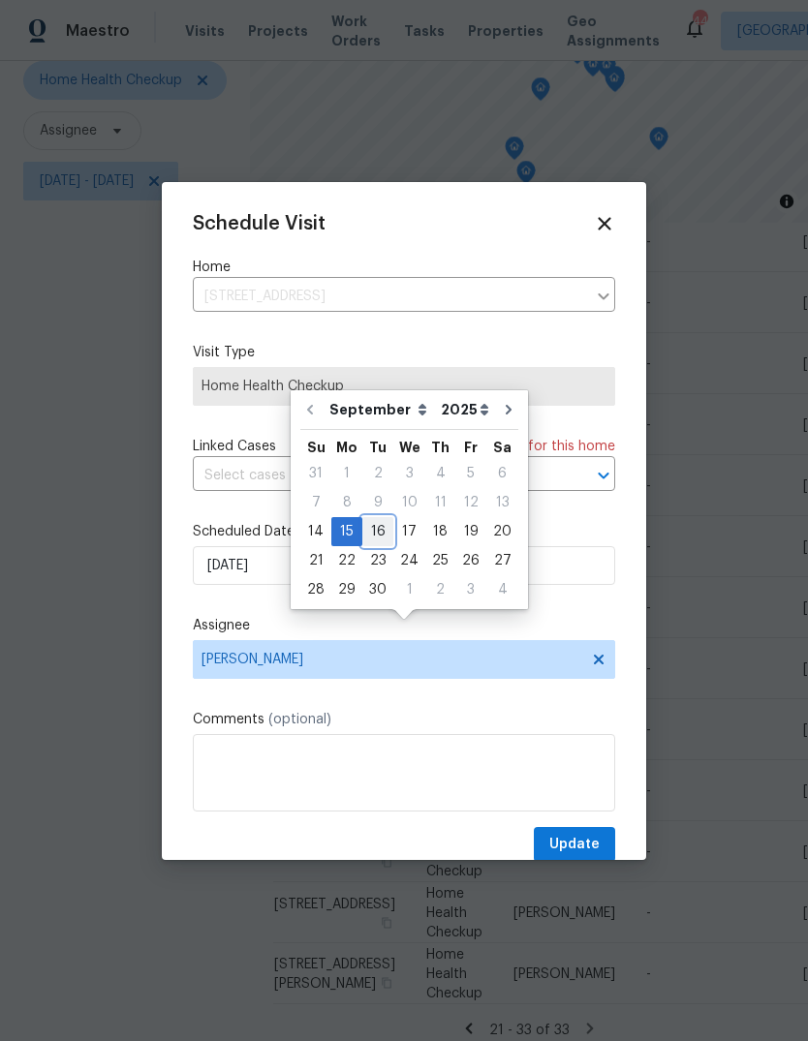
click at [375, 518] on div "16" at bounding box center [377, 531] width 31 height 27
type input "[DATE]"
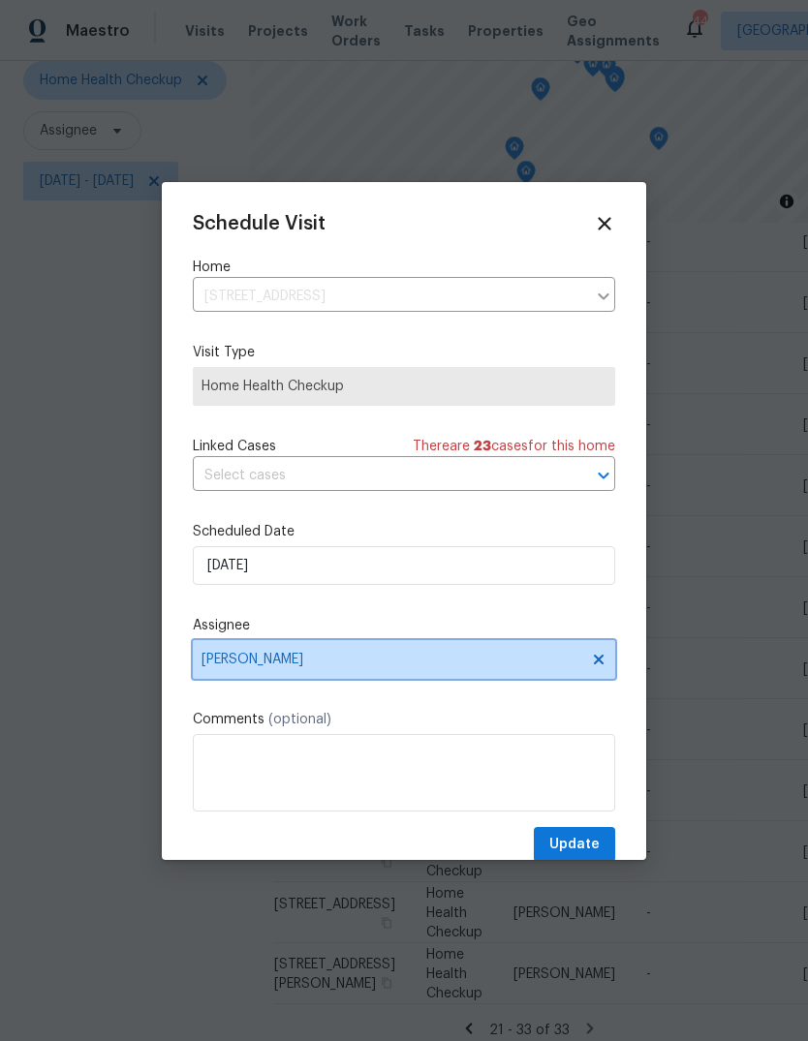
click at [297, 657] on span "[PERSON_NAME]" at bounding box center [391, 659] width 380 height 15
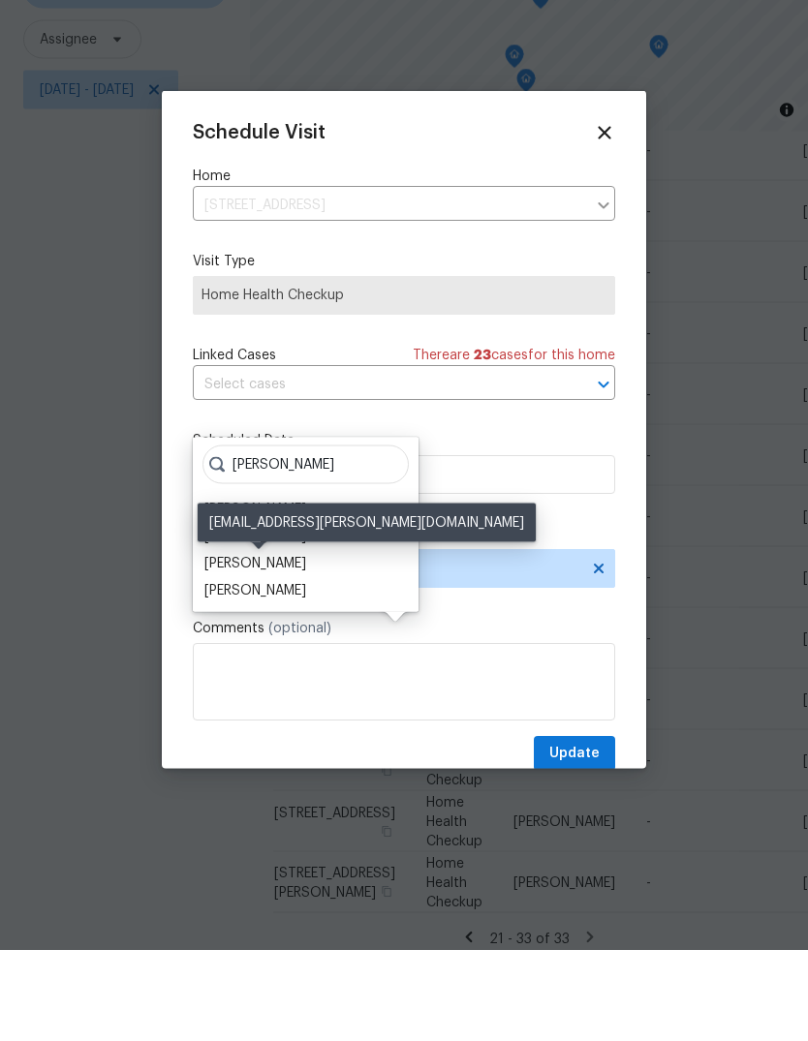
type input "Hunt"
click at [291, 645] on div "[PERSON_NAME]" at bounding box center [255, 654] width 102 height 19
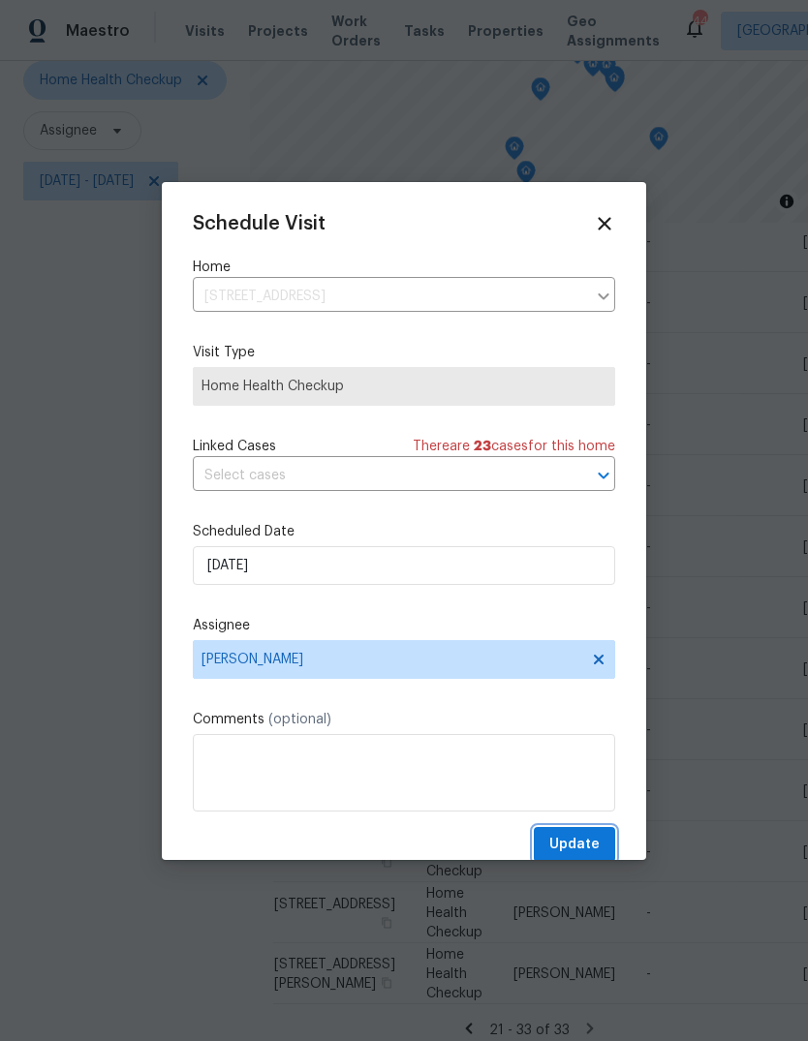
click at [596, 851] on span "Update" at bounding box center [574, 845] width 50 height 24
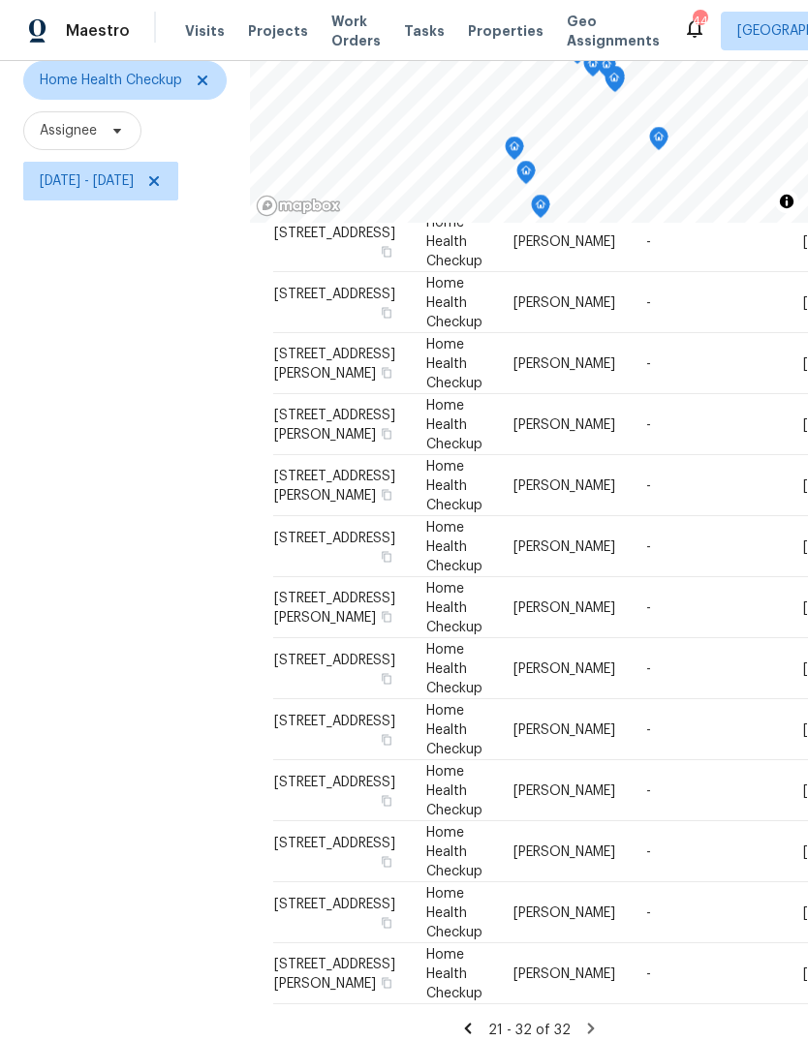
scroll to position [387, 0]
click at [0, 0] on icon at bounding box center [0, 0] width 0 height 0
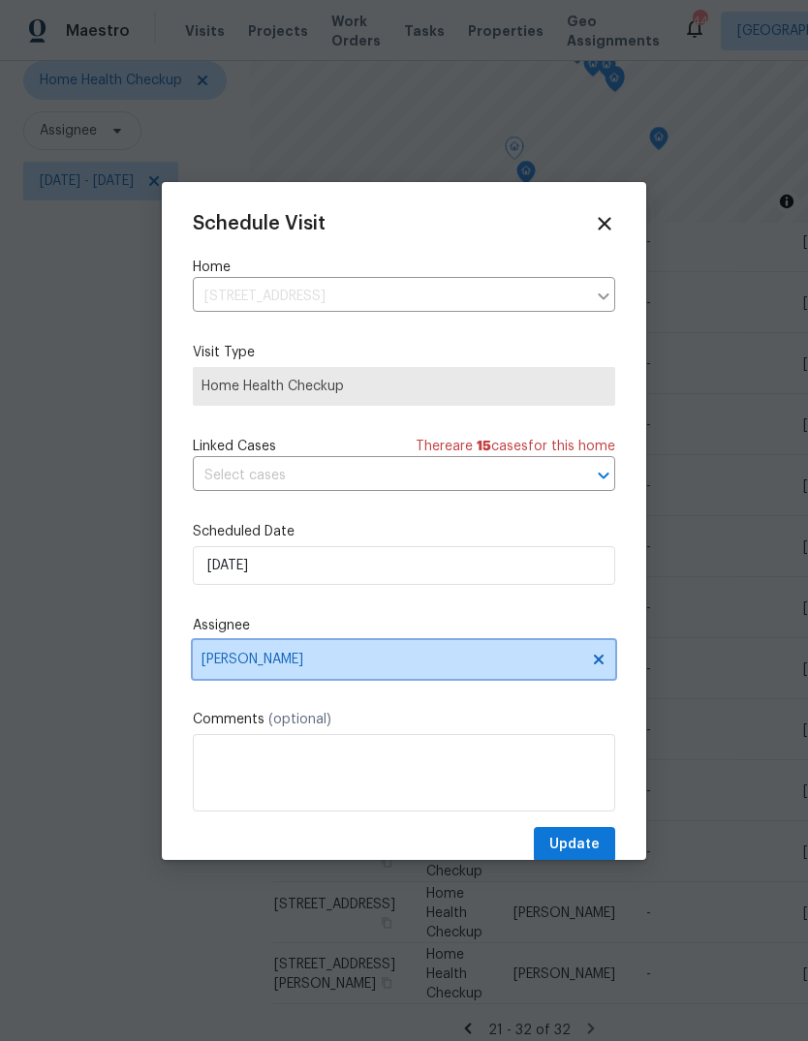
click at [321, 666] on span "[PERSON_NAME]" at bounding box center [391, 659] width 380 height 15
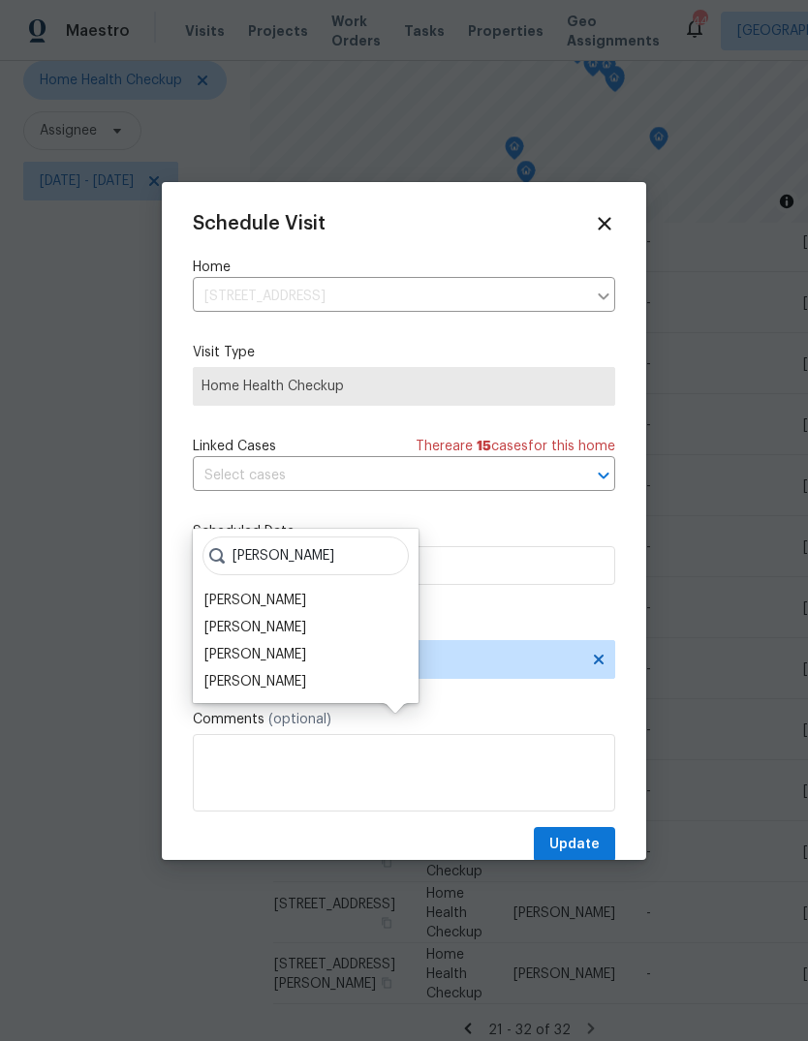
type input "Hunt"
click at [303, 645] on div "[PERSON_NAME]" at bounding box center [255, 654] width 102 height 19
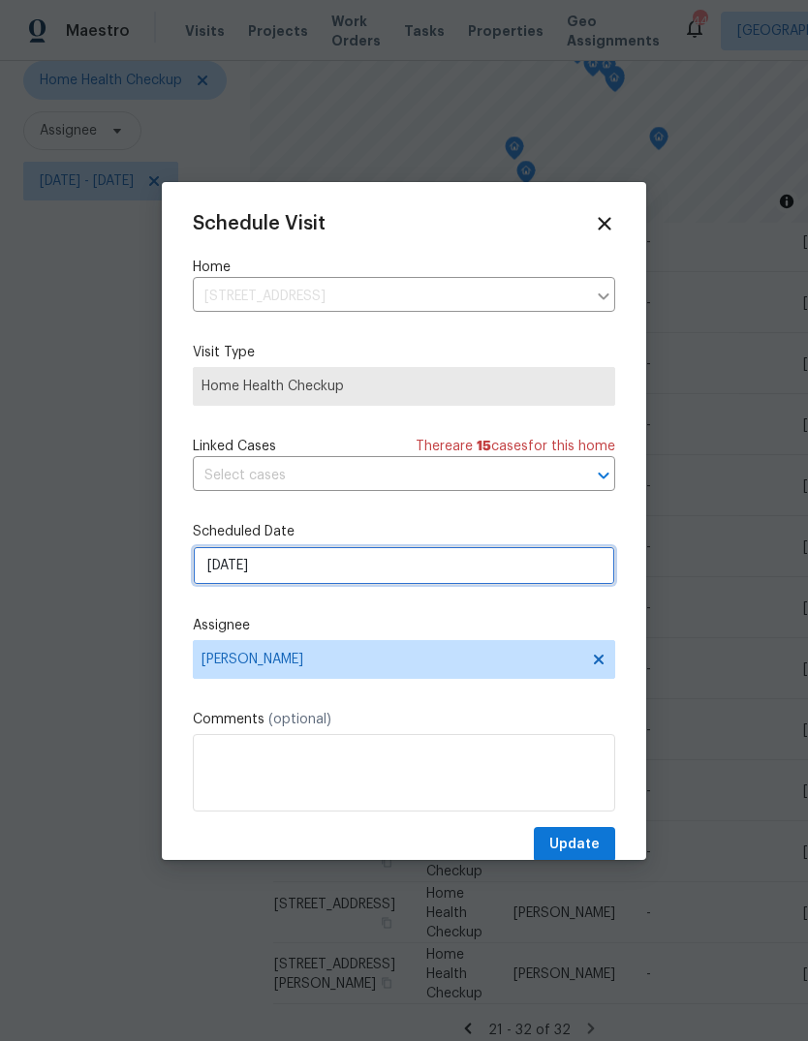
click at [315, 570] on input "9/15/2025" at bounding box center [404, 565] width 422 height 39
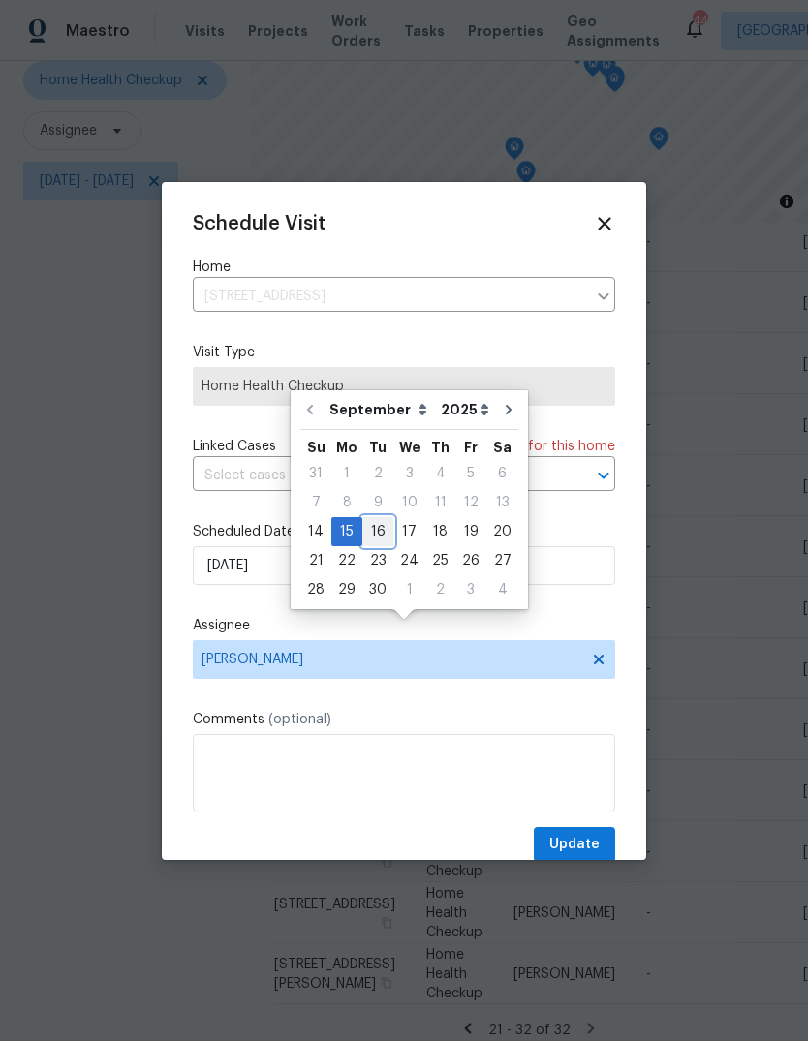
click at [385, 518] on div "16" at bounding box center [377, 531] width 31 height 27
type input "[DATE]"
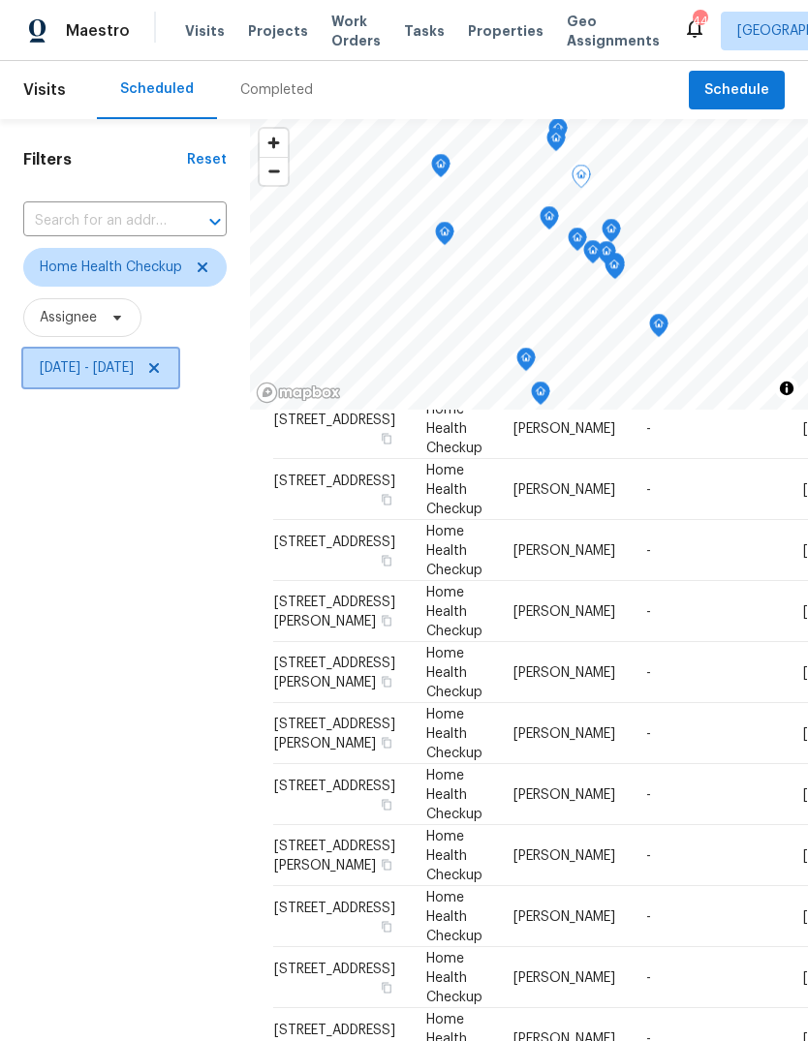
click at [164, 349] on span "[DATE] - [DATE]" at bounding box center [100, 368] width 155 height 39
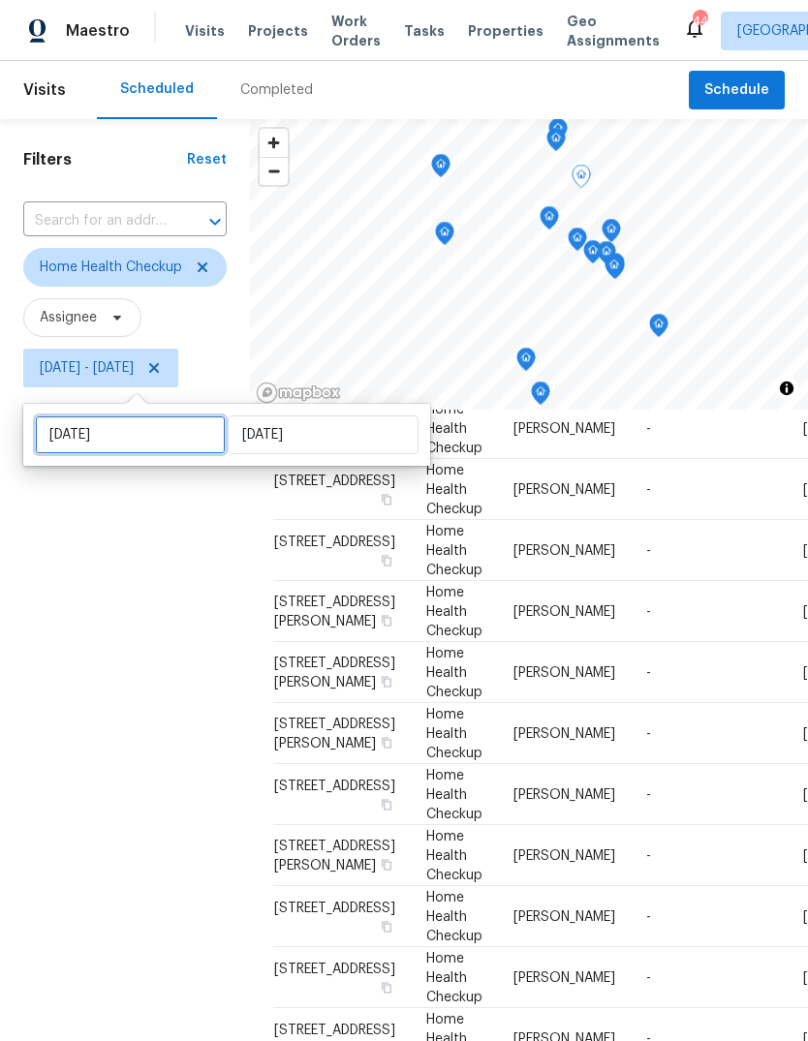
click at [135, 416] on input "[DATE]" at bounding box center [130, 435] width 191 height 39
select select "8"
select select "2025"
select select "9"
select select "2025"
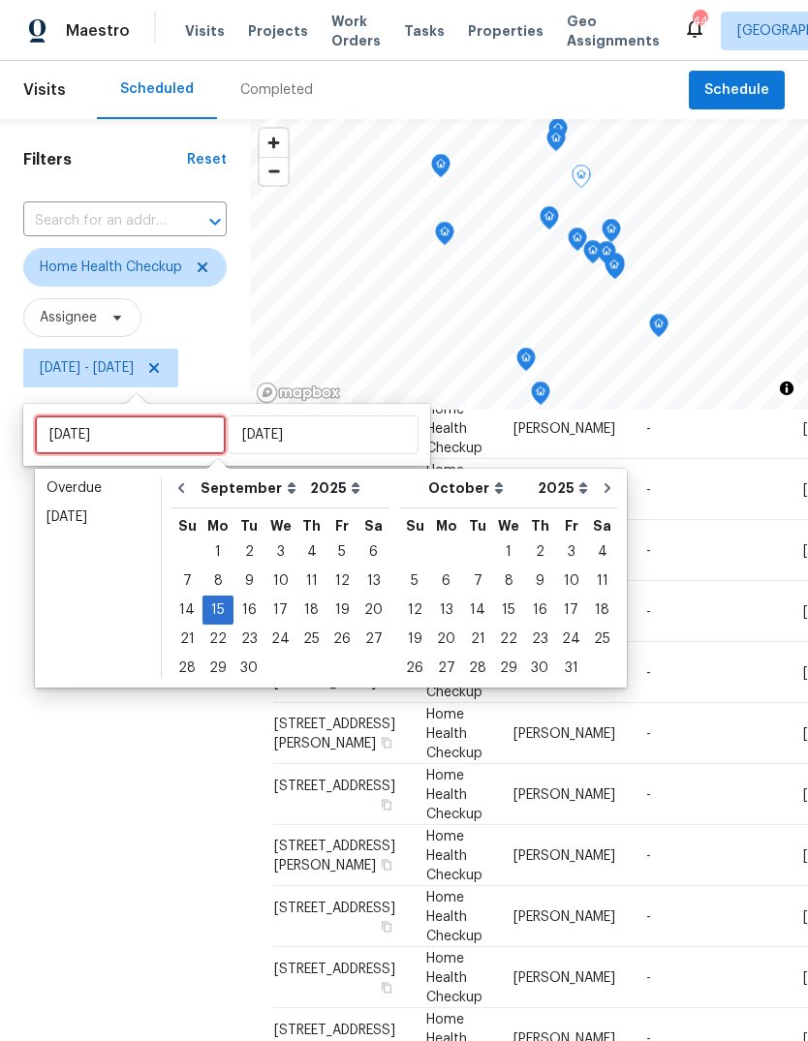
type input "[DATE]"
click at [248, 597] on div "16" at bounding box center [248, 610] width 31 height 27
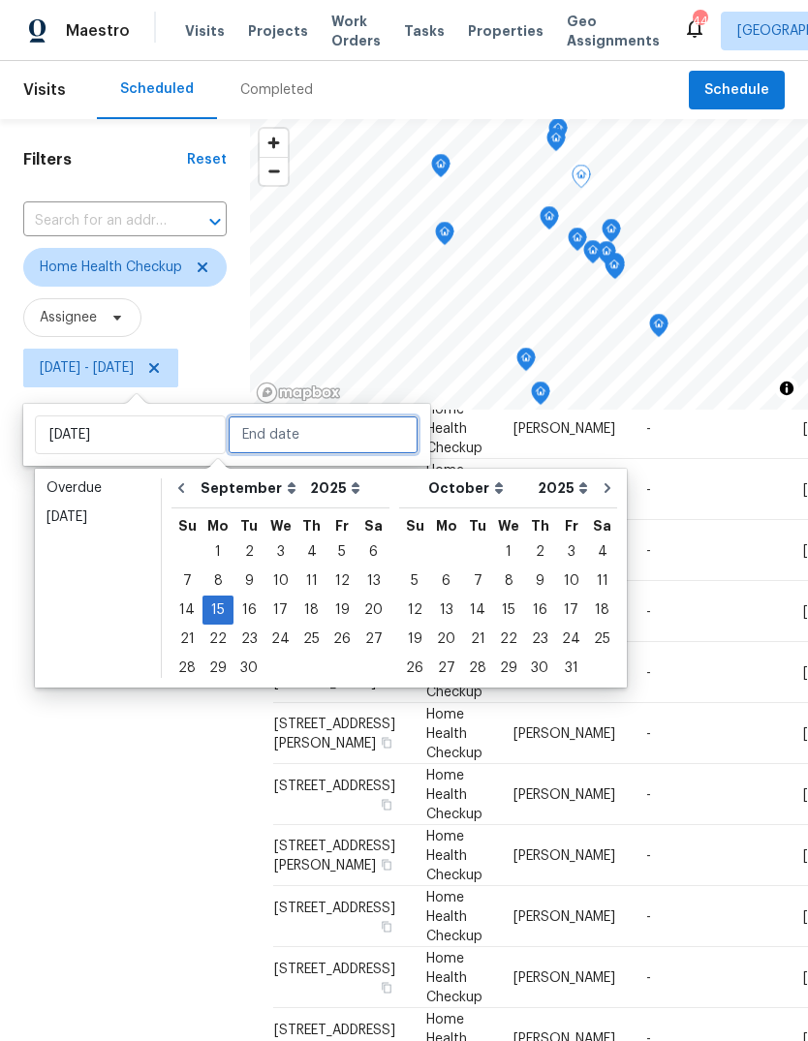
type input "[DATE]"
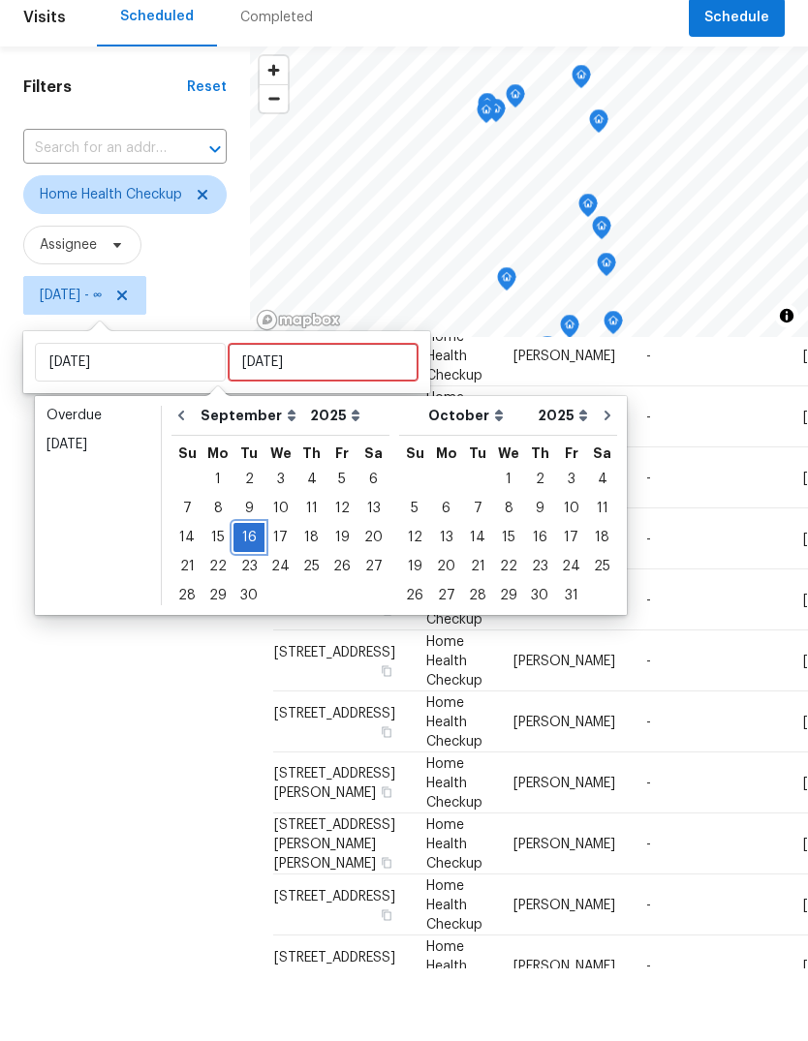
click at [251, 597] on div "16" at bounding box center [248, 610] width 31 height 27
type input "[DATE]"
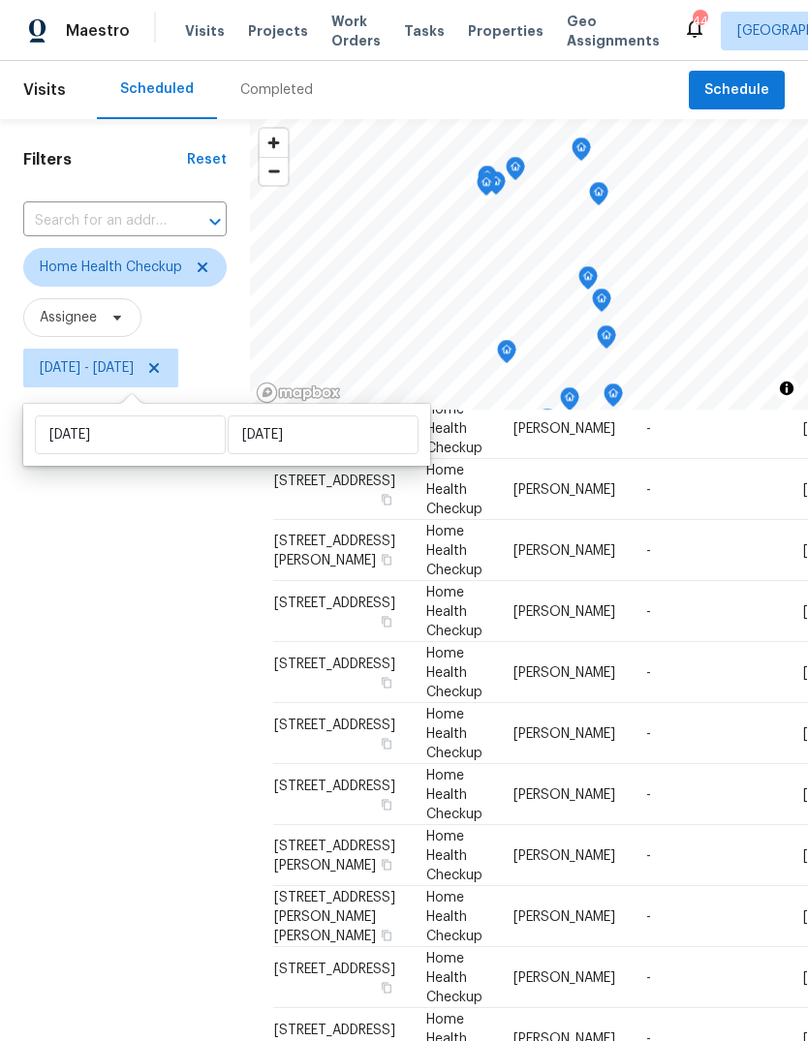
click at [117, 682] on div "Filters Reset ​ Home Health Checkup Assignee [DATE] - [DATE]" at bounding box center [125, 681] width 250 height 1124
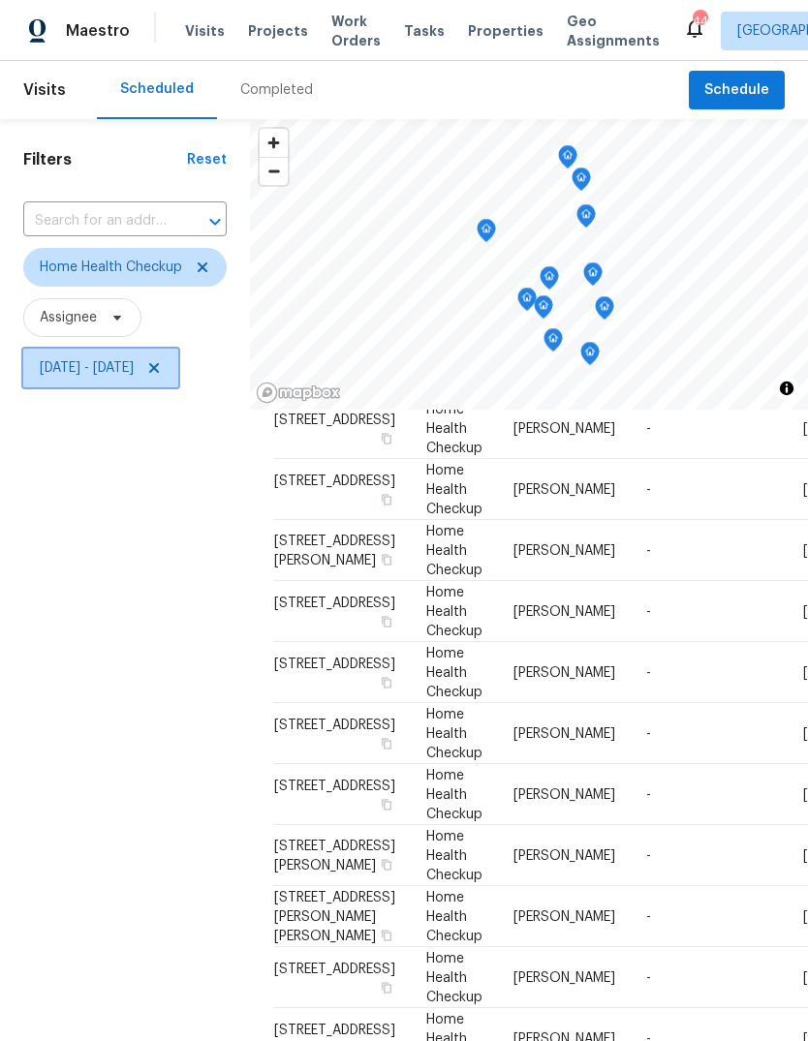
click at [162, 375] on icon at bounding box center [153, 367] width 15 height 15
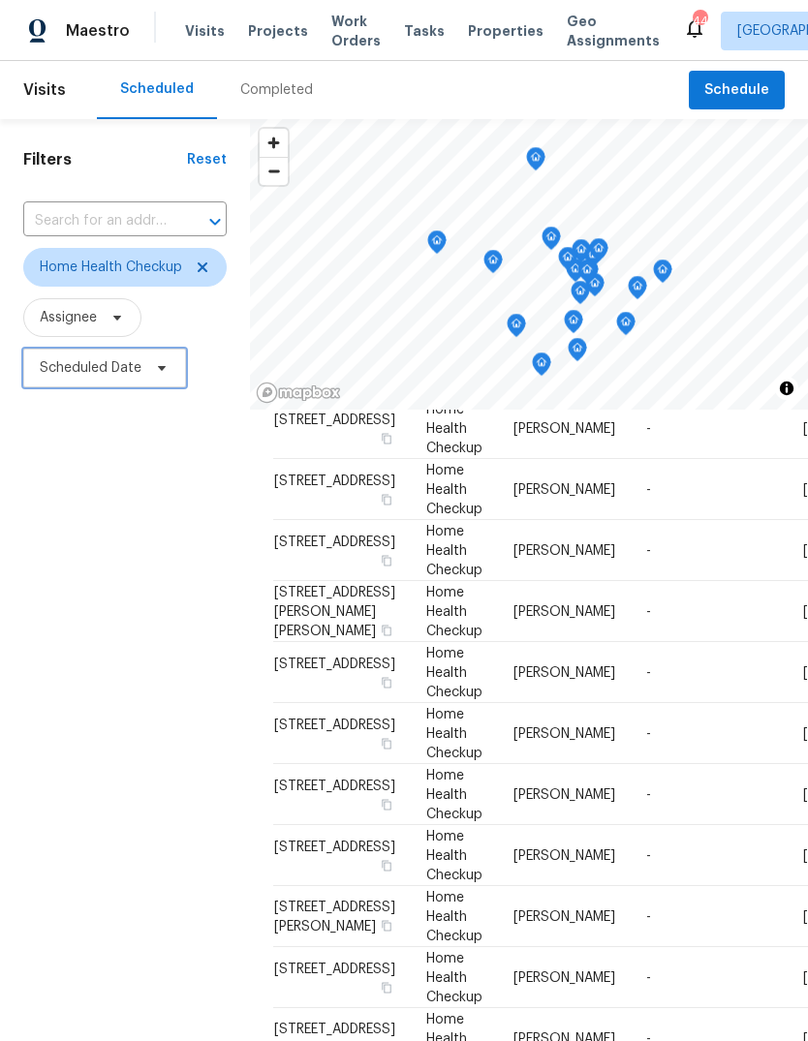
click at [113, 381] on span "Scheduled Date" at bounding box center [104, 368] width 163 height 39
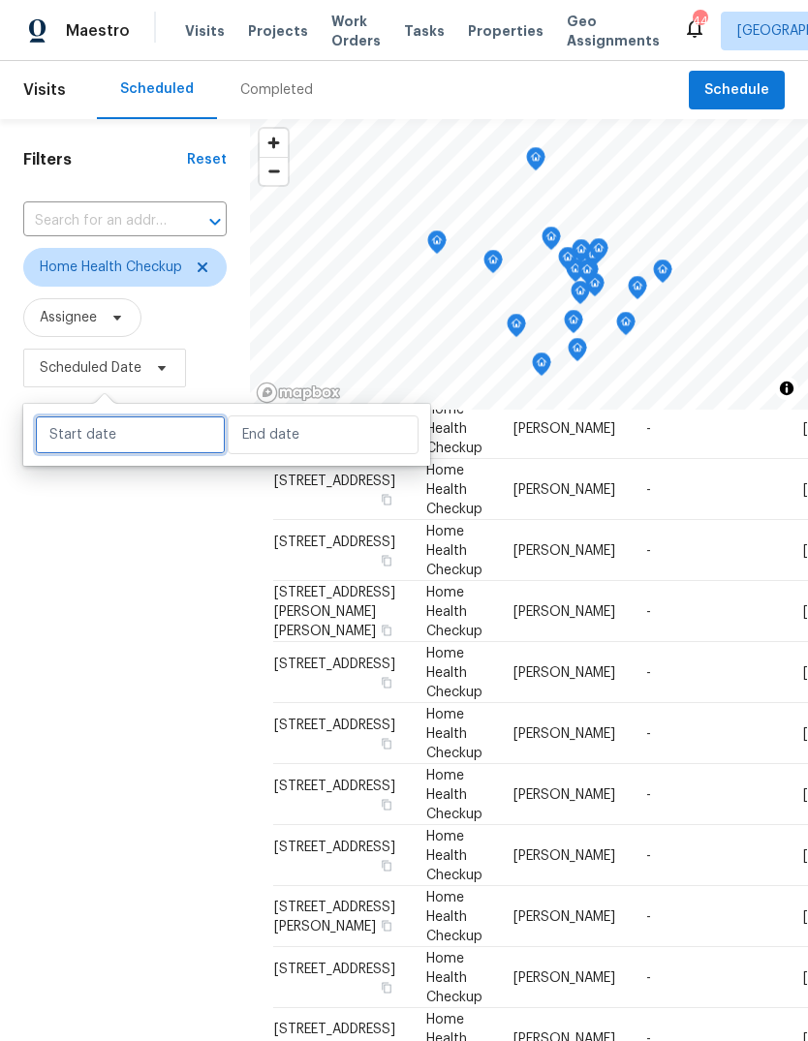
click at [142, 451] on input "text" at bounding box center [130, 435] width 191 height 39
select select "8"
select select "2025"
select select "9"
select select "2025"
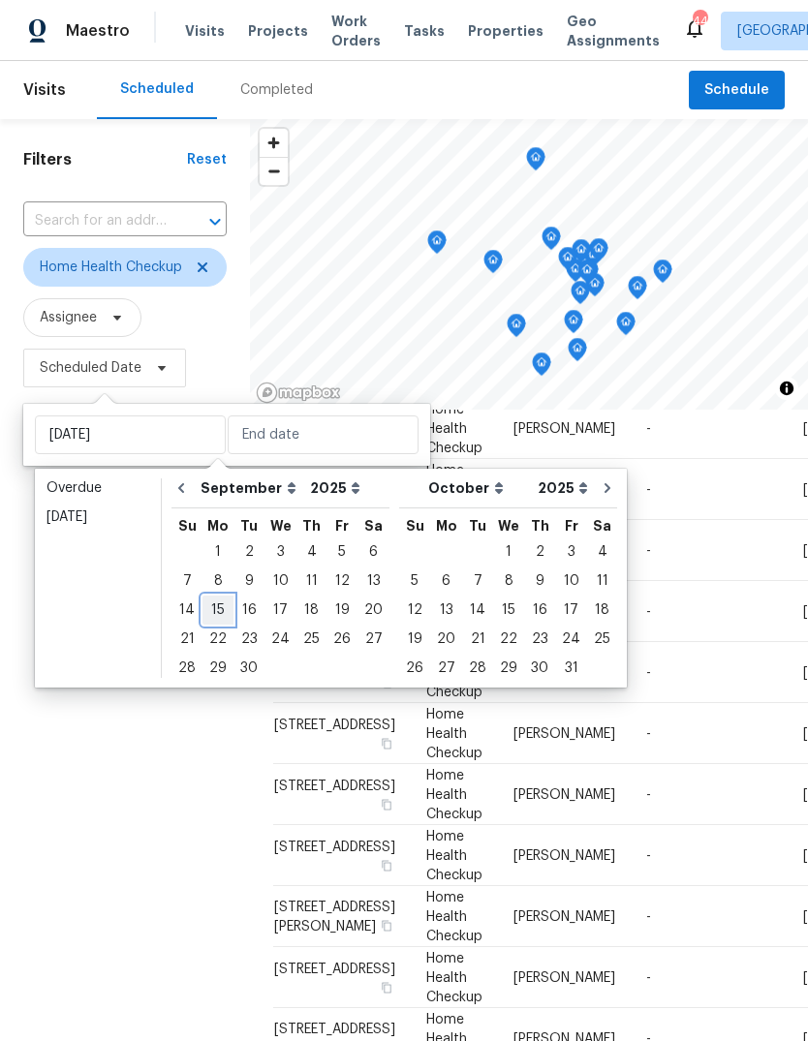
click at [209, 614] on div "15" at bounding box center [217, 610] width 31 height 27
type input "[DATE]"
click at [218, 609] on div "15" at bounding box center [217, 610] width 31 height 27
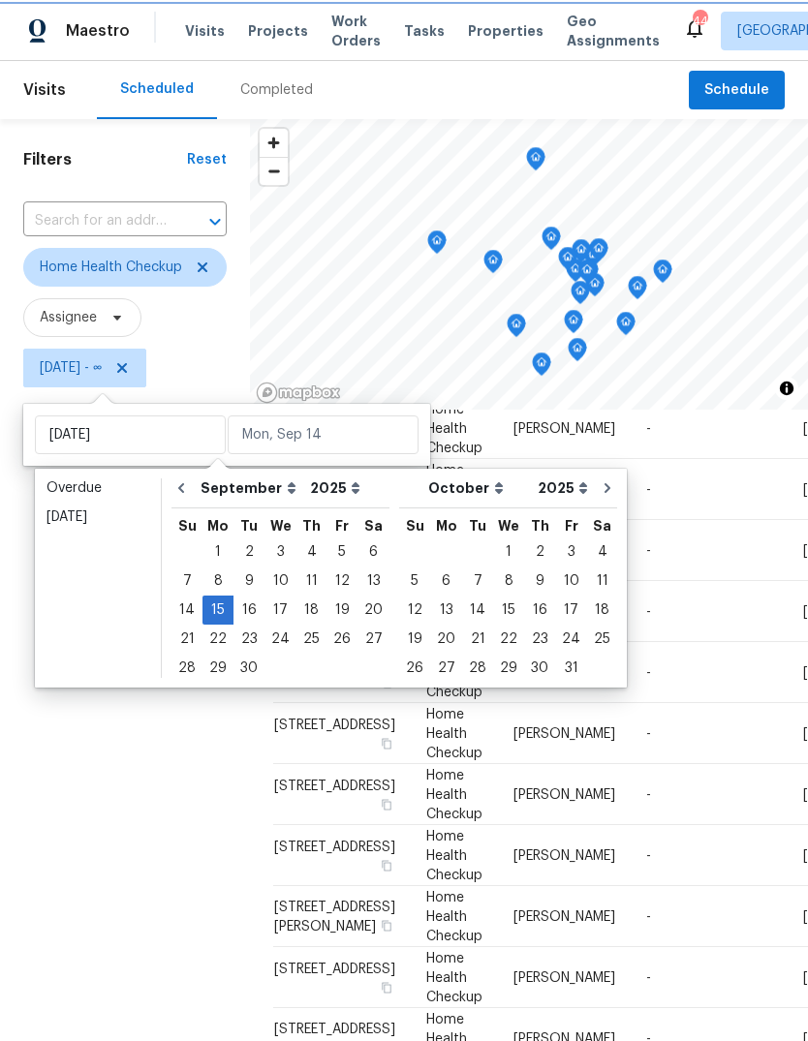
type input "[DATE]"
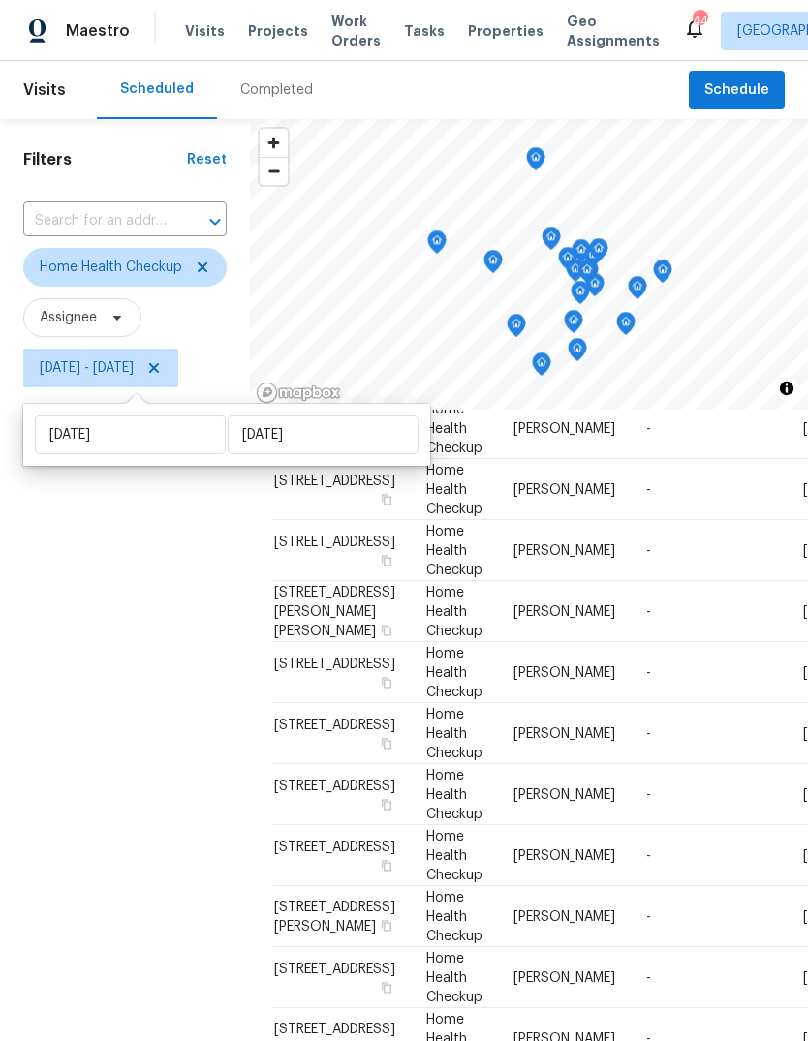
click at [70, 696] on div "Filters Reset ​ Home Health Checkup Assignee [DATE] - [DATE]" at bounding box center [125, 681] width 250 height 1124
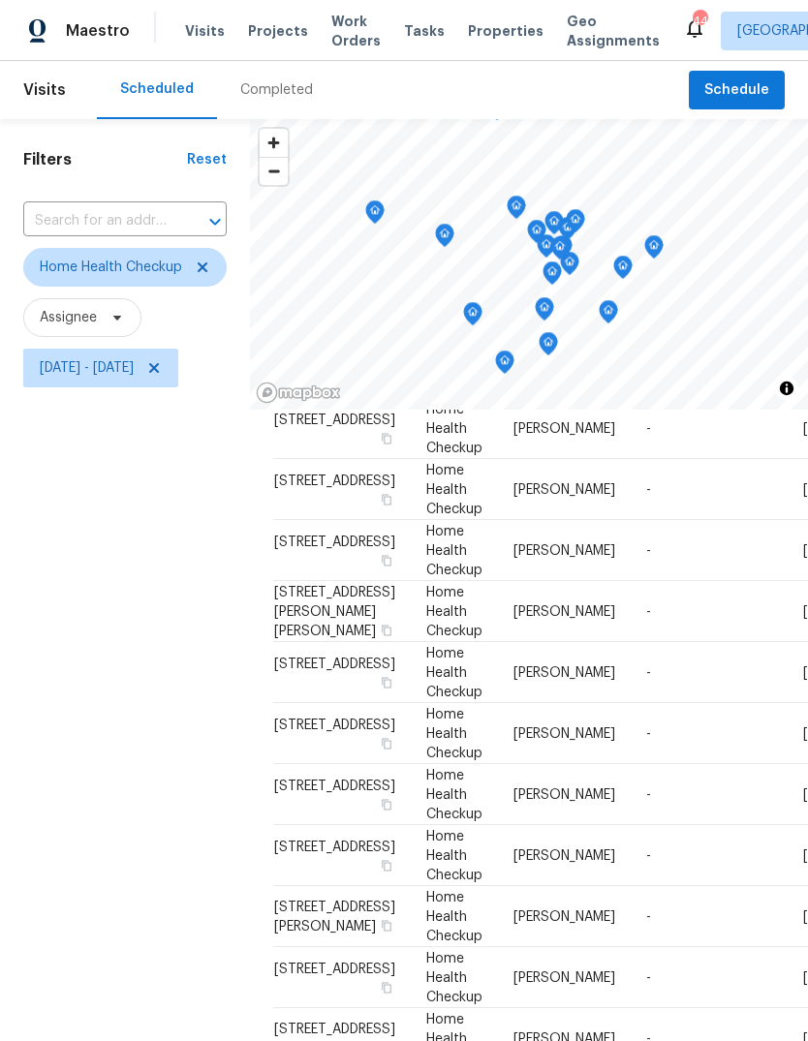
scroll to position [781, 0]
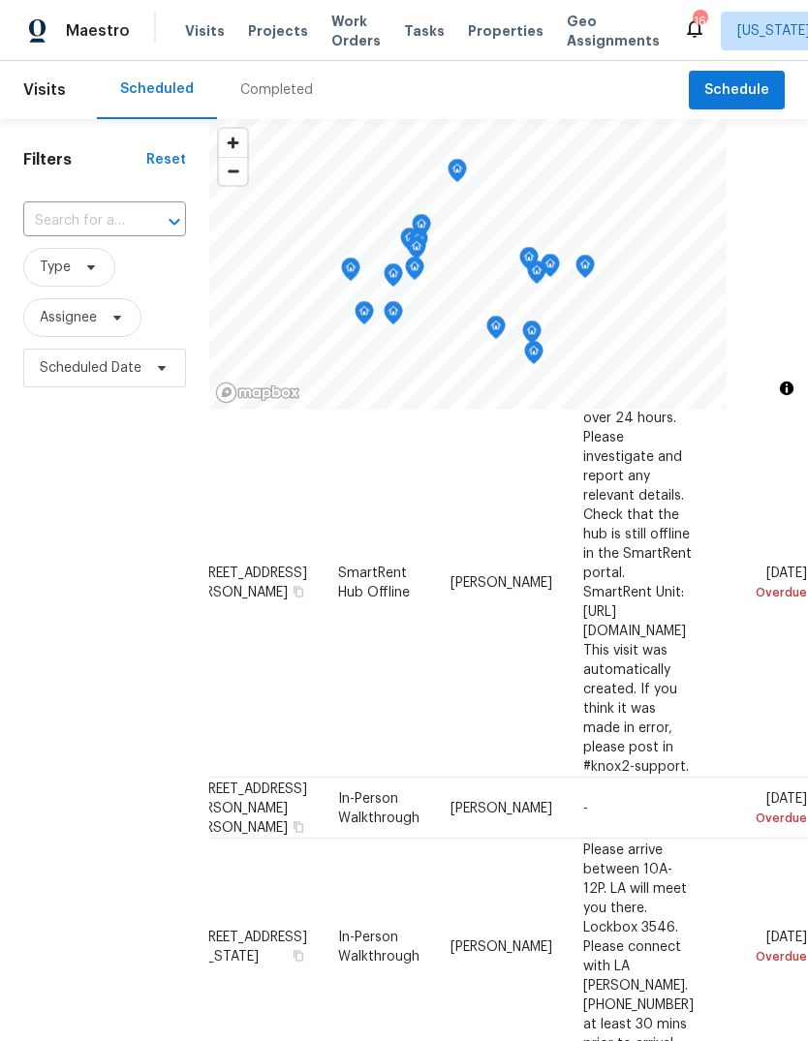
scroll to position [93, 181]
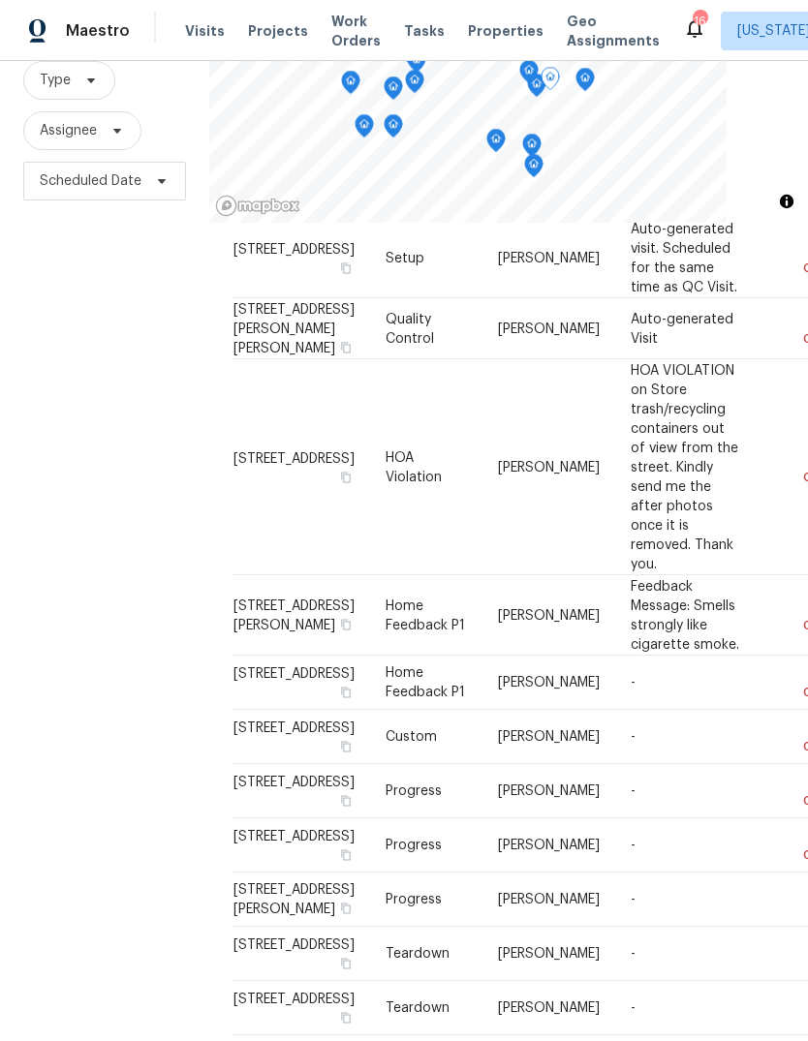
scroll to position [73, 0]
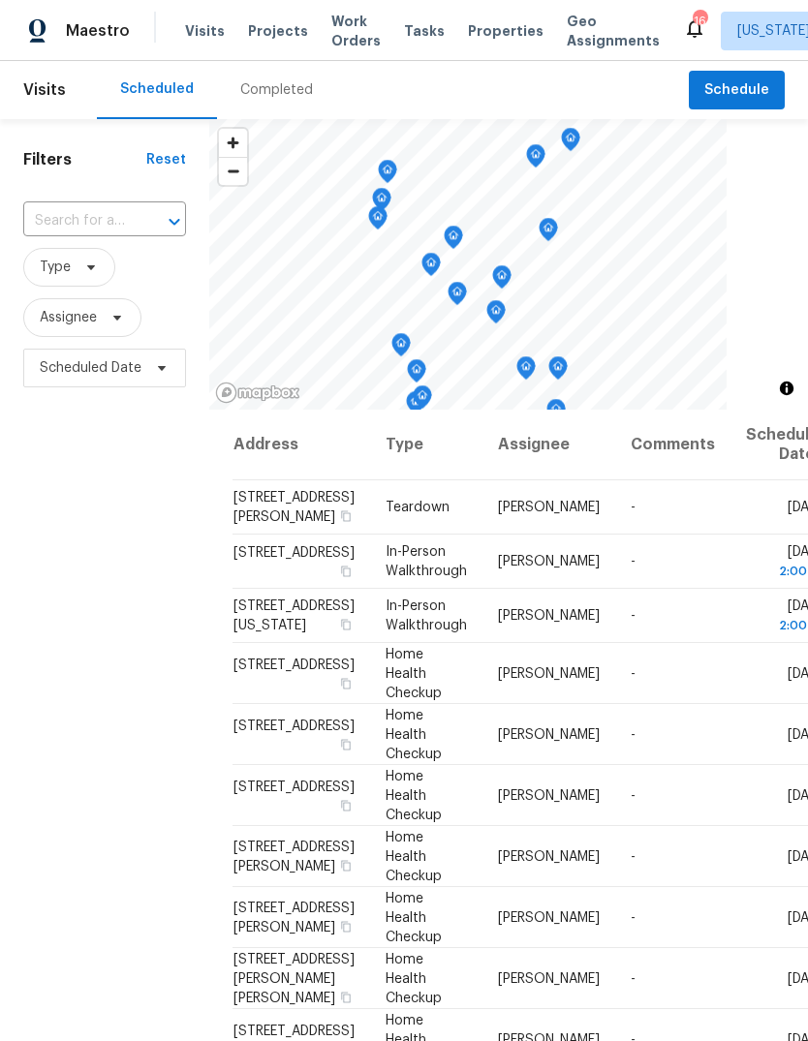
scroll to position [0, 0]
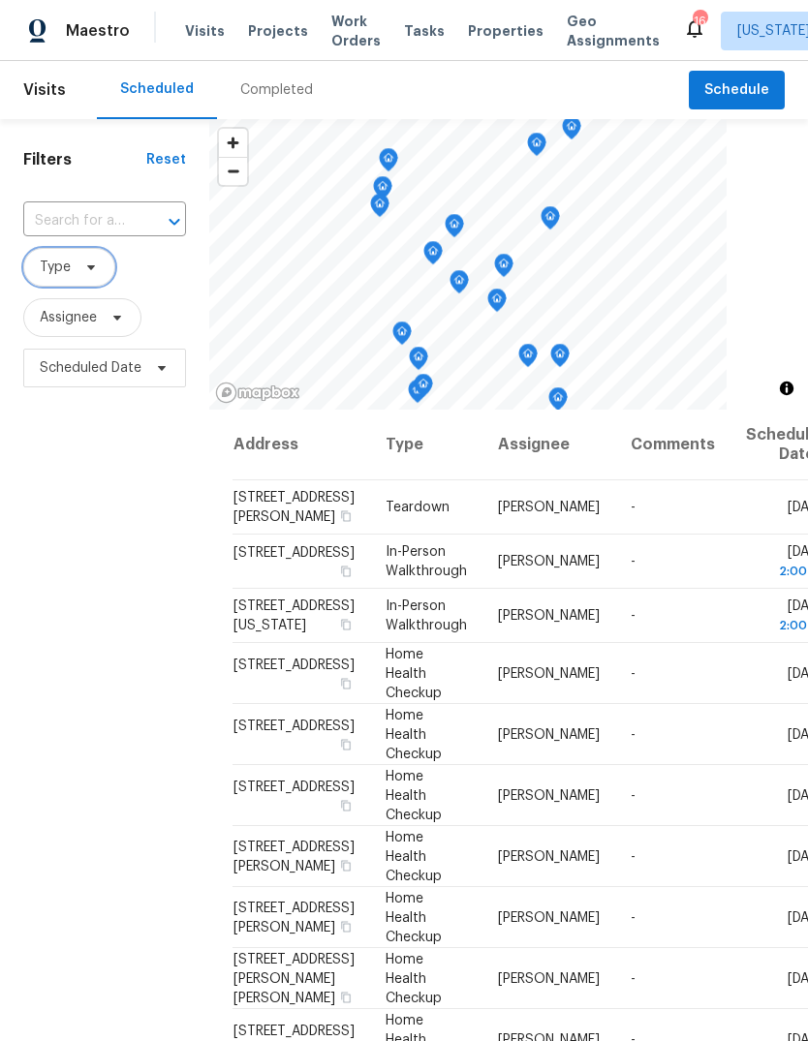
click at [92, 268] on icon at bounding box center [91, 267] width 8 height 5
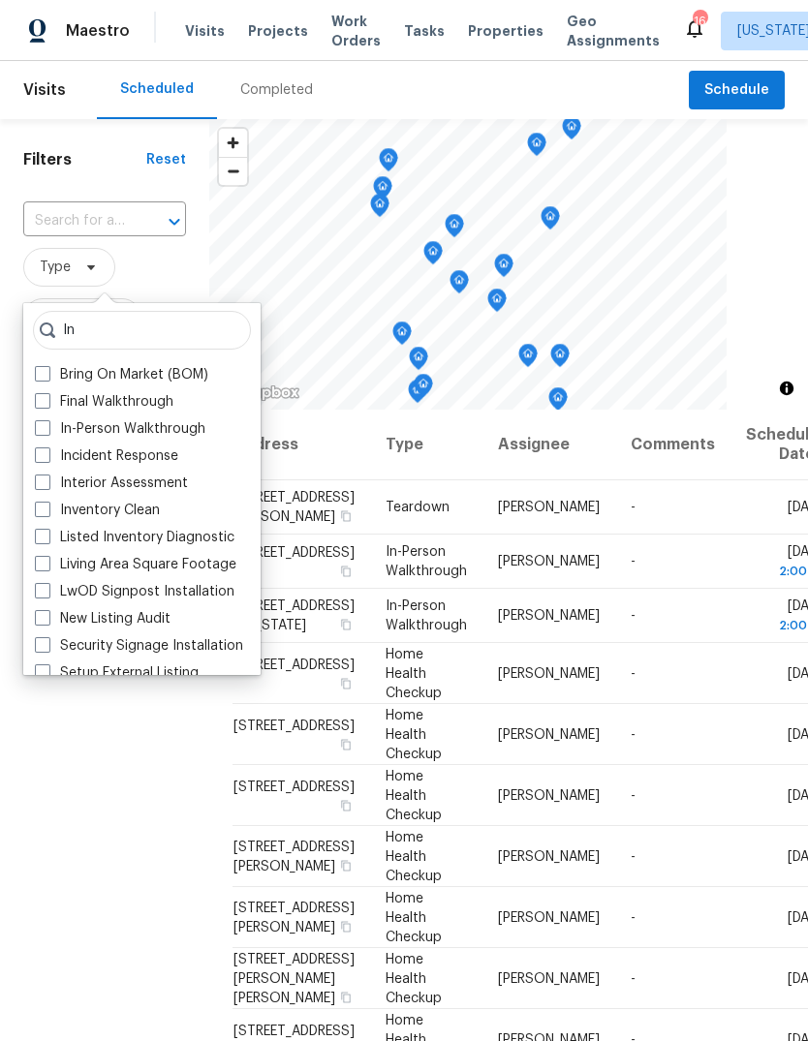
type input "In"
click at [175, 427] on label "In-Person Walkthrough" at bounding box center [120, 428] width 170 height 19
click at [47, 427] on input "In-Person Walkthrough" at bounding box center [41, 425] width 13 height 13
checkbox input "true"
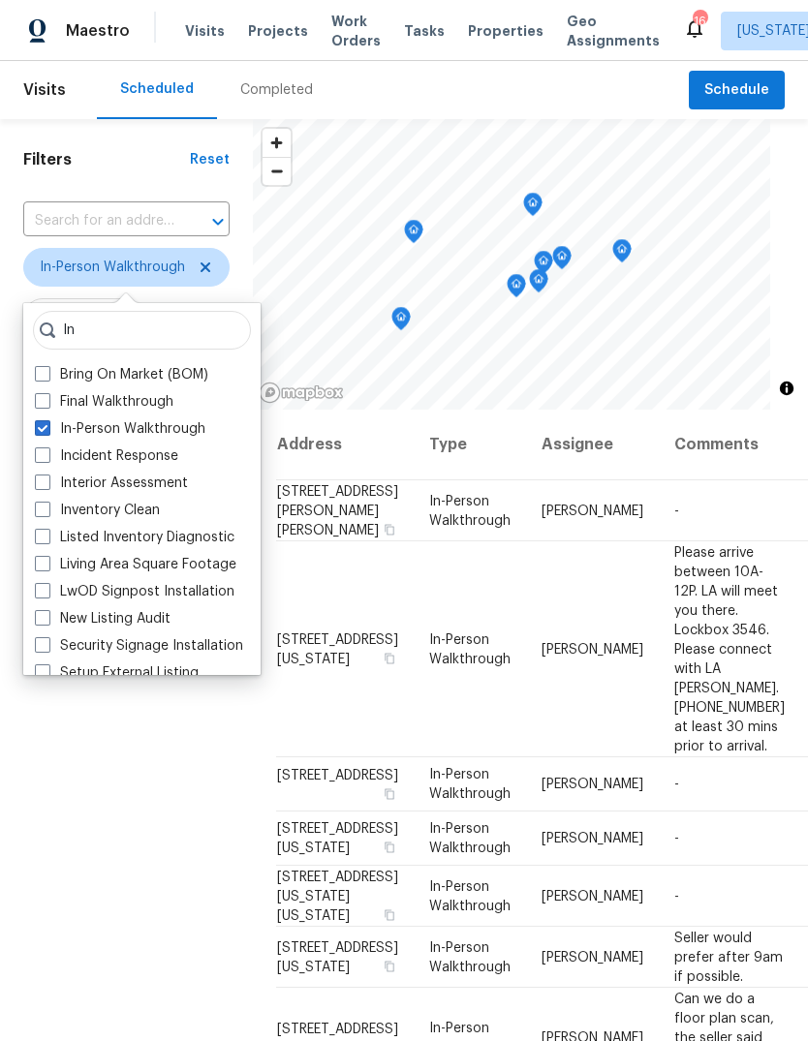
click at [90, 754] on div "Filters Reset ​ In-Person Walkthrough Assignee Scheduled Date" at bounding box center [126, 681] width 253 height 1124
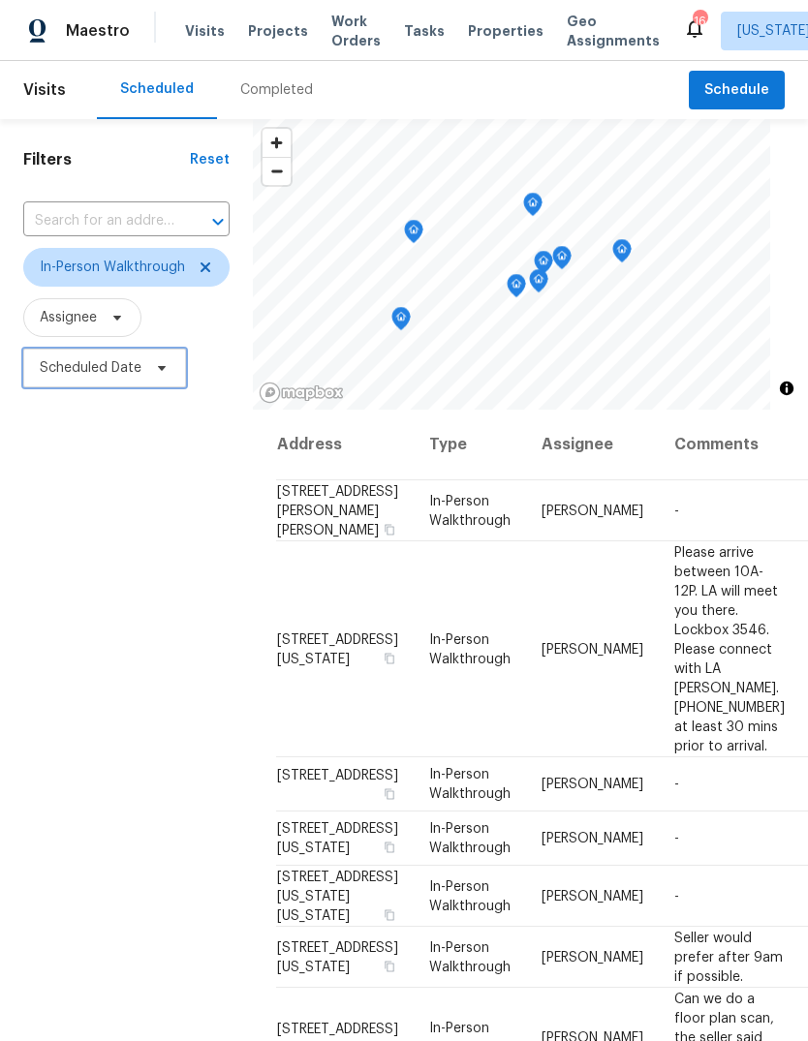
click at [54, 375] on span "Scheduled Date" at bounding box center [91, 367] width 102 height 19
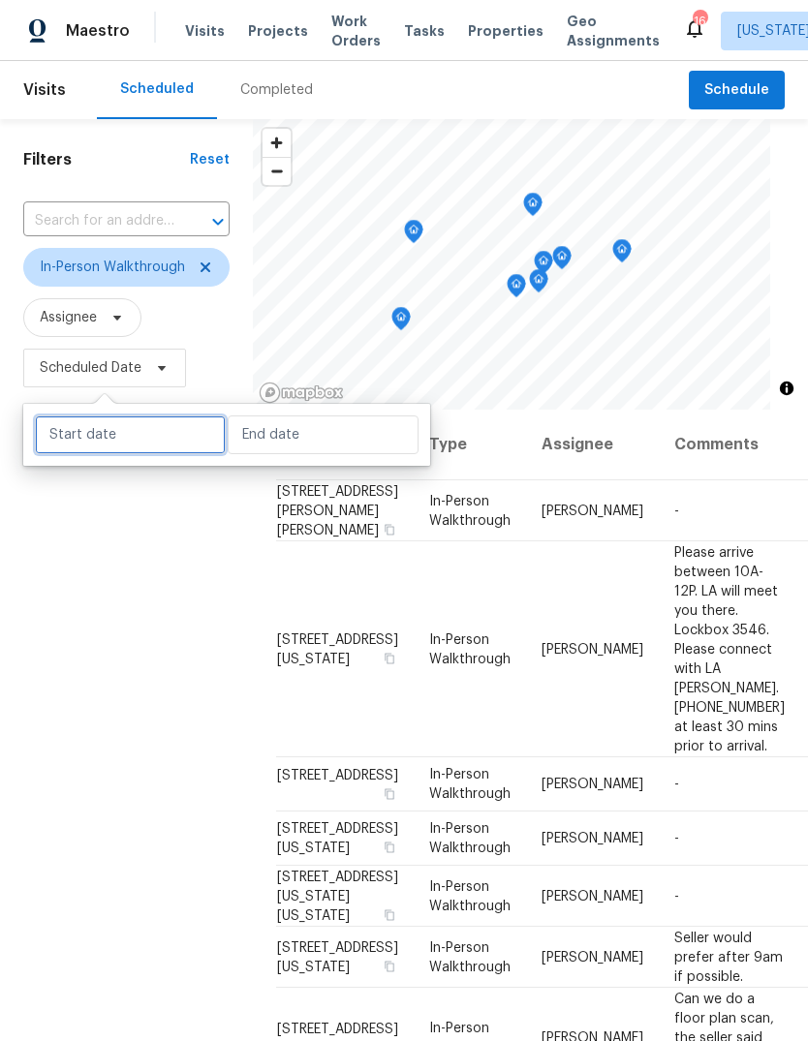
click at [63, 440] on input "text" at bounding box center [130, 435] width 191 height 39
select select "8"
select select "2025"
select select "9"
select select "2025"
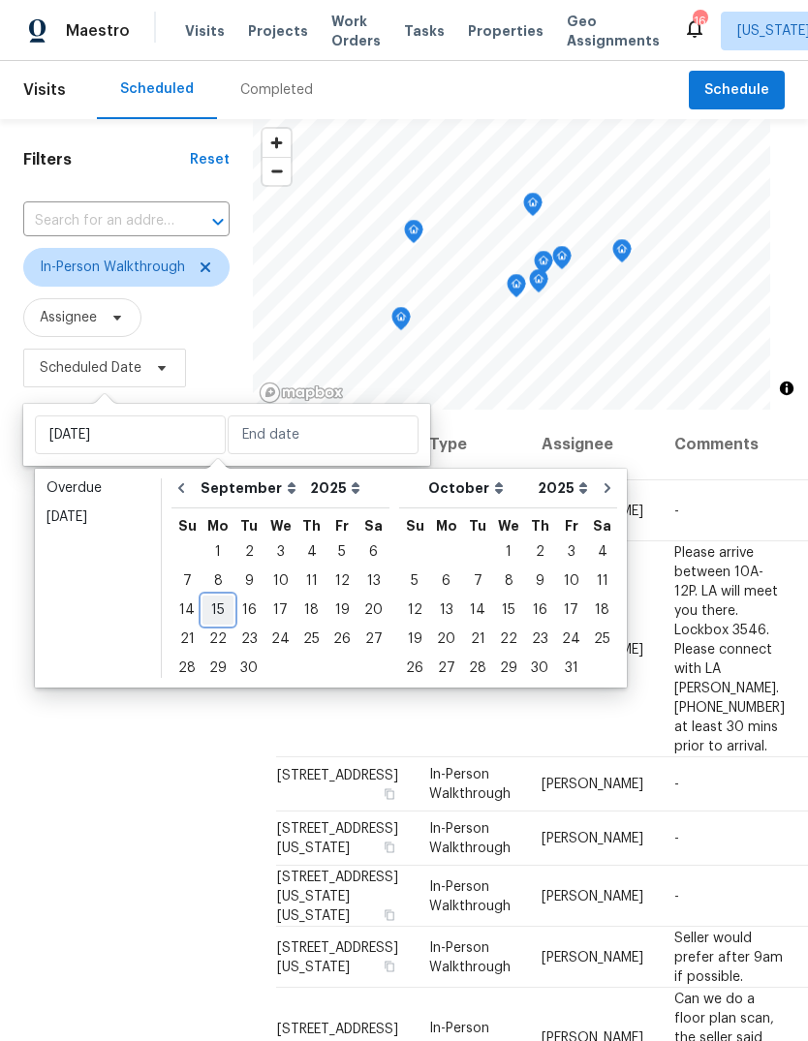
click at [214, 611] on div "15" at bounding box center [217, 610] width 31 height 27
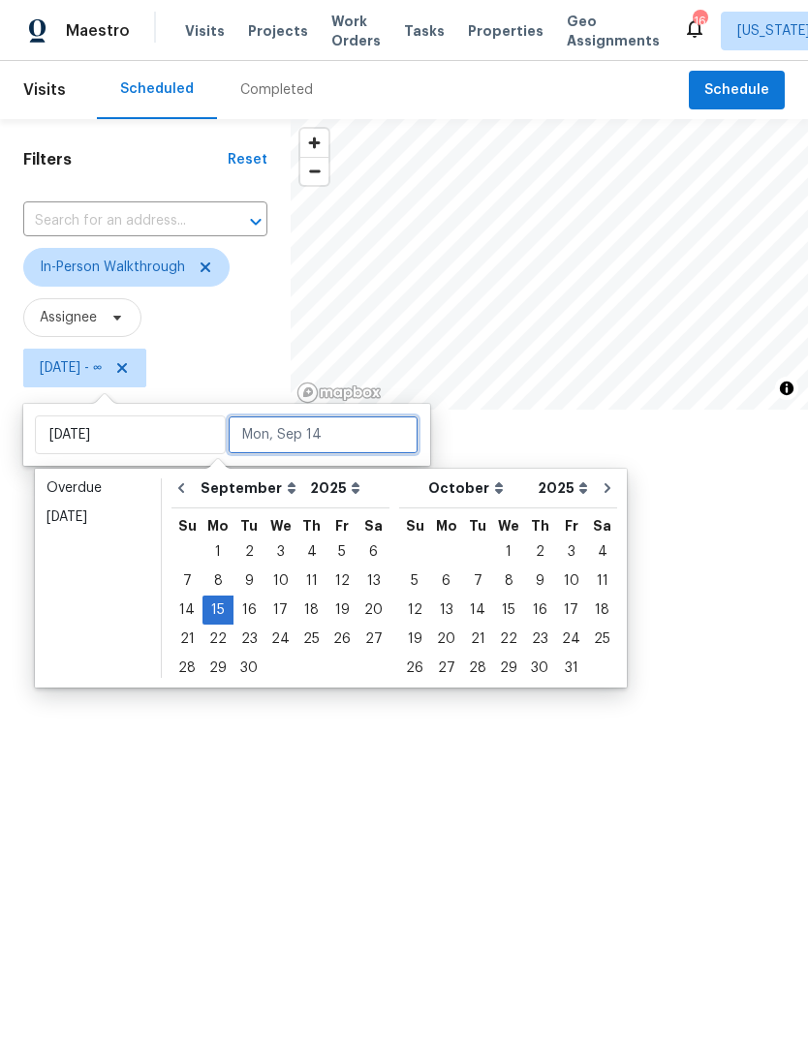
type input "[DATE]"
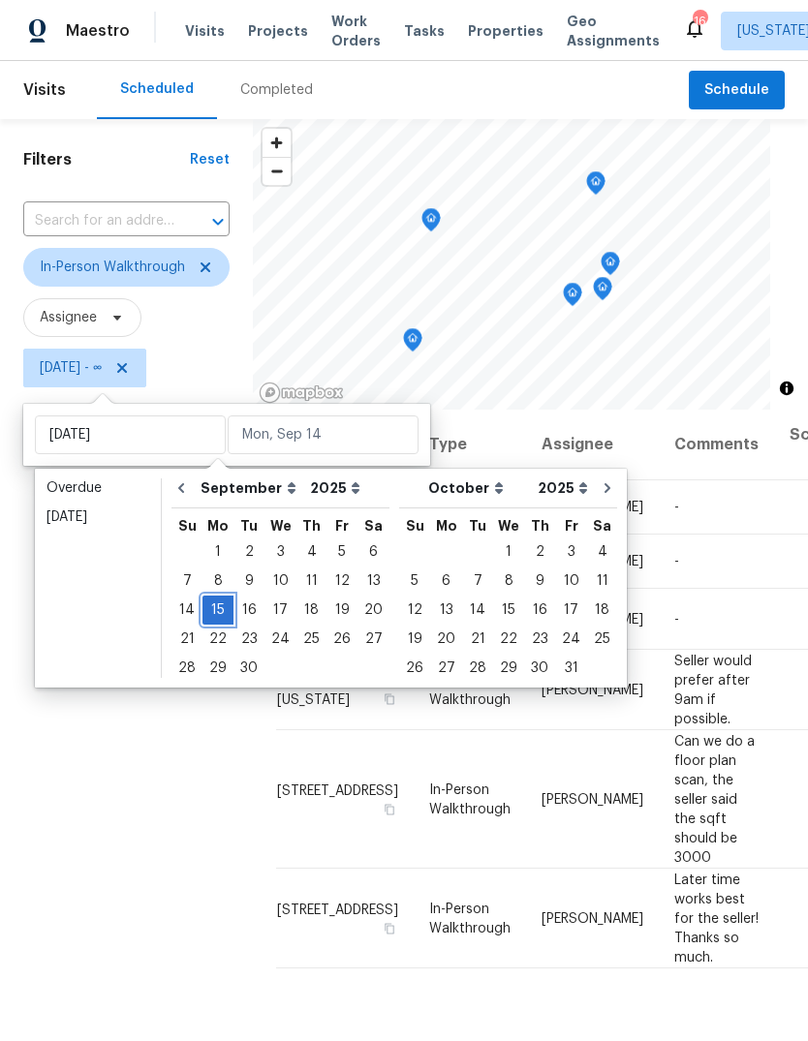
click at [217, 603] on div "15" at bounding box center [217, 610] width 31 height 27
type input "[DATE]"
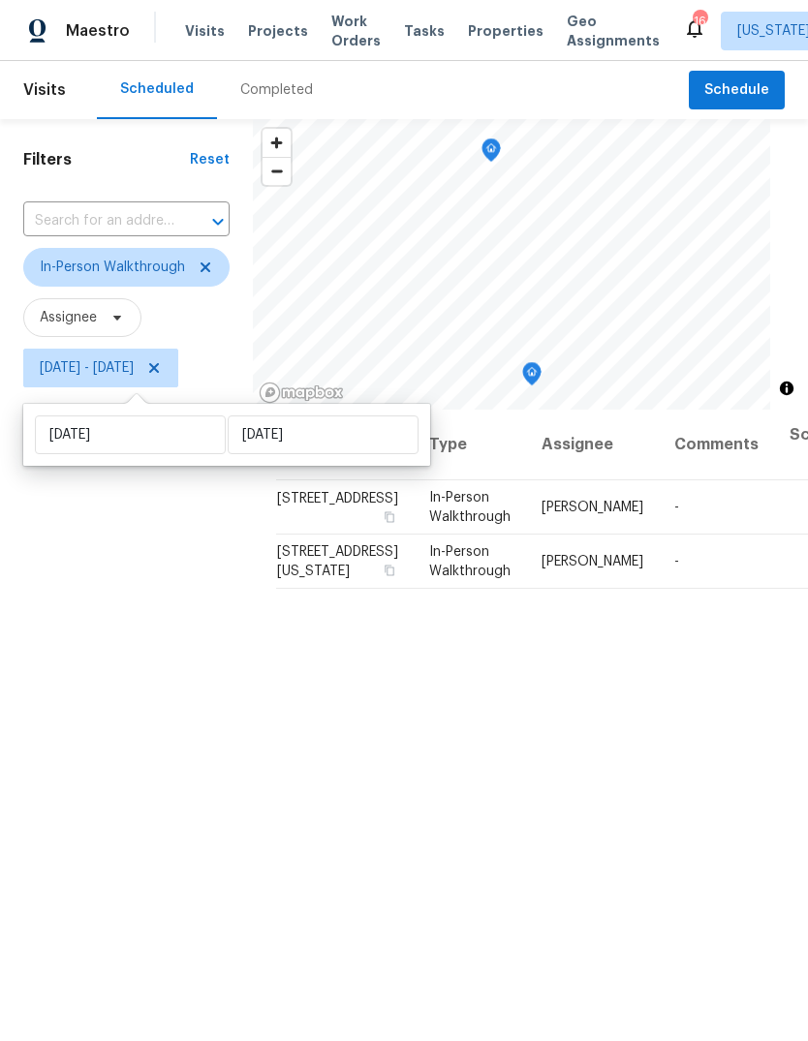
click at [47, 676] on div "Filters Reset ​ In-Person Walkthrough Assignee Mon, Sep 15 - Mon, Sep 15" at bounding box center [126, 681] width 253 height 1124
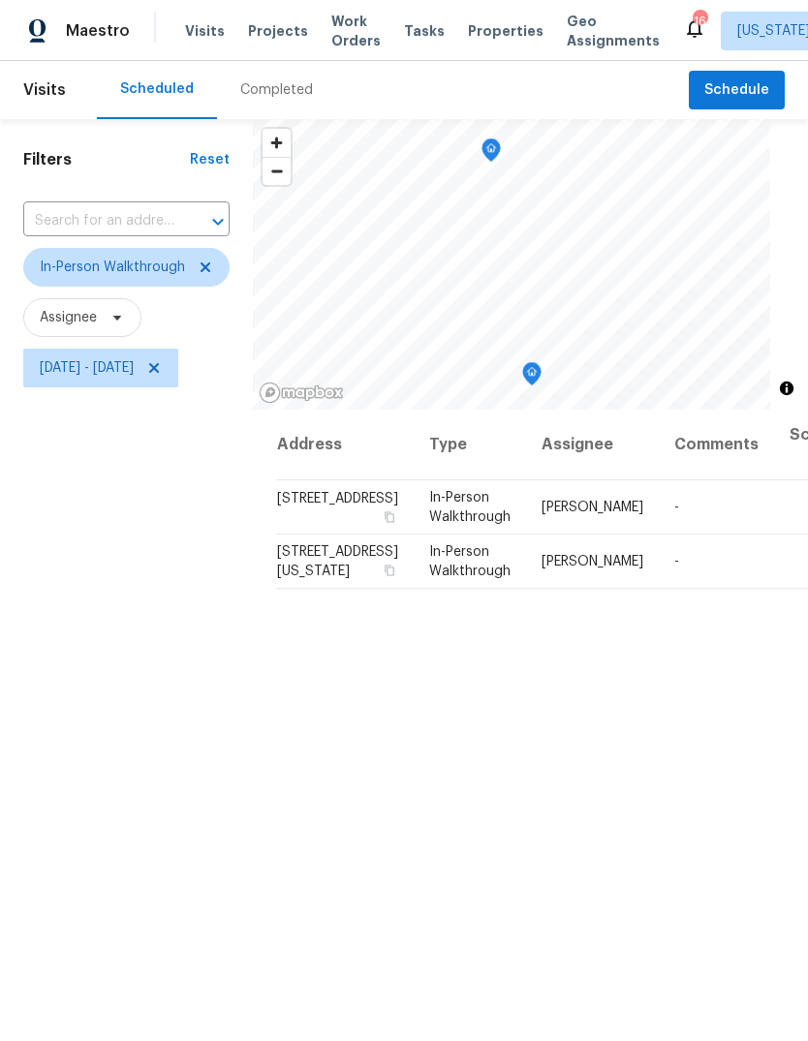
click at [535, 376] on icon "Map marker" at bounding box center [532, 373] width 6 height 5
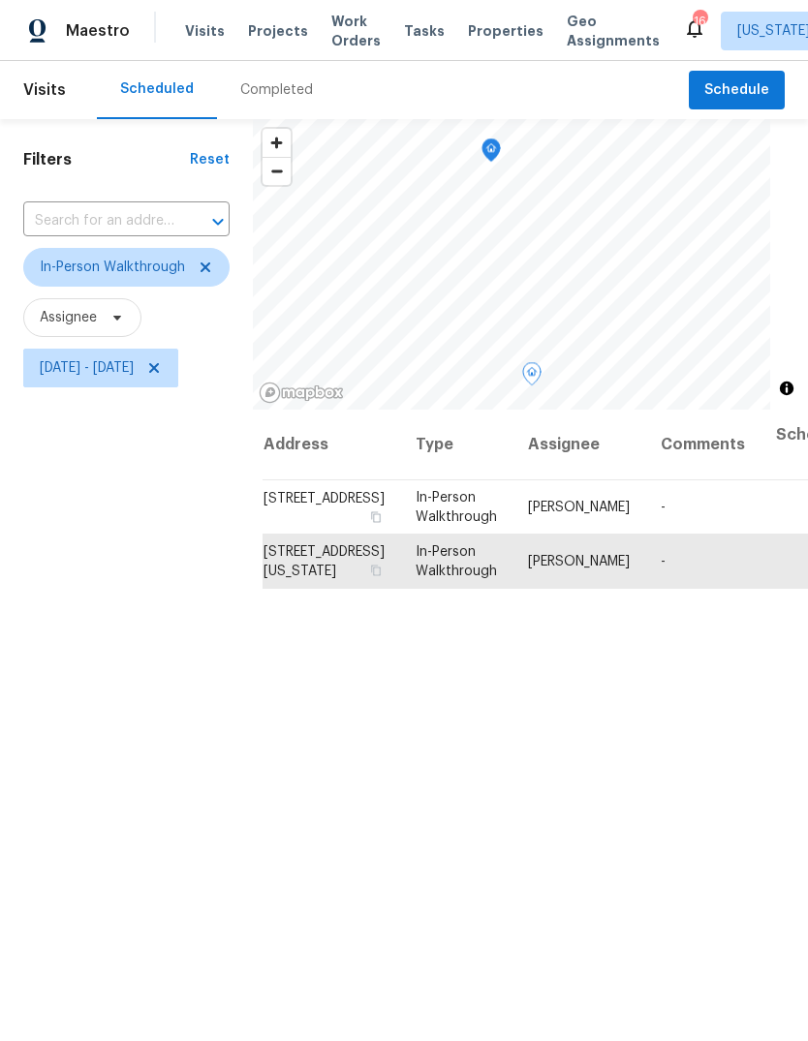
scroll to position [0, 13]
click at [0, 0] on icon at bounding box center [0, 0] width 0 height 0
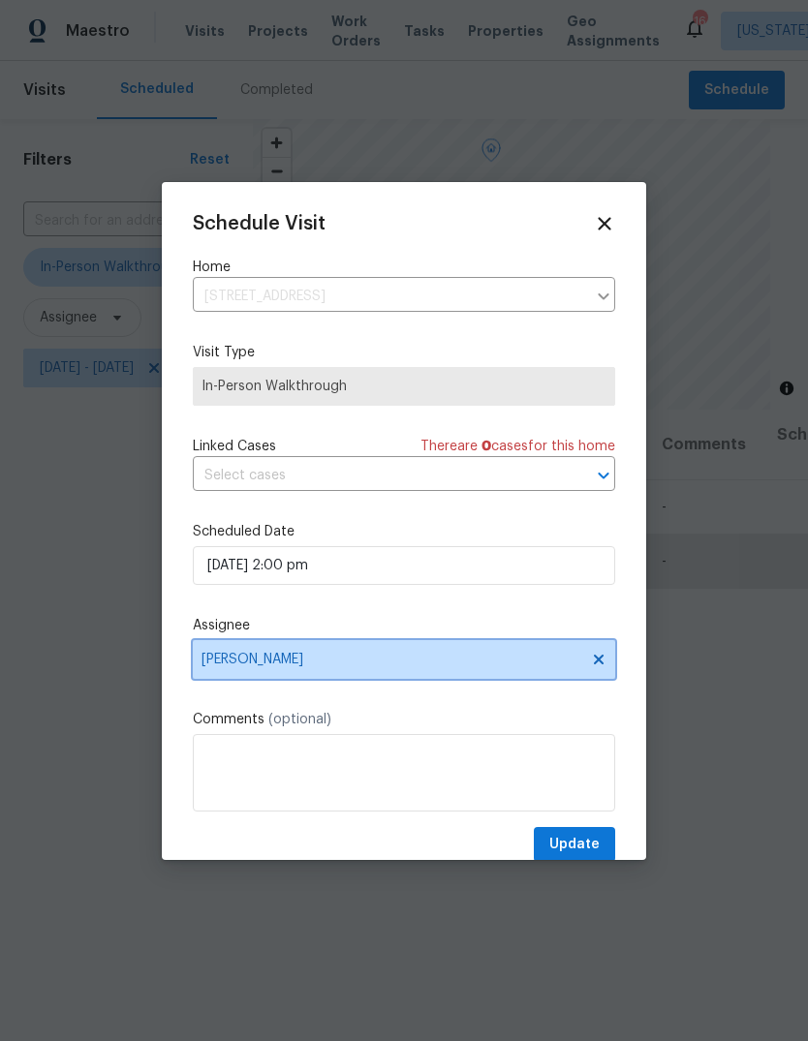
click at [299, 675] on span "Nicolas Campuzano" at bounding box center [404, 659] width 422 height 39
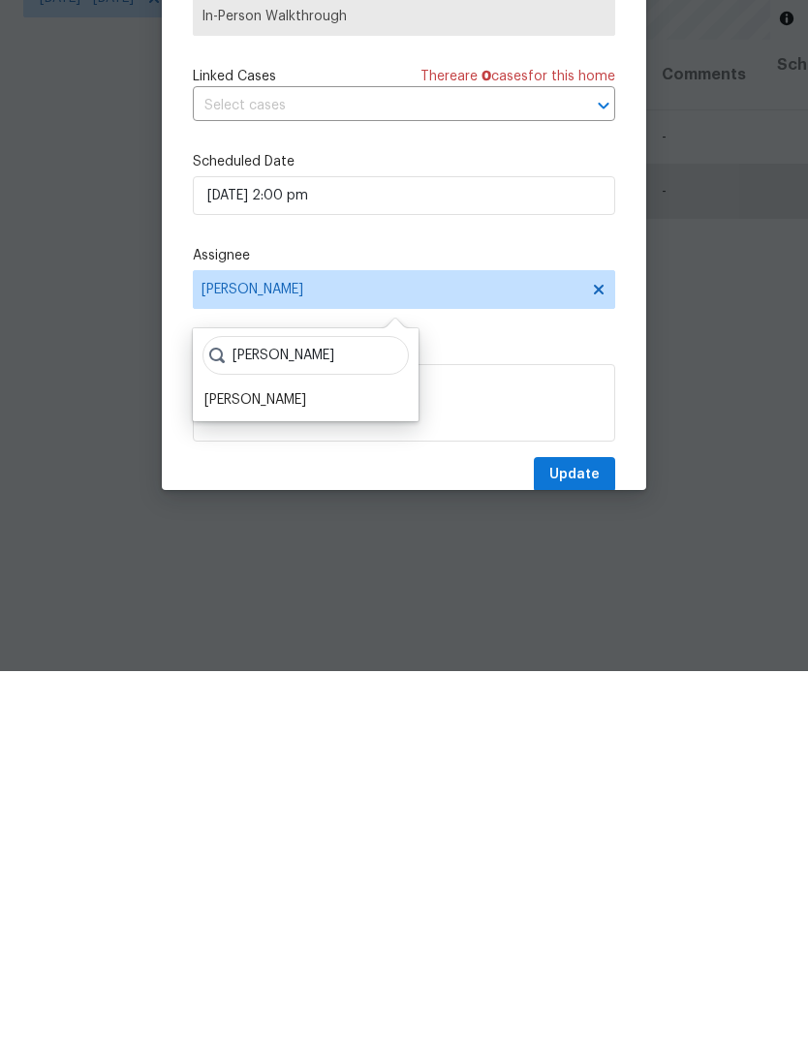
type input "Nelson"
click at [248, 760] on div "Nelson Flores" at bounding box center [255, 769] width 102 height 19
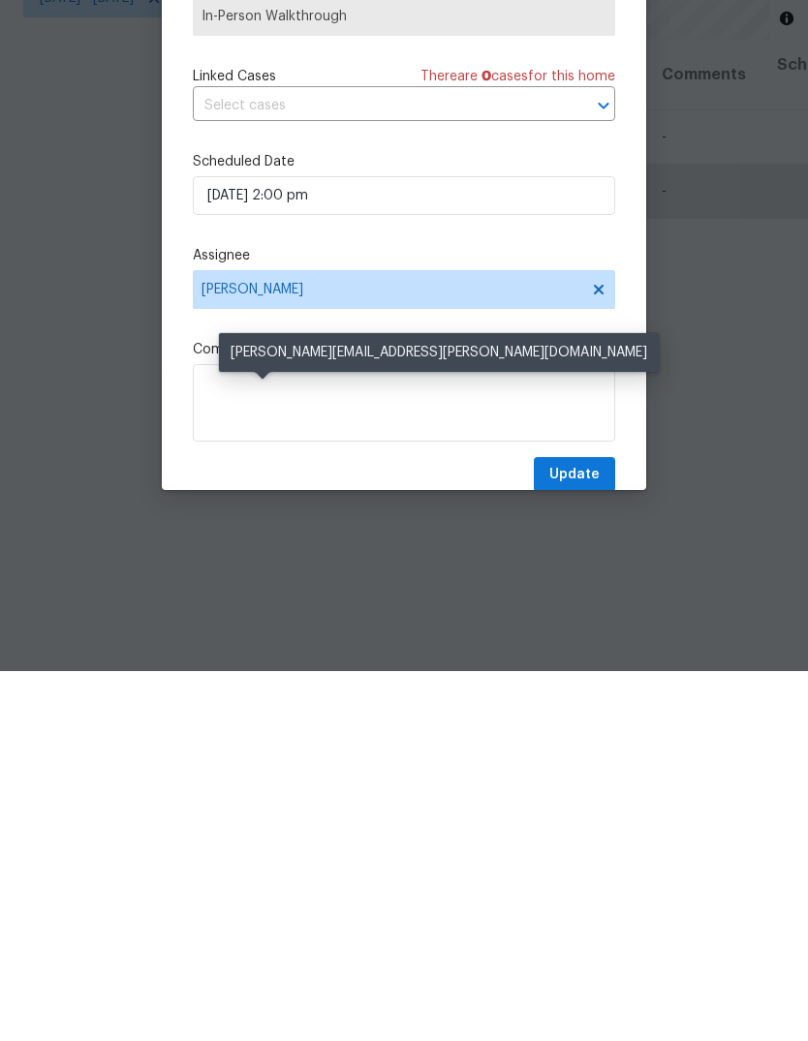
scroll to position [73, 0]
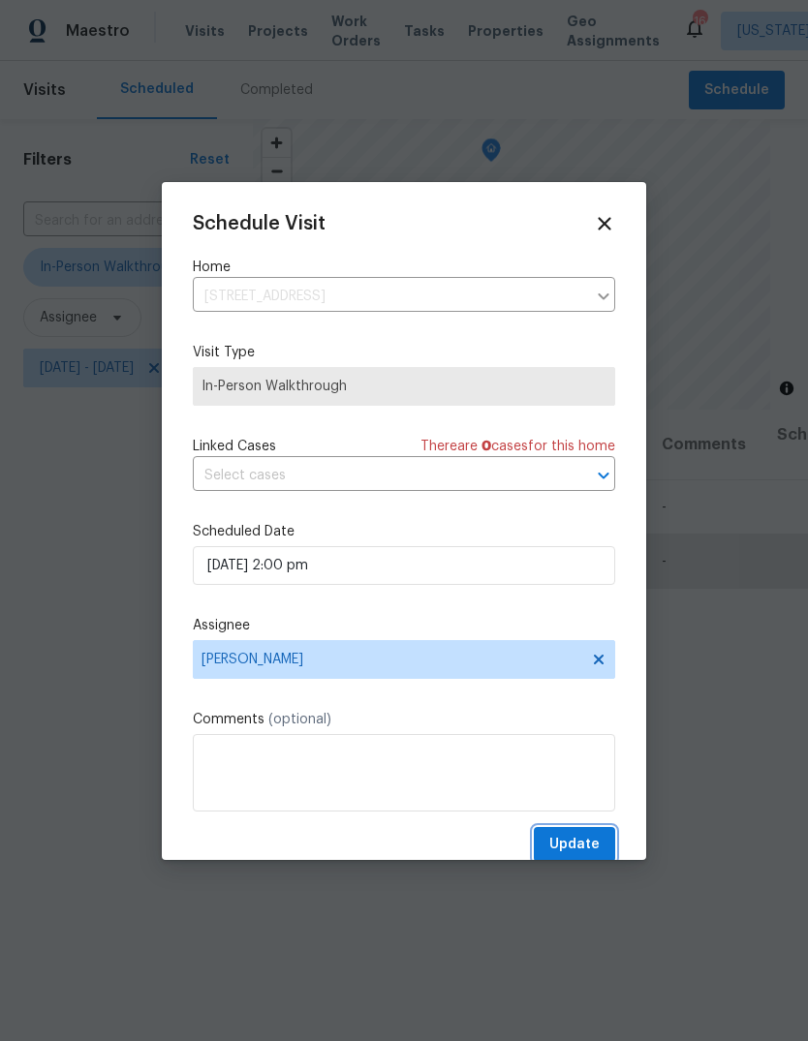
click at [593, 846] on span "Update" at bounding box center [574, 845] width 50 height 24
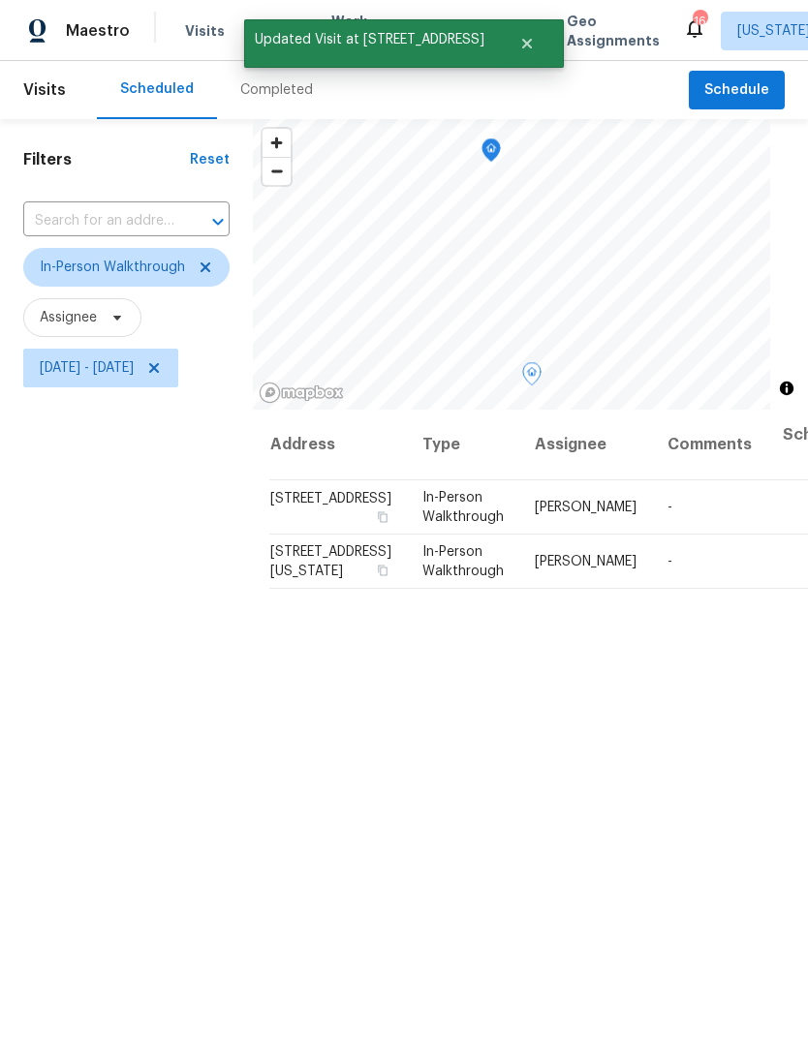
scroll to position [0, 5]
click at [0, 0] on icon at bounding box center [0, 0] width 0 height 0
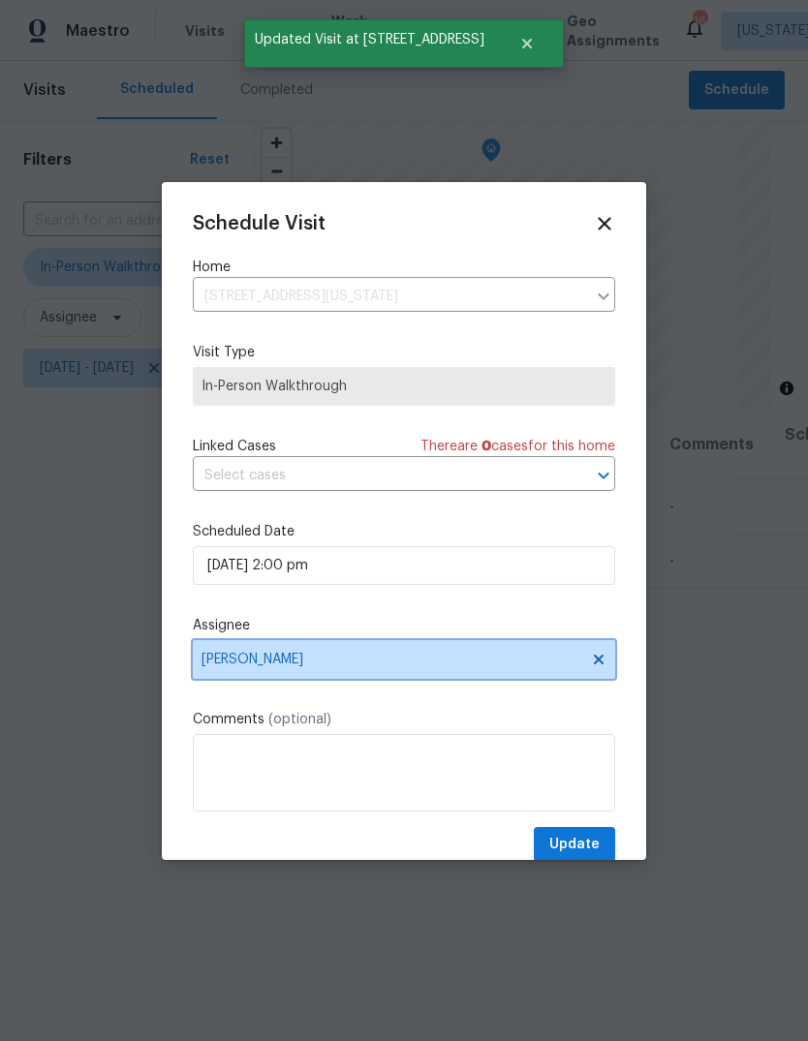
click at [287, 667] on span "Anthony Andreala" at bounding box center [391, 659] width 380 height 15
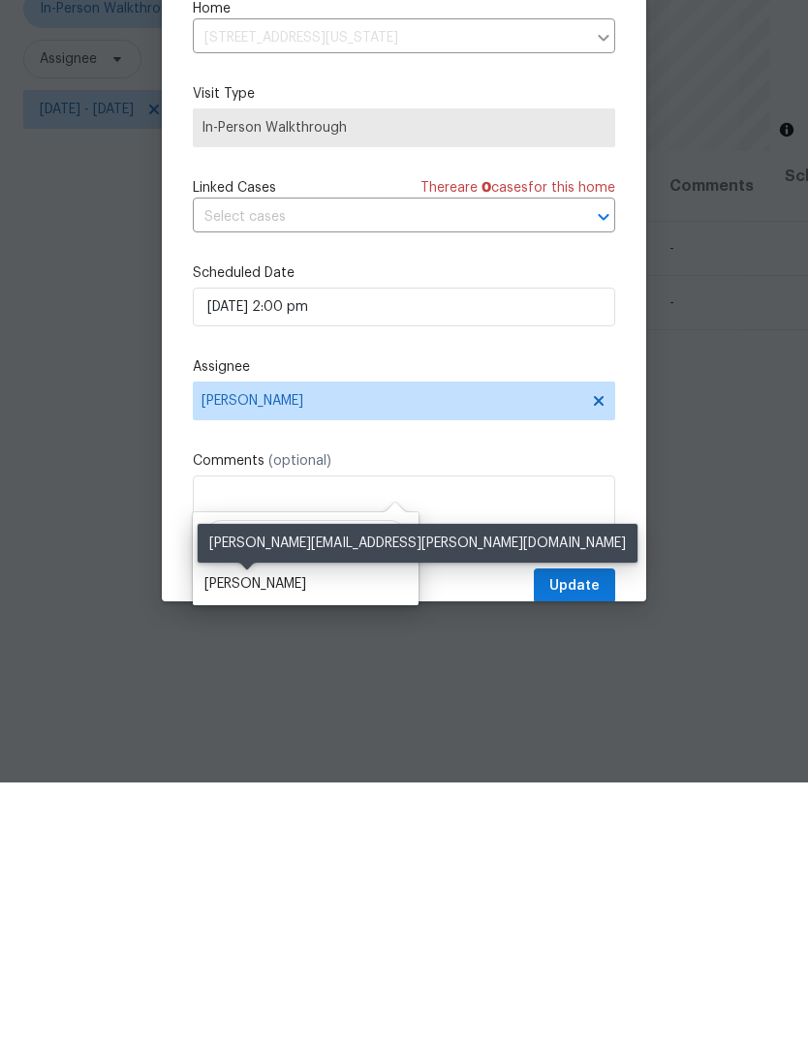
type input "Nelson"
click at [242, 833] on div "Nelson Flores" at bounding box center [255, 842] width 102 height 19
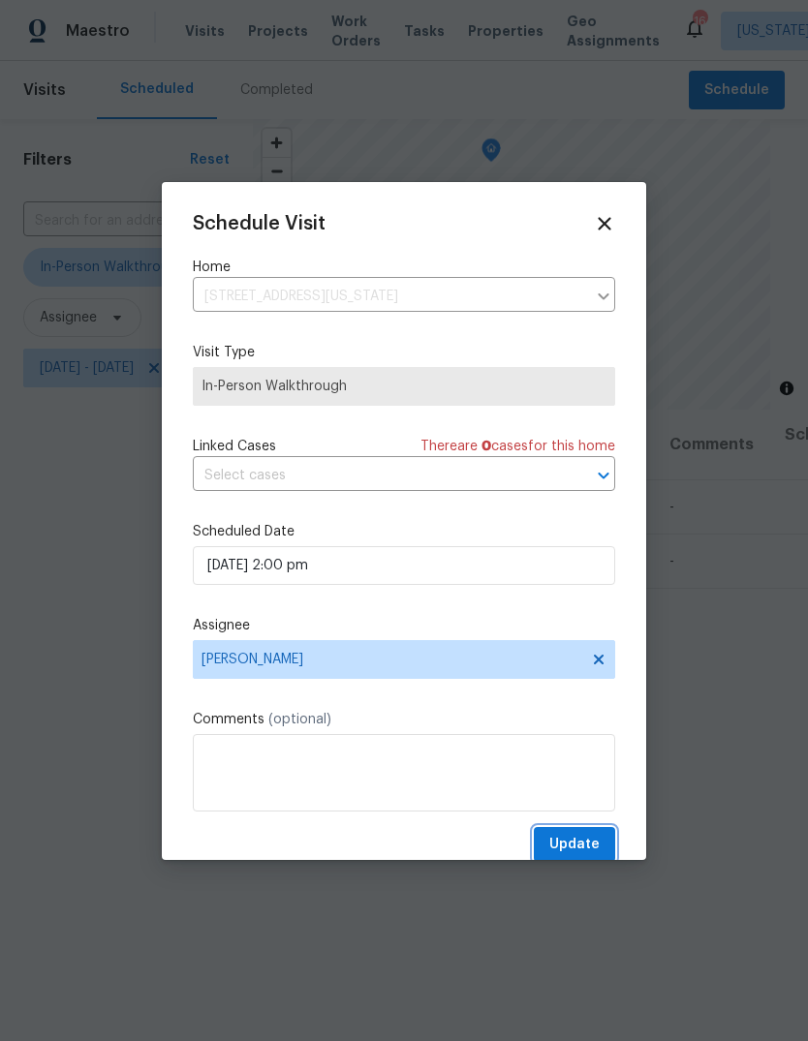
click at [590, 854] on span "Update" at bounding box center [574, 845] width 50 height 24
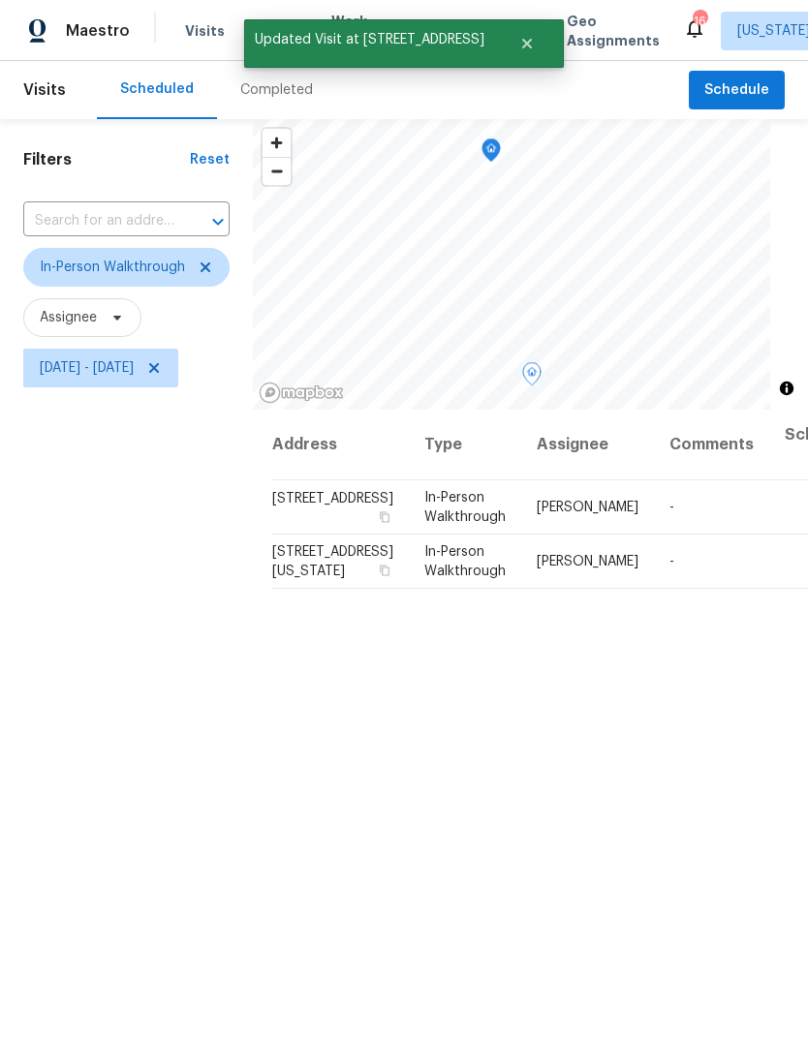
scroll to position [0, 0]
click at [134, 375] on span "[DATE] - [DATE]" at bounding box center [87, 367] width 94 height 19
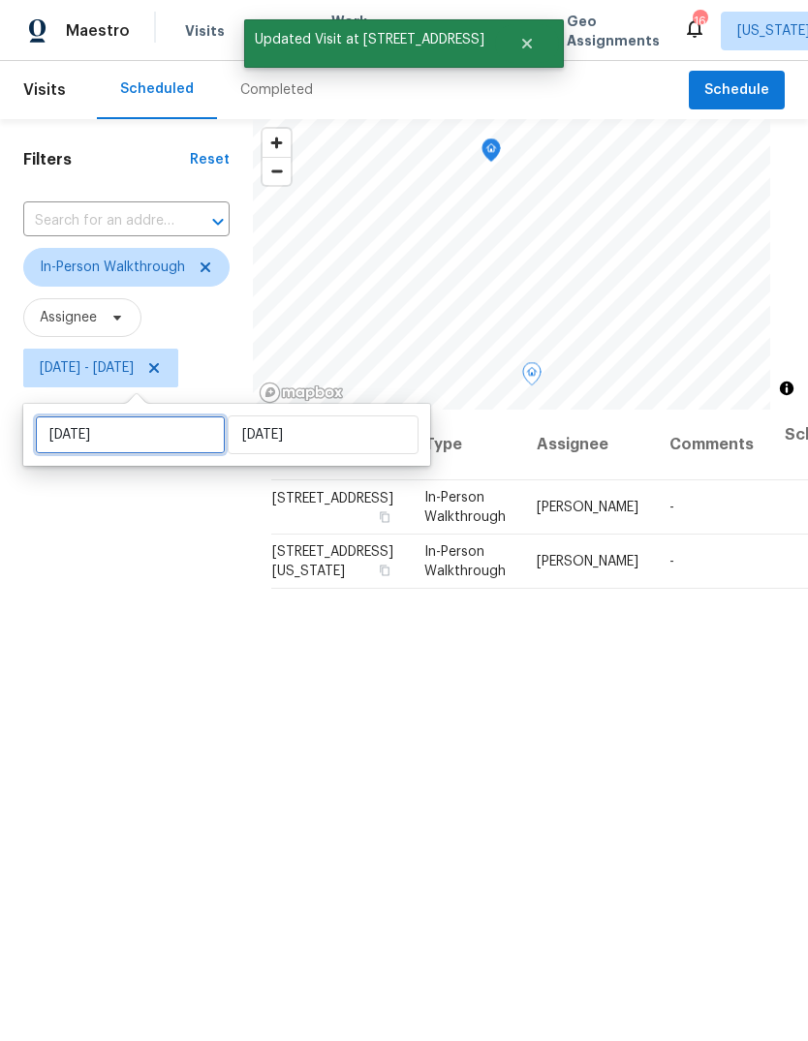
click at [142, 448] on input "[DATE]" at bounding box center [130, 435] width 191 height 39
select select "8"
select select "2025"
select select "9"
select select "2025"
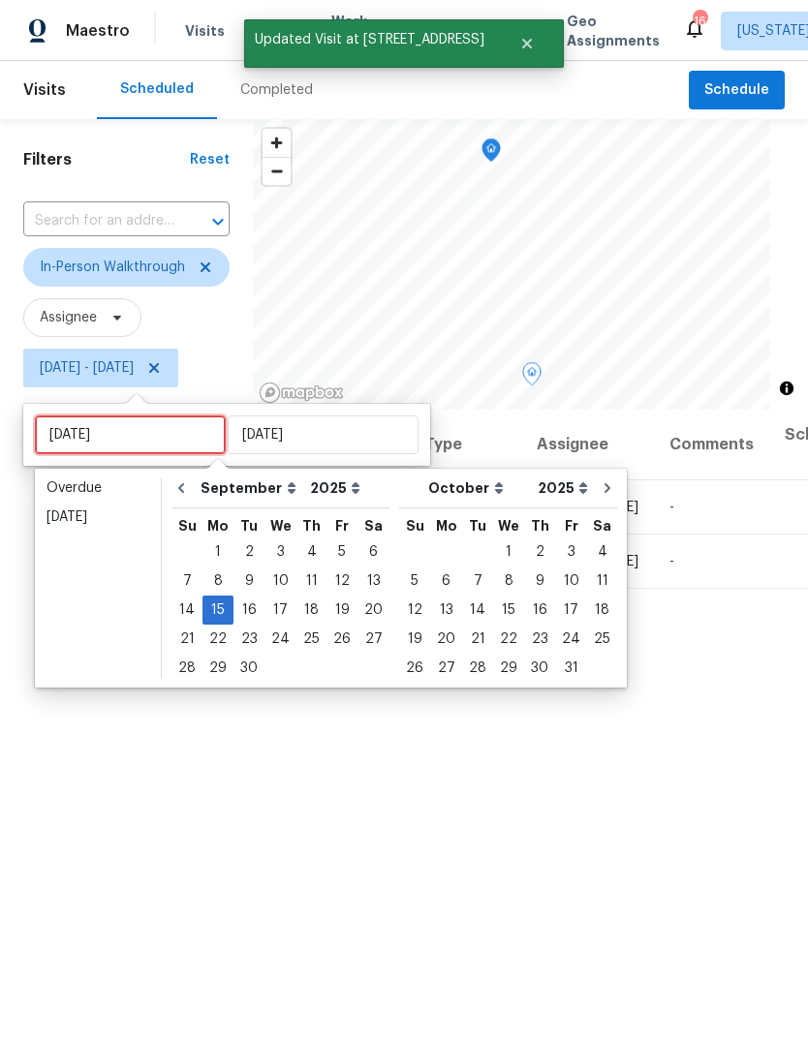
type input "[DATE]"
click at [250, 611] on div "16" at bounding box center [248, 610] width 31 height 27
type input "[DATE]"
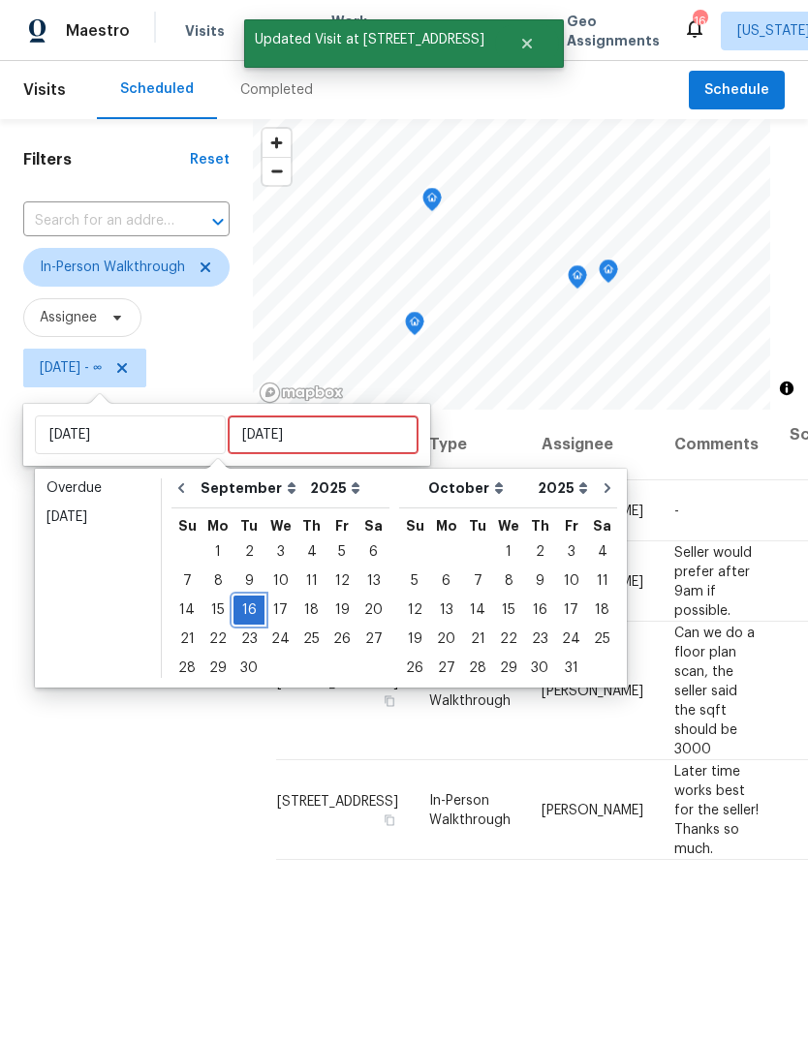
click at [244, 614] on div "16" at bounding box center [248, 610] width 31 height 27
type input "[DATE]"
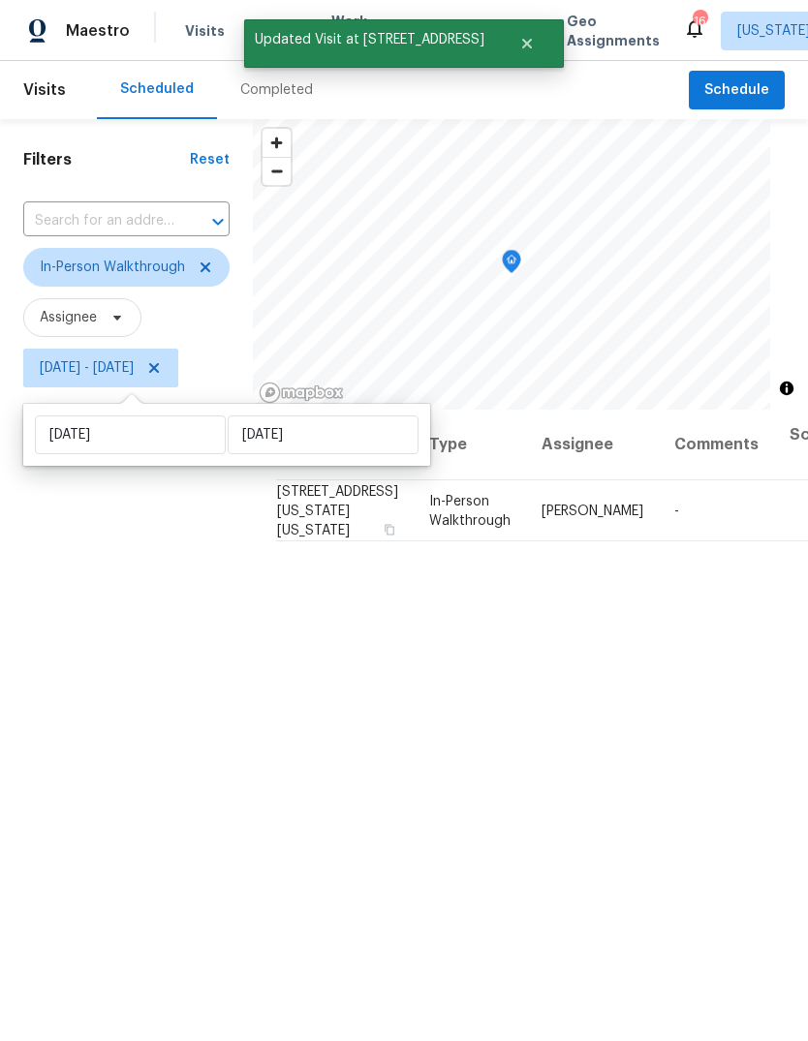
click at [94, 782] on div "Filters Reset ​ In-Person Walkthrough Assignee Tue, Sep 16 - Tue, Sep 16" at bounding box center [126, 681] width 253 height 1124
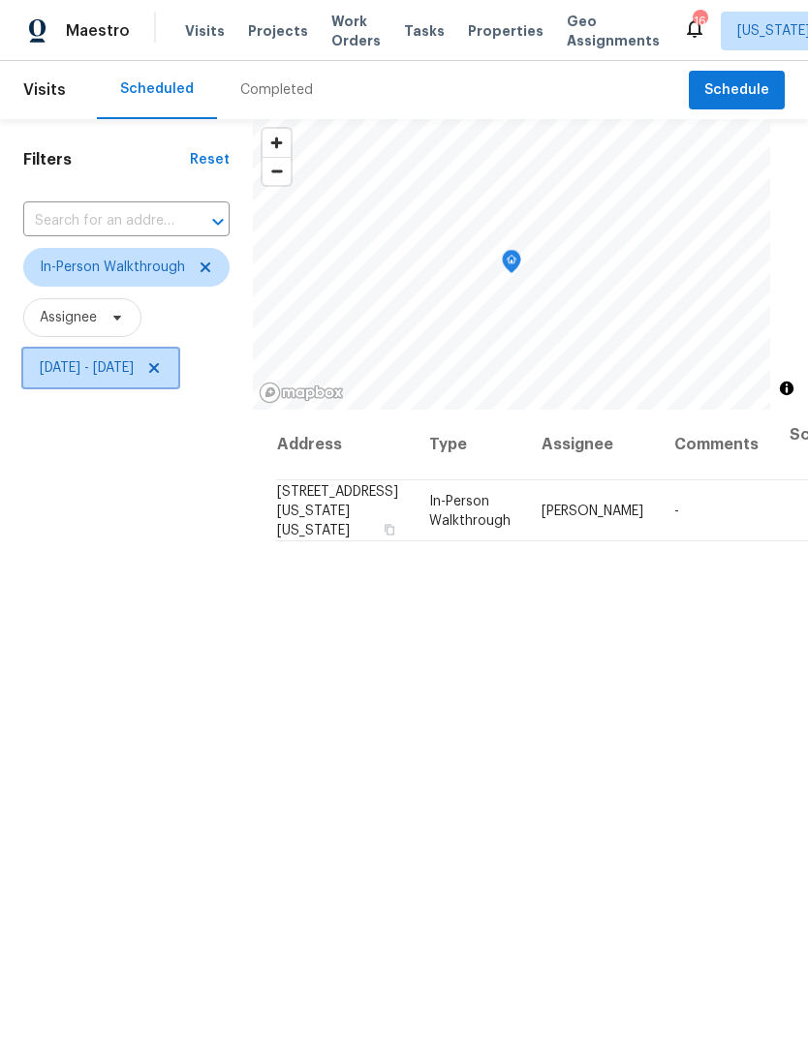
click at [88, 367] on span "[DATE] - [DATE]" at bounding box center [87, 367] width 94 height 19
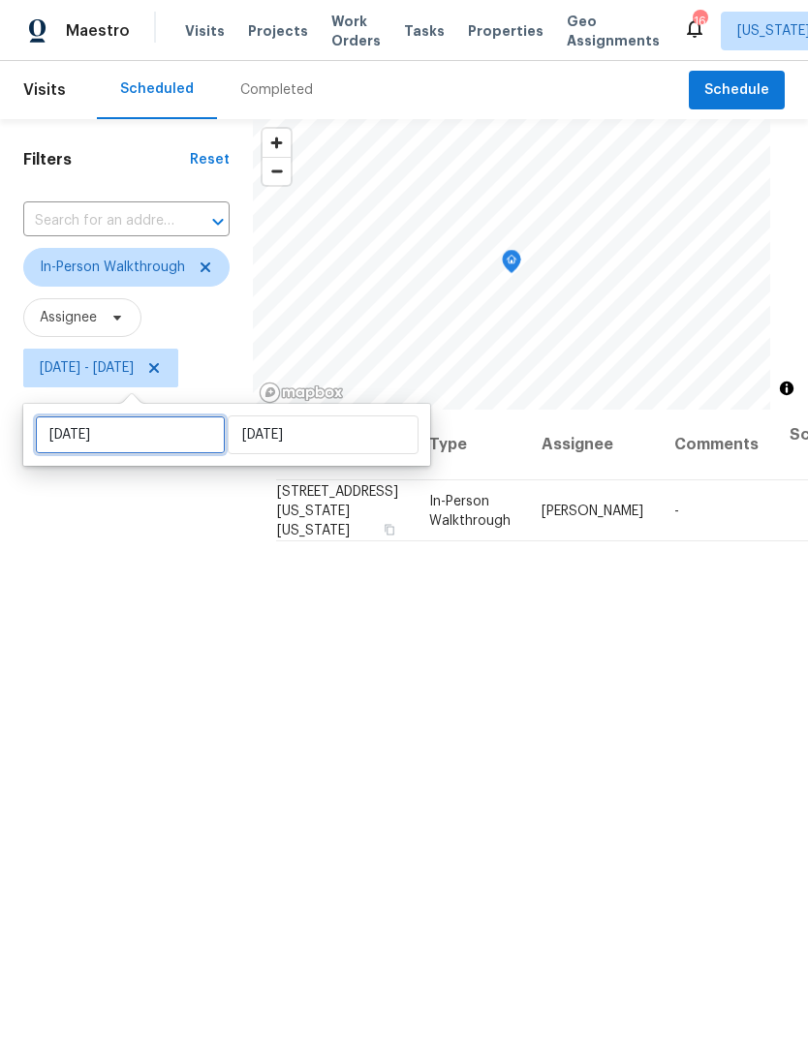
click at [117, 441] on input "[DATE]" at bounding box center [130, 435] width 191 height 39
select select "8"
select select "2025"
select select "9"
select select "2025"
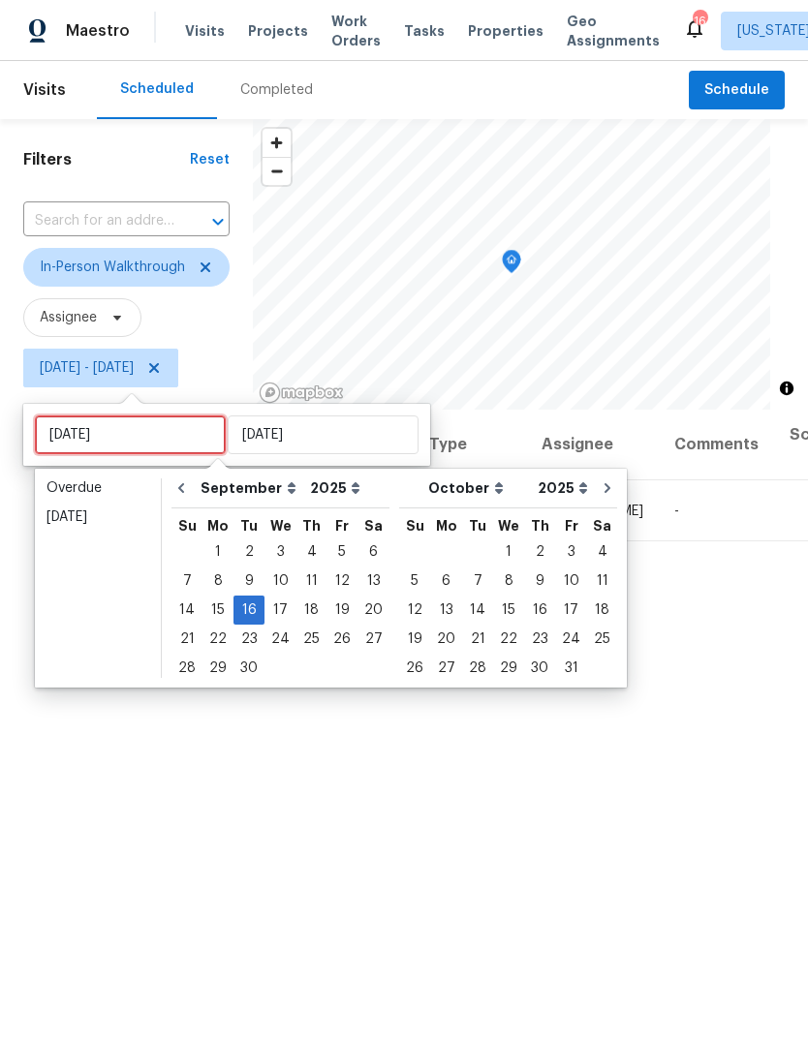
type input "Wed, Sep 17"
click at [283, 612] on div "17" at bounding box center [280, 610] width 32 height 27
type input "Wed, Sep 17"
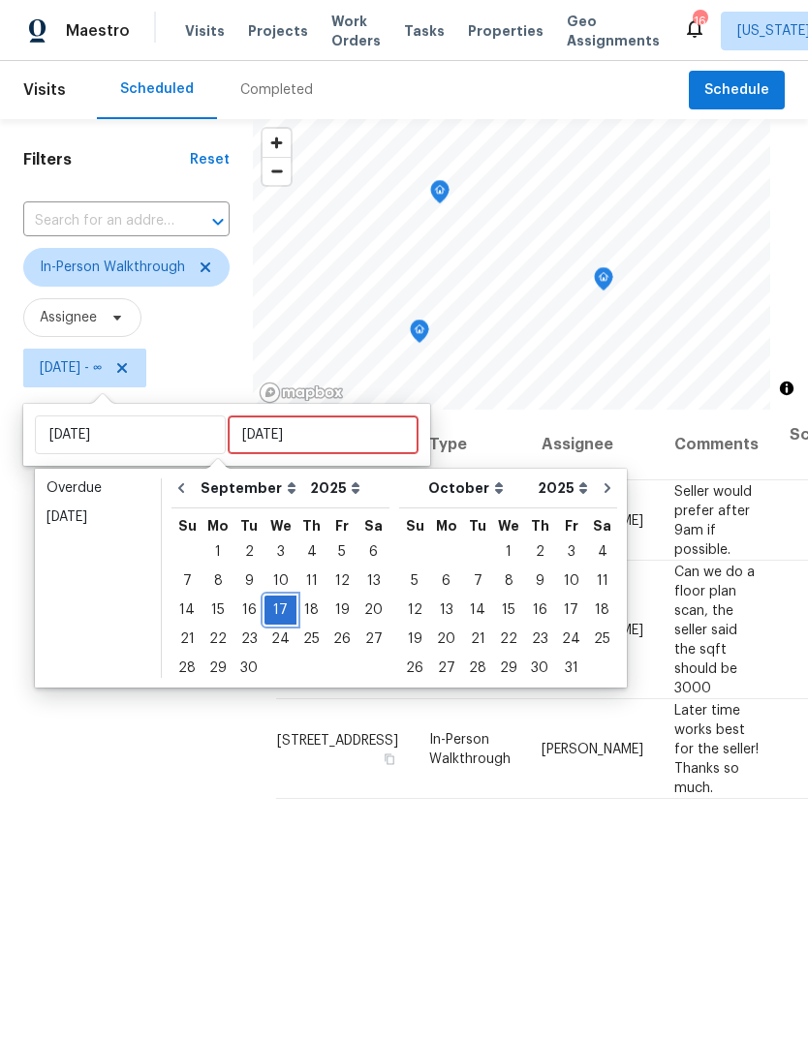
click at [278, 613] on div "17" at bounding box center [280, 610] width 32 height 27
type input "Wed, Sep 17"
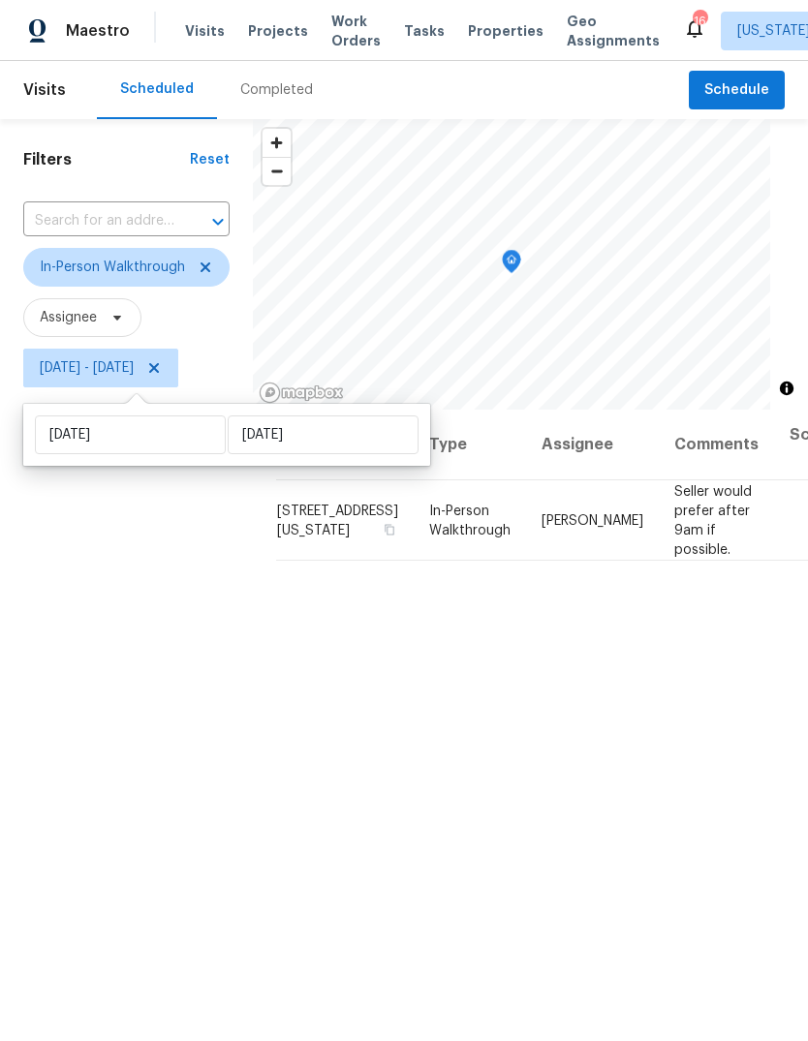
click at [740, 756] on div "Address Type Assignee Comments Scheduled Date ↑ 545 Florida Ave Apt 102, Herndo…" at bounding box center [530, 826] width 555 height 833
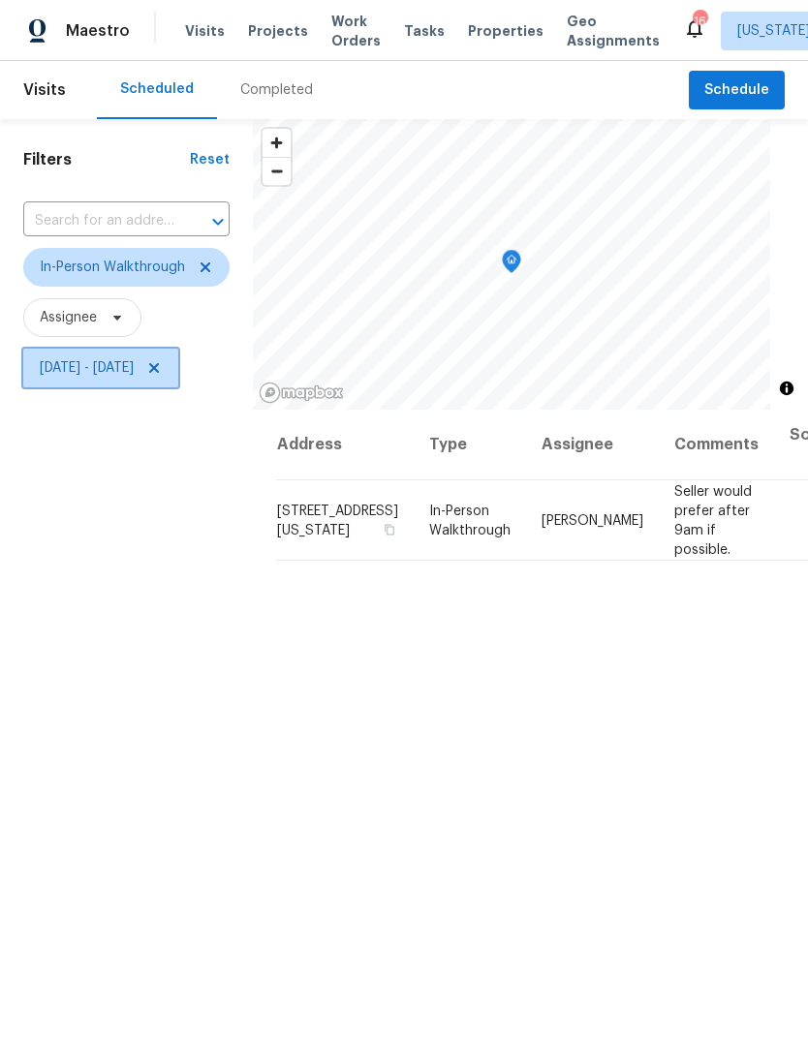
click at [134, 386] on span "Wed, Sep 17 - Wed, Sep 17" at bounding box center [100, 368] width 155 height 39
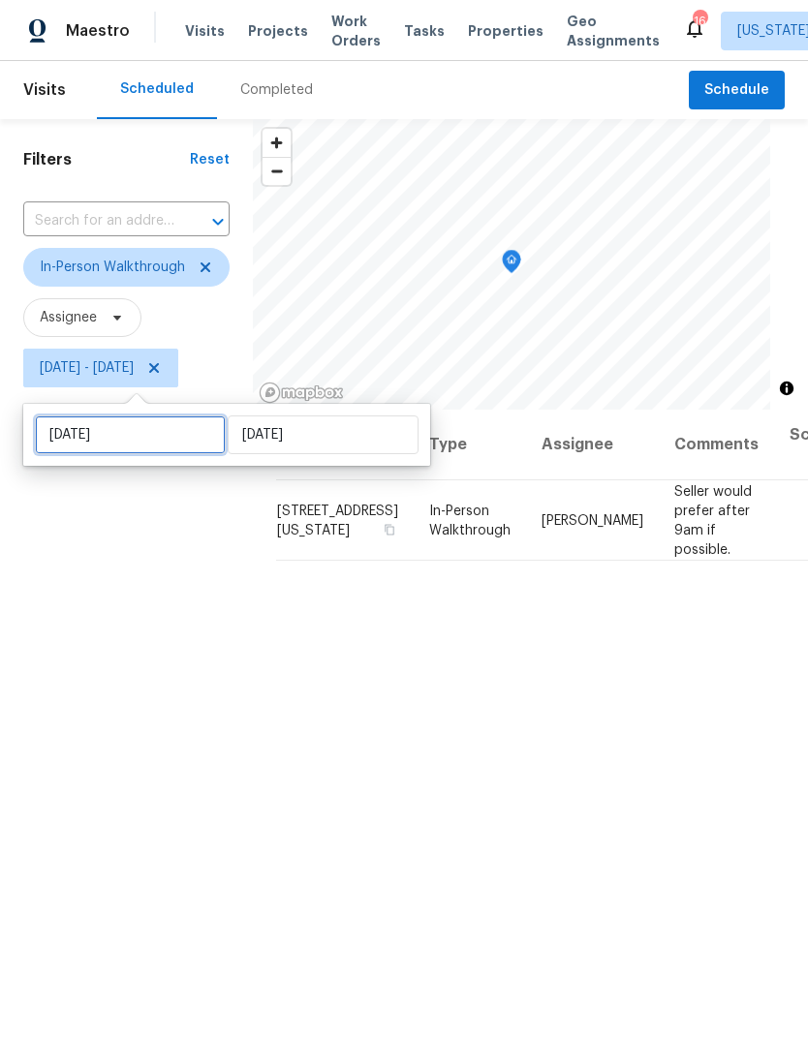
click at [142, 450] on input "Wed, Sep 17" at bounding box center [130, 435] width 191 height 39
select select "8"
select select "2025"
select select "9"
select select "2025"
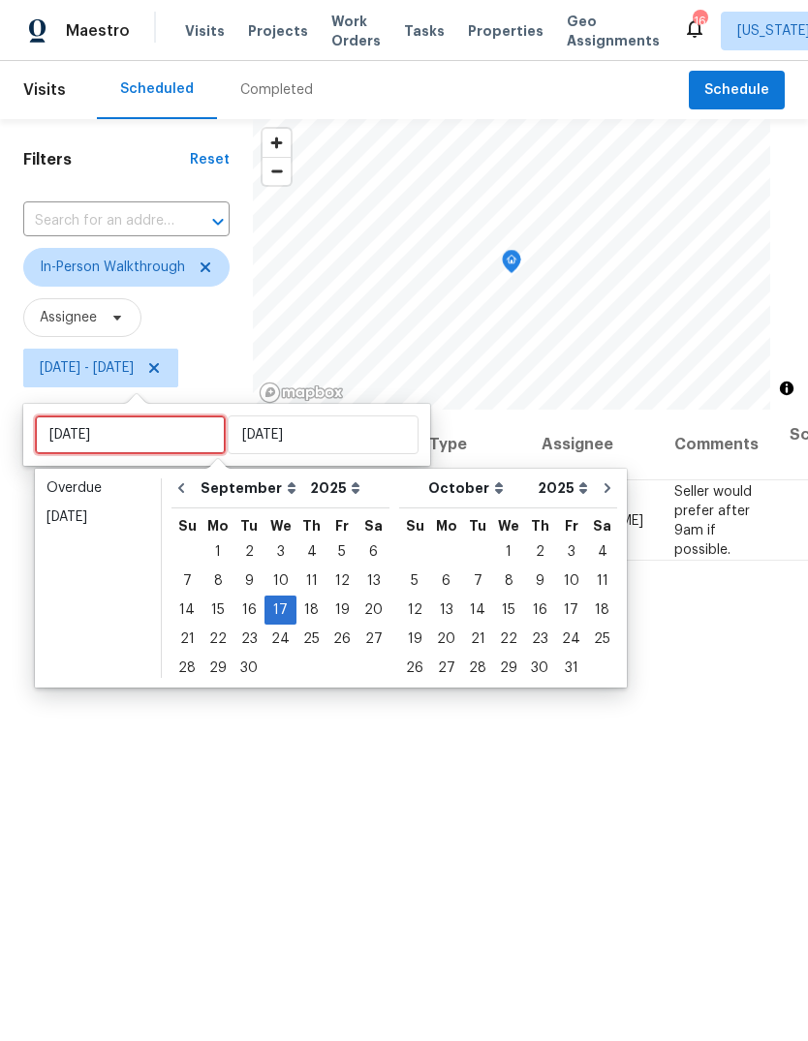
type input "Thu, Sep 18"
click at [306, 613] on div "18" at bounding box center [311, 610] width 30 height 27
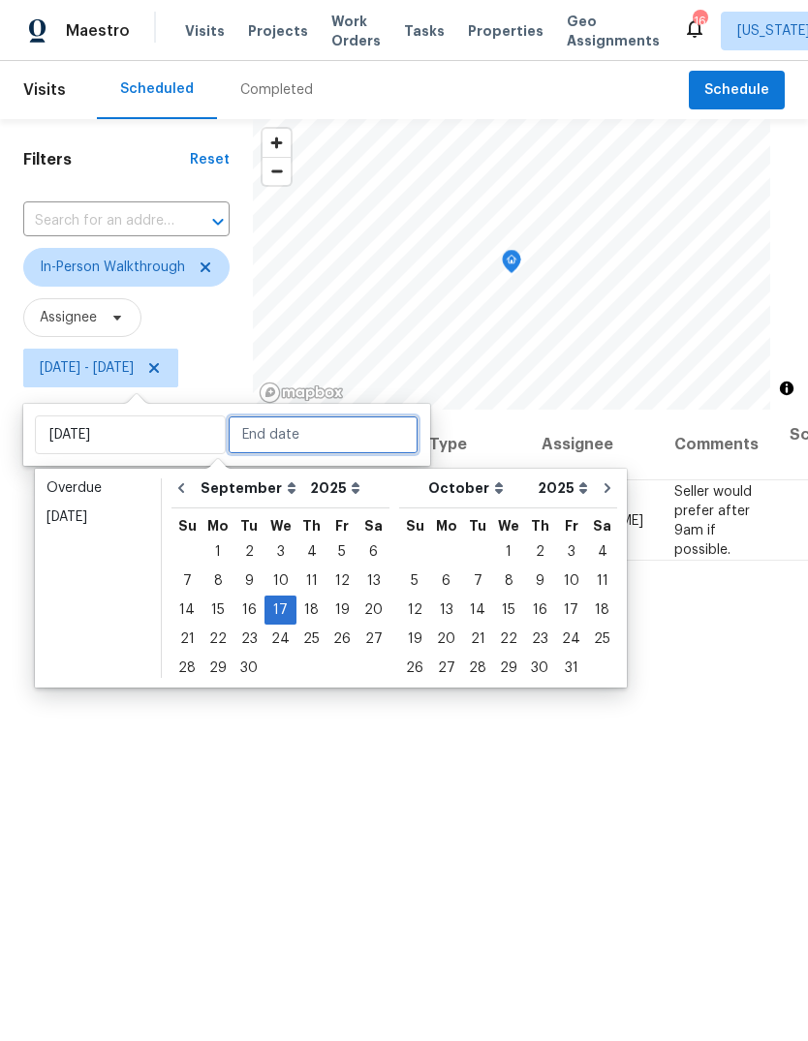
type input "Thu, Sep 18"
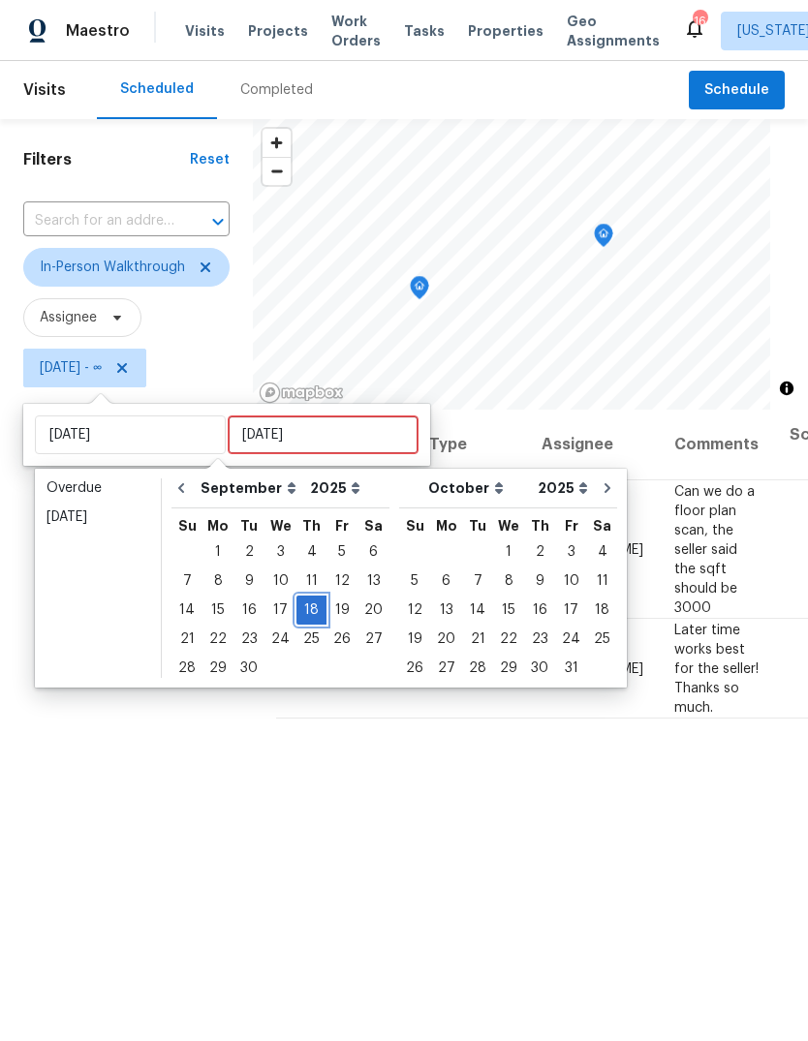
click at [310, 614] on div "18" at bounding box center [311, 610] width 30 height 27
type input "Thu, Sep 18"
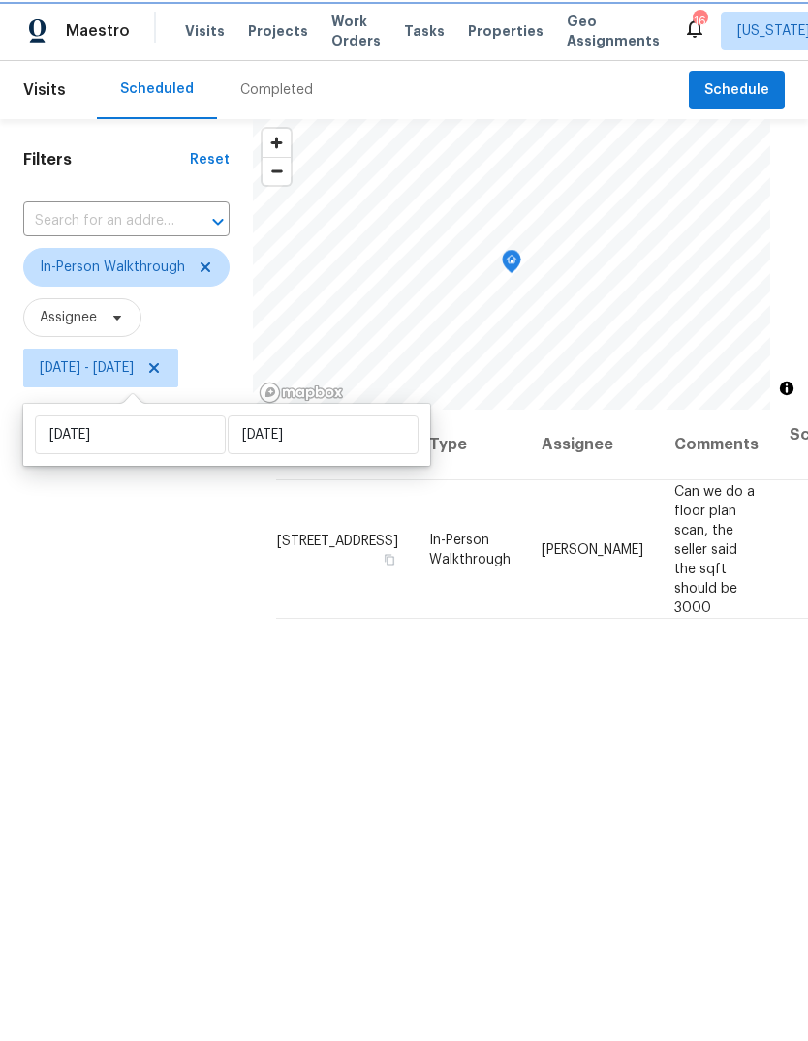
click at [62, 787] on div "Filters Reset ​ In-Person Walkthrough Assignee Thu, Sep 18 - Thu, Sep 18" at bounding box center [126, 681] width 253 height 1124
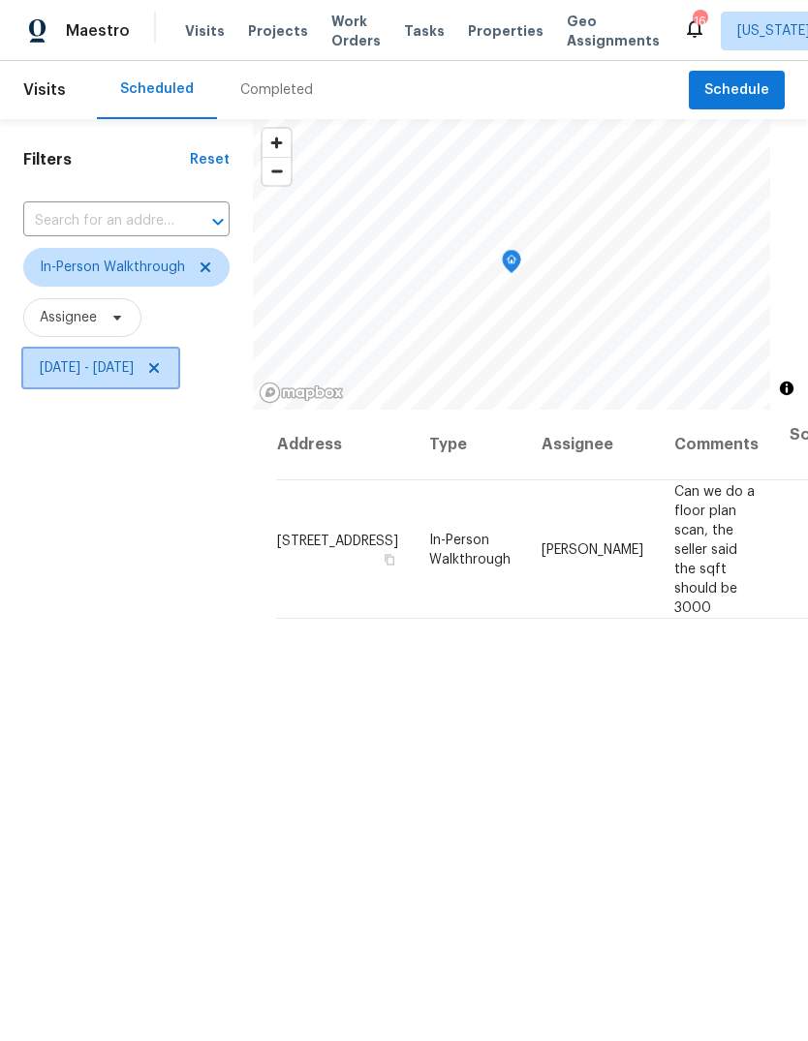
click at [162, 375] on icon at bounding box center [153, 367] width 15 height 15
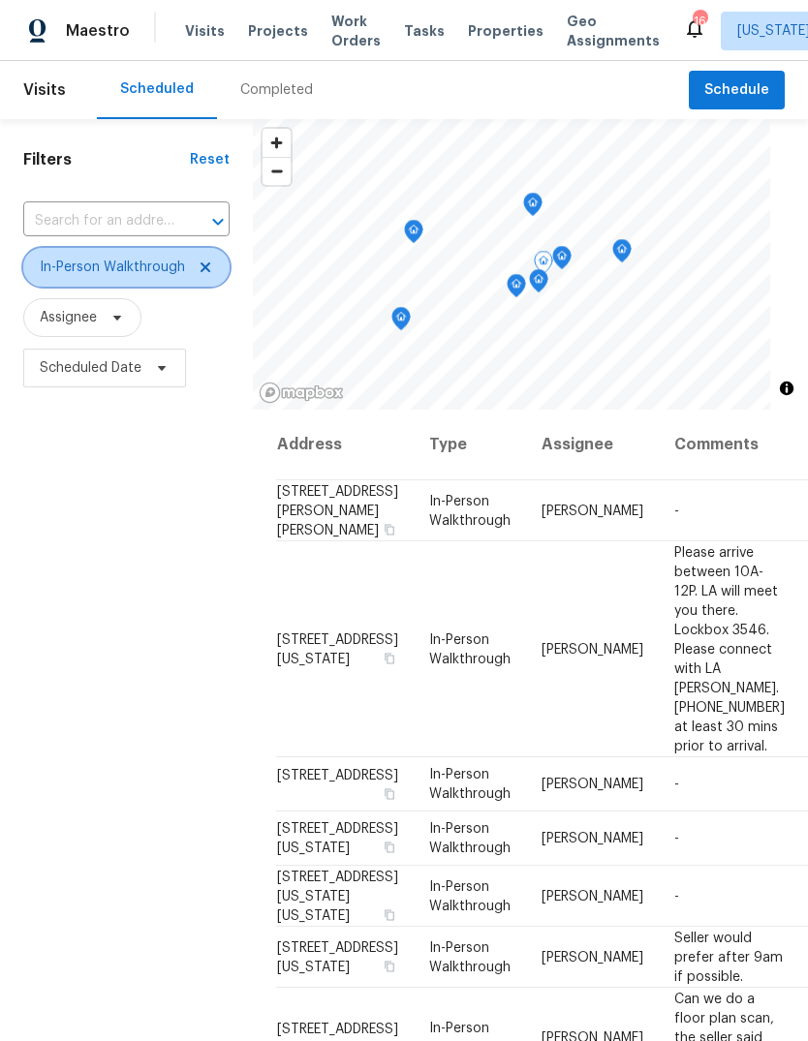
click at [204, 273] on icon at bounding box center [205, 267] width 15 height 15
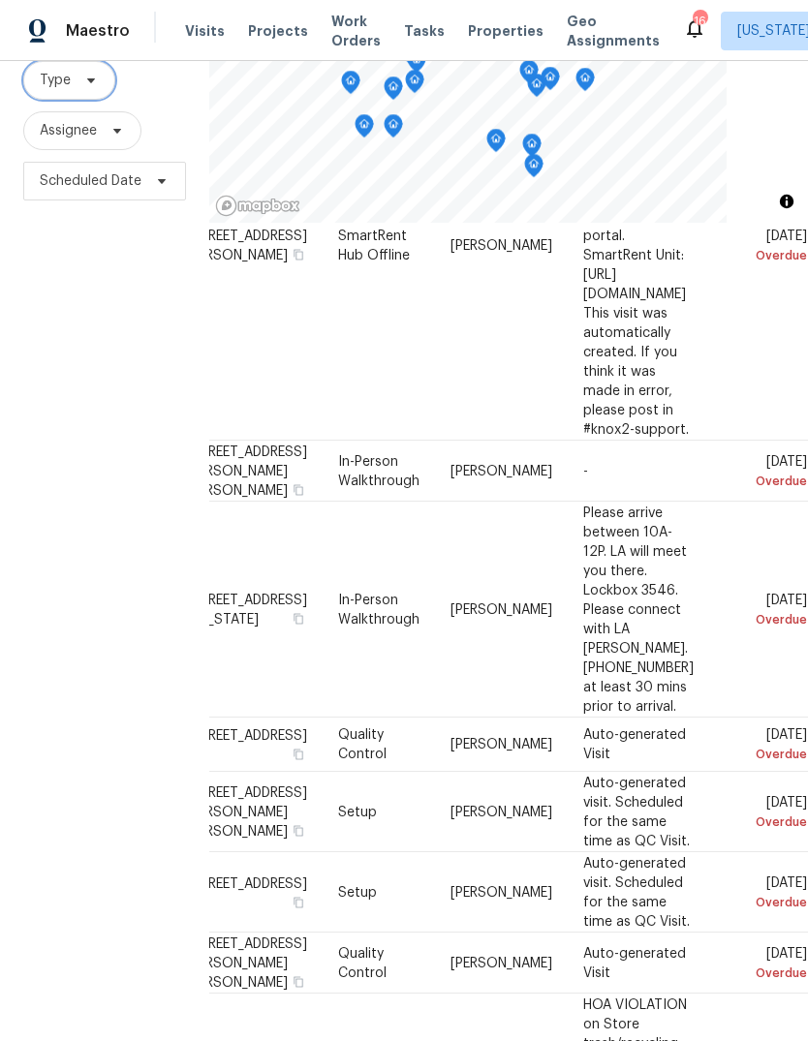
scroll to position [243, 181]
click at [0, 0] on icon at bounding box center [0, 0] width 0 height 0
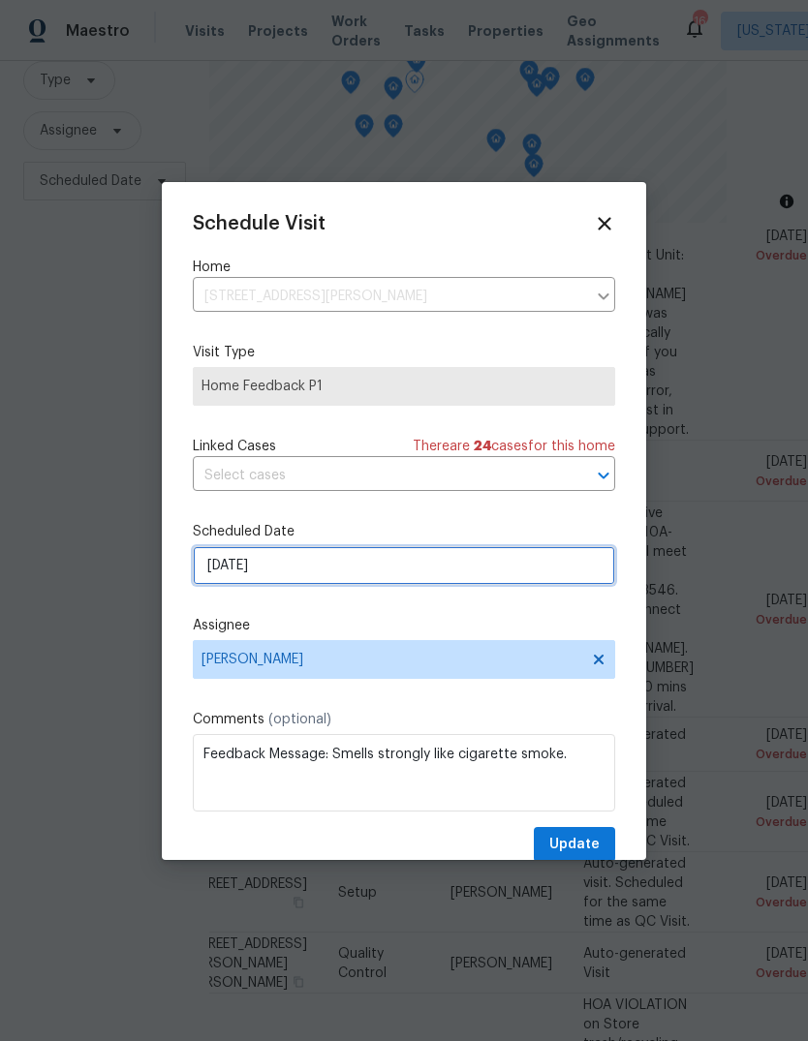
click at [320, 575] on input "9/12/2025" at bounding box center [404, 565] width 422 height 39
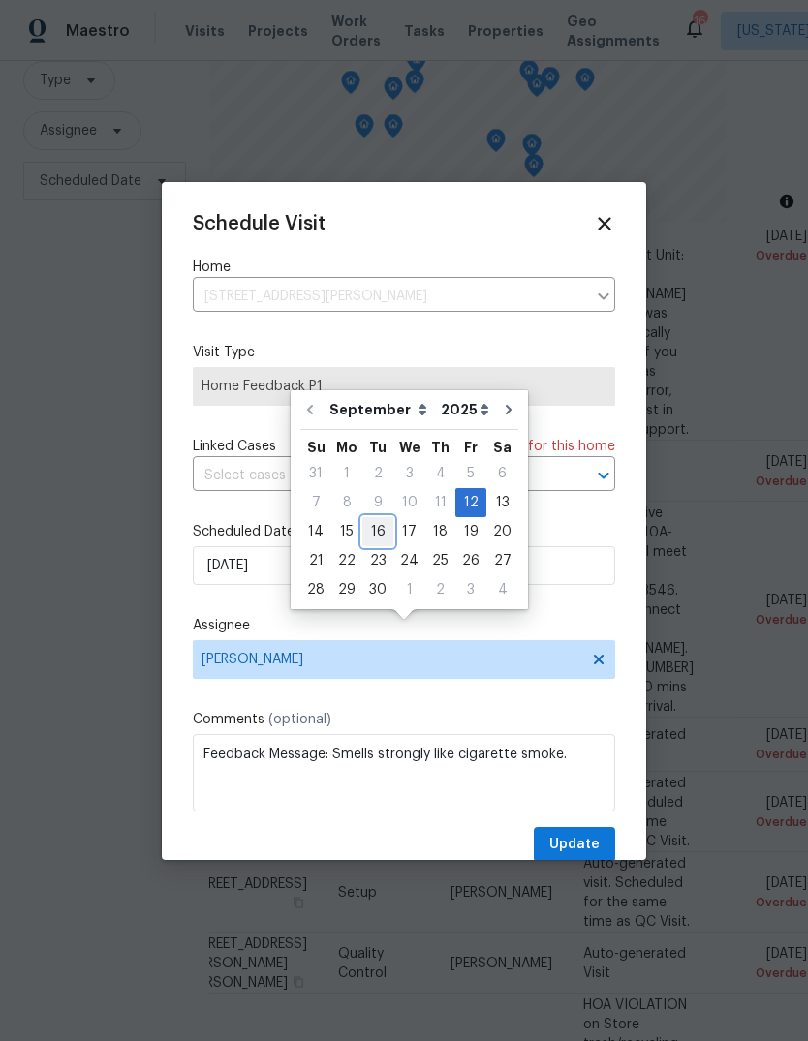
click at [385, 518] on div "16" at bounding box center [377, 531] width 31 height 27
type input "[DATE]"
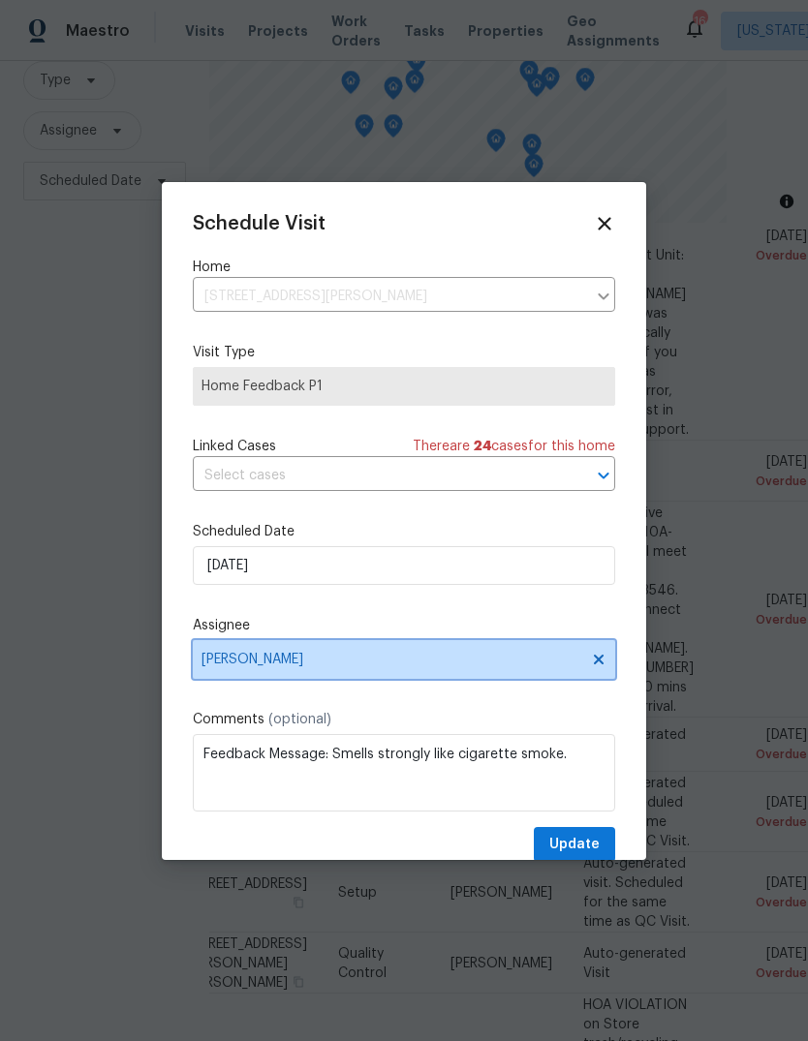
click at [357, 667] on span "Nicolas Campuzano" at bounding box center [391, 659] width 380 height 15
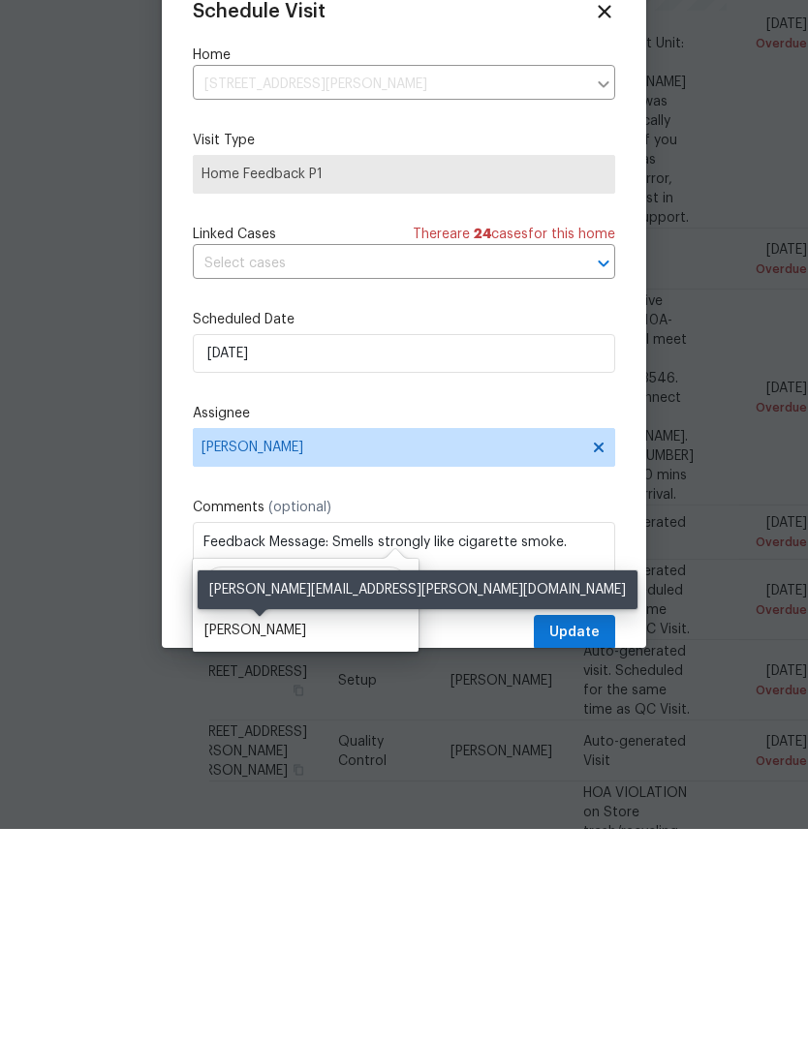
type input "Pace"
click at [261, 833] on div "Christopher Pace" at bounding box center [255, 842] width 102 height 19
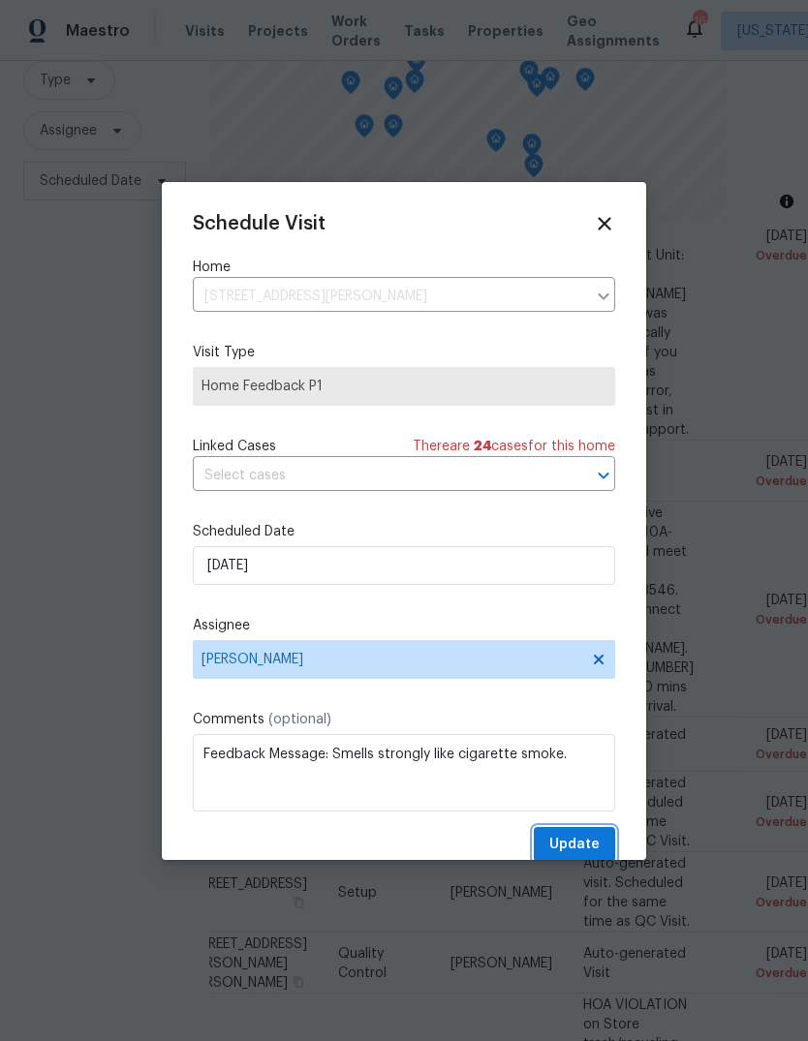
click at [584, 857] on span "Update" at bounding box center [574, 845] width 50 height 24
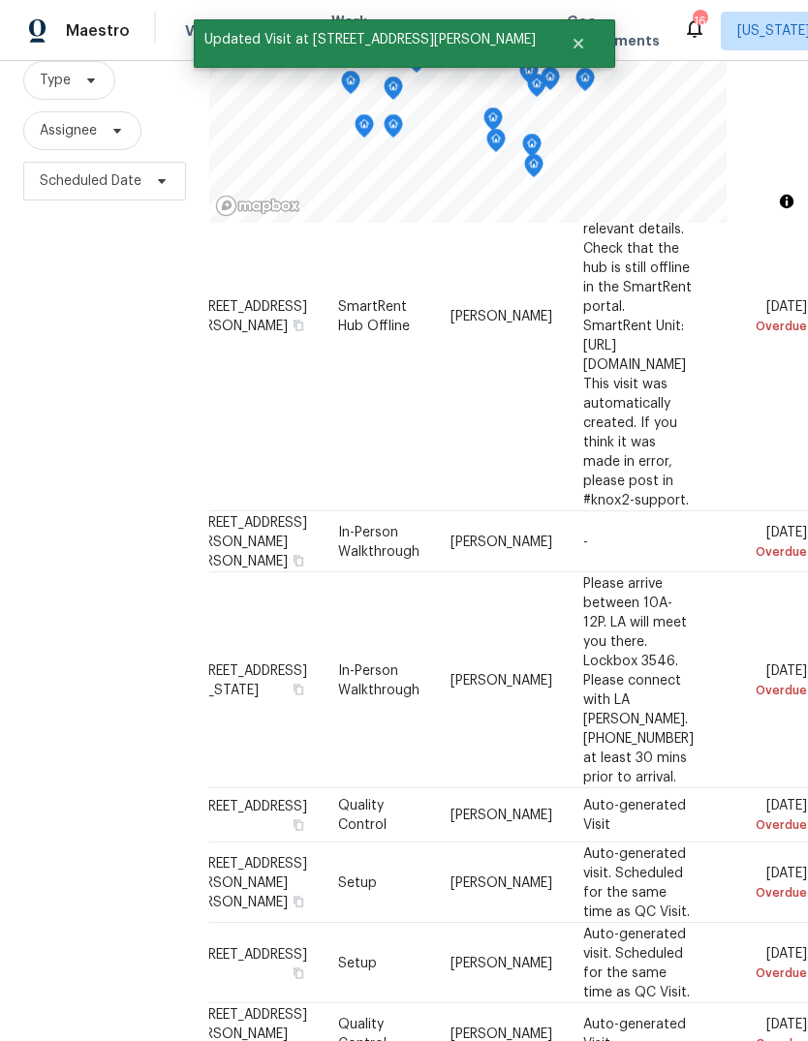
scroll to position [172, 176]
click at [0, 0] on icon at bounding box center [0, 0] width 0 height 0
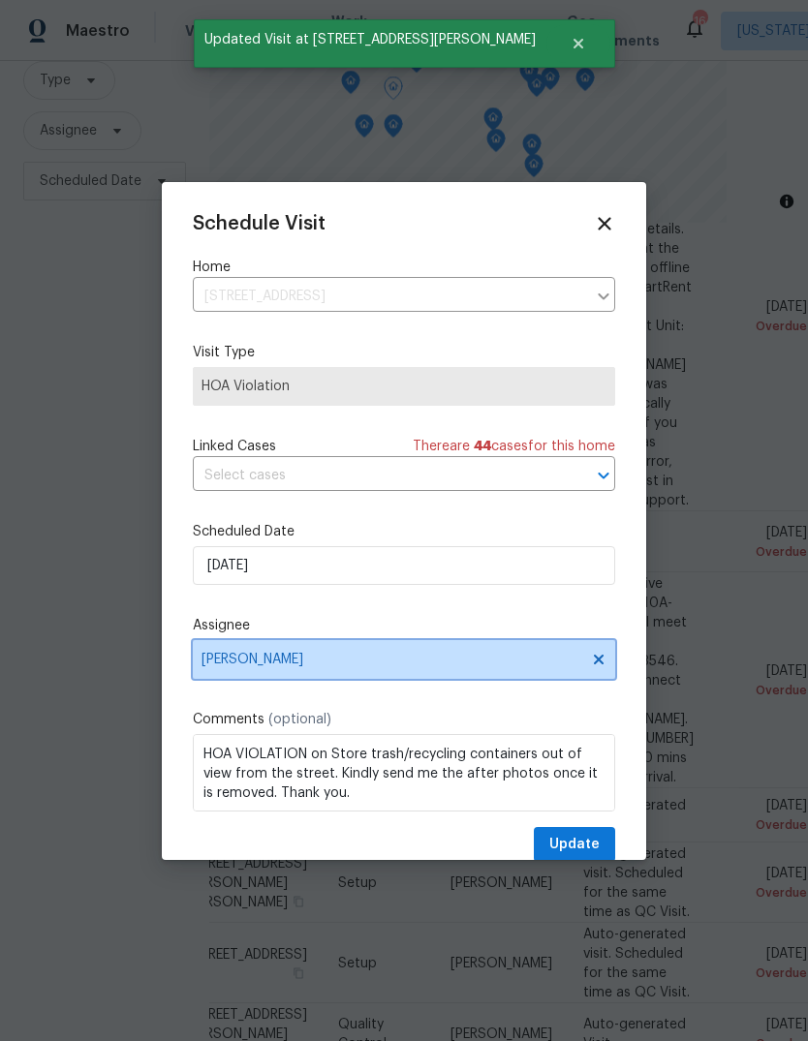
click at [277, 656] on span "Nelson Flores" at bounding box center [391, 659] width 380 height 15
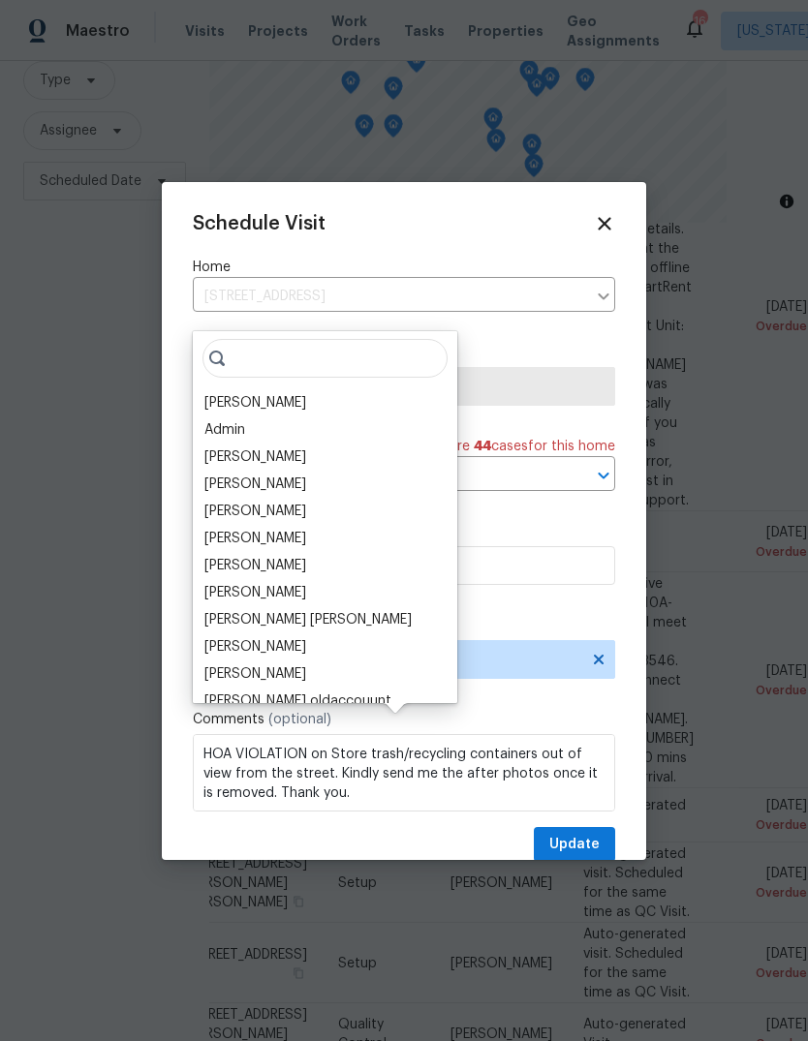
click at [607, 217] on icon at bounding box center [604, 223] width 21 height 21
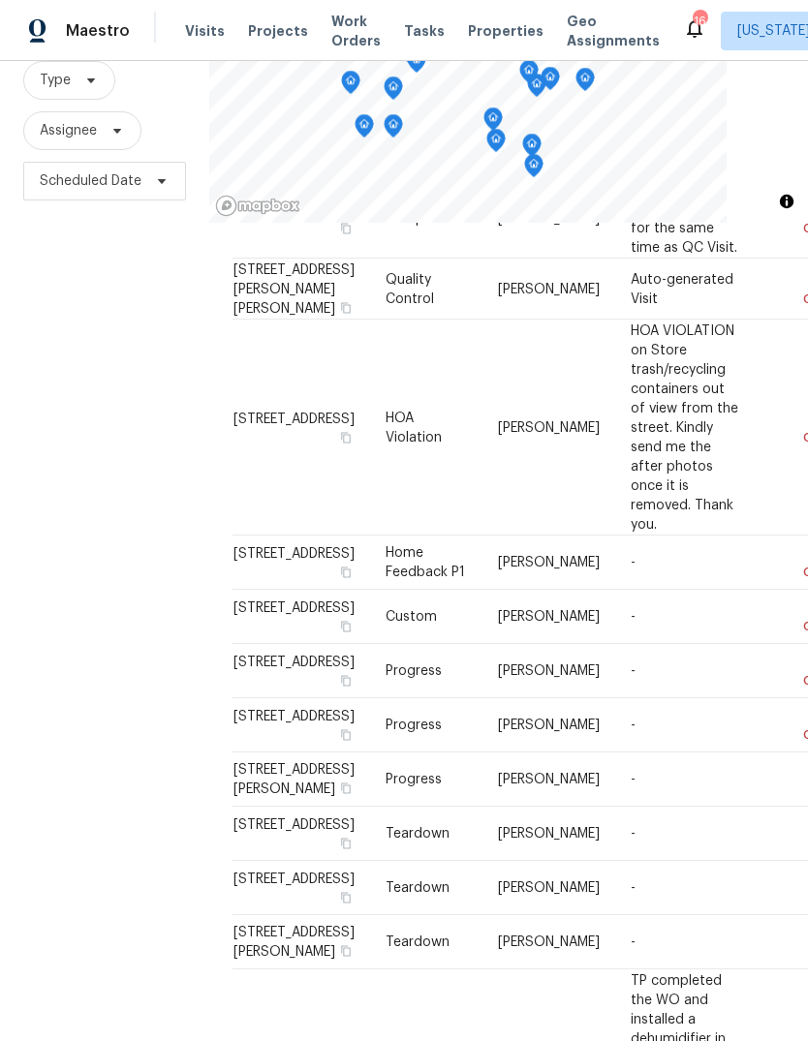
scroll to position [0, 0]
